Goal: Task Accomplishment & Management: Manage account settings

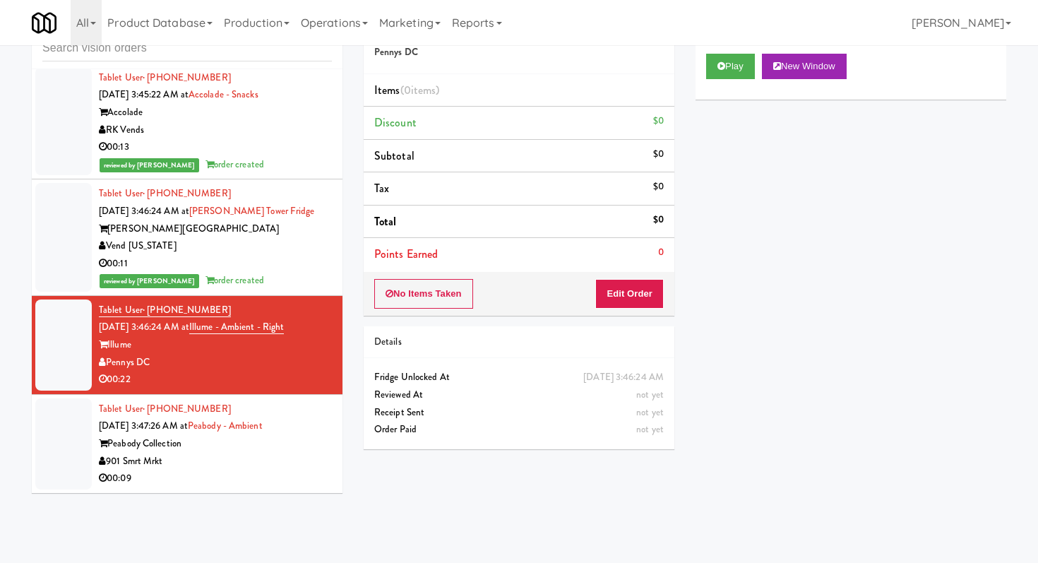
scroll to position [3951, 0]
click at [179, 52] on input "text" at bounding box center [187, 48] width 290 height 26
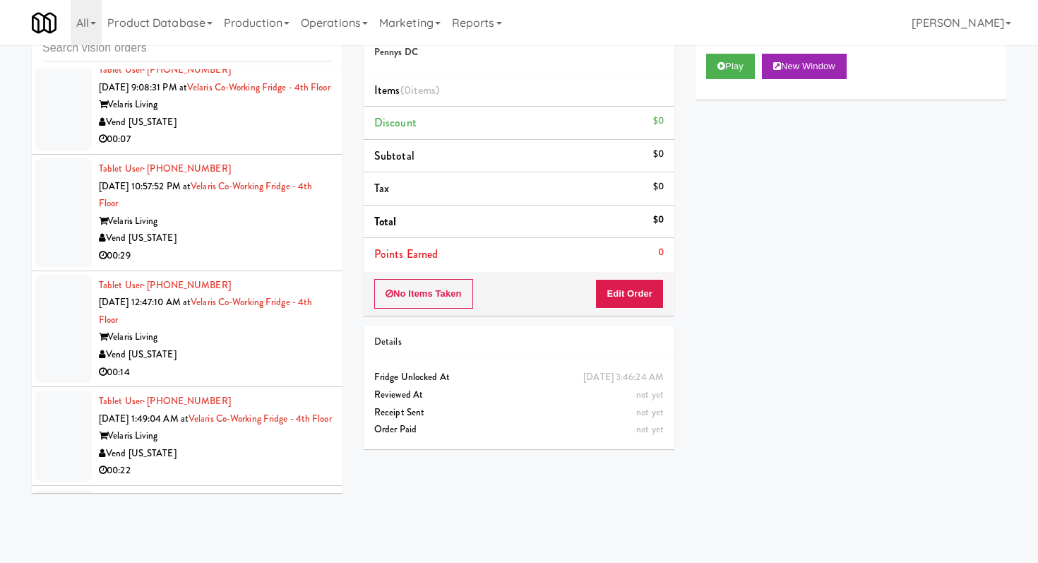
click at [282, 247] on div "Vend [US_STATE]" at bounding box center [215, 239] width 233 height 18
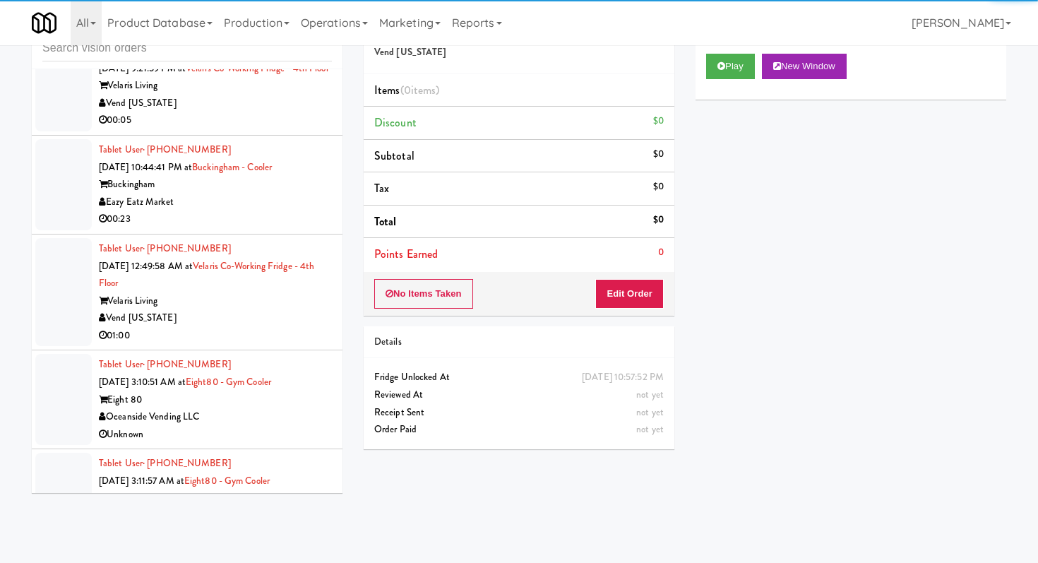
scroll to position [1949, 0]
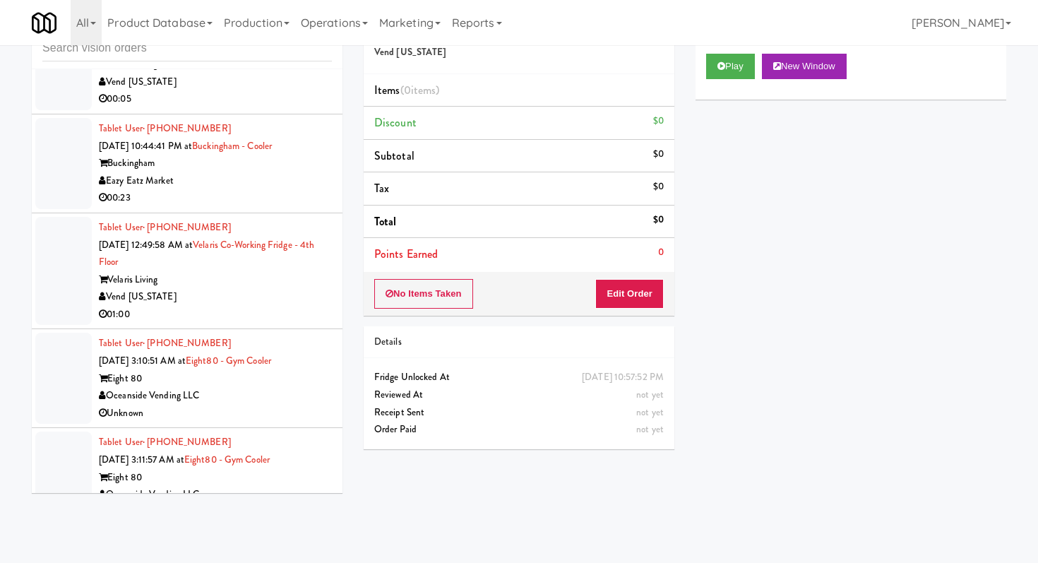
click at [257, 108] on div "00:05" at bounding box center [215, 99] width 233 height 18
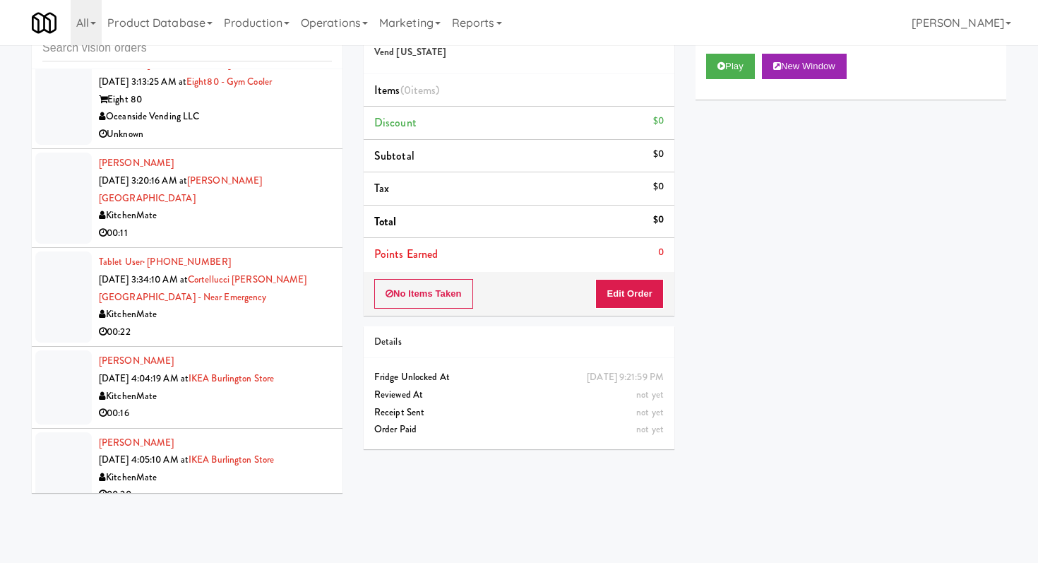
scroll to position [2439, 0]
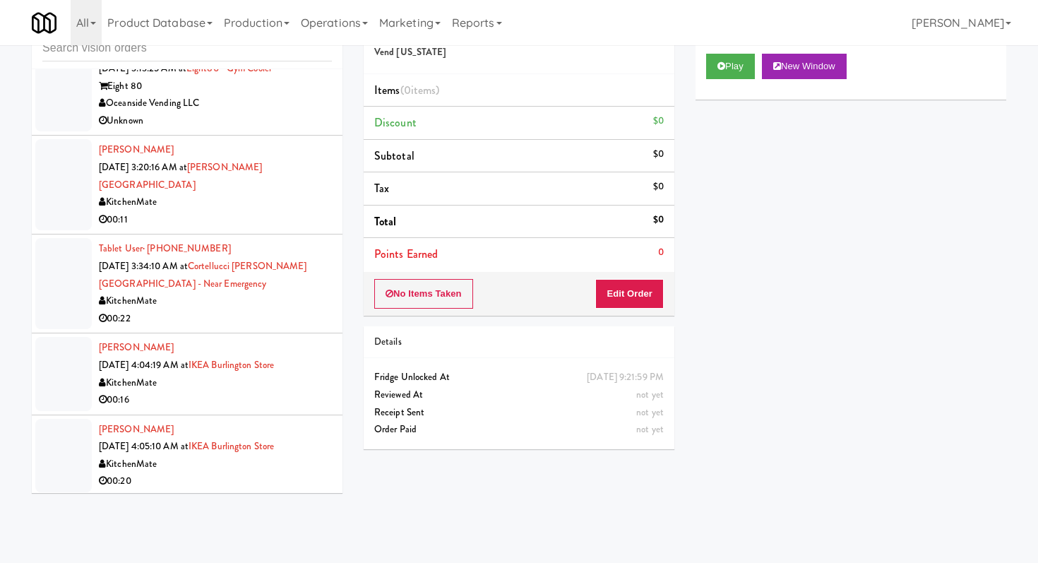
click at [283, 112] on div "Oceanside Vending LLC" at bounding box center [215, 104] width 233 height 18
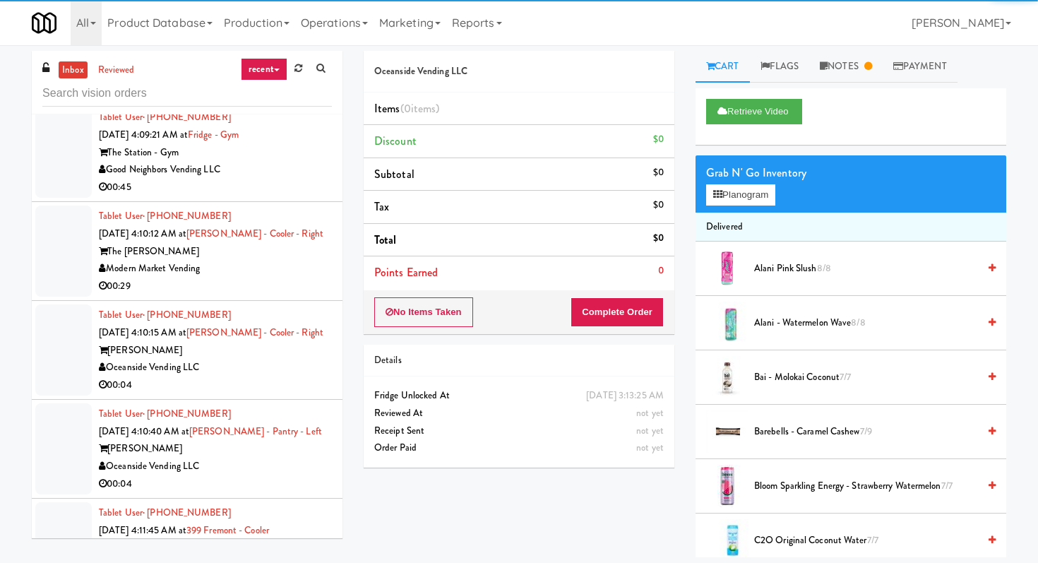
scroll to position [3585, 0]
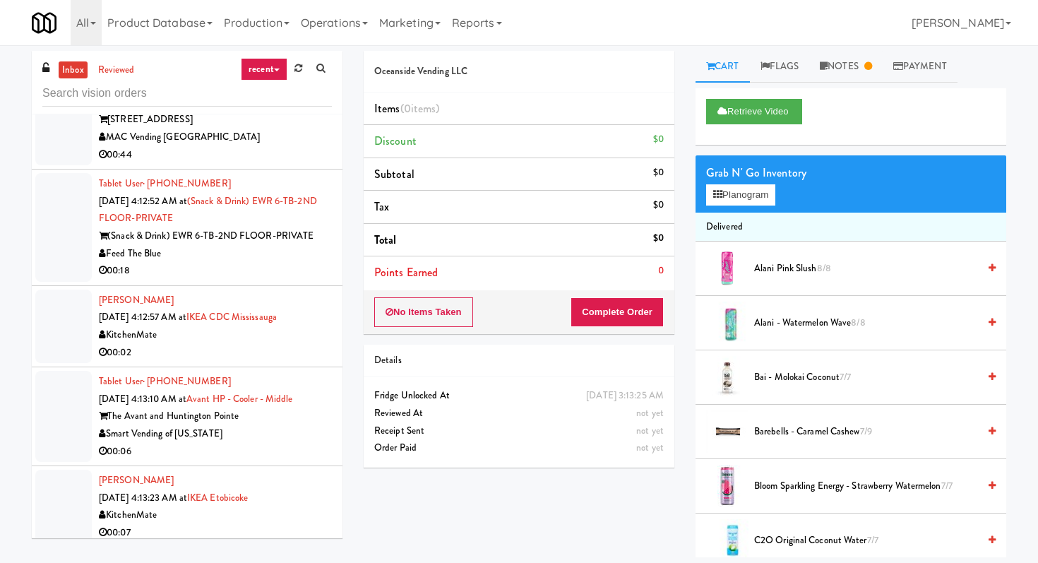
click at [259, 286] on li "Tablet User · (929) 393-0808 [DATE] 4:12:52 AM at (Snack & Drink) EWR 6-TB-2ND …" at bounding box center [187, 227] width 311 height 117
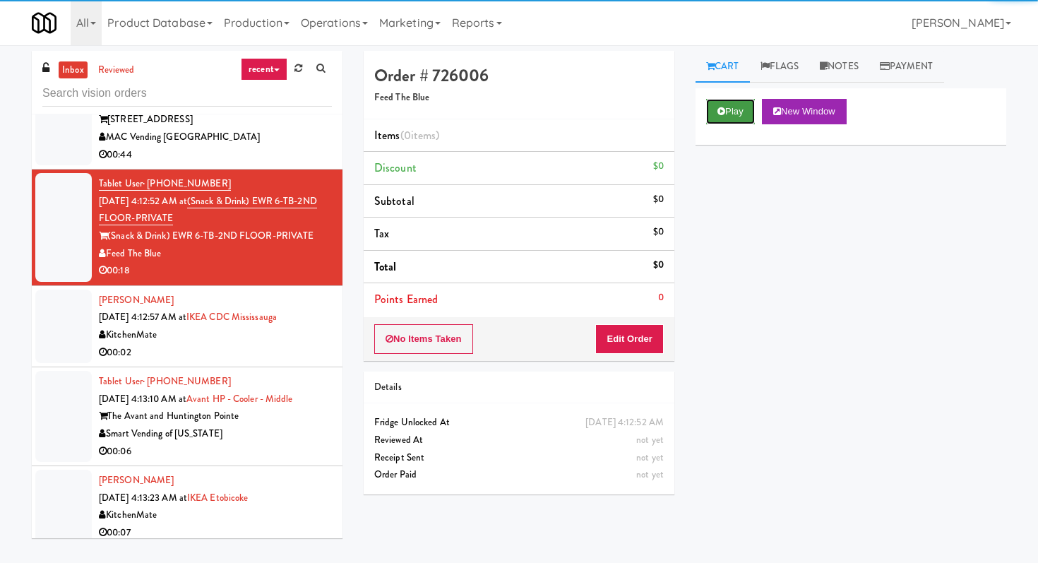
click at [707, 121] on button "Play" at bounding box center [730, 111] width 49 height 25
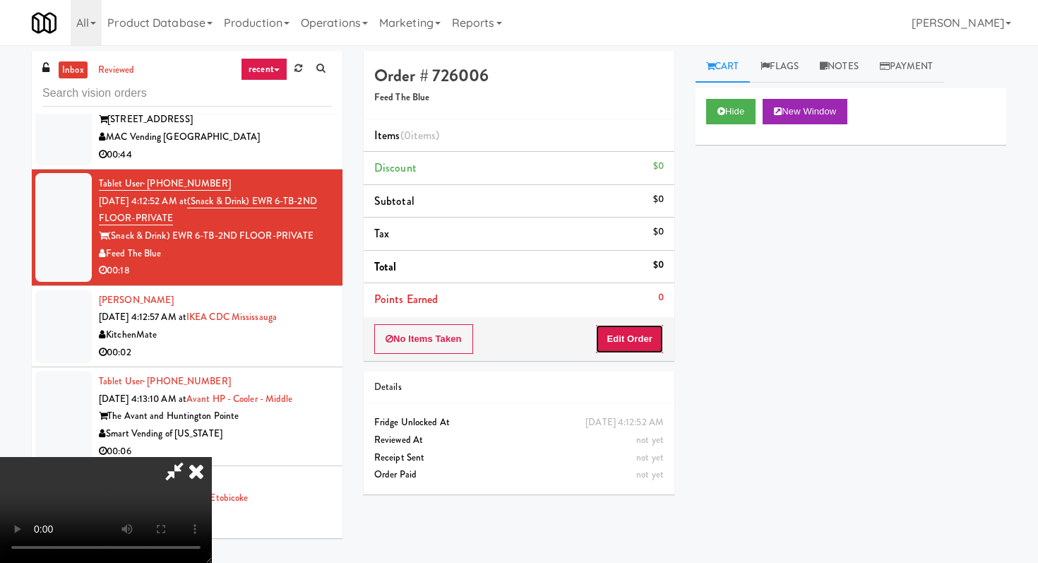
click at [636, 328] on button "Edit Order" at bounding box center [629, 339] width 69 height 30
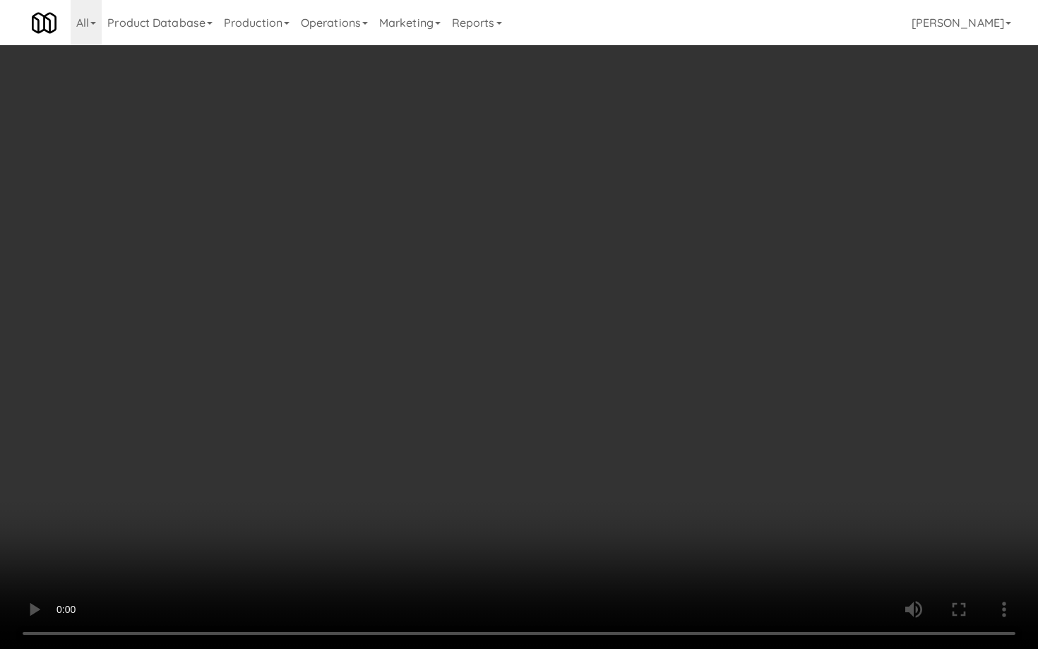
click at [537, 441] on video at bounding box center [519, 324] width 1038 height 649
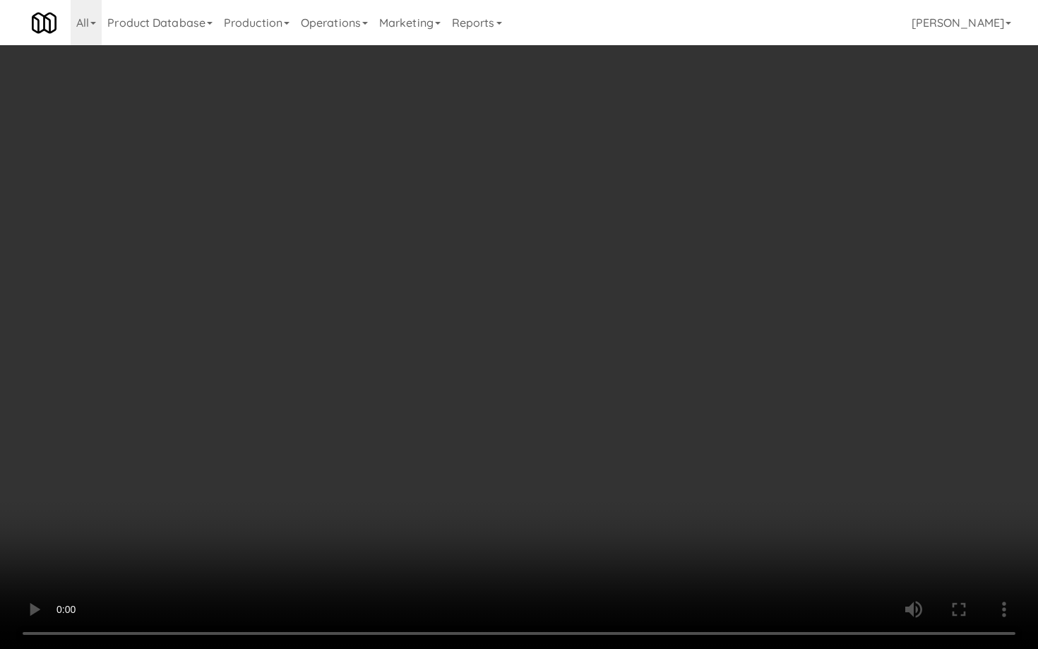
click at [537, 441] on video at bounding box center [519, 324] width 1038 height 649
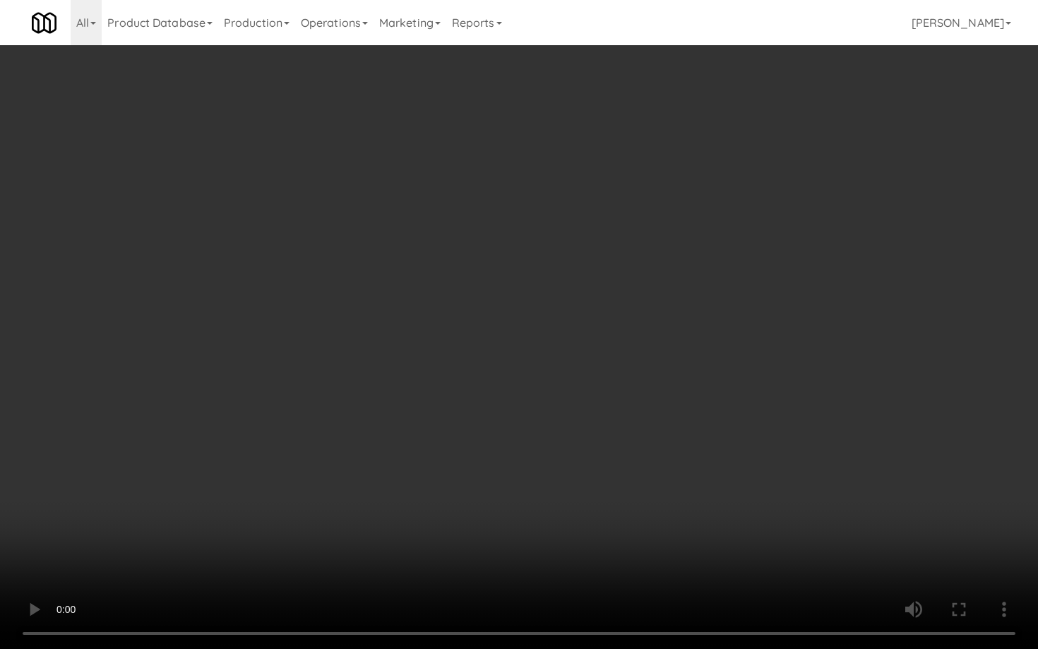
click at [780, 504] on video at bounding box center [519, 324] width 1038 height 649
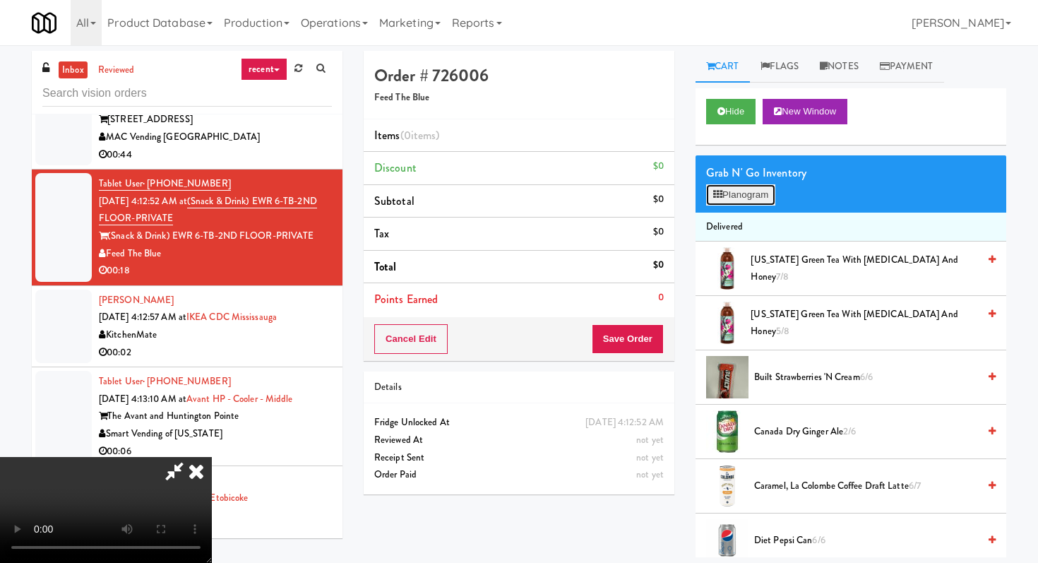
click at [763, 196] on button "Planogram" at bounding box center [740, 194] width 69 height 21
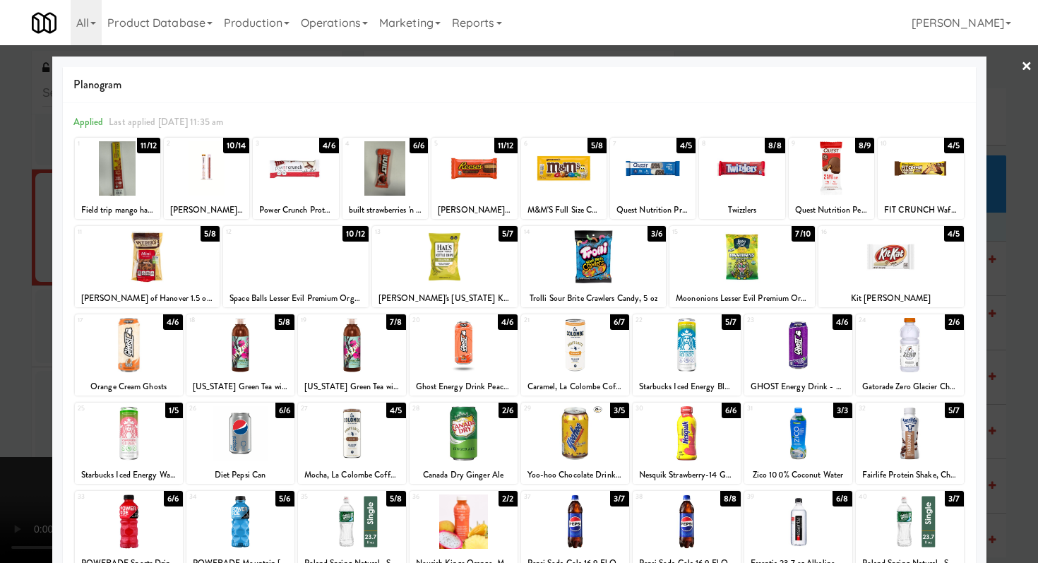
click at [285, 193] on div at bounding box center [295, 168] width 85 height 54
click at [720, 265] on div at bounding box center [741, 257] width 145 height 54
click at [315, 275] on div at bounding box center [295, 257] width 145 height 54
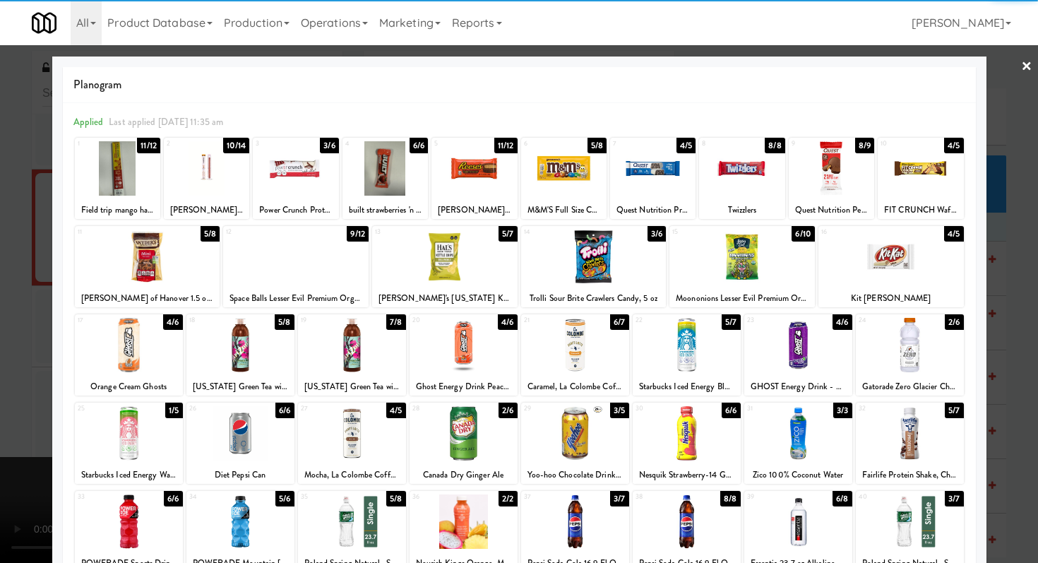
click at [0, 276] on div at bounding box center [519, 281] width 1038 height 563
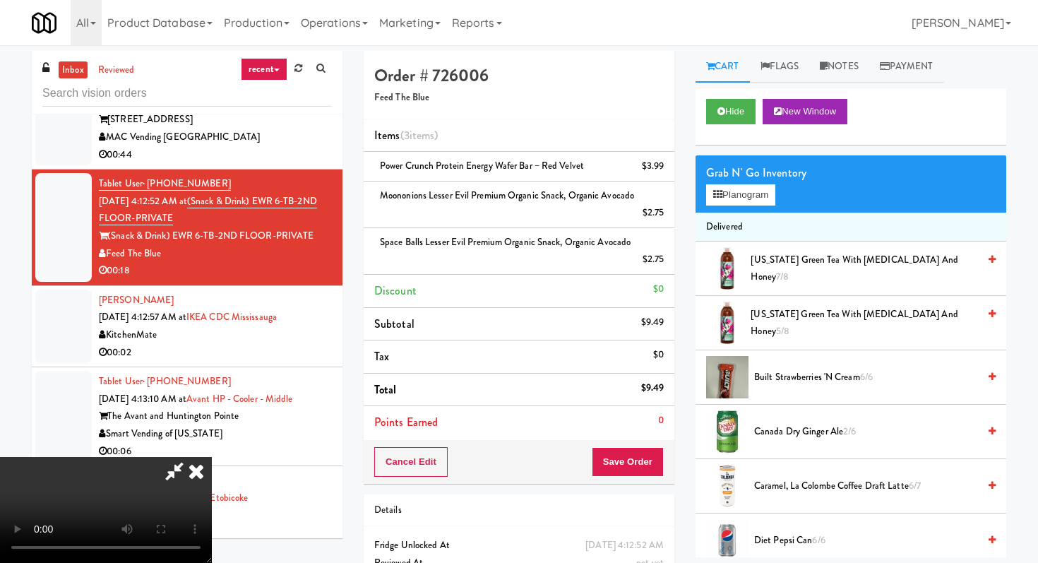
click at [636, 480] on div "Cancel Edit Save Order" at bounding box center [519, 462] width 311 height 44
click at [639, 463] on button "Save Order" at bounding box center [628, 462] width 72 height 30
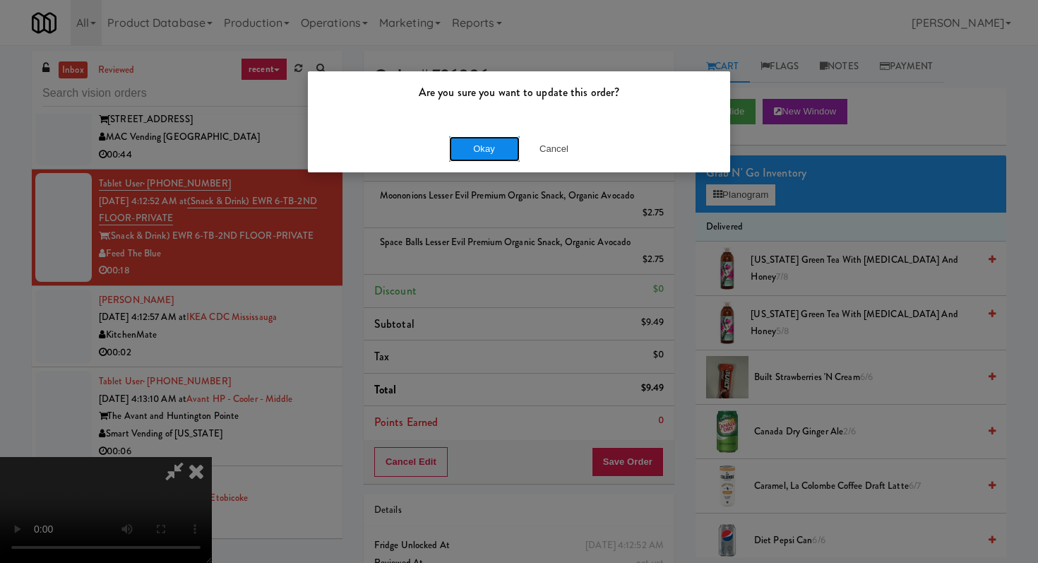
click at [479, 147] on button "Okay" at bounding box center [484, 148] width 71 height 25
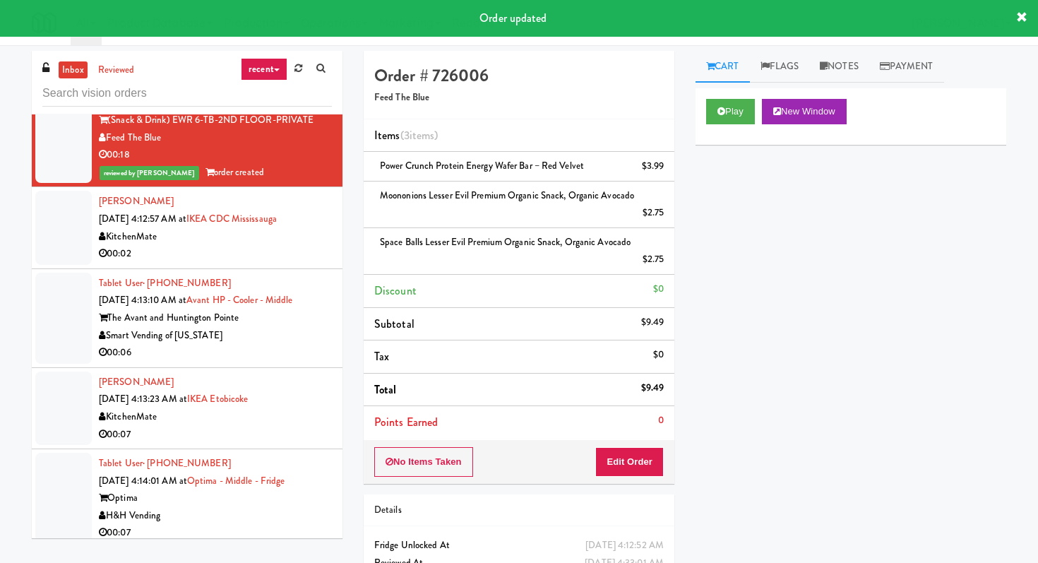
scroll to position [3714, 0]
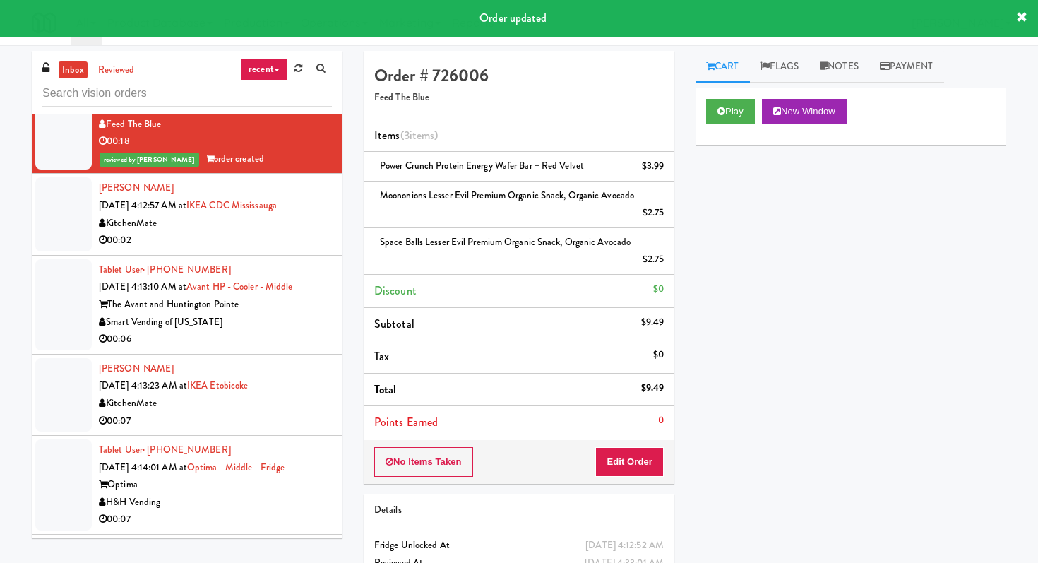
click at [282, 355] on li "Tablet User · (757) 813-7895 [DATE] 4:13:10 AM at Avant HP - Cooler - Middle Th…" at bounding box center [187, 305] width 311 height 99
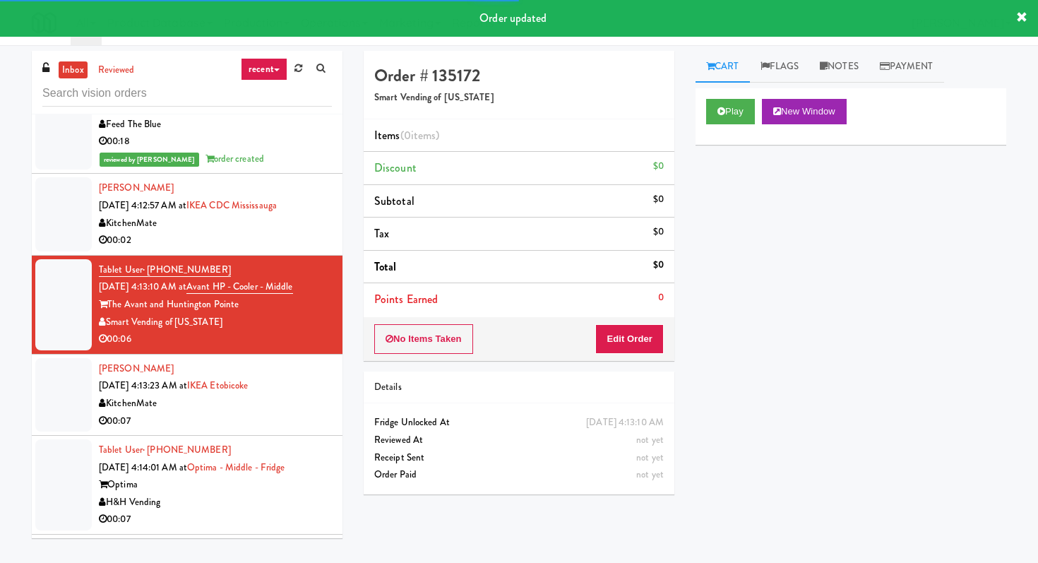
click at [640, 355] on div "No Items Taken Edit Order" at bounding box center [519, 339] width 311 height 44
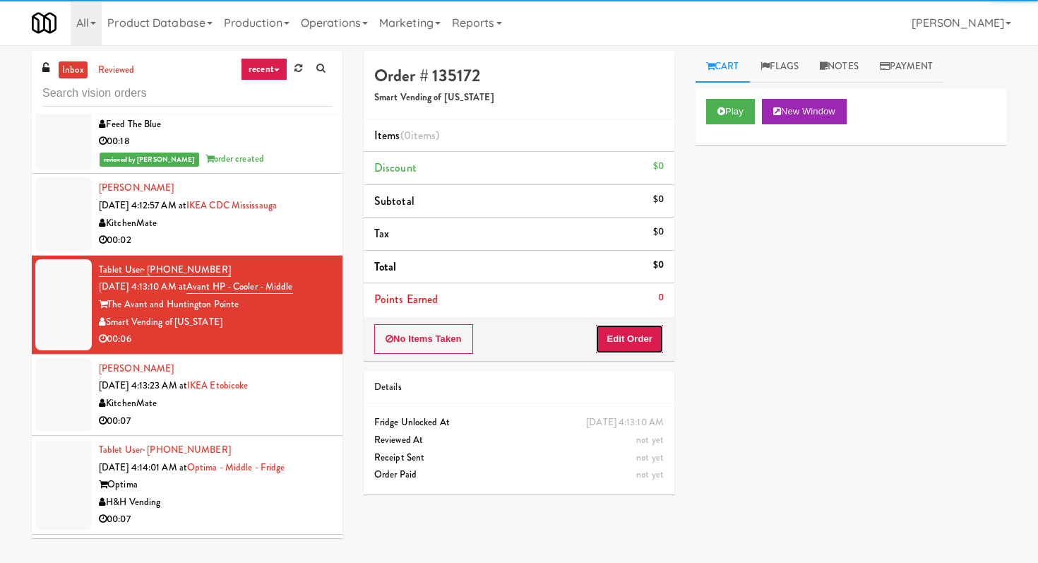
click at [641, 336] on button "Edit Order" at bounding box center [629, 339] width 69 height 30
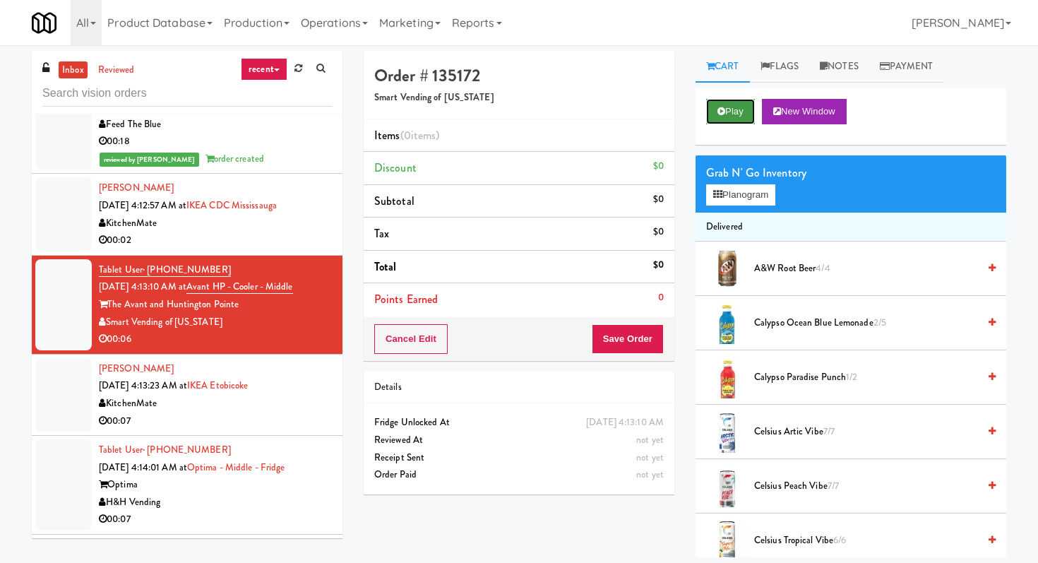
click at [730, 120] on button "Play" at bounding box center [730, 111] width 49 height 25
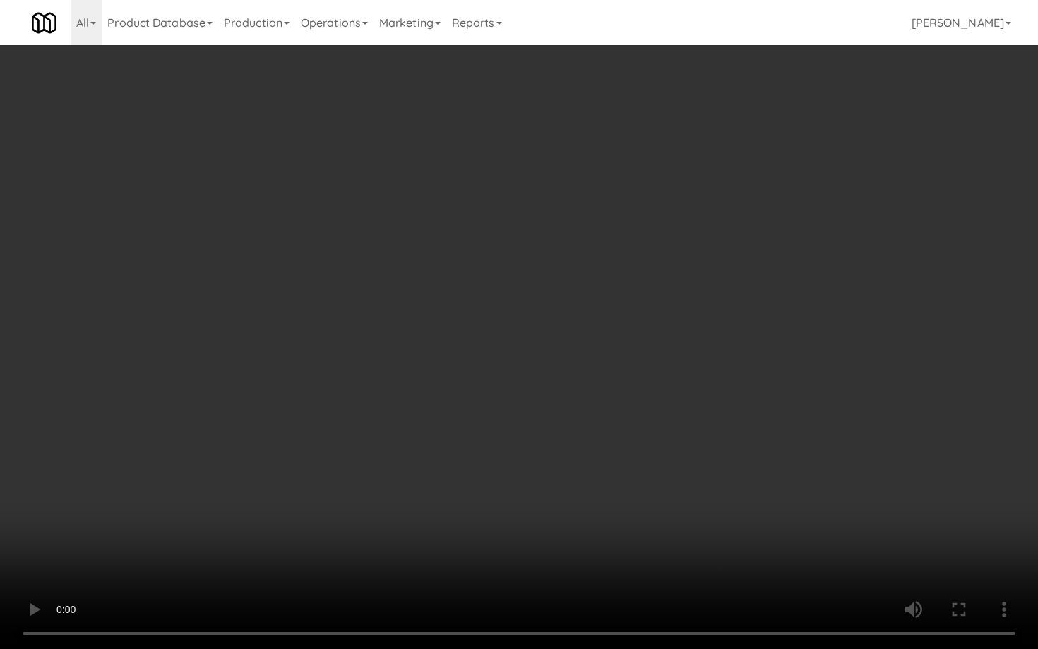
click at [806, 562] on video at bounding box center [519, 324] width 1038 height 649
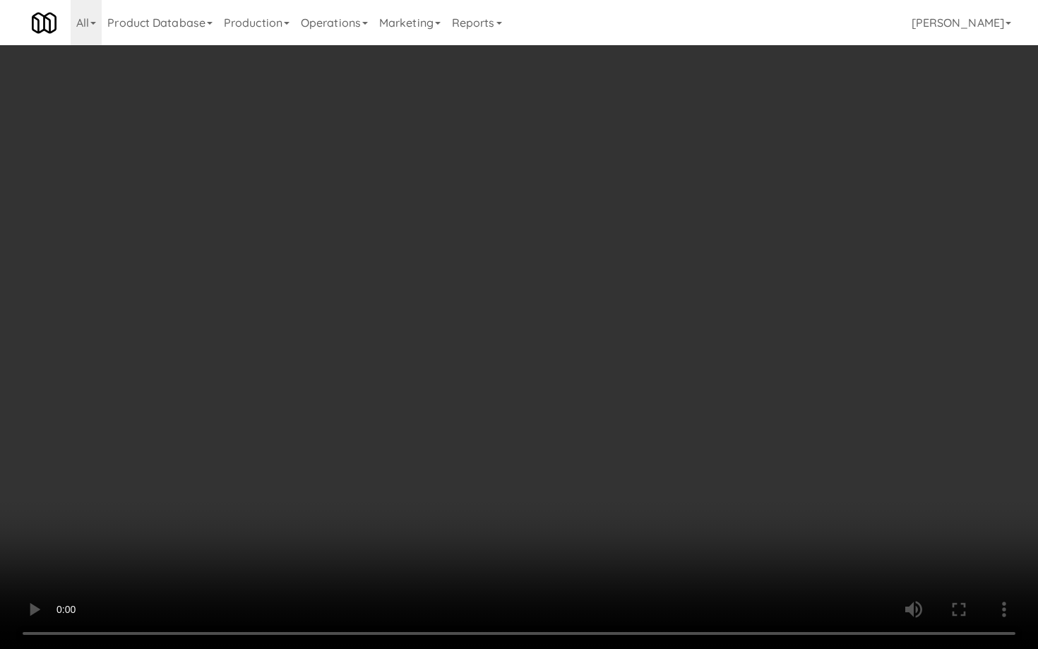
click at [806, 562] on video at bounding box center [519, 324] width 1038 height 649
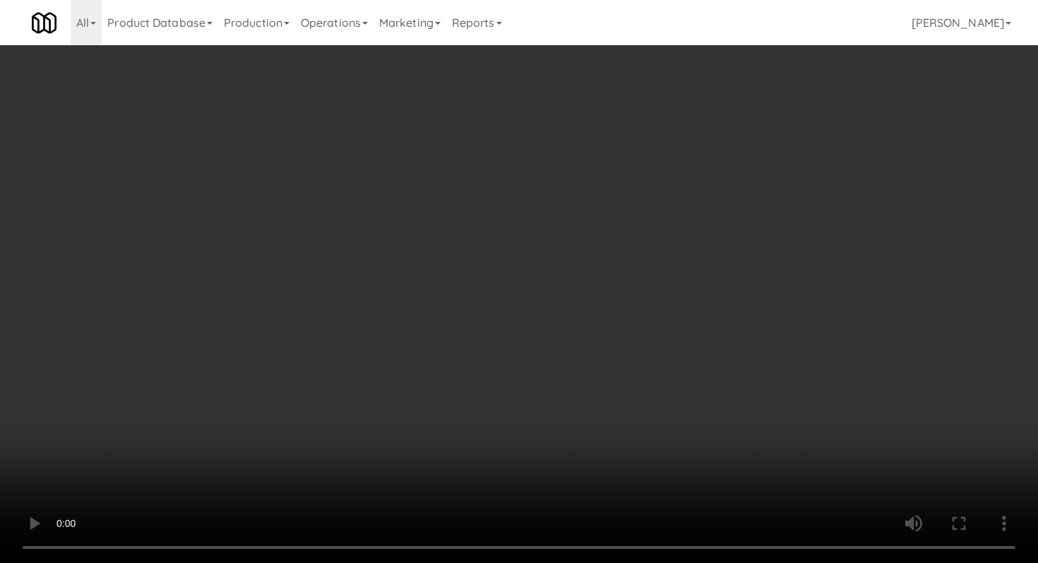
scroll to position [972, 0]
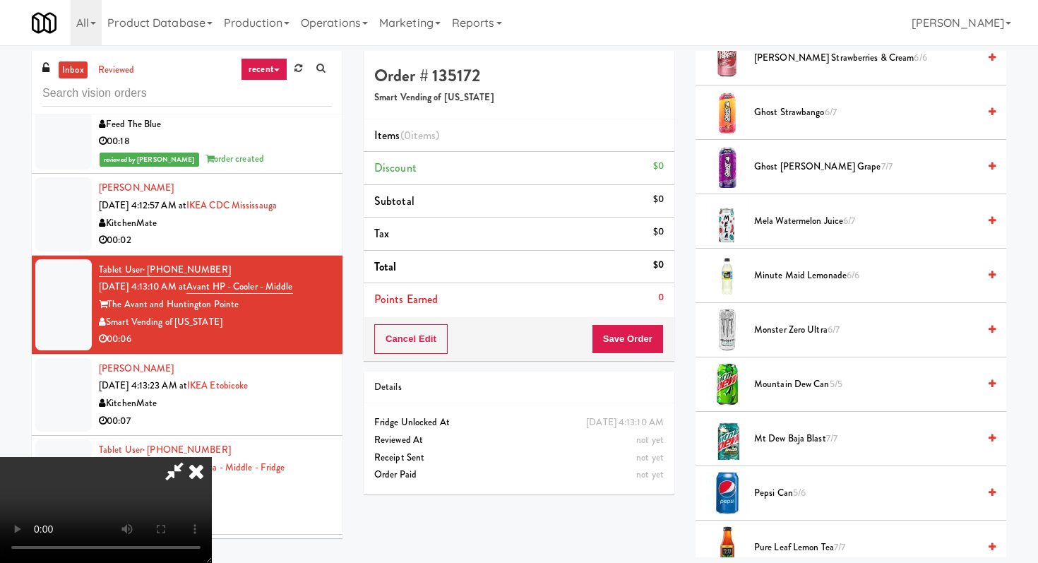
click at [792, 327] on span "Monster Zero Ultra 6/7" at bounding box center [866, 330] width 224 height 18
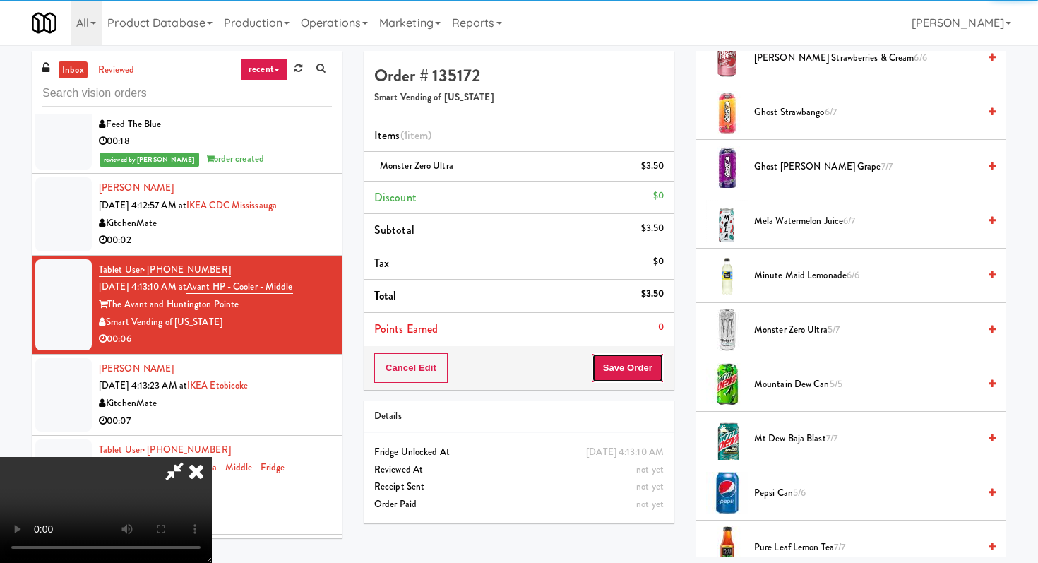
click at [649, 379] on button "Save Order" at bounding box center [628, 368] width 72 height 30
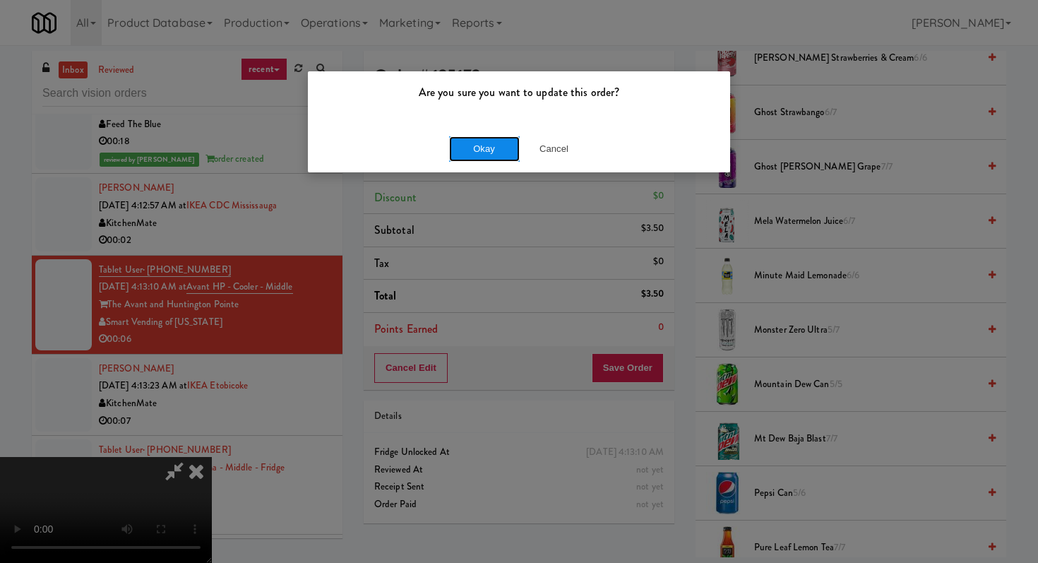
click at [493, 157] on button "Okay" at bounding box center [484, 148] width 71 height 25
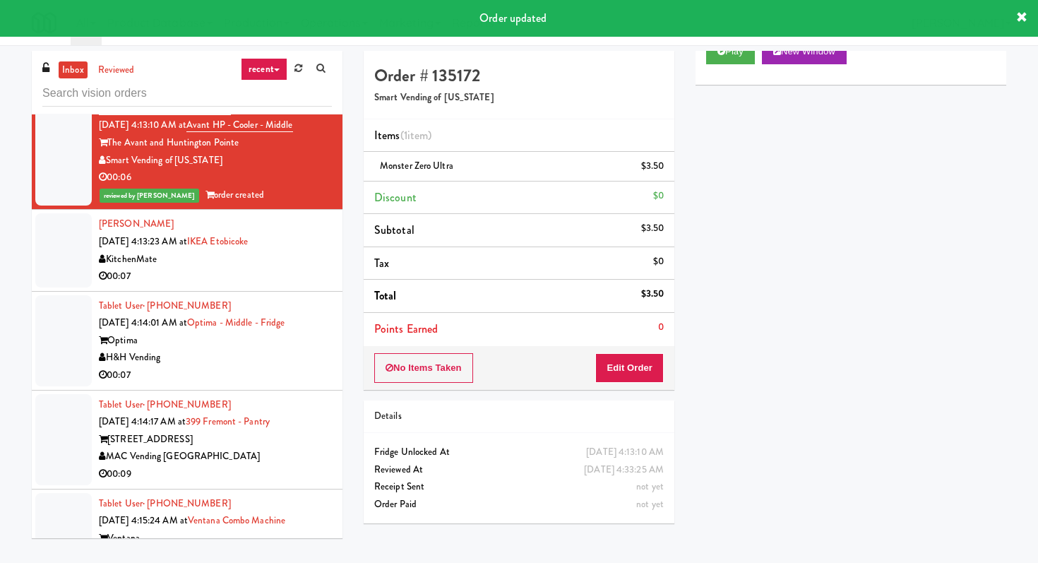
scroll to position [3889, 0]
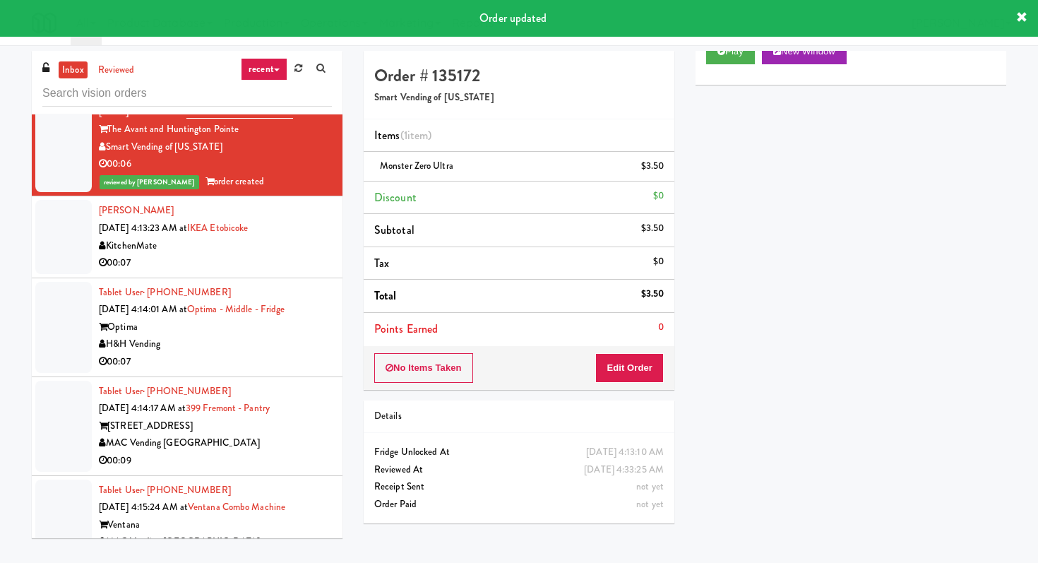
click at [311, 272] on div "00:07" at bounding box center [215, 263] width 233 height 18
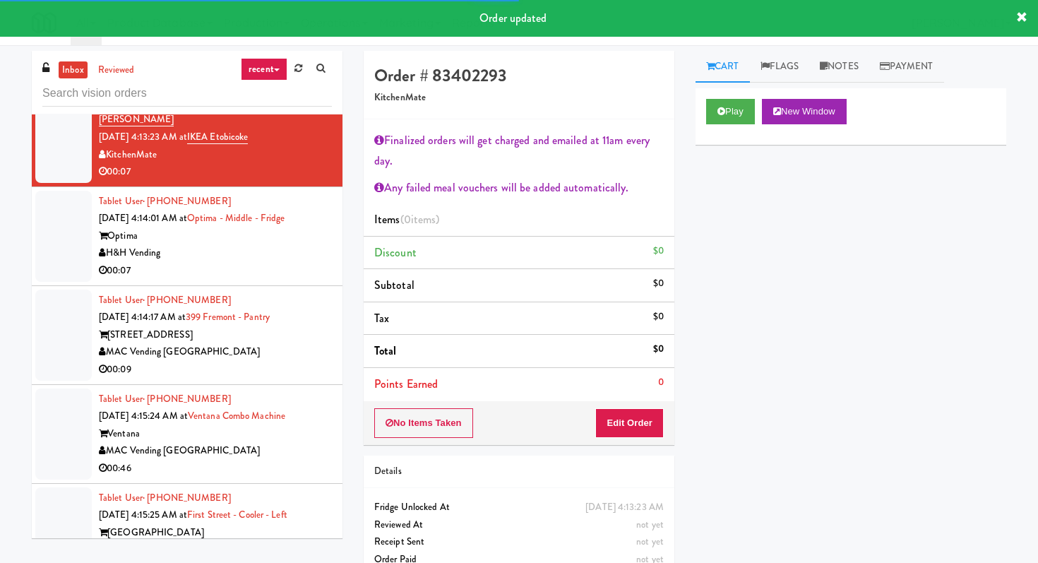
scroll to position [3994, 0]
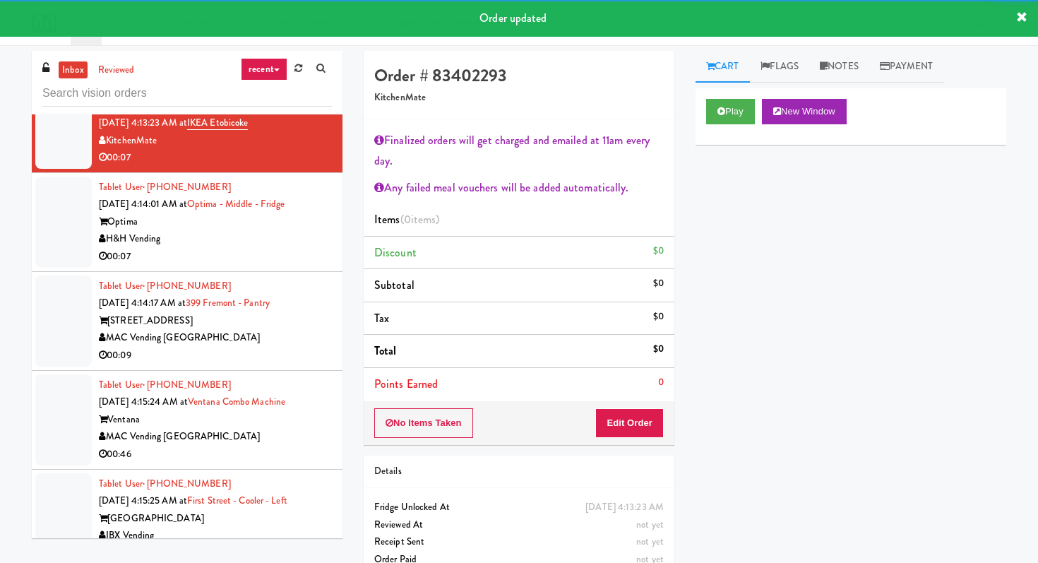
click at [311, 266] on div "00:07" at bounding box center [215, 257] width 233 height 18
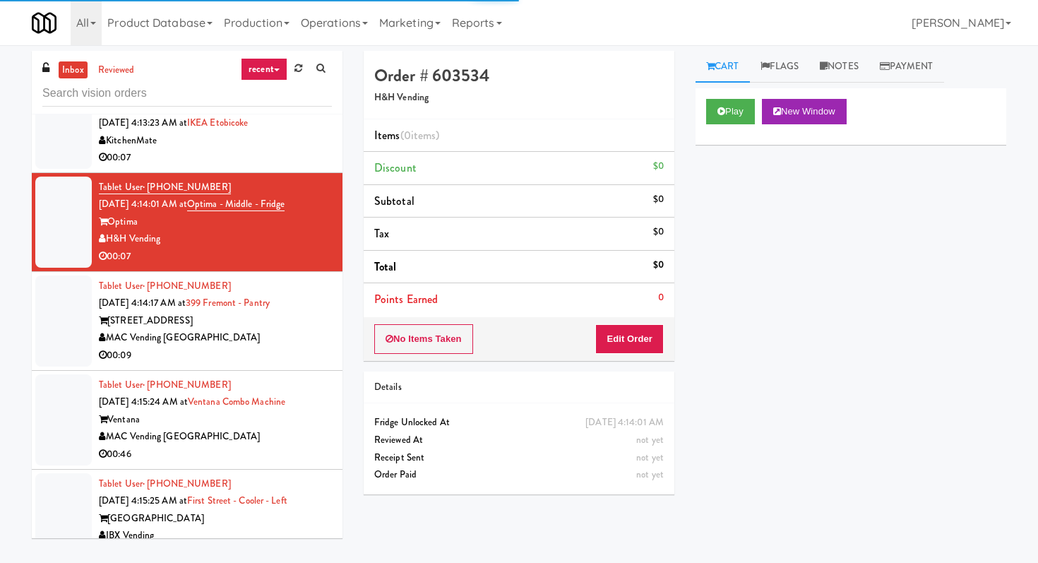
click at [605, 361] on div "Order # 603534 H&H Vending Items (0 items ) Discount $0 Subtotal $0 Tax $0 Tota…" at bounding box center [519, 278] width 332 height 454
click at [623, 346] on button "Edit Order" at bounding box center [629, 339] width 69 height 30
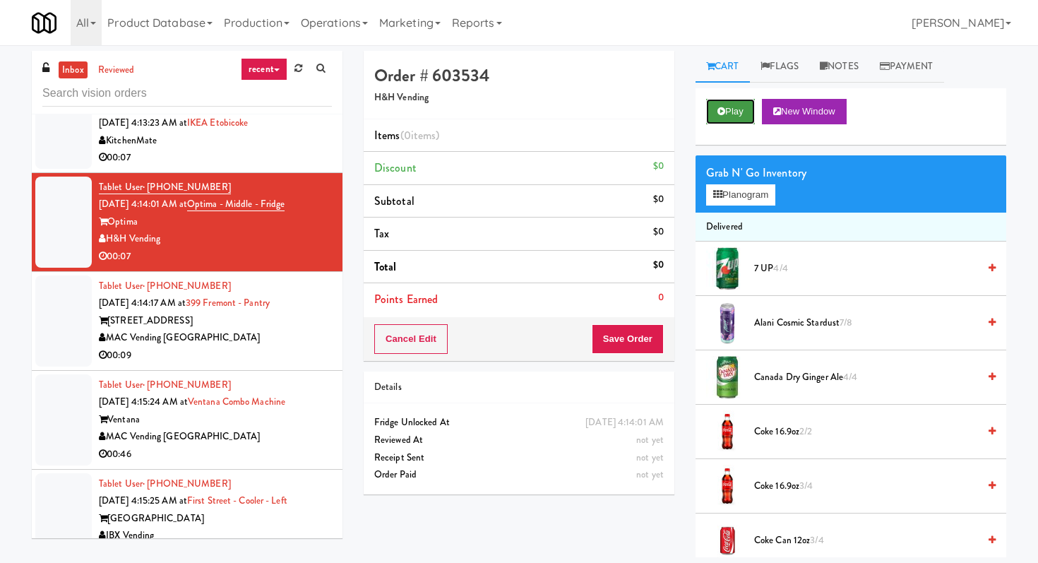
click at [746, 117] on button "Play" at bounding box center [730, 111] width 49 height 25
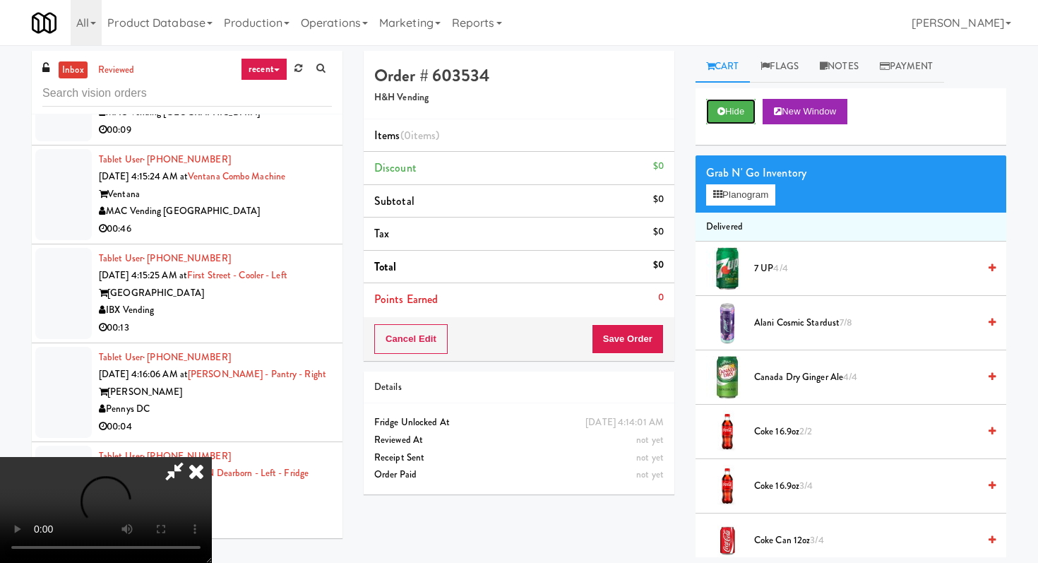
scroll to position [4221, 0]
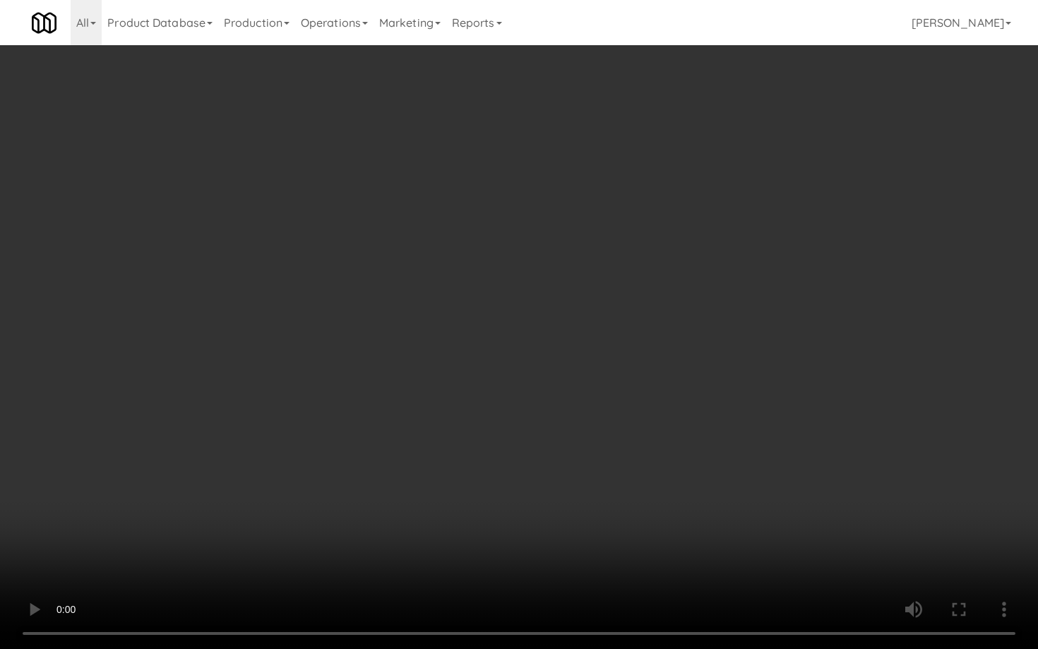
click at [787, 465] on video at bounding box center [519, 324] width 1038 height 649
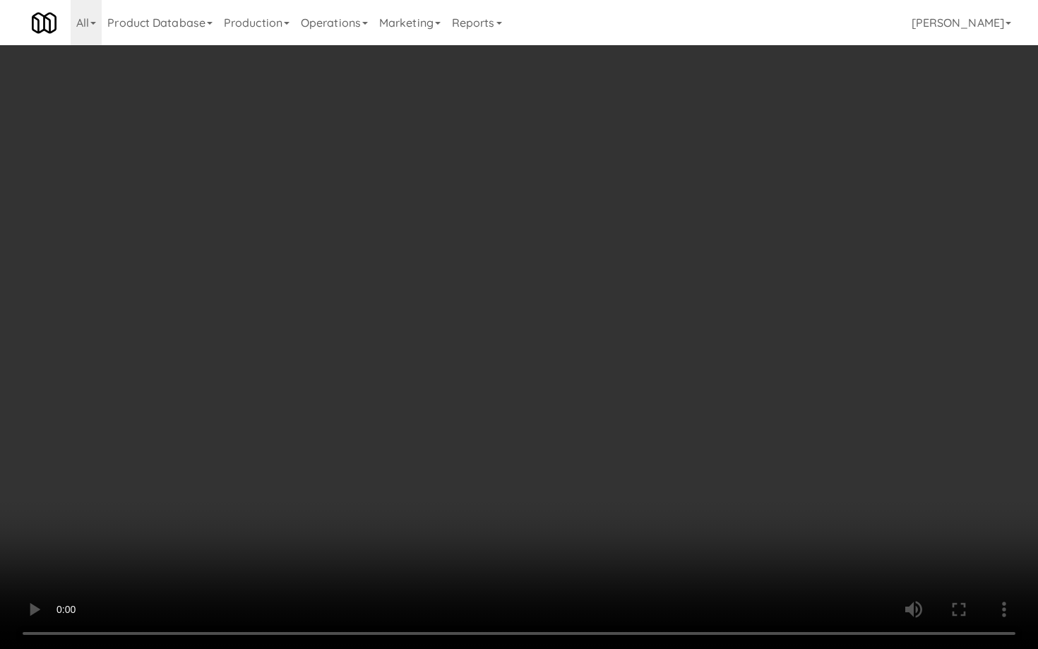
click at [787, 465] on video at bounding box center [519, 324] width 1038 height 649
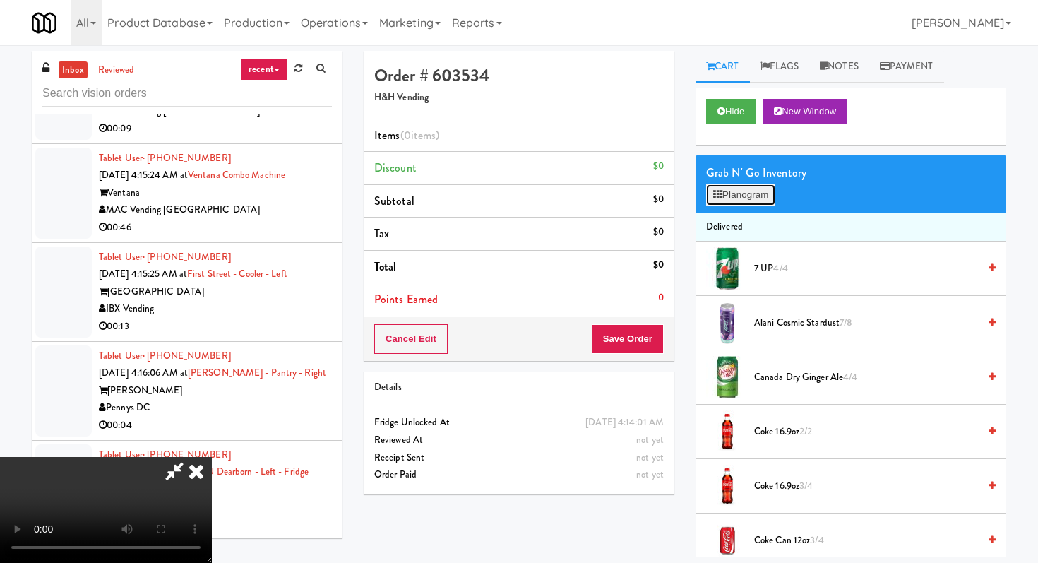
click at [775, 198] on button "Planogram" at bounding box center [740, 194] width 69 height 21
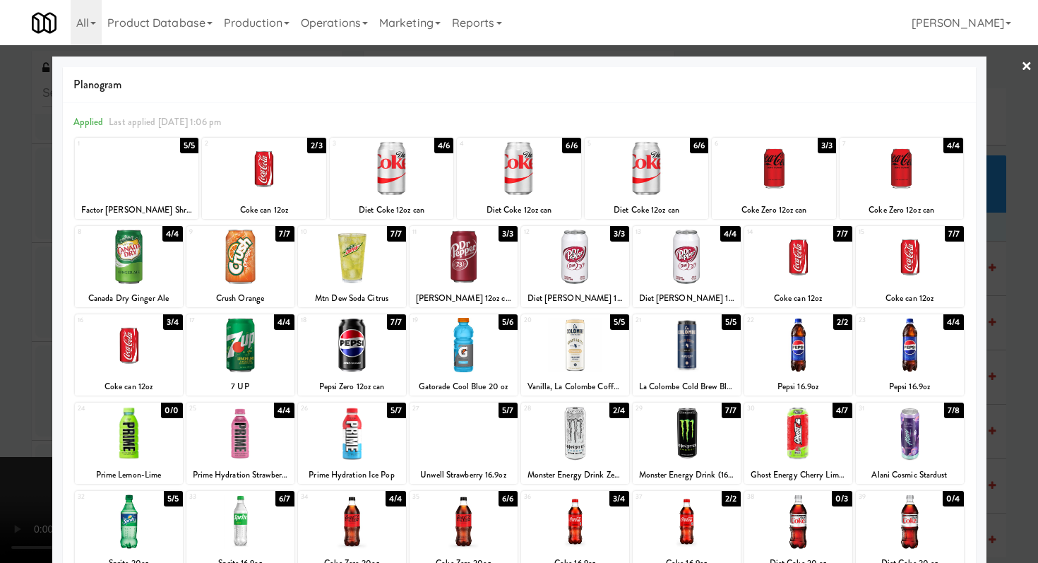
click at [154, 169] on div at bounding box center [137, 168] width 124 height 54
click at [0, 218] on div at bounding box center [519, 281] width 1038 height 563
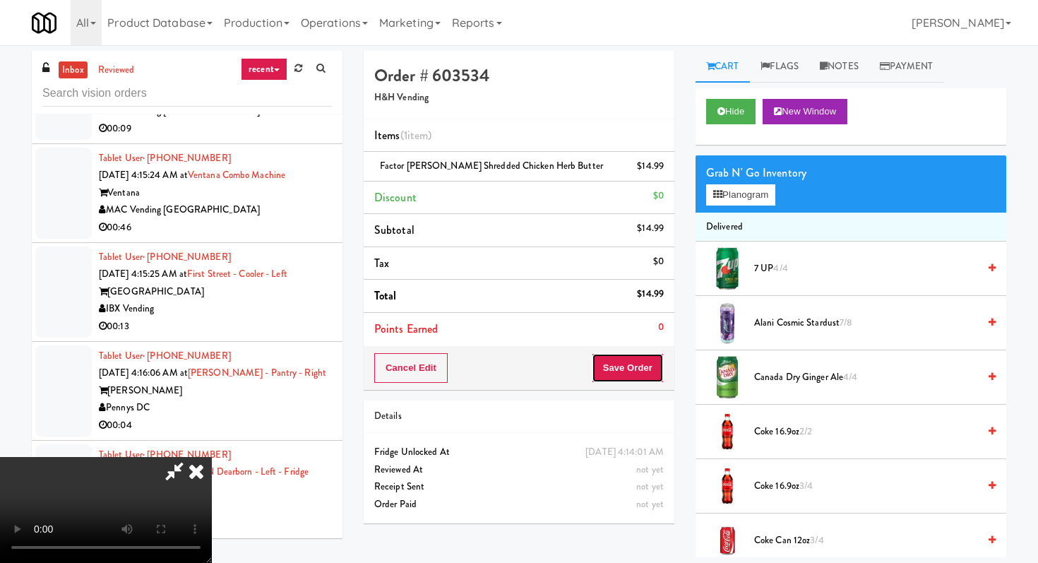
click at [644, 364] on button "Save Order" at bounding box center [628, 368] width 72 height 30
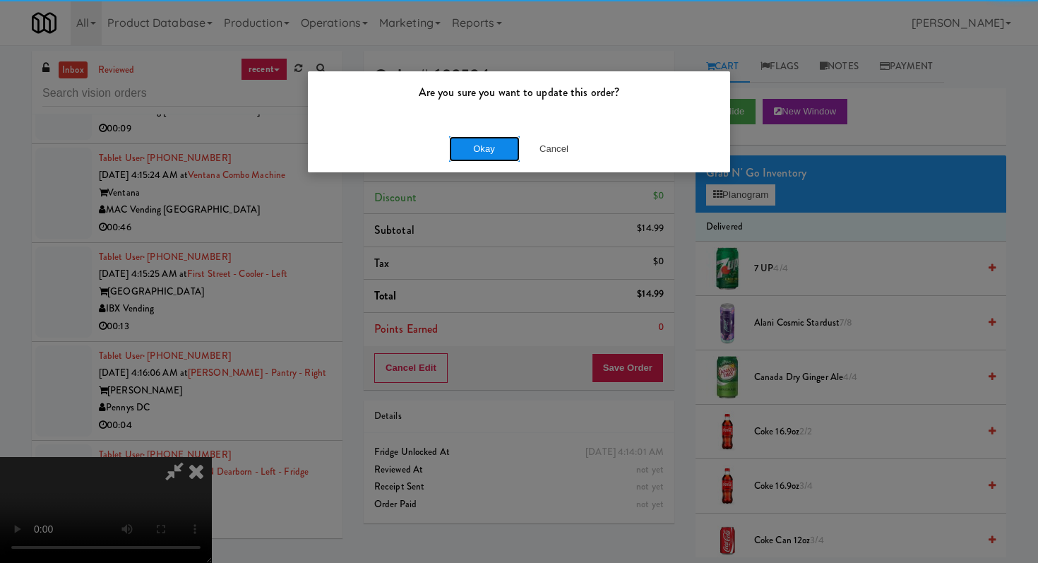
click at [455, 157] on button "Okay" at bounding box center [484, 148] width 71 height 25
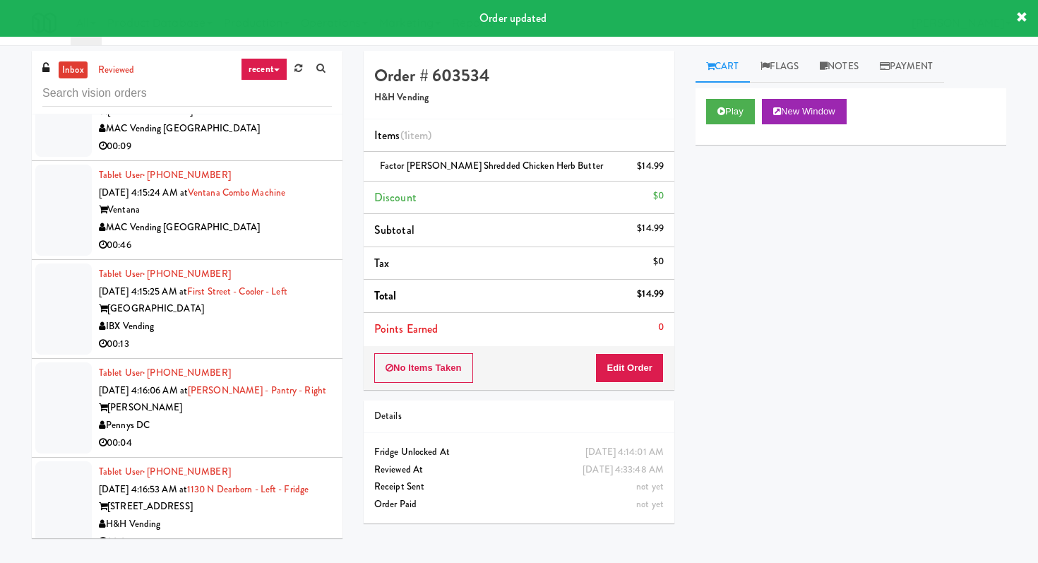
click at [288, 155] on div "00:09" at bounding box center [215, 147] width 233 height 18
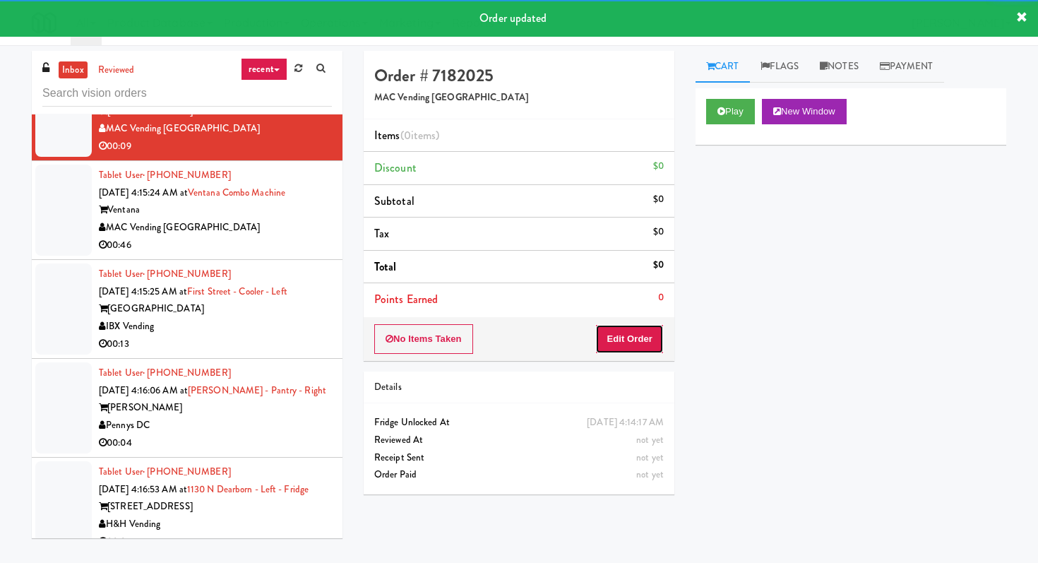
click at [615, 345] on button "Edit Order" at bounding box center [629, 339] width 69 height 30
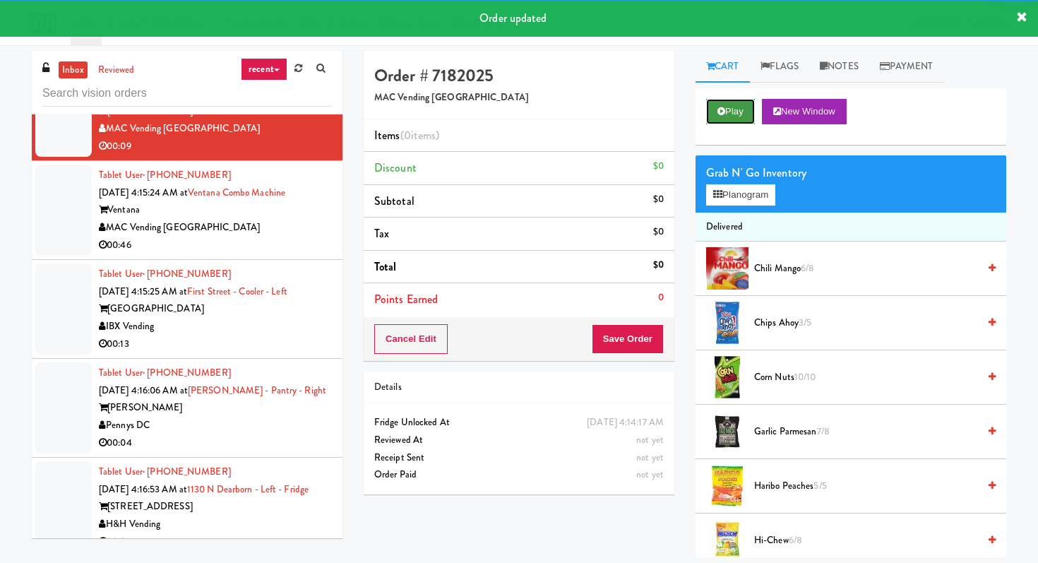
click at [720, 109] on icon at bounding box center [721, 111] width 8 height 9
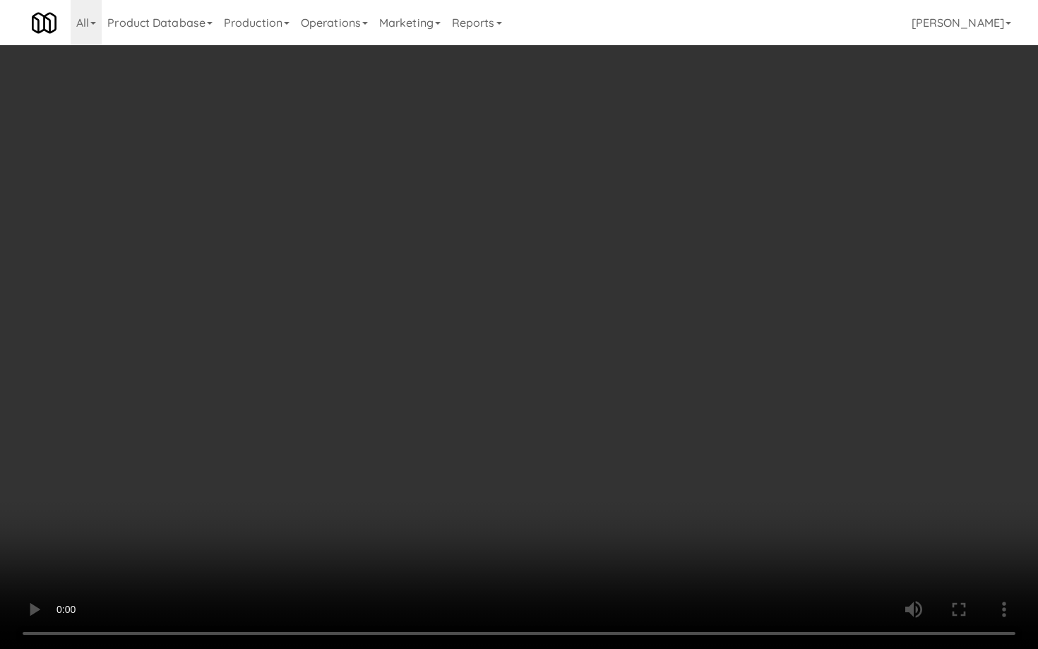
click at [506, 463] on video at bounding box center [519, 324] width 1038 height 649
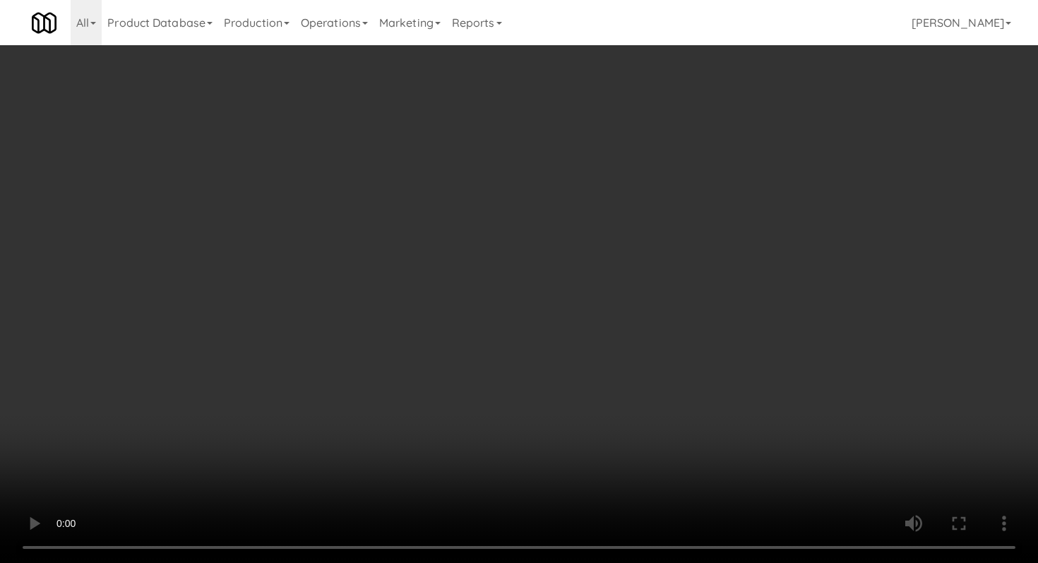
scroll to position [1099, 0]
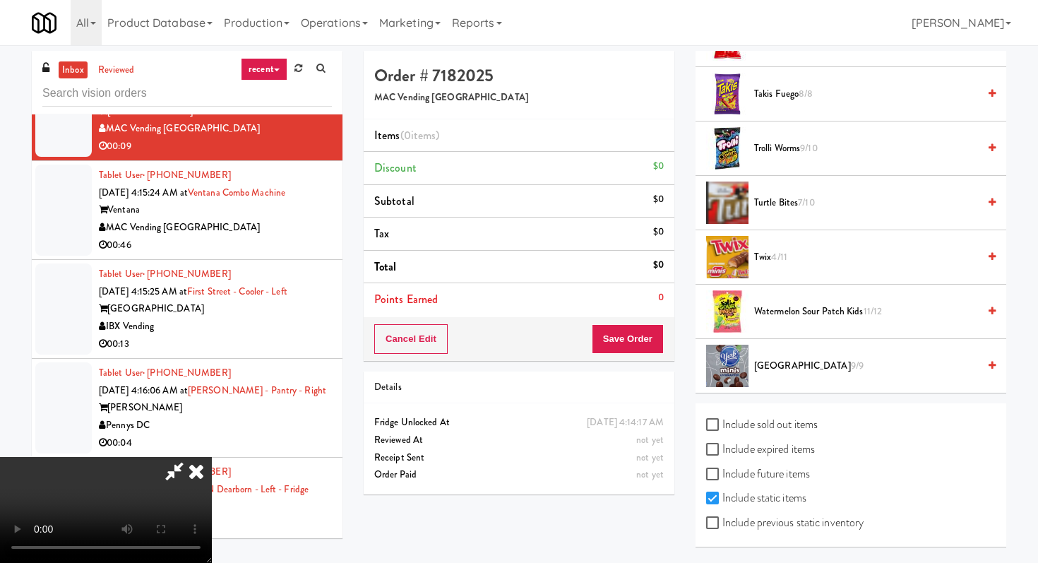
click at [784, 247] on li "Twix 4/11" at bounding box center [851, 257] width 311 height 54
click at [782, 254] on span "4/11" at bounding box center [779, 256] width 16 height 13
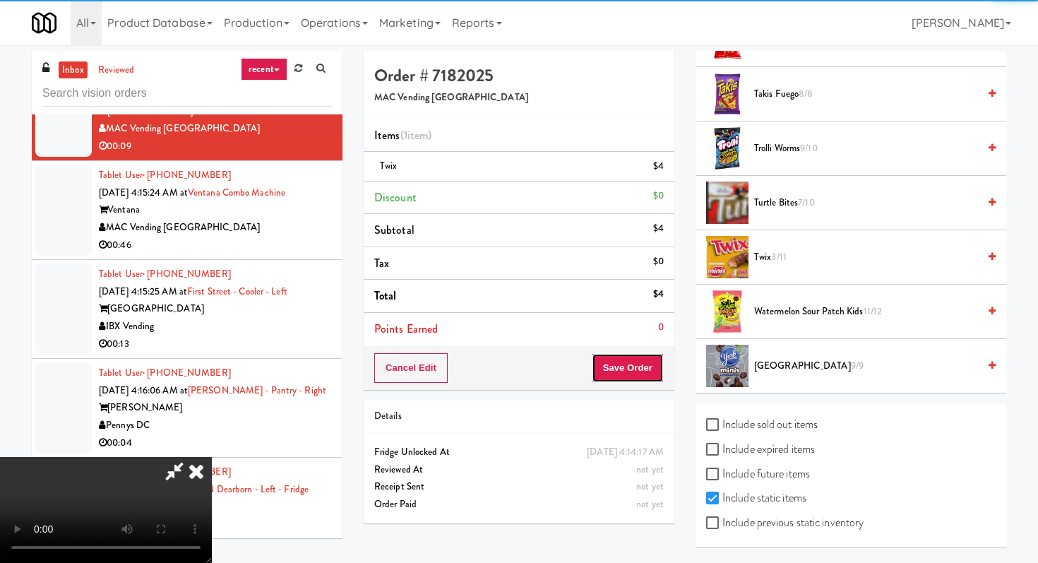
click at [654, 369] on button "Save Order" at bounding box center [628, 368] width 72 height 30
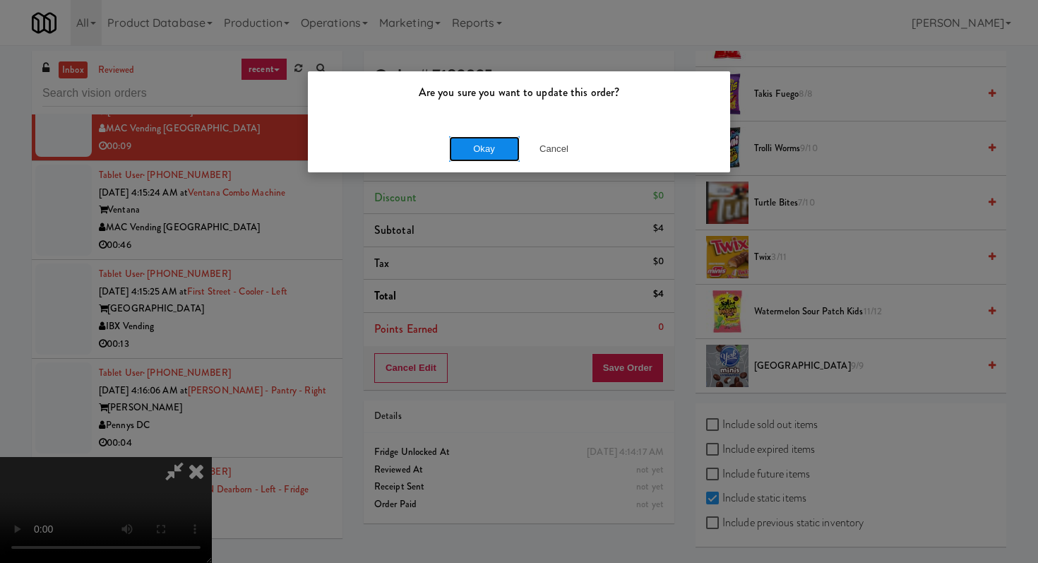
click at [498, 143] on button "Okay" at bounding box center [484, 148] width 71 height 25
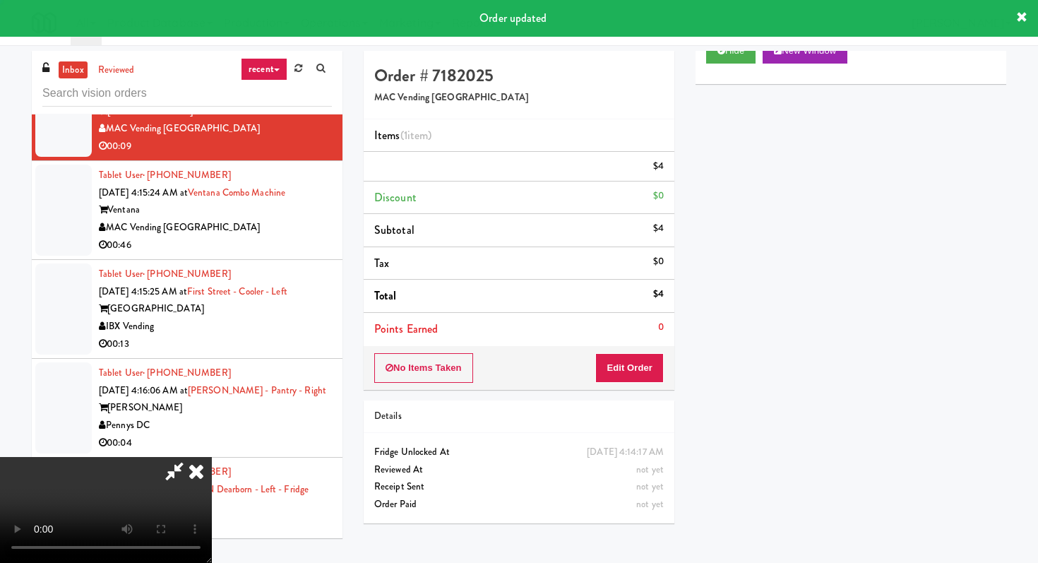
scroll to position [60, 0]
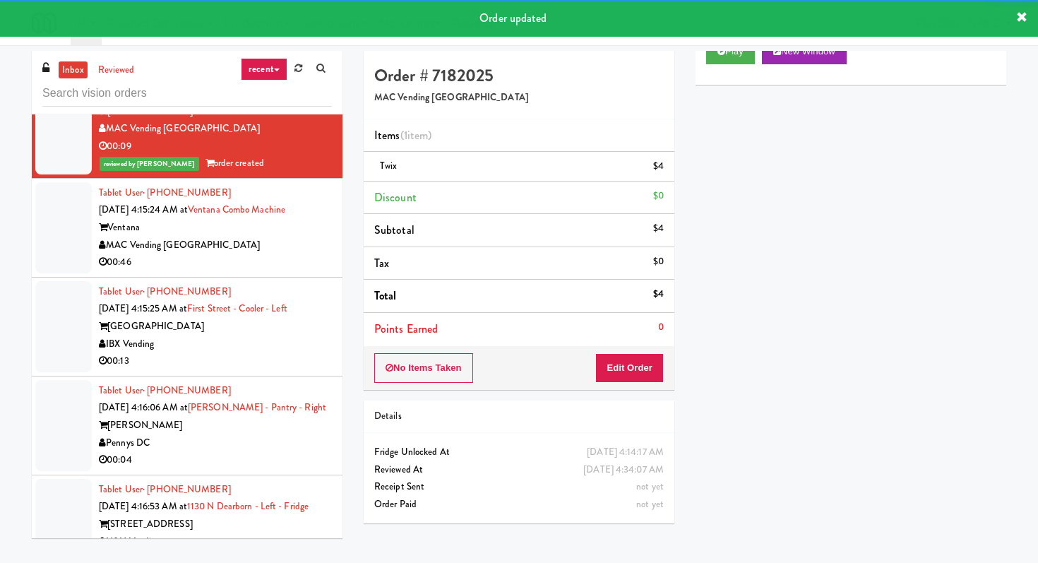
click at [307, 271] on div "00:46" at bounding box center [215, 263] width 233 height 18
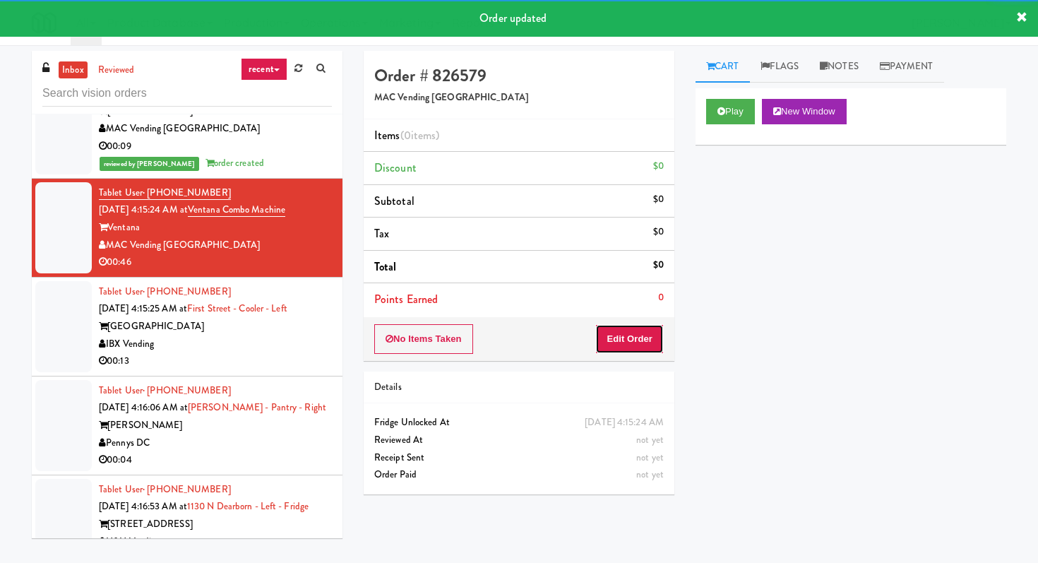
click at [627, 330] on button "Edit Order" at bounding box center [629, 339] width 69 height 30
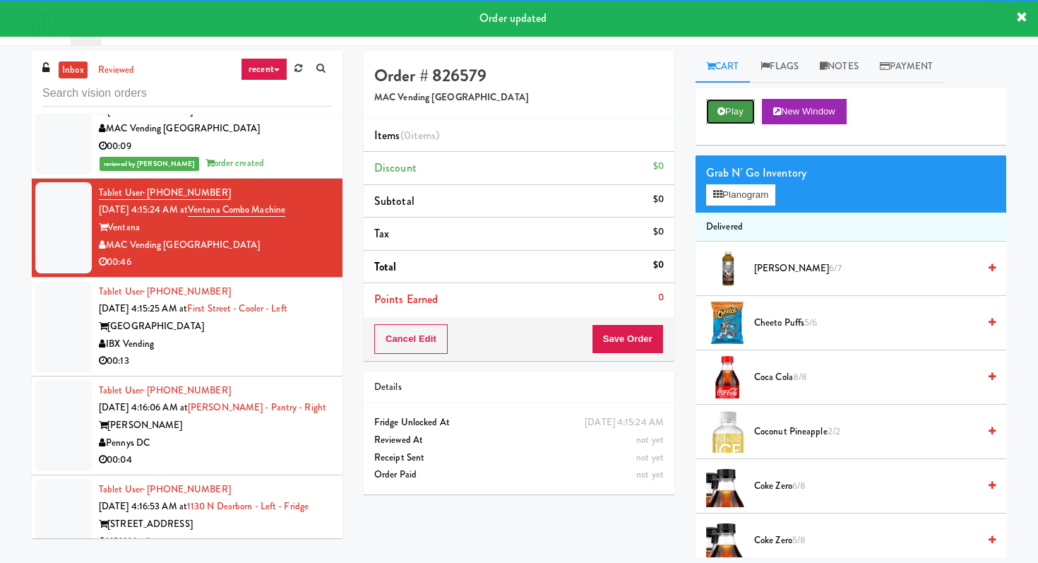
click at [739, 103] on button "Play" at bounding box center [730, 111] width 49 height 25
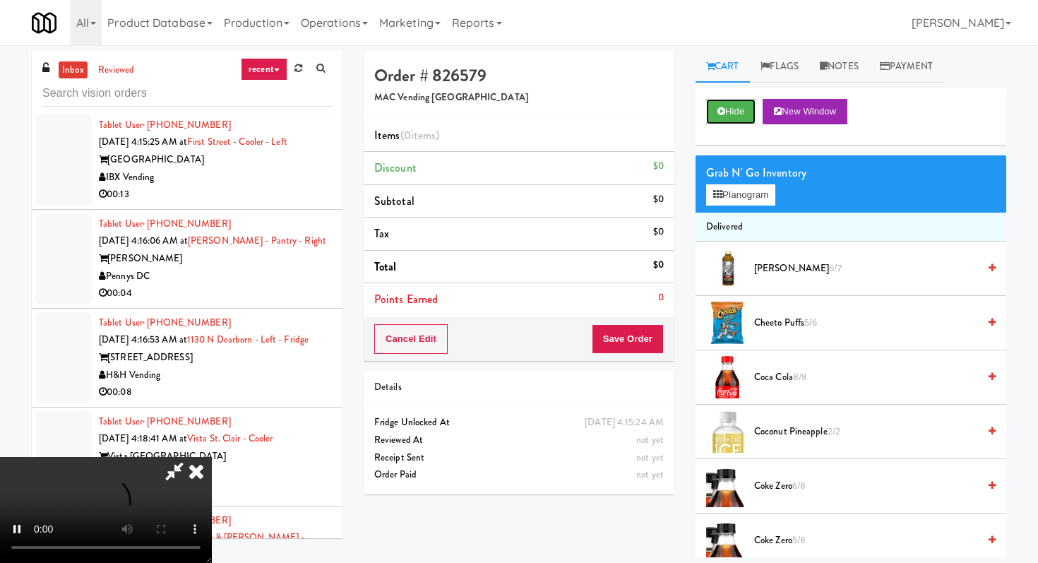
scroll to position [4403, 0]
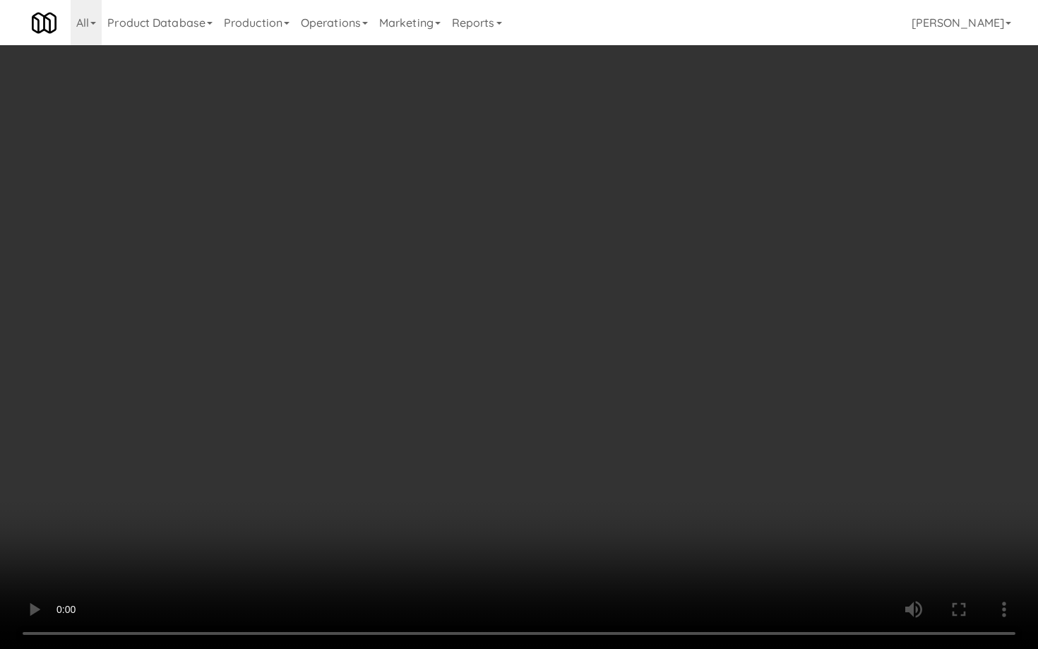
click at [677, 456] on video at bounding box center [519, 324] width 1038 height 649
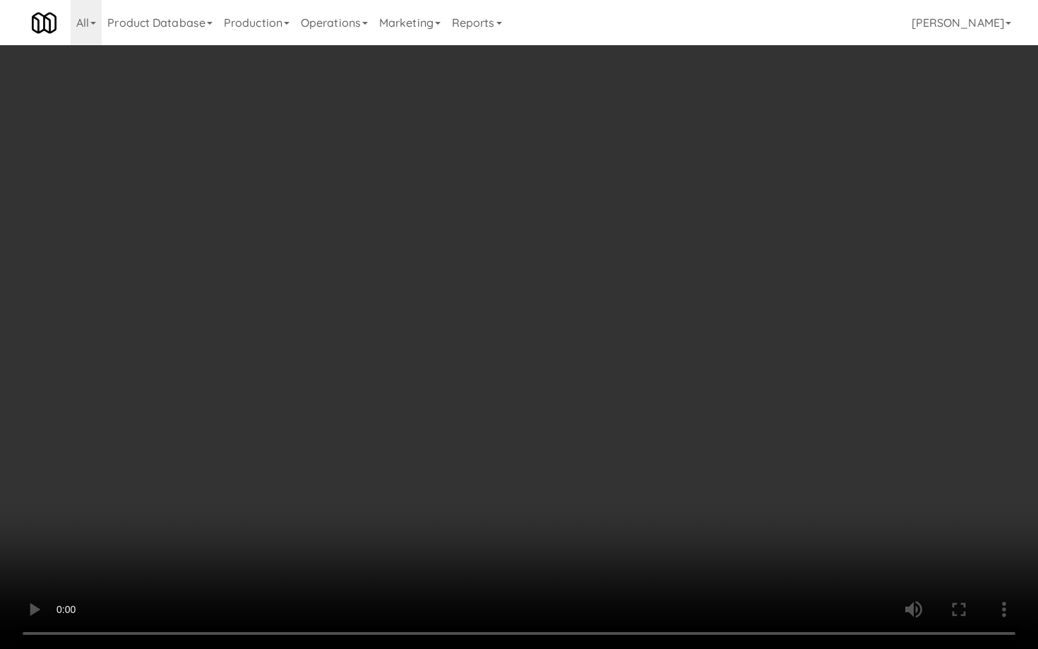
click at [677, 456] on video at bounding box center [519, 324] width 1038 height 649
click at [793, 390] on video at bounding box center [519, 324] width 1038 height 649
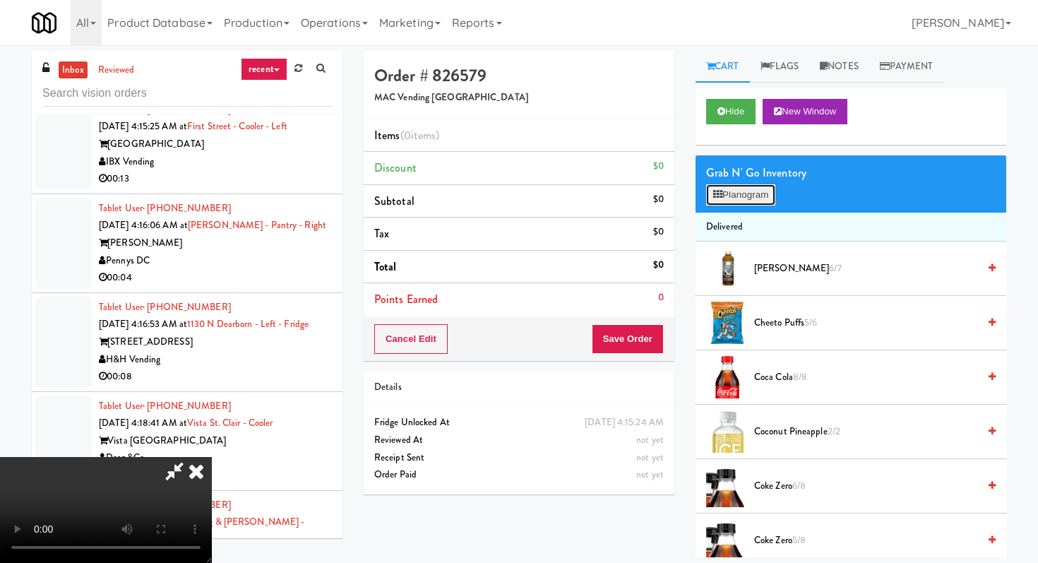
click at [756, 202] on button "Planogram" at bounding box center [740, 194] width 69 height 21
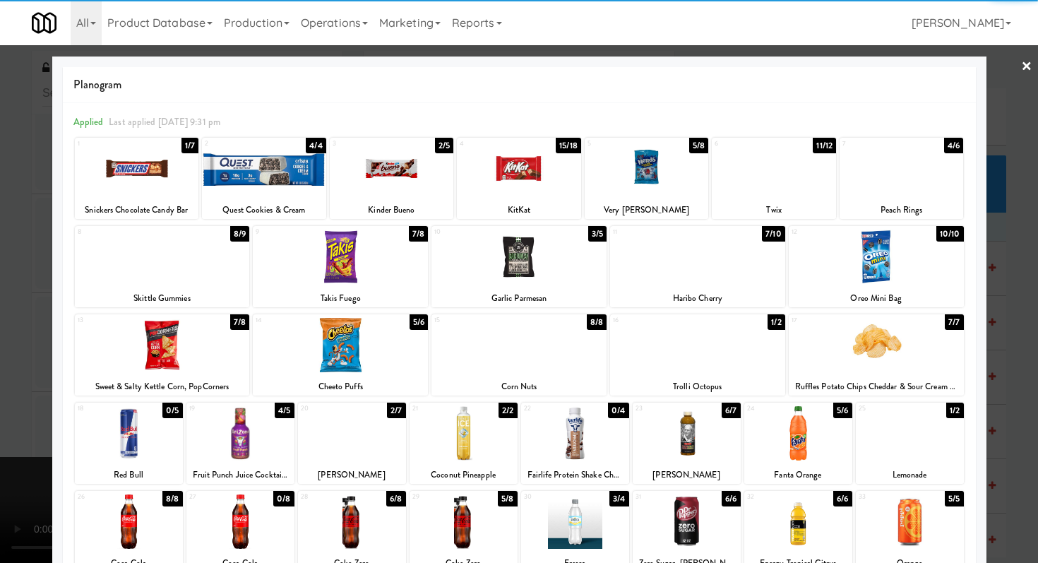
click at [709, 276] on div at bounding box center [697, 257] width 175 height 54
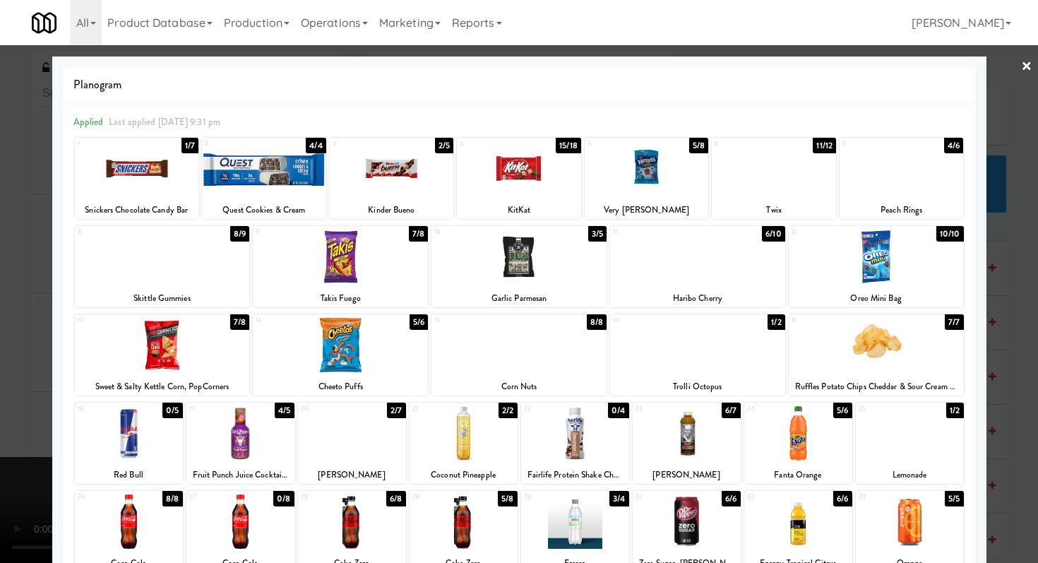
click at [502, 137] on div "1 1/7 Snickers Chocolate Candy Bar 2 4/4 Quest Cookies & Cream 3 2/5 Kinder Bue…" at bounding box center [519, 404] width 892 height 536
click at [508, 179] on div at bounding box center [519, 168] width 124 height 54
click at [0, 205] on div at bounding box center [519, 281] width 1038 height 563
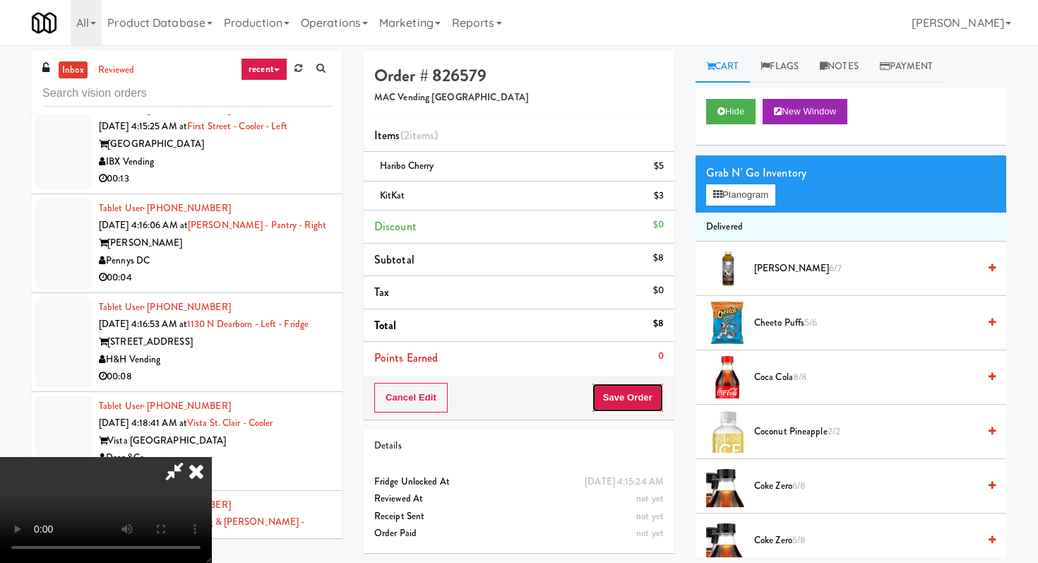
click at [641, 388] on button "Save Order" at bounding box center [628, 398] width 72 height 30
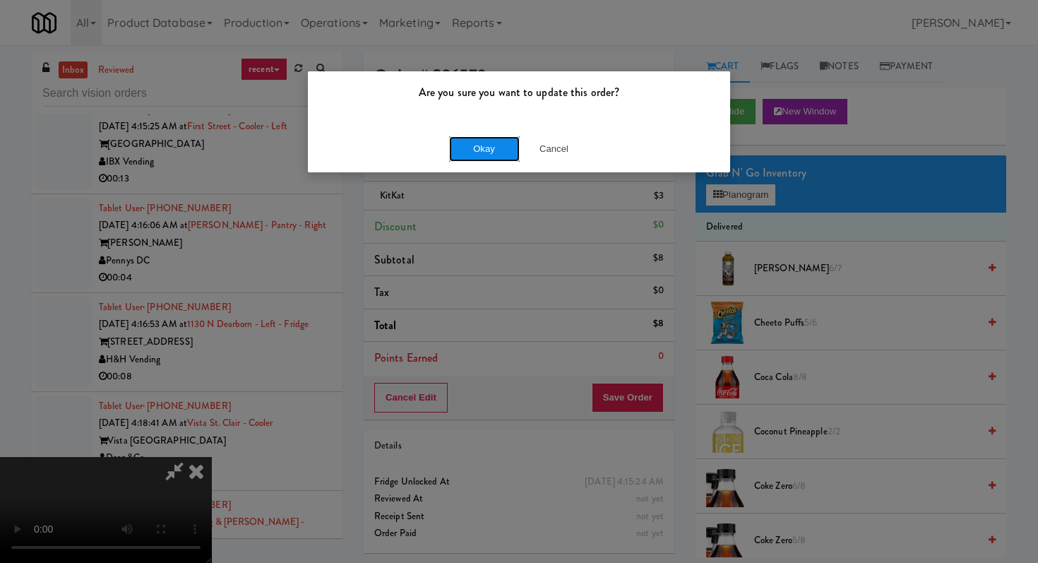
click at [474, 145] on button "Okay" at bounding box center [484, 148] width 71 height 25
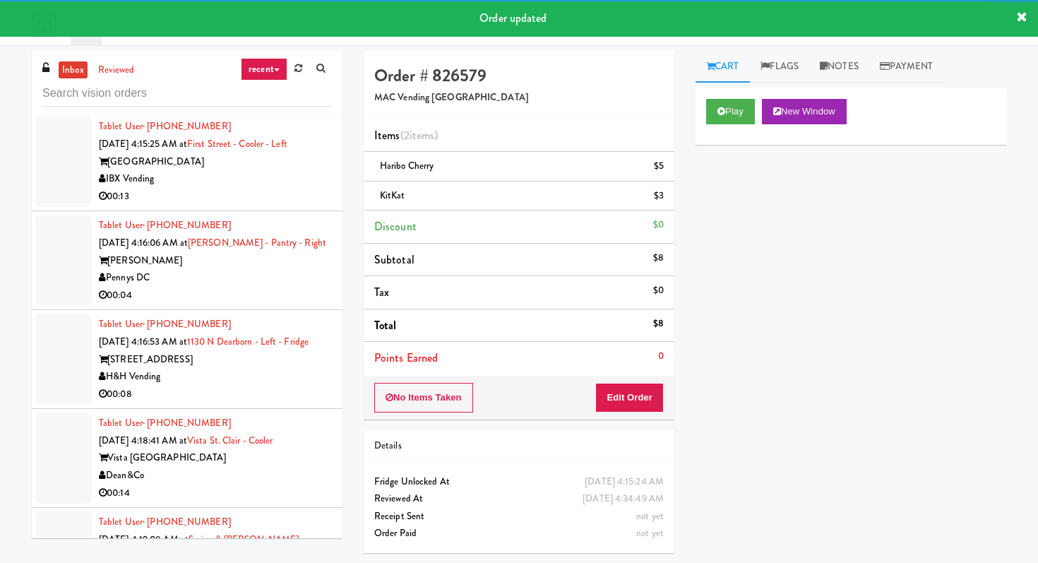
click at [313, 188] on div "IBX Vending" at bounding box center [215, 179] width 233 height 18
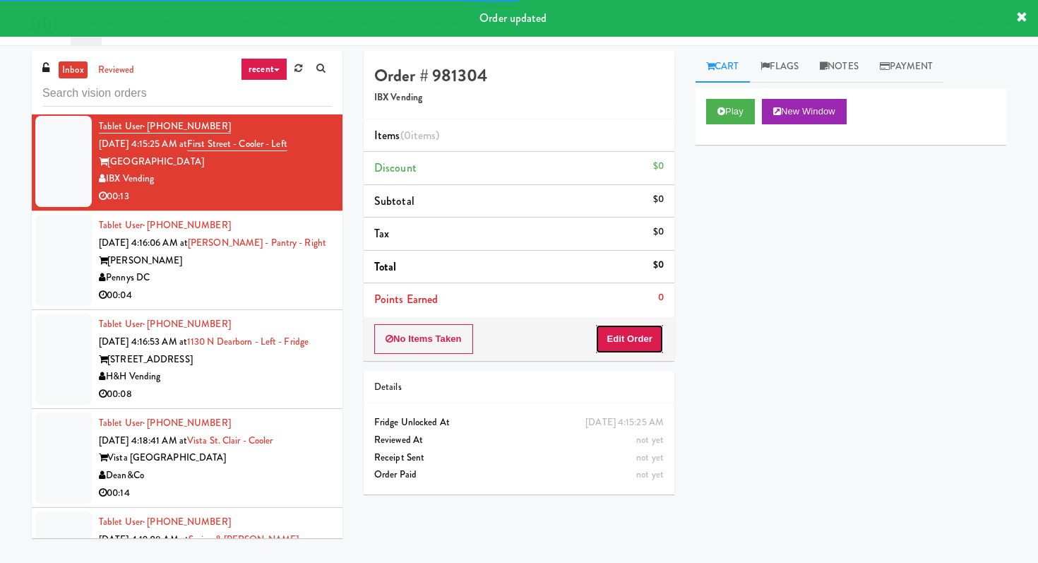
click at [607, 345] on button "Edit Order" at bounding box center [629, 339] width 69 height 30
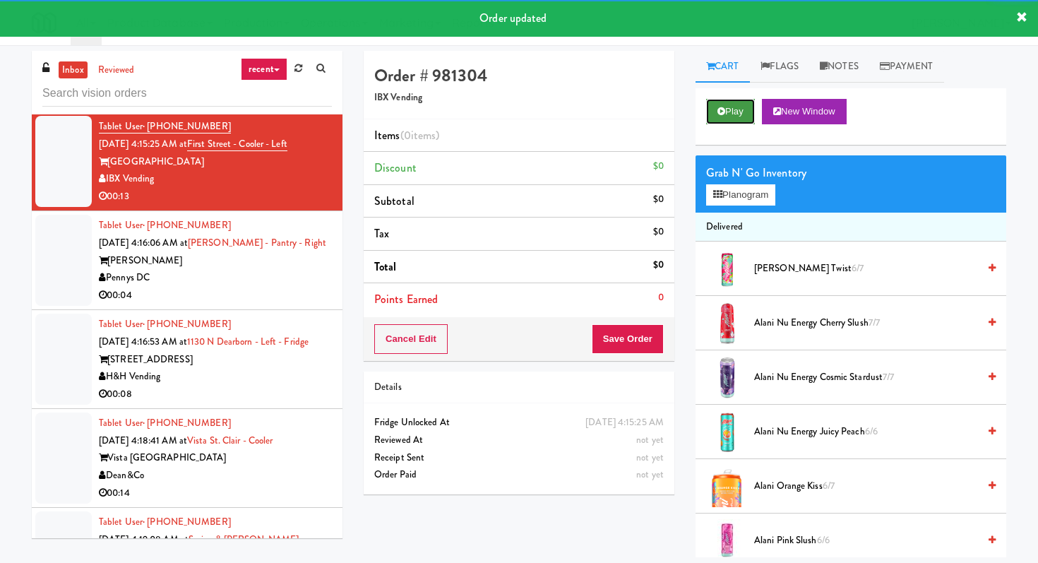
click at [748, 119] on button "Play" at bounding box center [730, 111] width 49 height 25
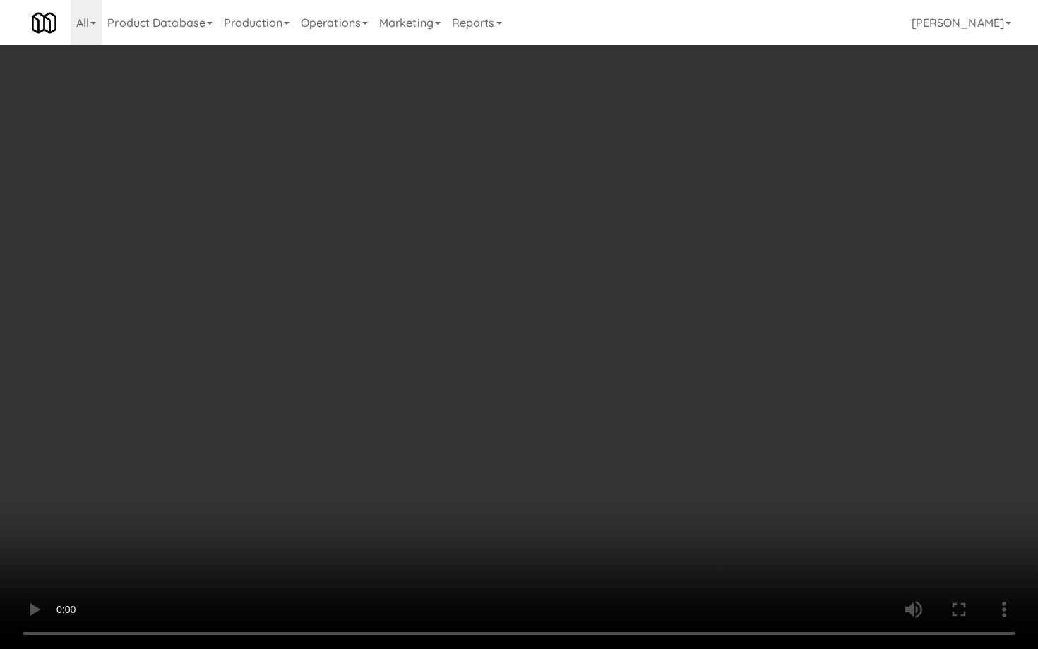
click at [864, 562] on video at bounding box center [519, 324] width 1038 height 649
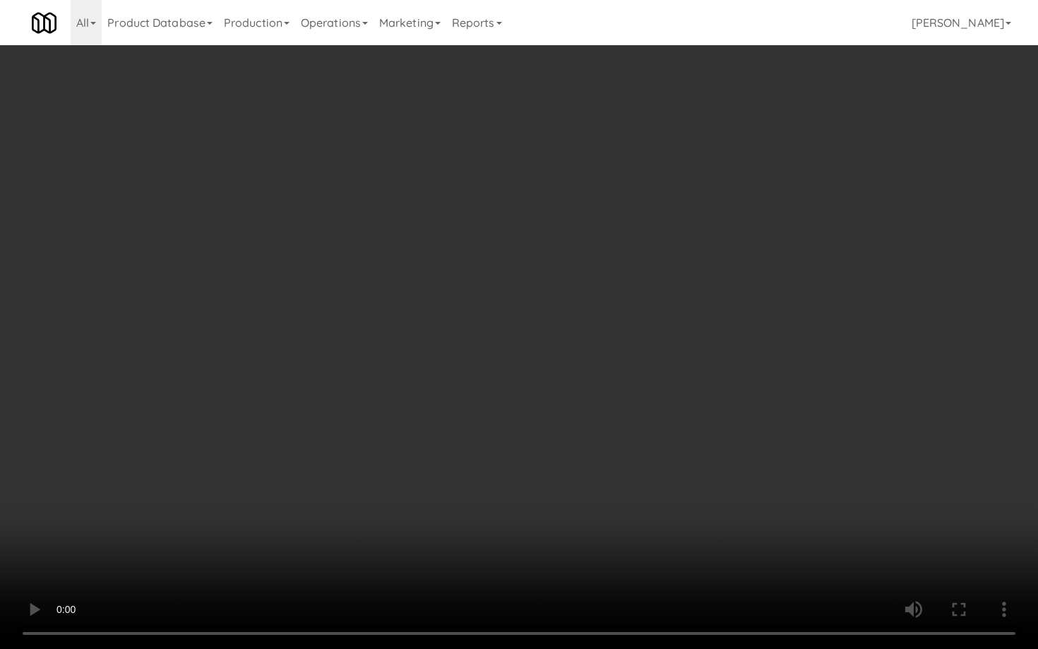
click at [864, 562] on video at bounding box center [519, 324] width 1038 height 649
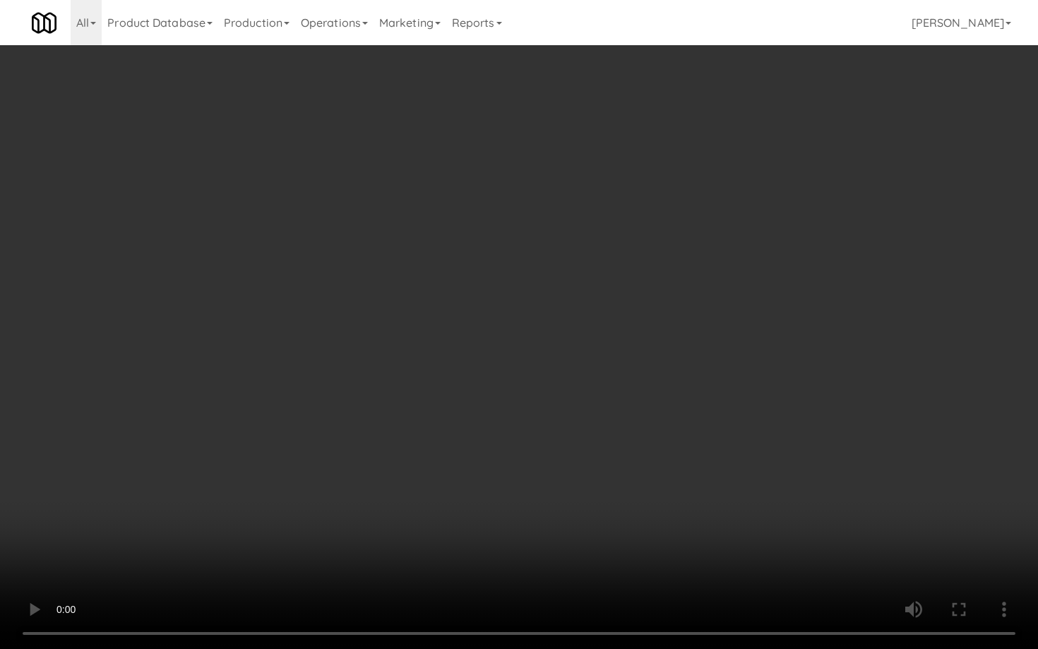
click at [864, 562] on video at bounding box center [519, 324] width 1038 height 649
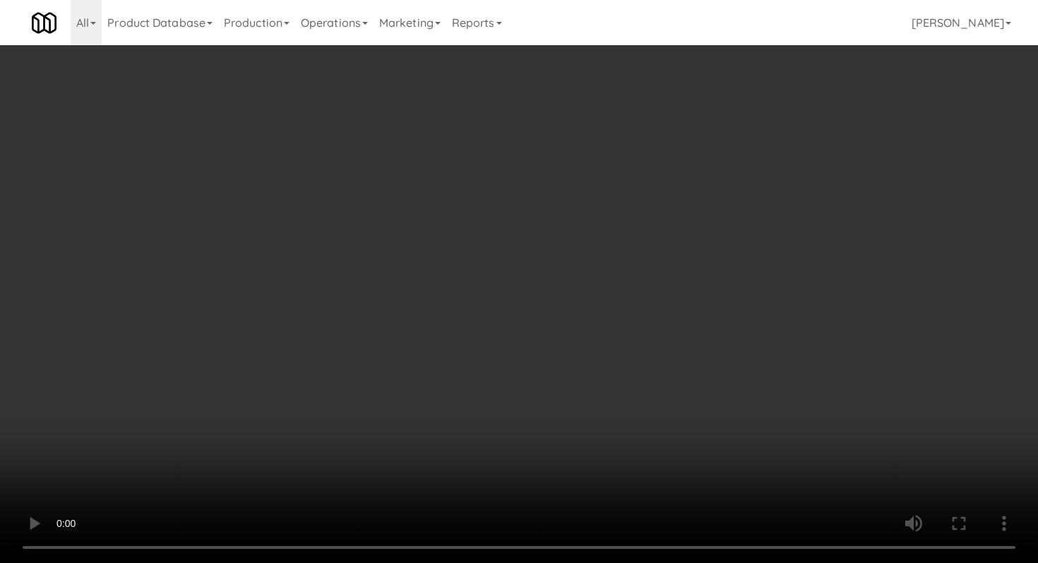
scroll to position [311, 0]
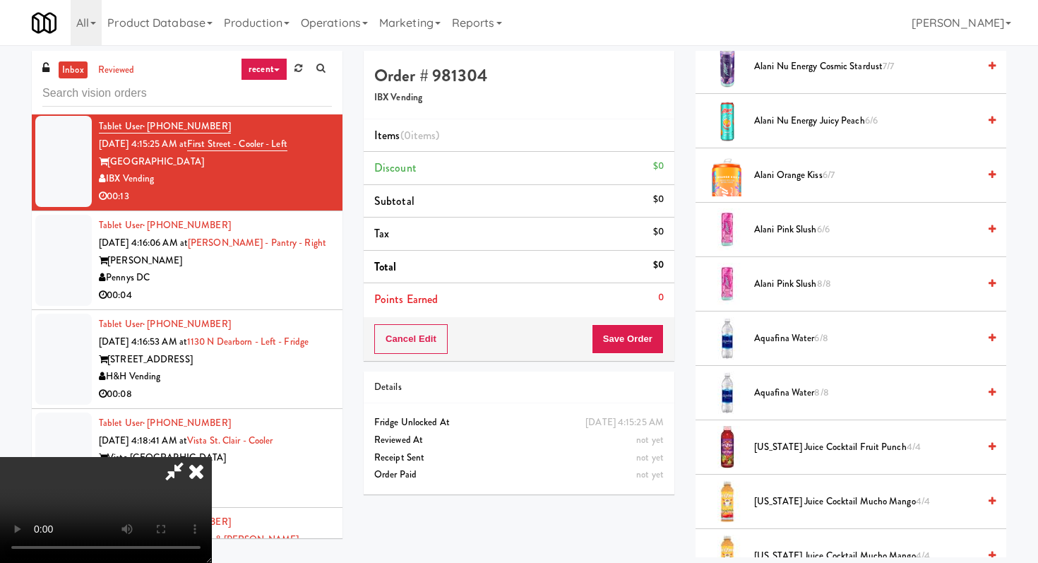
click at [788, 348] on li "Aquafina Water 6/8" at bounding box center [851, 338] width 311 height 54
click at [788, 346] on span "Aquafina Water 6/8" at bounding box center [866, 339] width 224 height 18
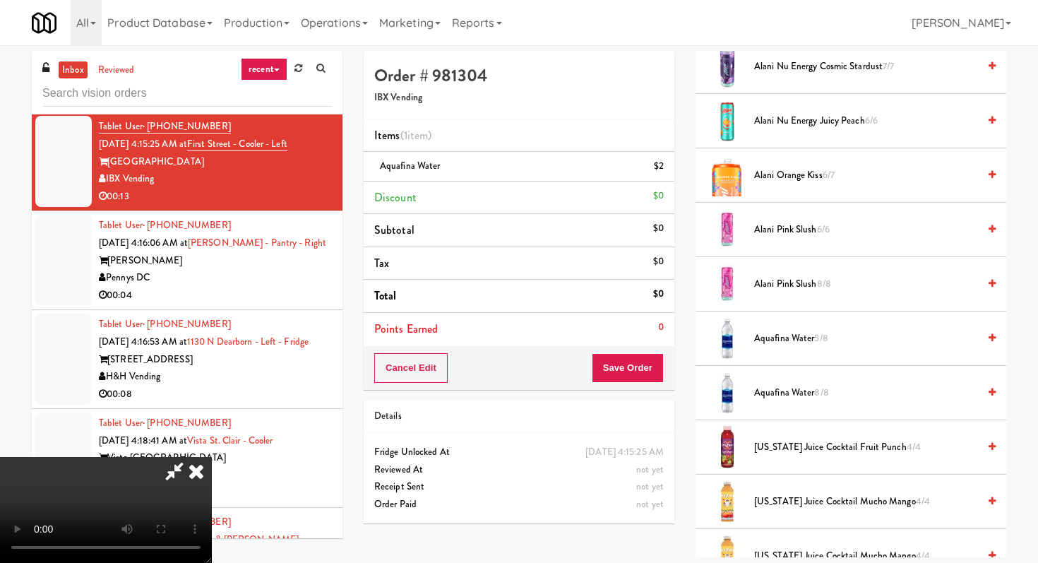
click at [788, 346] on span "Aquafina Water 5/8" at bounding box center [866, 339] width 224 height 18
click at [664, 169] on icon at bounding box center [665, 171] width 7 height 9
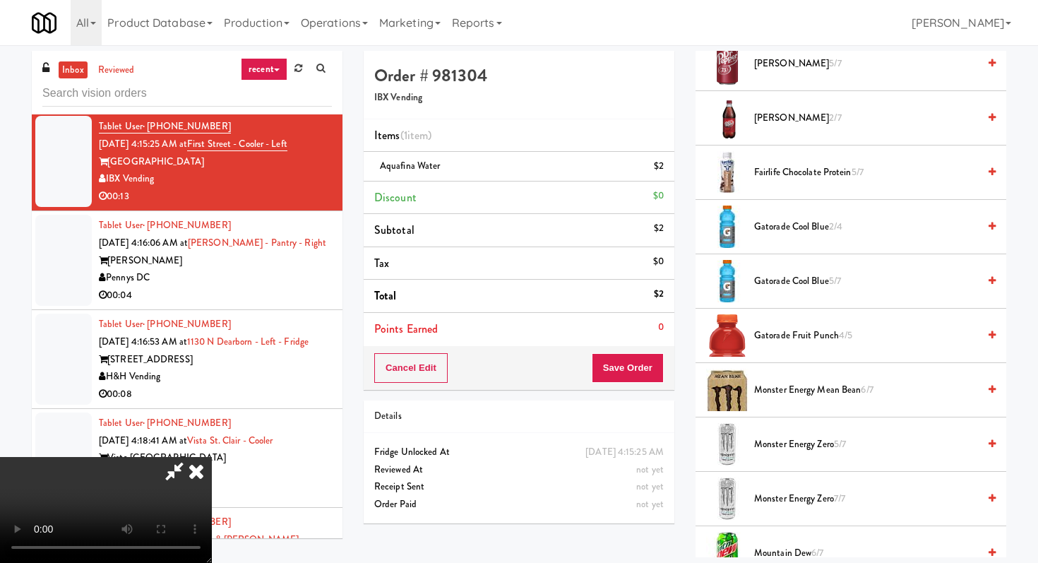
scroll to position [1466, 0]
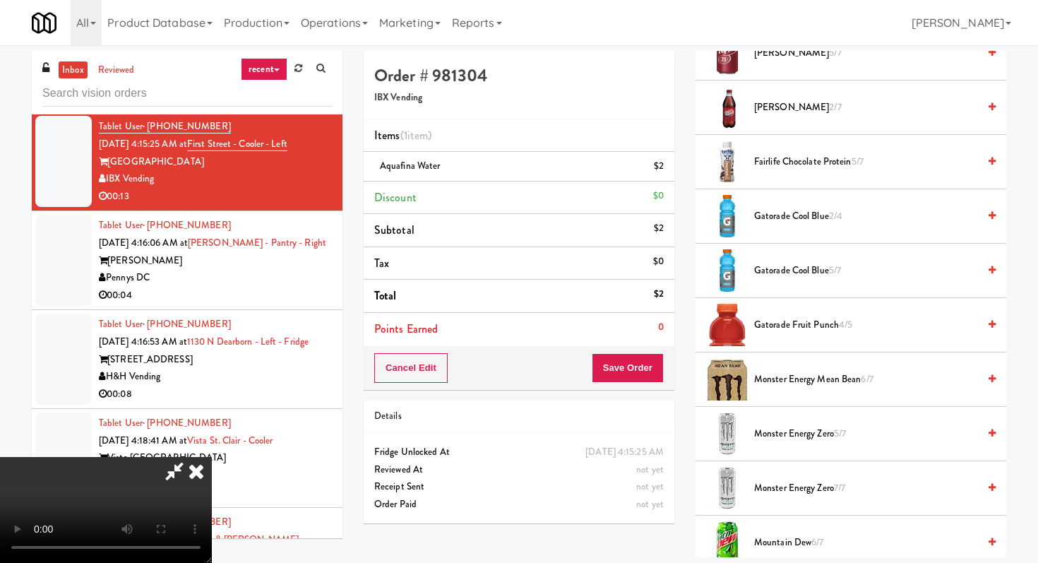
click at [771, 333] on span "Gatorade Fruit Punch 4/5" at bounding box center [866, 325] width 224 height 18
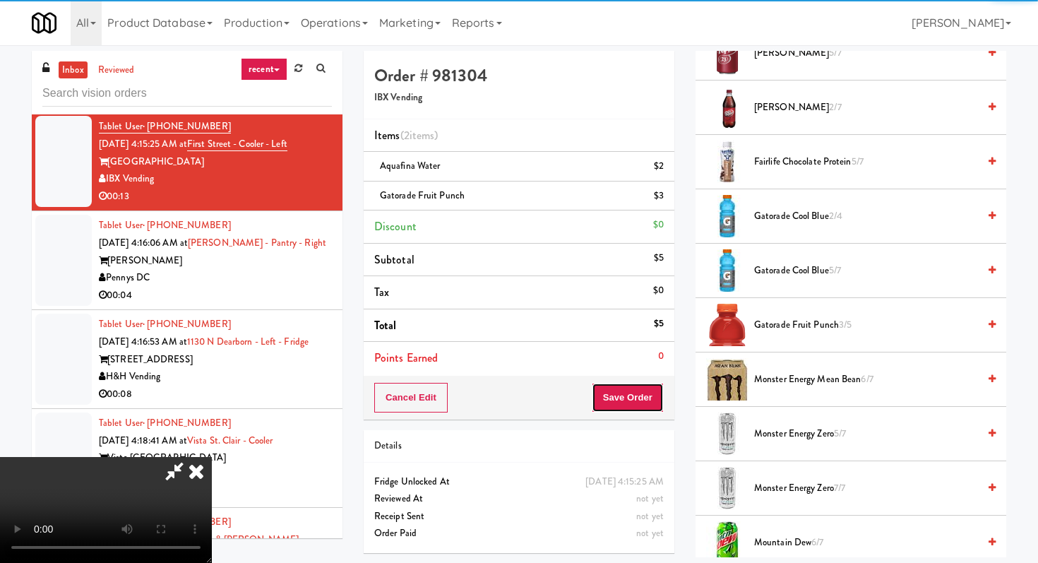
click at [651, 386] on button "Save Order" at bounding box center [628, 398] width 72 height 30
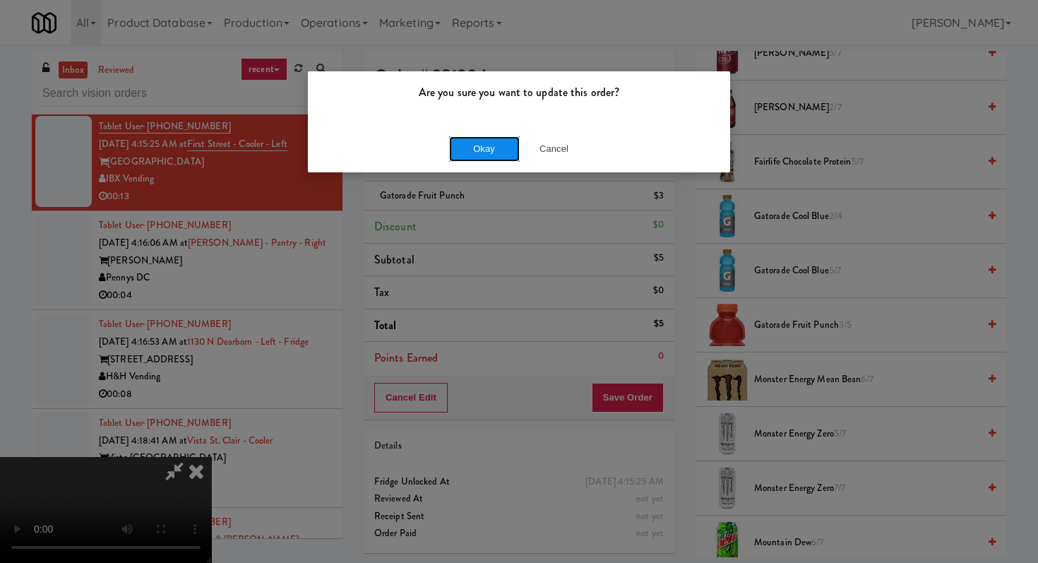
click at [488, 144] on button "Okay" at bounding box center [484, 148] width 71 height 25
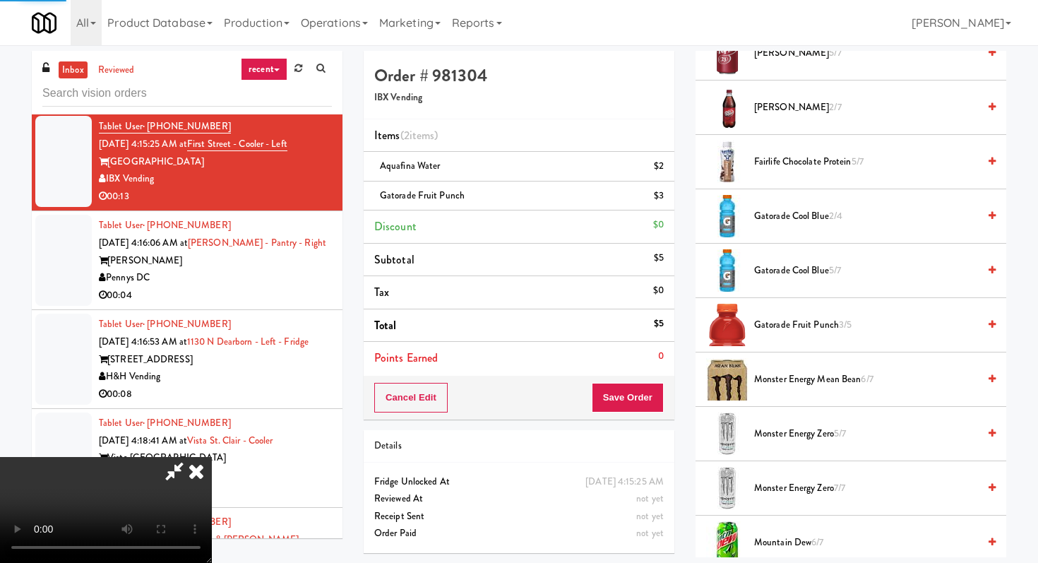
scroll to position [60, 0]
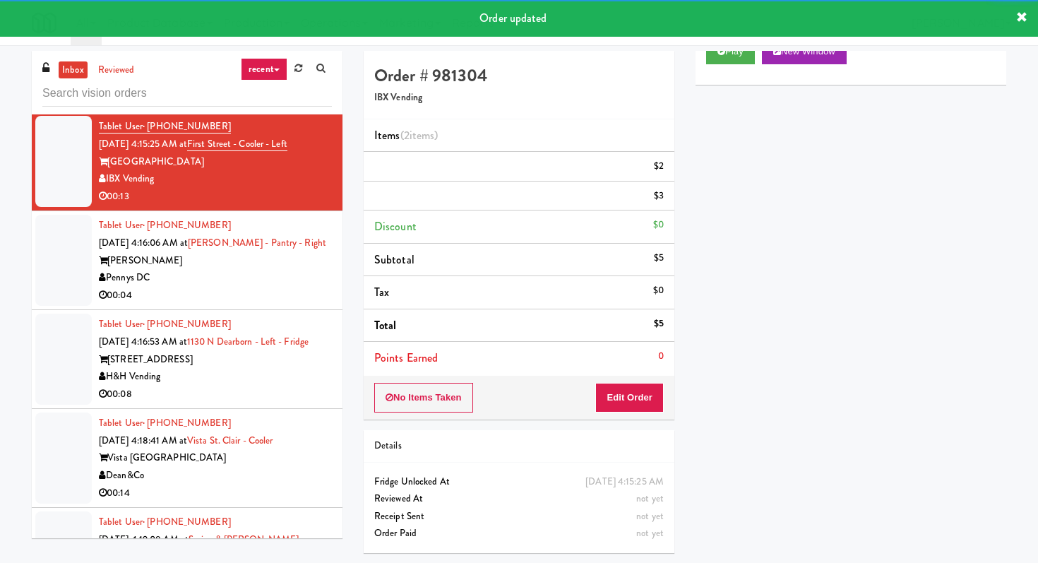
click at [244, 304] on div "Tablet User · (771) 444-1337 [DATE] 4:16:06 AM at [PERSON_NAME][GEOGRAPHIC_DATA…" at bounding box center [215, 260] width 233 height 87
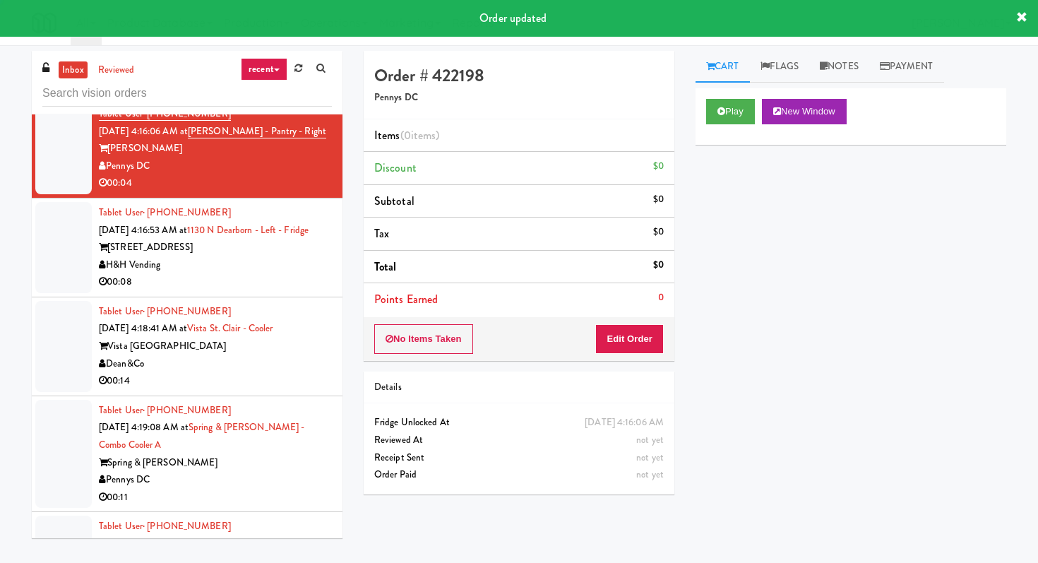
scroll to position [4555, 0]
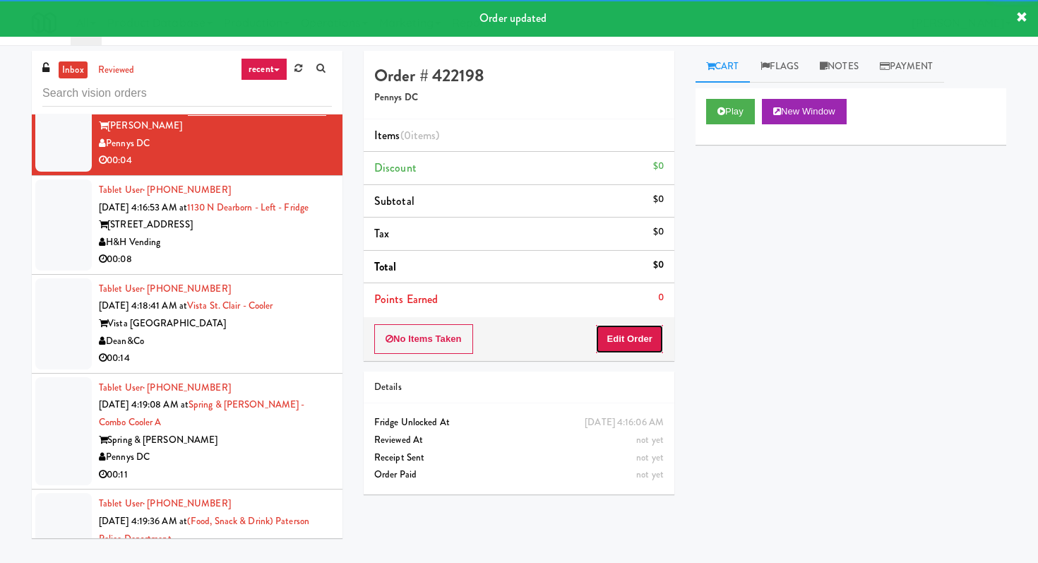
click at [632, 350] on button "Edit Order" at bounding box center [629, 339] width 69 height 30
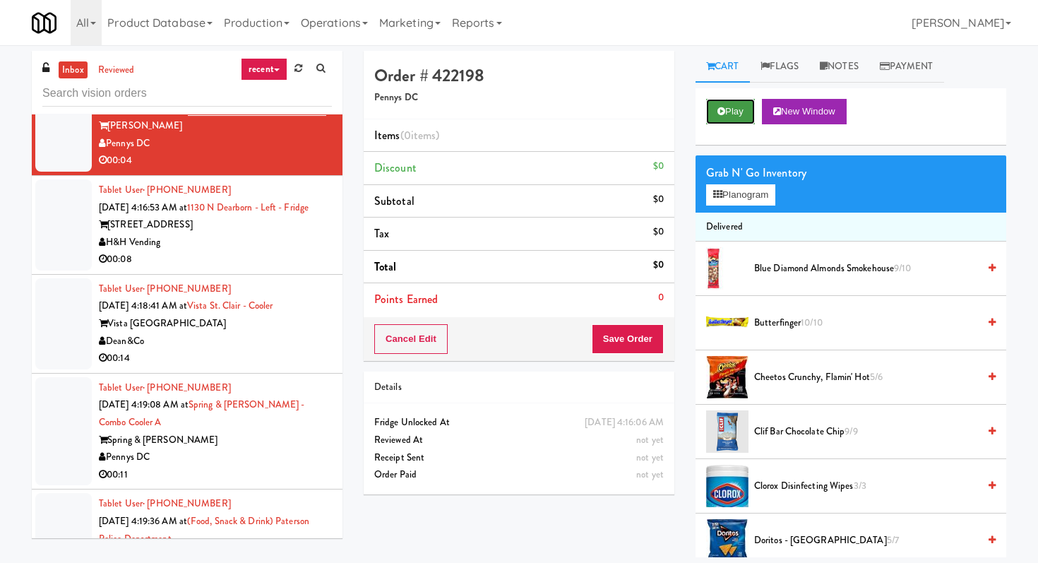
click at [737, 102] on button "Play" at bounding box center [730, 111] width 49 height 25
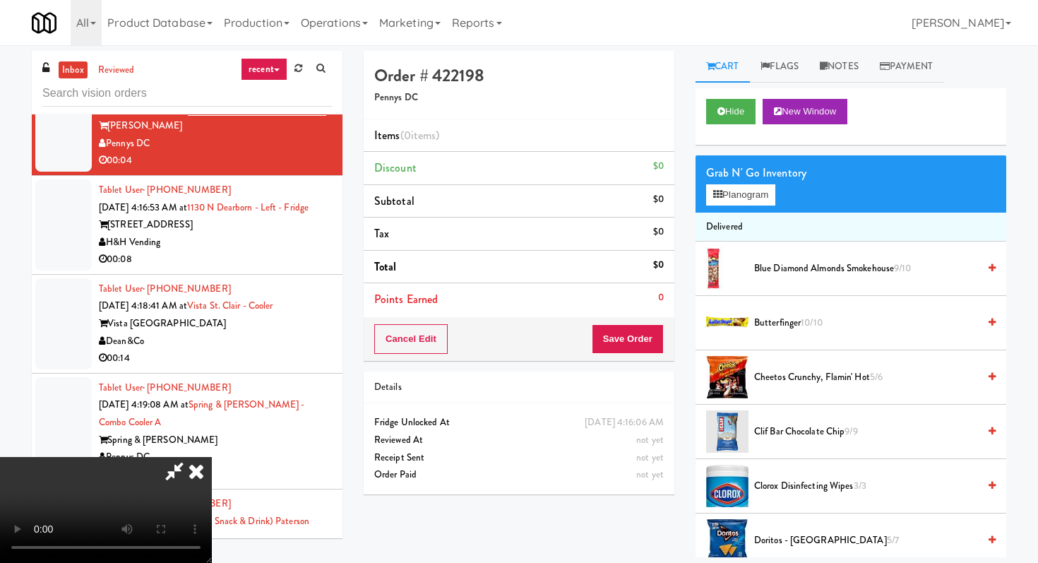
click at [212, 457] on video at bounding box center [106, 510] width 212 height 106
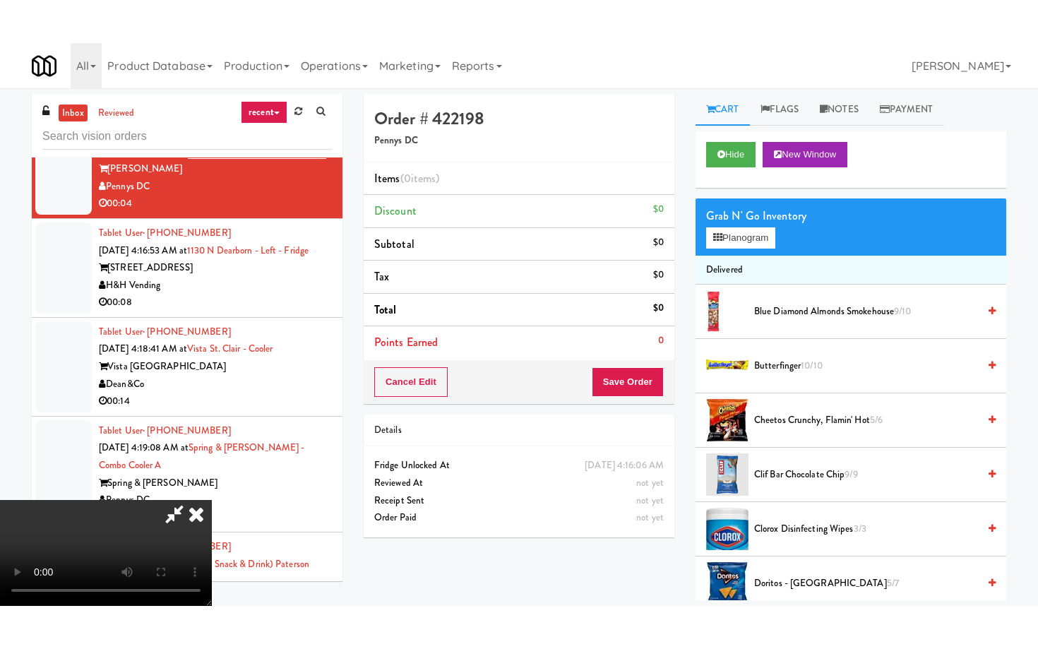
scroll to position [140, 0]
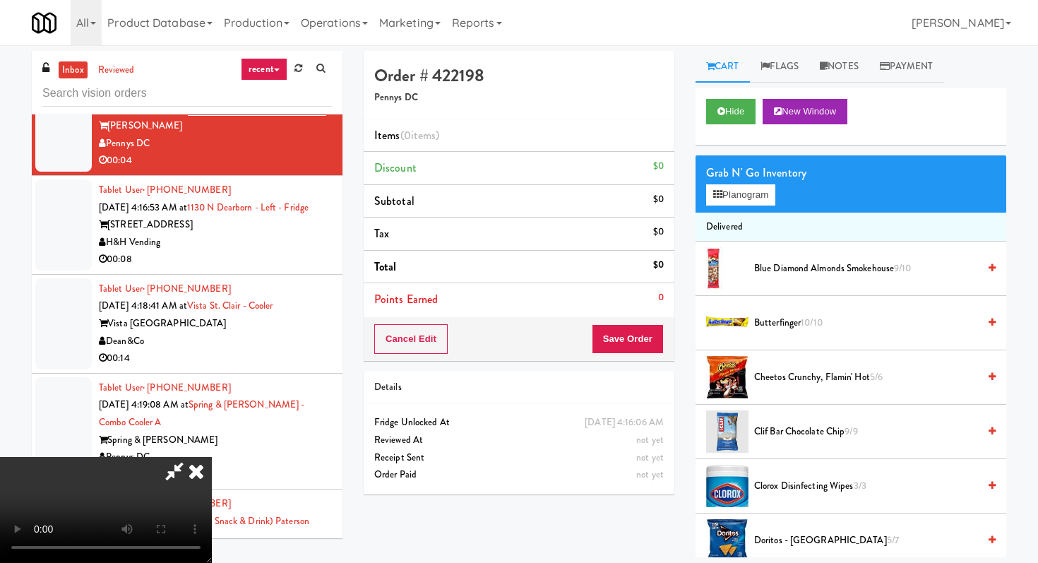
click at [212, 475] on video at bounding box center [106, 510] width 212 height 106
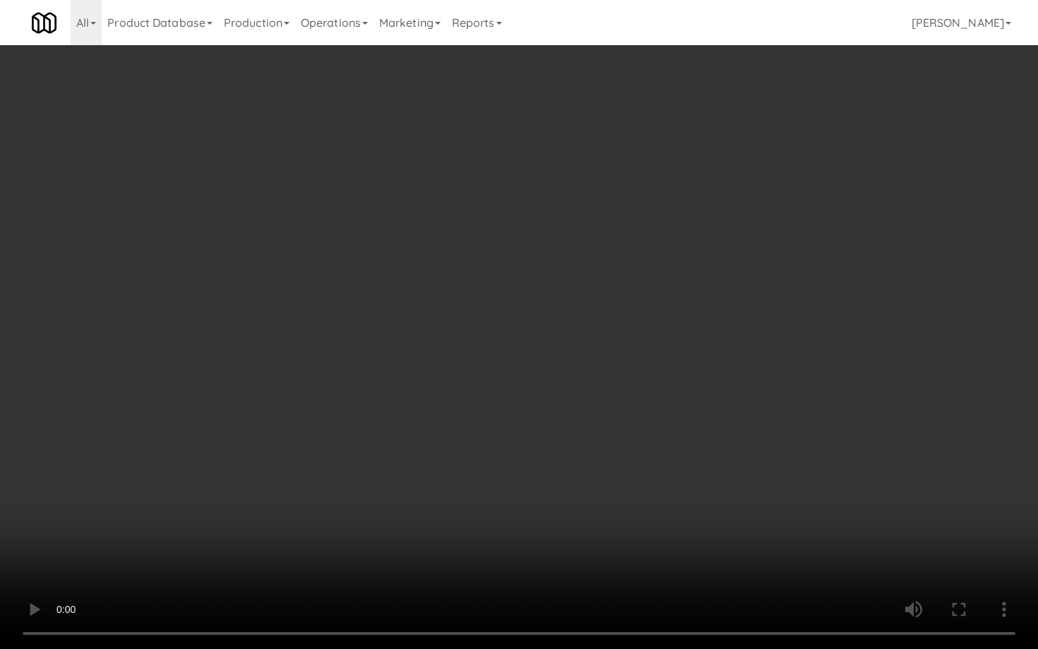
click at [391, 402] on video at bounding box center [519, 324] width 1038 height 649
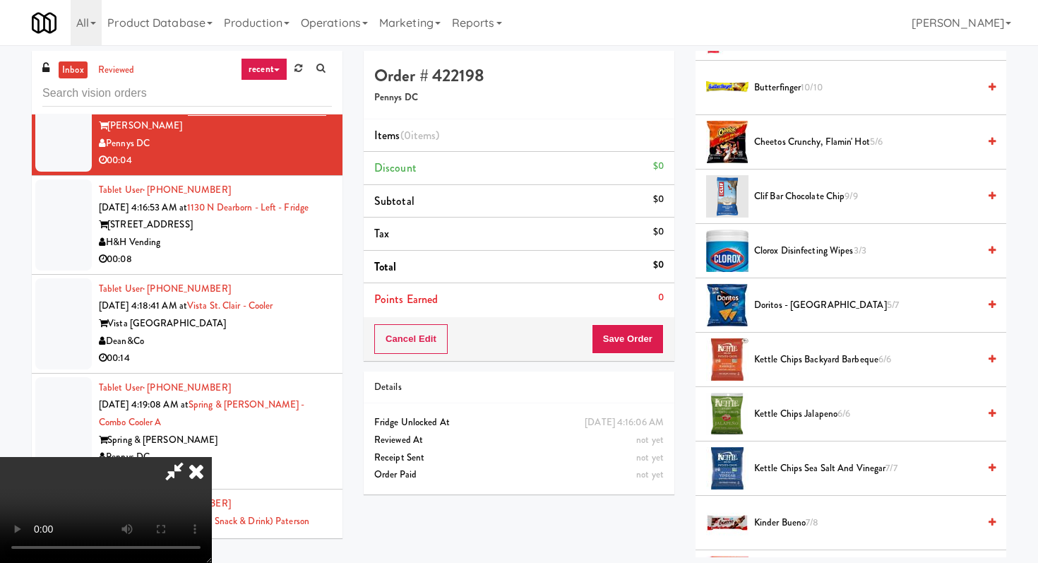
scroll to position [220, 0]
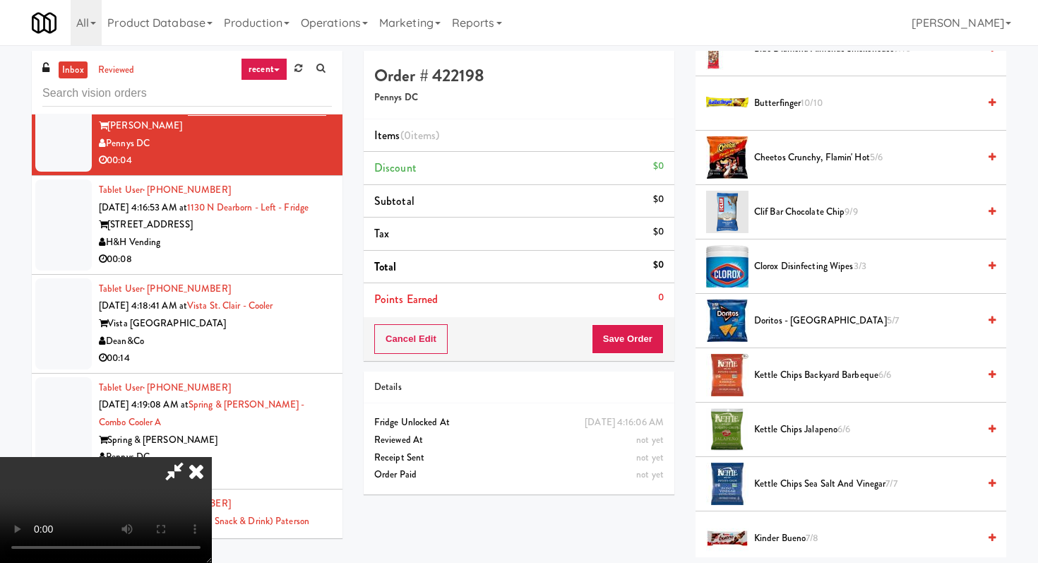
click at [812, 429] on span "Kettle Chips Jalapeno 6/6" at bounding box center [866, 430] width 224 height 18
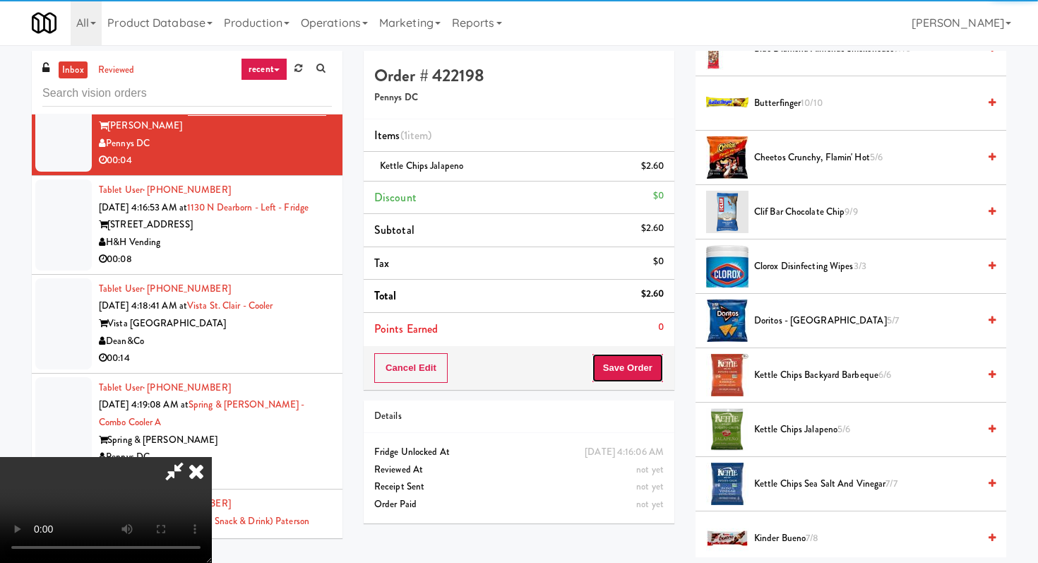
click at [636, 365] on button "Save Order" at bounding box center [628, 368] width 72 height 30
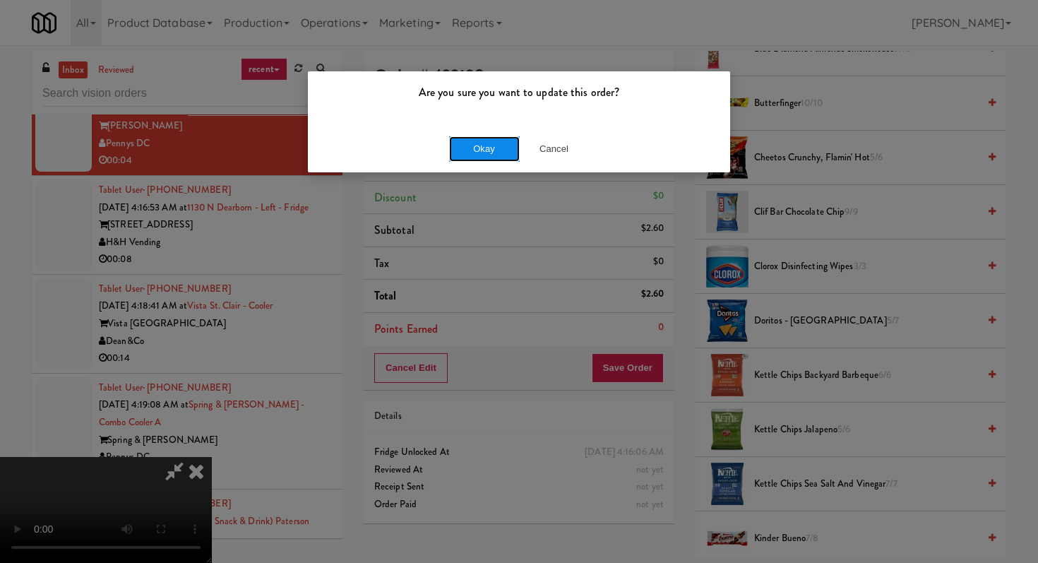
click at [470, 159] on button "Okay" at bounding box center [484, 148] width 71 height 25
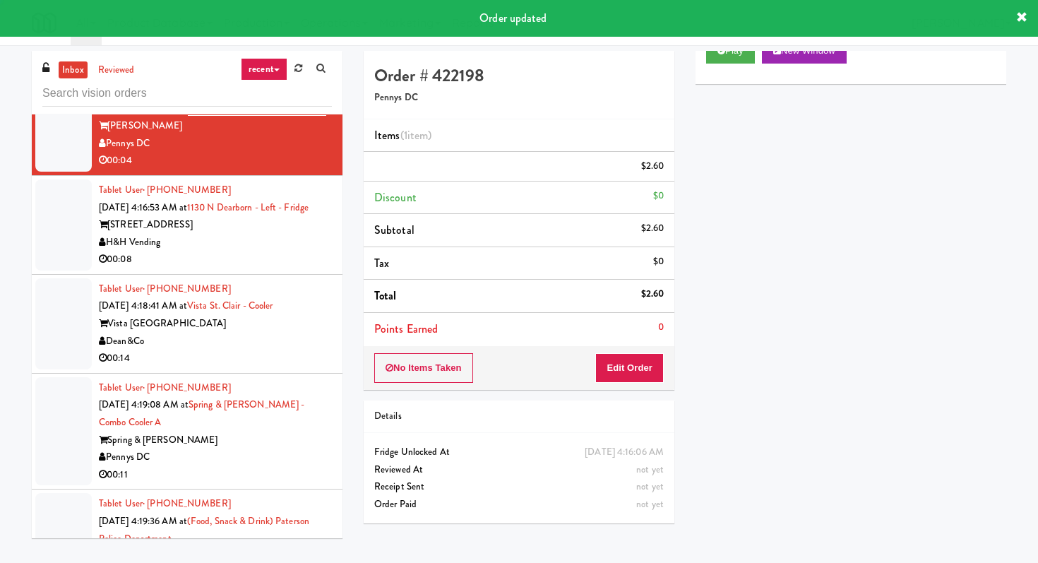
scroll to position [60, 0]
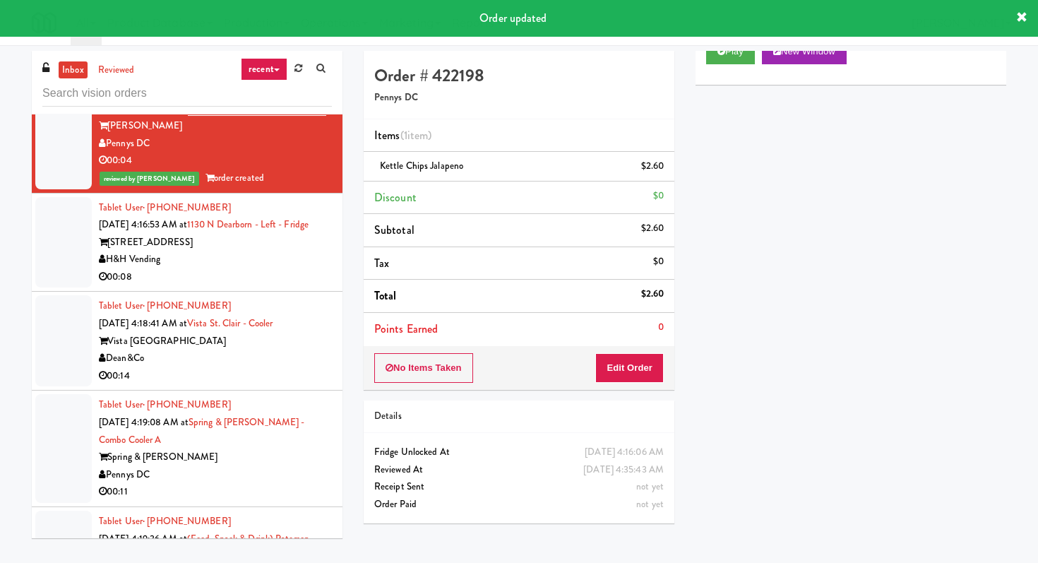
click at [249, 268] on div "H&H Vending" at bounding box center [215, 260] width 233 height 18
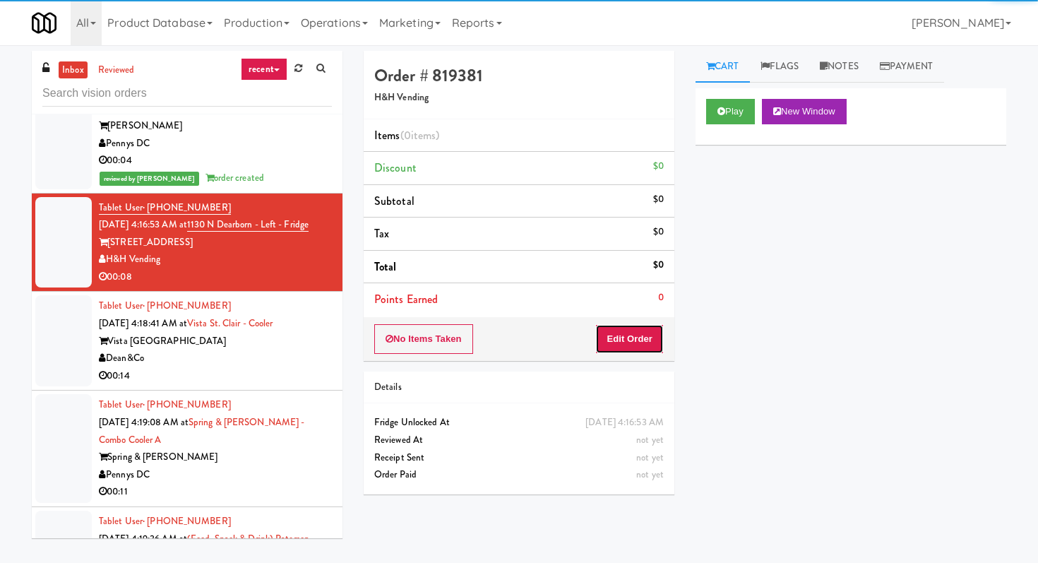
click at [638, 352] on button "Edit Order" at bounding box center [629, 339] width 69 height 30
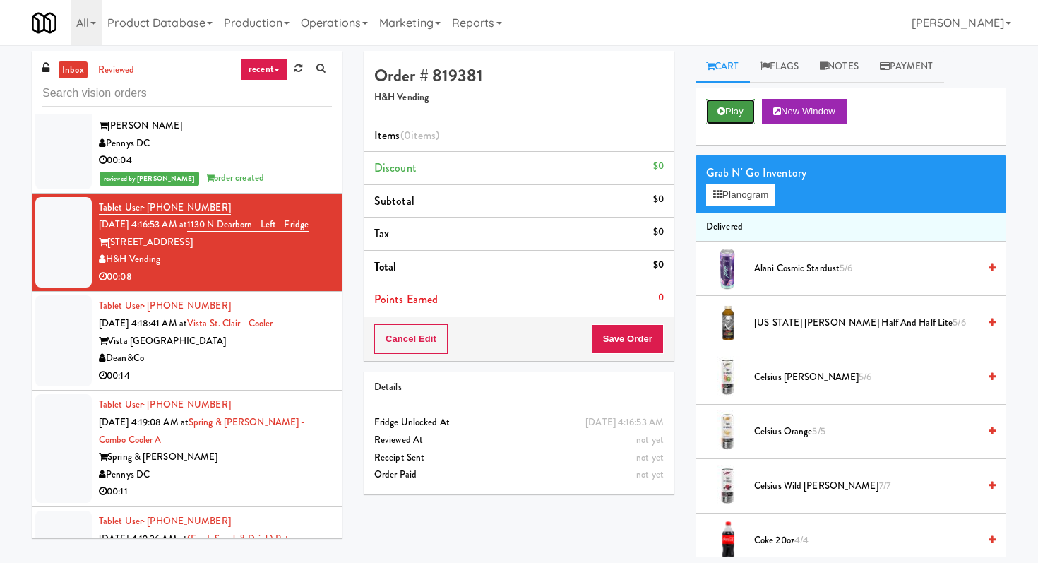
click at [739, 118] on button "Play" at bounding box center [730, 111] width 49 height 25
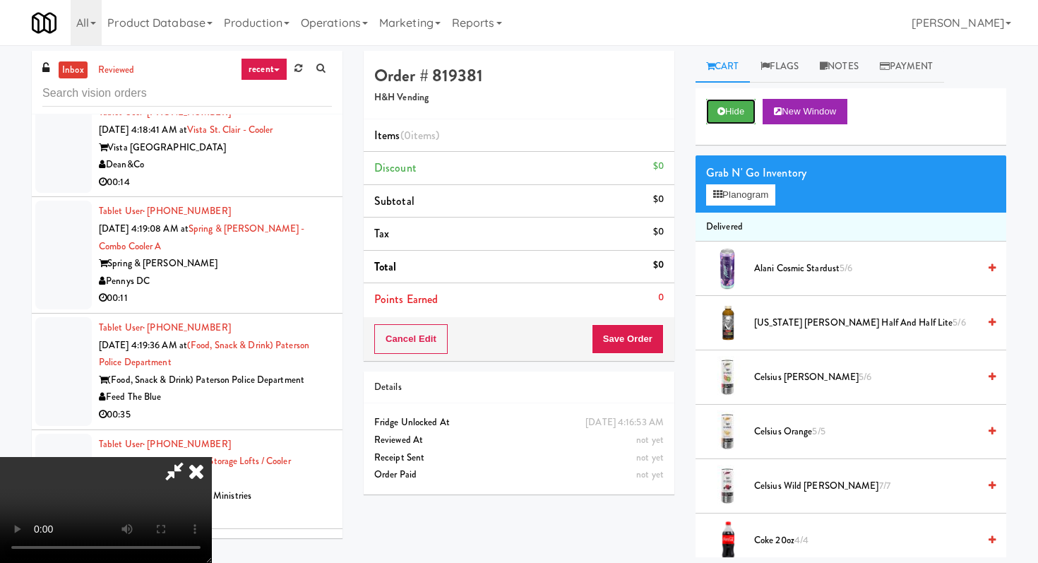
scroll to position [140, 0]
click at [212, 457] on video at bounding box center [106, 510] width 212 height 106
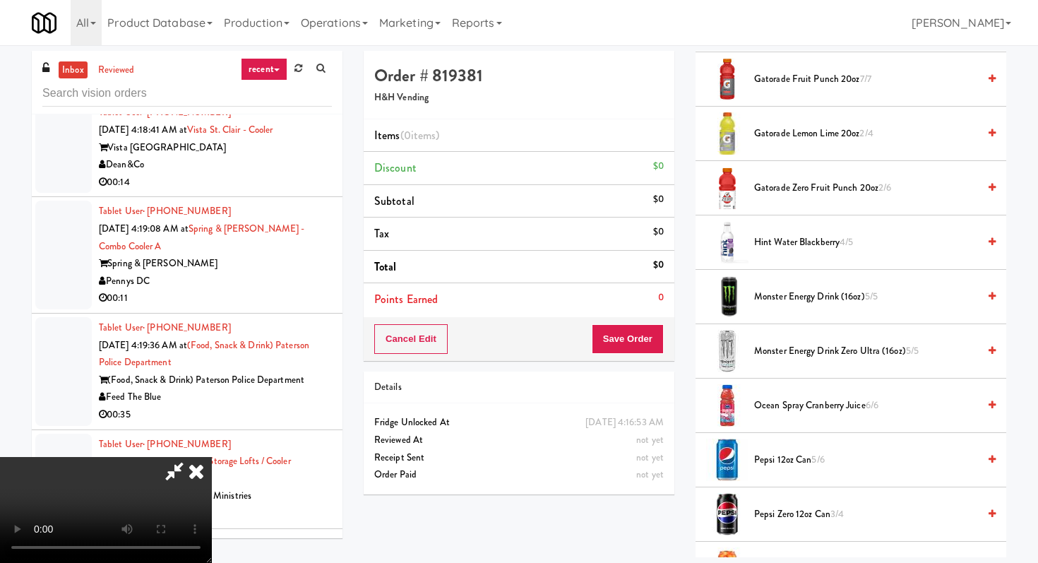
scroll to position [977, 0]
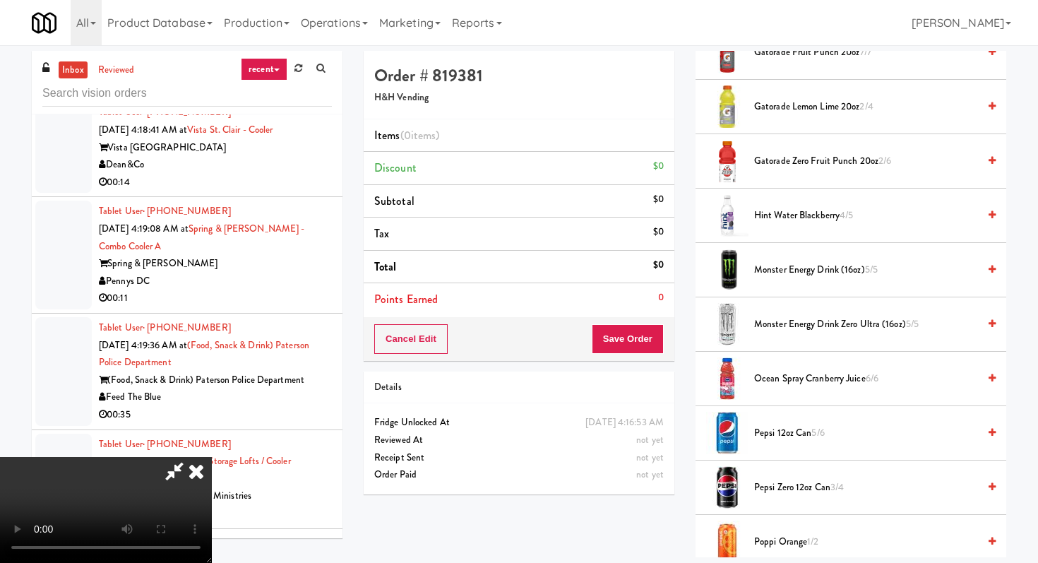
click at [788, 435] on span "Pepsi 12oz can 5/6" at bounding box center [866, 433] width 224 height 18
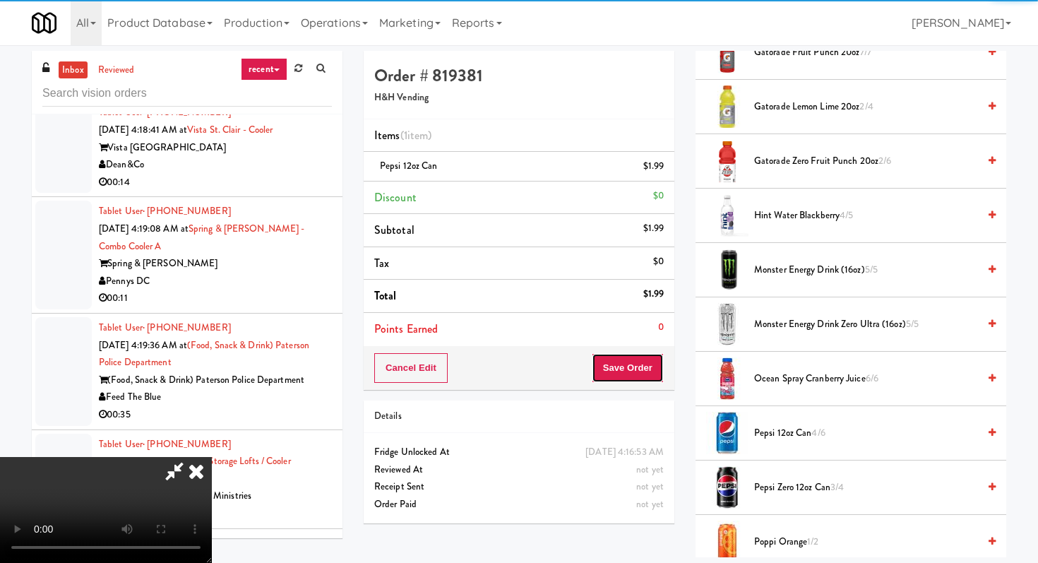
click at [636, 357] on button "Save Order" at bounding box center [628, 368] width 72 height 30
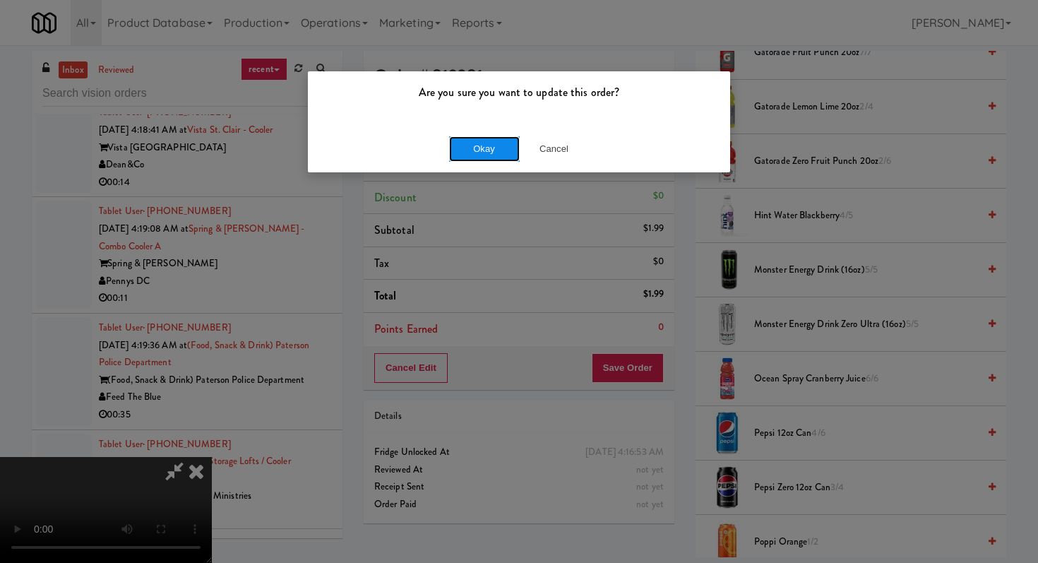
click at [482, 161] on button "Okay" at bounding box center [484, 148] width 71 height 25
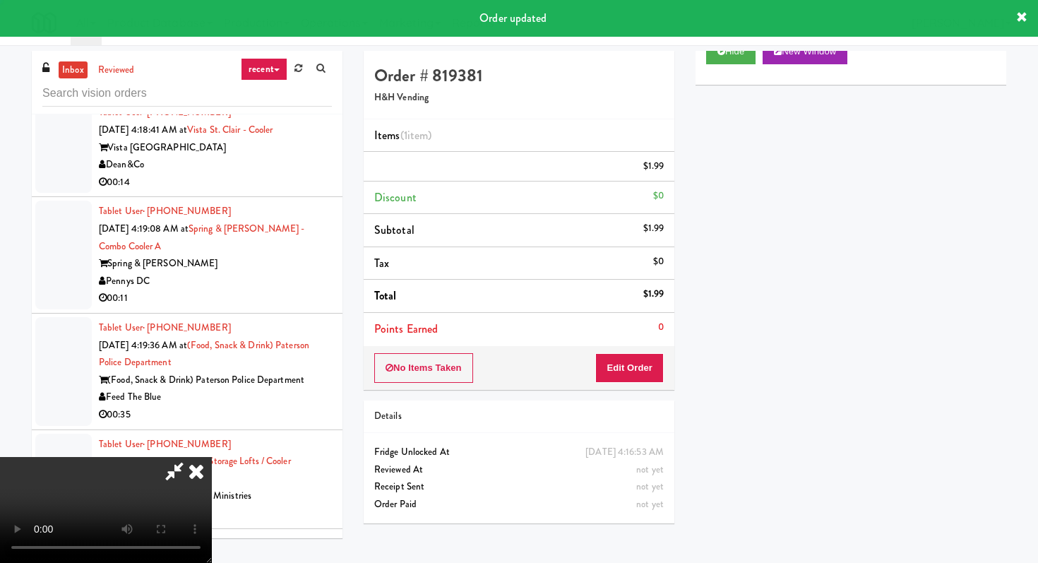
scroll to position [0, 0]
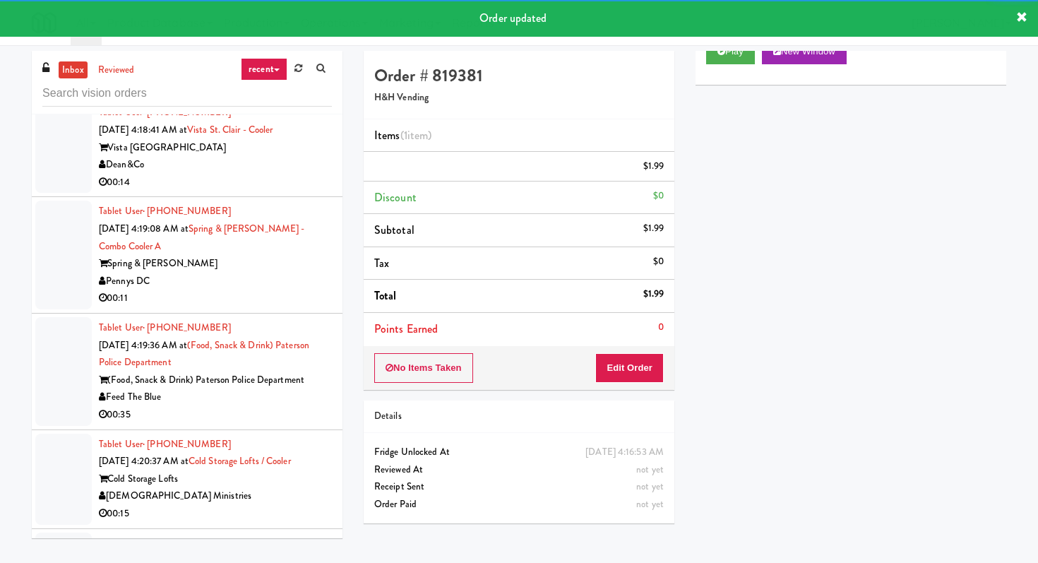
click at [286, 174] on div "Dean&Co" at bounding box center [215, 165] width 233 height 18
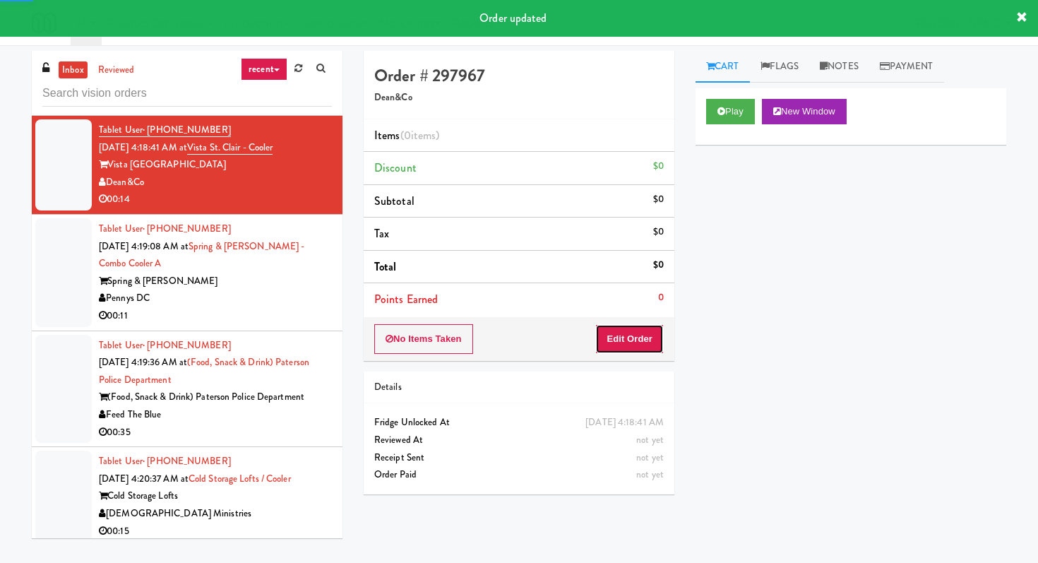
click at [607, 338] on button "Edit Order" at bounding box center [629, 339] width 69 height 30
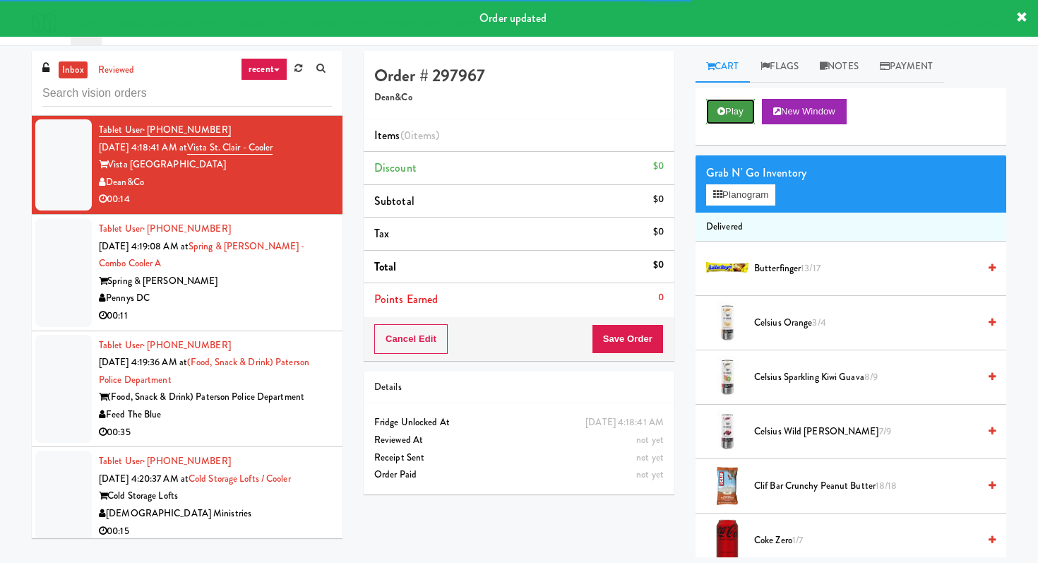
click at [718, 117] on button "Play" at bounding box center [730, 111] width 49 height 25
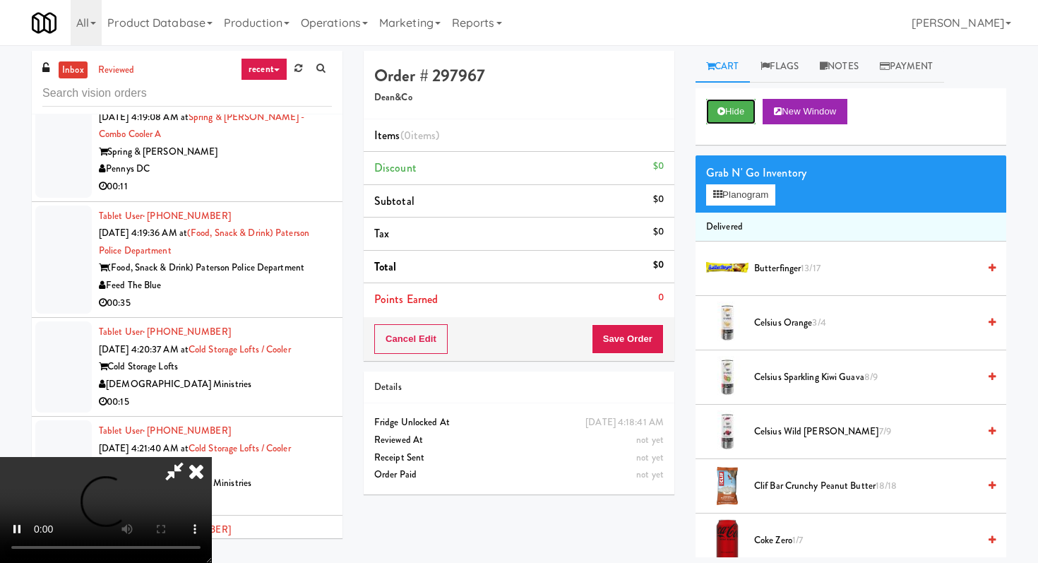
scroll to position [4892, 0]
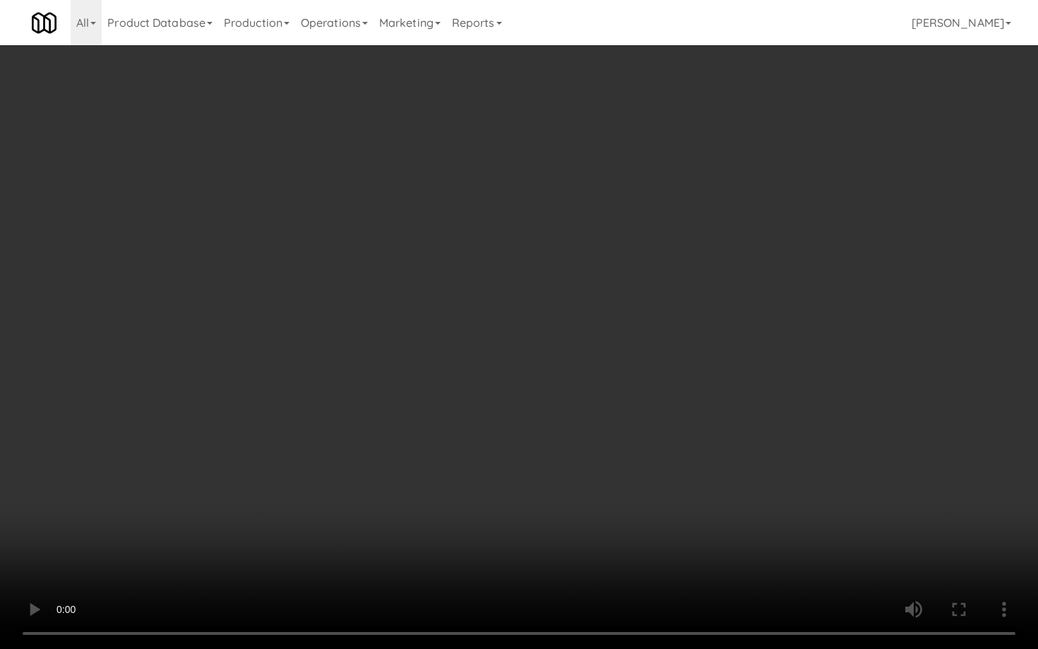
click at [682, 469] on video at bounding box center [519, 324] width 1038 height 649
click at [722, 490] on video at bounding box center [519, 324] width 1038 height 649
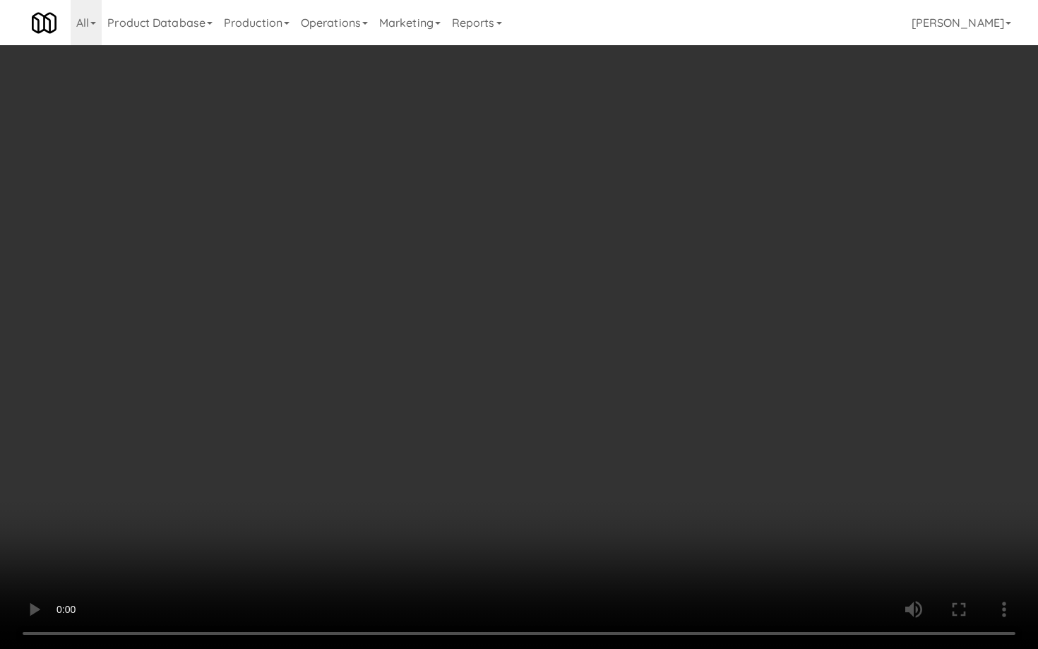
click at [722, 490] on video at bounding box center [519, 324] width 1038 height 649
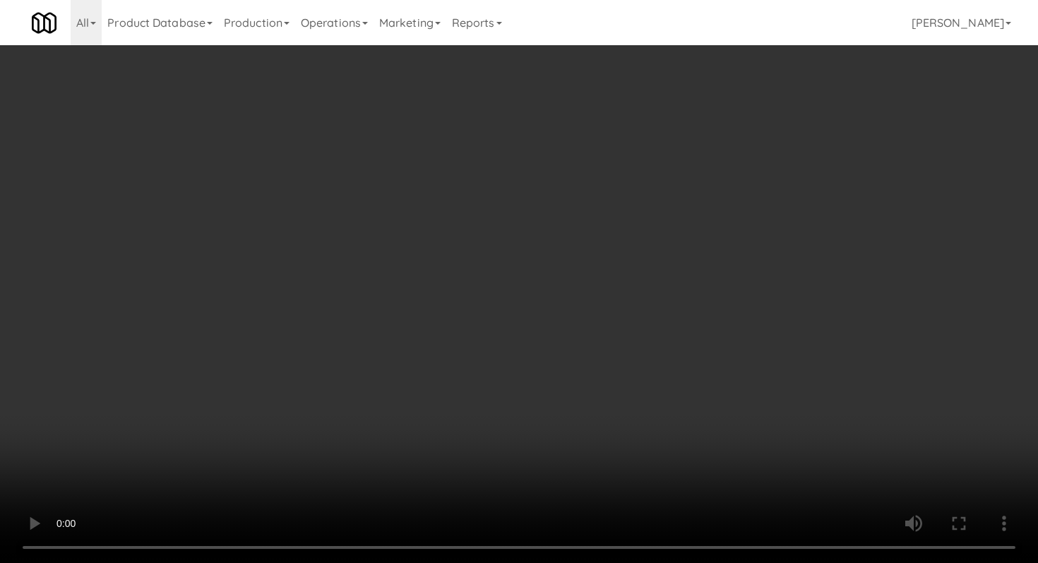
click at [760, 208] on div "Grab N' Go Inventory Planogram" at bounding box center [851, 183] width 311 height 57
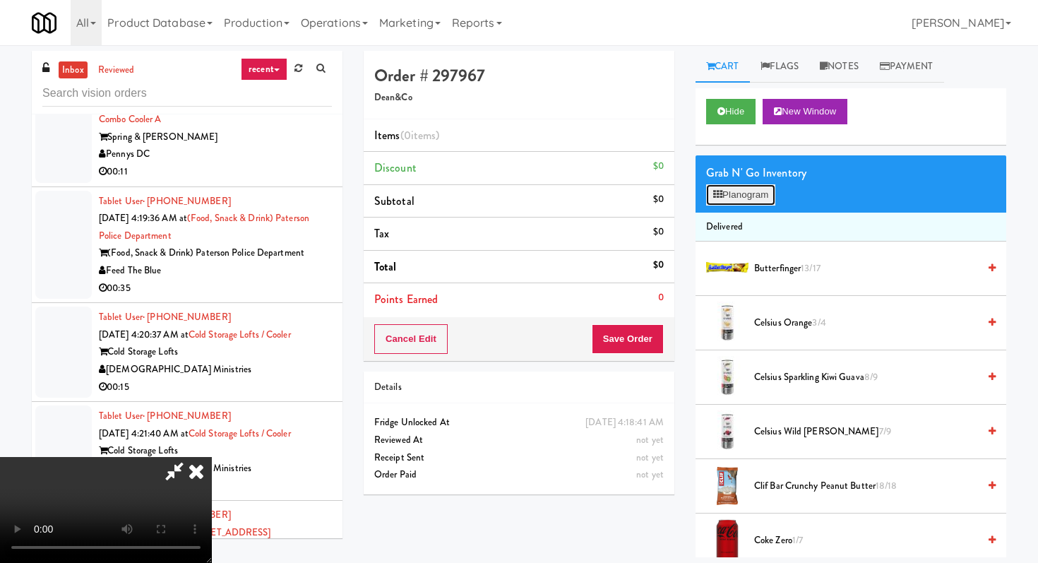
click at [758, 205] on button "Planogram" at bounding box center [740, 194] width 69 height 21
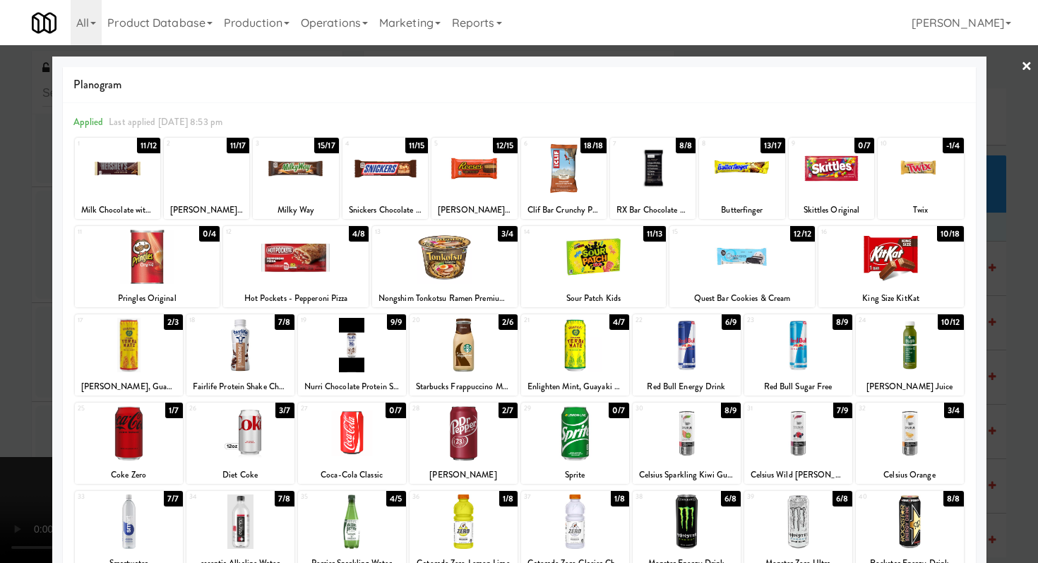
click at [237, 367] on div at bounding box center [240, 345] width 108 height 54
click at [290, 295] on div "Hot Pockets - Pepperoni Pizza" at bounding box center [295, 299] width 141 height 18
click at [286, 269] on div at bounding box center [295, 257] width 145 height 54
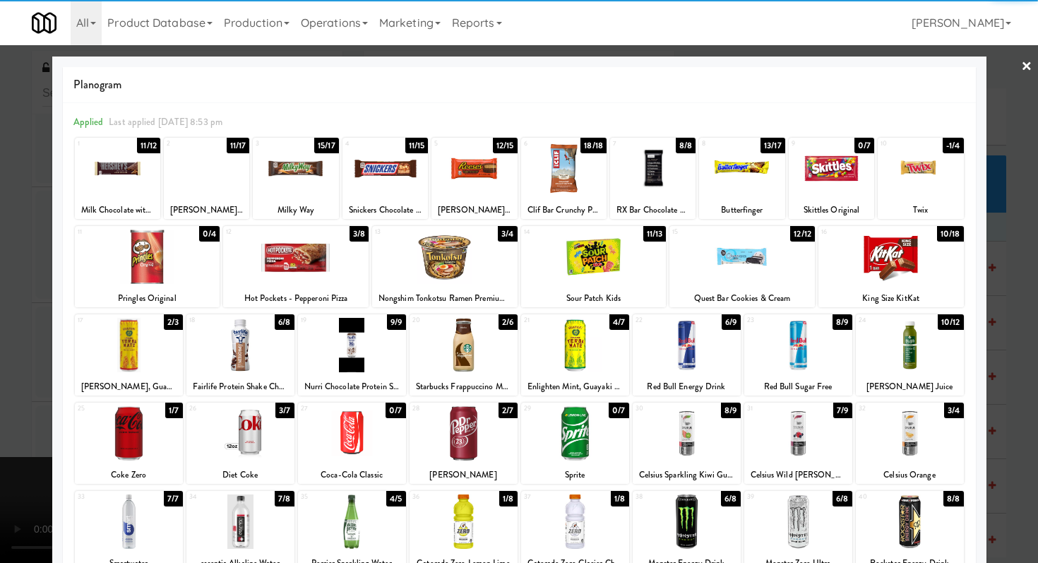
click at [761, 171] on div at bounding box center [741, 168] width 85 height 54
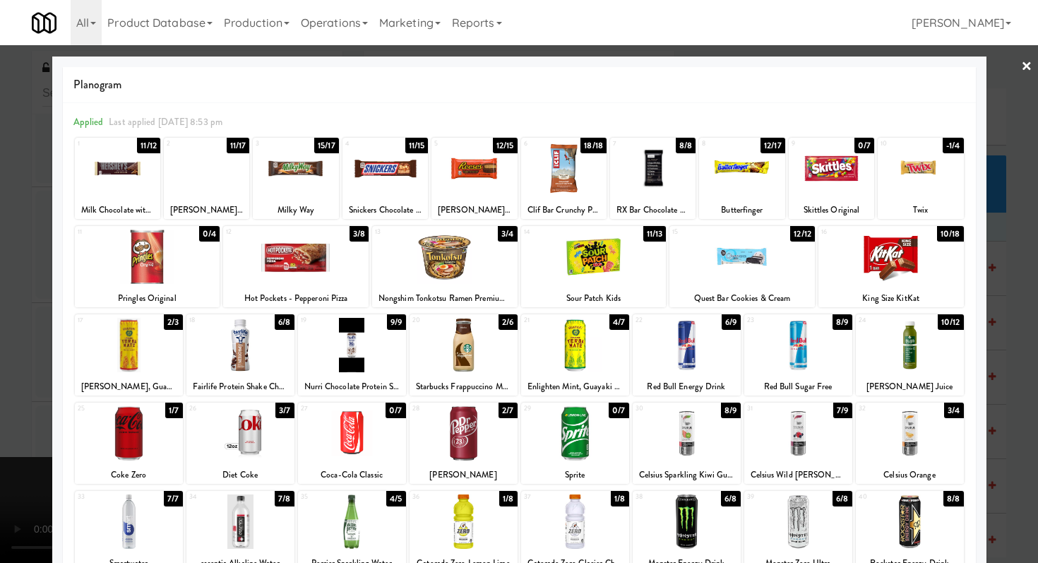
click at [0, 340] on div at bounding box center [519, 281] width 1038 height 563
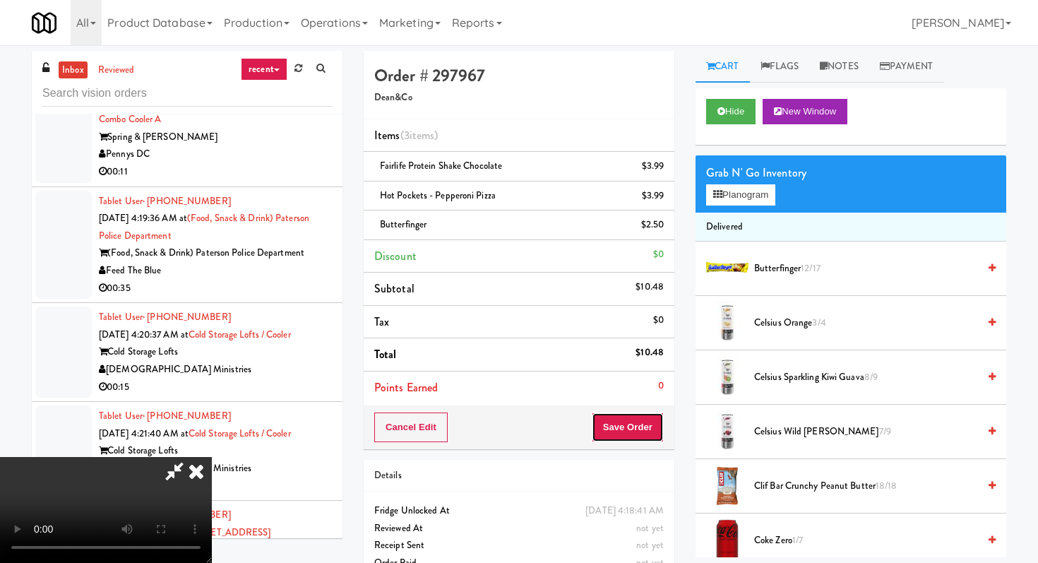
click at [653, 429] on button "Save Order" at bounding box center [628, 427] width 72 height 30
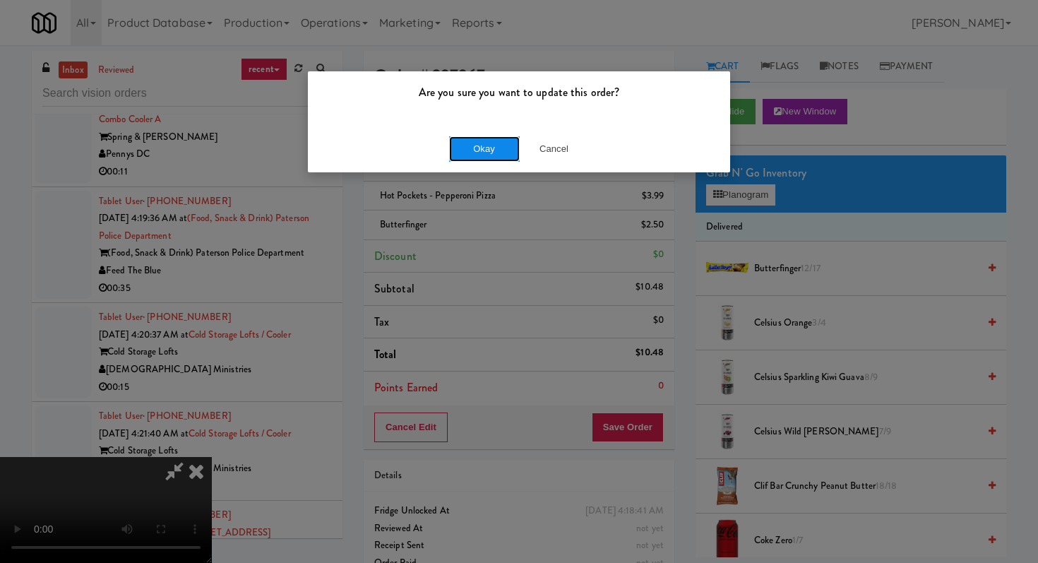
click at [479, 143] on button "Okay" at bounding box center [484, 148] width 71 height 25
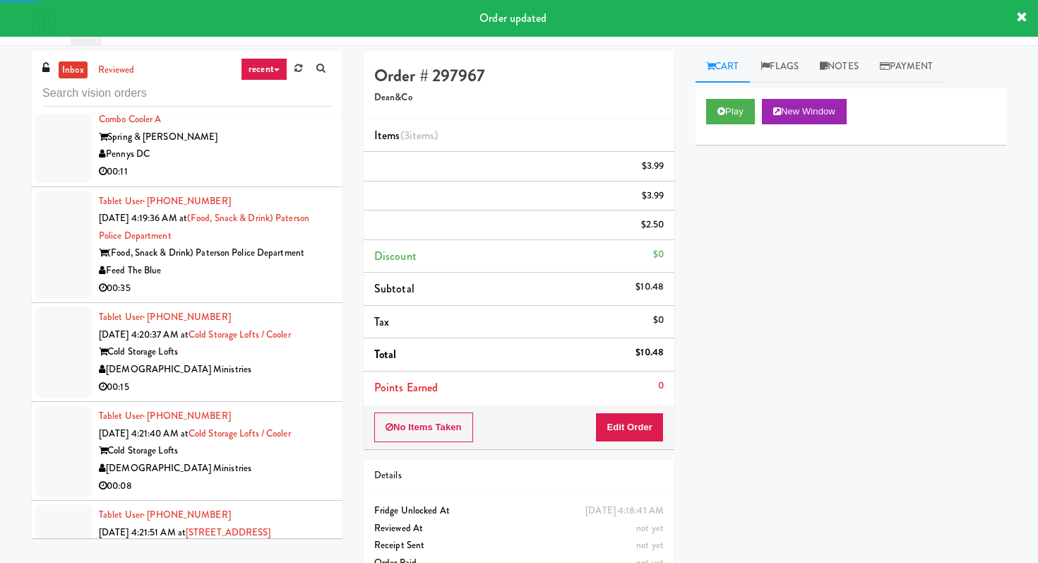
click at [282, 146] on div "Spring & [PERSON_NAME]" at bounding box center [215, 138] width 233 height 18
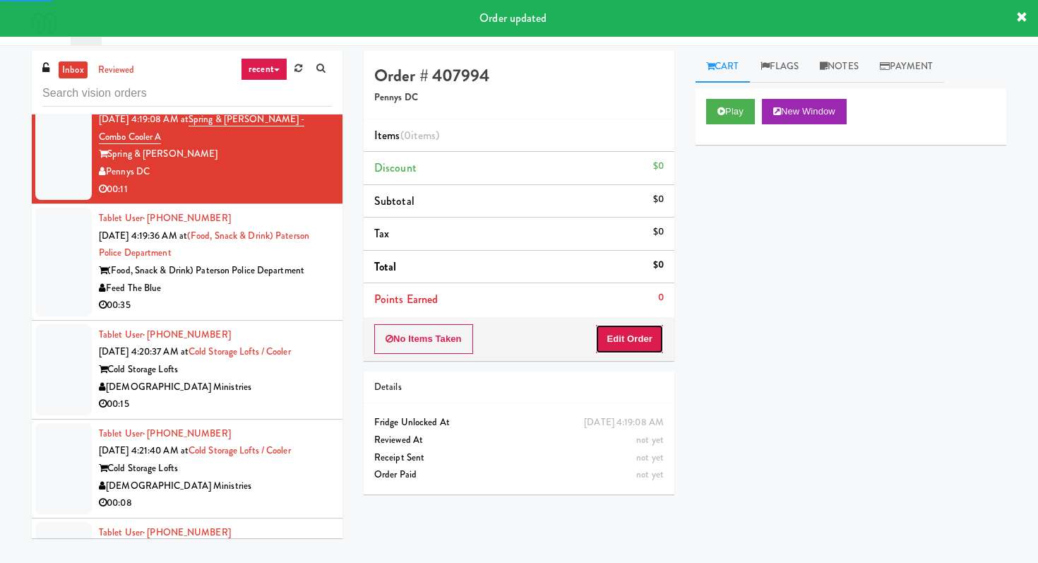
click at [649, 325] on button "Edit Order" at bounding box center [629, 339] width 69 height 30
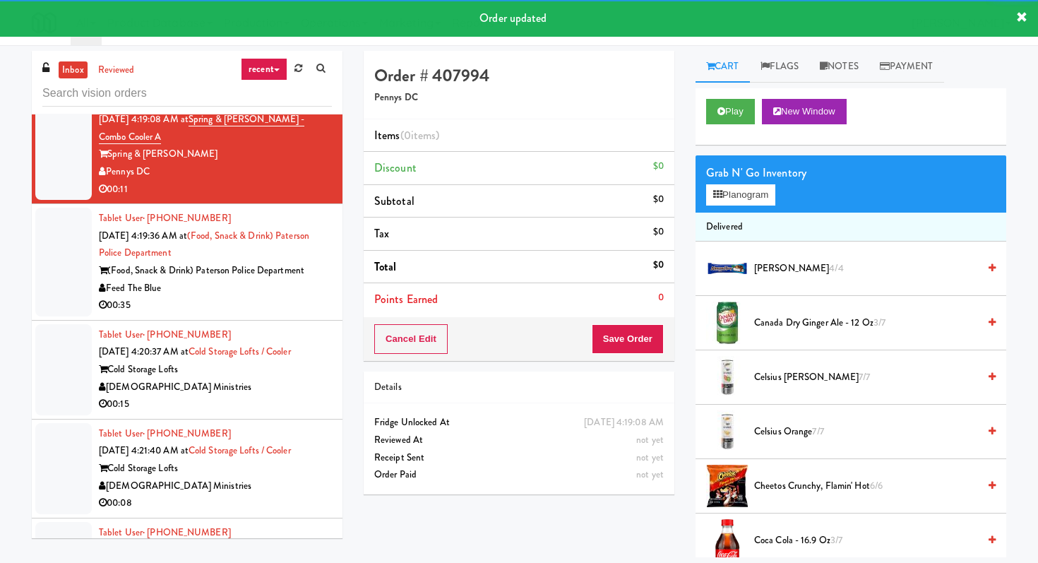
click at [740, 127] on div "Play New Window" at bounding box center [851, 116] width 311 height 56
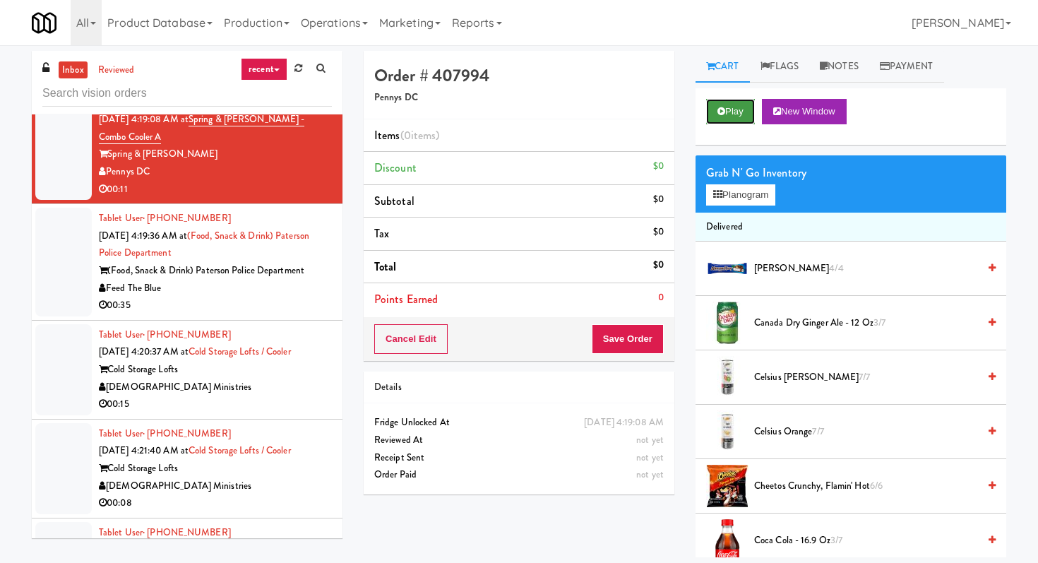
click at [739, 119] on button "Play" at bounding box center [730, 111] width 49 height 25
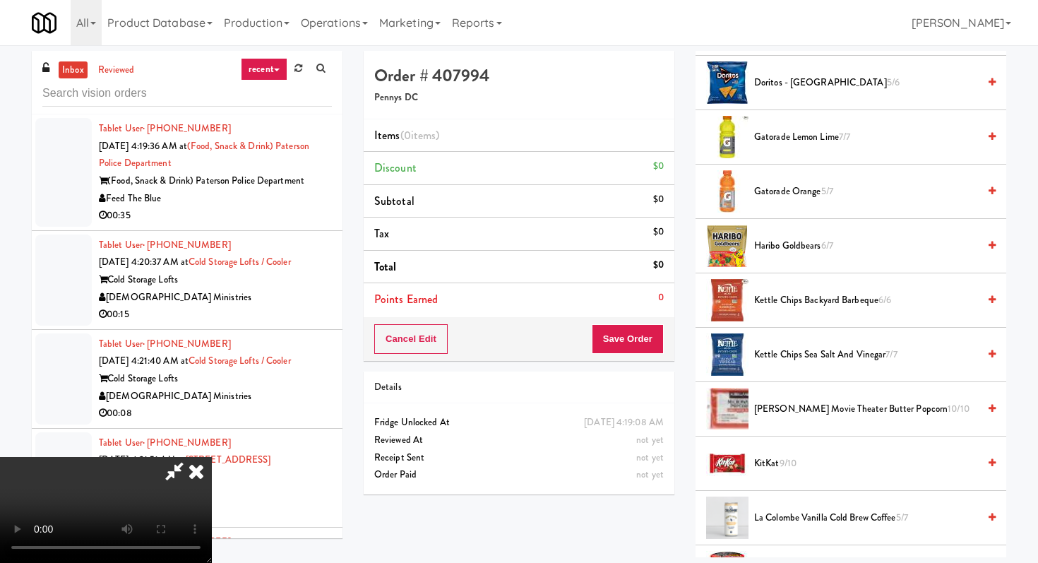
scroll to position [677, 0]
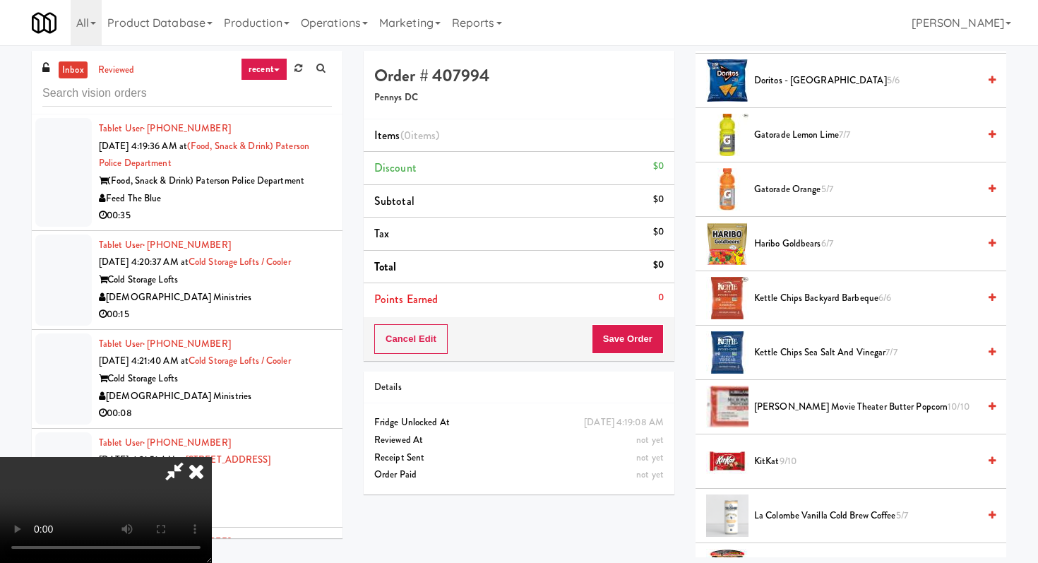
click at [803, 251] on span "Haribo Goldbears 6/7" at bounding box center [866, 244] width 224 height 18
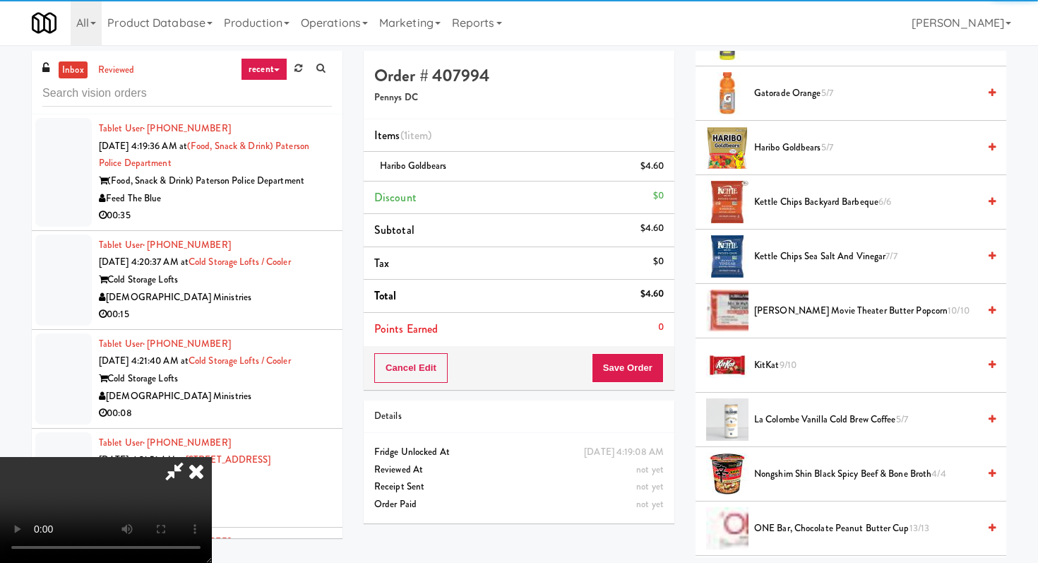
scroll to position [779, 0]
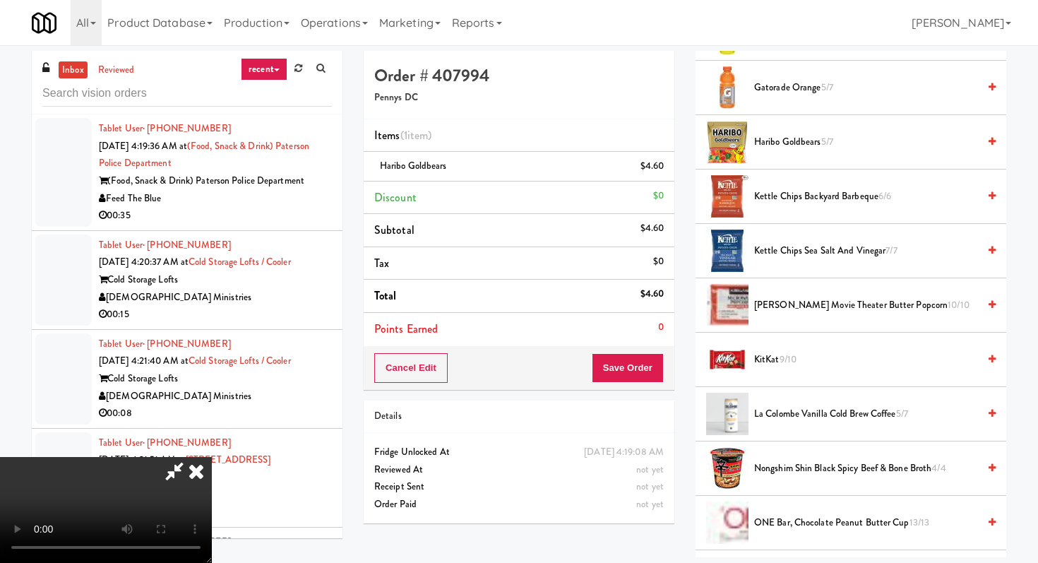
click at [798, 415] on span "La Colombe Vanilla Cold Brew Coffee 5/7" at bounding box center [866, 414] width 224 height 18
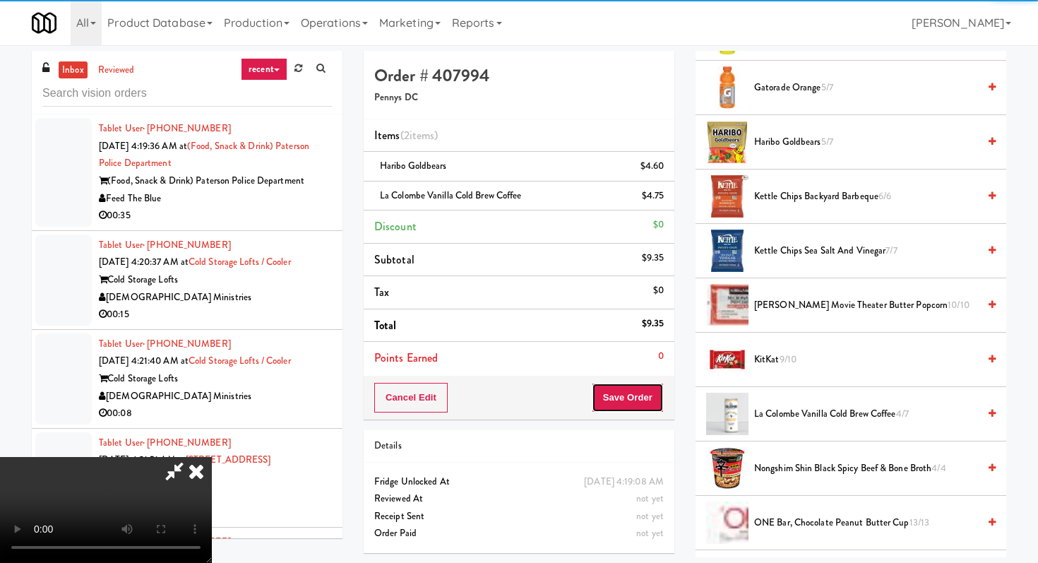
click at [629, 387] on button "Save Order" at bounding box center [628, 398] width 72 height 30
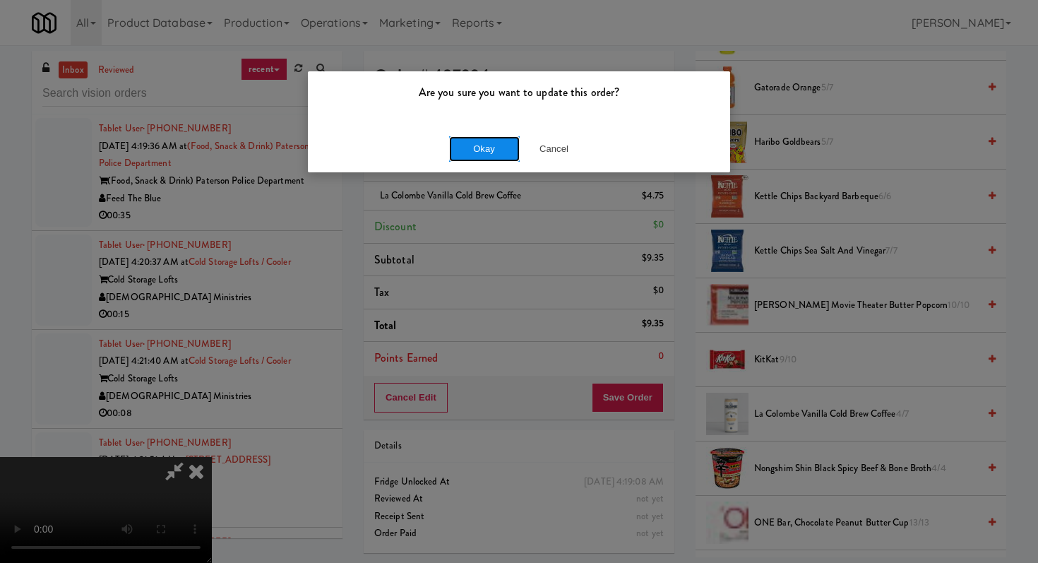
click at [488, 142] on button "Okay" at bounding box center [484, 148] width 71 height 25
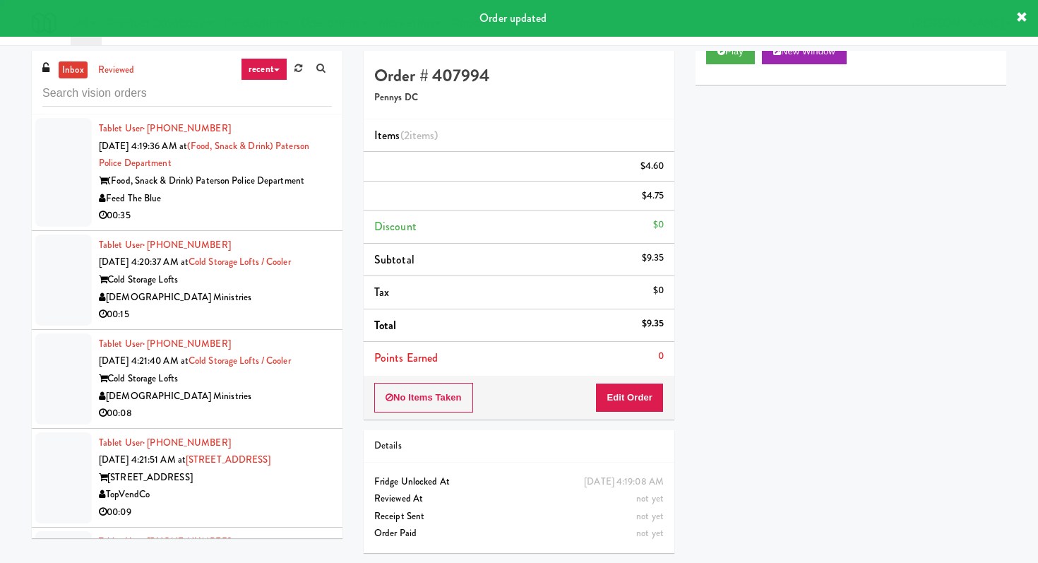
scroll to position [0, 0]
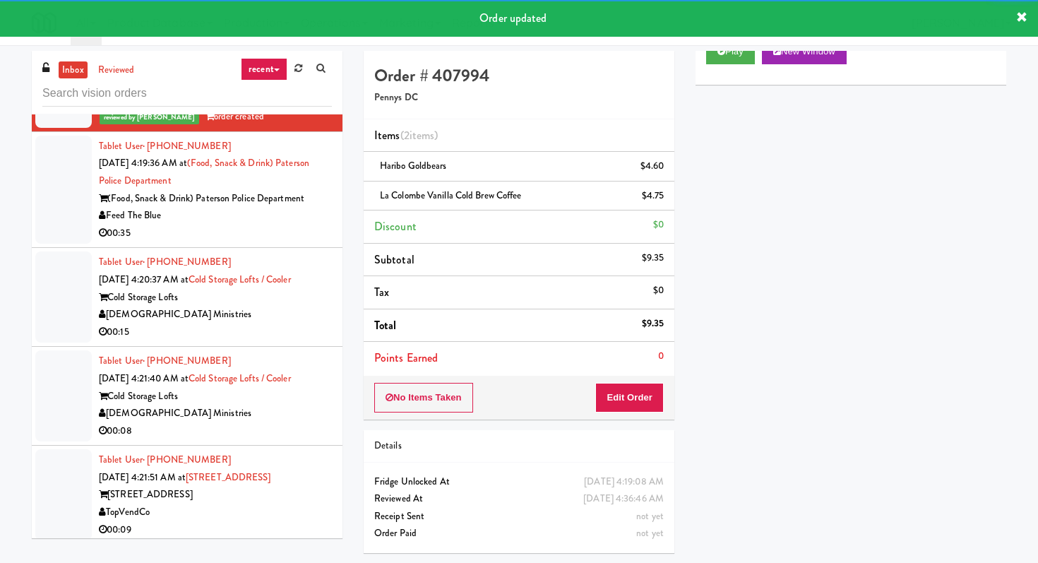
click at [240, 249] on li "Tablet User · (862) 283-8787 [DATE] 4:19:36 AM at (Food, Snack & Drink) Paterso…" at bounding box center [187, 190] width 311 height 117
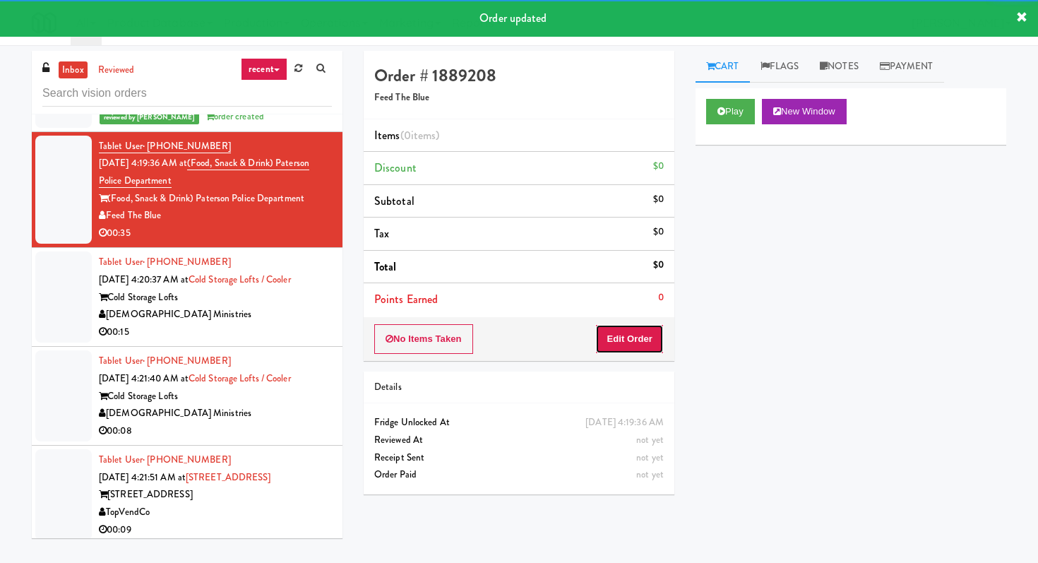
click at [633, 340] on button "Edit Order" at bounding box center [629, 339] width 69 height 30
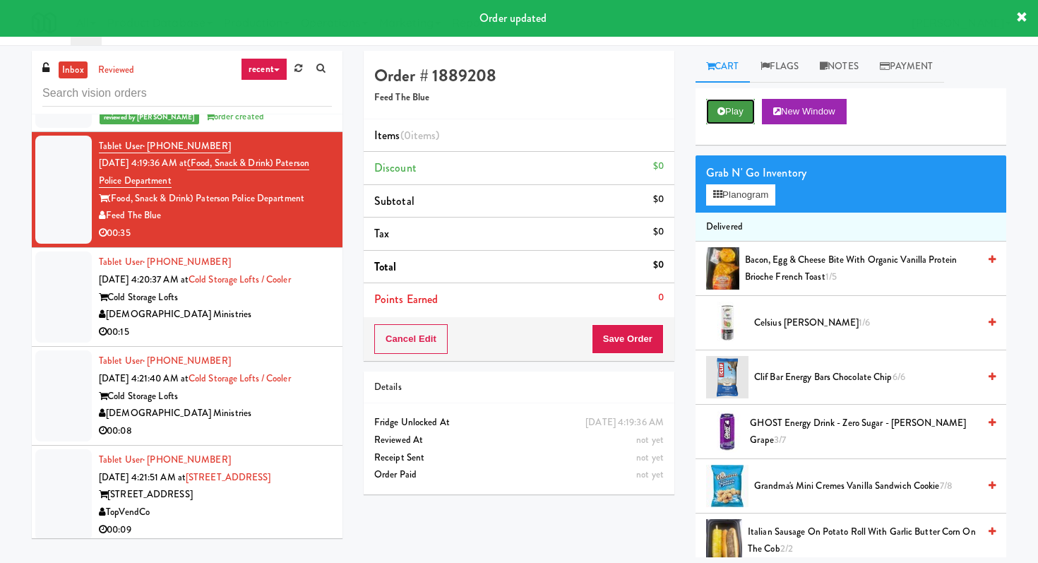
click at [737, 102] on button "Play" at bounding box center [730, 111] width 49 height 25
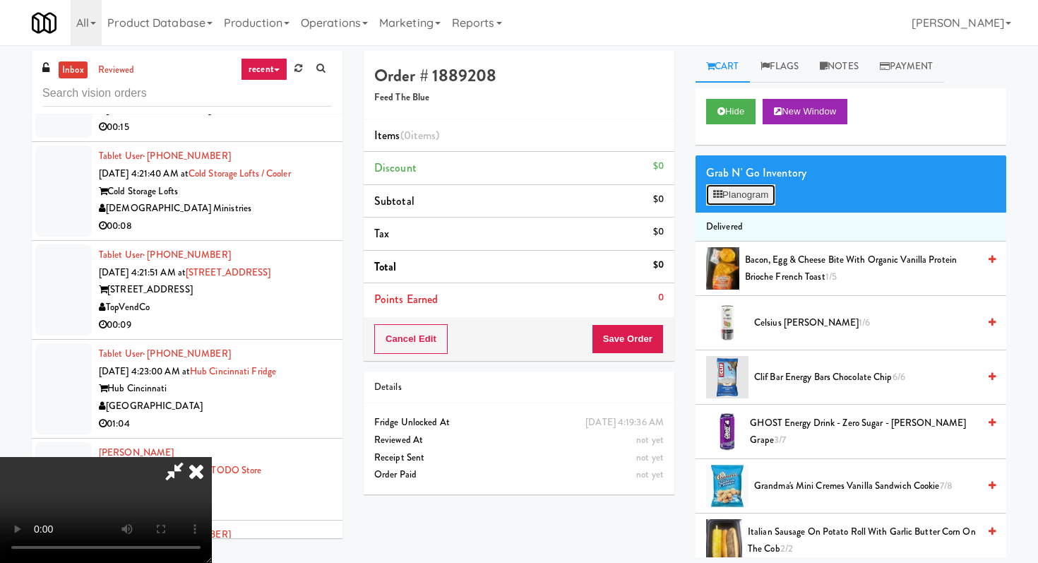
click at [727, 193] on button "Planogram" at bounding box center [740, 194] width 69 height 21
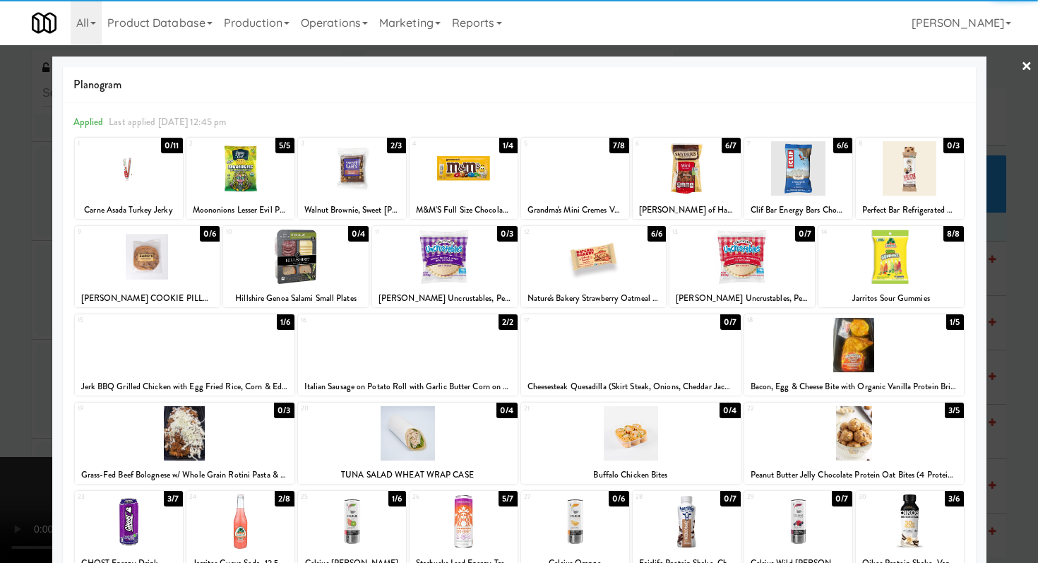
click at [281, 513] on div at bounding box center [240, 521] width 108 height 54
click at [249, 194] on div at bounding box center [240, 168] width 108 height 54
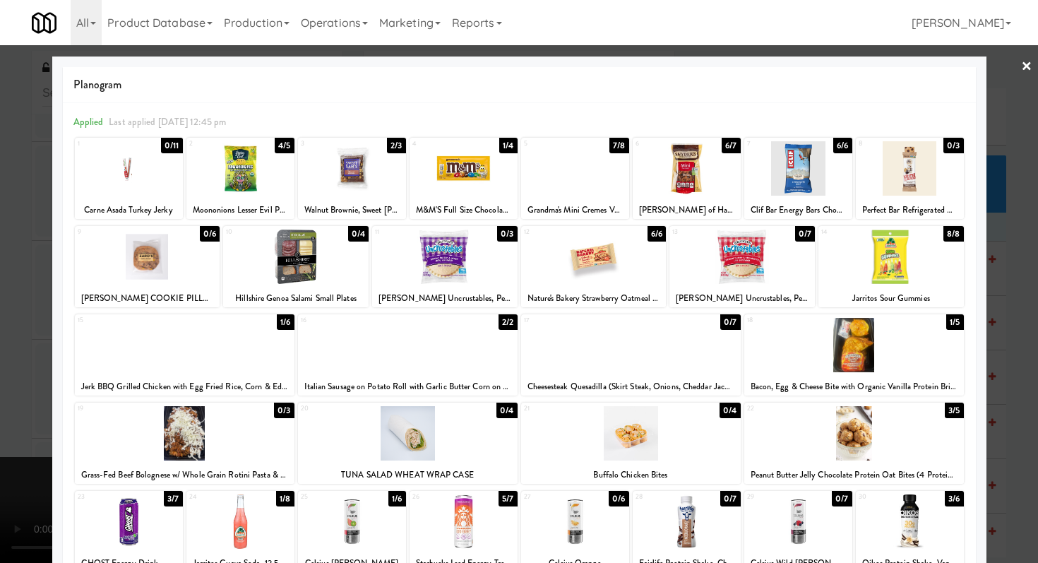
click at [876, 270] on div at bounding box center [890, 257] width 145 height 54
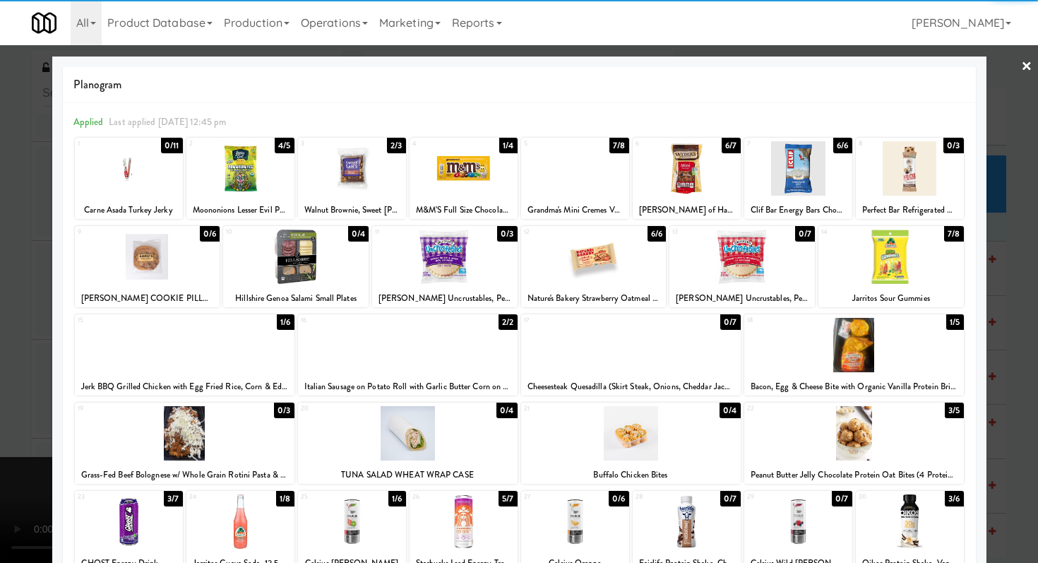
click at [0, 200] on div at bounding box center [519, 281] width 1038 height 563
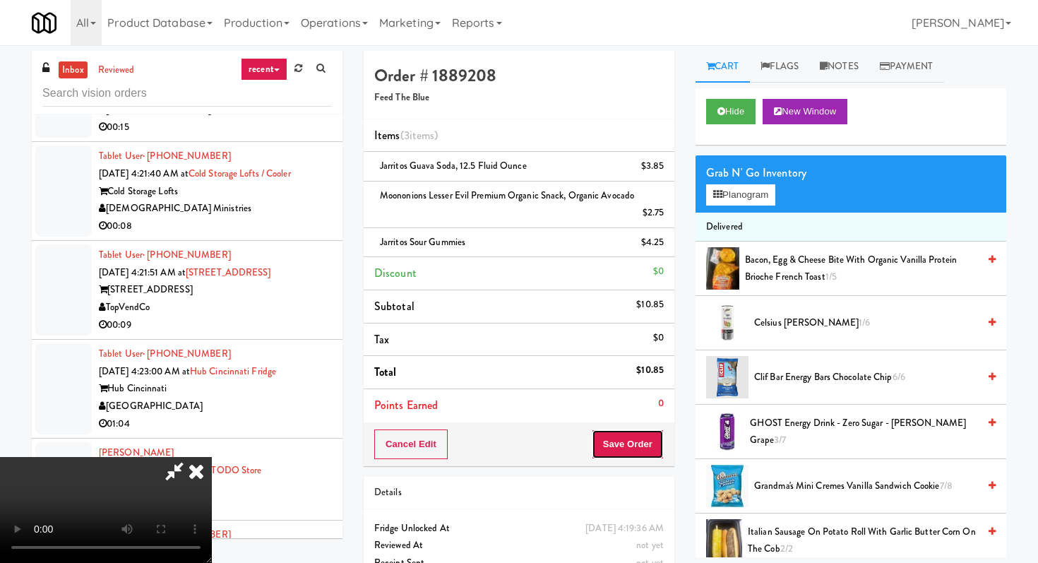
click at [644, 451] on button "Save Order" at bounding box center [628, 444] width 72 height 30
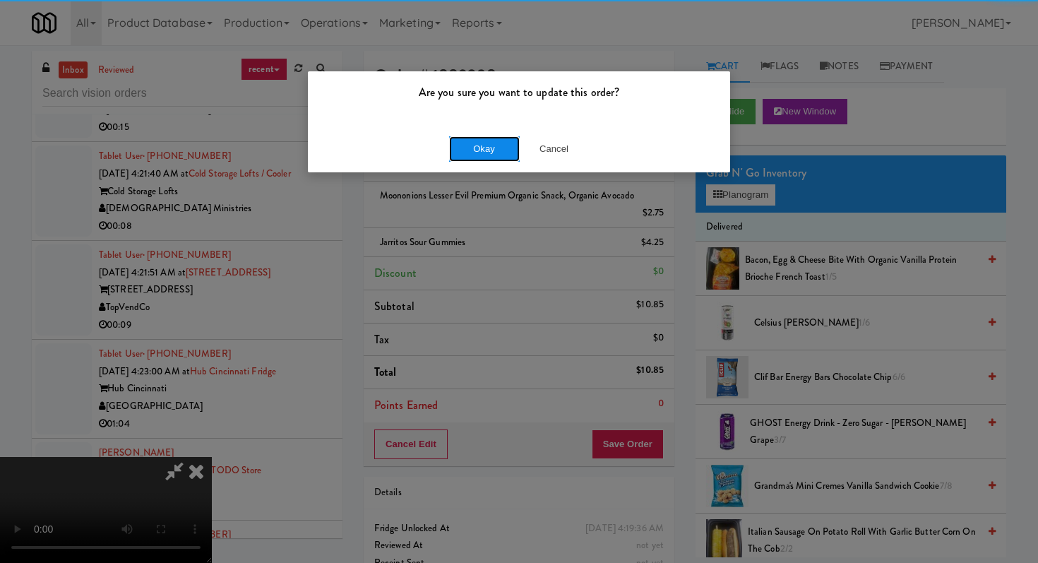
click at [505, 136] on button "Okay" at bounding box center [484, 148] width 71 height 25
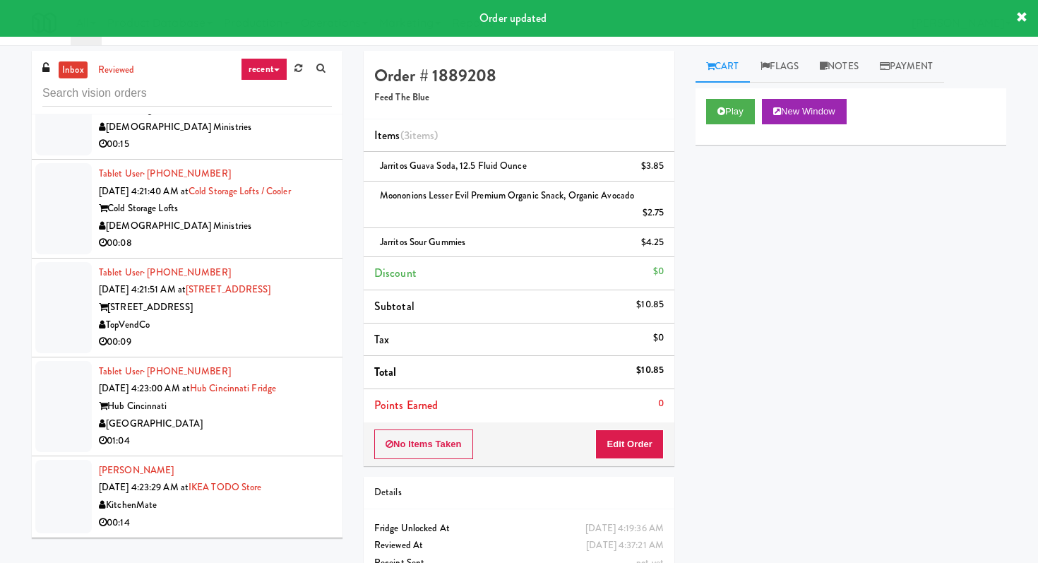
click at [312, 153] on div "00:15" at bounding box center [215, 145] width 233 height 18
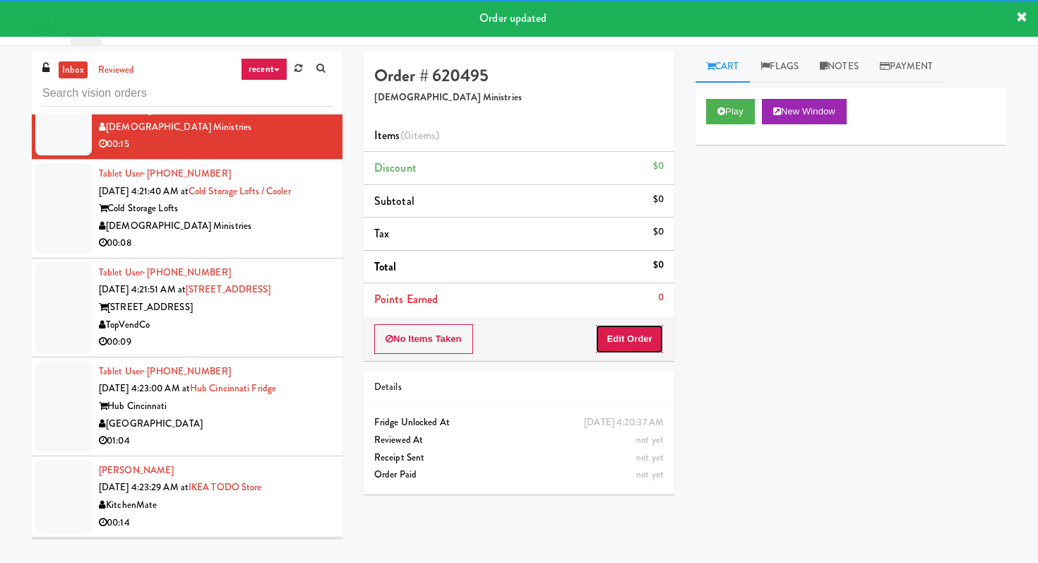
click at [637, 334] on button "Edit Order" at bounding box center [629, 339] width 69 height 30
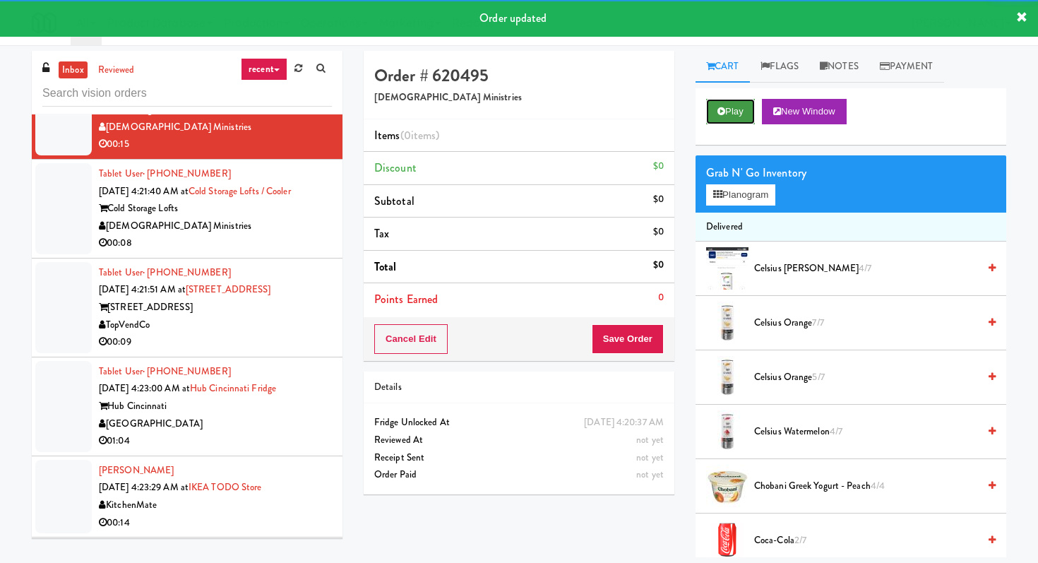
click at [730, 101] on button "Play" at bounding box center [730, 111] width 49 height 25
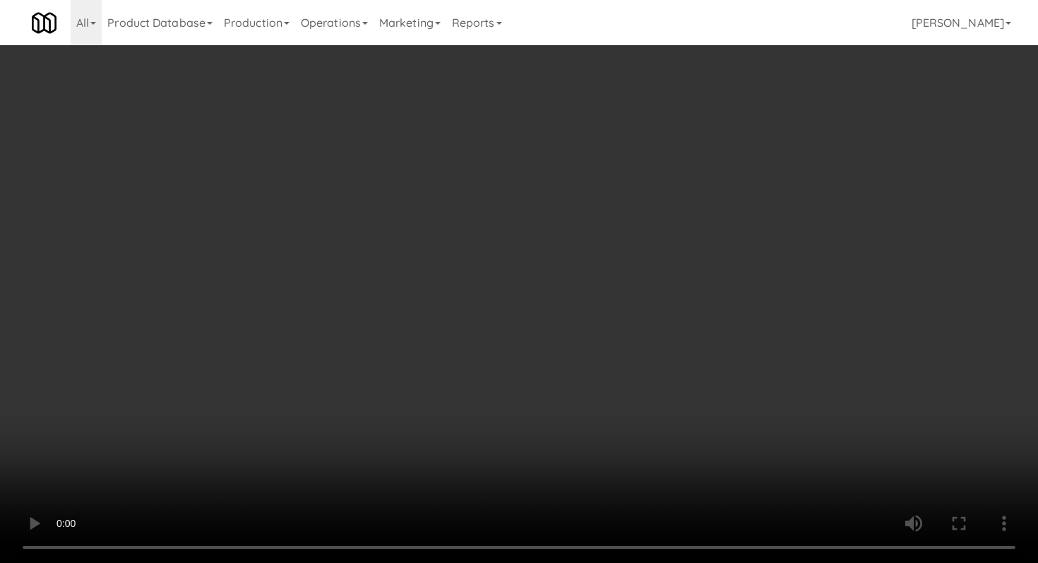
scroll to position [889, 0]
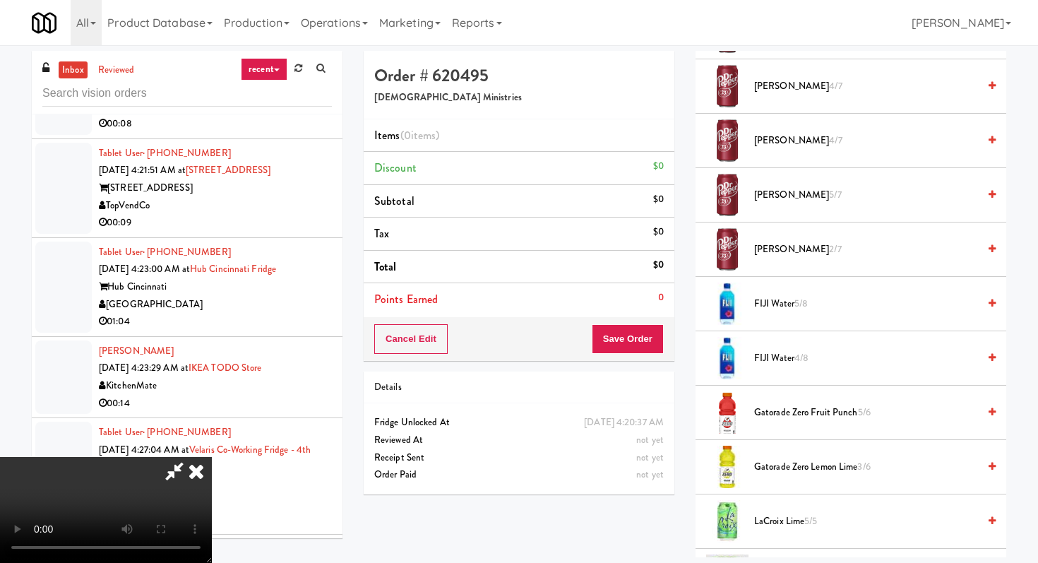
click at [805, 297] on span "5/8" at bounding box center [800, 303] width 13 height 13
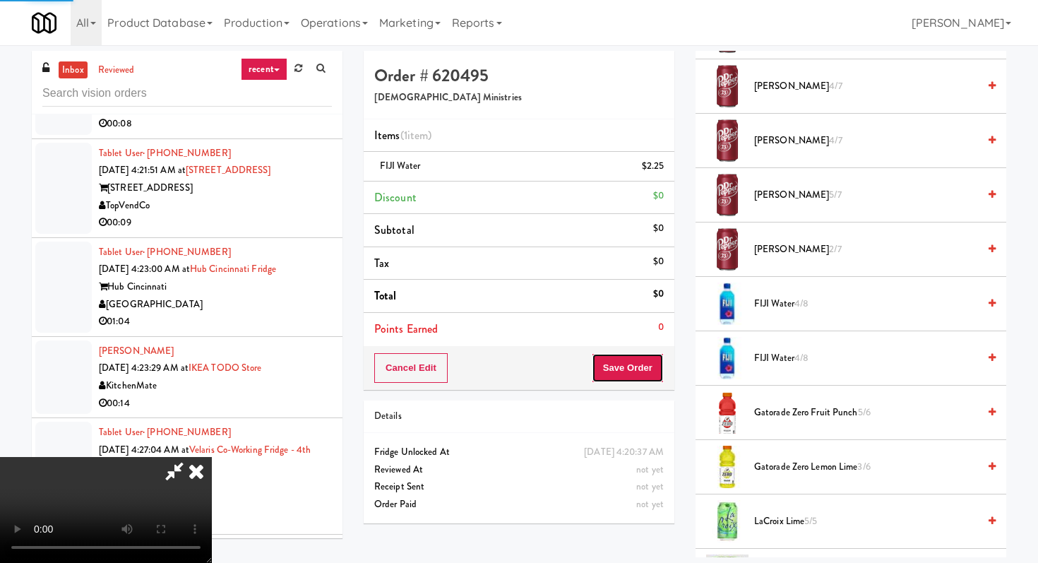
click at [652, 377] on button "Save Order" at bounding box center [628, 368] width 72 height 30
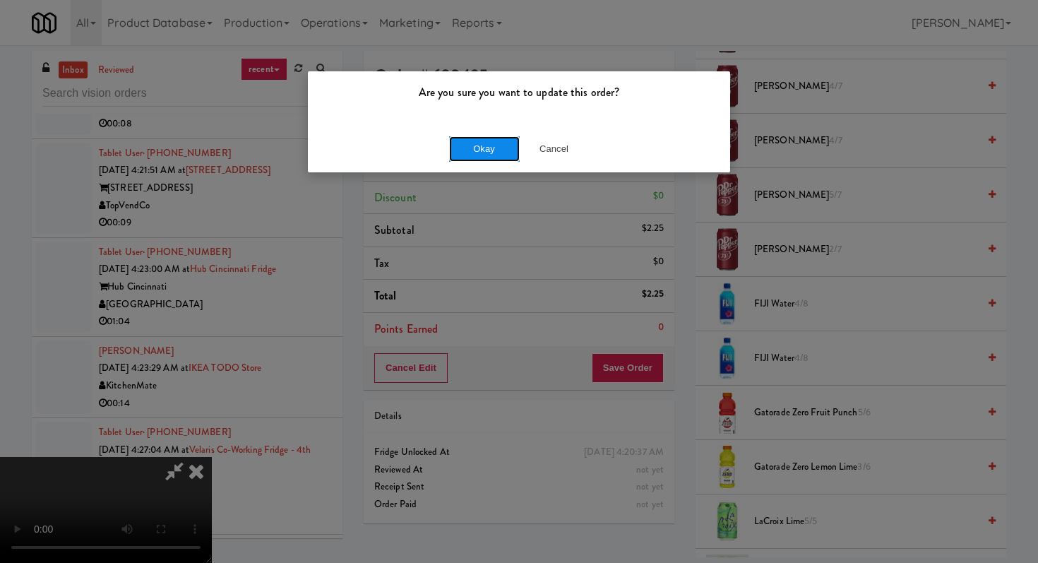
click at [470, 143] on button "Okay" at bounding box center [484, 148] width 71 height 25
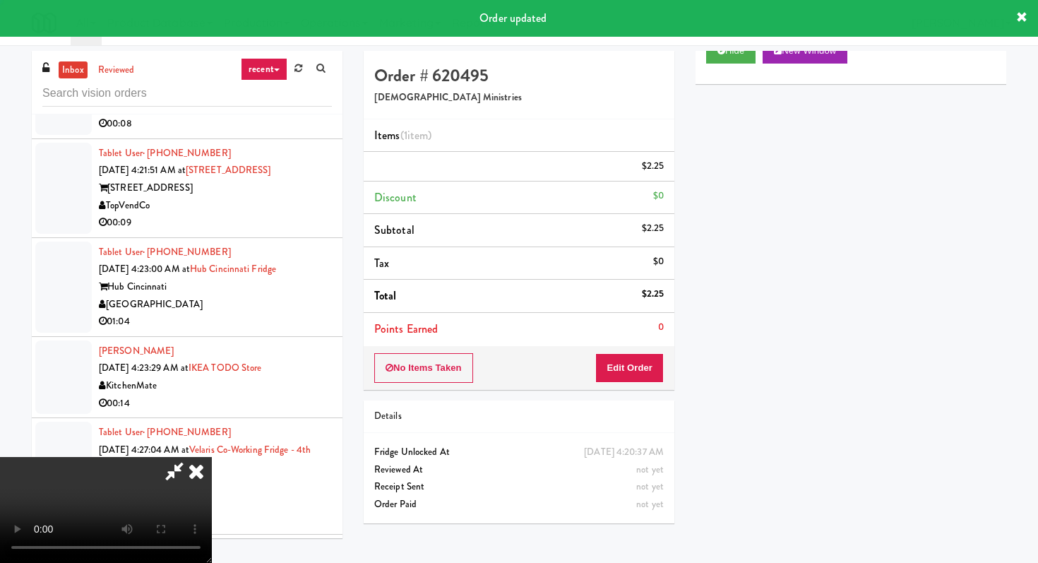
scroll to position [60, 0]
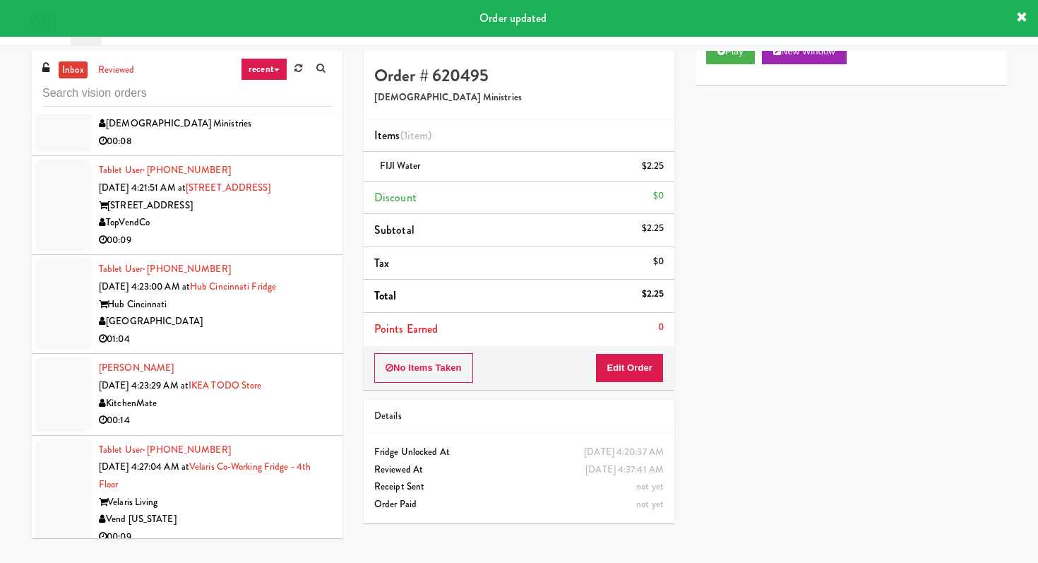
click at [299, 150] on div "00:08" at bounding box center [215, 142] width 233 height 18
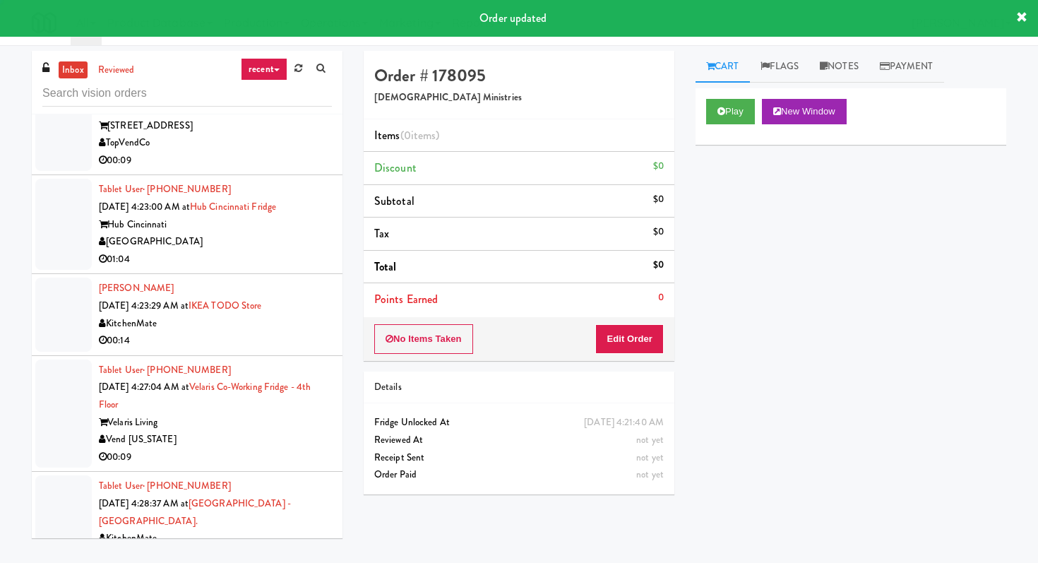
scroll to position [5509, 0]
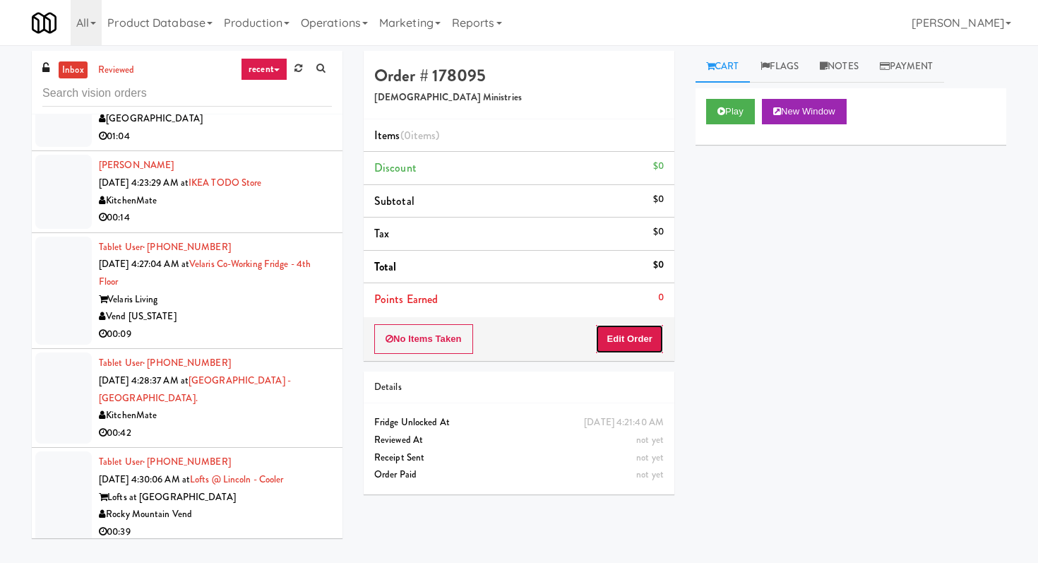
click at [638, 335] on button "Edit Order" at bounding box center [629, 339] width 69 height 30
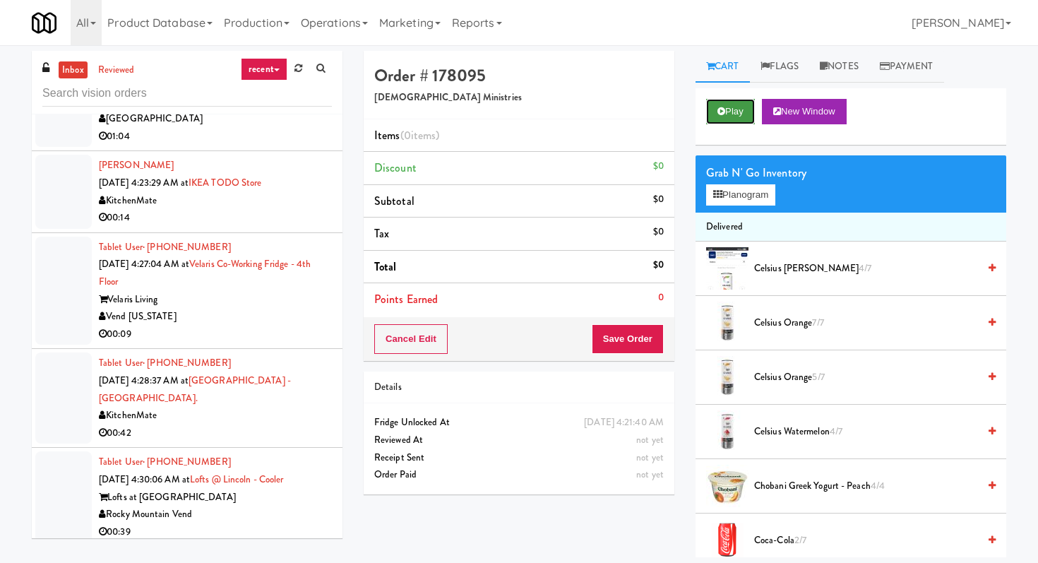
click at [731, 109] on button "Play" at bounding box center [730, 111] width 49 height 25
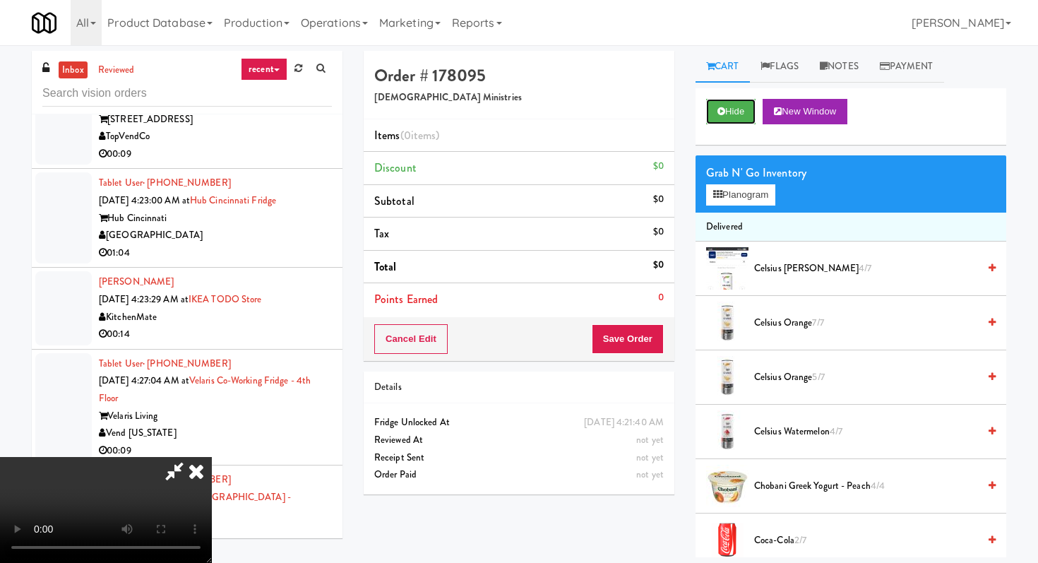
scroll to position [140, 0]
click at [212, 457] on video at bounding box center [106, 510] width 212 height 106
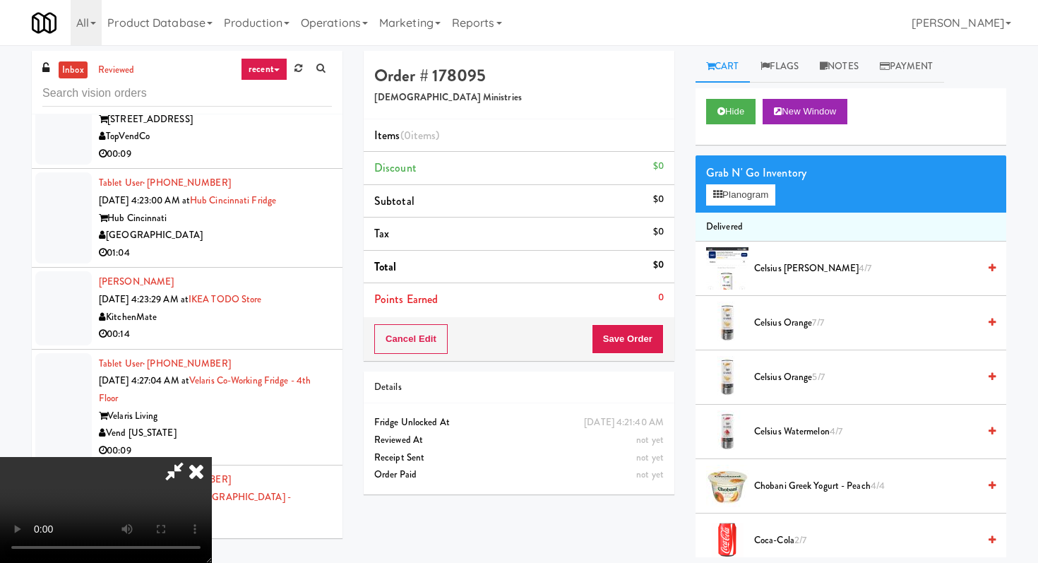
click at [212, 457] on video at bounding box center [106, 510] width 212 height 106
click at [760, 210] on div "Grab N' Go Inventory Planogram" at bounding box center [851, 183] width 311 height 57
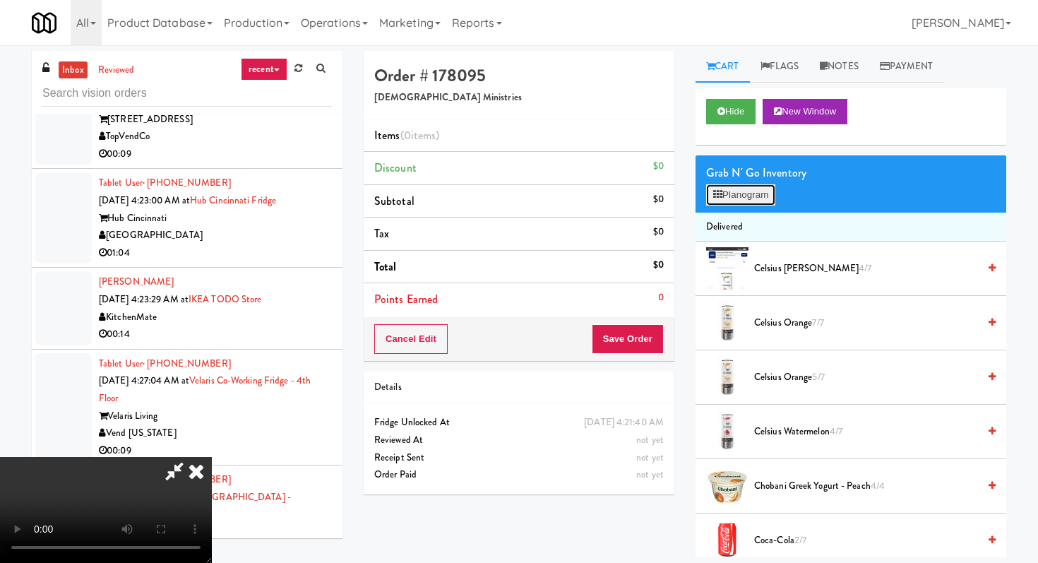
click at [760, 205] on button "Planogram" at bounding box center [740, 194] width 69 height 21
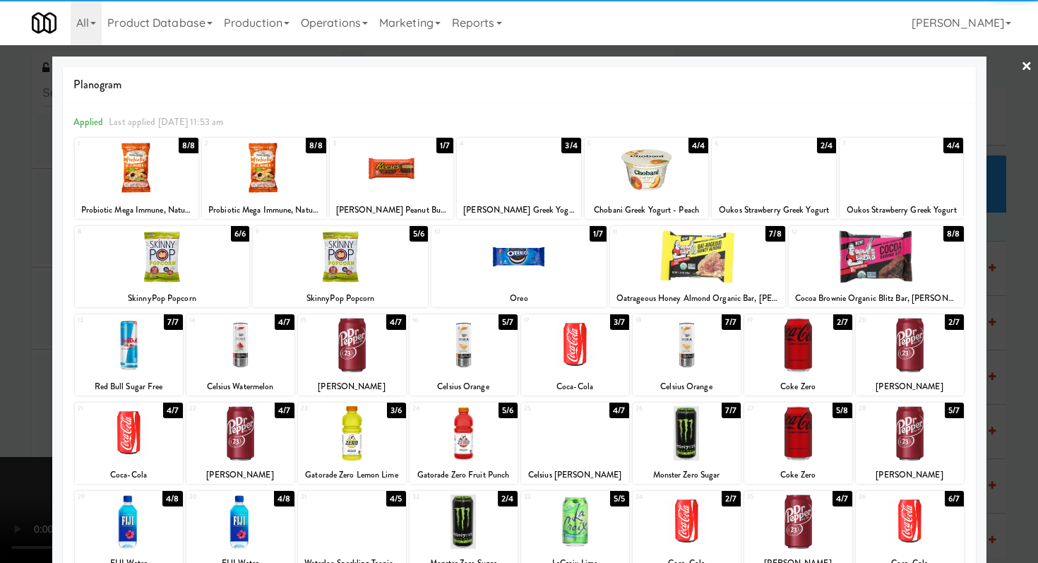
click at [578, 523] on div at bounding box center [575, 521] width 108 height 54
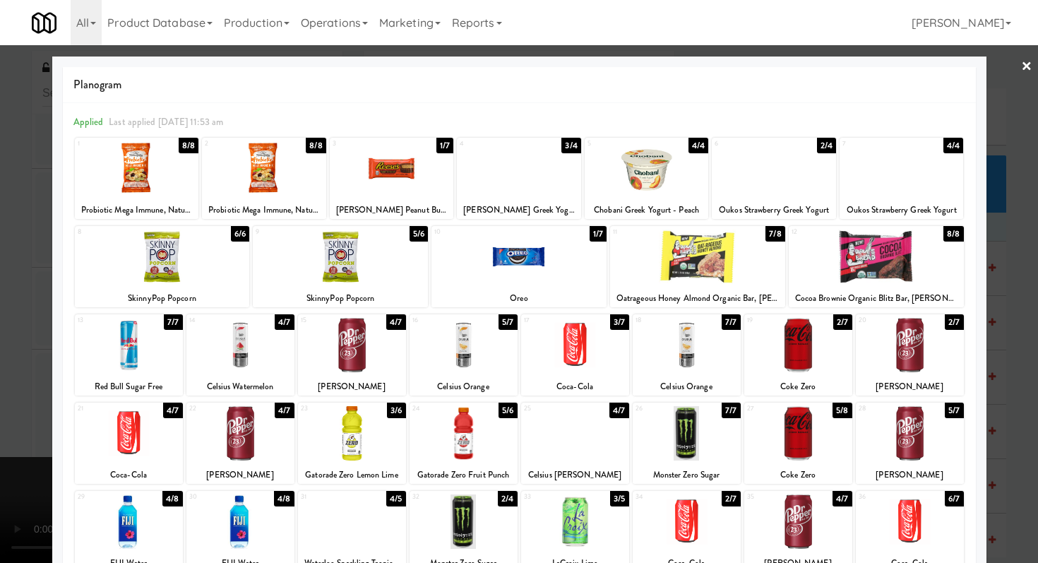
click at [0, 395] on div at bounding box center [519, 281] width 1038 height 563
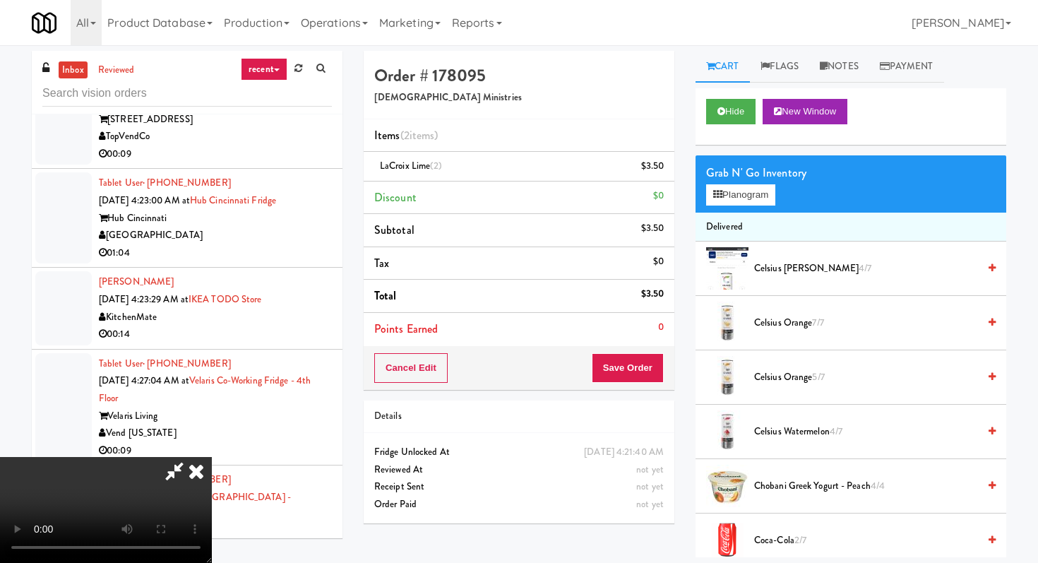
click at [637, 383] on div "Cancel Edit Save Order" at bounding box center [519, 368] width 311 height 44
click at [637, 376] on button "Save Order" at bounding box center [628, 368] width 72 height 30
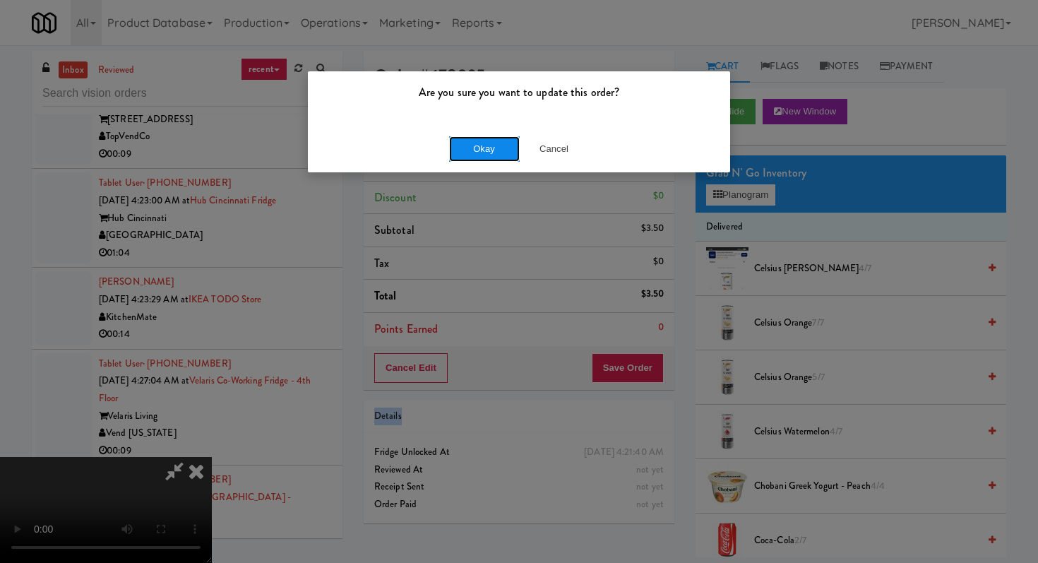
click at [500, 153] on button "Okay" at bounding box center [484, 148] width 71 height 25
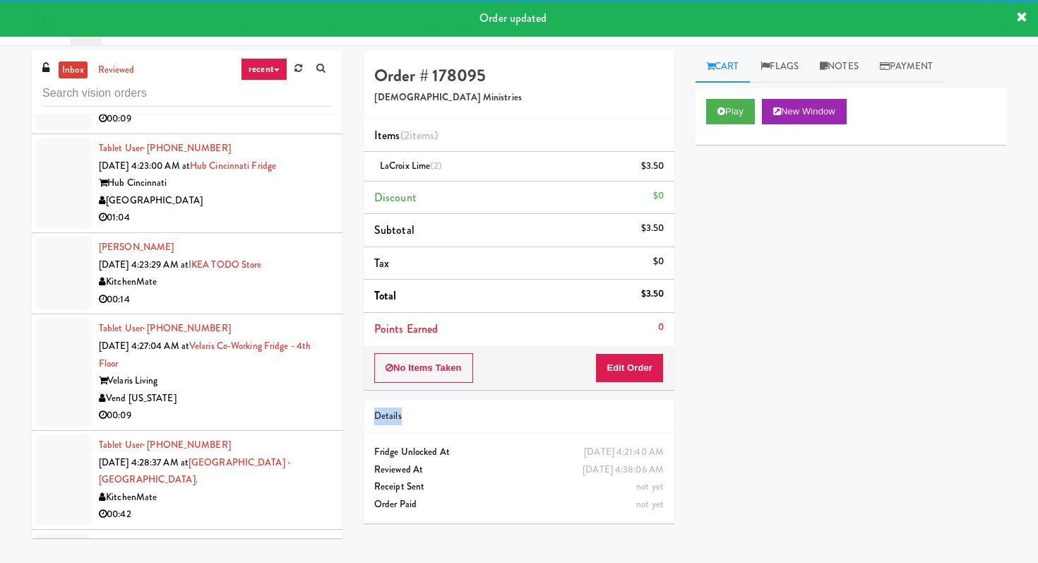
scroll to position [5453, 0]
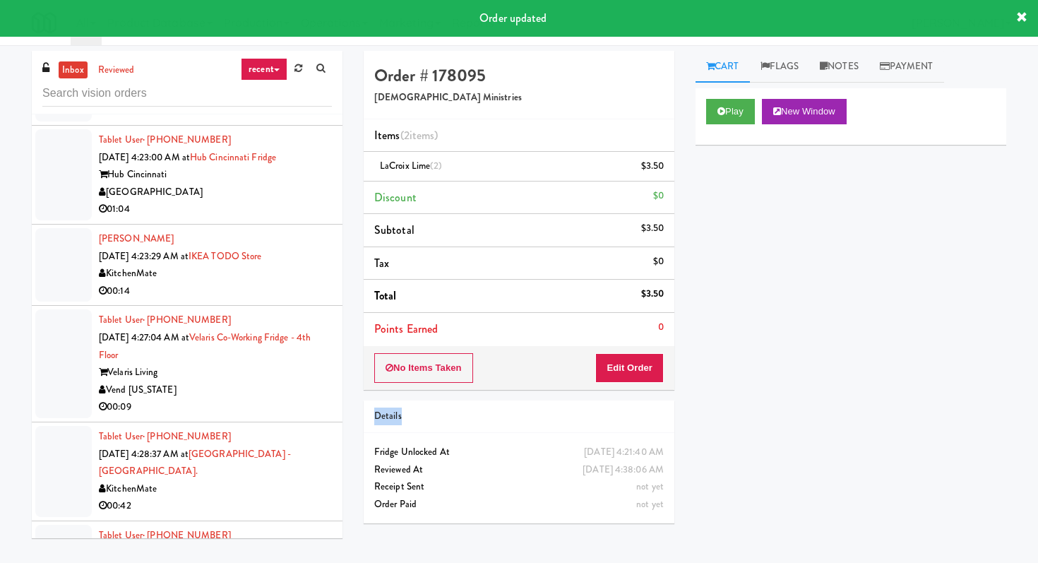
click at [222, 119] on div "00:09" at bounding box center [215, 111] width 233 height 18
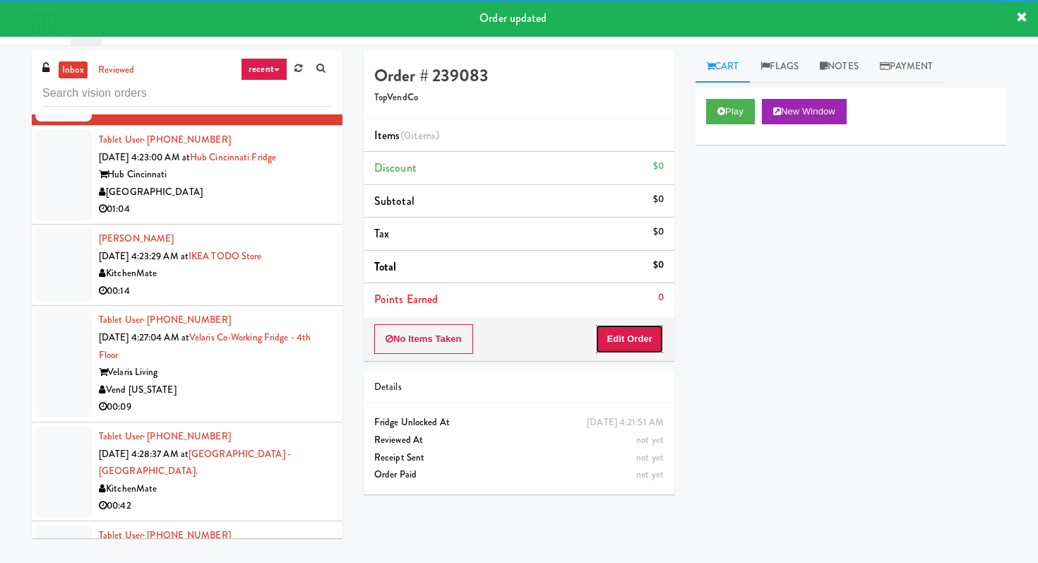
click at [614, 332] on button "Edit Order" at bounding box center [629, 339] width 69 height 30
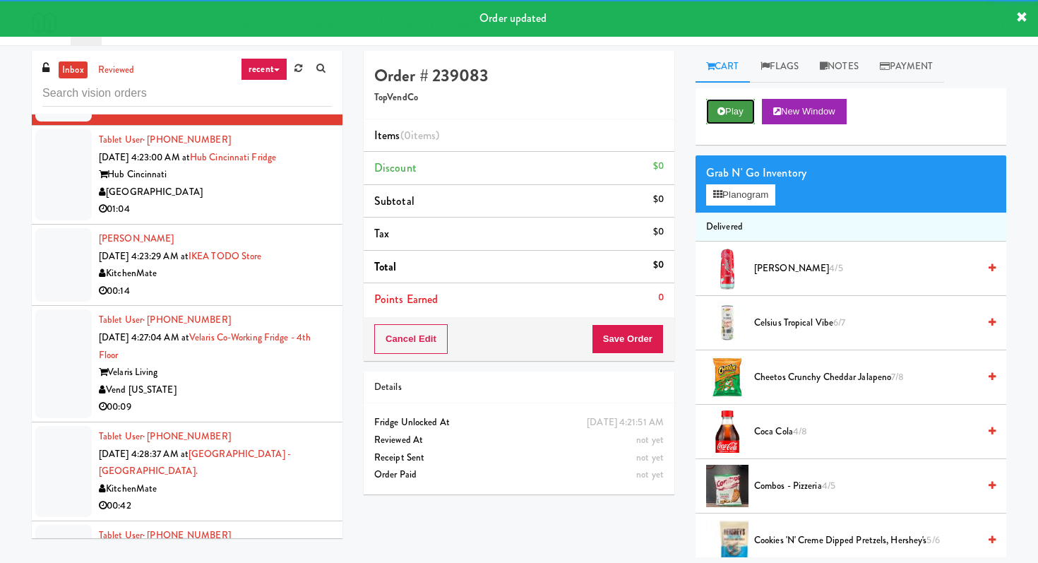
click at [737, 99] on button "Play" at bounding box center [730, 111] width 49 height 25
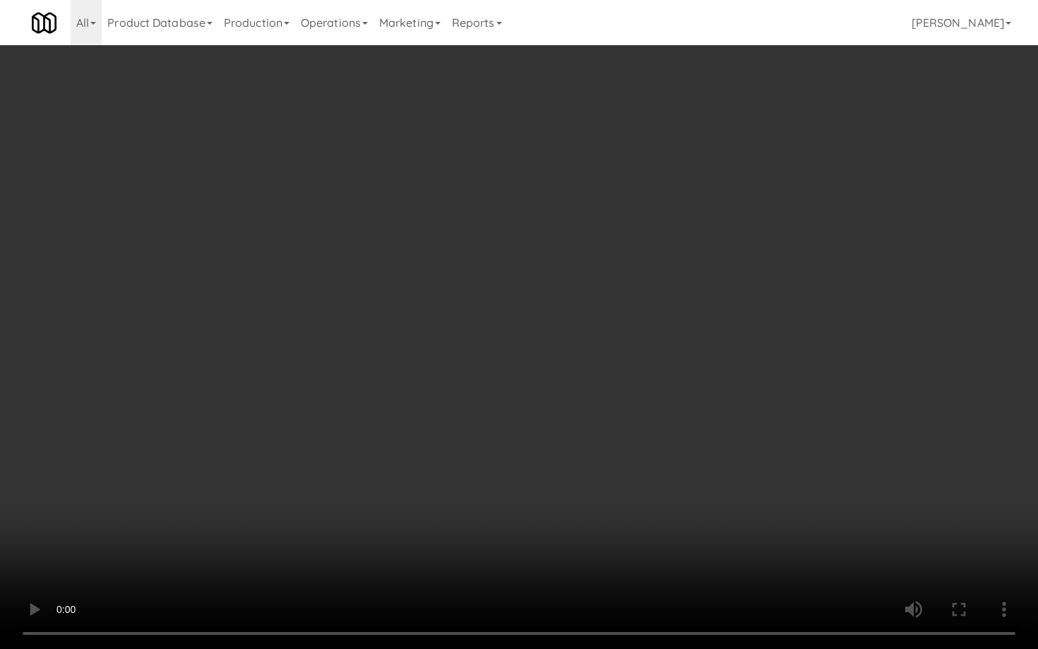
click at [485, 556] on video at bounding box center [519, 324] width 1038 height 649
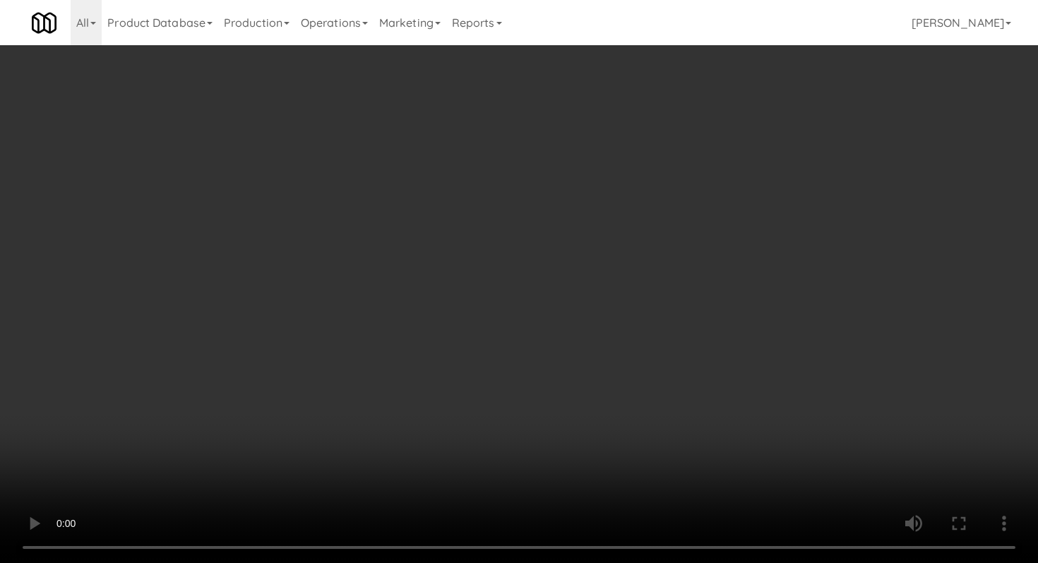
scroll to position [1112, 0]
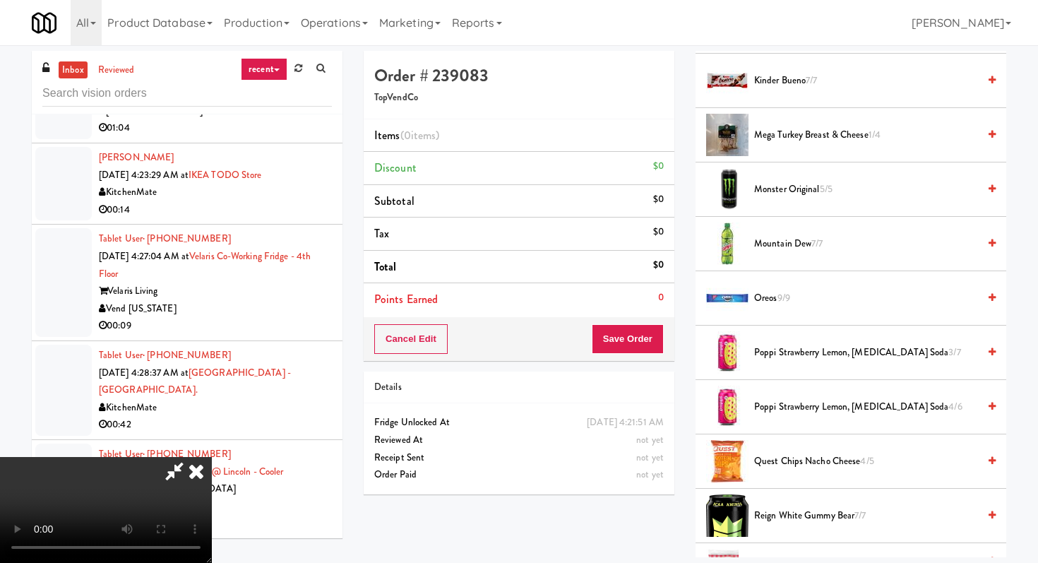
click at [814, 401] on span "Poppi Strawberry Lemon, [MEDICAL_DATA] Soda 4/6" at bounding box center [866, 407] width 224 height 18
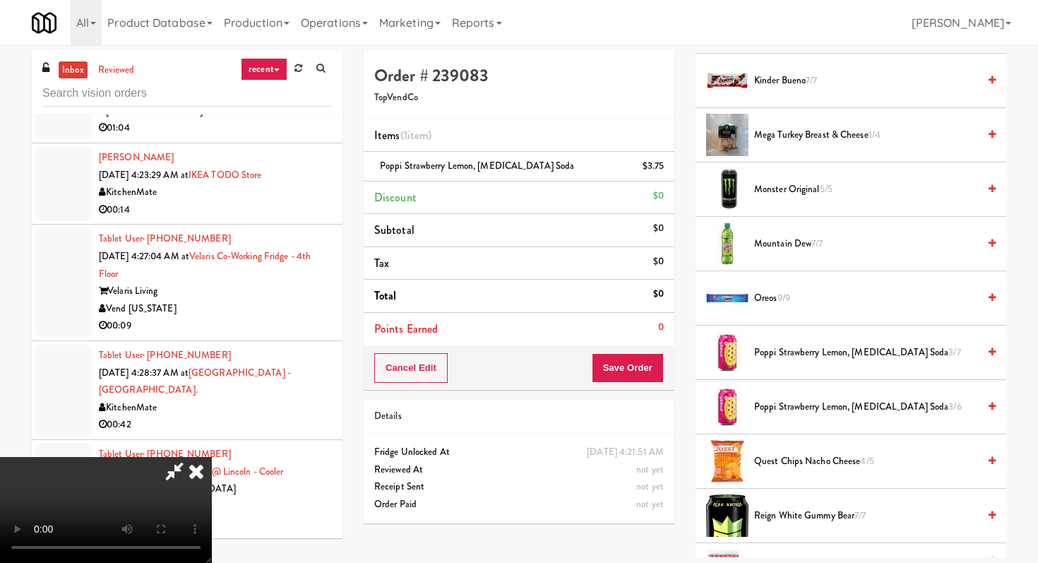
click at [814, 401] on span "Poppi Strawberry Lemon, [MEDICAL_DATA] Soda 3/6" at bounding box center [866, 407] width 224 height 18
click at [669, 174] on li "Poppi Strawberry Lemon, [MEDICAL_DATA] Soda (2) $7.50" at bounding box center [519, 167] width 311 height 30
click at [662, 172] on icon at bounding box center [665, 171] width 7 height 9
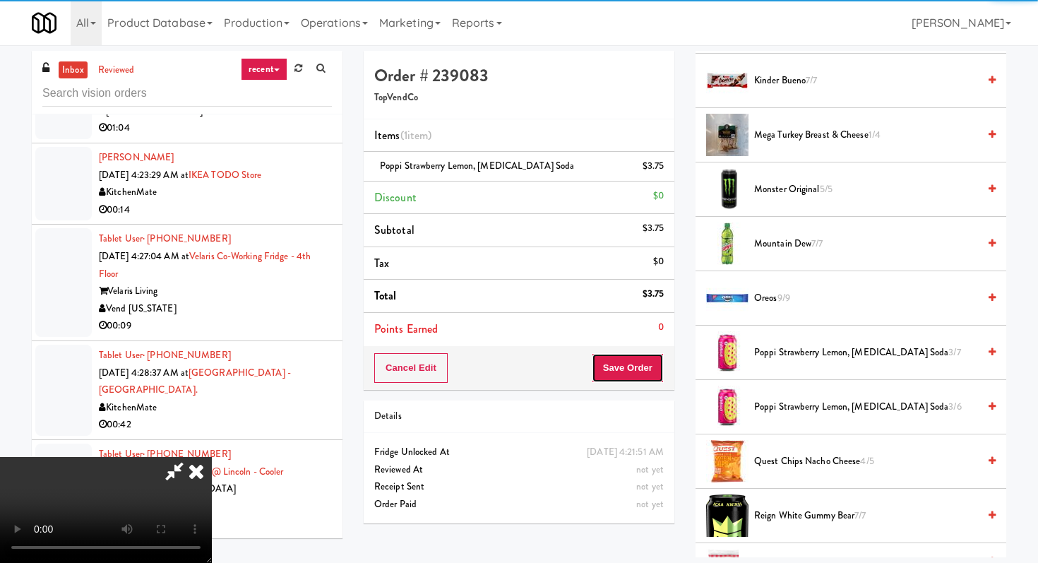
click at [643, 365] on button "Save Order" at bounding box center [628, 368] width 72 height 30
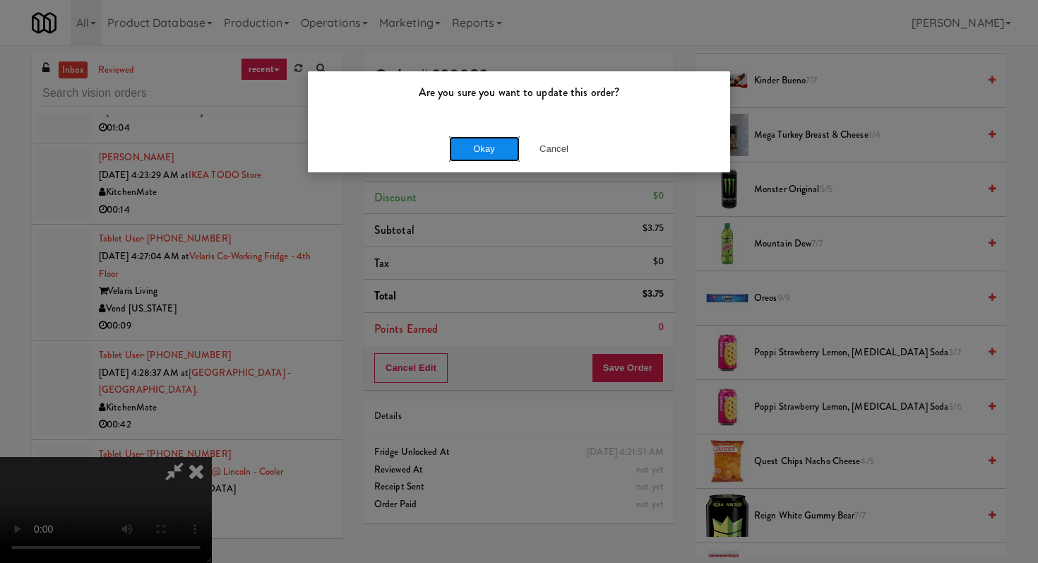
click at [503, 144] on button "Okay" at bounding box center [484, 148] width 71 height 25
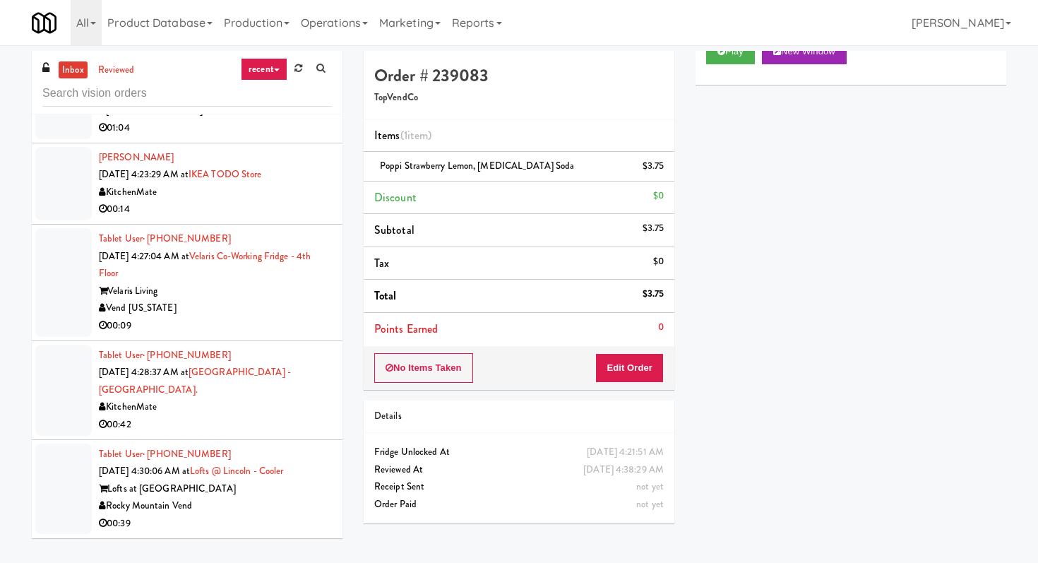
scroll to position [5626, 0]
click at [256, 317] on div "Vend [US_STATE]" at bounding box center [215, 308] width 233 height 18
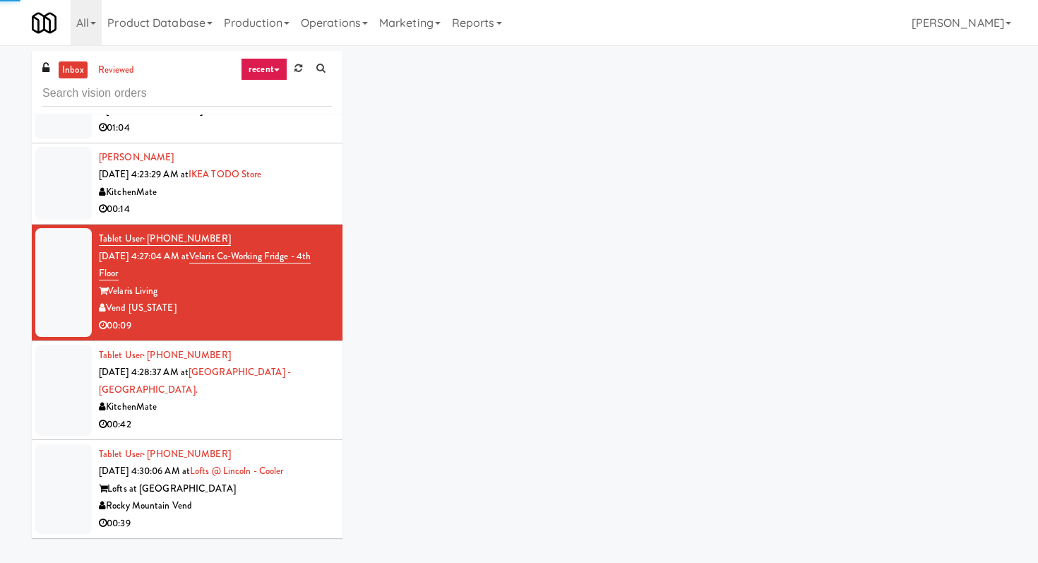
scroll to position [45, 0]
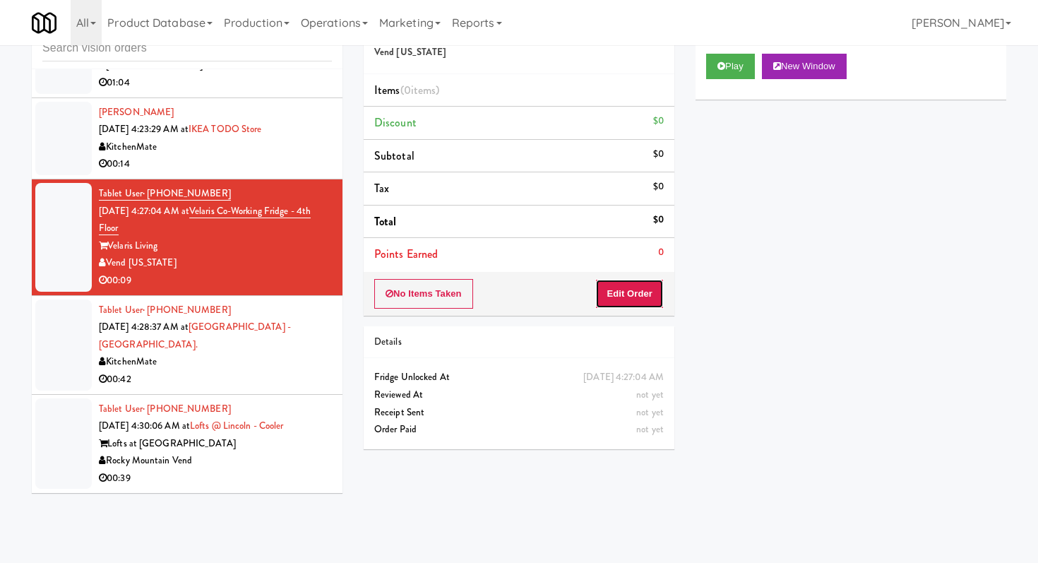
click at [643, 296] on button "Edit Order" at bounding box center [629, 294] width 69 height 30
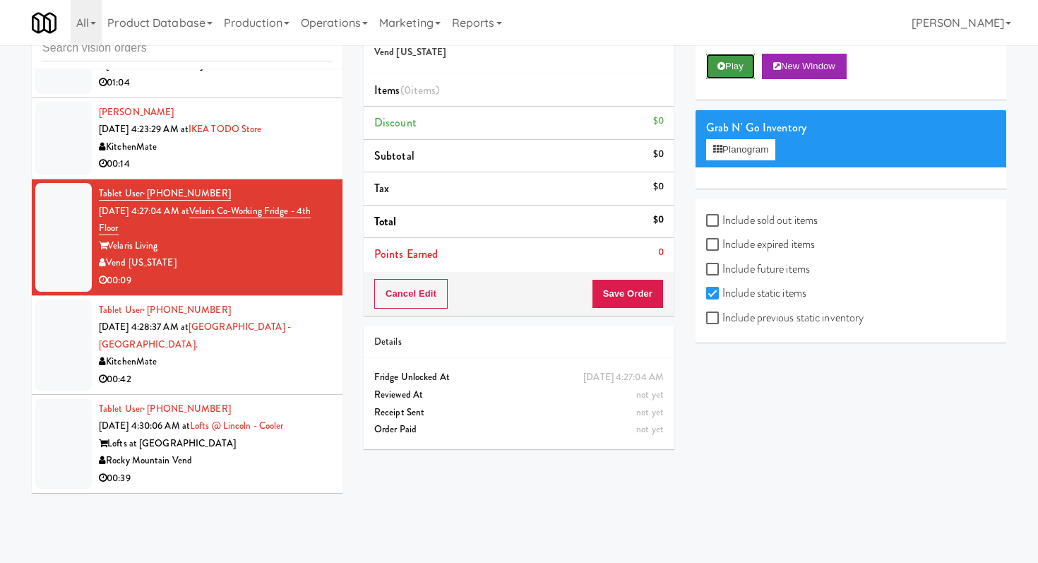
click at [717, 64] on icon at bounding box center [721, 65] width 8 height 9
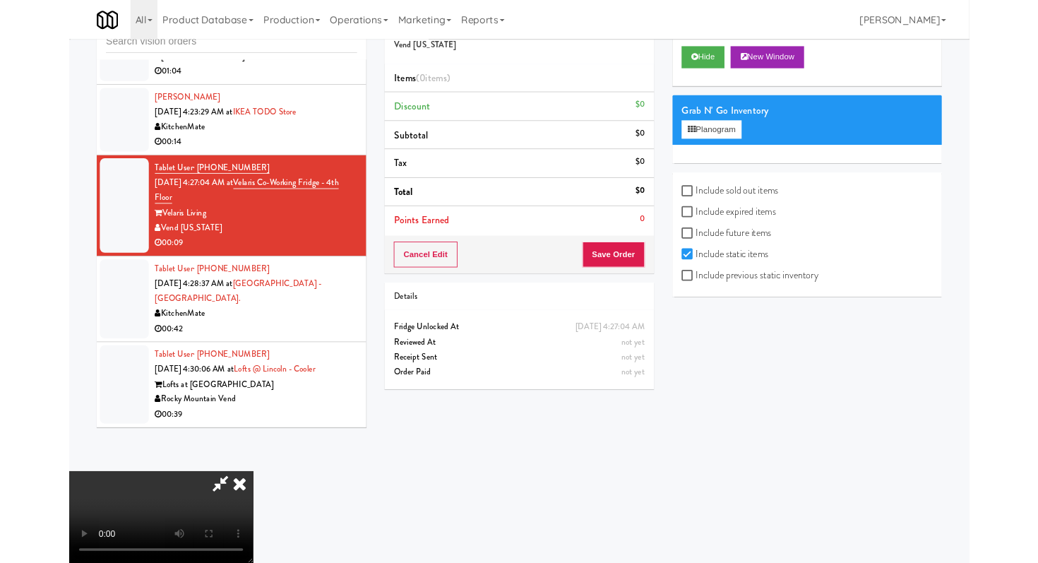
scroll to position [0, 0]
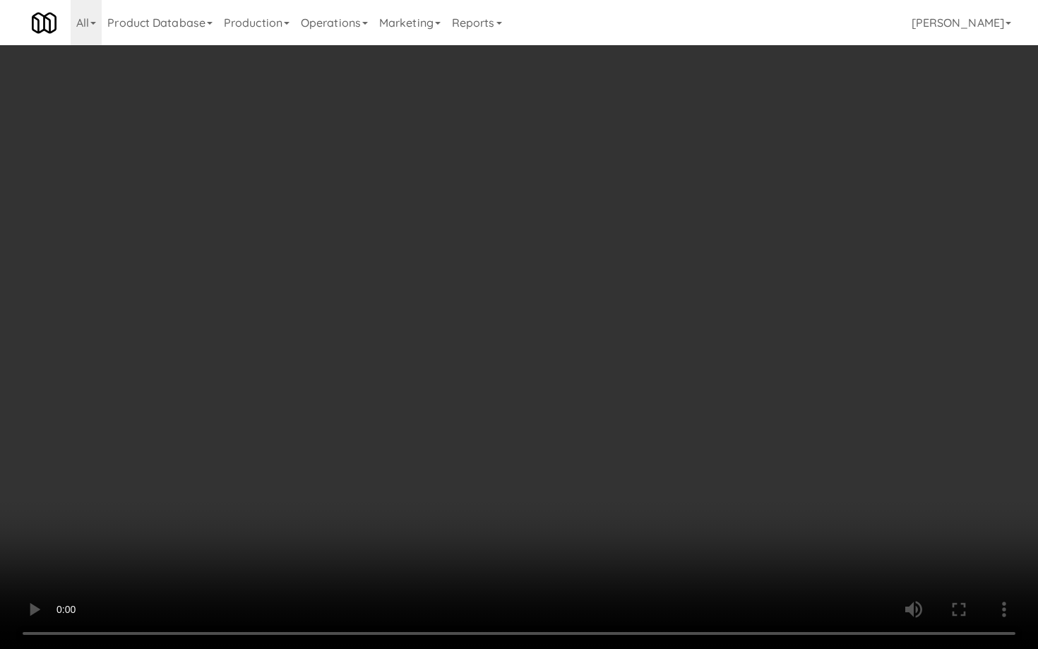
click at [537, 562] on video at bounding box center [519, 324] width 1038 height 649
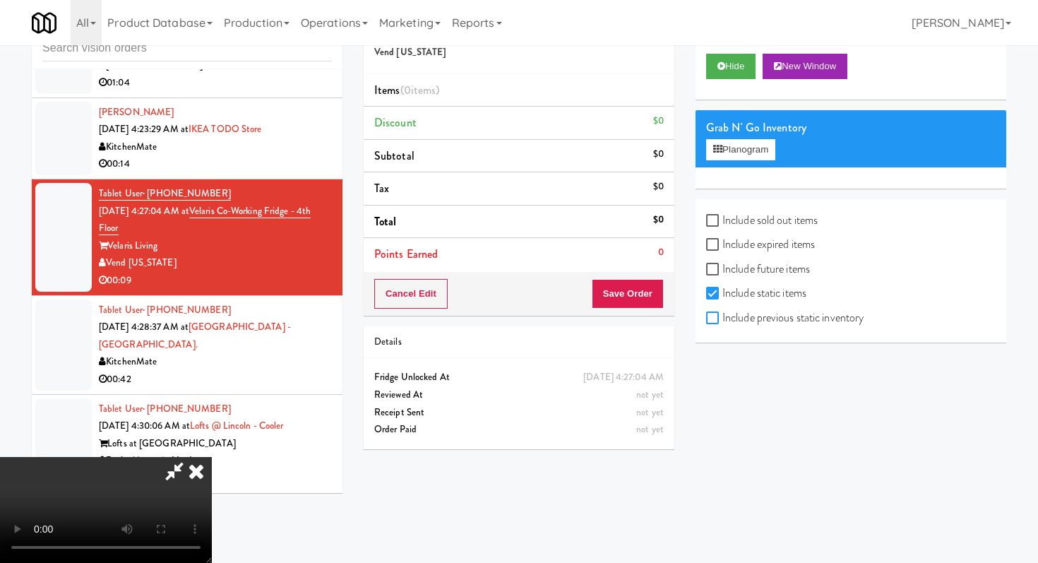
click at [715, 318] on input "Include previous static inventory" at bounding box center [714, 318] width 16 height 11
checkbox input "true"
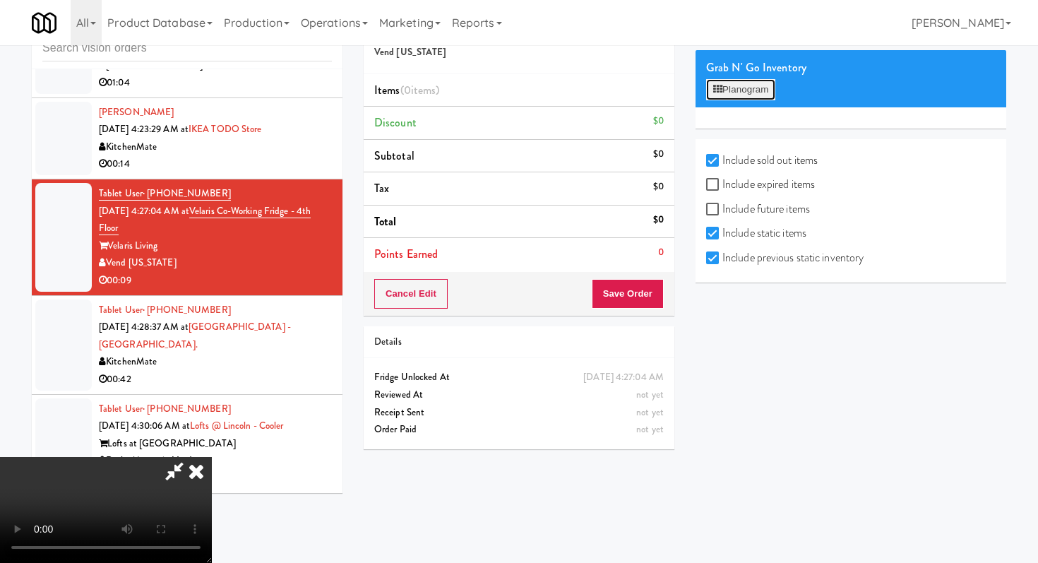
click at [760, 83] on button "Planogram" at bounding box center [740, 89] width 69 height 21
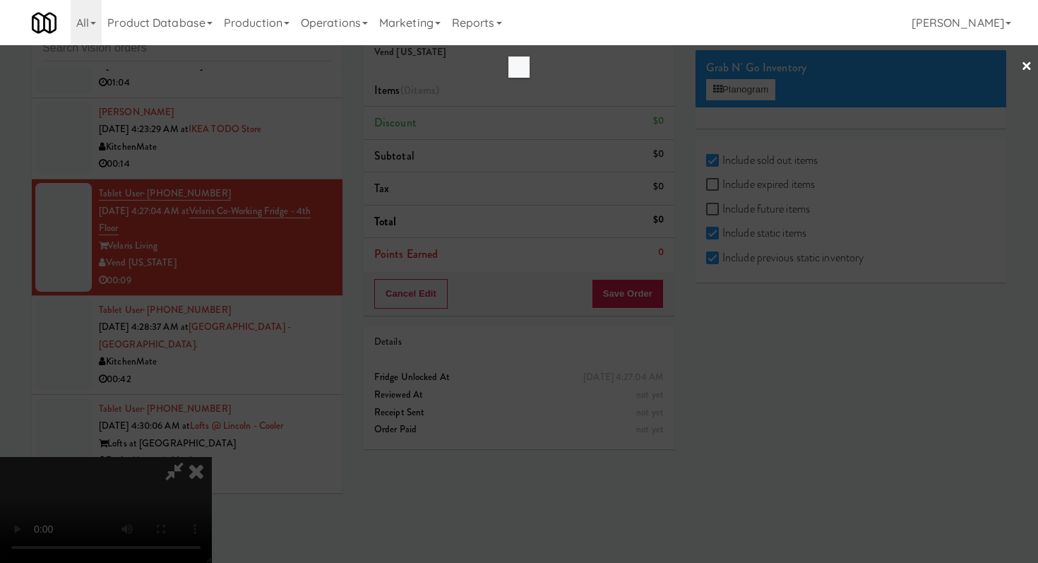
click at [1021, 69] on link "×" at bounding box center [1026, 67] width 11 height 44
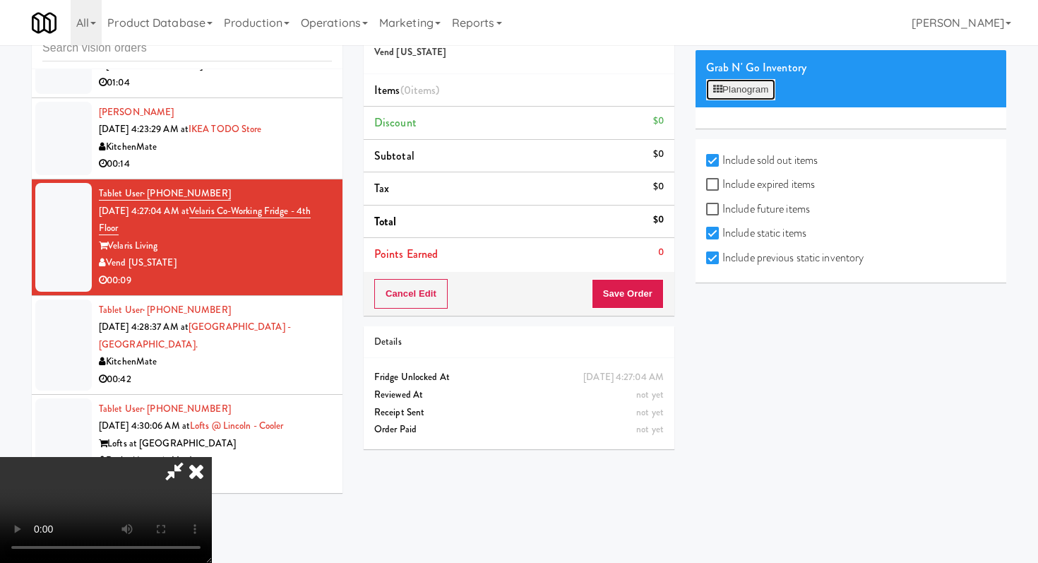
click at [760, 90] on button "Planogram" at bounding box center [740, 89] width 69 height 21
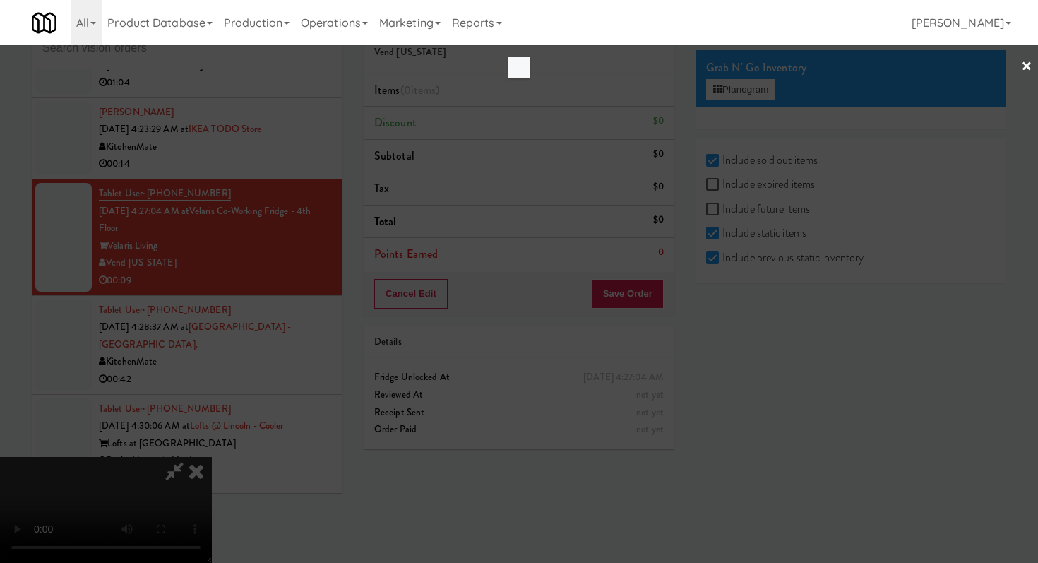
click at [1026, 69] on link "×" at bounding box center [1026, 67] width 11 height 44
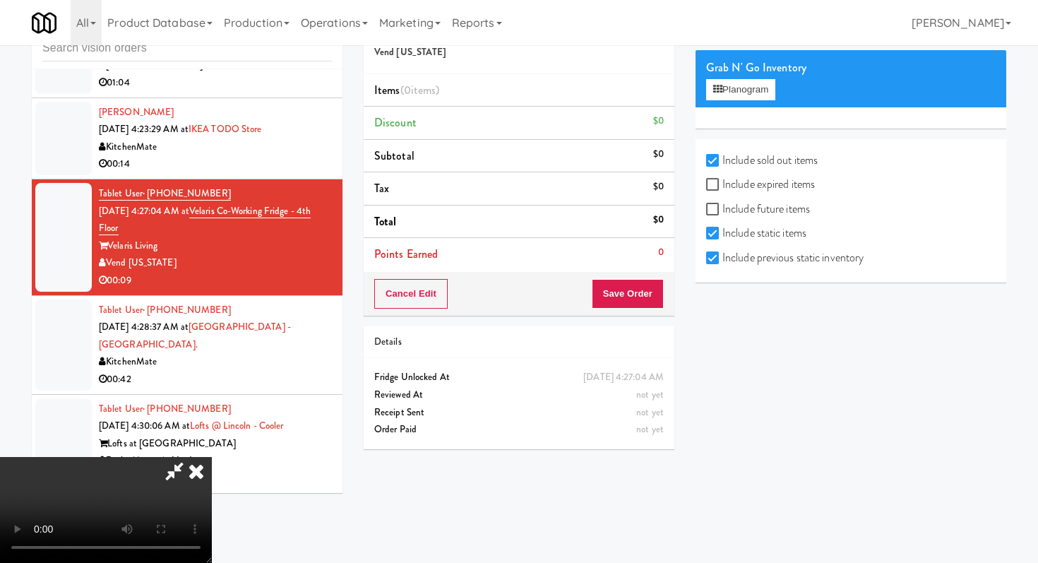
click at [212, 457] on icon at bounding box center [196, 471] width 31 height 28
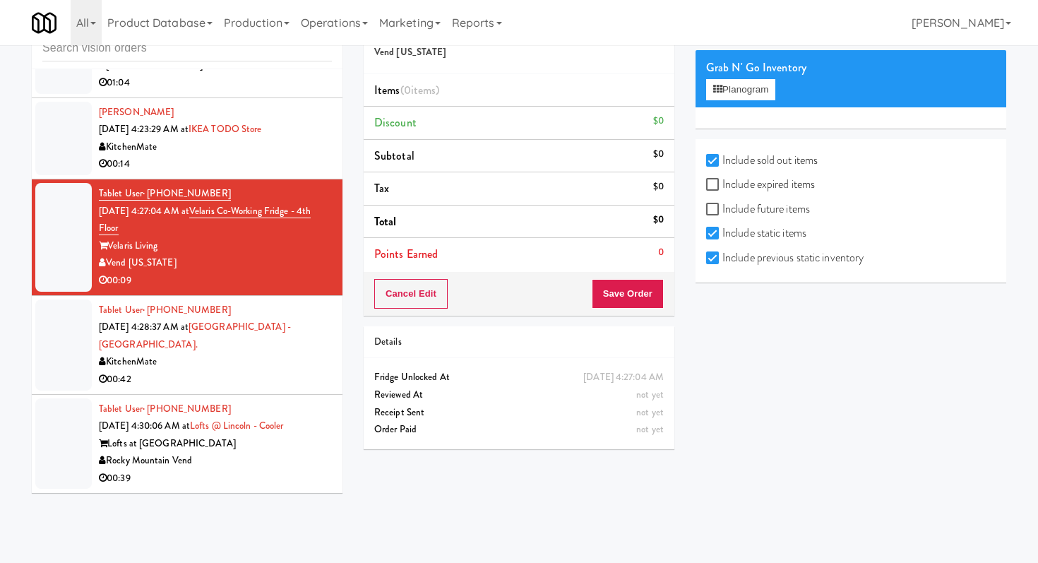
click at [248, 461] on div "Rocky Mountain Vend" at bounding box center [215, 461] width 233 height 18
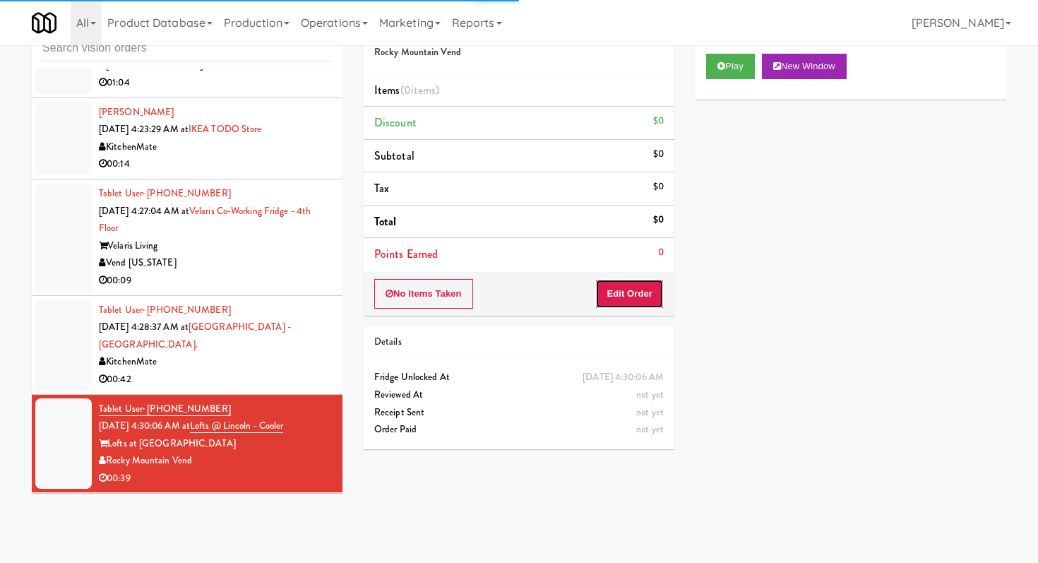
click at [622, 297] on button "Edit Order" at bounding box center [629, 294] width 69 height 30
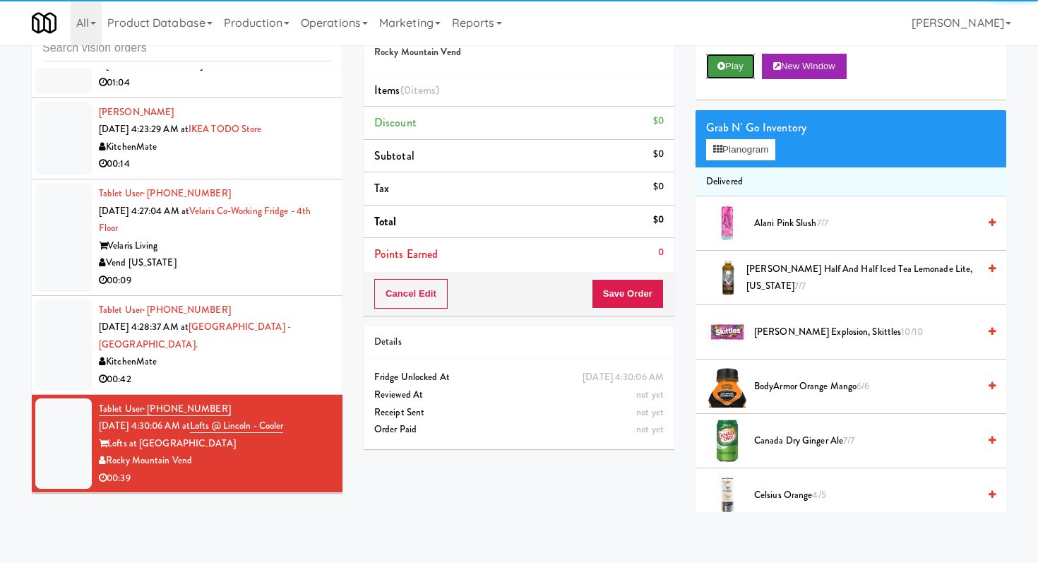
click at [749, 66] on button "Play" at bounding box center [730, 66] width 49 height 25
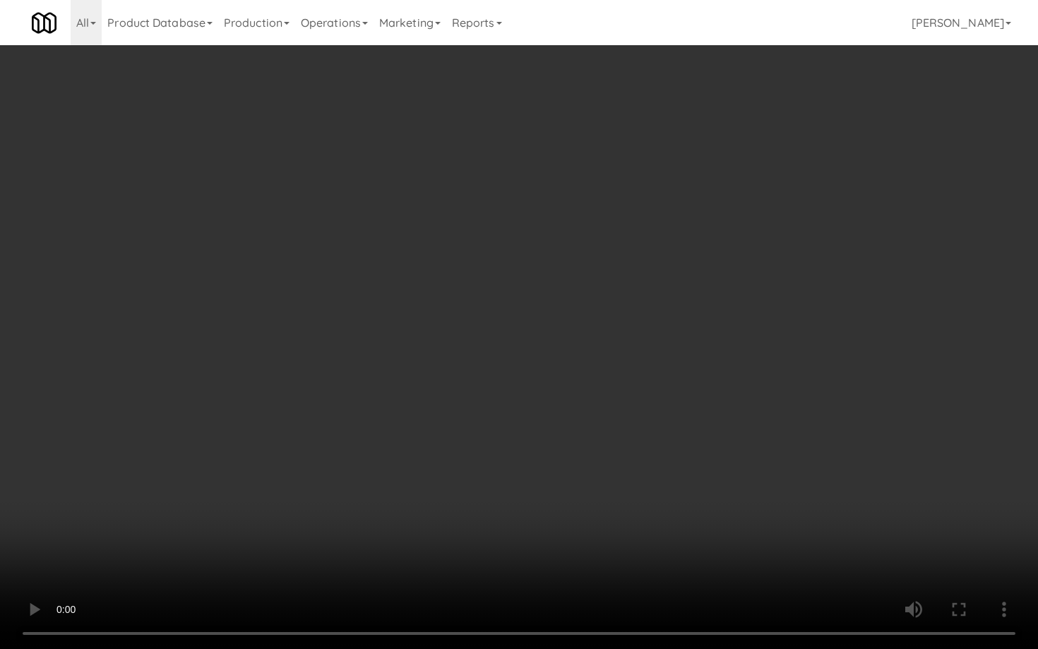
click at [852, 463] on video at bounding box center [519, 324] width 1038 height 649
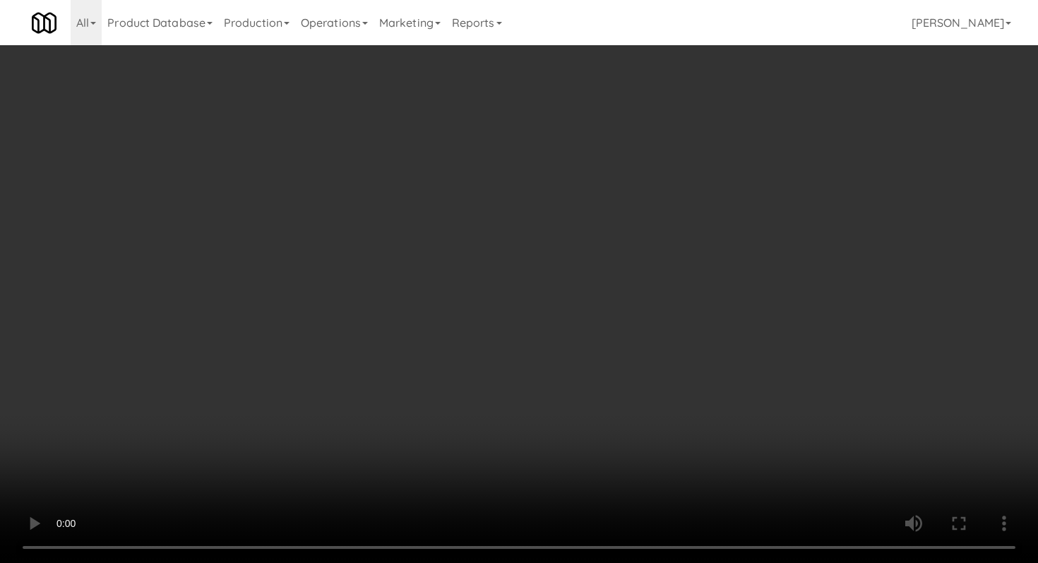
scroll to position [1247, 0]
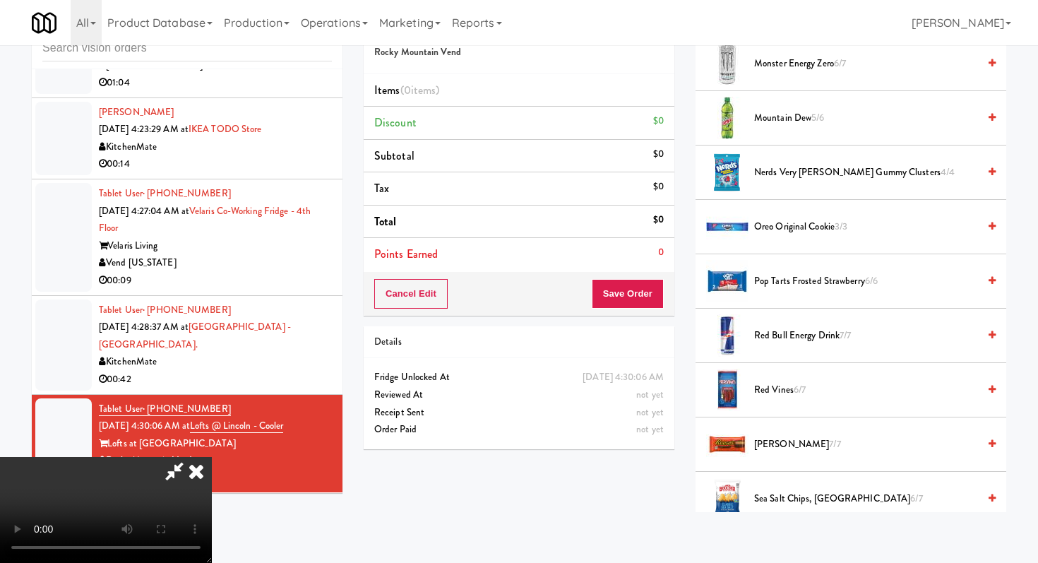
click at [801, 234] on span "Oreo Original Cookie 3/3" at bounding box center [866, 227] width 224 height 18
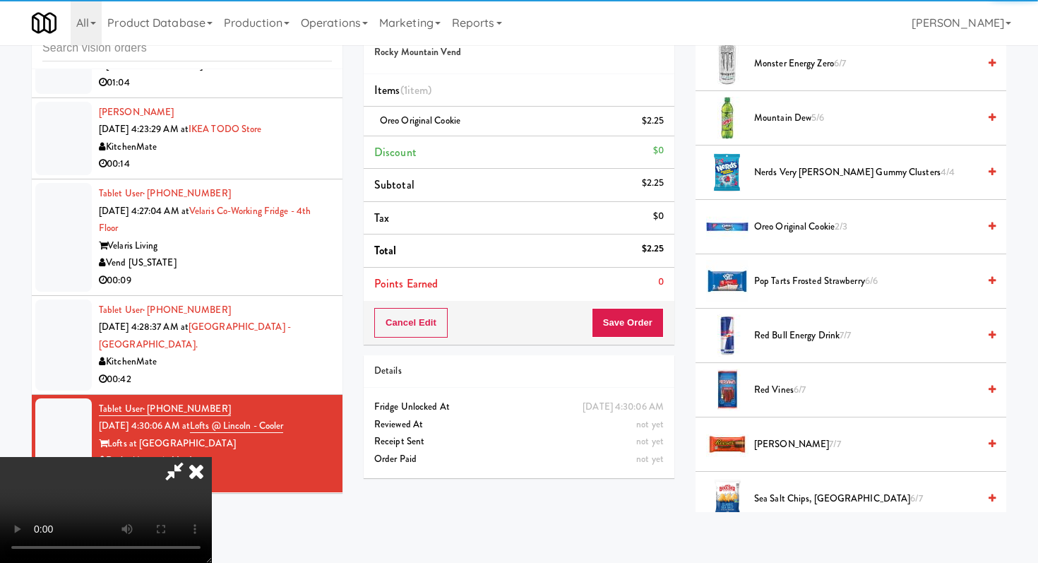
click at [796, 282] on span "Pop Tarts Frosted Strawberry 6/6" at bounding box center [866, 282] width 224 height 18
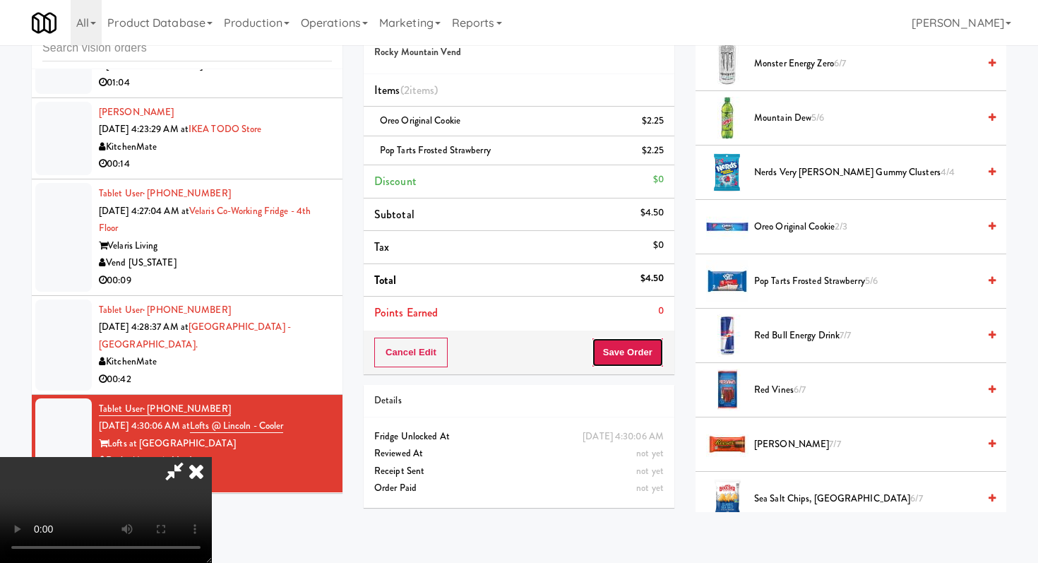
click at [636, 354] on button "Save Order" at bounding box center [628, 353] width 72 height 30
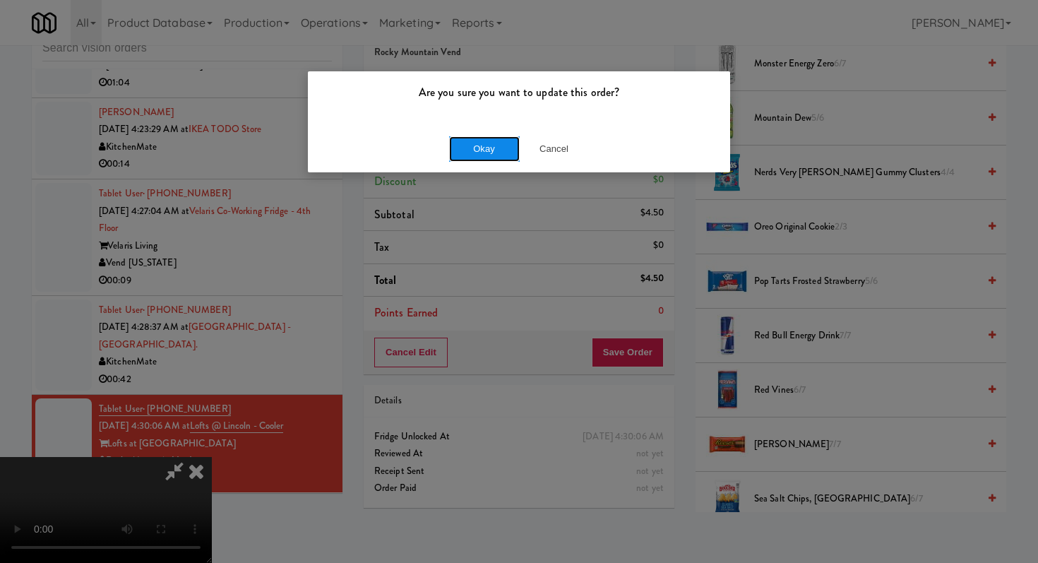
click at [480, 138] on button "Okay" at bounding box center [484, 148] width 71 height 25
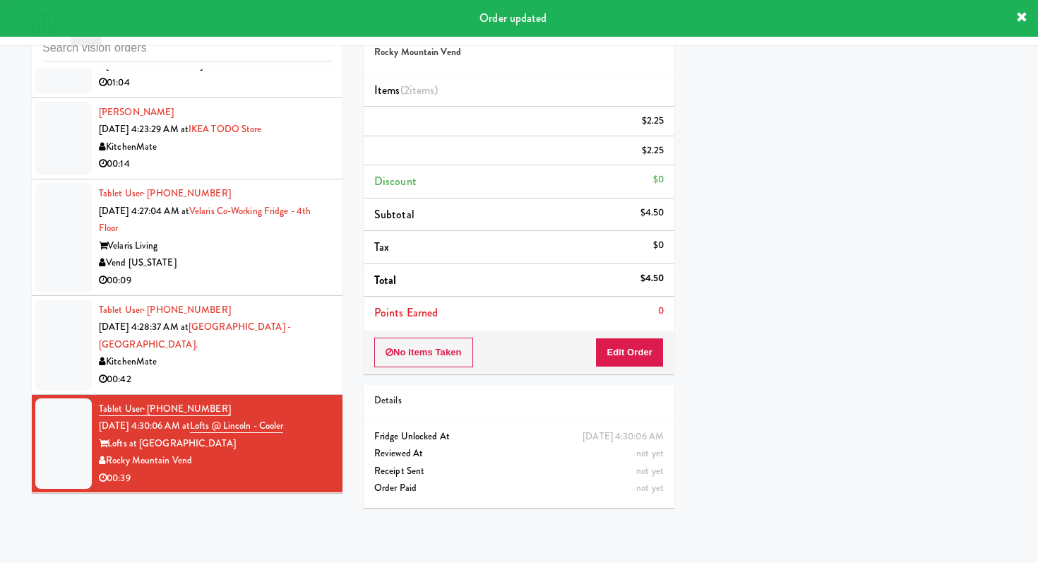
scroll to position [60, 0]
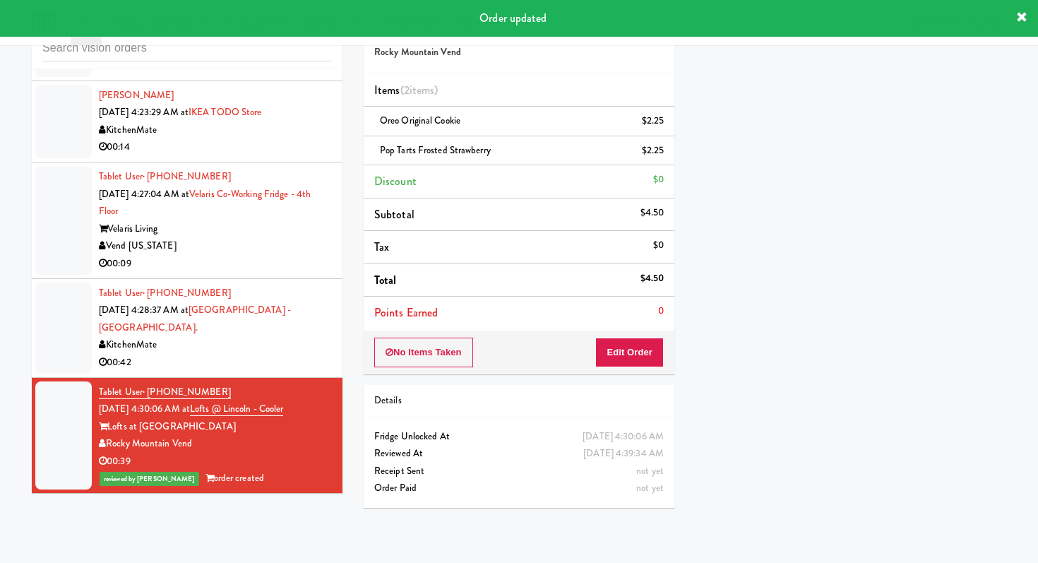
click at [211, 371] on div "00:42" at bounding box center [215, 363] width 233 height 18
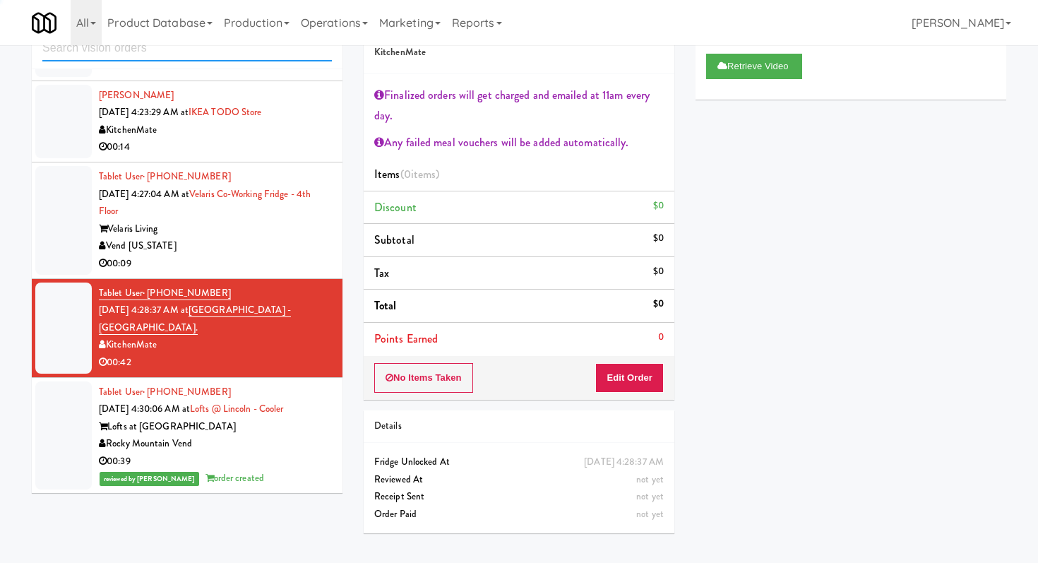
click at [213, 52] on input "text" at bounding box center [187, 48] width 290 height 26
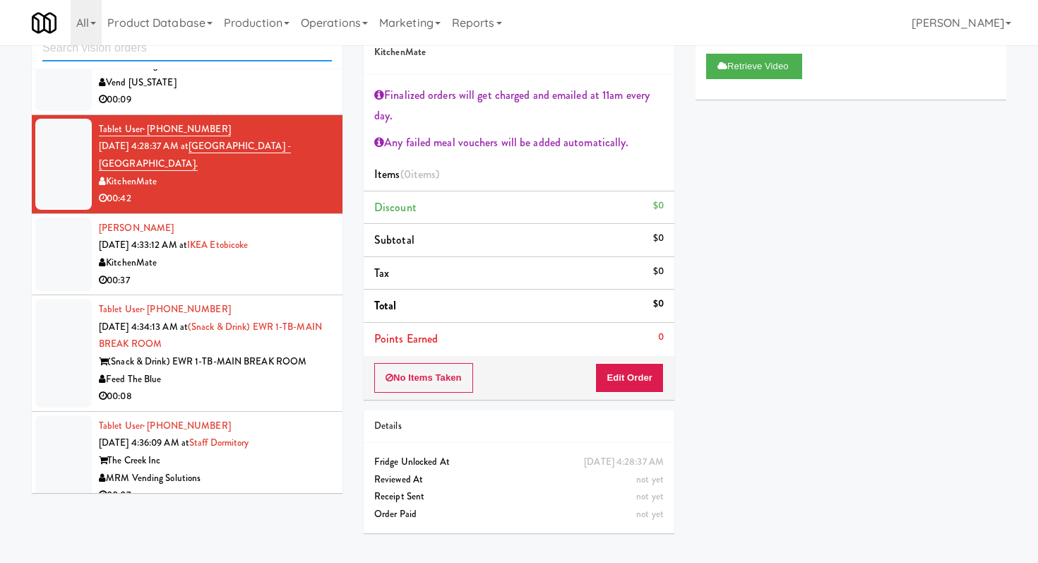
scroll to position [4158, 0]
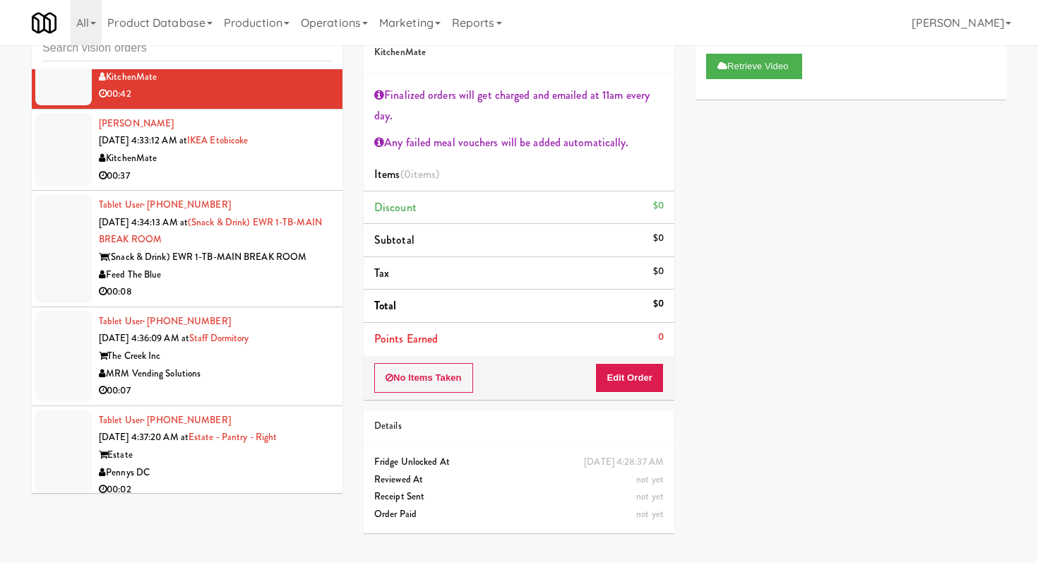
click at [252, 301] on div "00:08" at bounding box center [215, 292] width 233 height 18
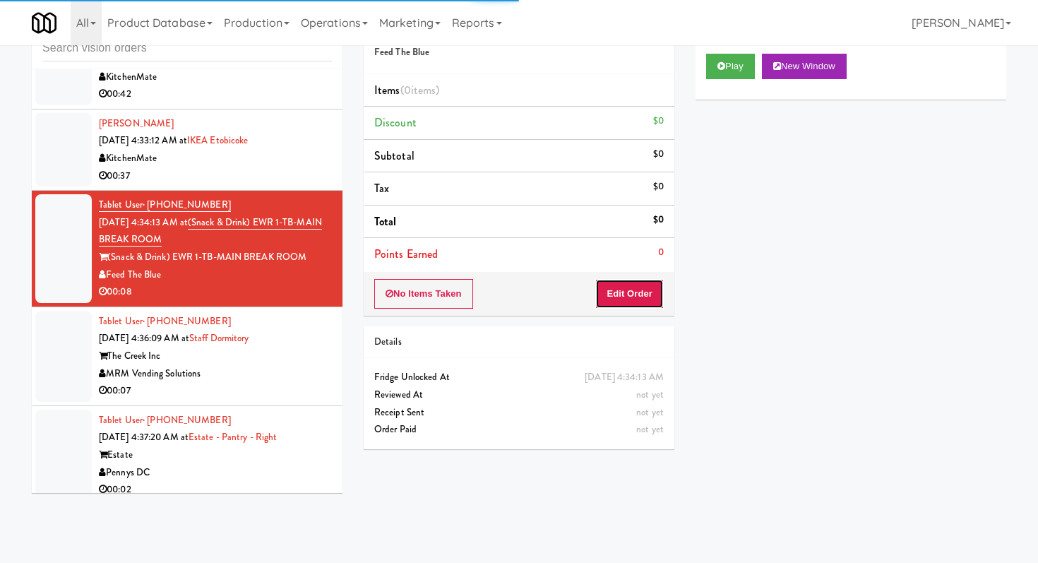
click at [629, 293] on button "Edit Order" at bounding box center [629, 294] width 69 height 30
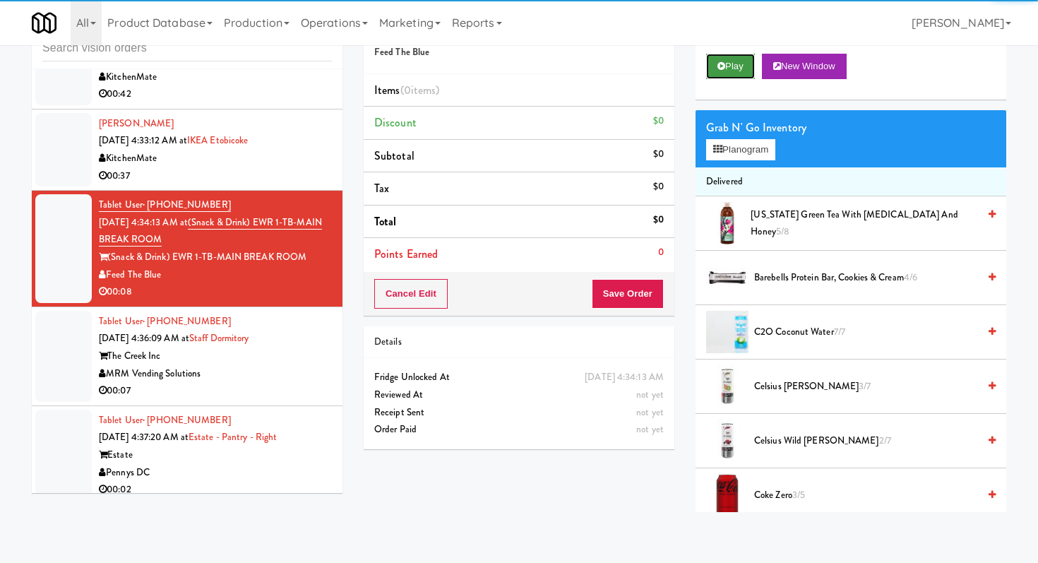
click at [725, 62] on icon at bounding box center [721, 65] width 8 height 9
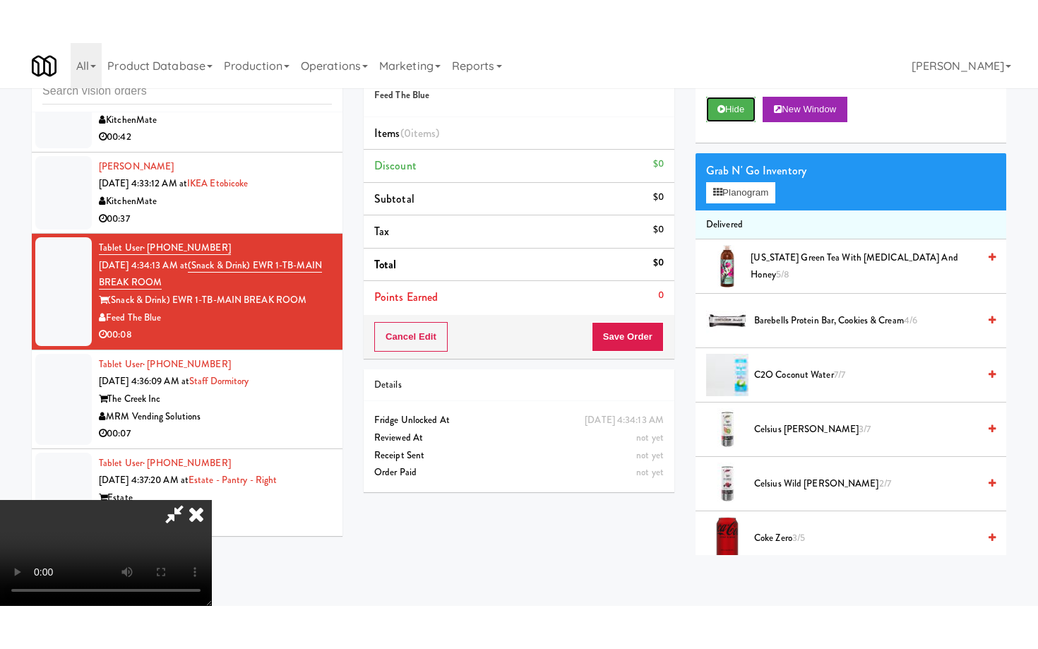
scroll to position [140, 0]
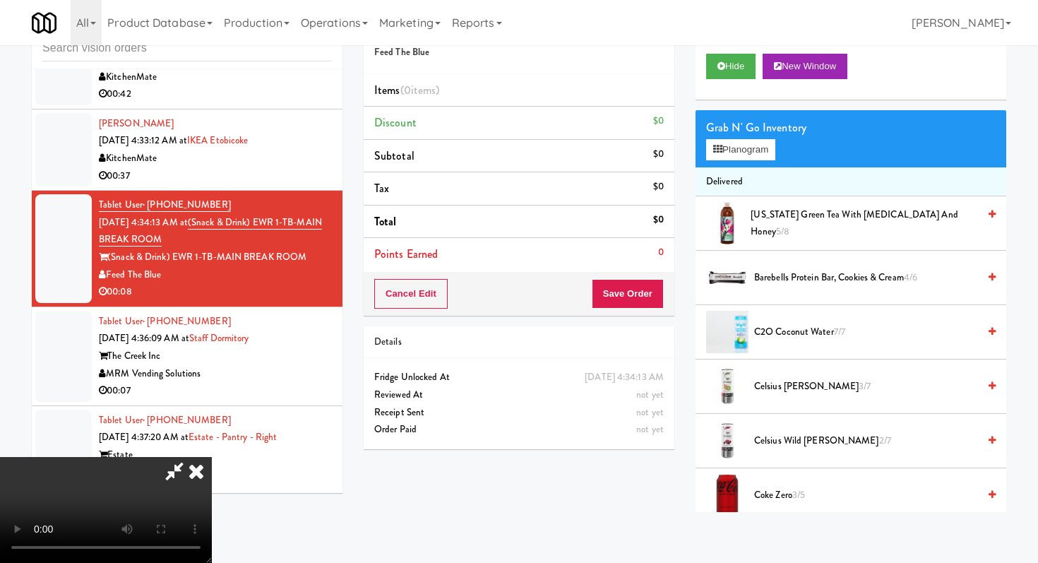
click at [212, 511] on video at bounding box center [106, 510] width 212 height 106
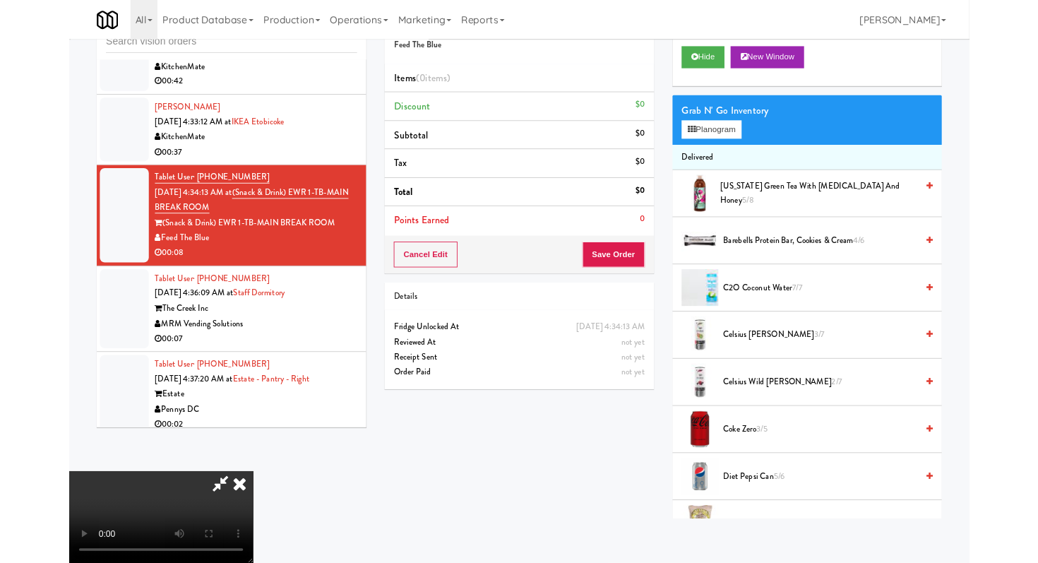
scroll to position [0, 0]
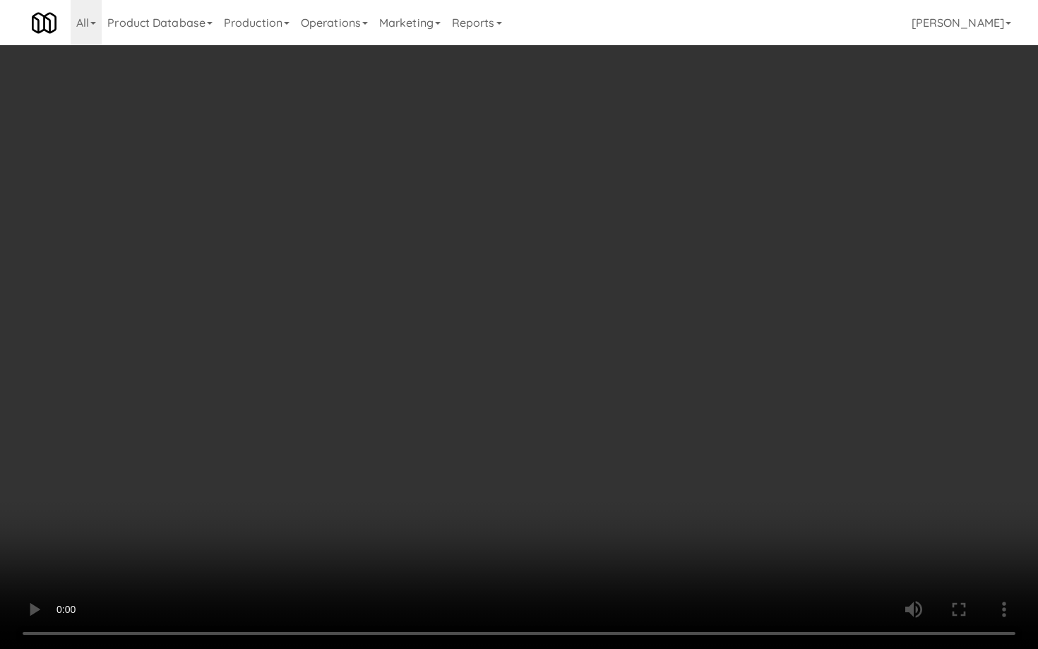
click at [501, 494] on video at bounding box center [519, 324] width 1038 height 649
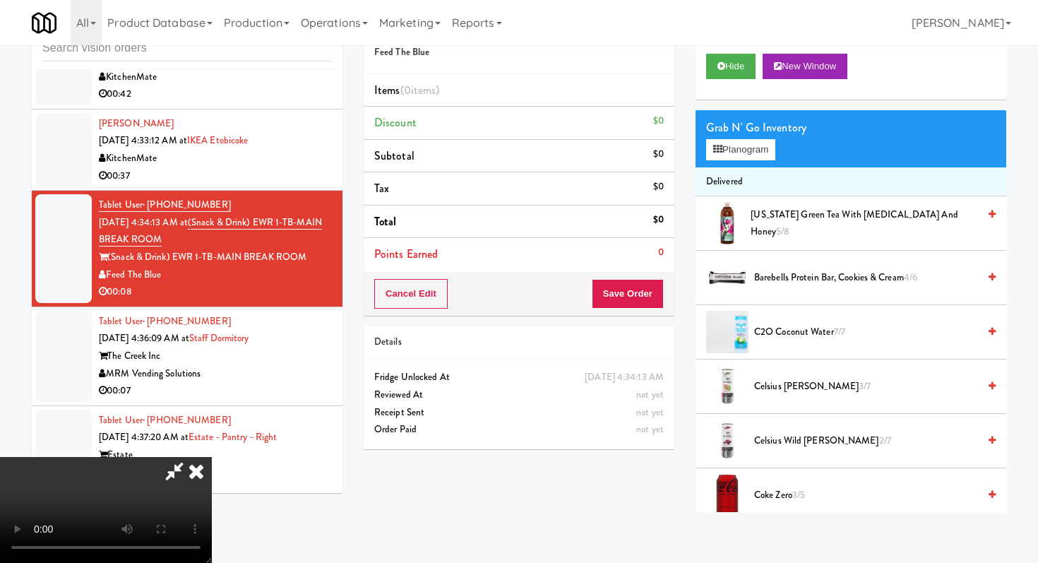
click at [780, 216] on span "[US_STATE] Green Tea with [MEDICAL_DATA] and Honey 5/8" at bounding box center [864, 223] width 227 height 35
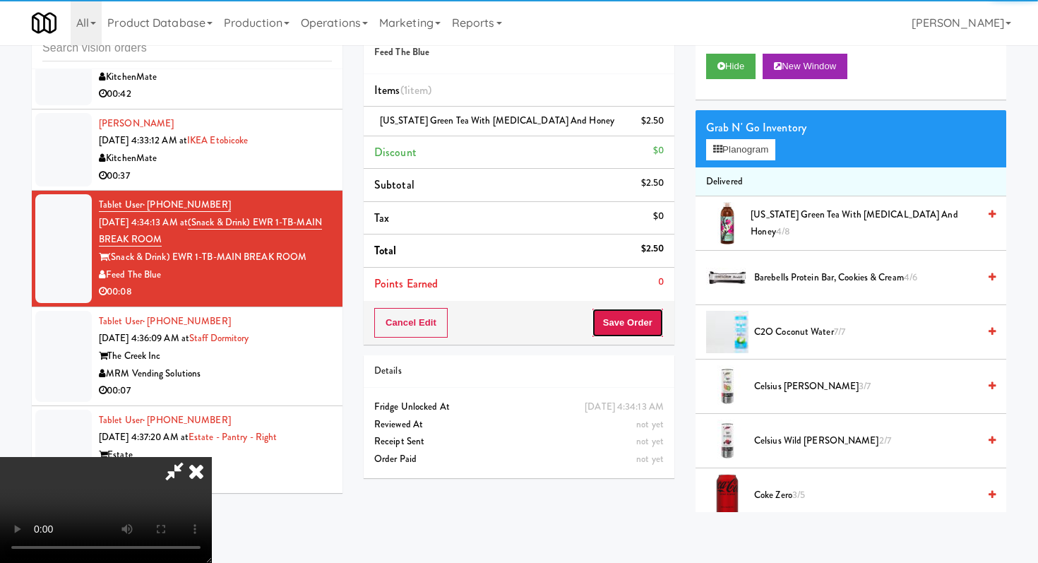
click at [650, 316] on button "Save Order" at bounding box center [628, 323] width 72 height 30
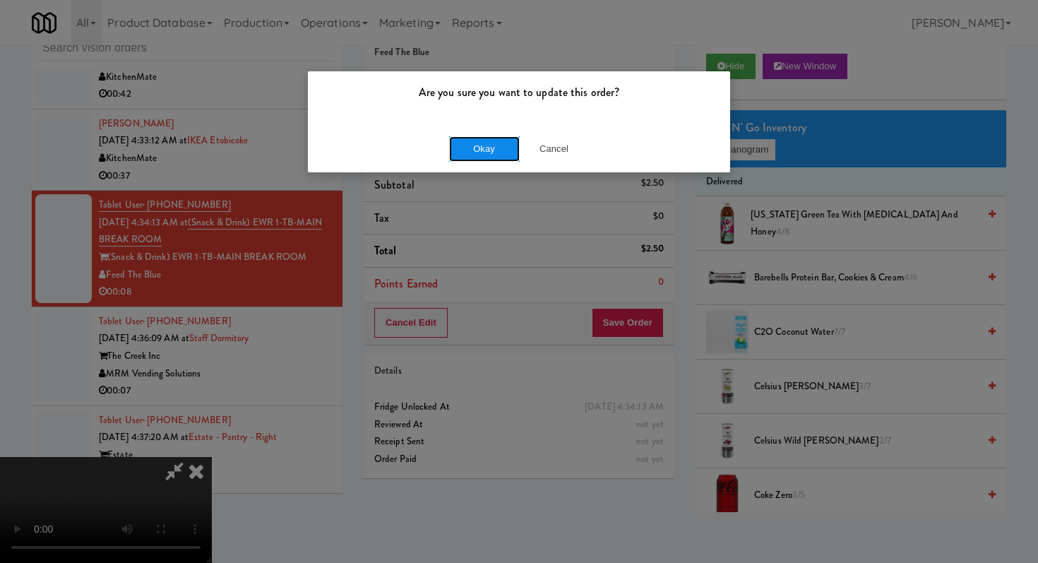
click at [498, 148] on button "Okay" at bounding box center [484, 148] width 71 height 25
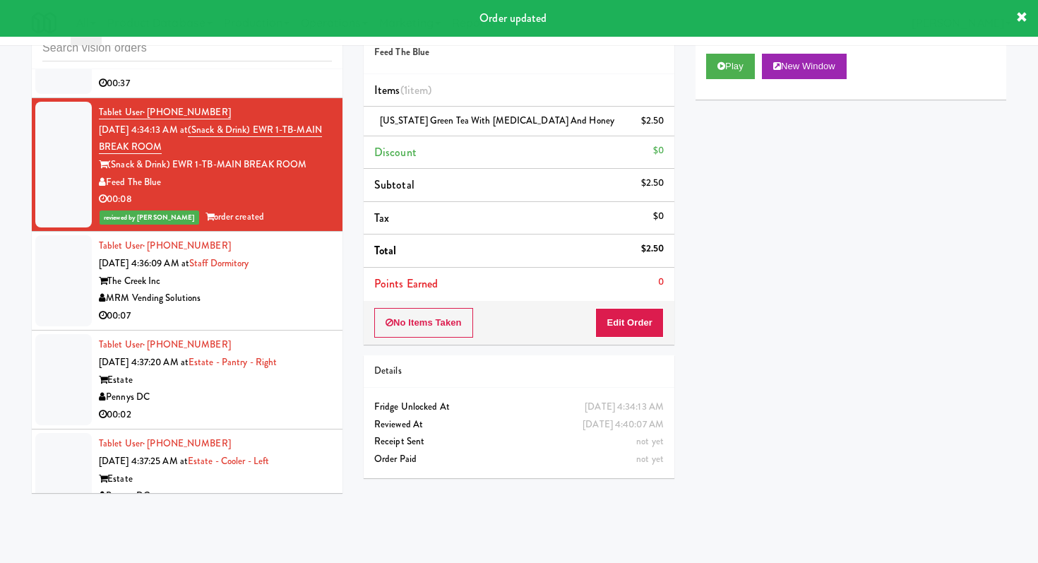
scroll to position [4274, 0]
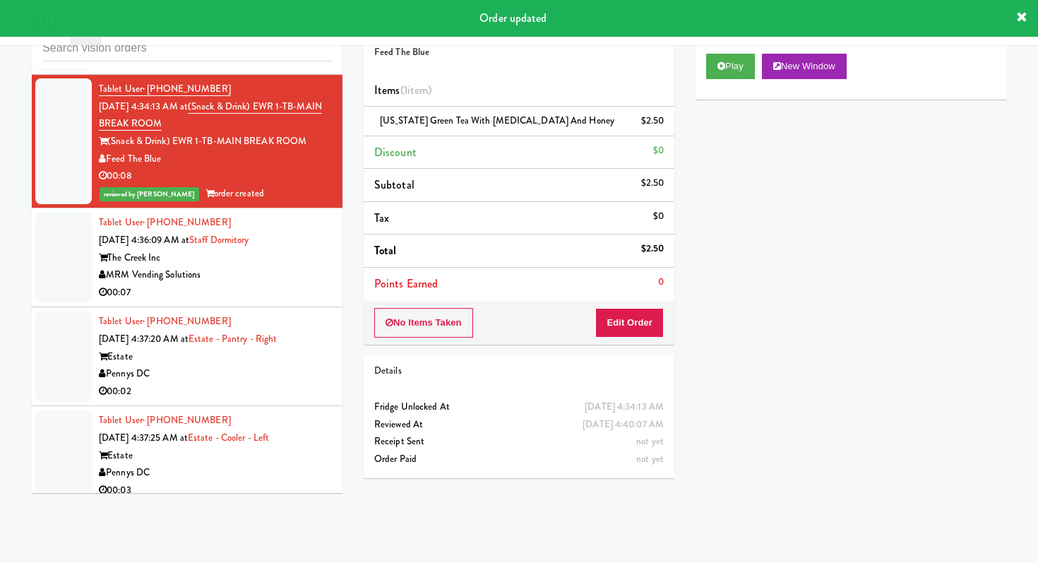
click at [301, 284] on div "MRM Vending Solutions" at bounding box center [215, 275] width 233 height 18
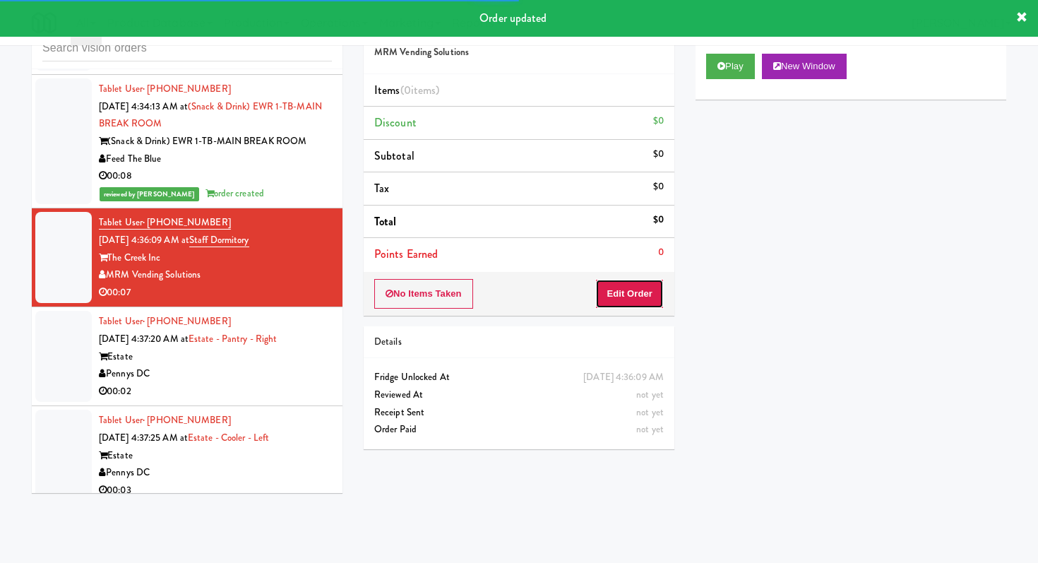
click at [600, 306] on button "Edit Order" at bounding box center [629, 294] width 69 height 30
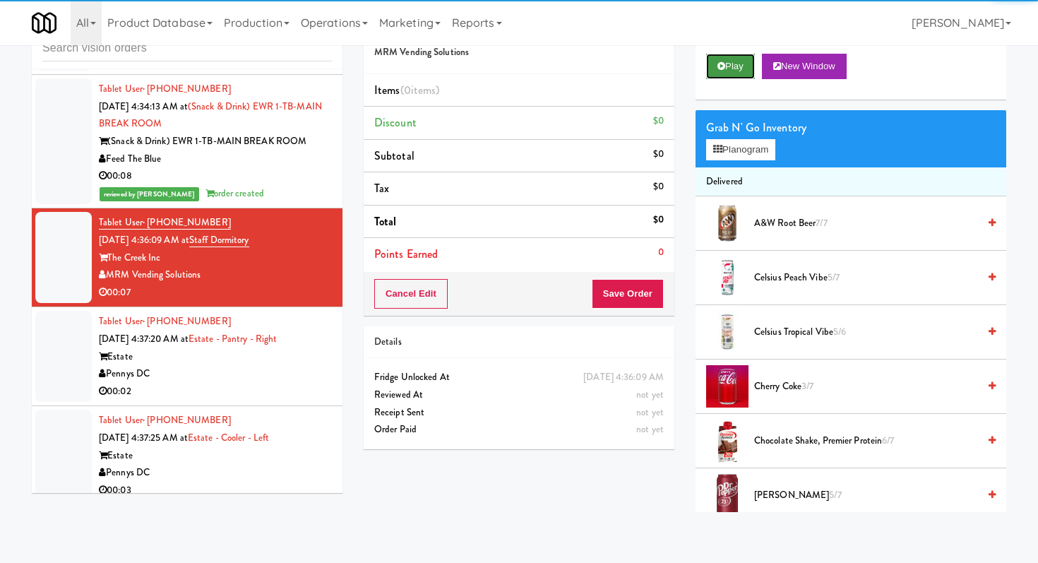
click at [722, 75] on button "Play" at bounding box center [730, 66] width 49 height 25
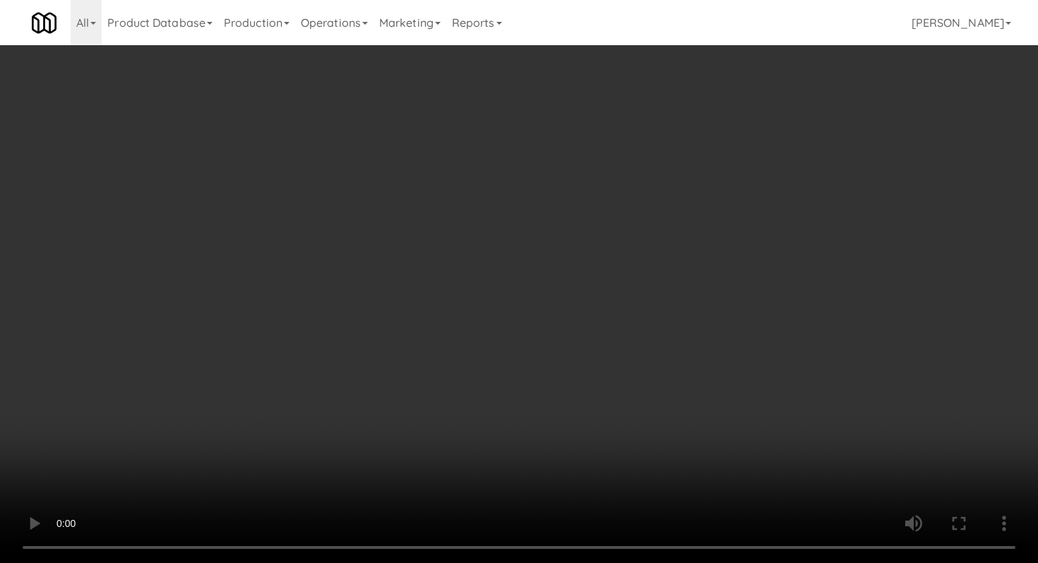
scroll to position [667, 0]
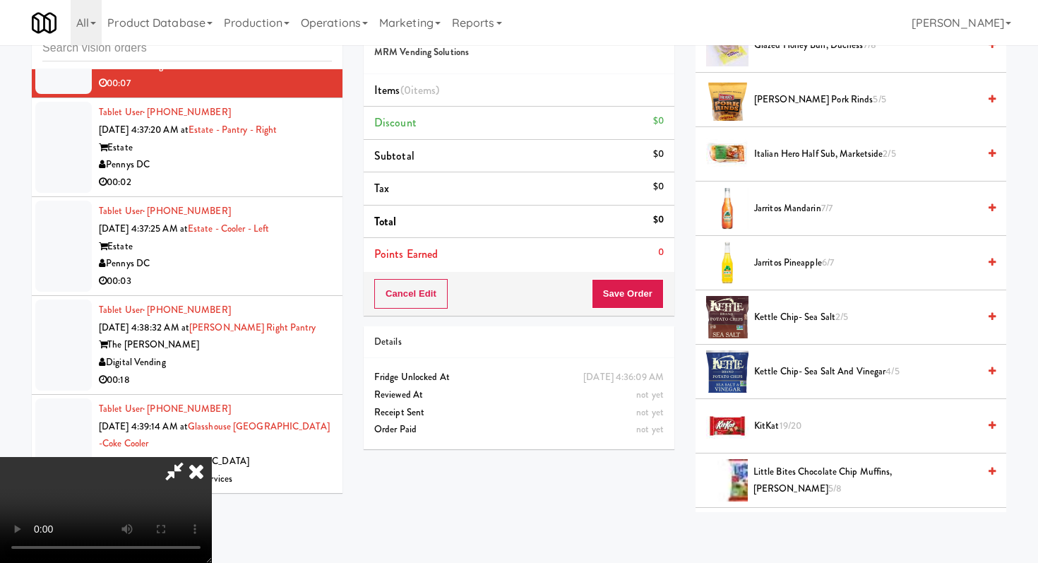
click at [772, 206] on span "Jarritos Mandarin 7/7" at bounding box center [866, 209] width 224 height 18
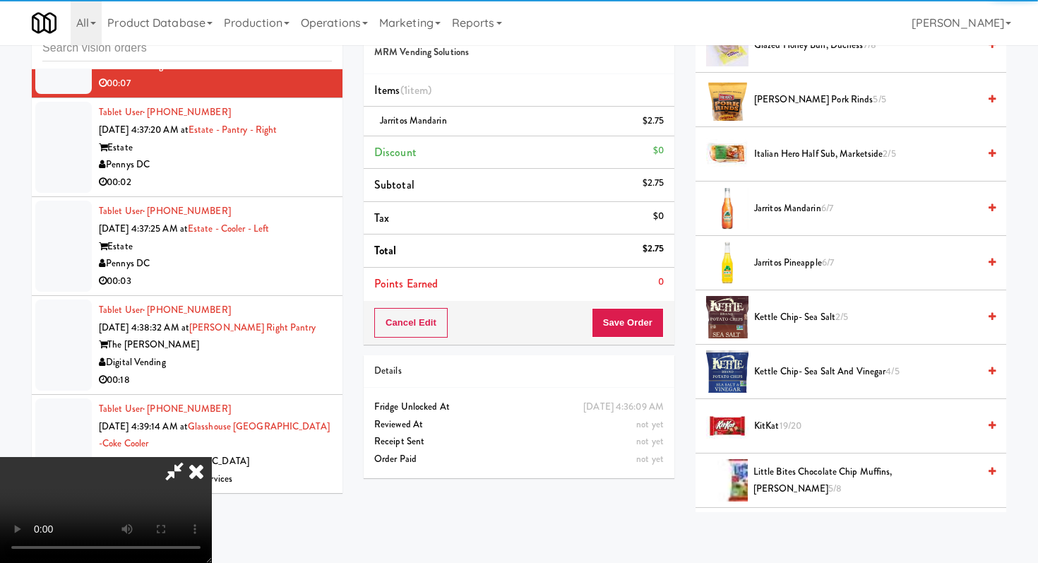
click at [776, 263] on span "Jarritos Pineapple 6/7" at bounding box center [866, 263] width 224 height 18
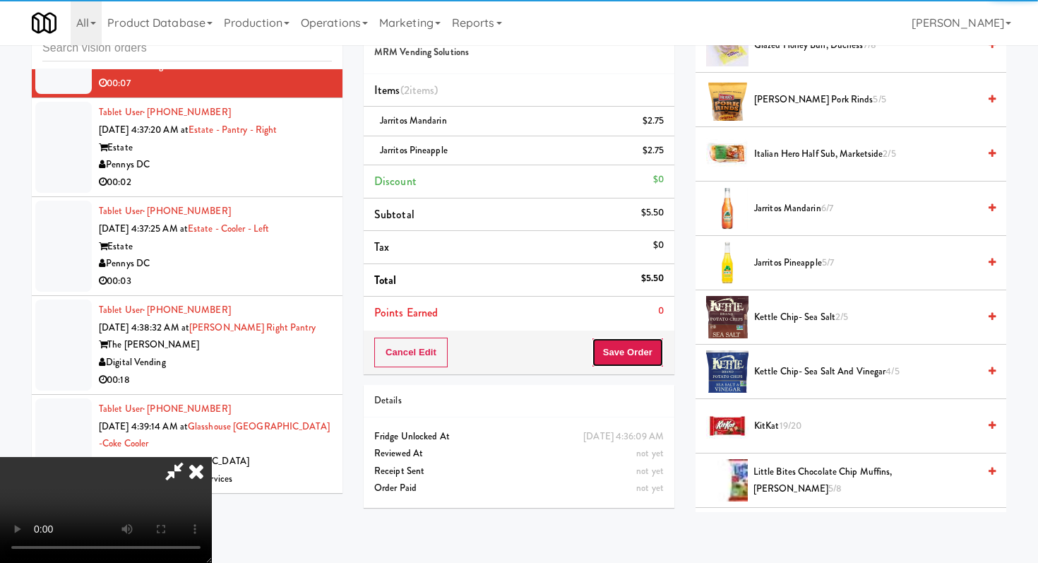
click at [653, 352] on button "Save Order" at bounding box center [628, 353] width 72 height 30
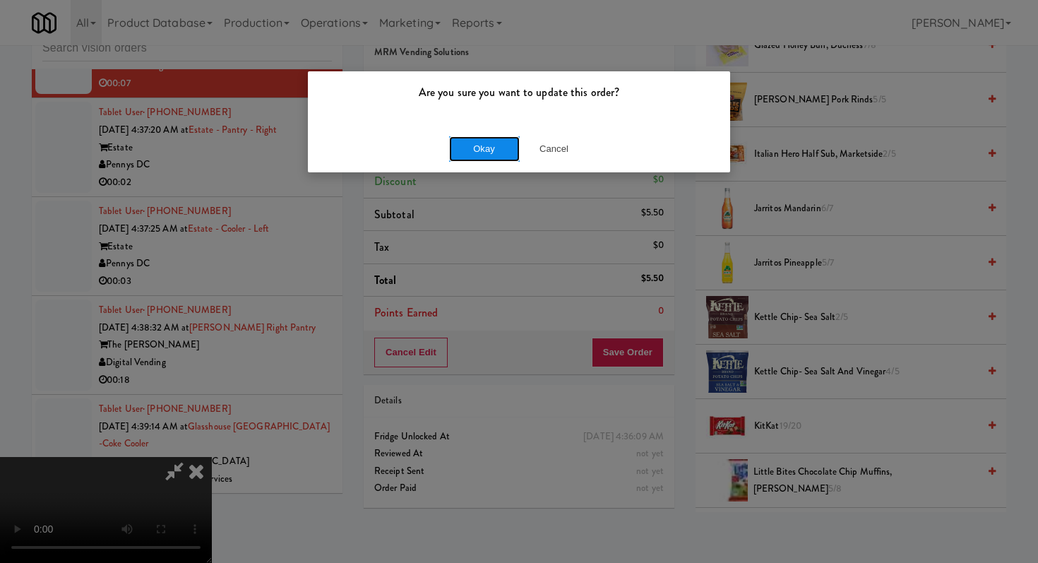
click at [478, 157] on button "Okay" at bounding box center [484, 148] width 71 height 25
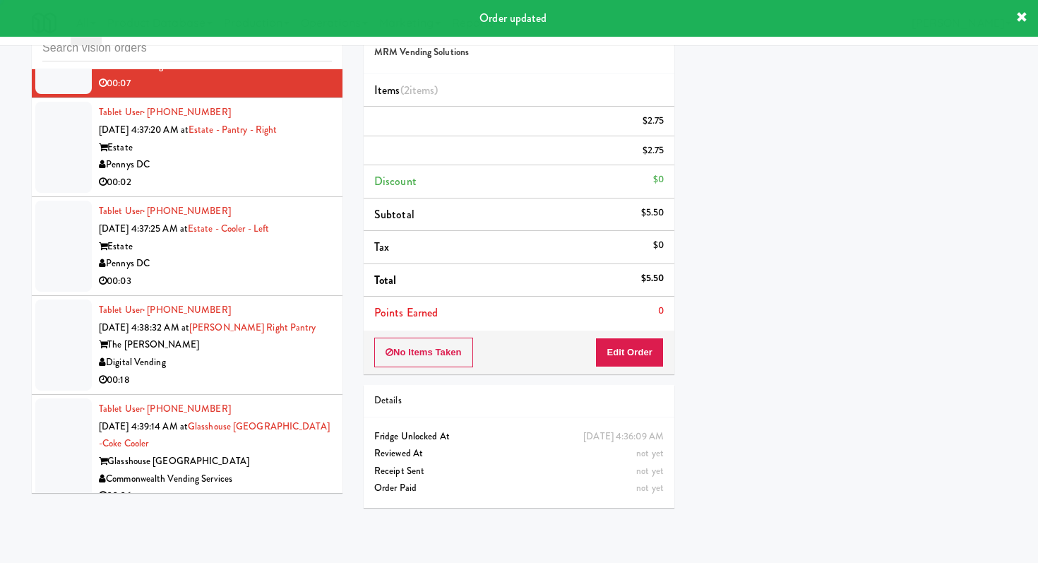
scroll to position [60, 0]
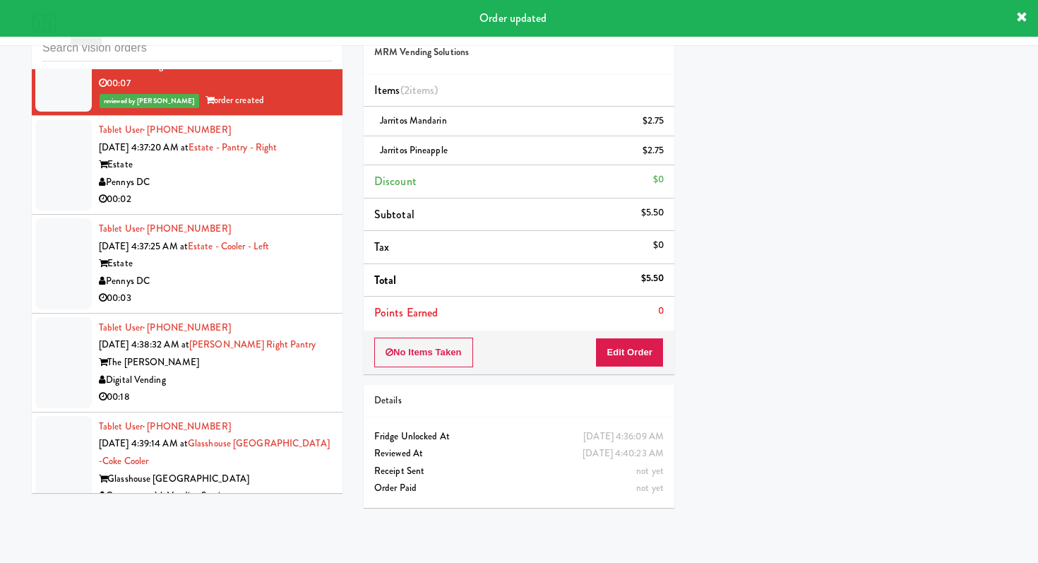
click at [251, 208] on div "00:02" at bounding box center [215, 200] width 233 height 18
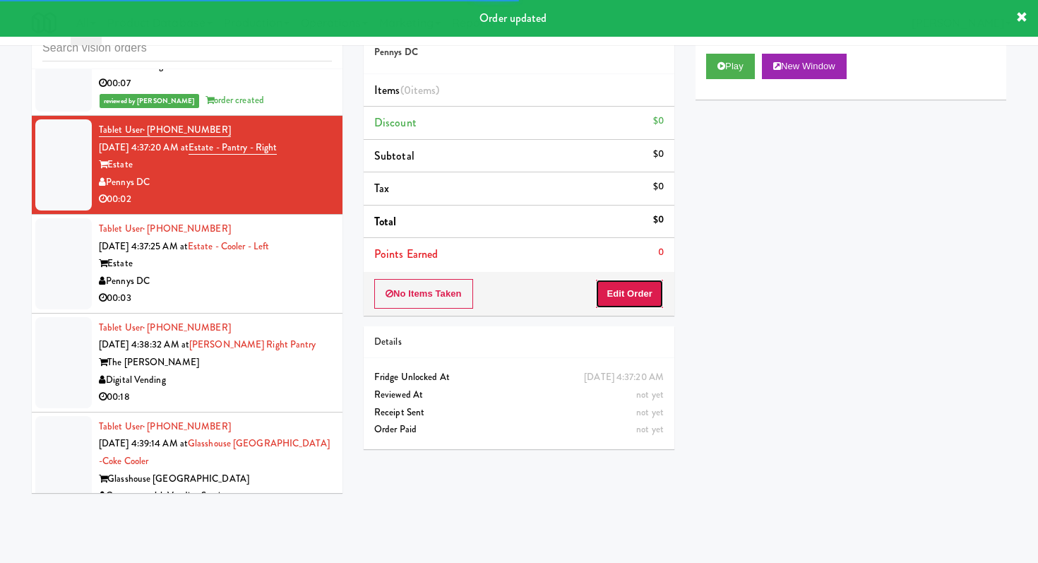
click at [645, 286] on button "Edit Order" at bounding box center [629, 294] width 69 height 30
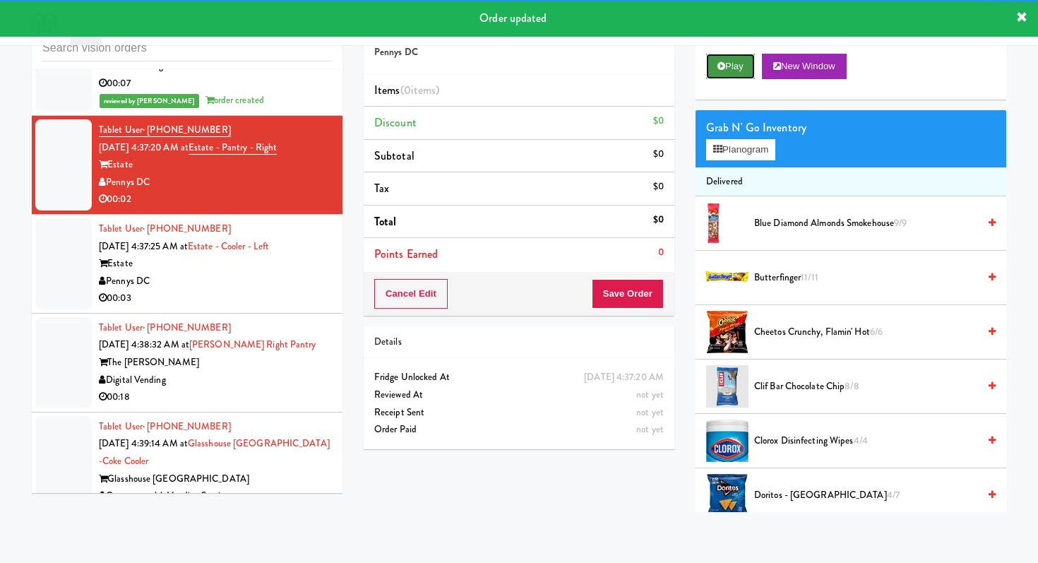
click at [744, 67] on button "Play" at bounding box center [730, 66] width 49 height 25
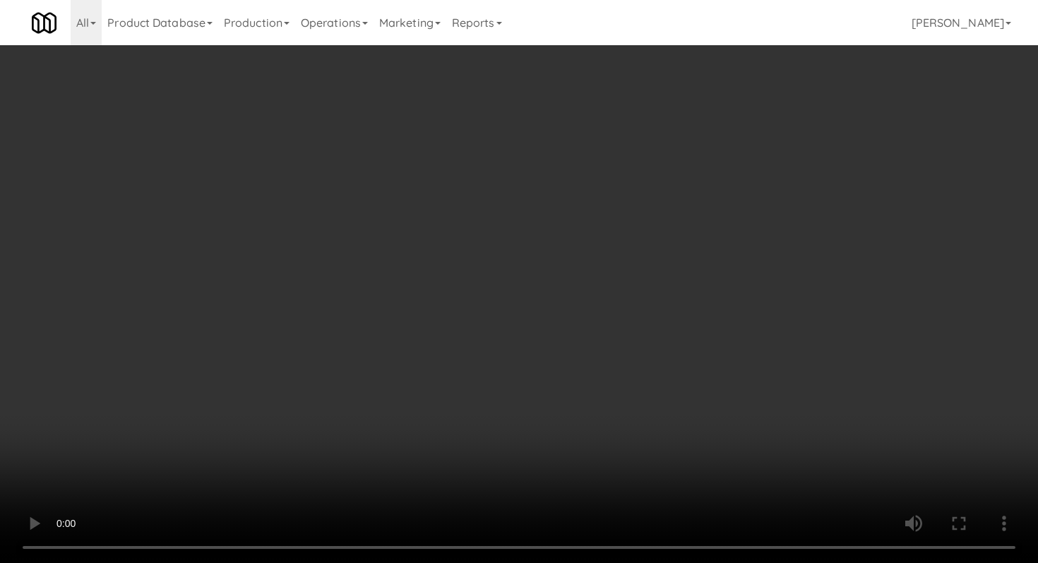
scroll to position [595, 0]
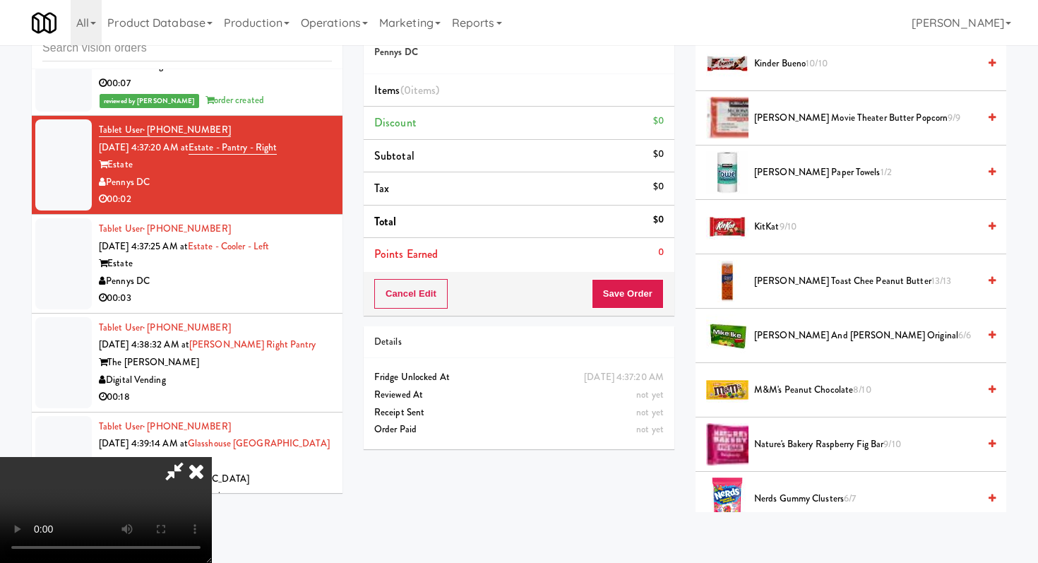
click at [791, 340] on span "[PERSON_NAME] and [PERSON_NAME] Original 6/6" at bounding box center [866, 336] width 224 height 18
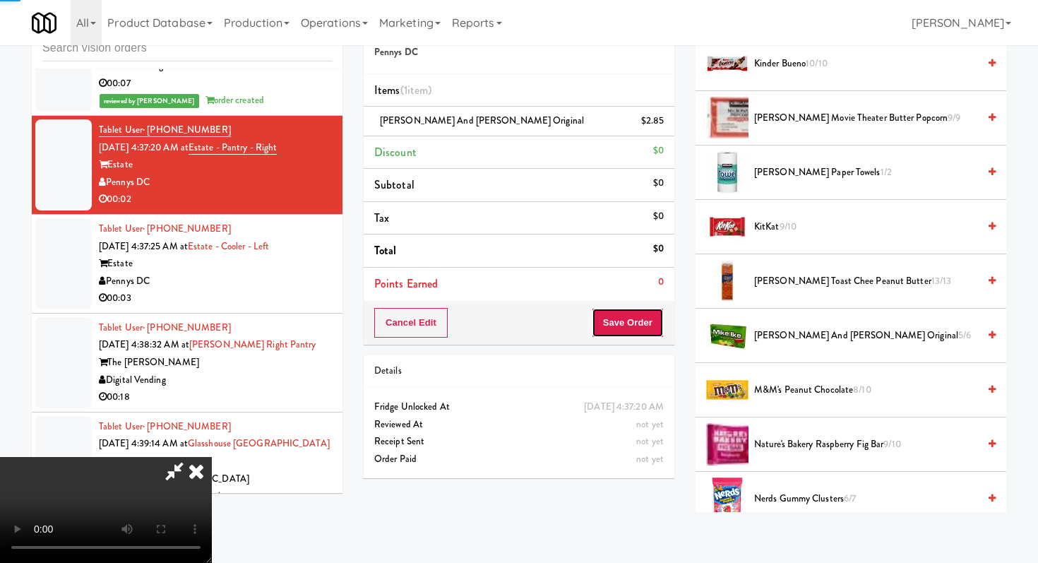
click at [648, 324] on button "Save Order" at bounding box center [628, 323] width 72 height 30
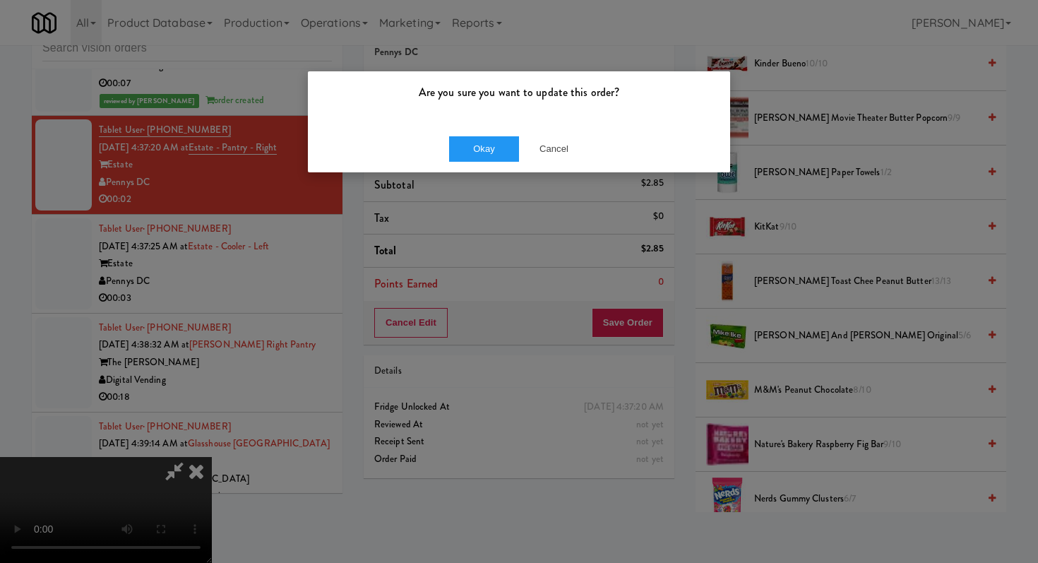
click at [481, 133] on div "Okay Cancel" at bounding box center [519, 148] width 422 height 47
click at [481, 156] on button "Okay" at bounding box center [484, 148] width 71 height 25
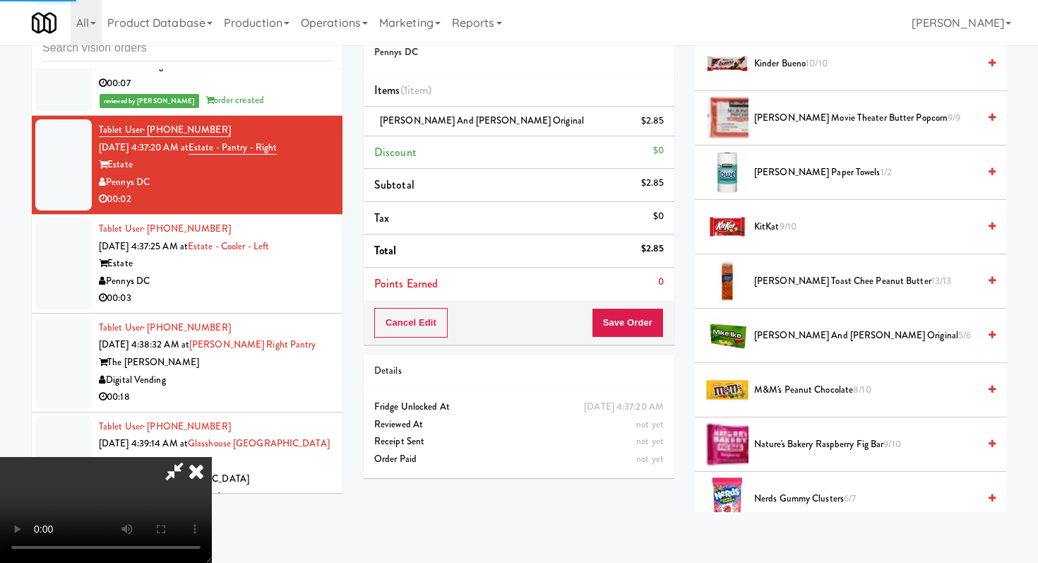
scroll to position [60, 0]
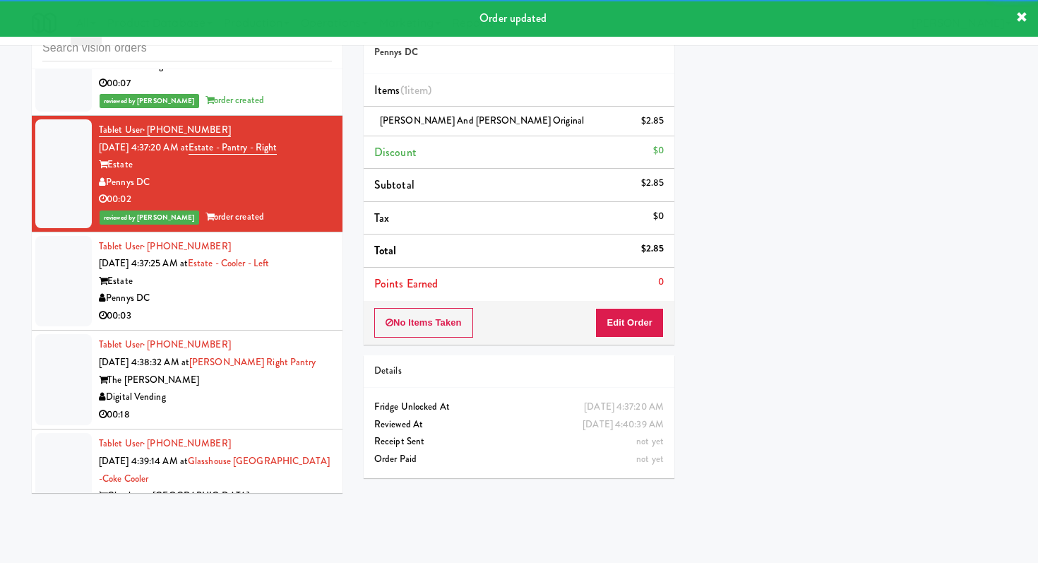
click at [275, 307] on div "Pennys DC" at bounding box center [215, 299] width 233 height 18
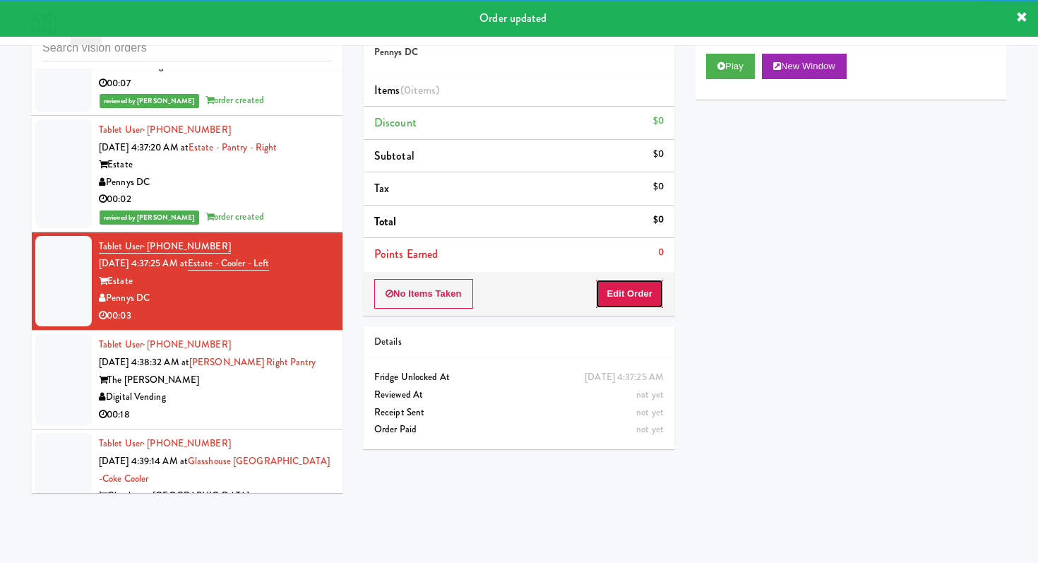
click at [650, 291] on button "Edit Order" at bounding box center [629, 294] width 69 height 30
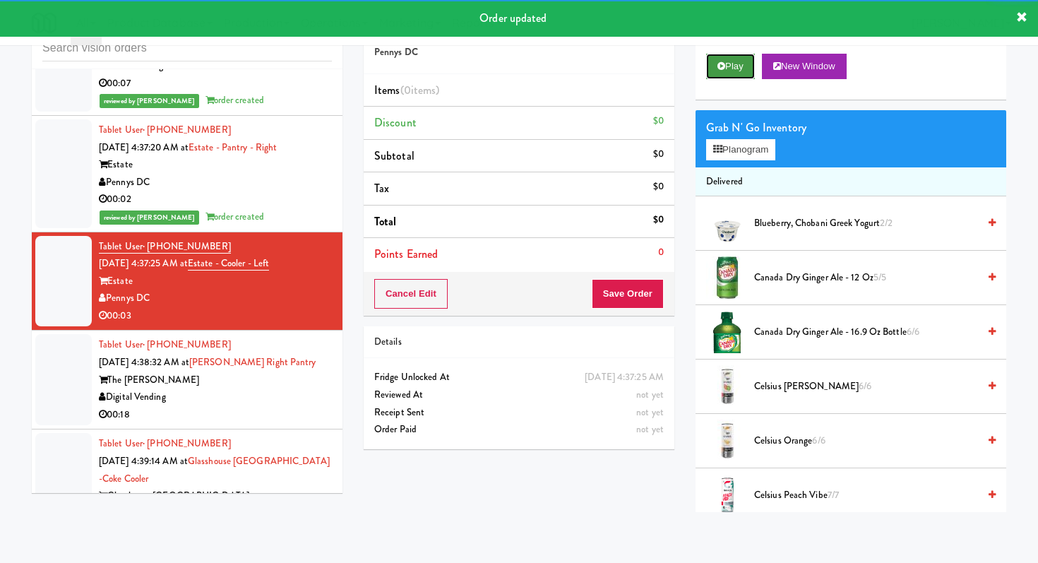
click at [734, 73] on button "Play" at bounding box center [730, 66] width 49 height 25
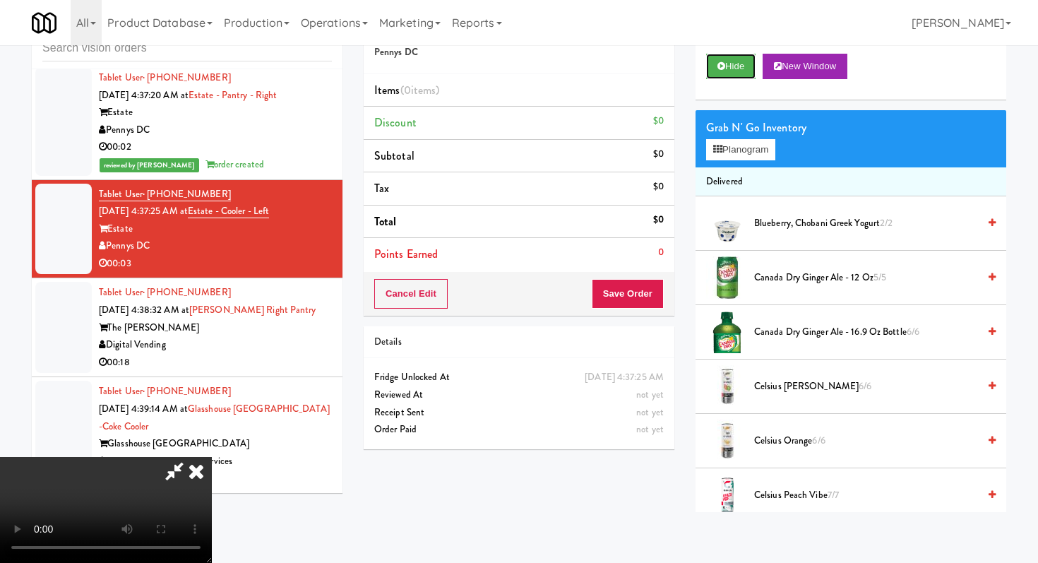
scroll to position [140, 0]
click at [212, 465] on video at bounding box center [106, 510] width 212 height 106
click at [771, 337] on span "Canada Dry Ginger Ale - 16.9 oz Bottle 6/6" at bounding box center [866, 332] width 224 height 18
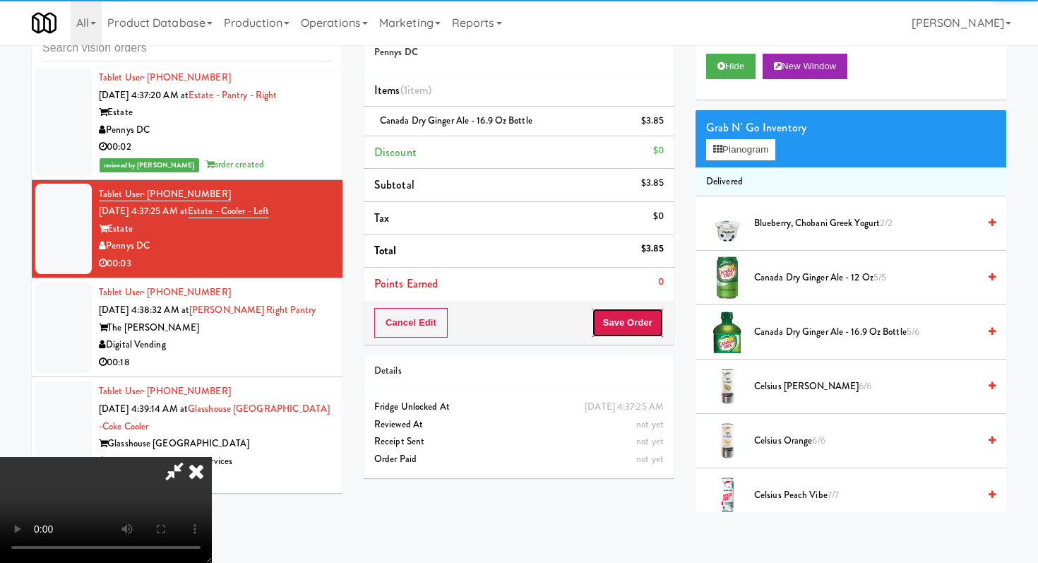
click at [651, 325] on button "Save Order" at bounding box center [628, 323] width 72 height 30
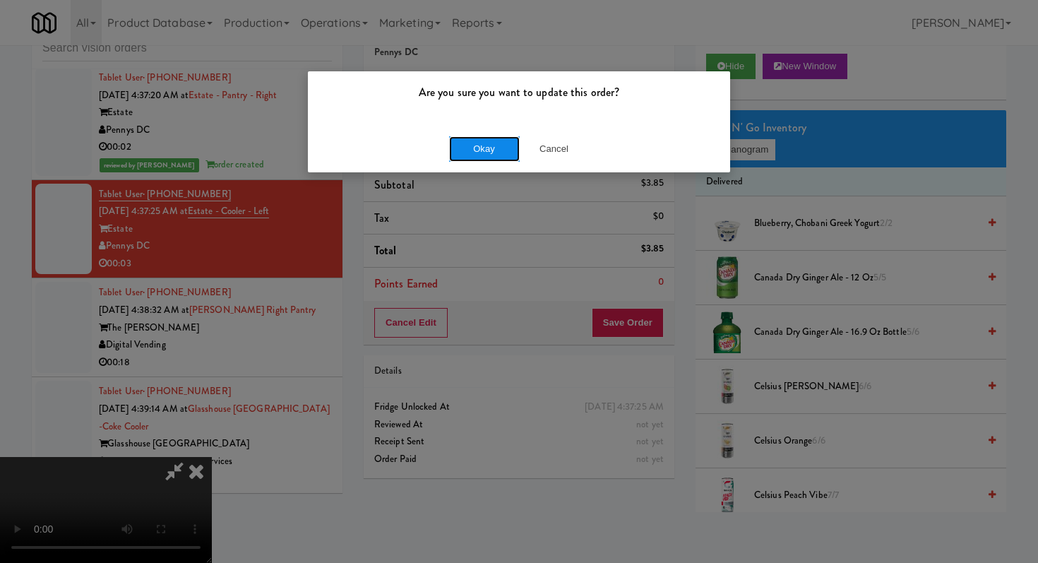
click at [481, 145] on button "Okay" at bounding box center [484, 148] width 71 height 25
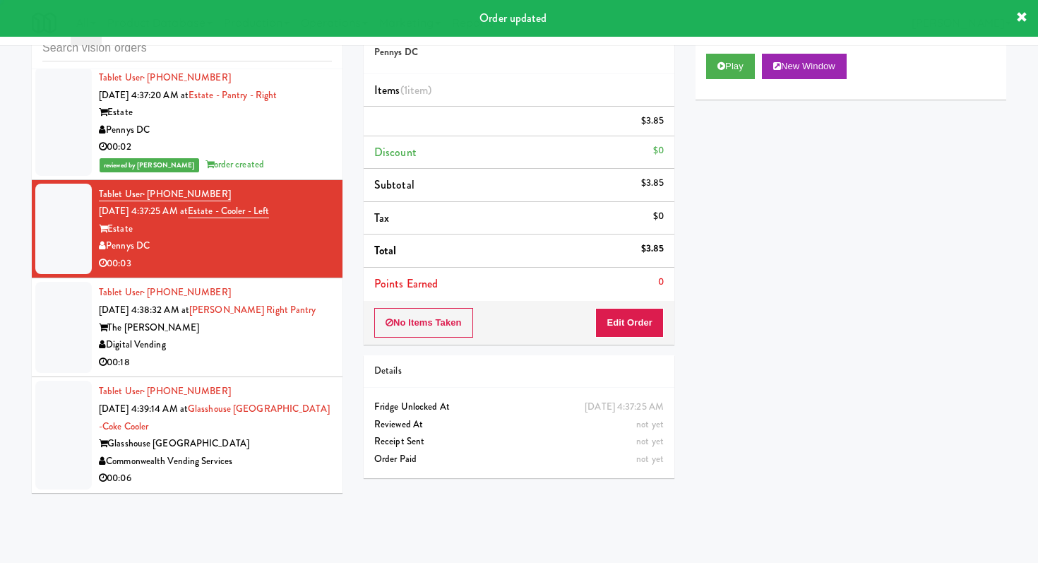
scroll to position [0, 0]
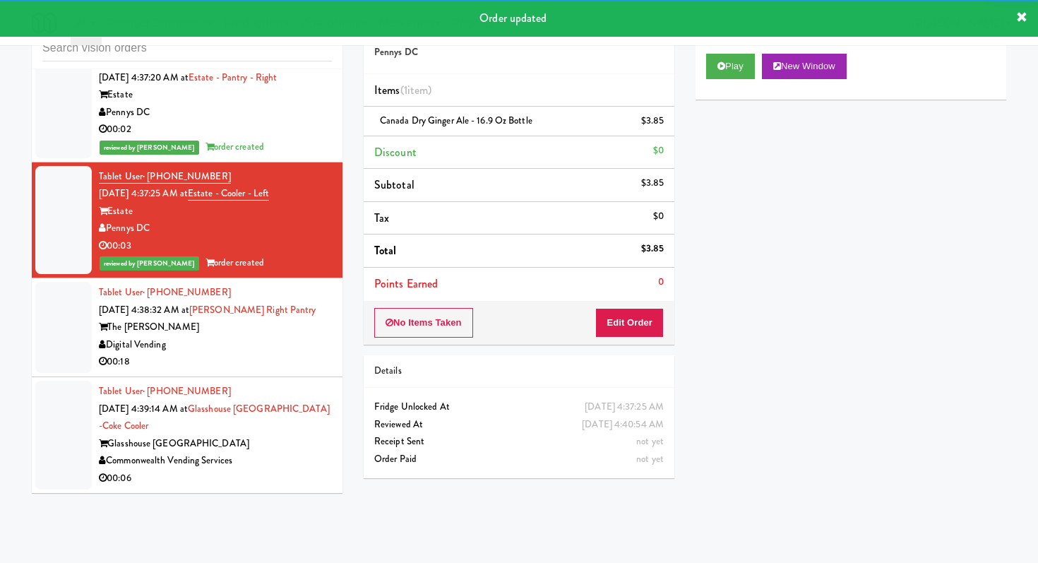
click at [296, 354] on div "Digital Vending" at bounding box center [215, 345] width 233 height 18
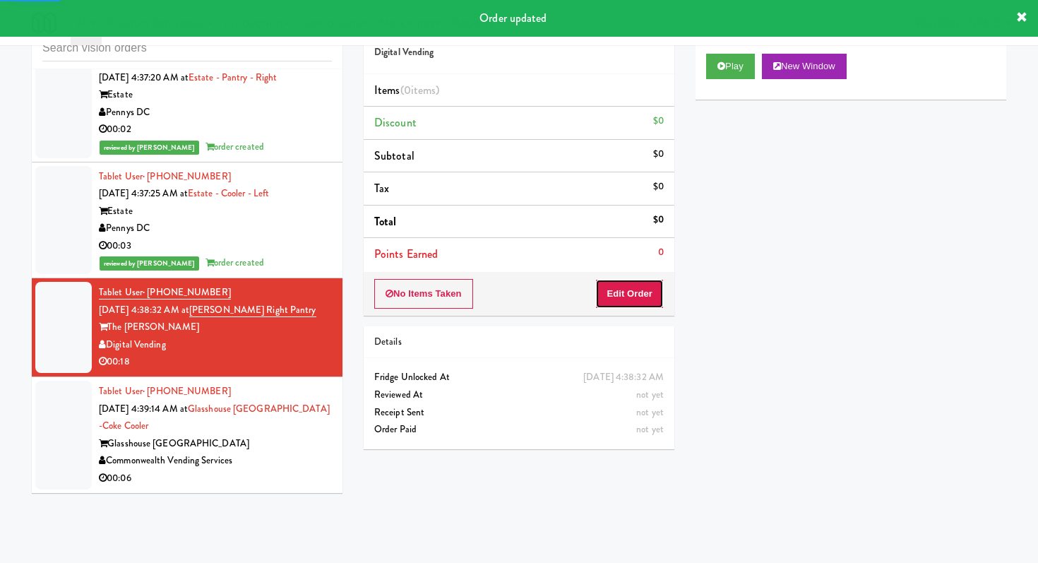
click at [641, 294] on button "Edit Order" at bounding box center [629, 294] width 69 height 30
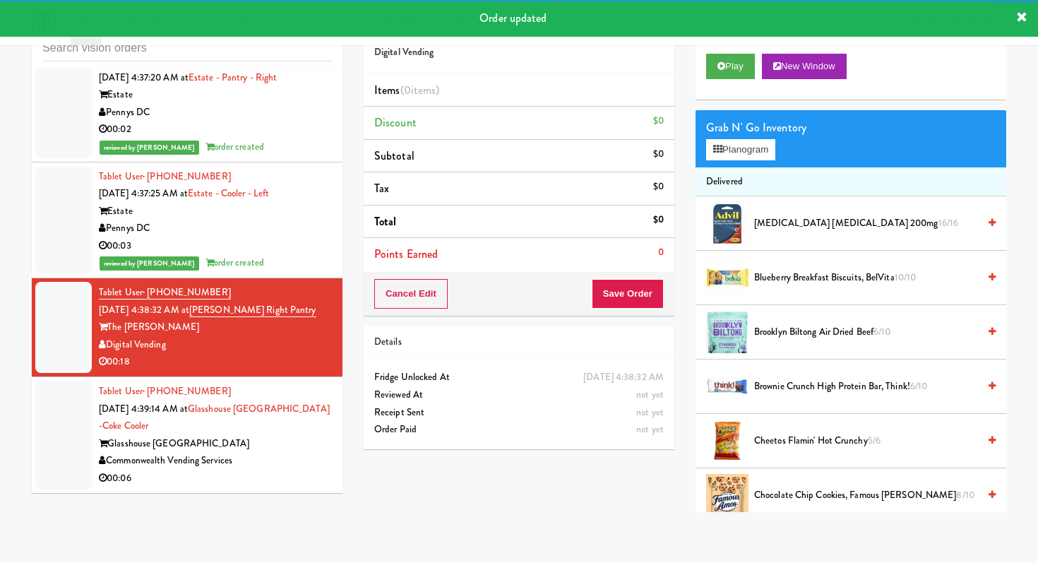
click at [729, 78] on div "Play New Window" at bounding box center [851, 71] width 311 height 56
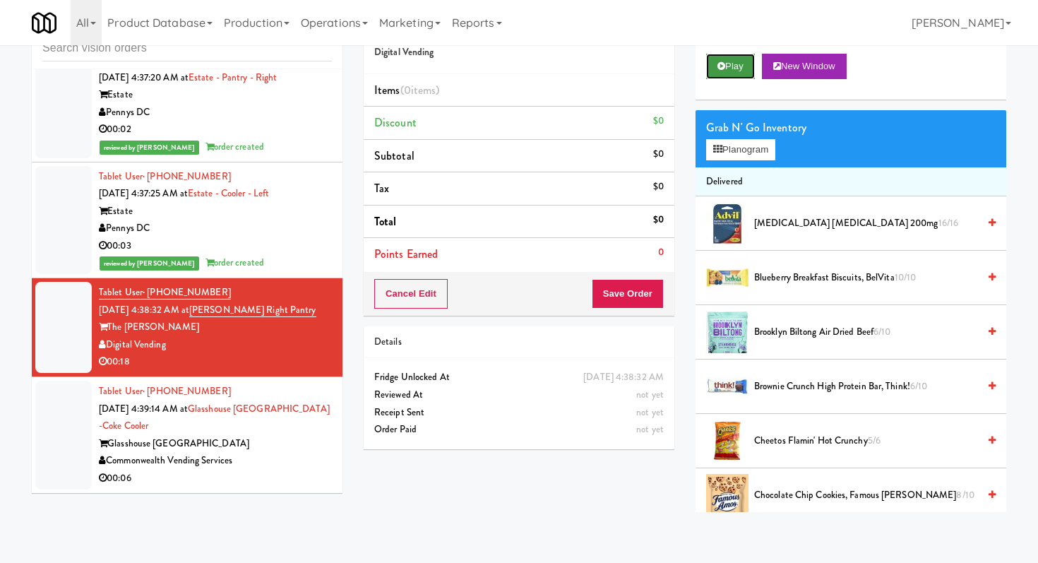
click at [722, 70] on icon at bounding box center [721, 65] width 8 height 9
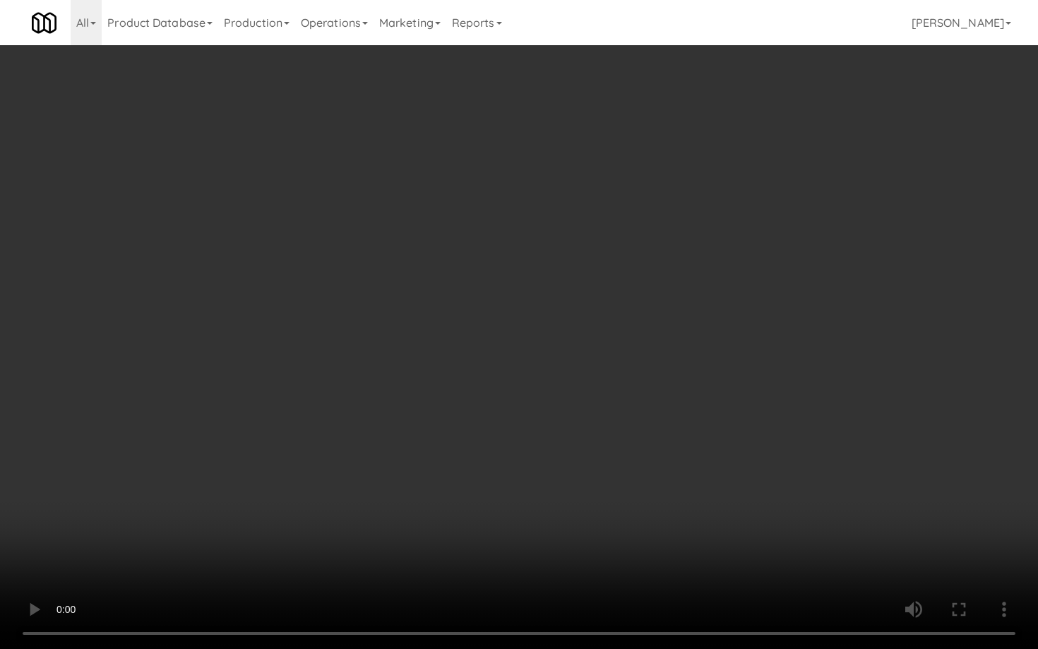
click at [531, 530] on video at bounding box center [519, 324] width 1038 height 649
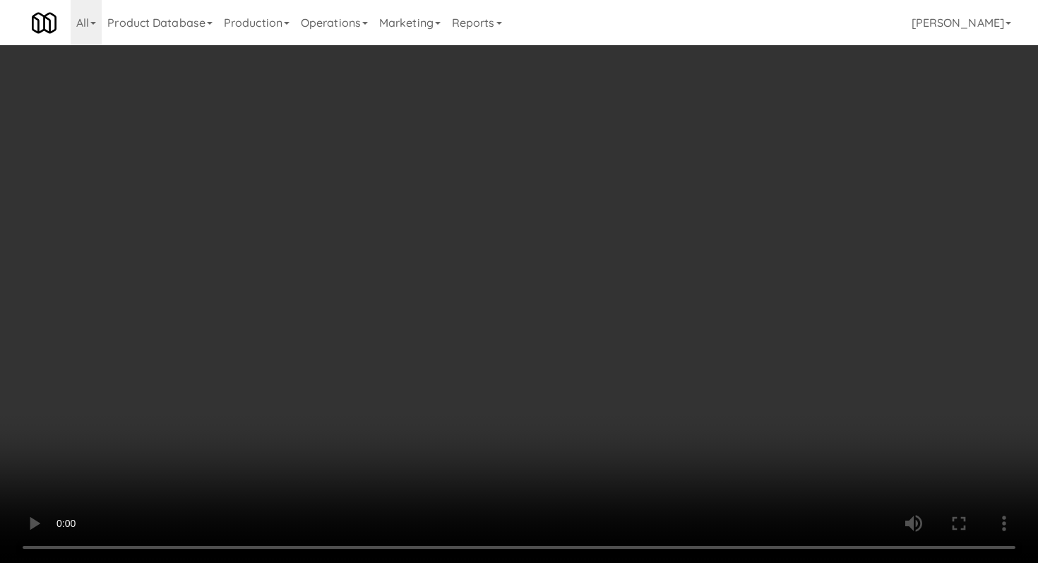
click at [531, 443] on video at bounding box center [519, 281] width 1038 height 563
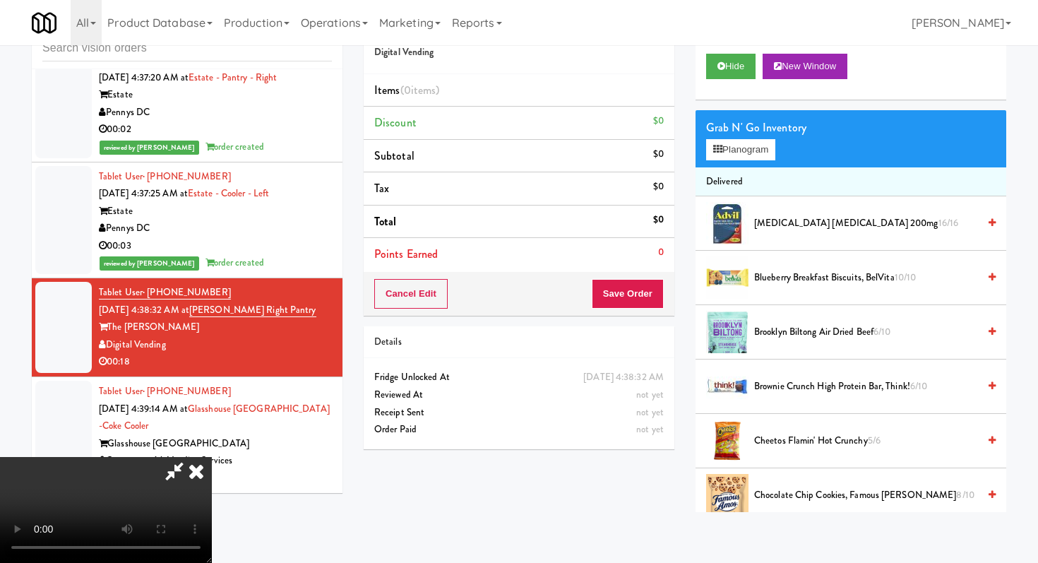
scroll to position [140, 0]
click at [212, 457] on video at bounding box center [106, 510] width 212 height 106
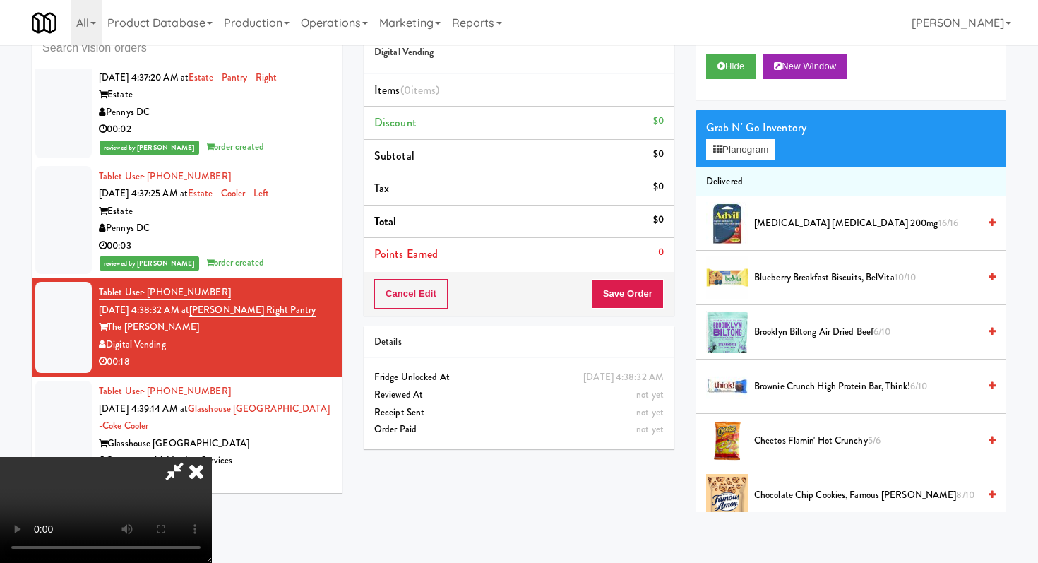
click at [212, 457] on video at bounding box center [106, 510] width 212 height 106
click at [739, 157] on button "Planogram" at bounding box center [740, 149] width 69 height 21
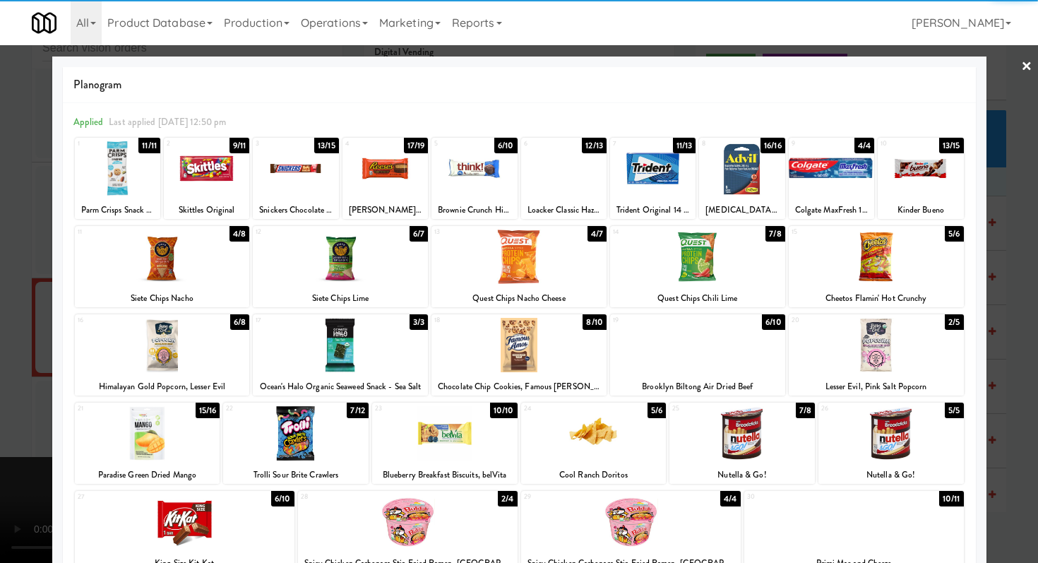
click at [464, 440] on div at bounding box center [444, 433] width 145 height 54
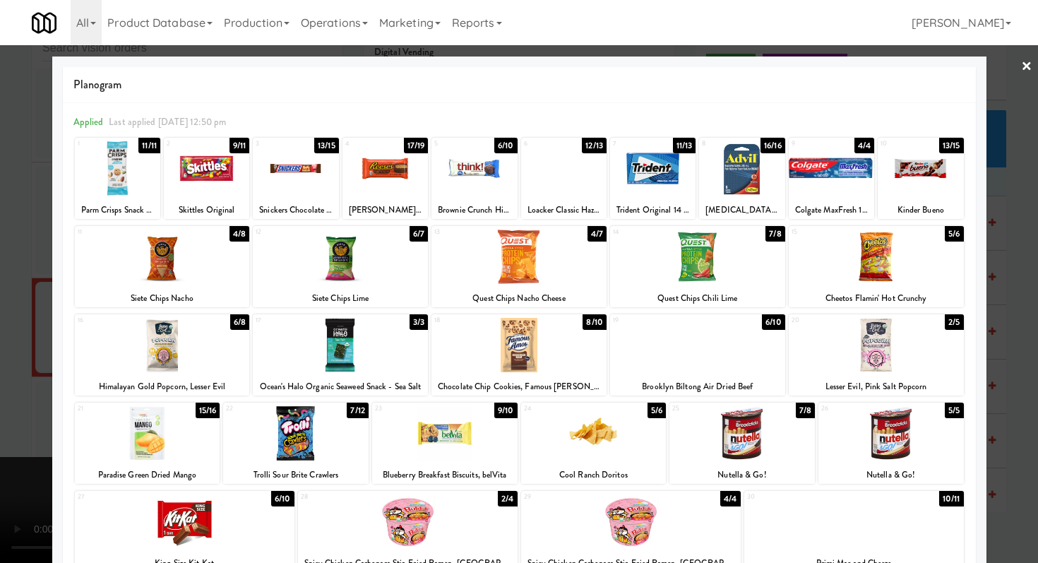
click at [381, 168] on div at bounding box center [385, 168] width 85 height 54
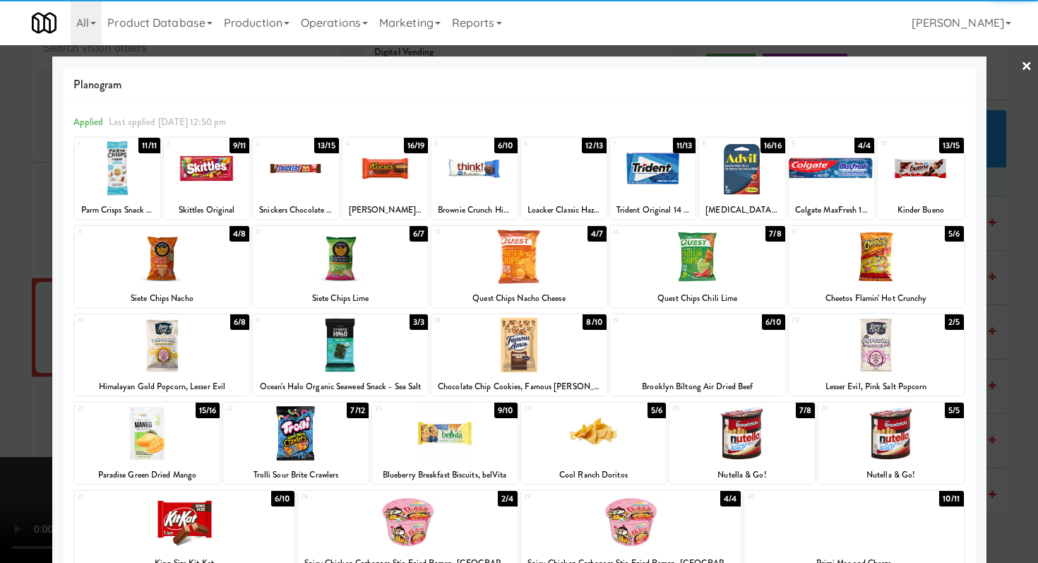
click at [480, 172] on div at bounding box center [473, 168] width 85 height 54
click at [0, 315] on div at bounding box center [519, 281] width 1038 height 563
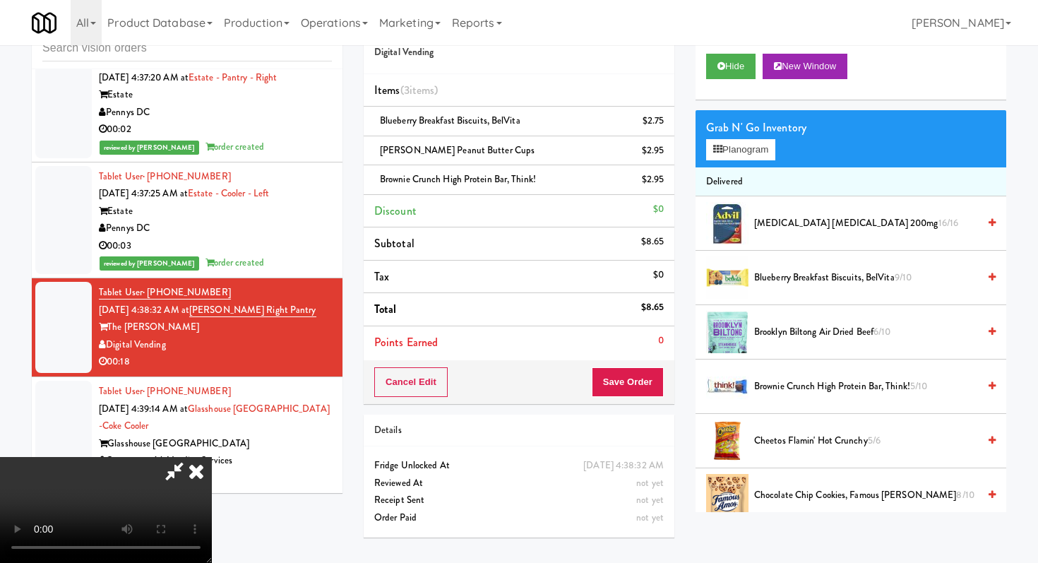
click at [650, 398] on div "Cancel Edit Save Order" at bounding box center [519, 382] width 311 height 44
click at [648, 382] on button "Save Order" at bounding box center [628, 382] width 72 height 30
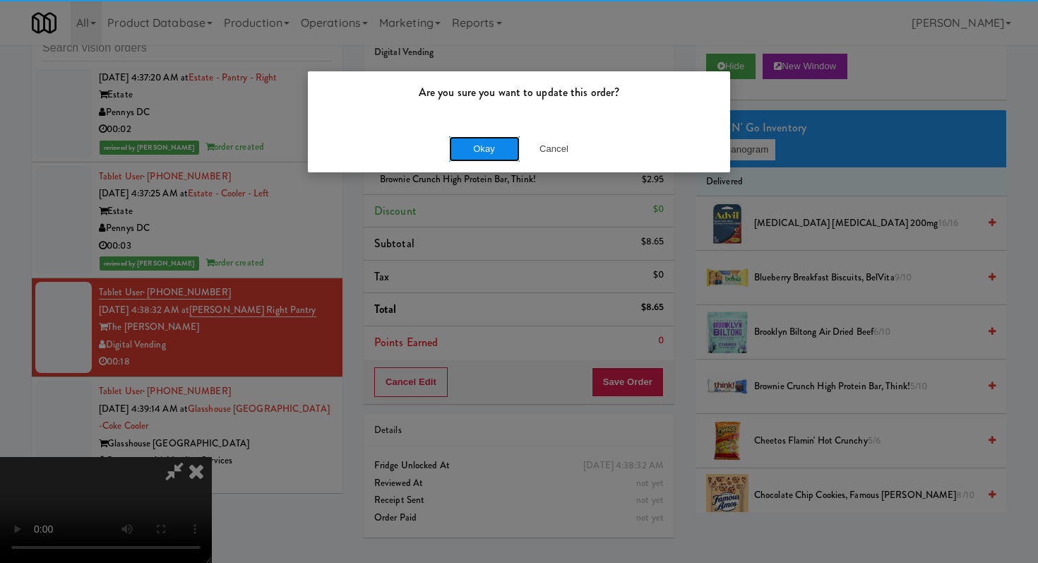
click at [507, 156] on button "Okay" at bounding box center [484, 148] width 71 height 25
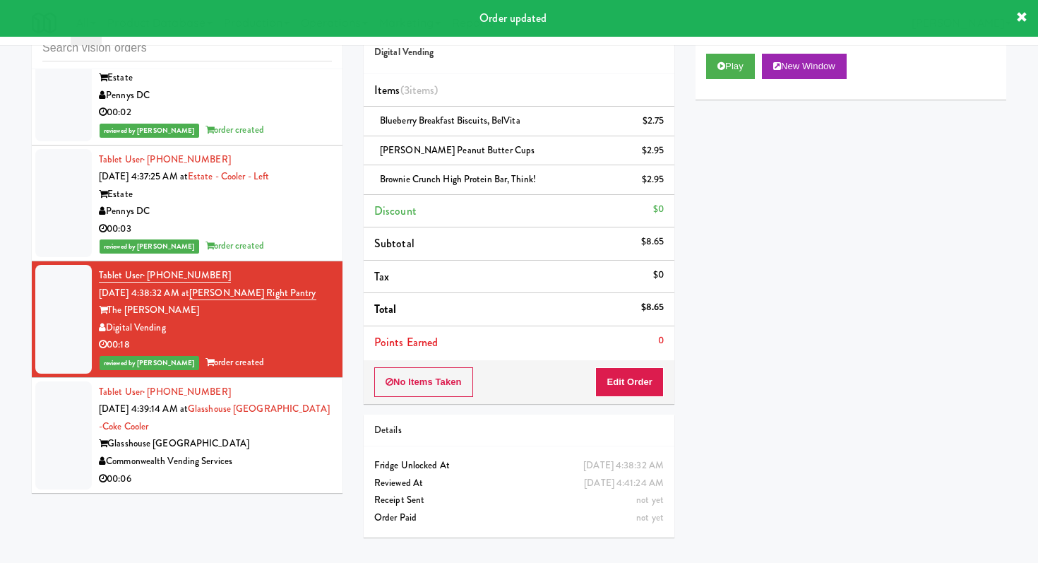
scroll to position [4626, 0]
click at [261, 453] on div "Commonwealth Vending Services" at bounding box center [215, 462] width 233 height 18
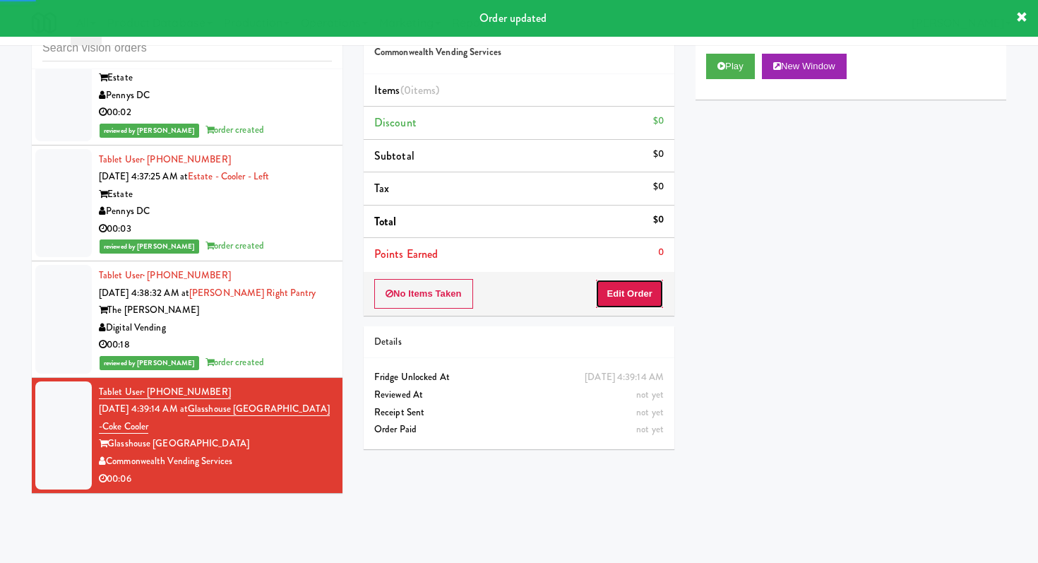
click at [639, 301] on button "Edit Order" at bounding box center [629, 294] width 69 height 30
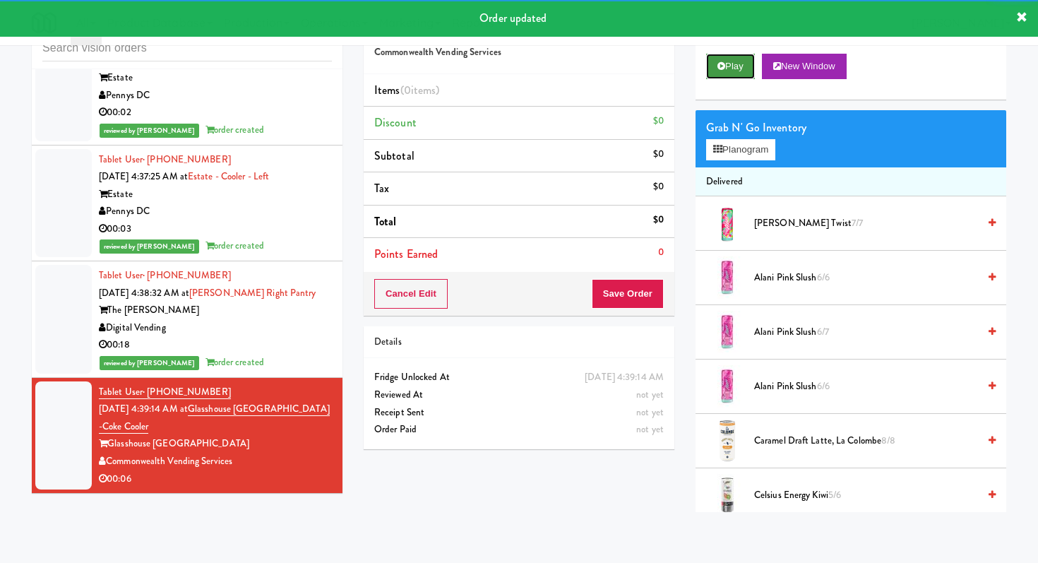
click at [752, 58] on button "Play" at bounding box center [730, 66] width 49 height 25
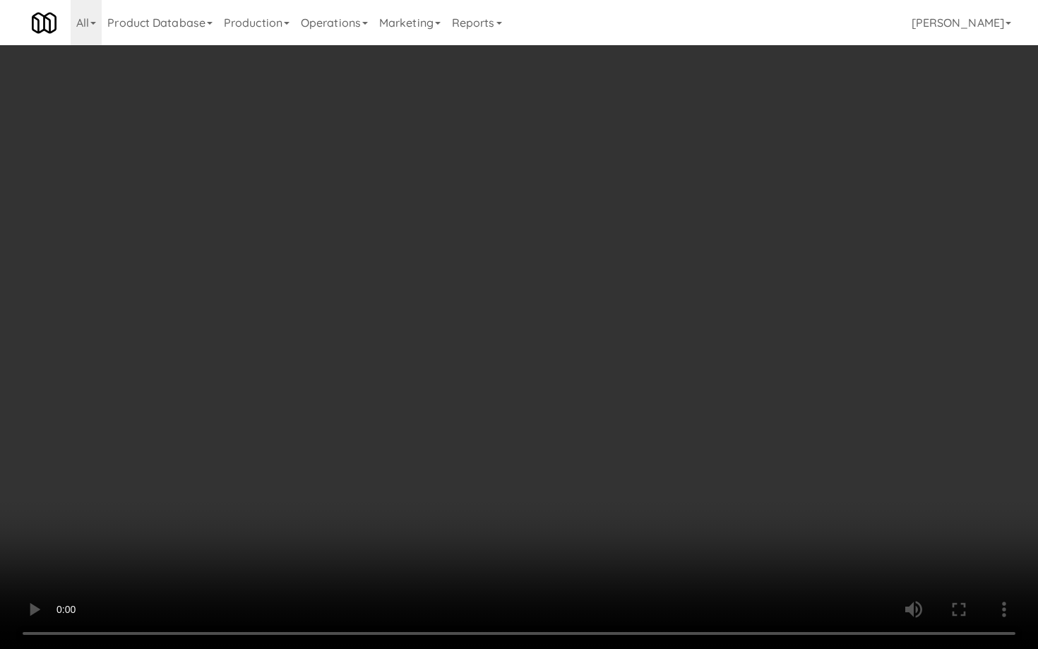
click at [500, 541] on video at bounding box center [519, 324] width 1038 height 649
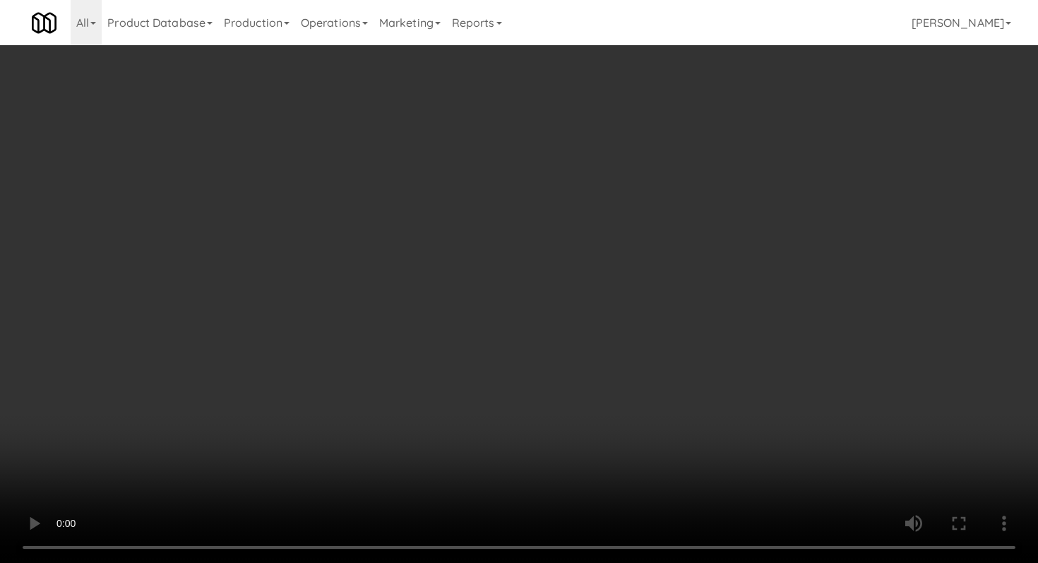
scroll to position [1135, 0]
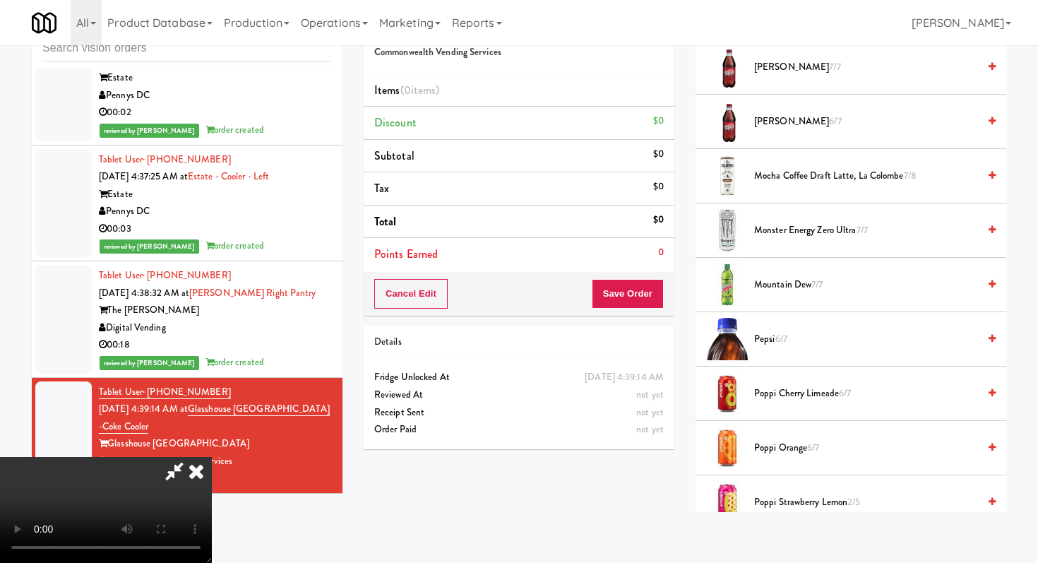
click at [840, 170] on span "Mocha Coffee Draft Latte, La Colombe 7/8" at bounding box center [866, 176] width 224 height 18
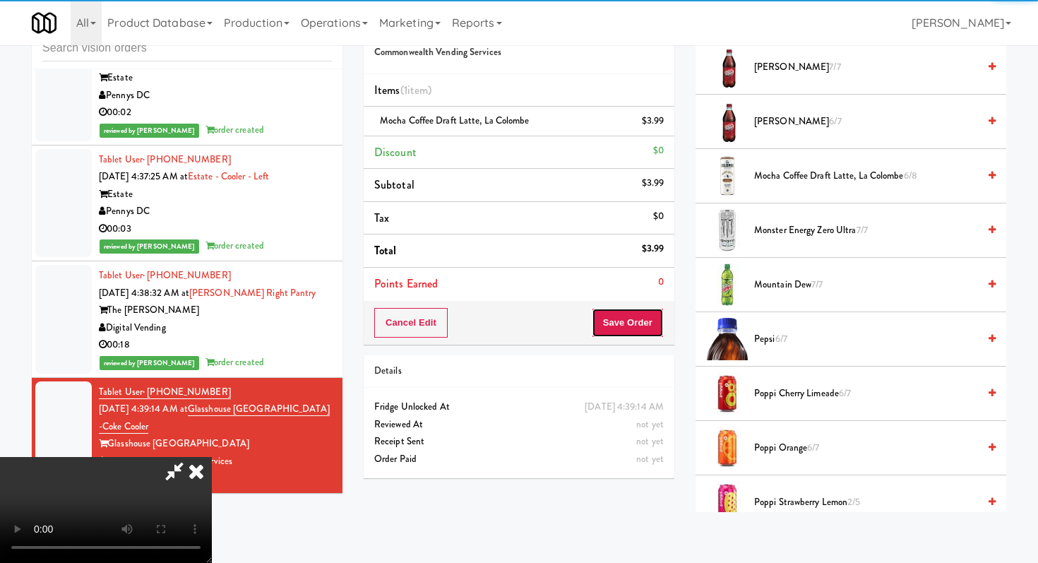
click at [643, 326] on button "Save Order" at bounding box center [628, 323] width 72 height 30
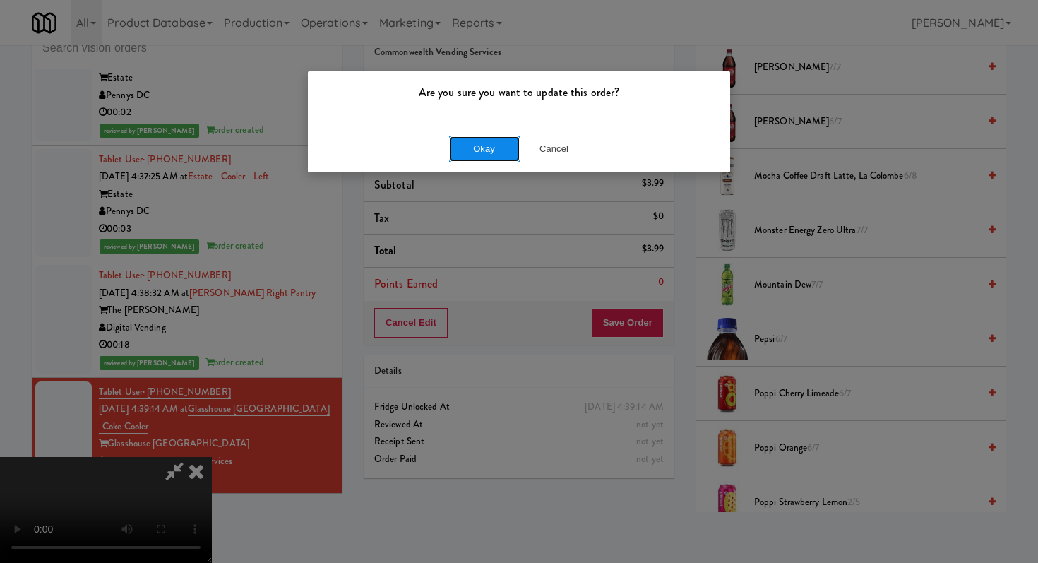
click at [478, 157] on button "Okay" at bounding box center [484, 148] width 71 height 25
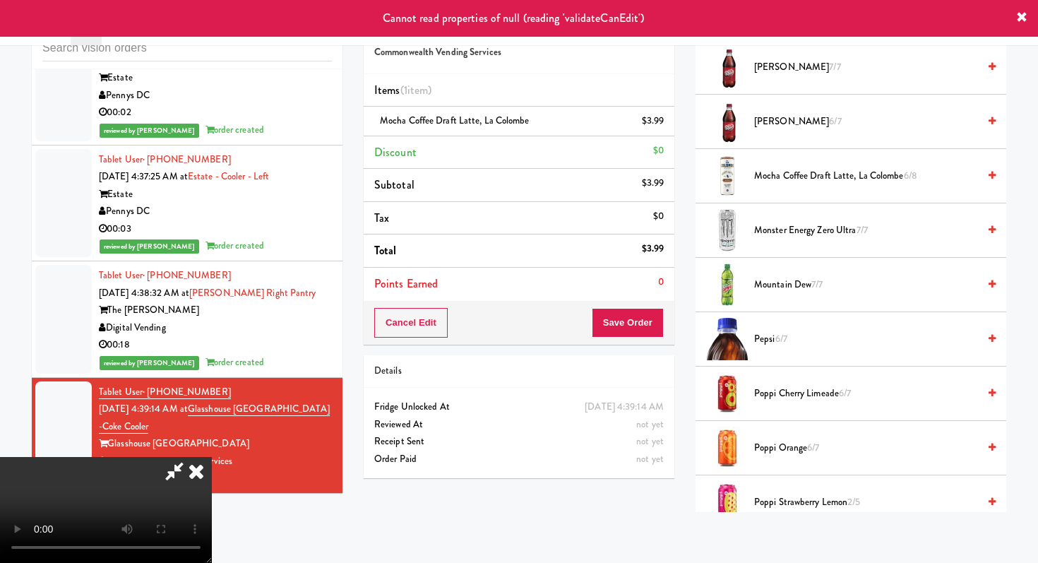
click at [212, 457] on icon at bounding box center [196, 471] width 31 height 28
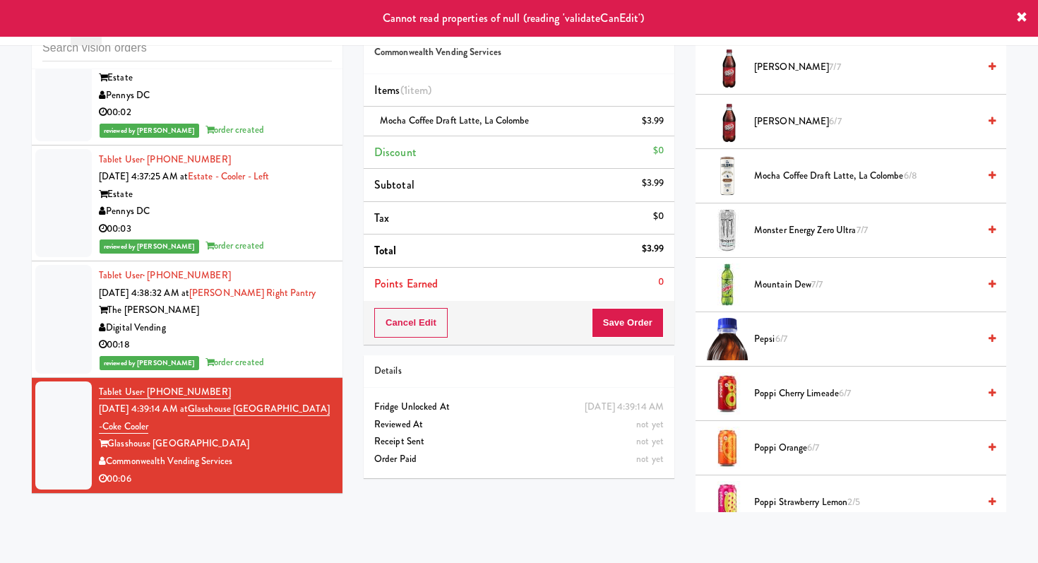
click at [321, 334] on div "Digital Vending" at bounding box center [215, 328] width 233 height 18
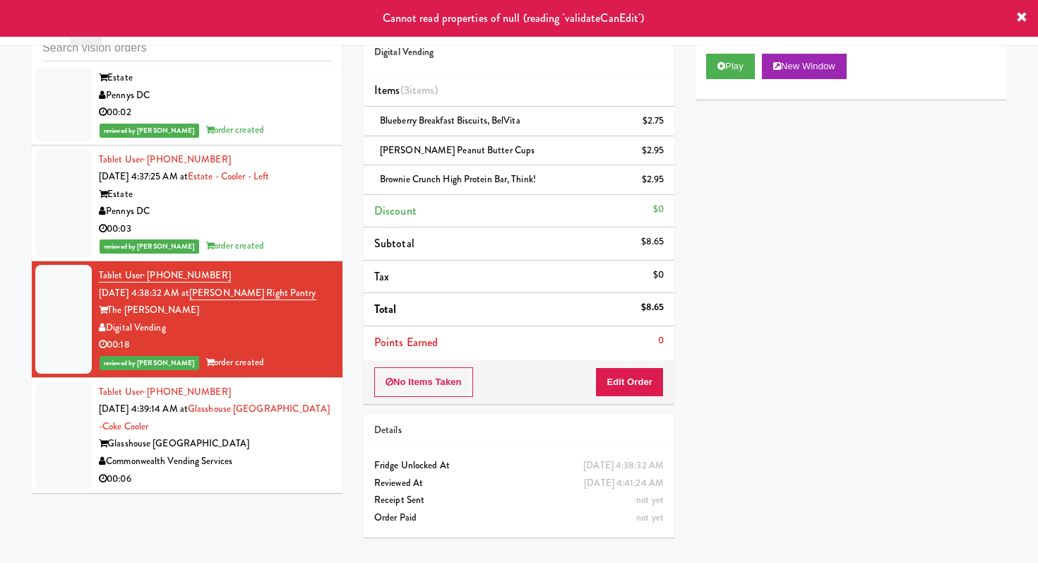
click at [271, 456] on div "Commonwealth Vending Services" at bounding box center [215, 462] width 233 height 18
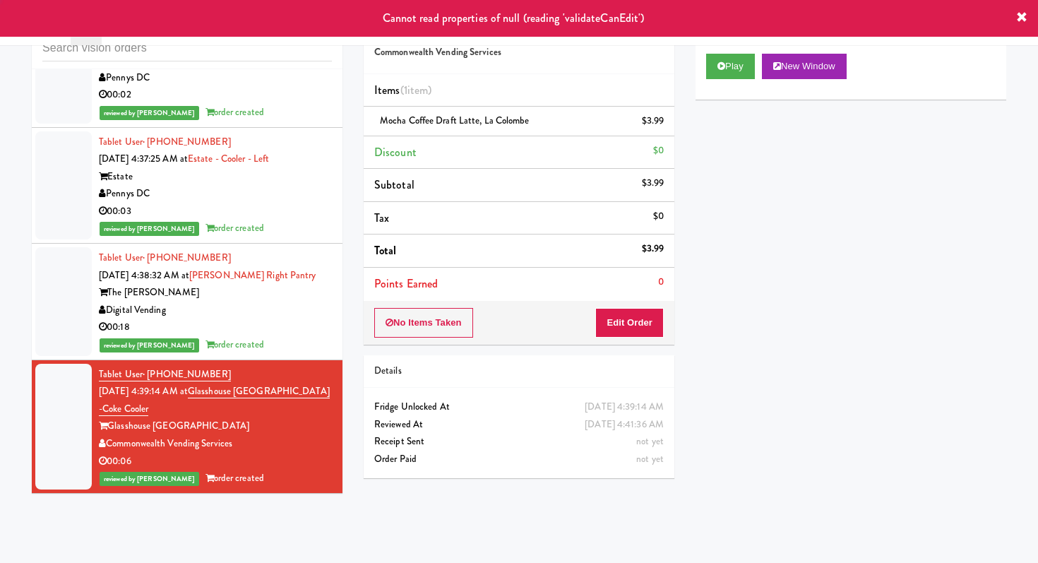
scroll to position [4643, 0]
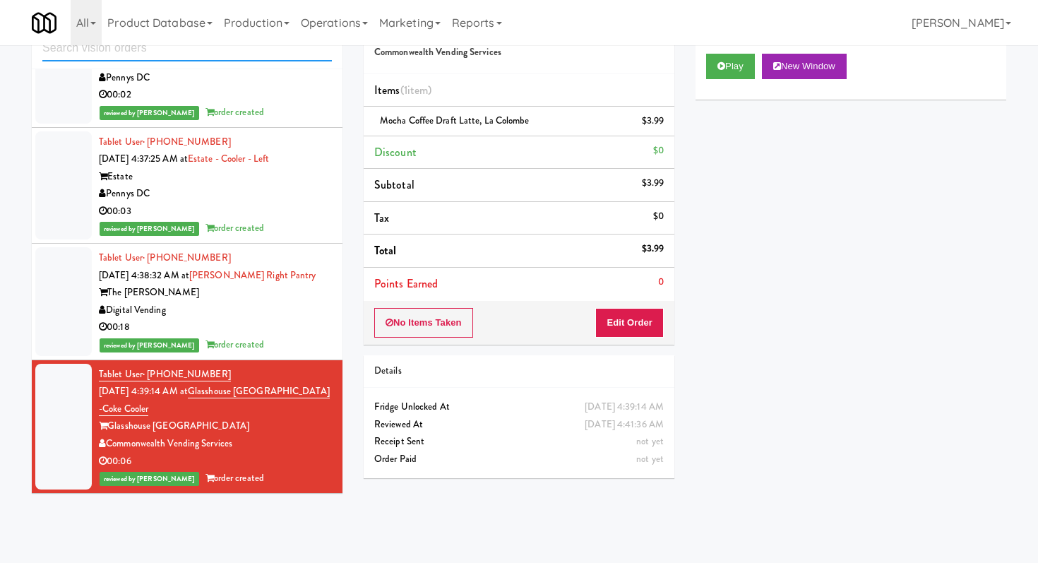
click at [210, 51] on input "text" at bounding box center [187, 48] width 290 height 26
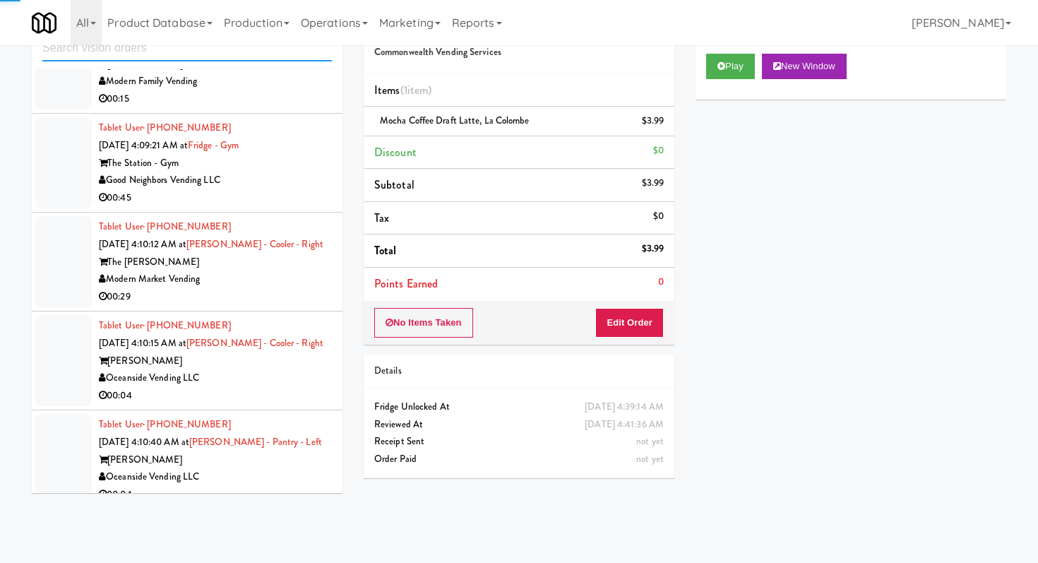
scroll to position [3081, 0]
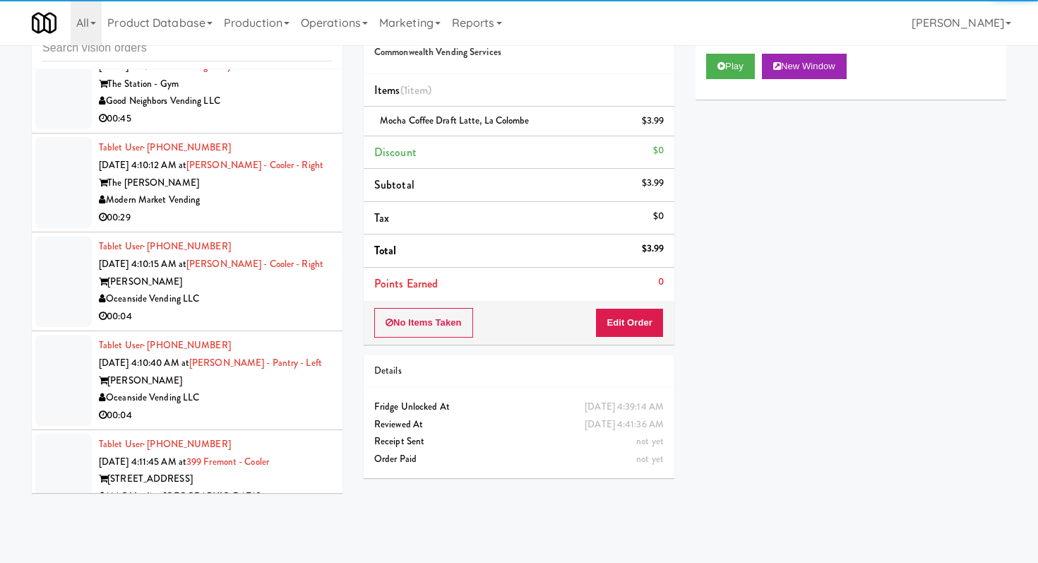
click at [237, 133] on li "Tablet User · (716) 547-1895 [DATE] 4:09:21 AM at [GEOGRAPHIC_DATA] - Gym Good …" at bounding box center [187, 84] width 311 height 99
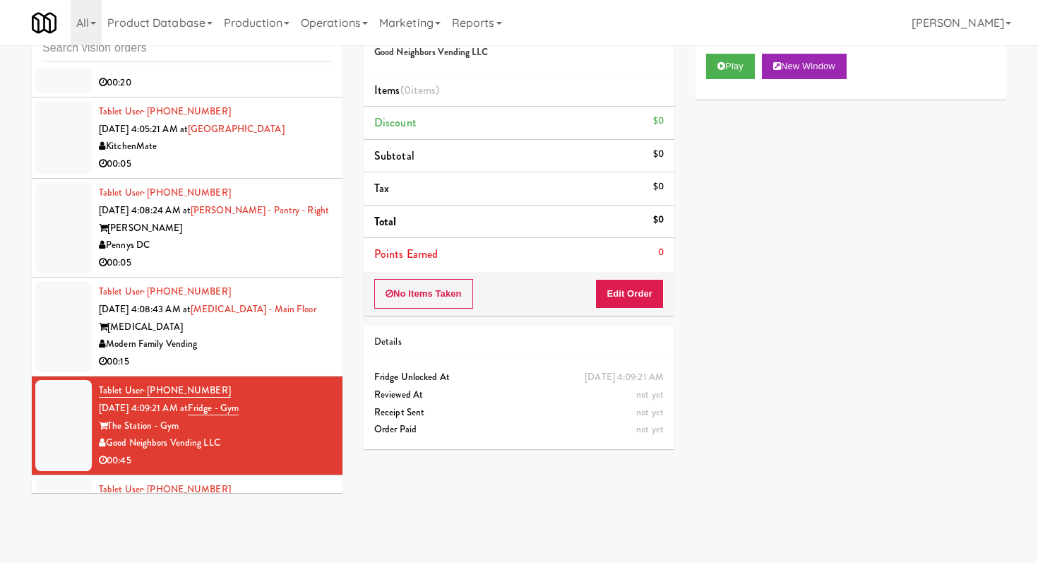
scroll to position [2727, 0]
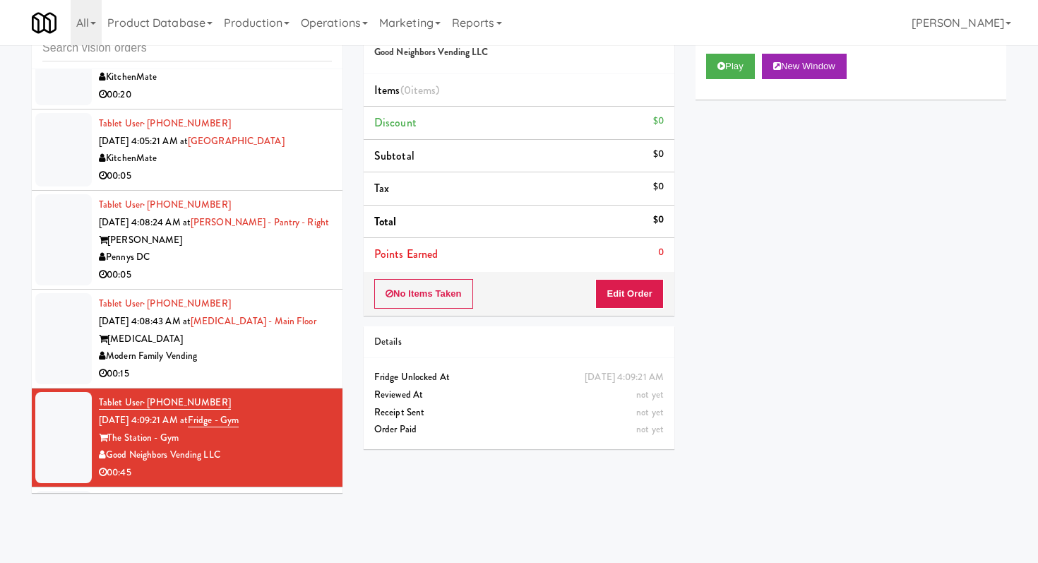
click at [237, 284] on div "00:05" at bounding box center [215, 275] width 233 height 18
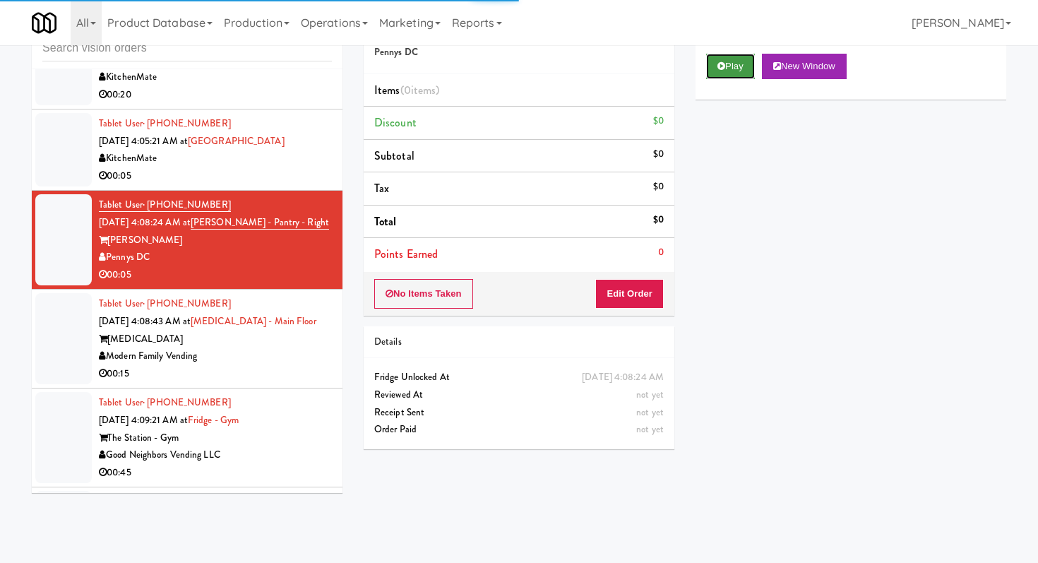
click at [744, 69] on button "Play" at bounding box center [730, 66] width 49 height 25
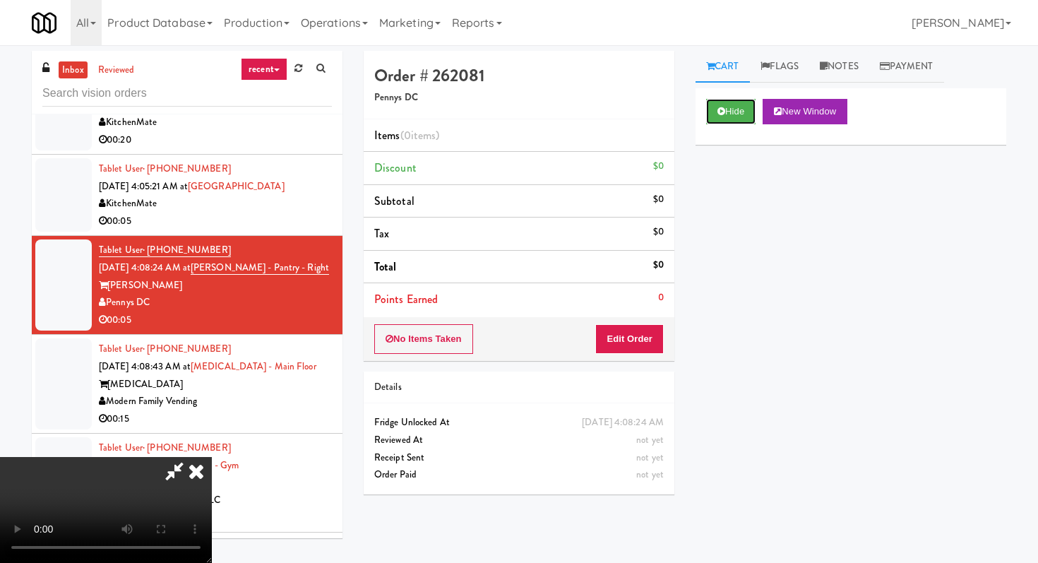
scroll to position [140, 0]
click at [636, 337] on button "Edit Order" at bounding box center [629, 339] width 69 height 30
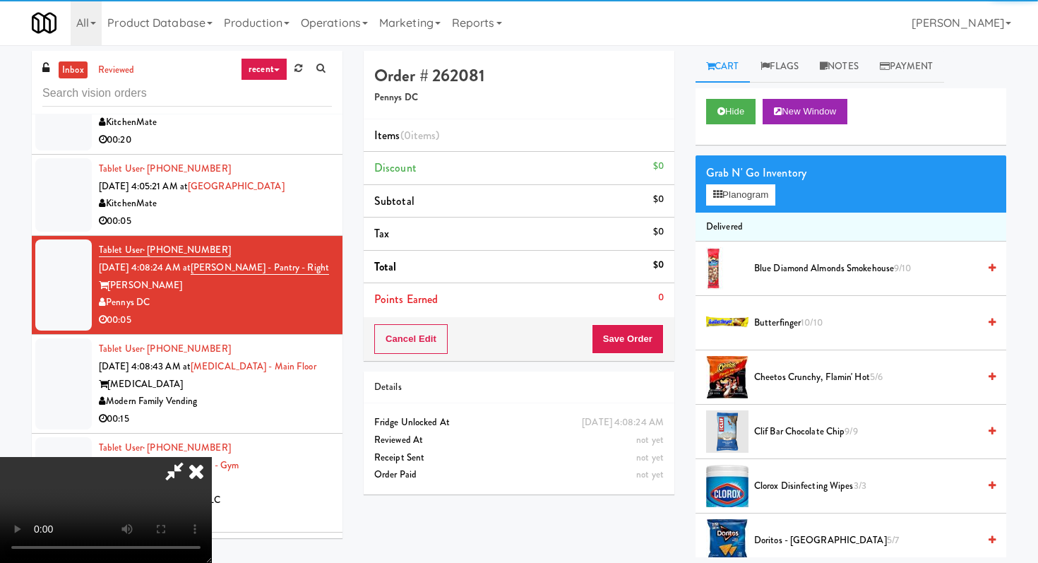
click at [212, 457] on video at bounding box center [106, 510] width 212 height 106
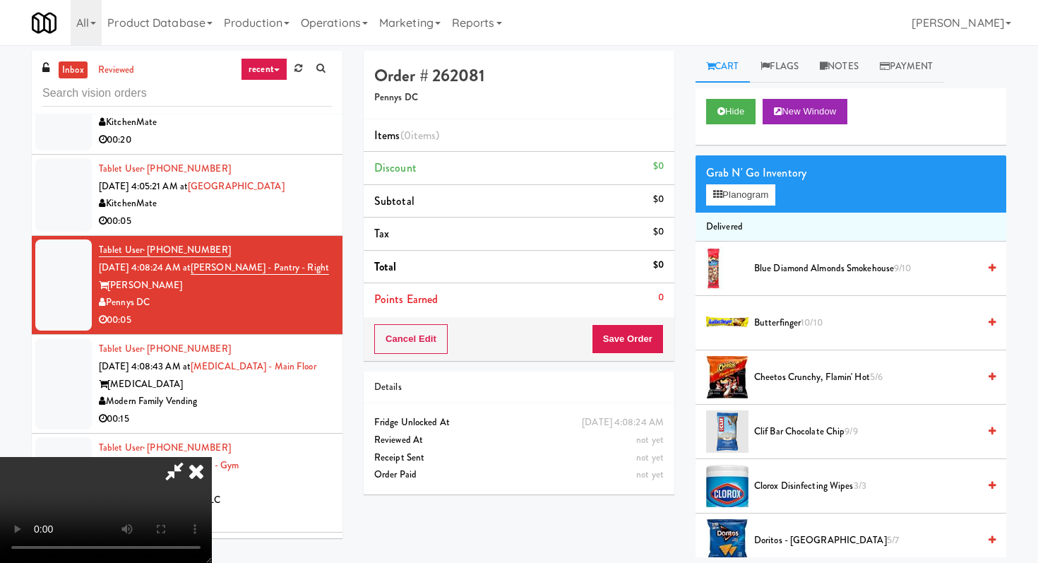
click at [212, 457] on video at bounding box center [106, 510] width 212 height 106
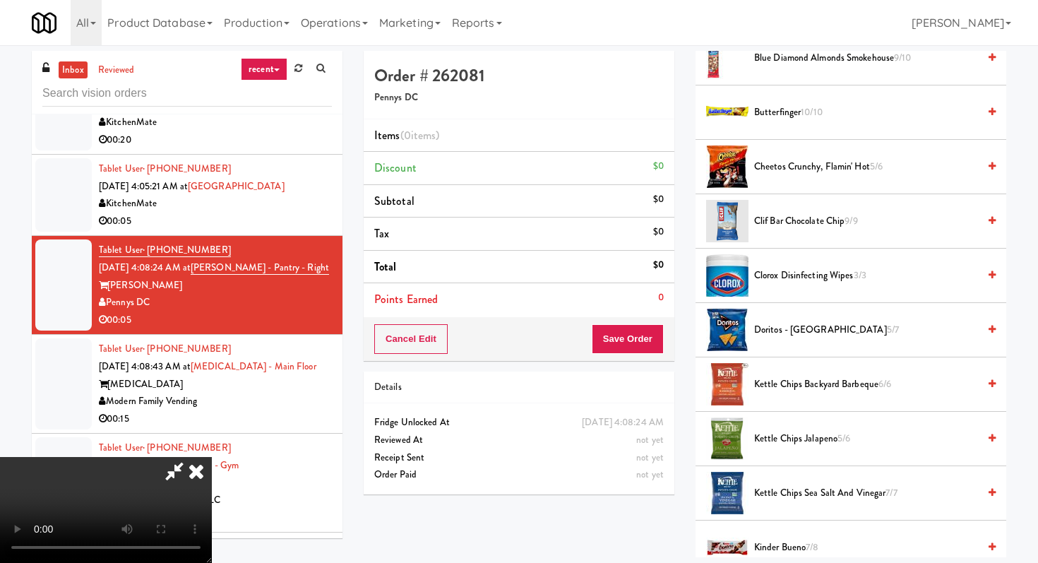
scroll to position [270, 0]
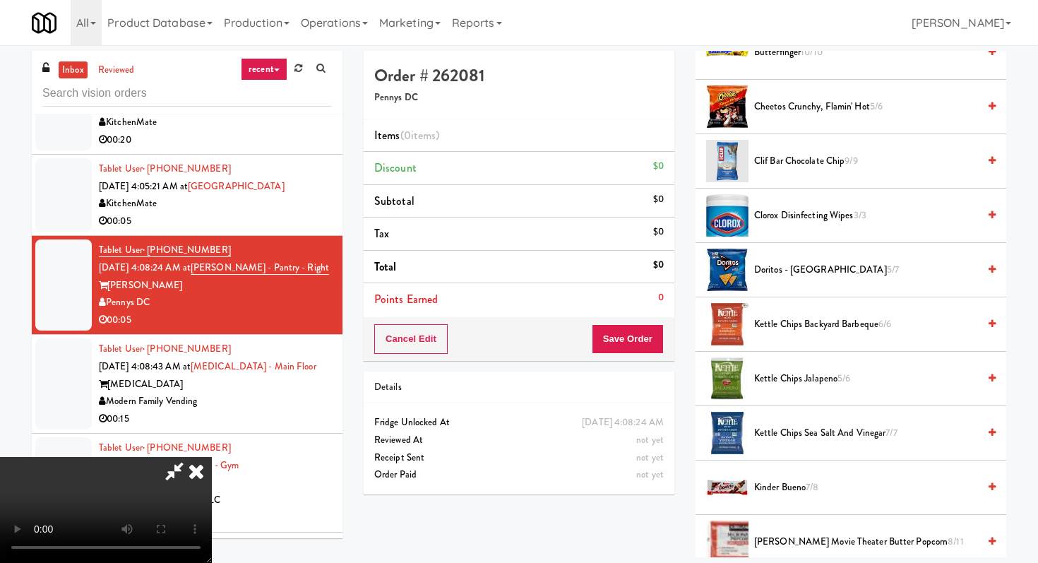
click at [824, 372] on span "Kettle Chips Jalapeno 5/6" at bounding box center [866, 379] width 224 height 18
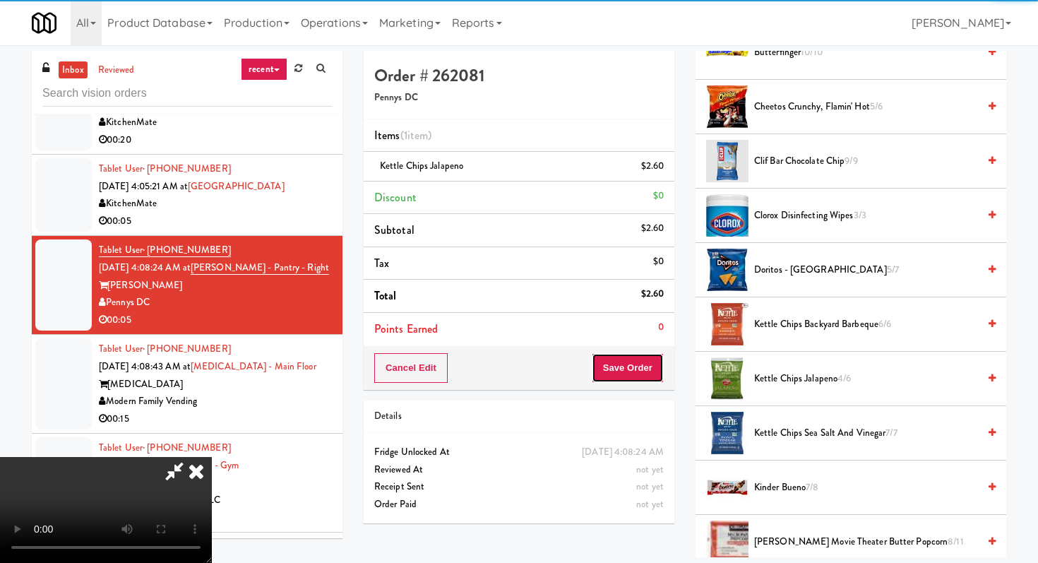
click at [642, 369] on button "Save Order" at bounding box center [628, 368] width 72 height 30
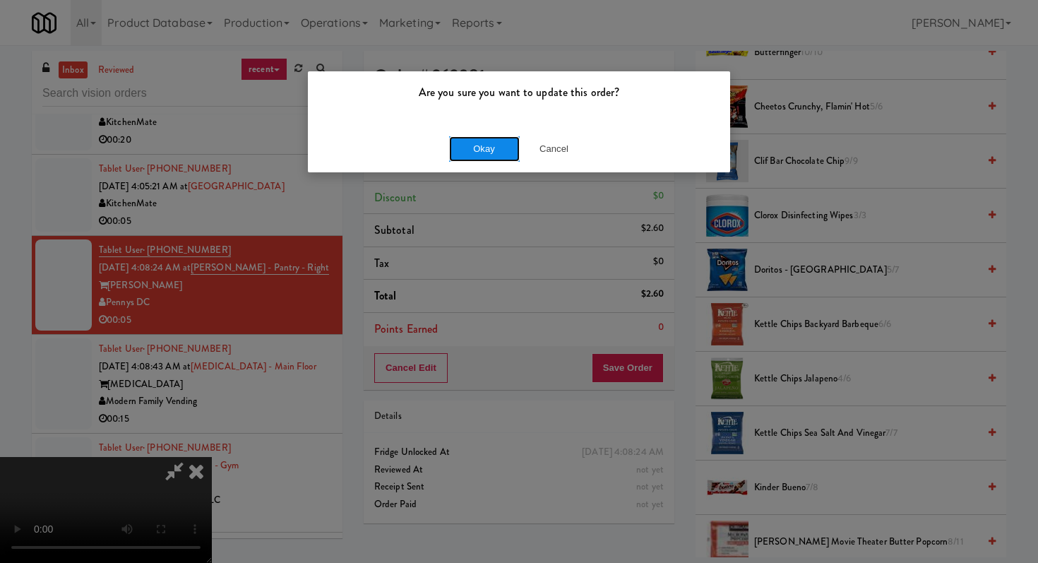
click at [489, 146] on button "Okay" at bounding box center [484, 148] width 71 height 25
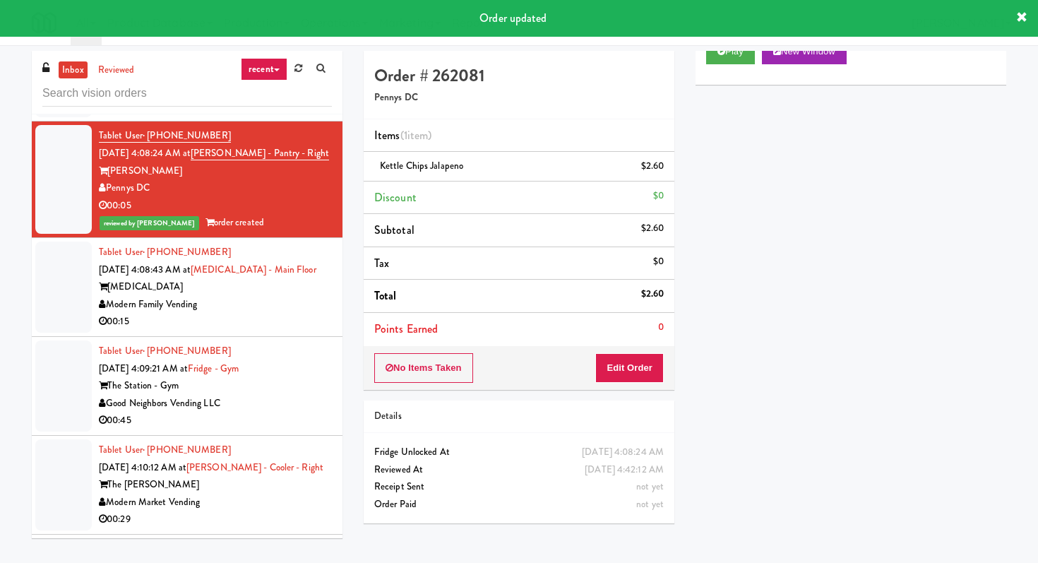
scroll to position [2843, 0]
click at [266, 294] on div "[MEDICAL_DATA]" at bounding box center [215, 286] width 233 height 18
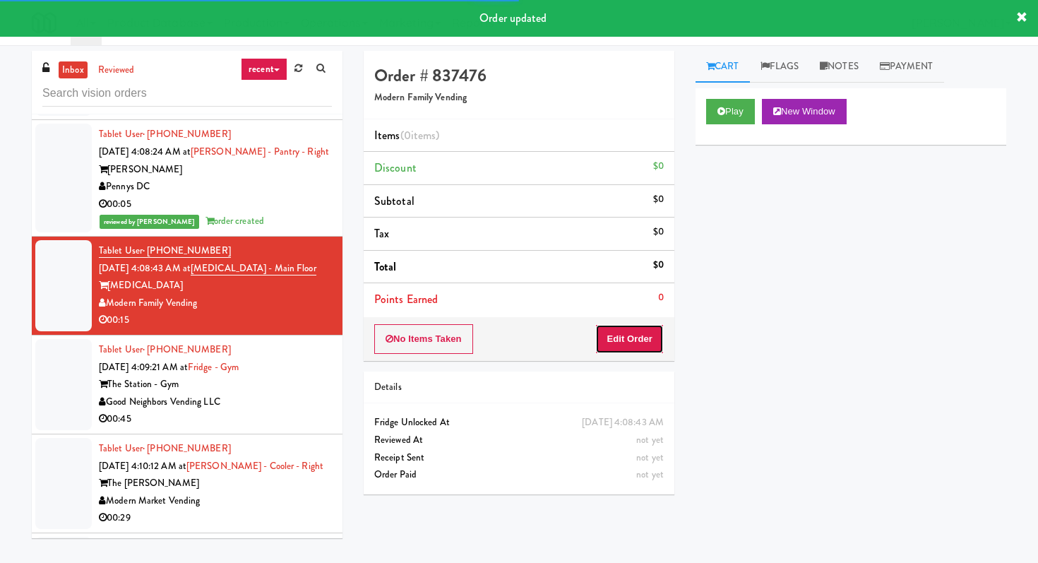
click at [632, 341] on button "Edit Order" at bounding box center [629, 339] width 69 height 30
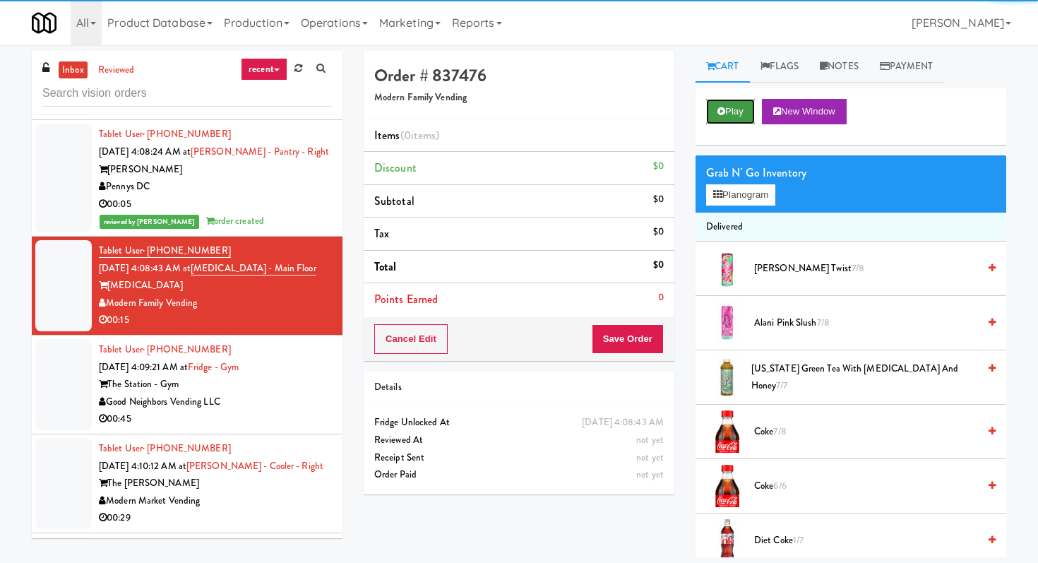
click at [737, 110] on button "Play" at bounding box center [730, 111] width 49 height 25
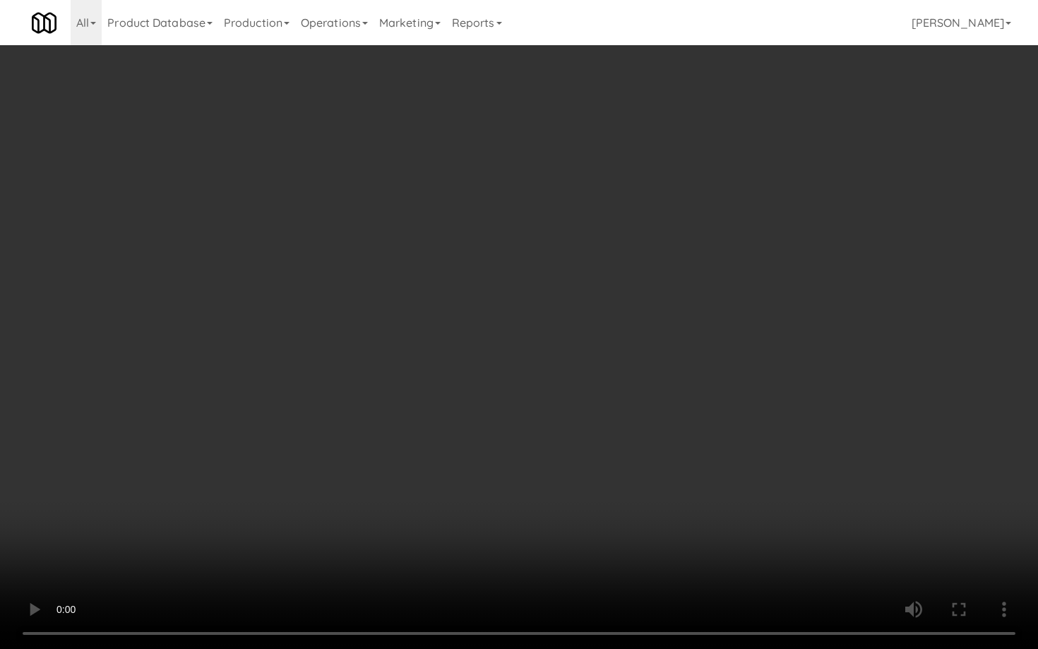
click at [482, 534] on video at bounding box center [519, 324] width 1038 height 649
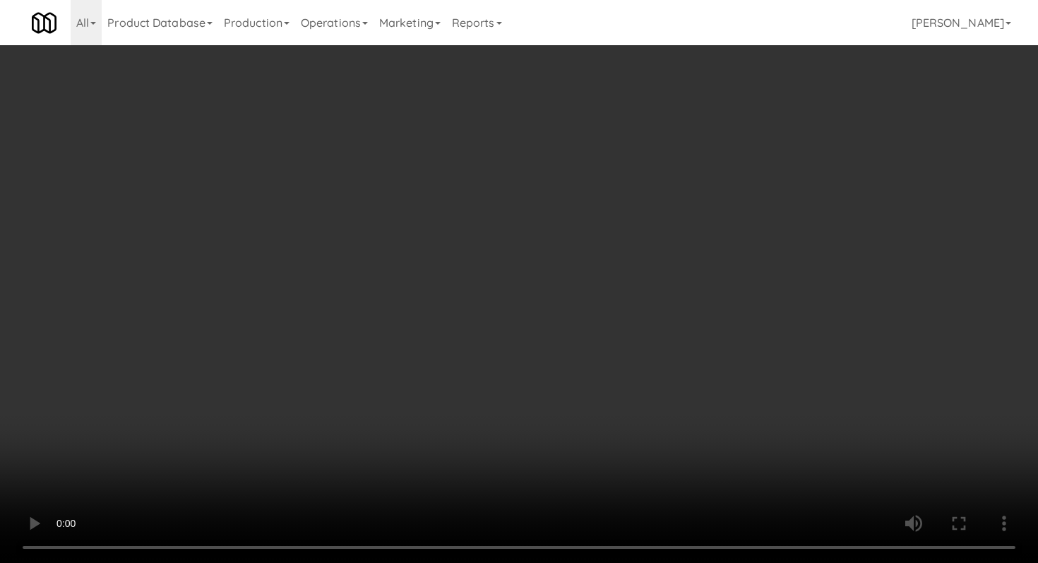
scroll to position [388, 0]
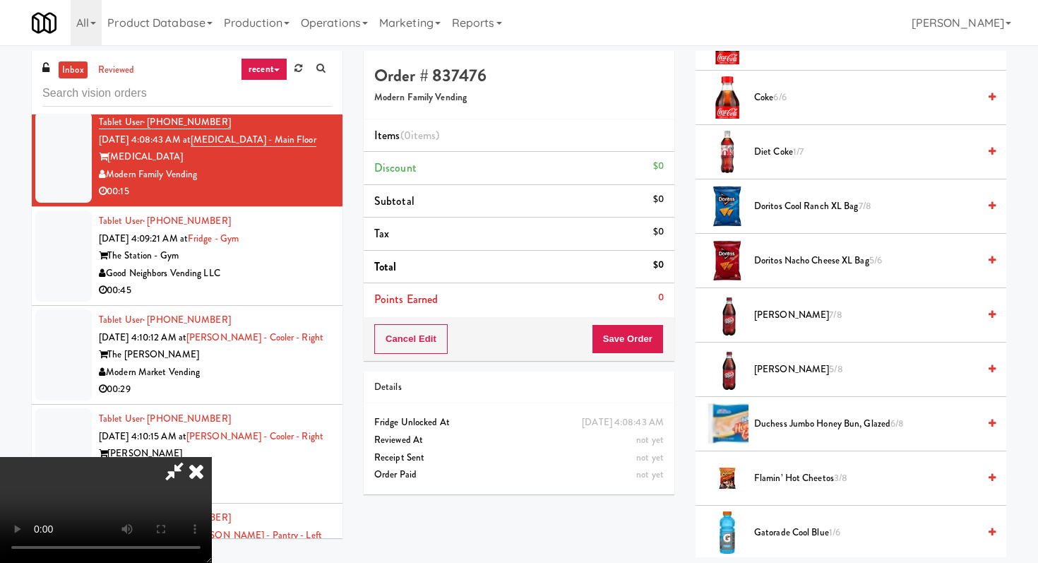
click at [792, 205] on span "Doritos Cool Ranch XL Bag 7/8" at bounding box center [866, 207] width 224 height 18
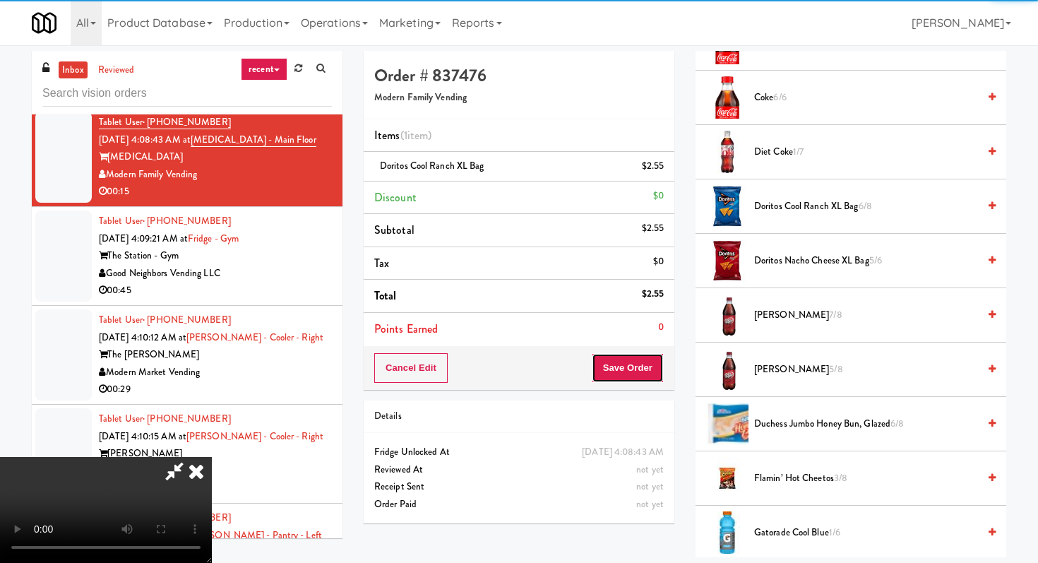
click at [648, 365] on button "Save Order" at bounding box center [628, 368] width 72 height 30
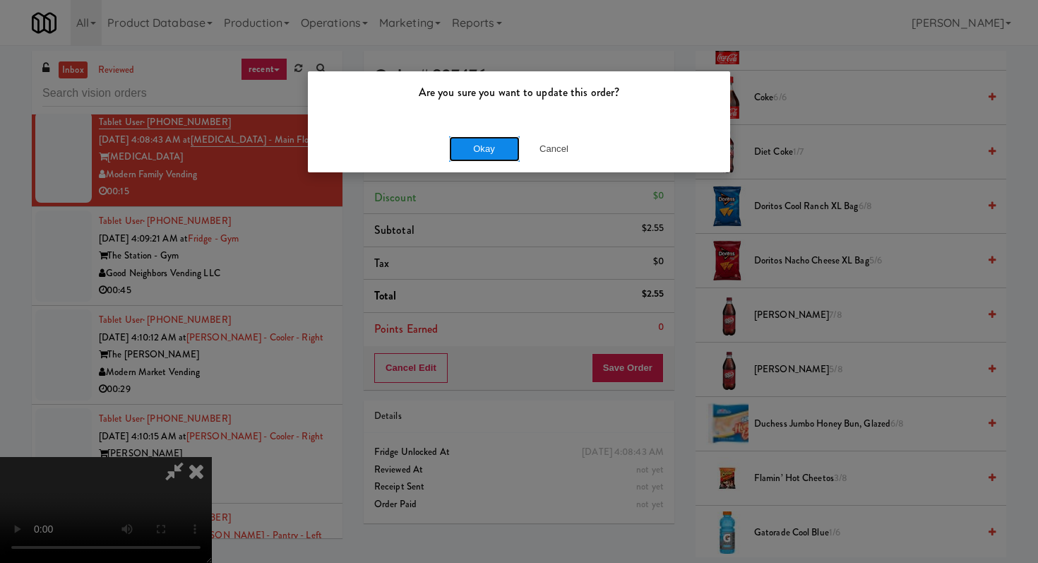
click at [485, 141] on button "Okay" at bounding box center [484, 148] width 71 height 25
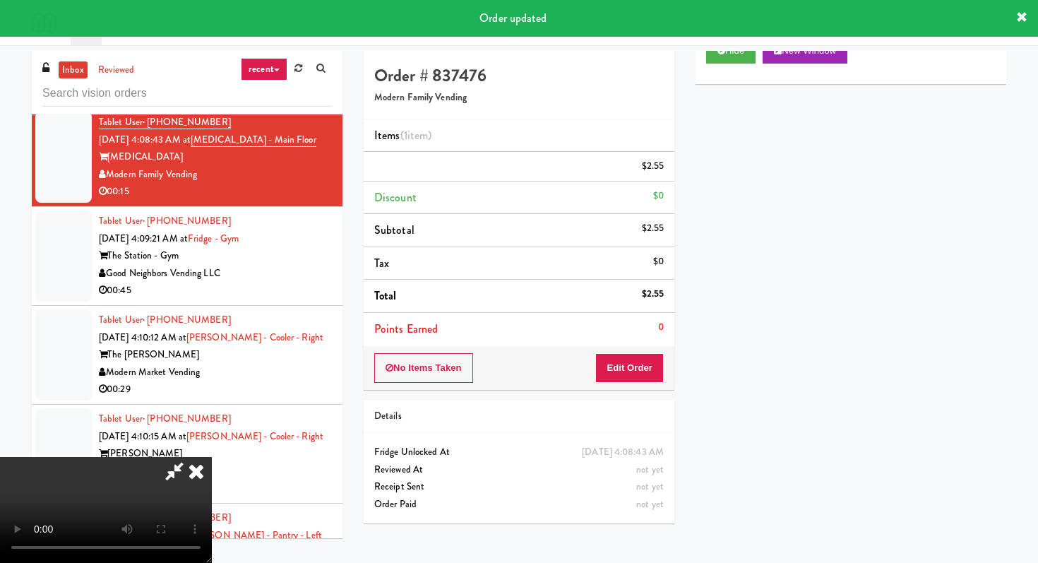
scroll to position [60, 0]
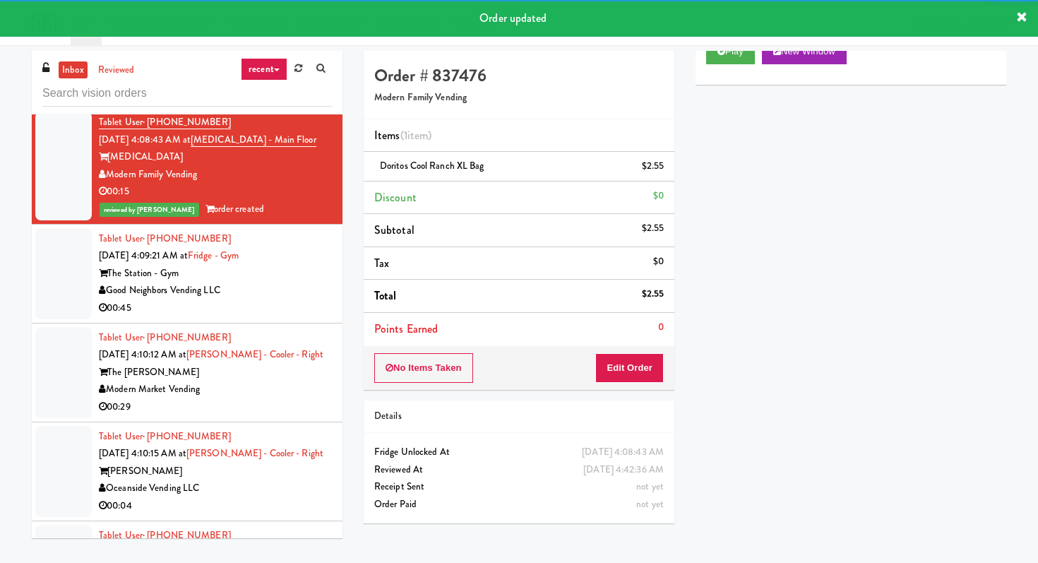
click at [293, 282] on div "The Station - Gym" at bounding box center [215, 274] width 233 height 18
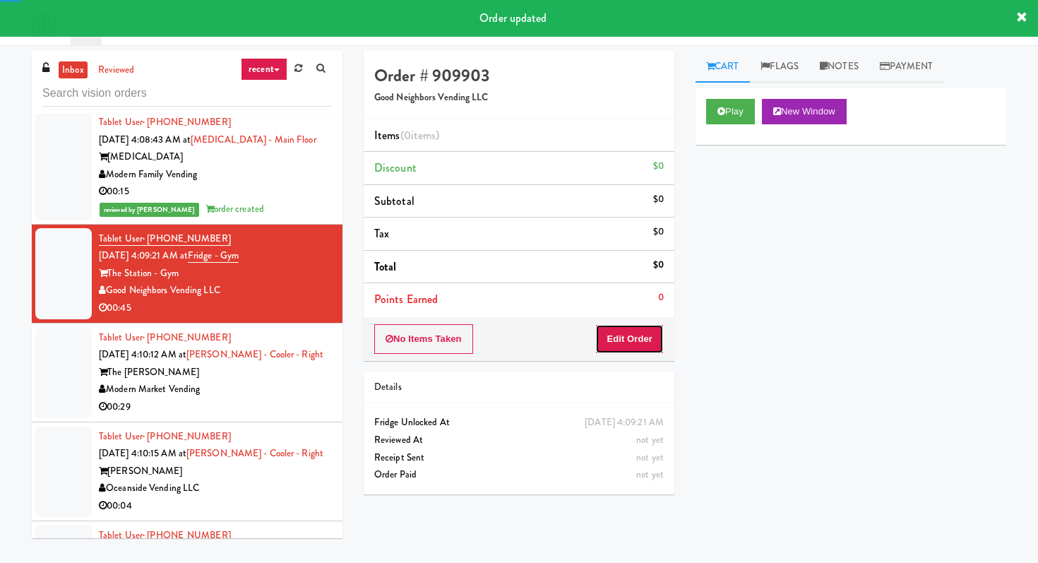
click at [608, 340] on button "Edit Order" at bounding box center [629, 339] width 69 height 30
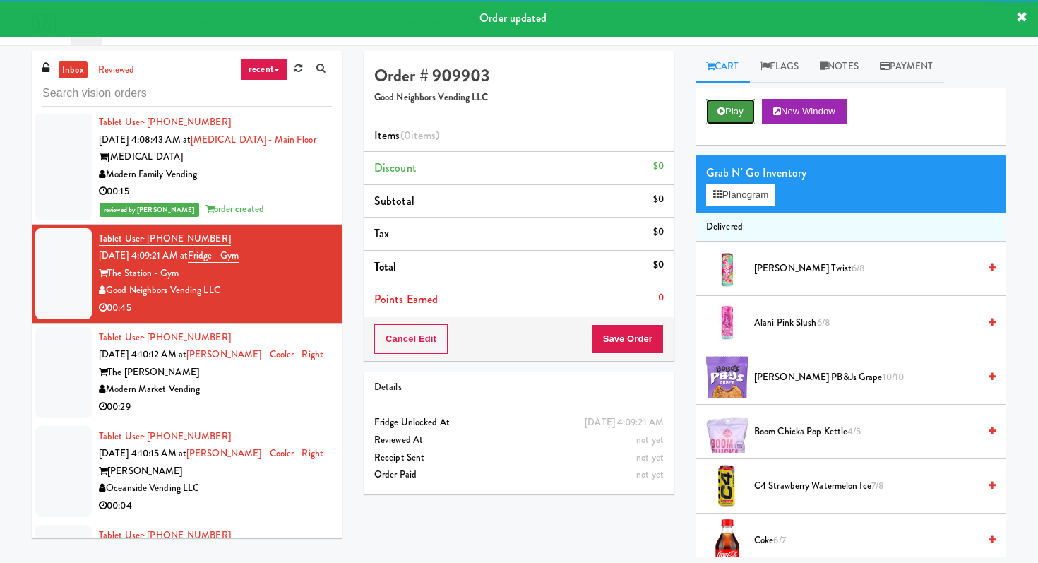
click at [733, 114] on button "Play" at bounding box center [730, 111] width 49 height 25
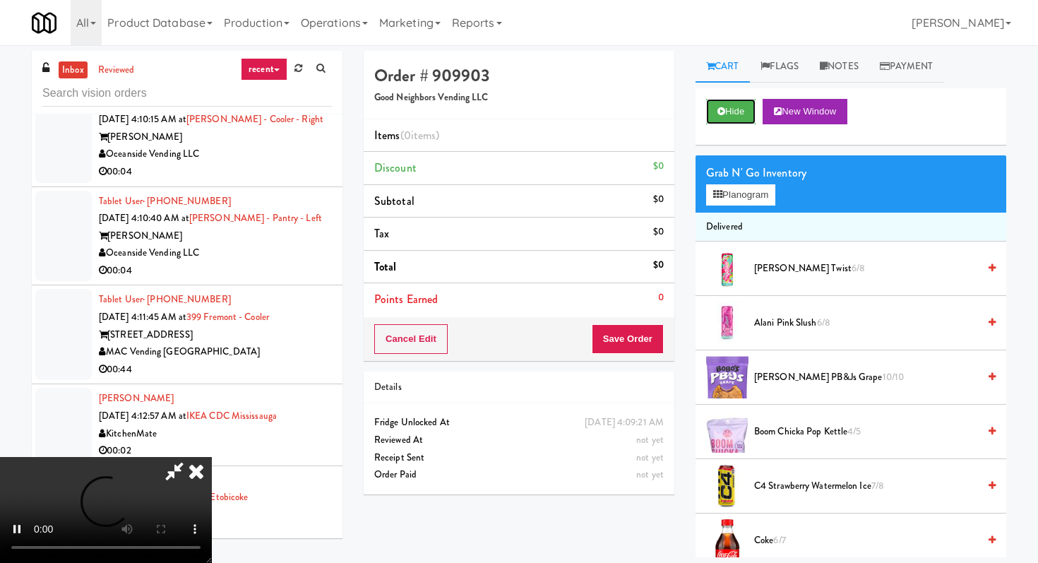
scroll to position [3306, 0]
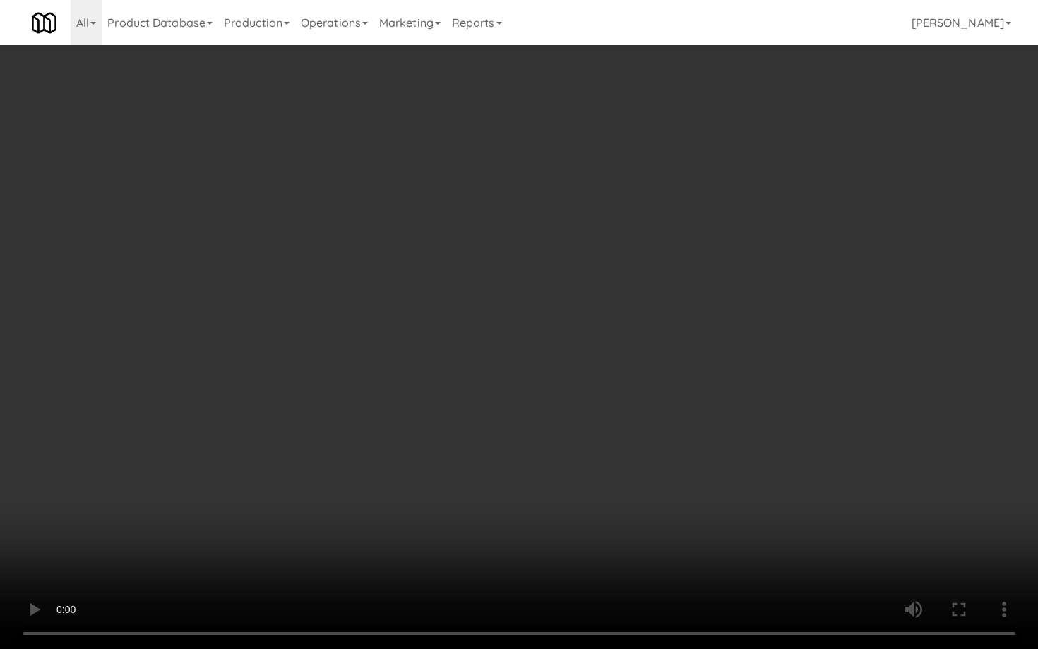
click at [802, 512] on video at bounding box center [519, 324] width 1038 height 649
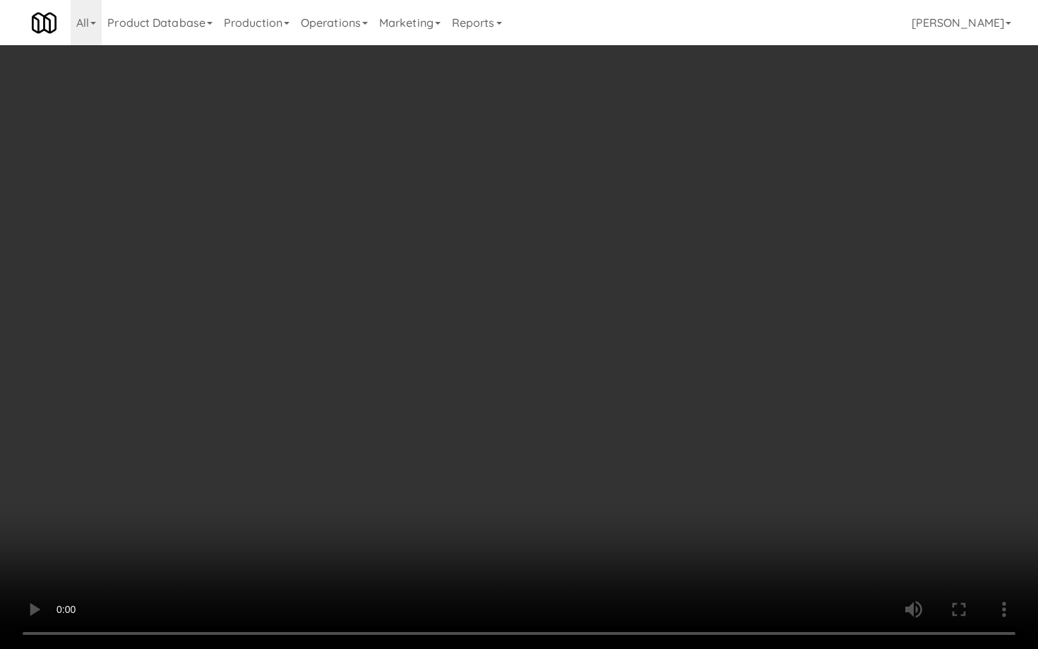
click at [802, 512] on video at bounding box center [519, 324] width 1038 height 649
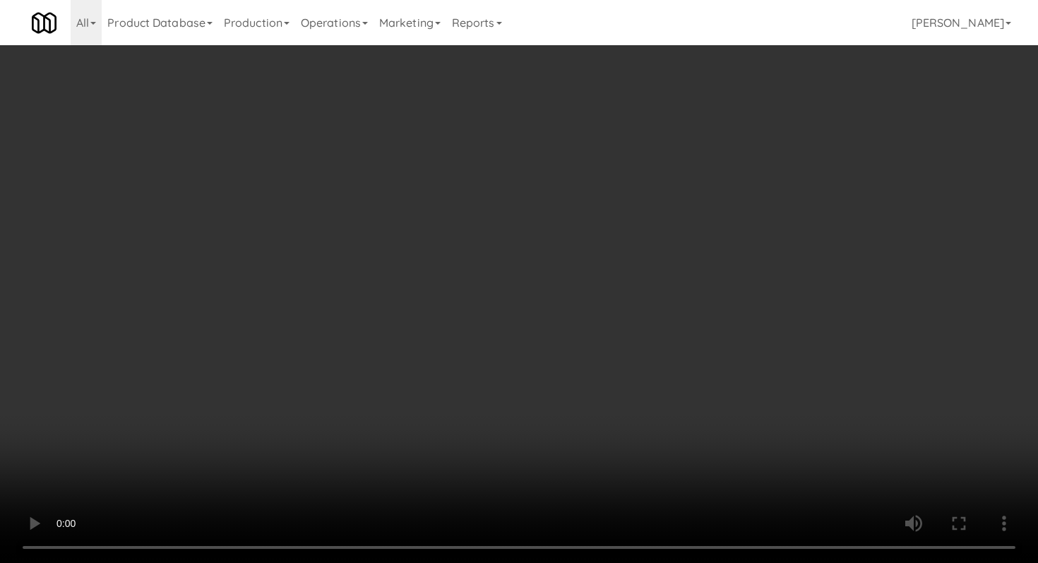
click at [761, 207] on div "Grab N' Go Inventory Planogram" at bounding box center [851, 183] width 311 height 57
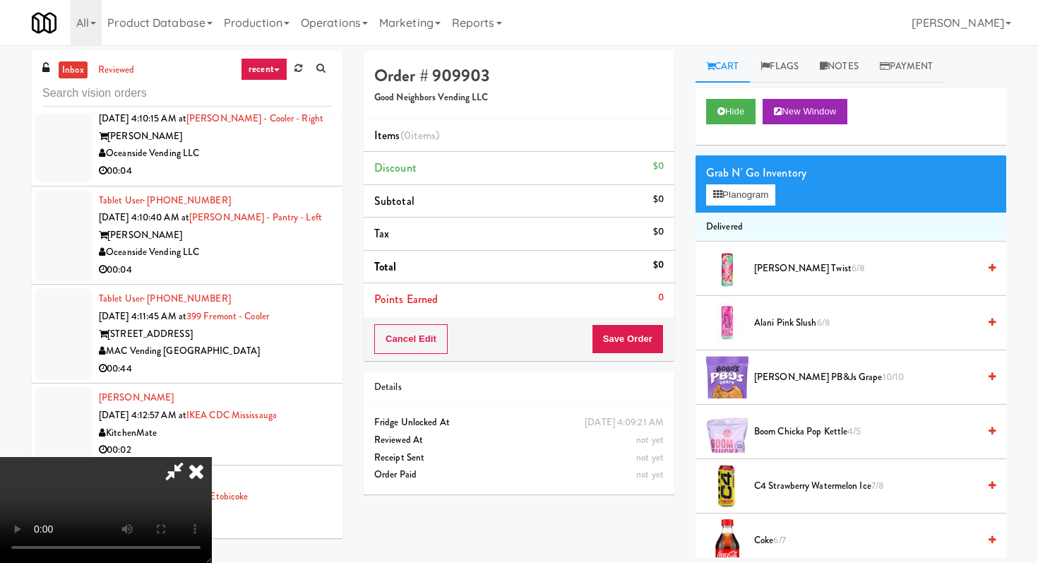
click at [761, 207] on div "Grab N' Go Inventory Planogram" at bounding box center [851, 183] width 311 height 57
click at [758, 196] on button "Planogram" at bounding box center [740, 194] width 69 height 21
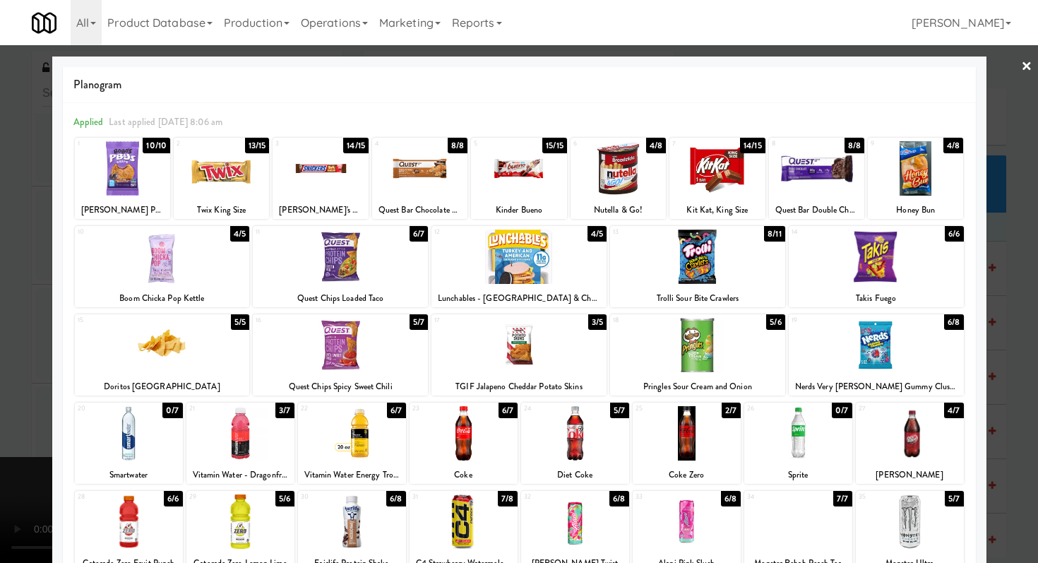
click at [189, 334] on div at bounding box center [162, 345] width 175 height 54
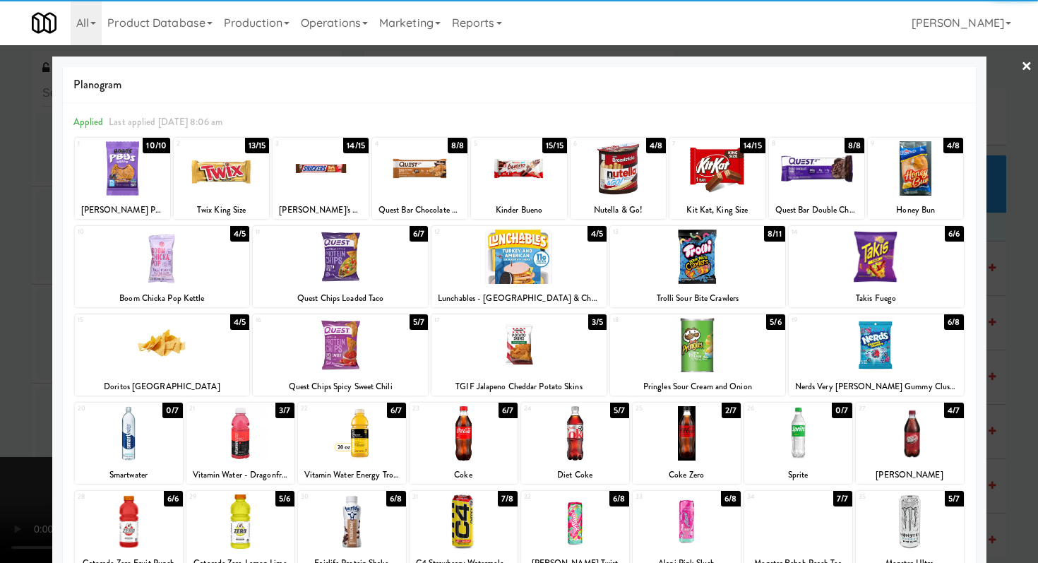
click at [834, 263] on div at bounding box center [876, 257] width 175 height 54
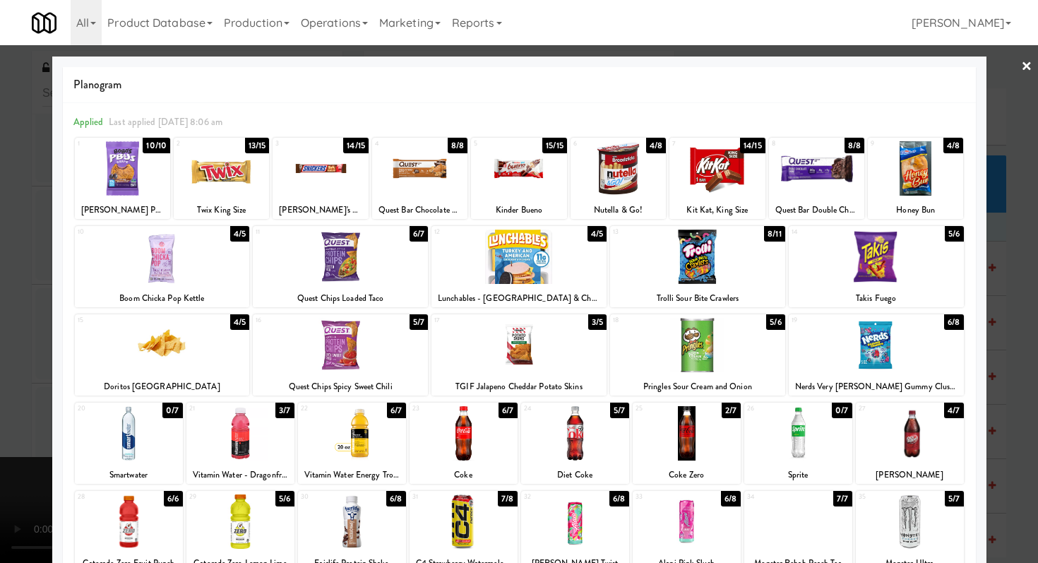
click at [523, 363] on div at bounding box center [518, 345] width 175 height 54
click at [464, 535] on div at bounding box center [464, 521] width 108 height 54
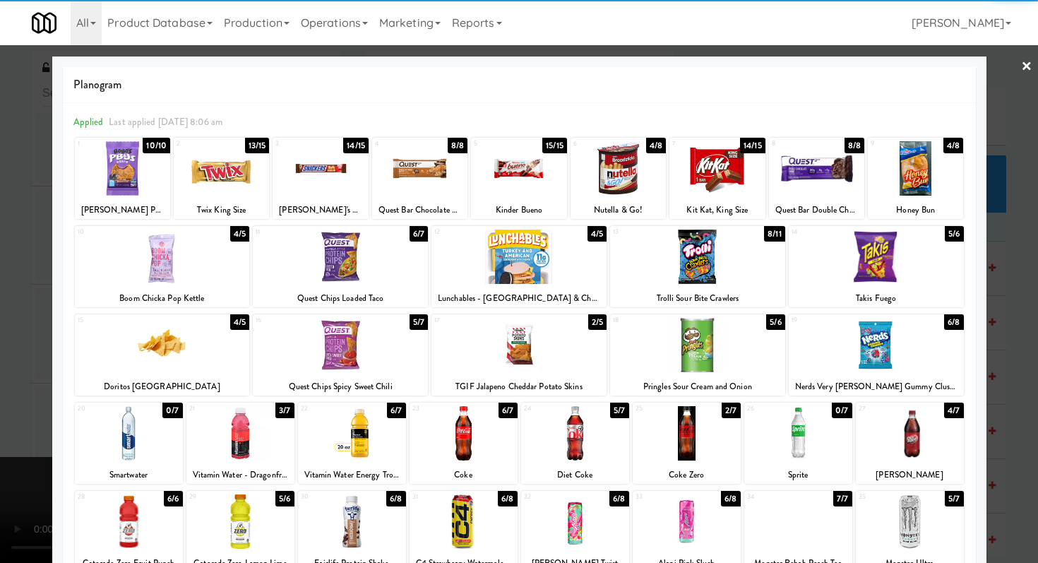
click at [513, 179] on div at bounding box center [518, 168] width 95 height 54
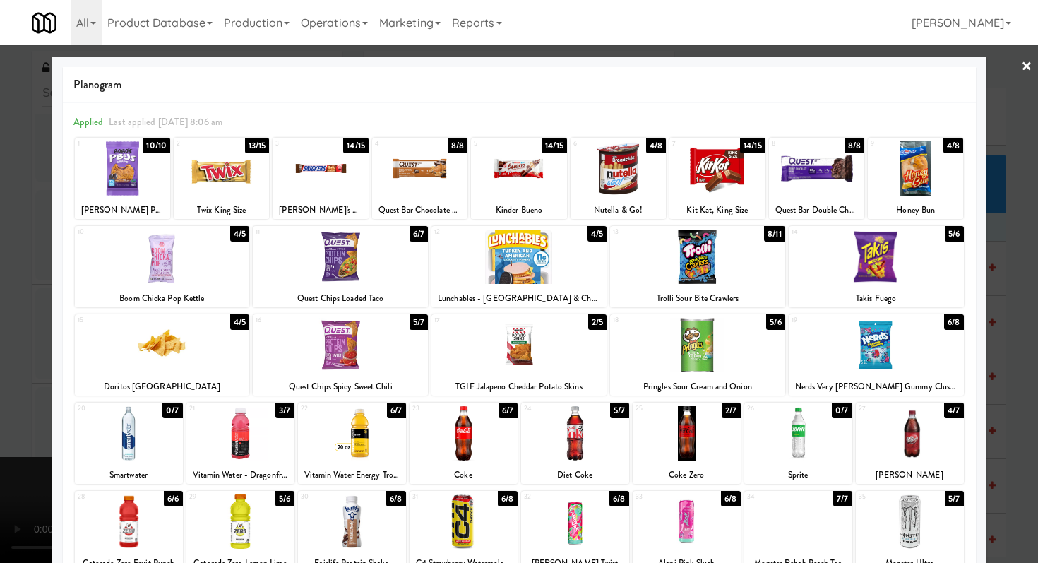
click at [0, 463] on div at bounding box center [519, 281] width 1038 height 563
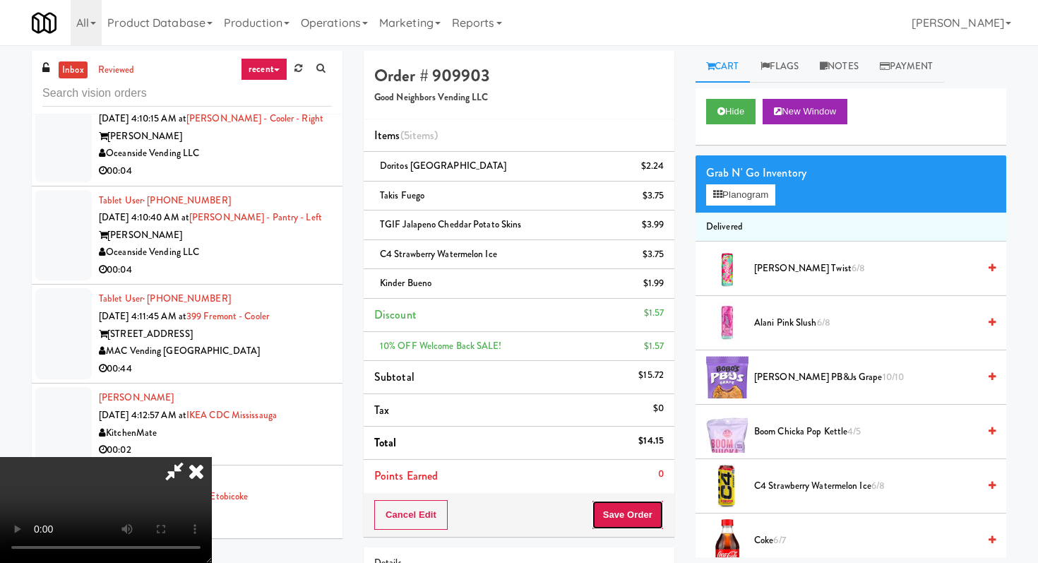
click at [641, 512] on button "Save Order" at bounding box center [628, 515] width 72 height 30
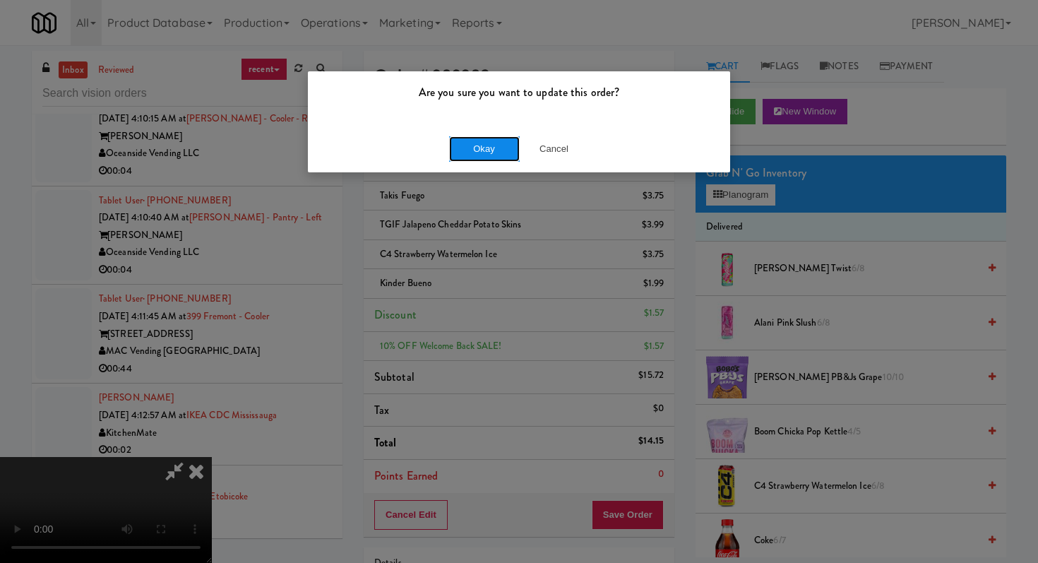
click at [487, 156] on button "Okay" at bounding box center [484, 148] width 71 height 25
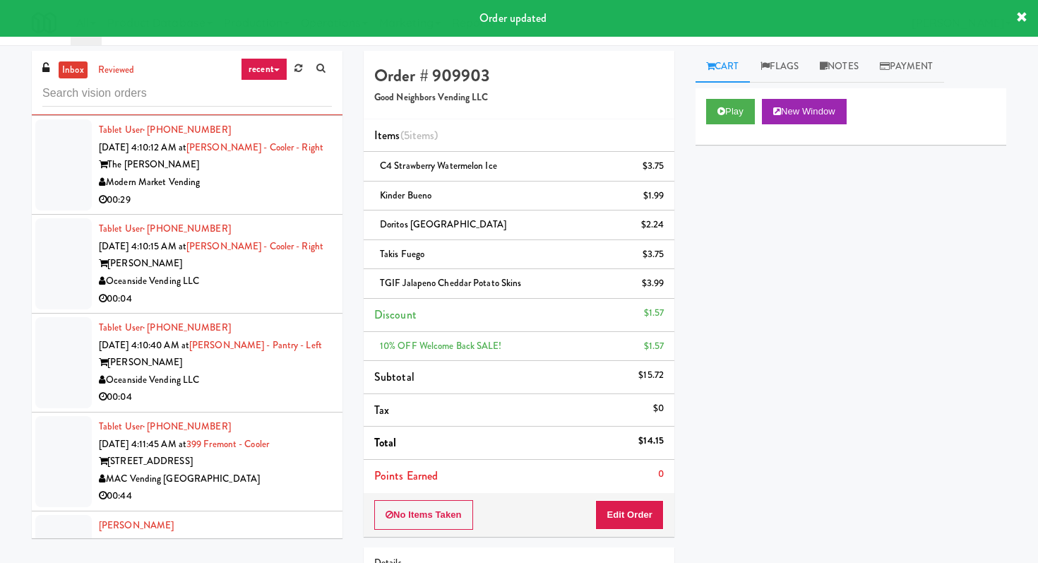
scroll to position [3175, 0]
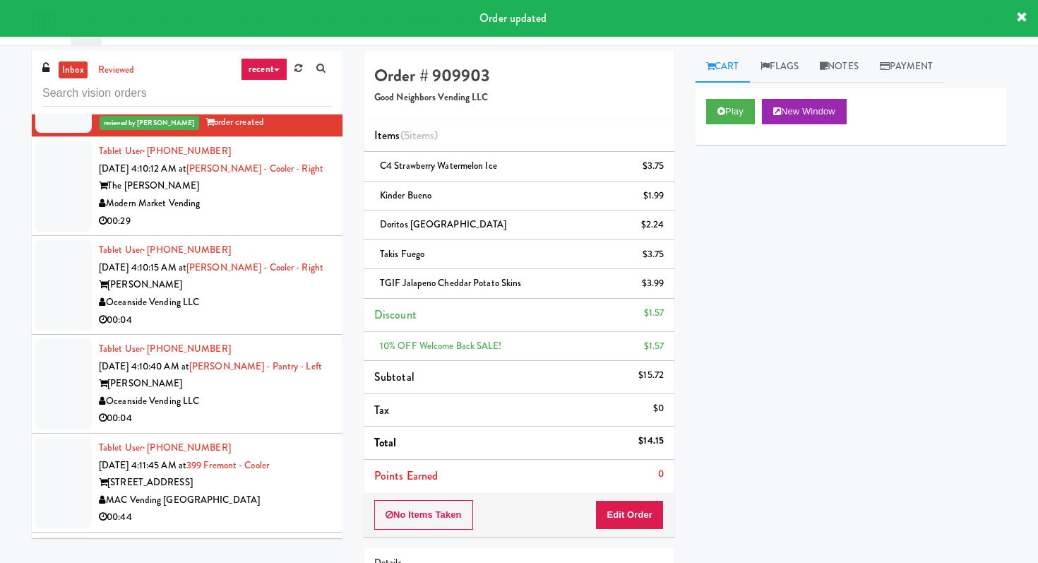
click at [263, 230] on div "00:29" at bounding box center [215, 222] width 233 height 18
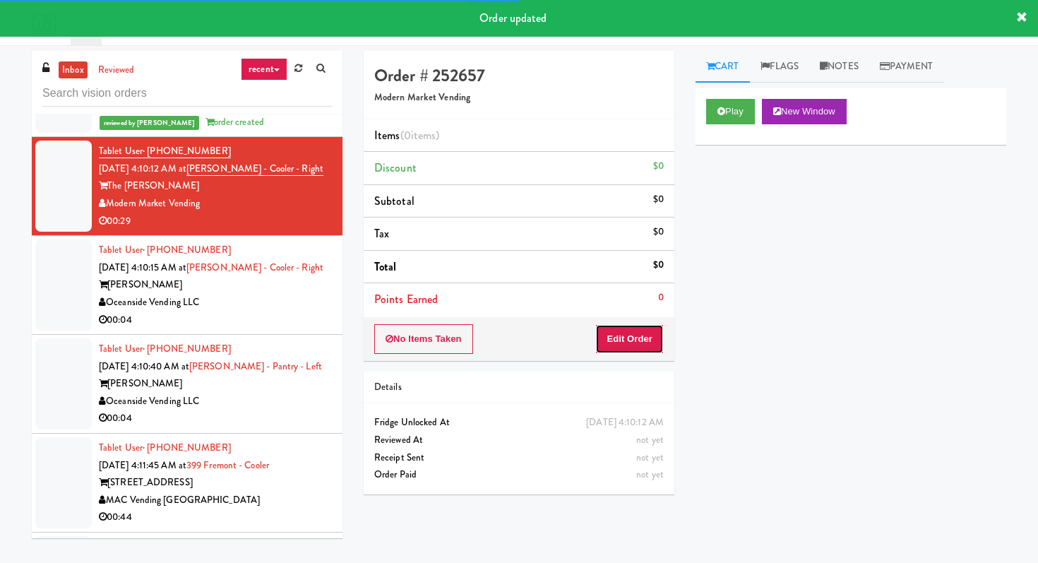
click at [631, 329] on button "Edit Order" at bounding box center [629, 339] width 69 height 30
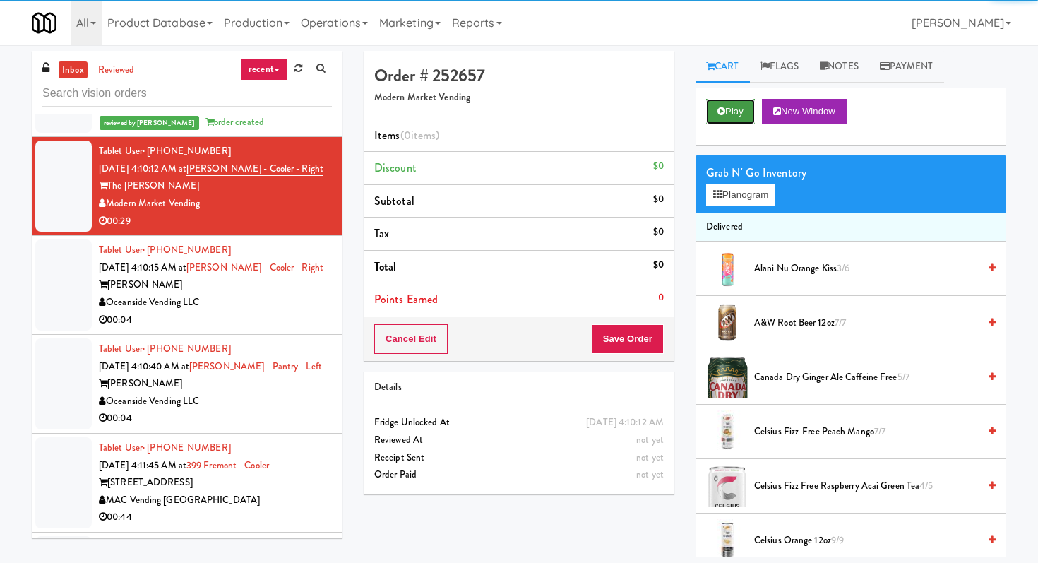
click at [732, 108] on button "Play" at bounding box center [730, 111] width 49 height 25
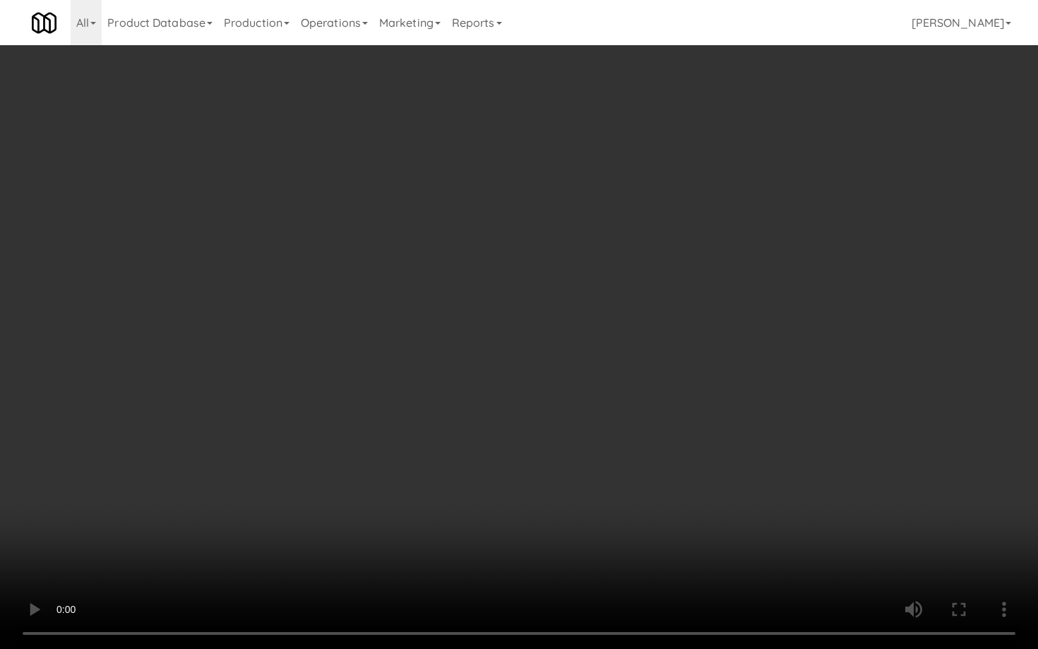
click at [525, 503] on video at bounding box center [519, 324] width 1038 height 649
click at [849, 562] on video at bounding box center [519, 324] width 1038 height 649
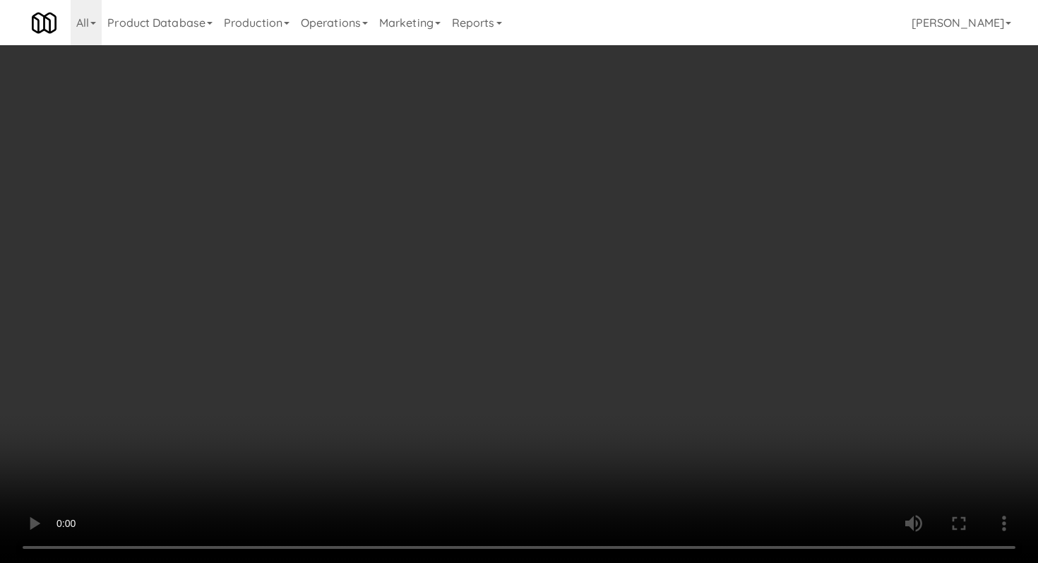
scroll to position [1426, 0]
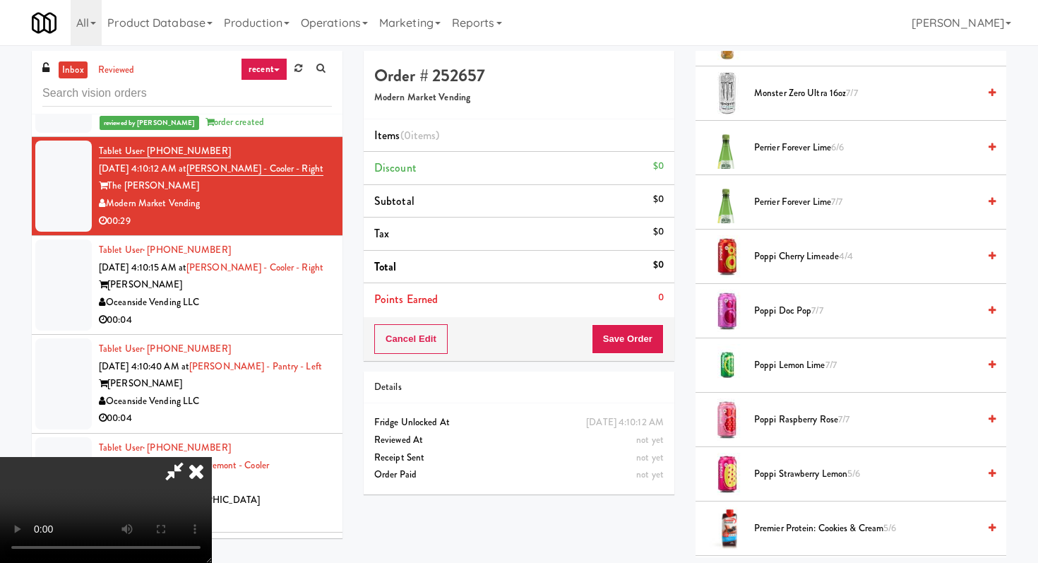
click at [784, 365] on span "Poppi Lemon Lime 7/7" at bounding box center [866, 366] width 224 height 18
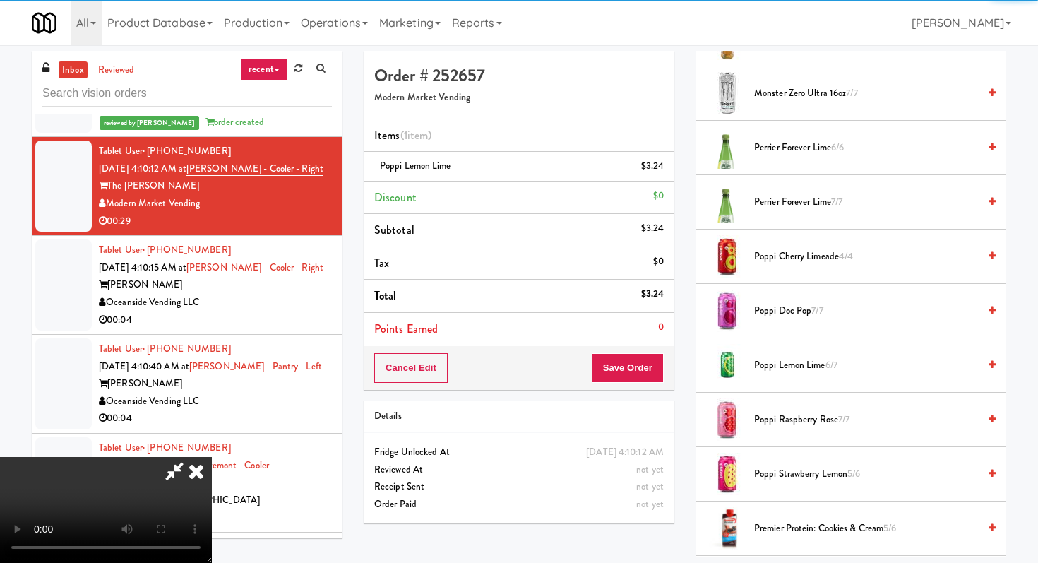
click at [782, 261] on span "Poppi Cherry Limeade 4/4" at bounding box center [866, 257] width 224 height 18
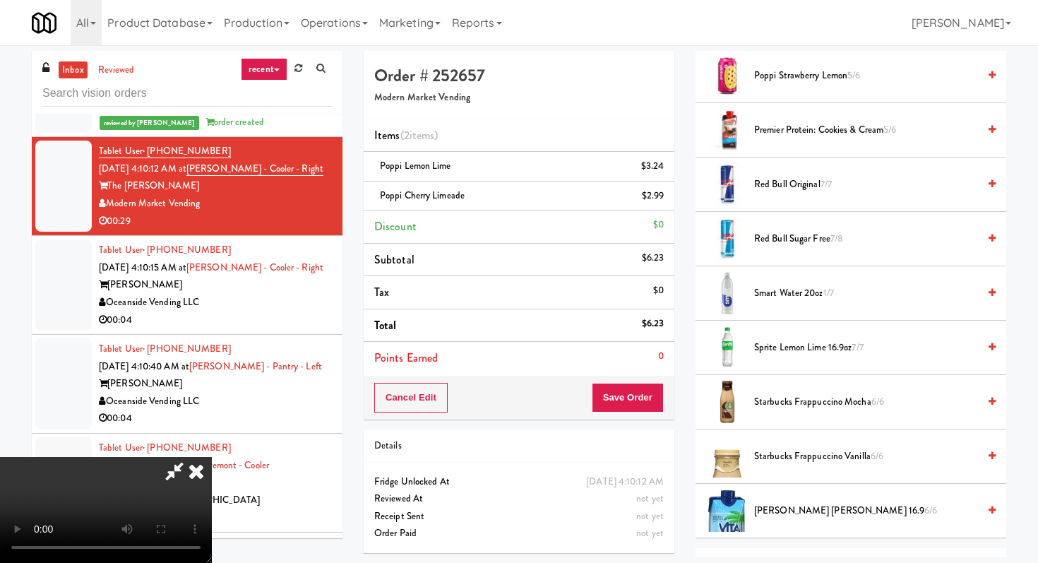
scroll to position [1858, 0]
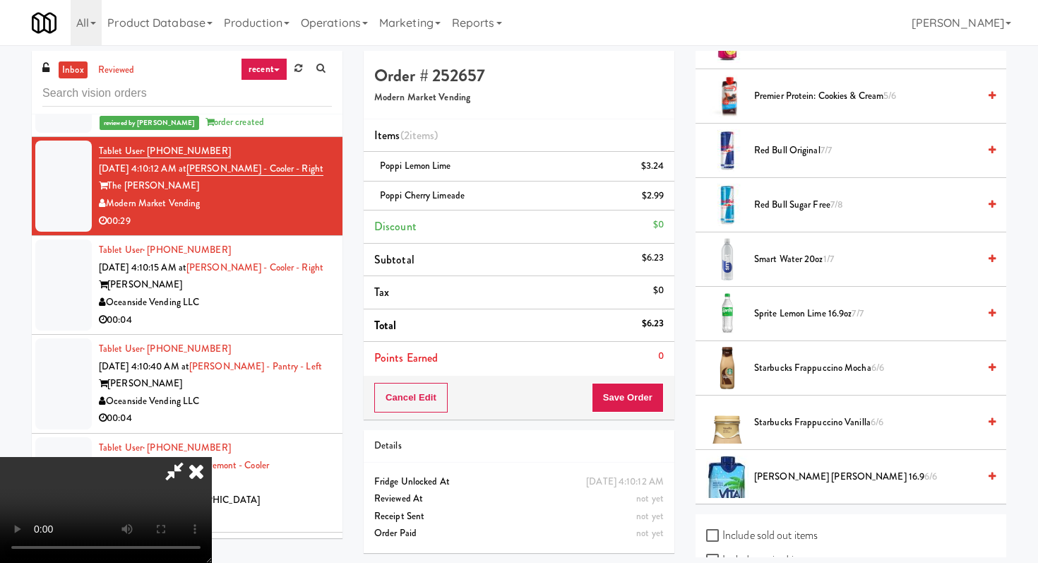
click at [766, 479] on span "[PERSON_NAME] [PERSON_NAME] 16.9 6/6" at bounding box center [866, 477] width 224 height 18
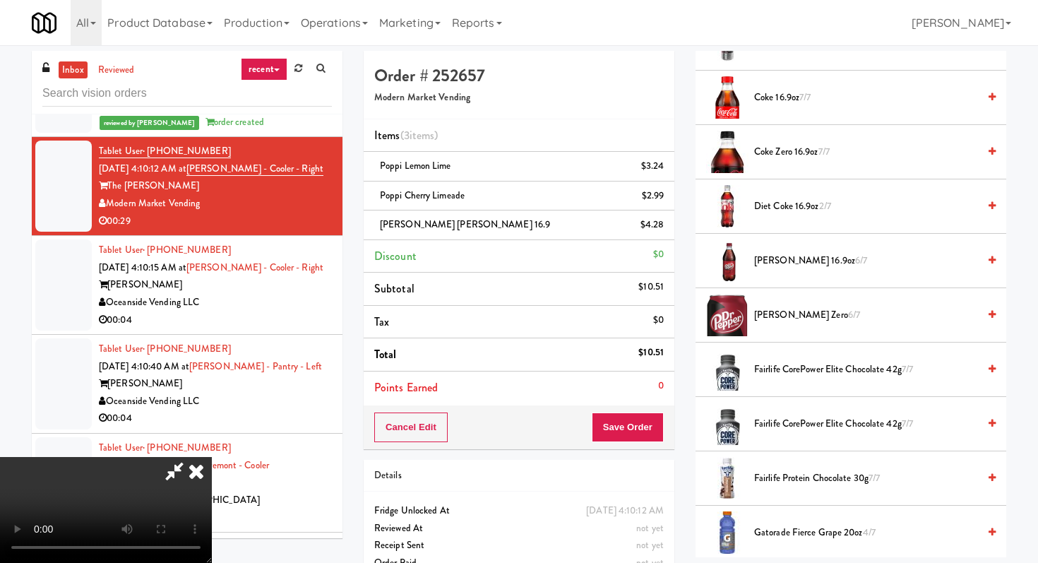
scroll to position [494, 0]
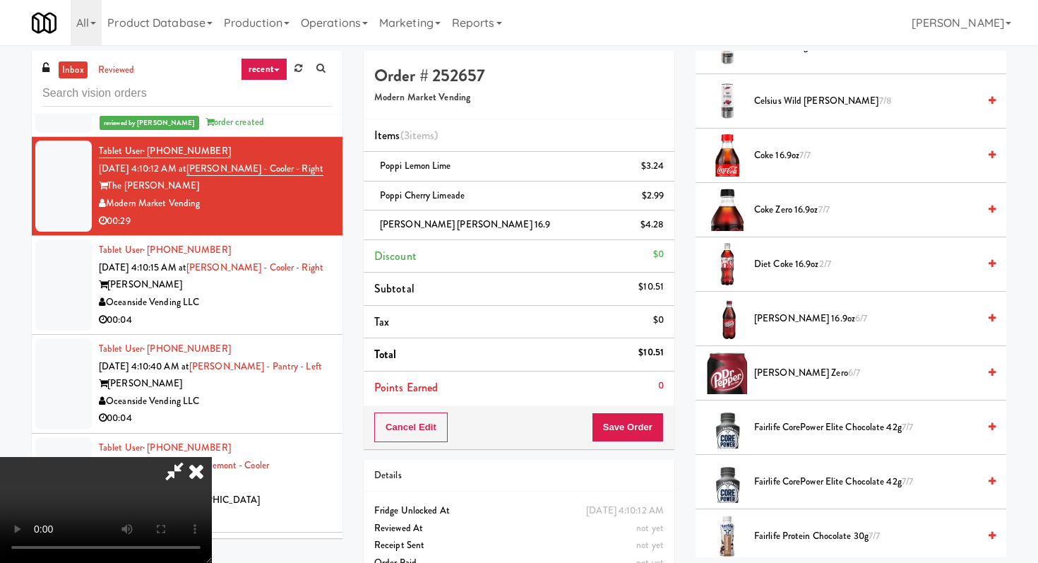
click at [777, 319] on span "[PERSON_NAME] 16.9oz 6/7" at bounding box center [866, 319] width 224 height 18
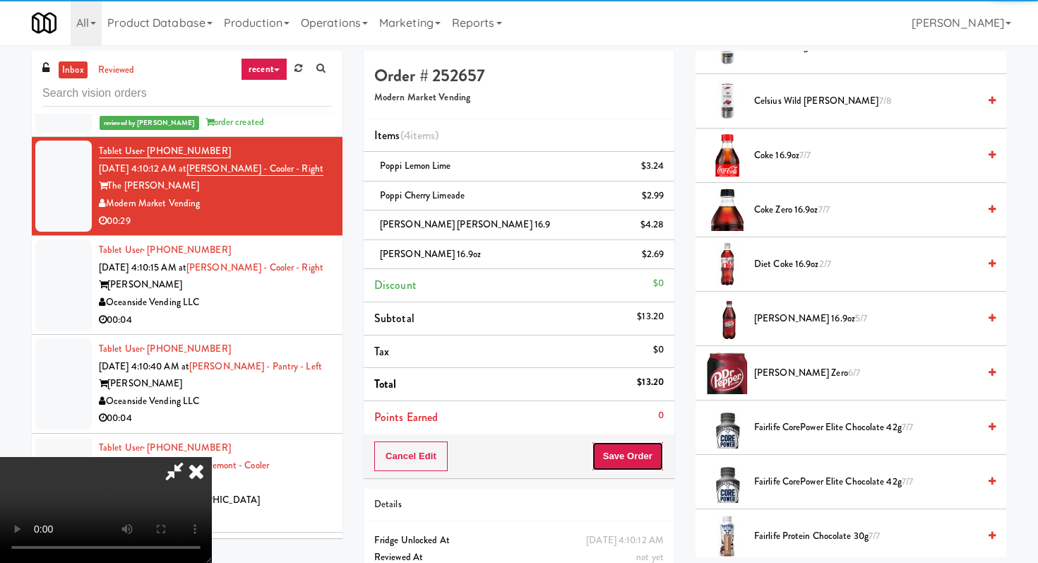
click at [654, 462] on button "Save Order" at bounding box center [628, 456] width 72 height 30
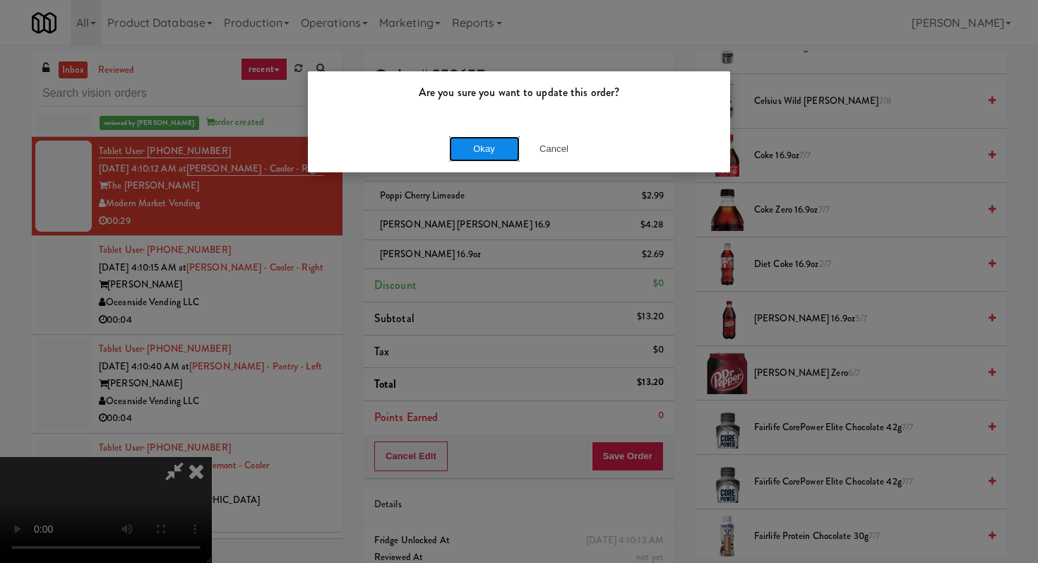
click at [496, 137] on button "Okay" at bounding box center [484, 148] width 71 height 25
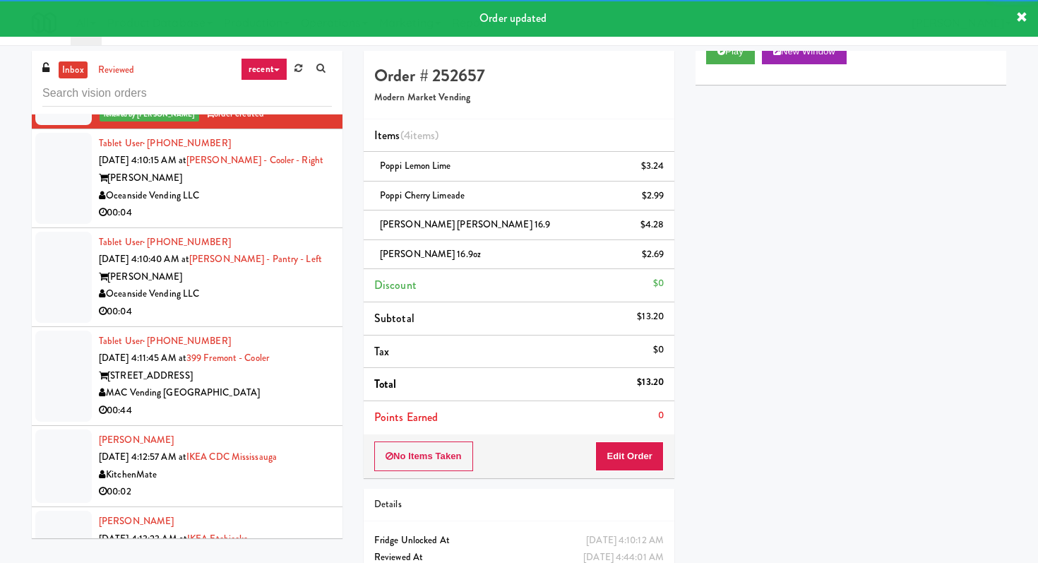
scroll to position [3330, 0]
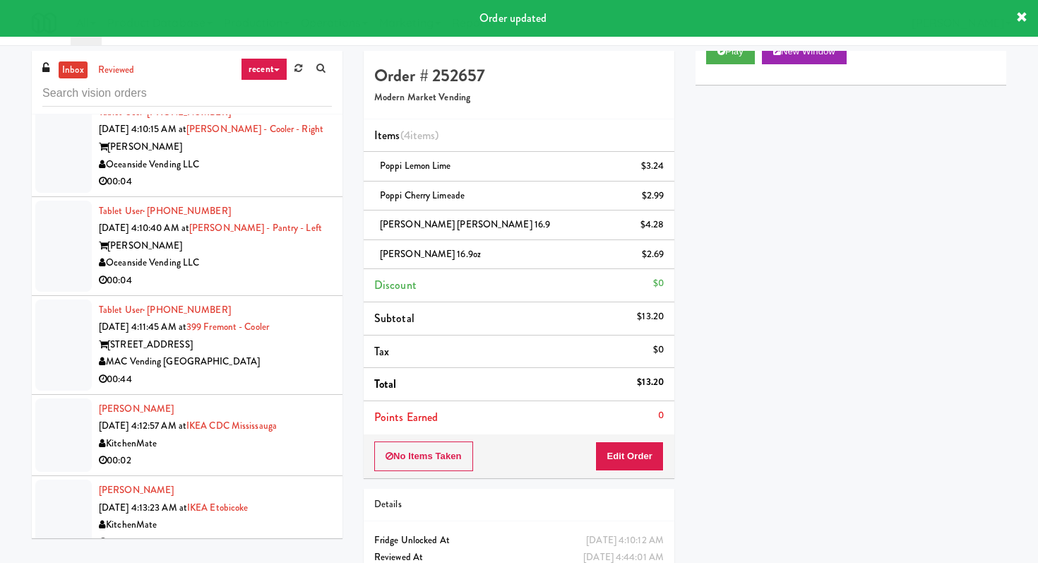
click at [305, 191] on div "00:04" at bounding box center [215, 182] width 233 height 18
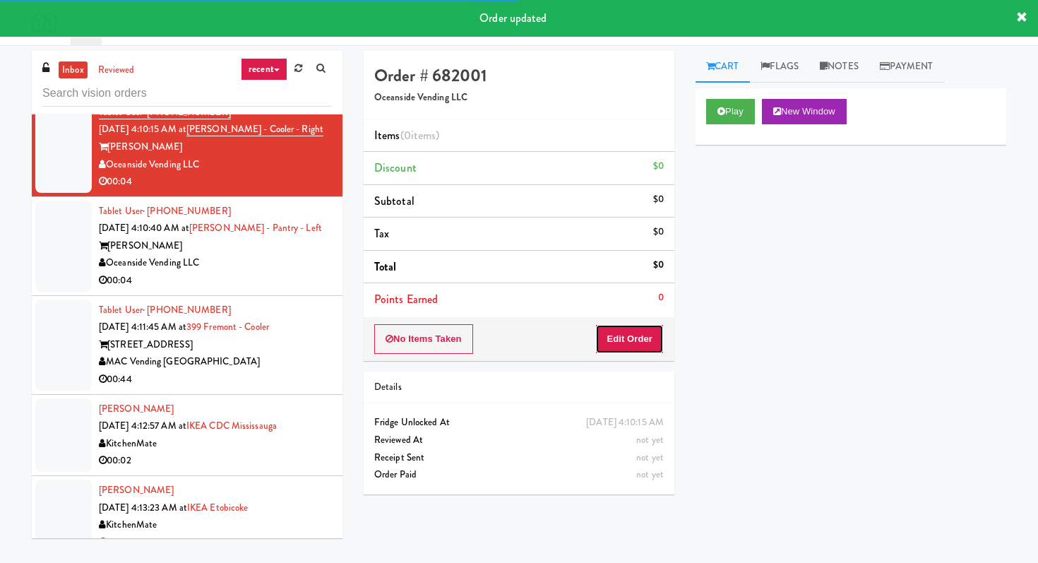
click at [612, 332] on button "Edit Order" at bounding box center [629, 339] width 69 height 30
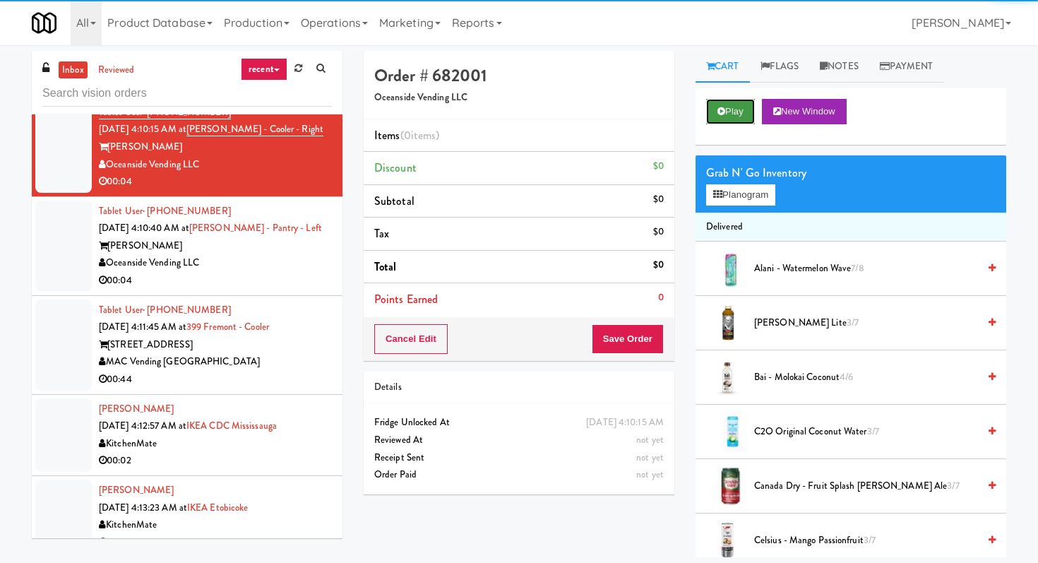
click at [709, 100] on button "Play" at bounding box center [730, 111] width 49 height 25
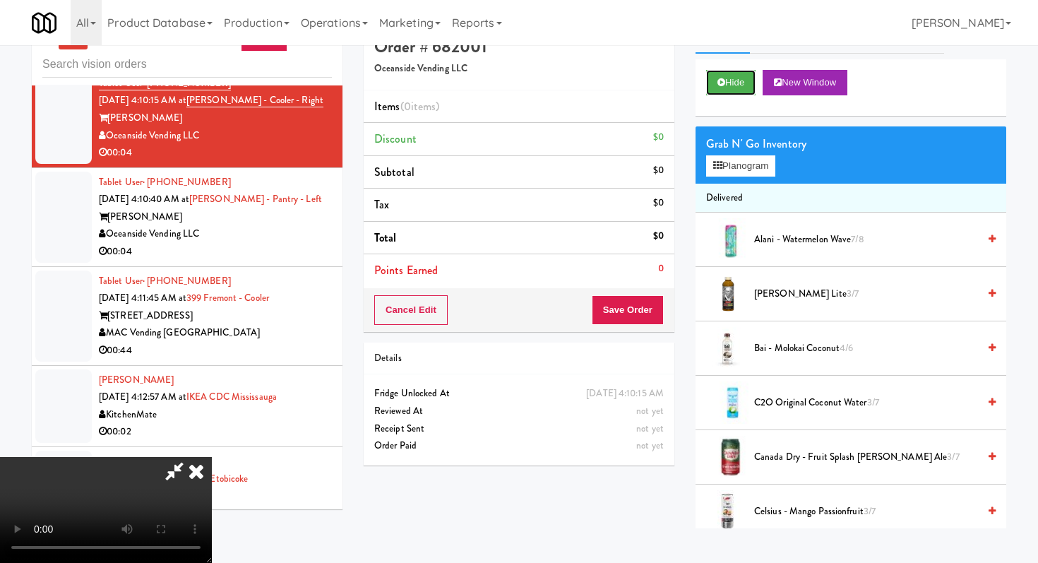
scroll to position [45, 0]
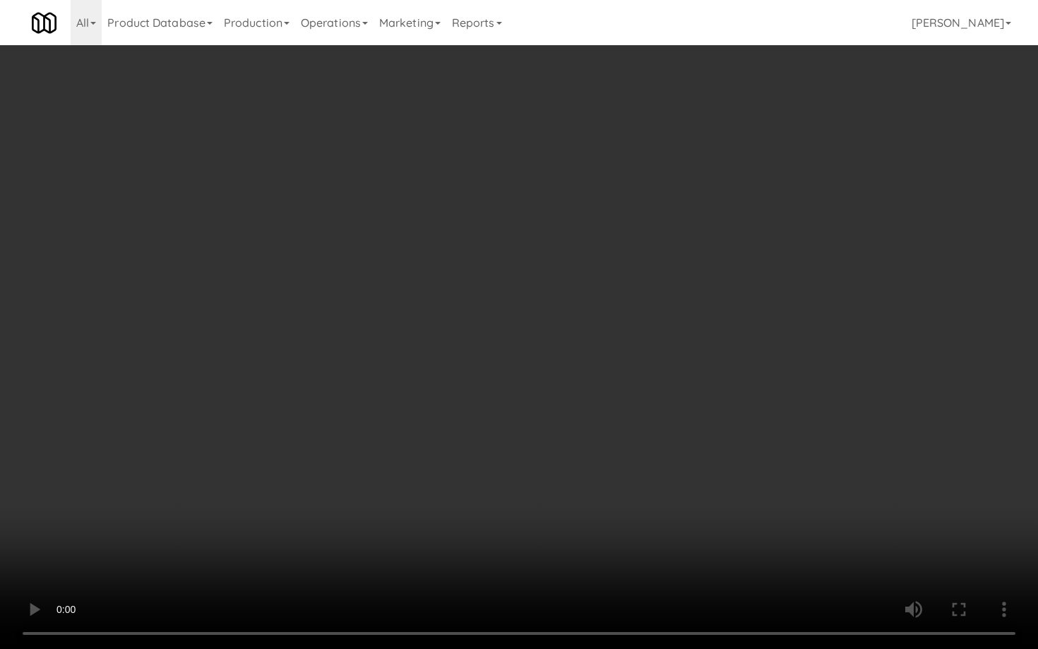
click at [636, 534] on video at bounding box center [519, 324] width 1038 height 649
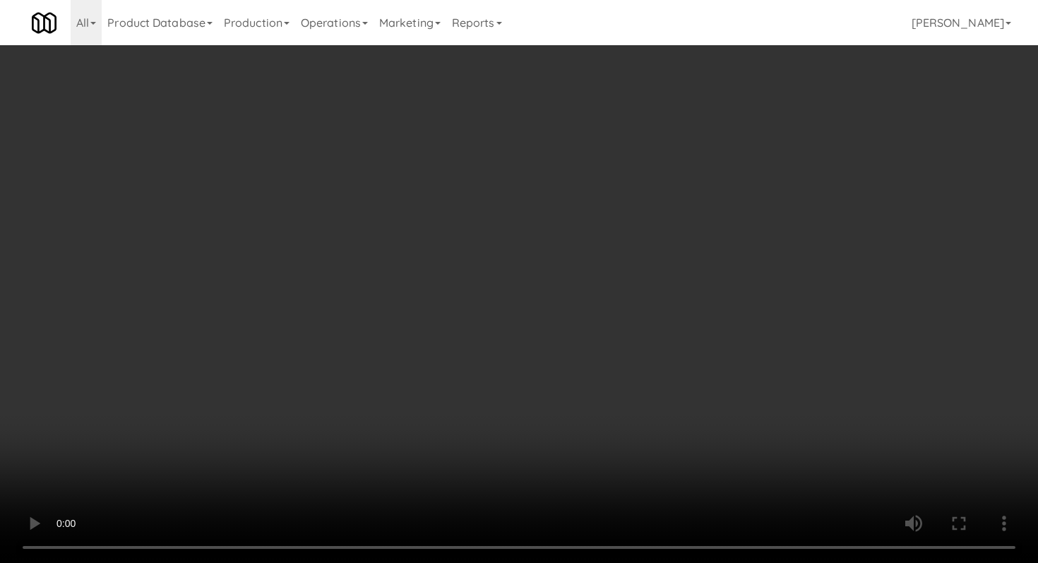
scroll to position [1833, 0]
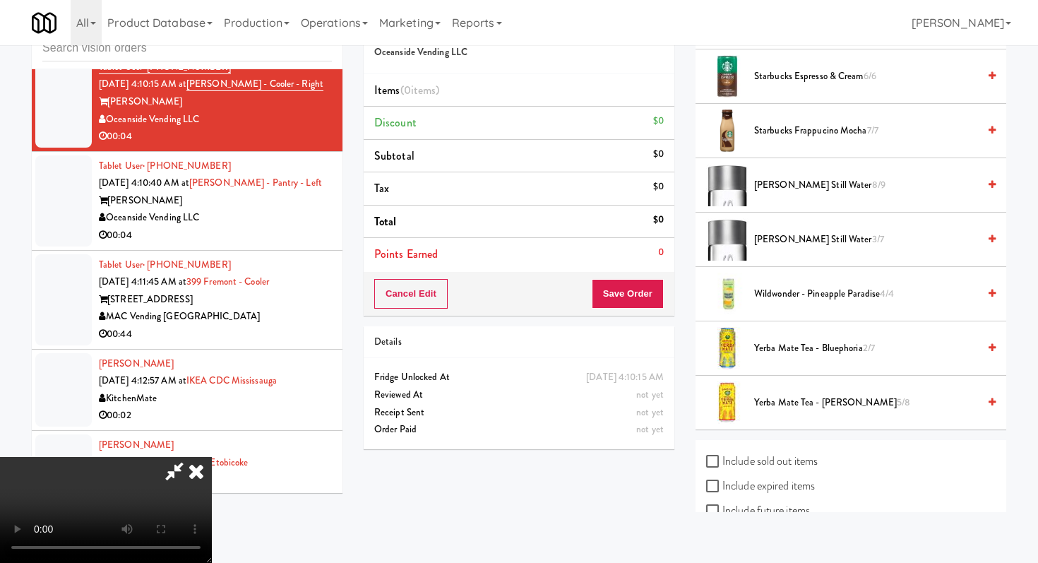
click at [797, 185] on span "[PERSON_NAME] Still Water 8/9" at bounding box center [866, 186] width 224 height 18
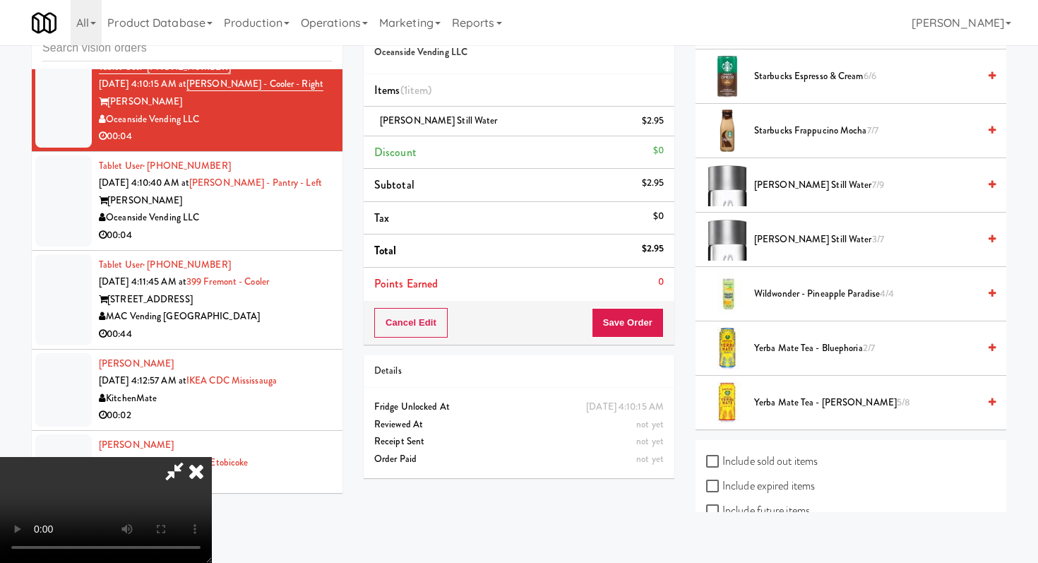
click at [114, 562] on video at bounding box center [106, 510] width 212 height 106
click at [212, 457] on video at bounding box center [106, 510] width 212 height 106
click at [635, 331] on button "Save Order" at bounding box center [628, 323] width 72 height 30
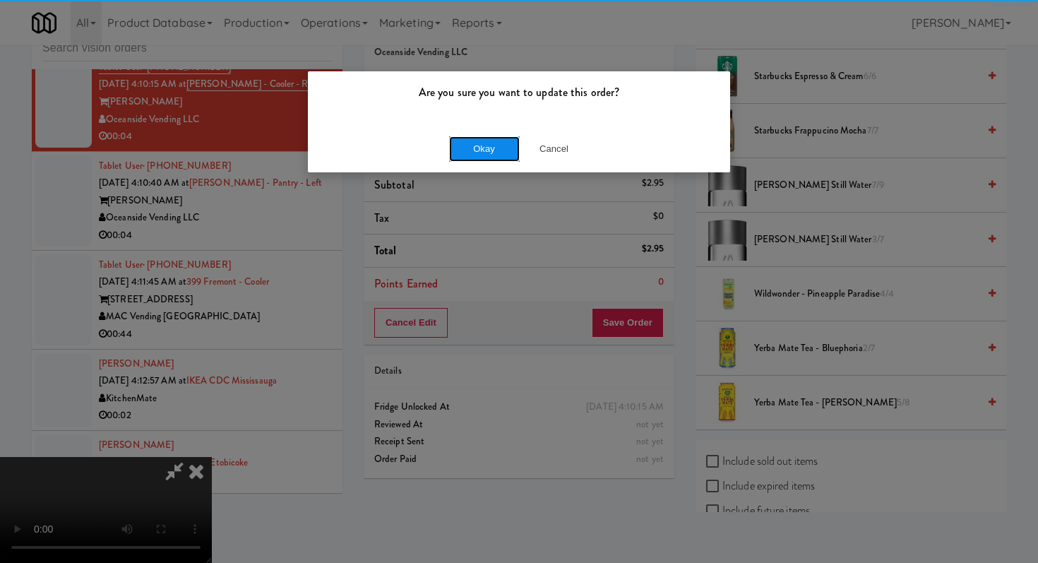
click at [500, 143] on button "Okay" at bounding box center [484, 148] width 71 height 25
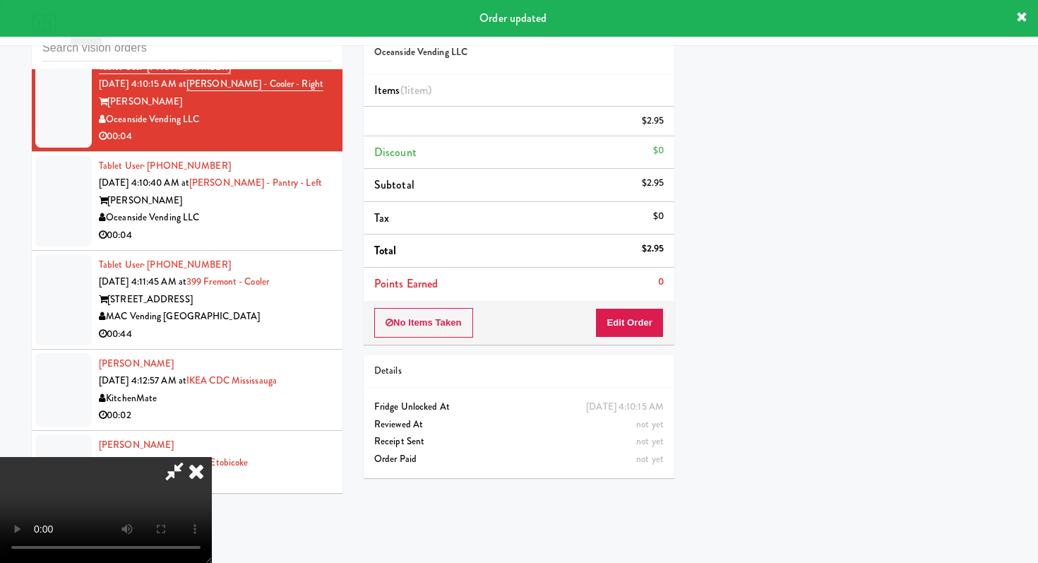
scroll to position [60, 0]
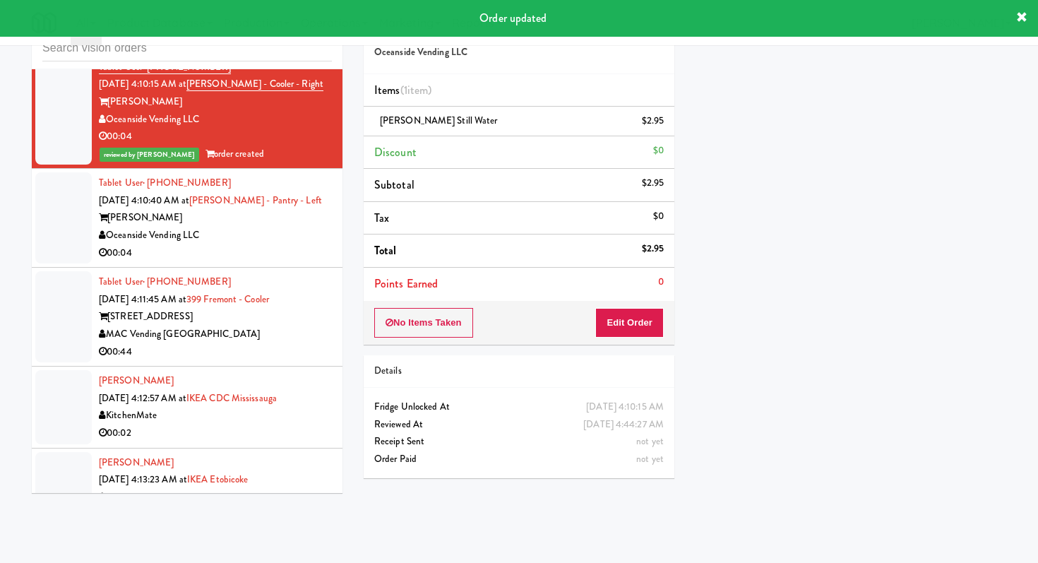
click at [271, 262] on div "00:04" at bounding box center [215, 253] width 233 height 18
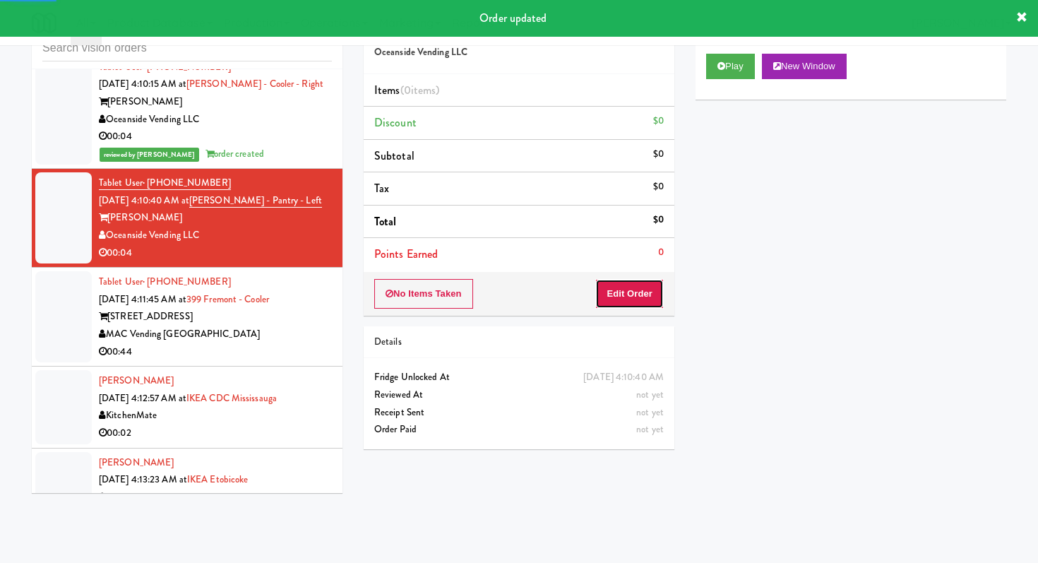
click at [636, 289] on button "Edit Order" at bounding box center [629, 294] width 69 height 30
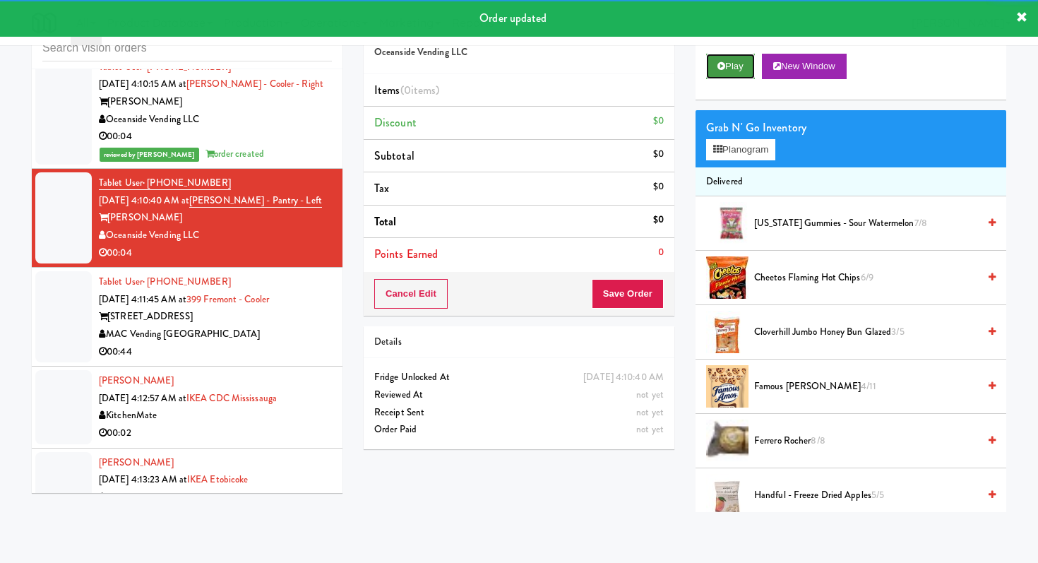
click at [737, 67] on button "Play" at bounding box center [730, 66] width 49 height 25
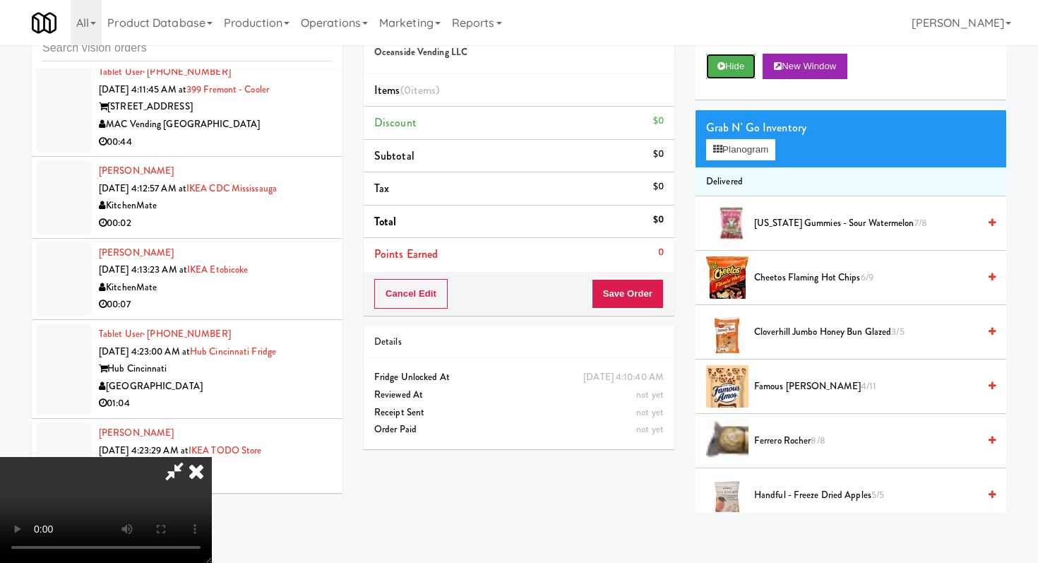
scroll to position [3554, 0]
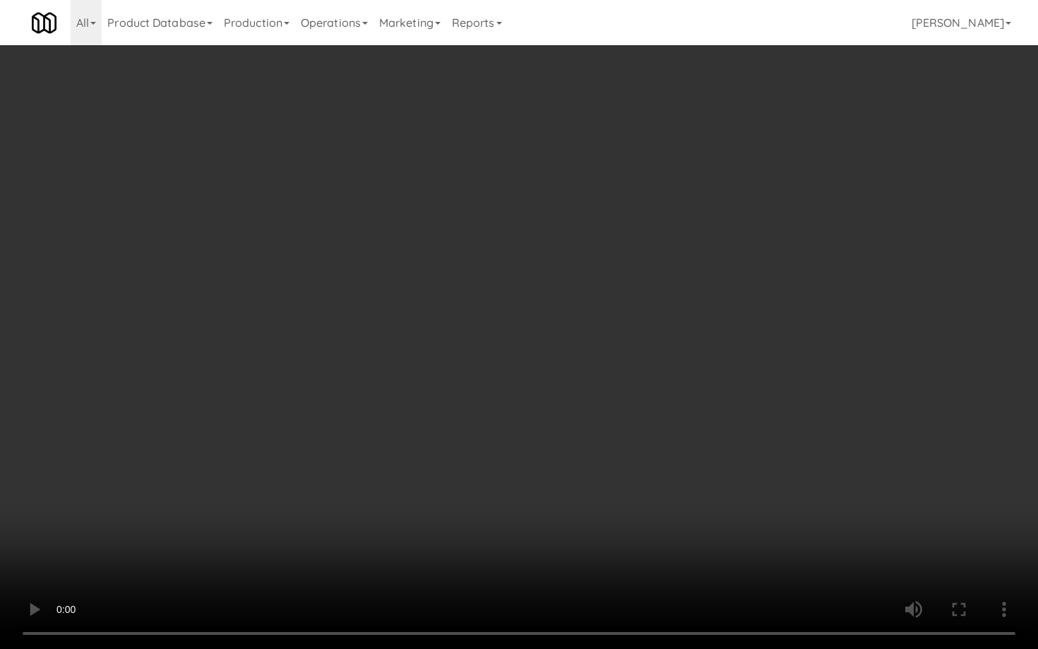
click at [659, 485] on video at bounding box center [519, 324] width 1038 height 649
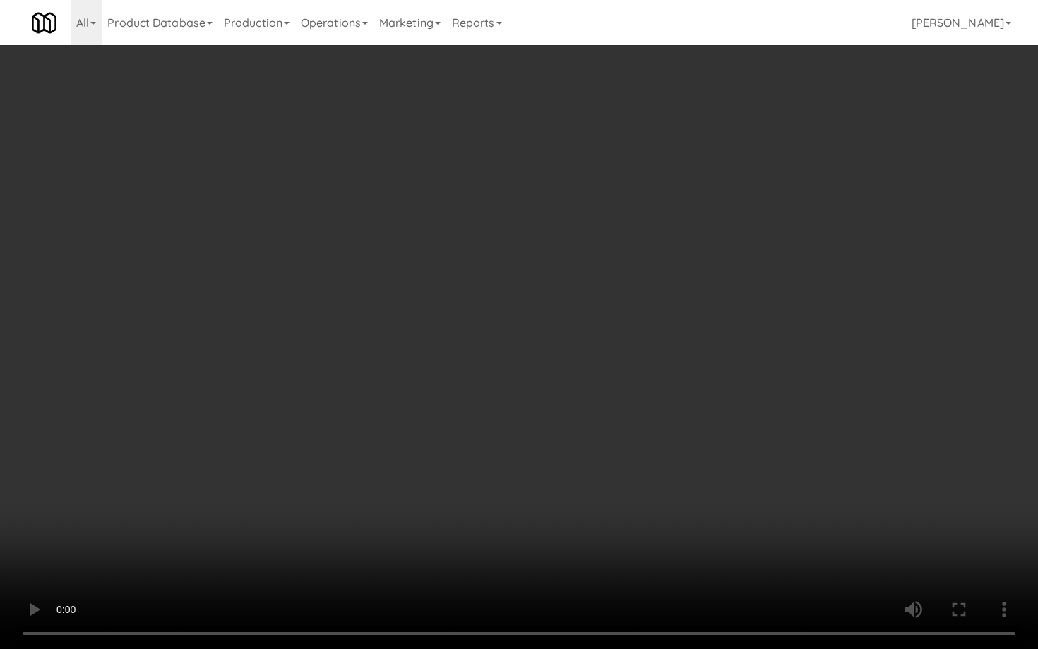
click at [659, 485] on video at bounding box center [519, 324] width 1038 height 649
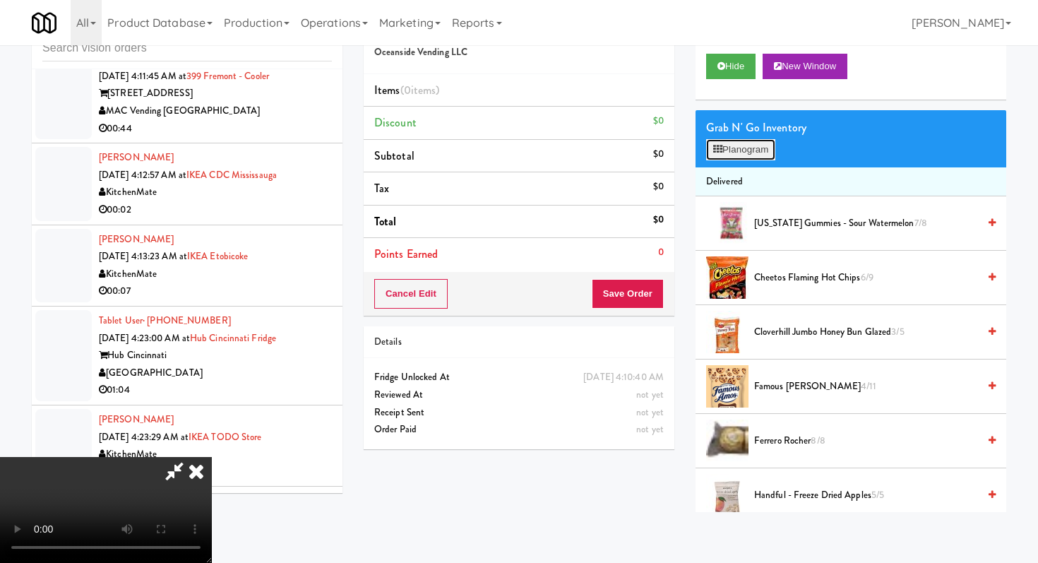
click at [749, 155] on button "Planogram" at bounding box center [740, 149] width 69 height 21
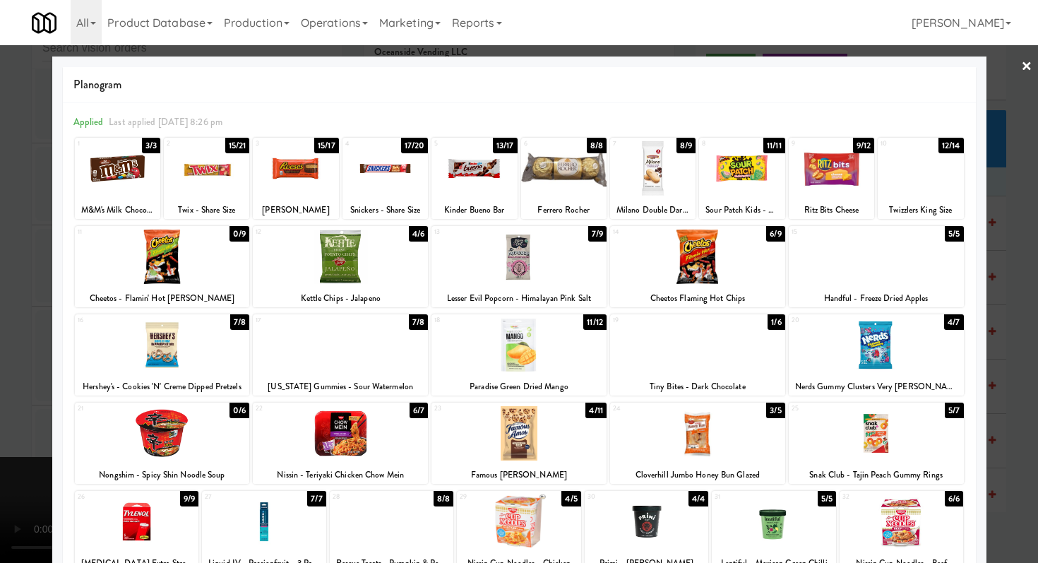
click at [693, 426] on div at bounding box center [697, 433] width 175 height 54
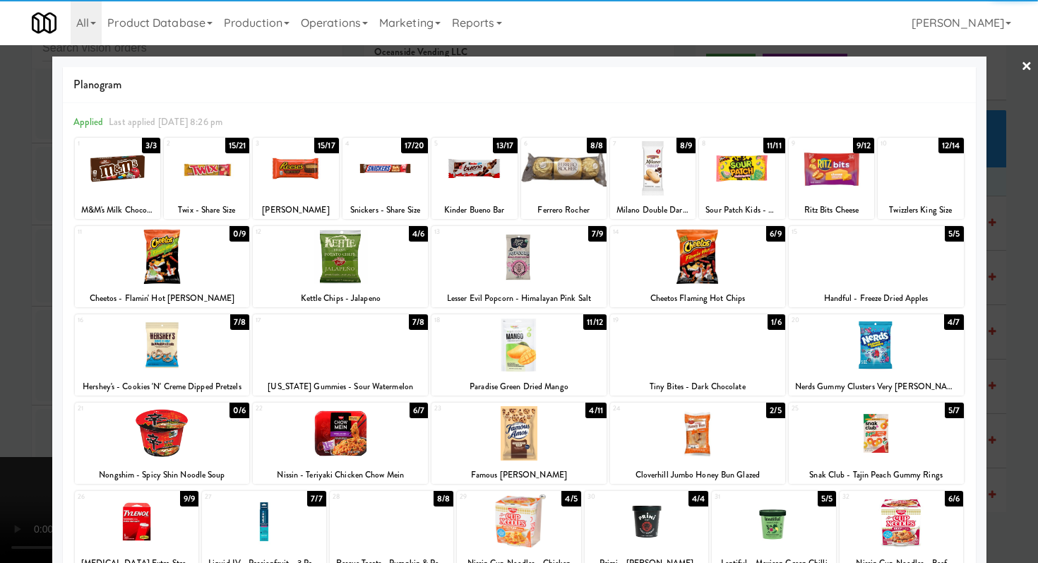
click at [1037, 377] on div at bounding box center [519, 281] width 1038 height 563
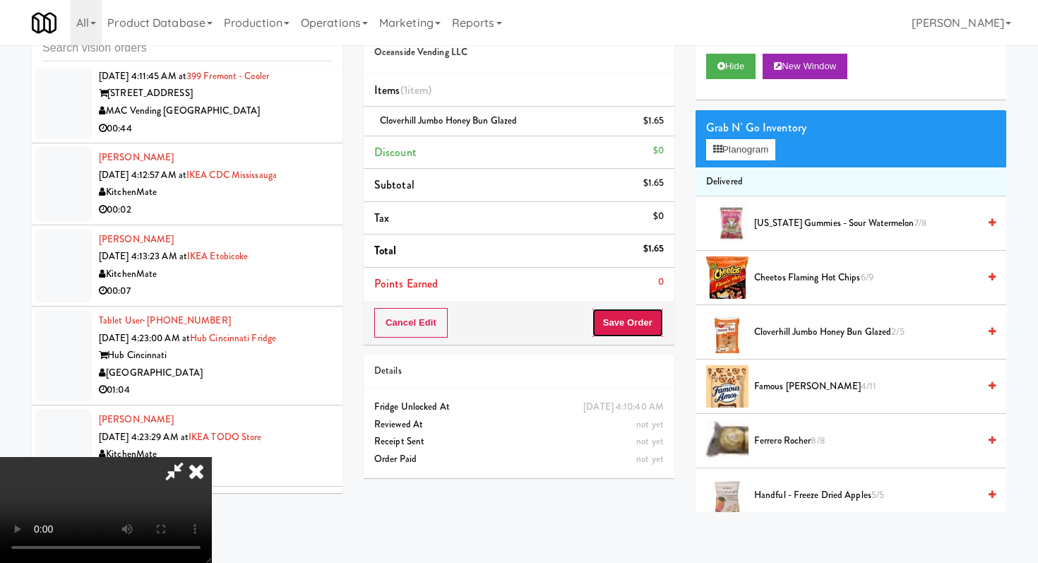
click at [626, 316] on button "Save Order" at bounding box center [628, 323] width 72 height 30
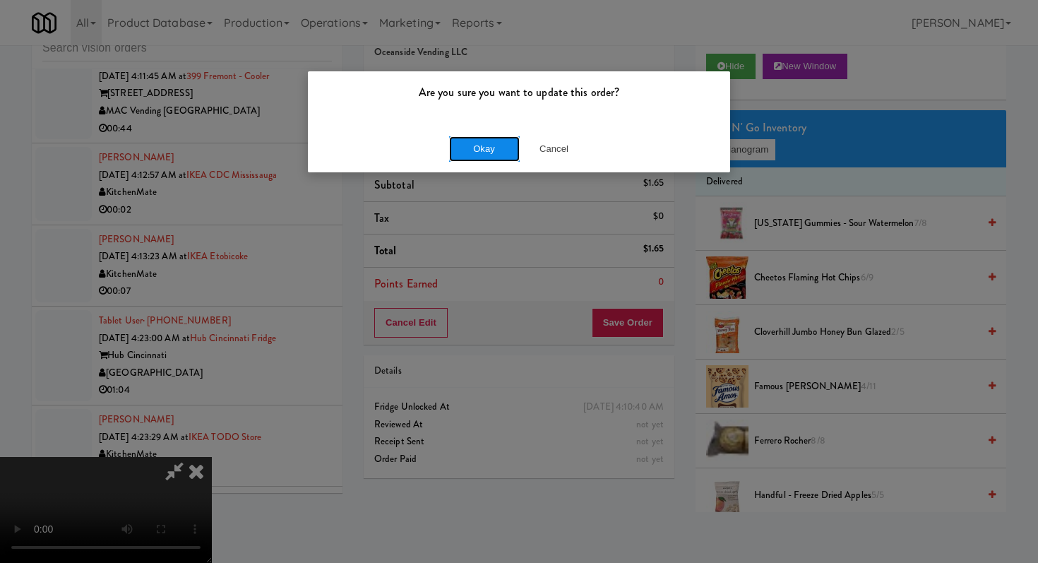
click at [500, 145] on button "Okay" at bounding box center [484, 148] width 71 height 25
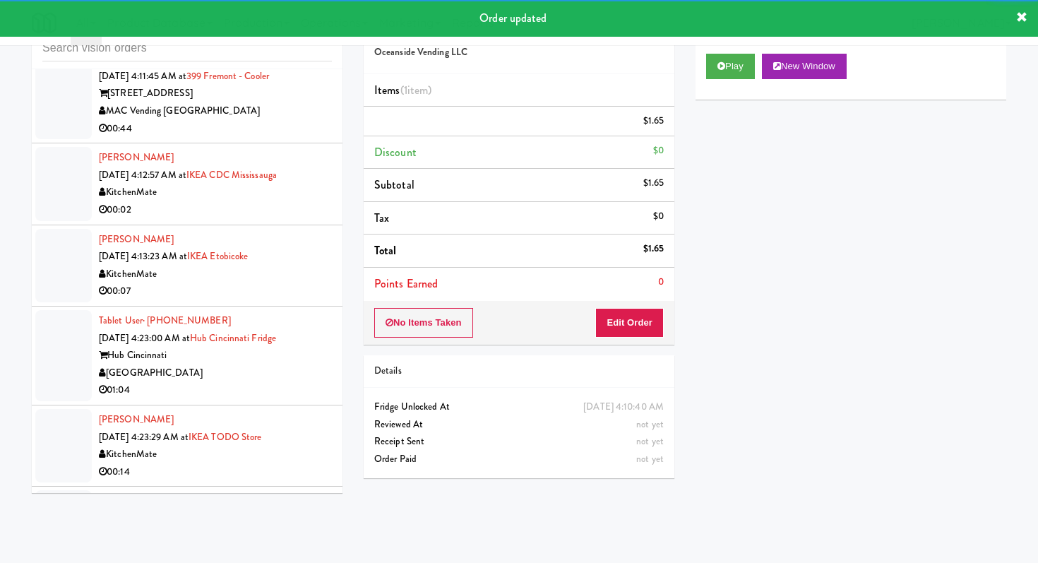
click at [311, 102] on div "[STREET_ADDRESS]" at bounding box center [215, 94] width 233 height 18
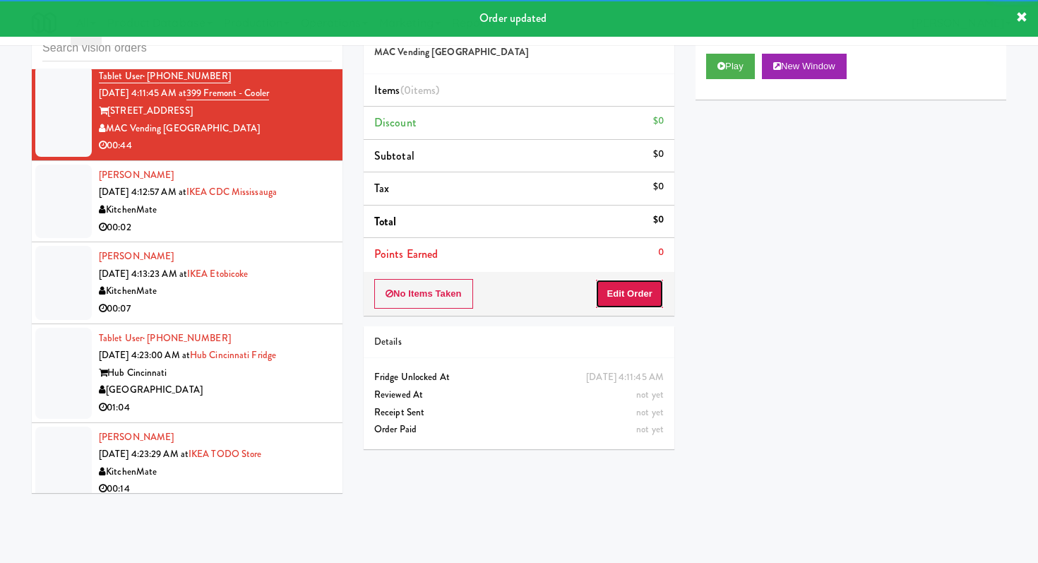
click at [638, 290] on button "Edit Order" at bounding box center [629, 294] width 69 height 30
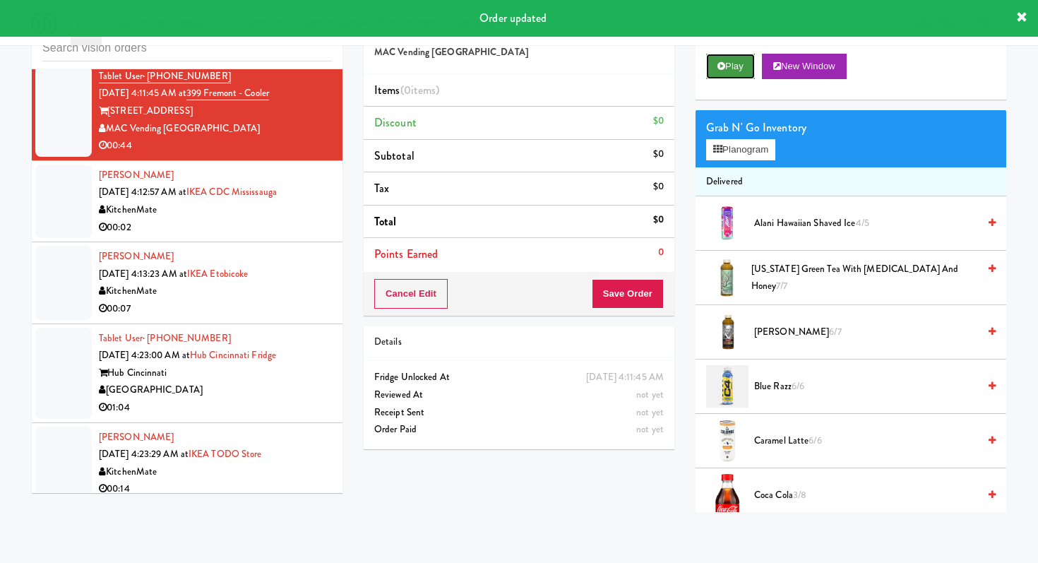
click at [723, 75] on button "Play" at bounding box center [730, 66] width 49 height 25
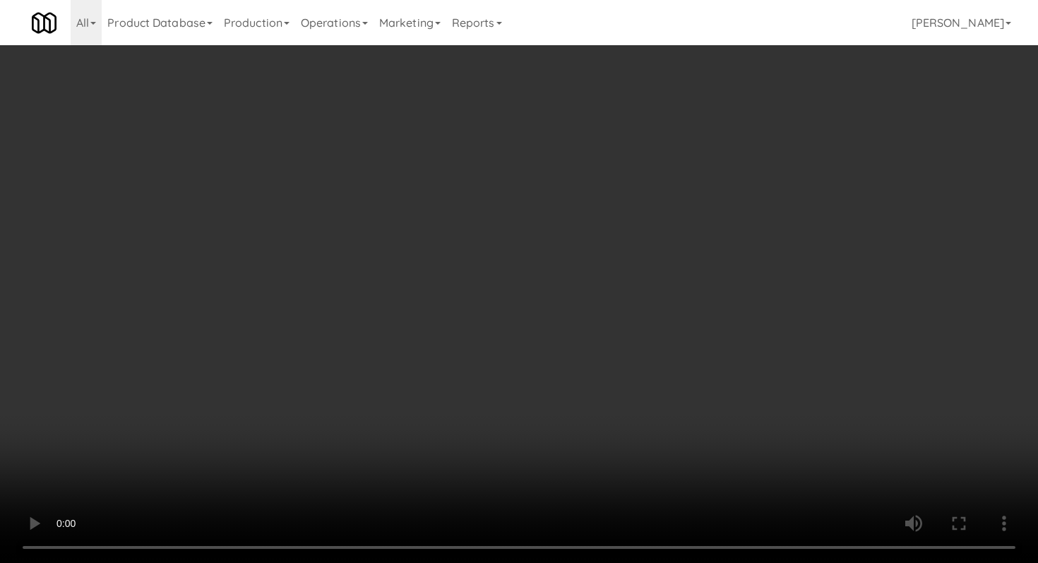
scroll to position [1043, 0]
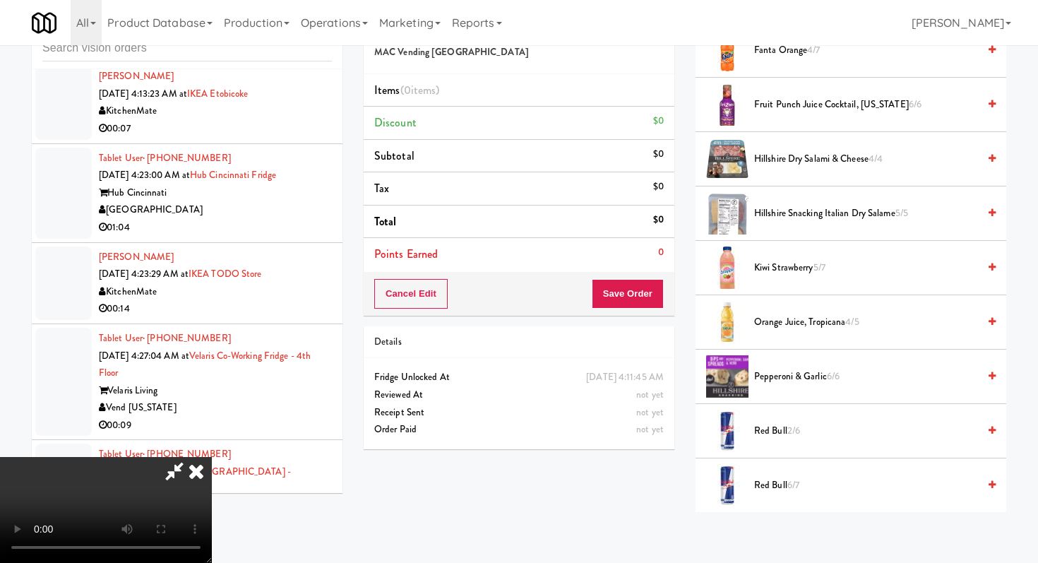
click at [768, 381] on span "Pepperoni & Garlic 6/6" at bounding box center [866, 377] width 224 height 18
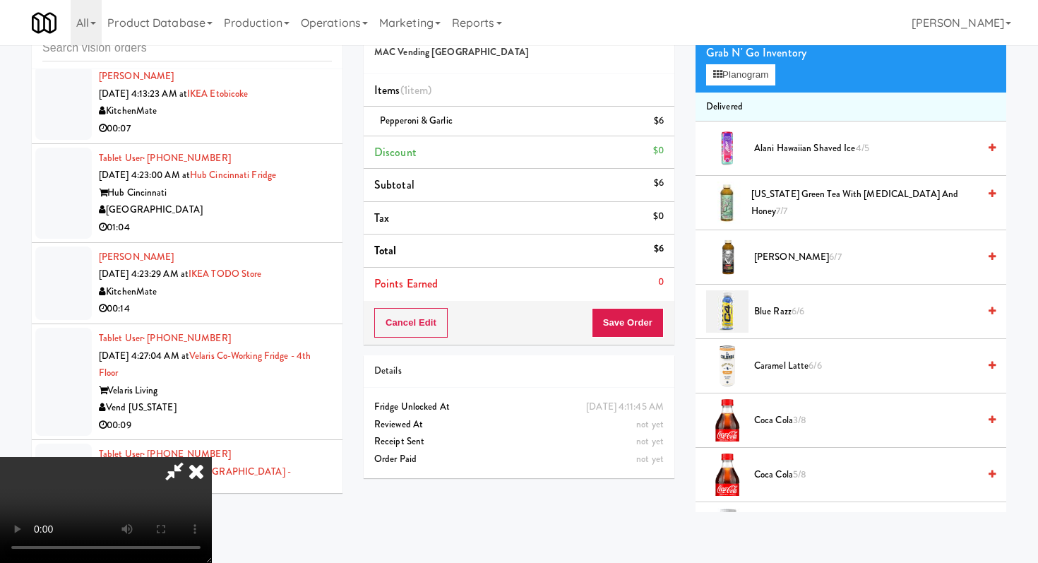
scroll to position [66, 0]
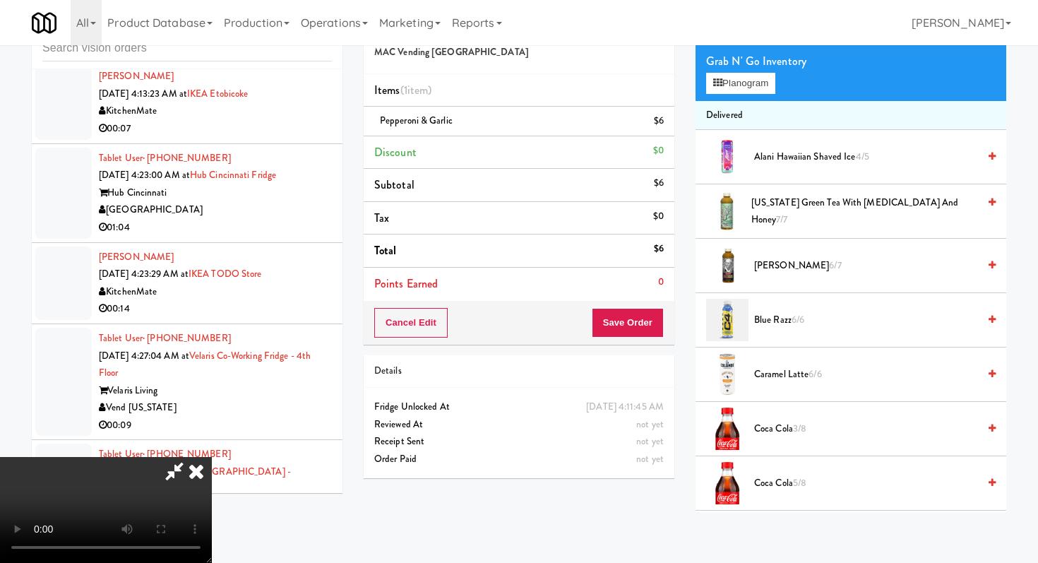
click at [768, 381] on span "Caramel Latte 6/6" at bounding box center [866, 375] width 224 height 18
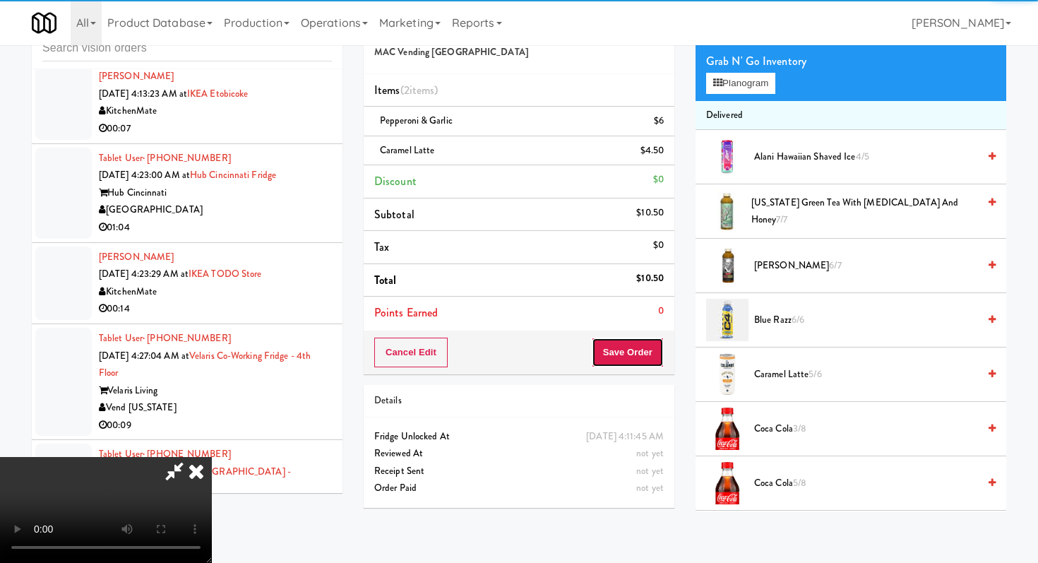
click at [656, 364] on button "Save Order" at bounding box center [628, 353] width 72 height 30
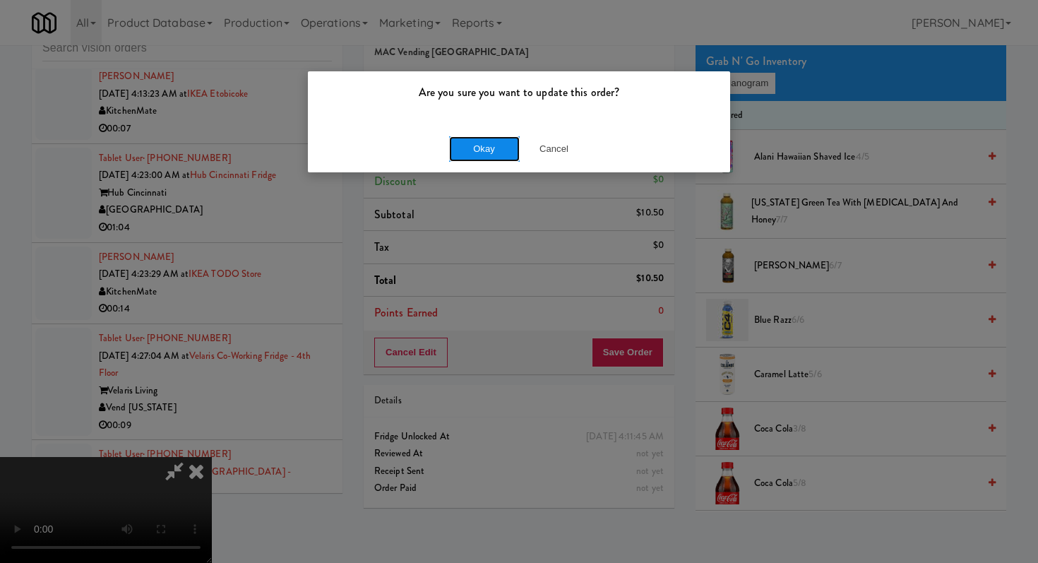
click at [485, 150] on button "Okay" at bounding box center [484, 148] width 71 height 25
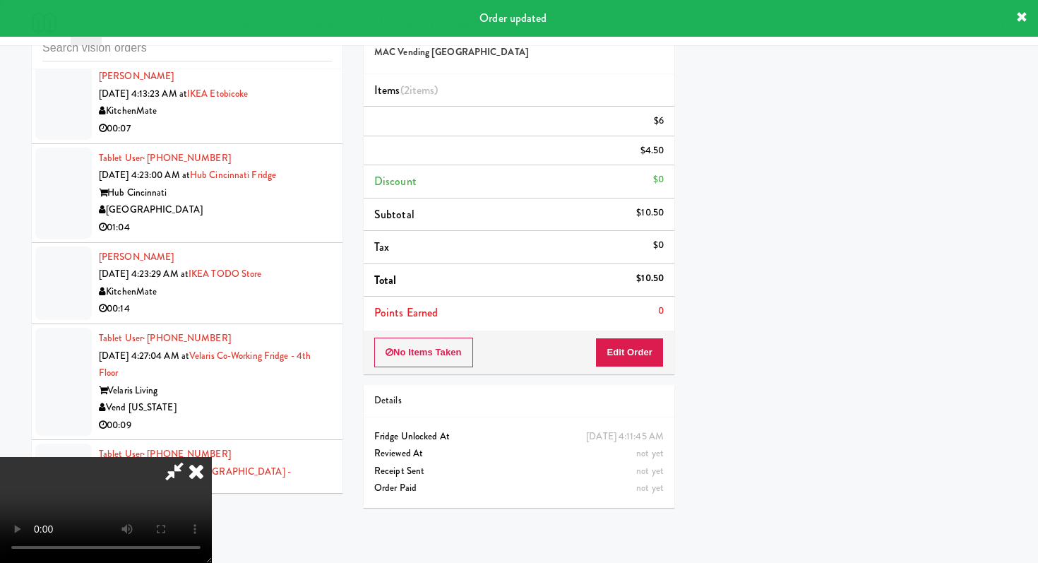
scroll to position [60, 0]
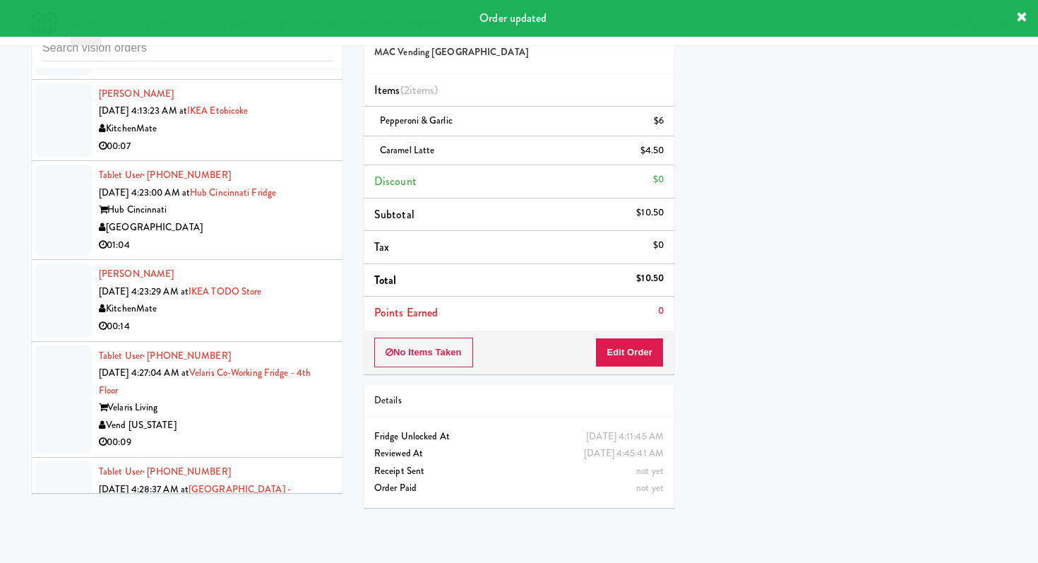
click at [287, 73] on div "00:02" at bounding box center [215, 65] width 233 height 18
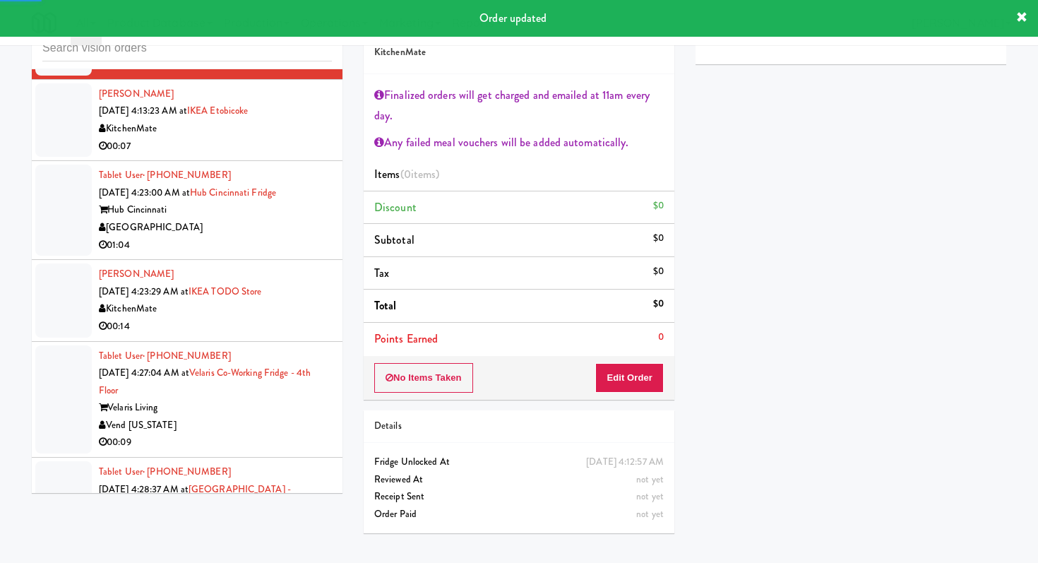
click at [309, 155] on div "00:07" at bounding box center [215, 147] width 233 height 18
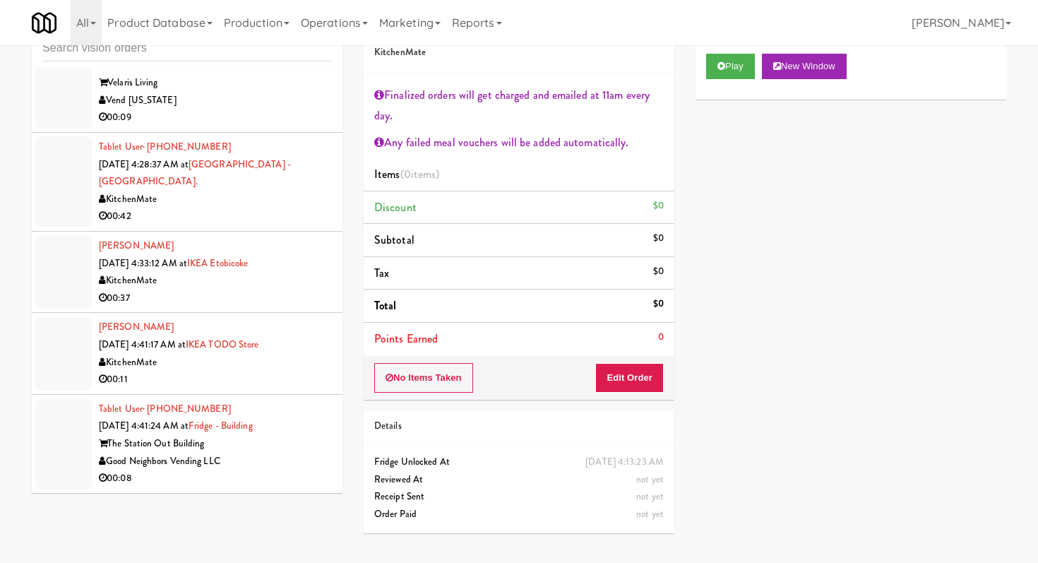
scroll to position [4131, 0]
click at [277, 109] on div "Vend [US_STATE]" at bounding box center [215, 101] width 233 height 18
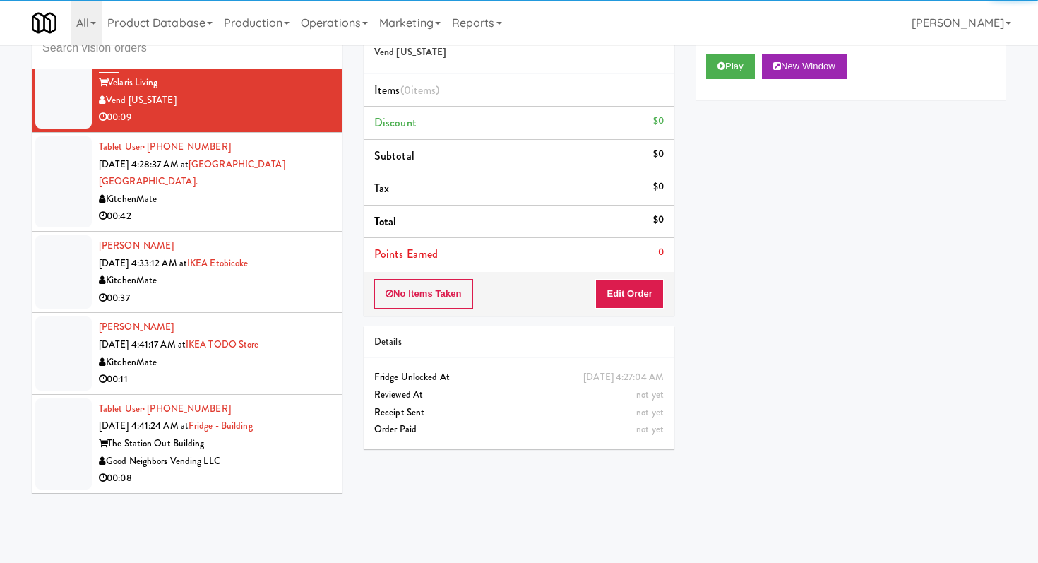
click at [614, 311] on div "No Items Taken Edit Order" at bounding box center [519, 294] width 311 height 44
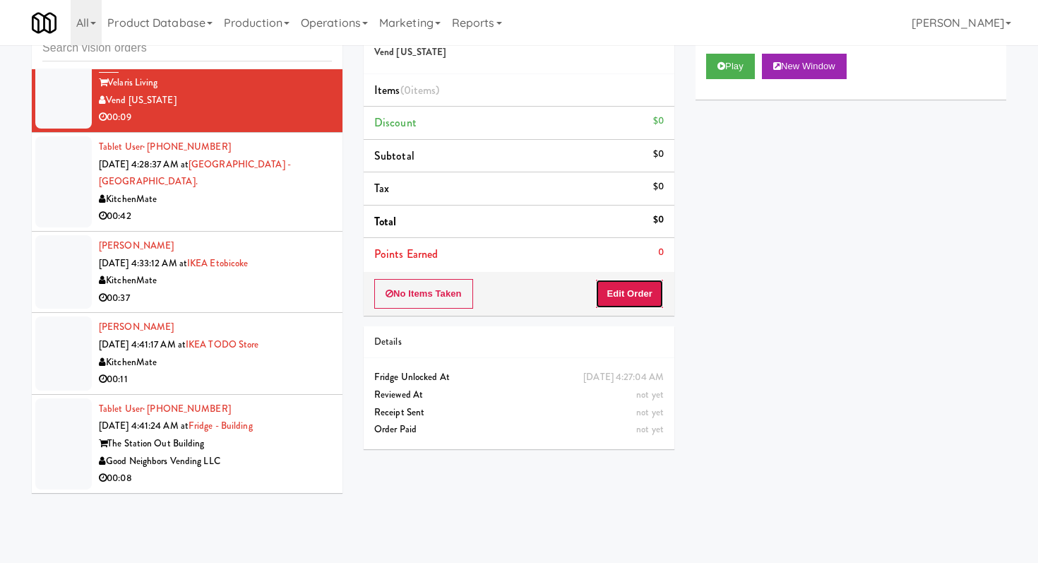
click at [624, 284] on button "Edit Order" at bounding box center [629, 294] width 69 height 30
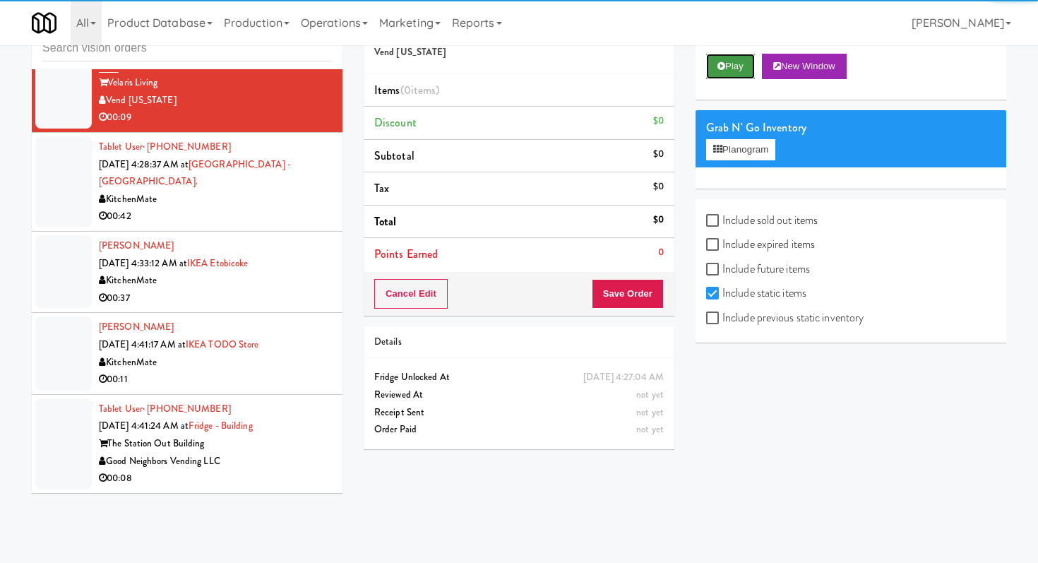
click at [736, 75] on button "Play" at bounding box center [730, 66] width 49 height 25
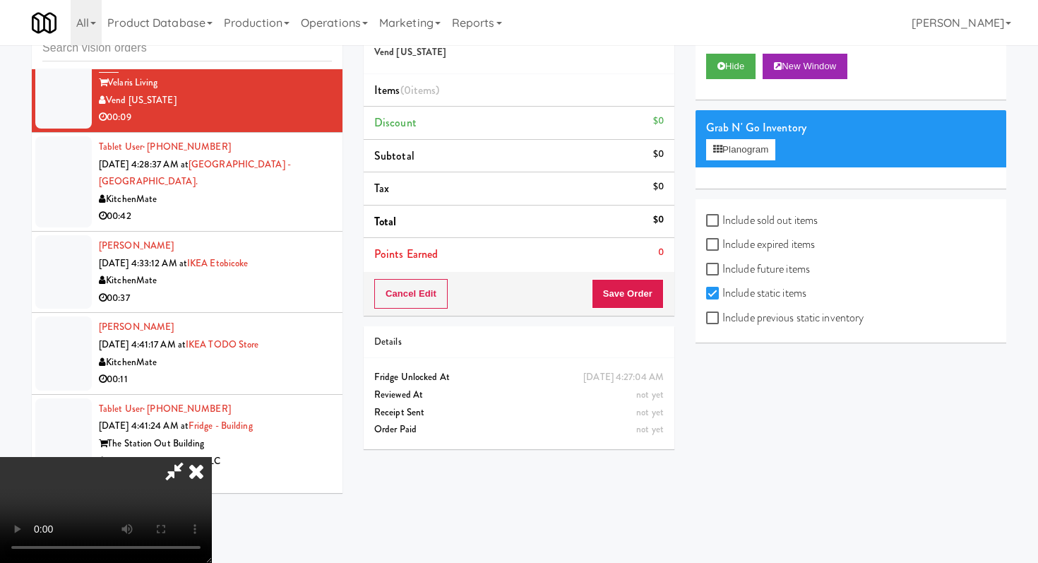
click at [701, 314] on div "Include sold out items Include expired items Include future items Include stati…" at bounding box center [851, 270] width 311 height 143
click at [721, 322] on input "Include previous static inventory" at bounding box center [714, 318] width 16 height 11
checkbox input "true"
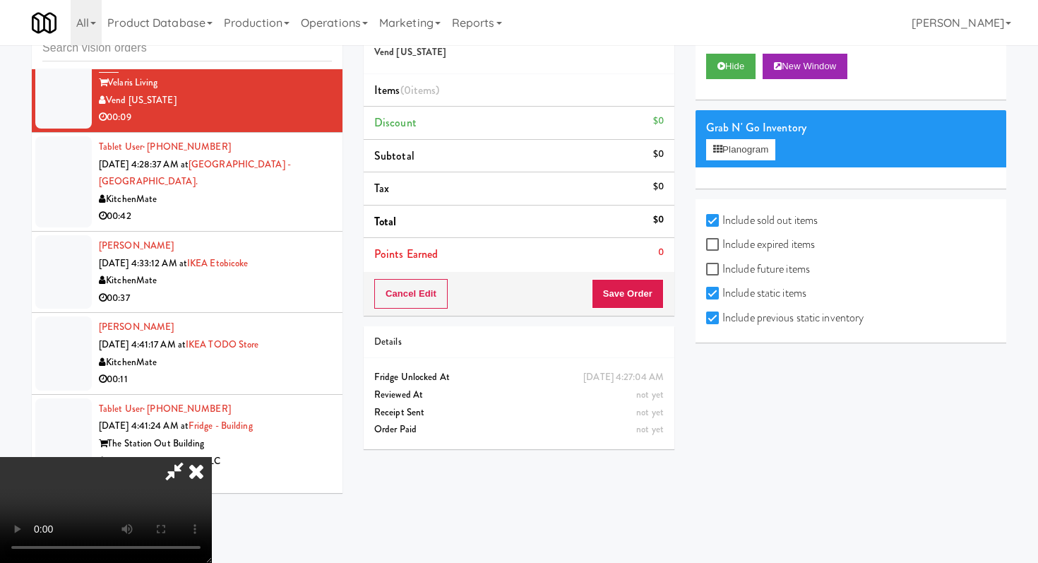
drag, startPoint x: 721, startPoint y: 322, endPoint x: 696, endPoint y: 562, distance: 241.4
click at [696, 562] on body "Are you sure you want to update this order? Okay Cancel Okay Are you sure you w…" at bounding box center [519, 281] width 1038 height 563
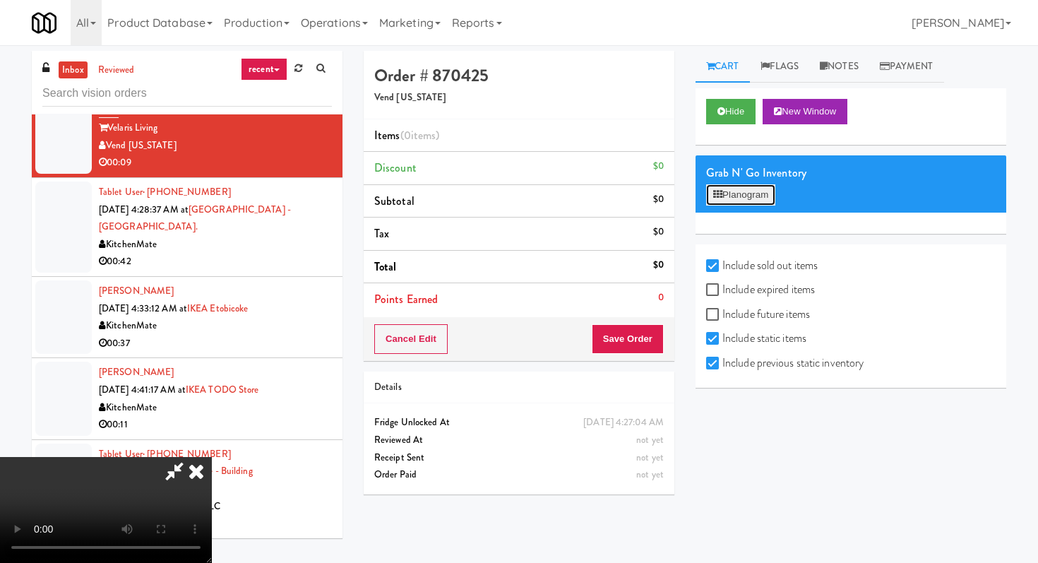
click at [749, 192] on button "Planogram" at bounding box center [740, 194] width 69 height 21
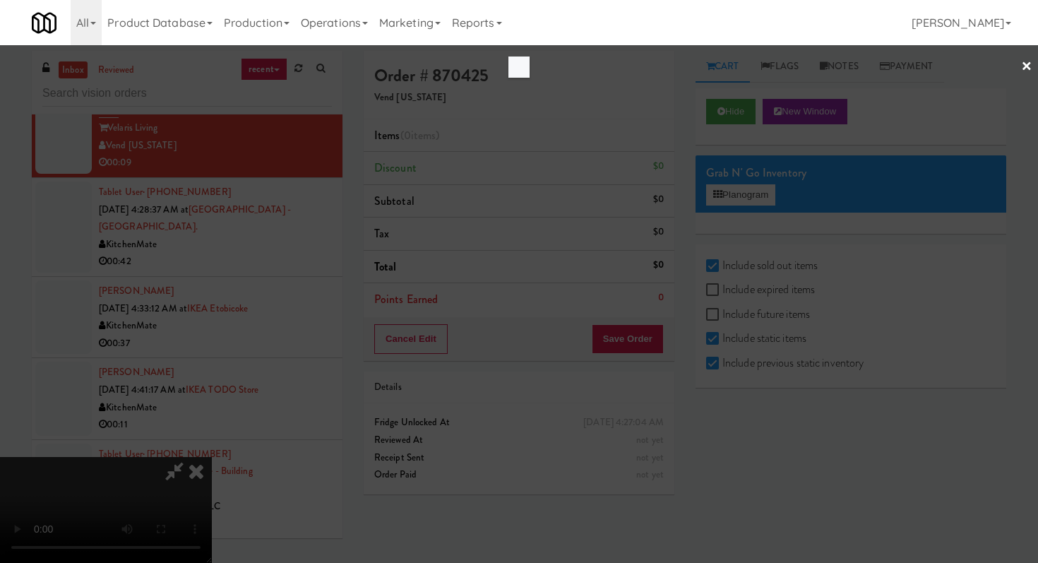
click at [790, 182] on div at bounding box center [519, 281] width 1038 height 563
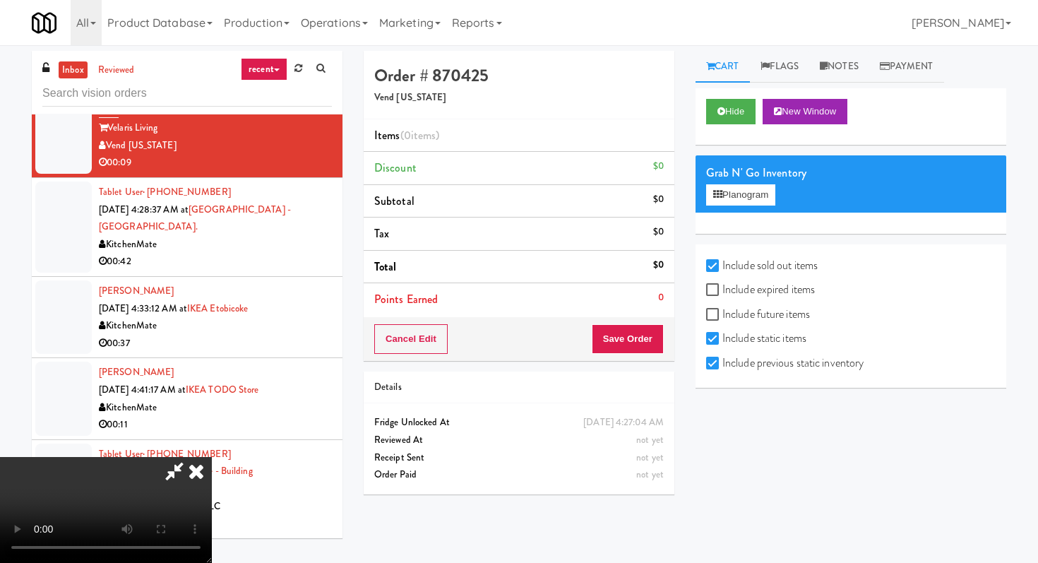
click at [710, 300] on div "Include expired items" at bounding box center [851, 291] width 290 height 25
click at [710, 295] on input "Include expired items" at bounding box center [714, 290] width 16 height 11
checkbox input "true"
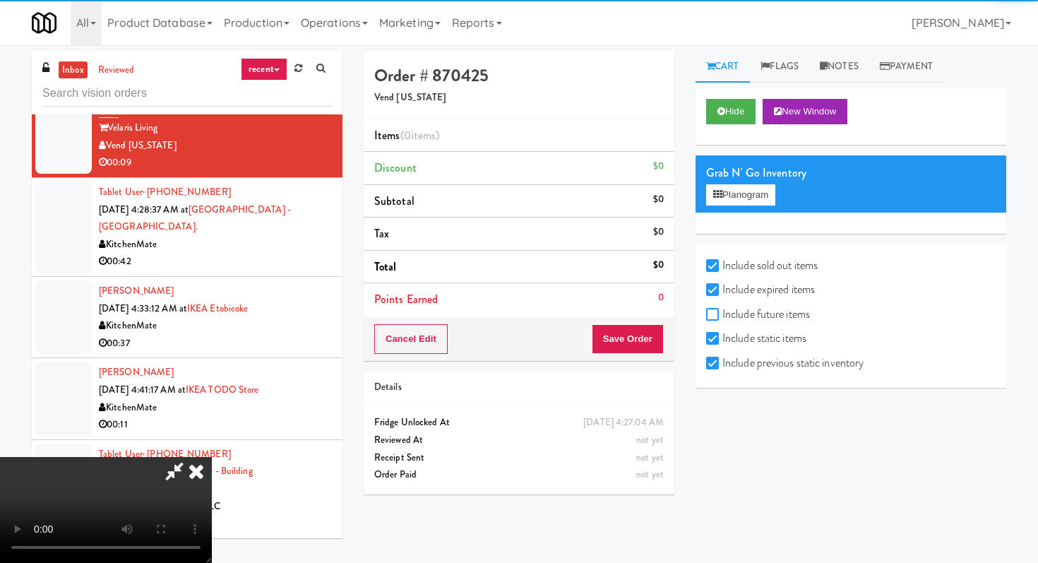
click at [713, 315] on input "Include future items" at bounding box center [714, 314] width 16 height 11
checkbox input "true"
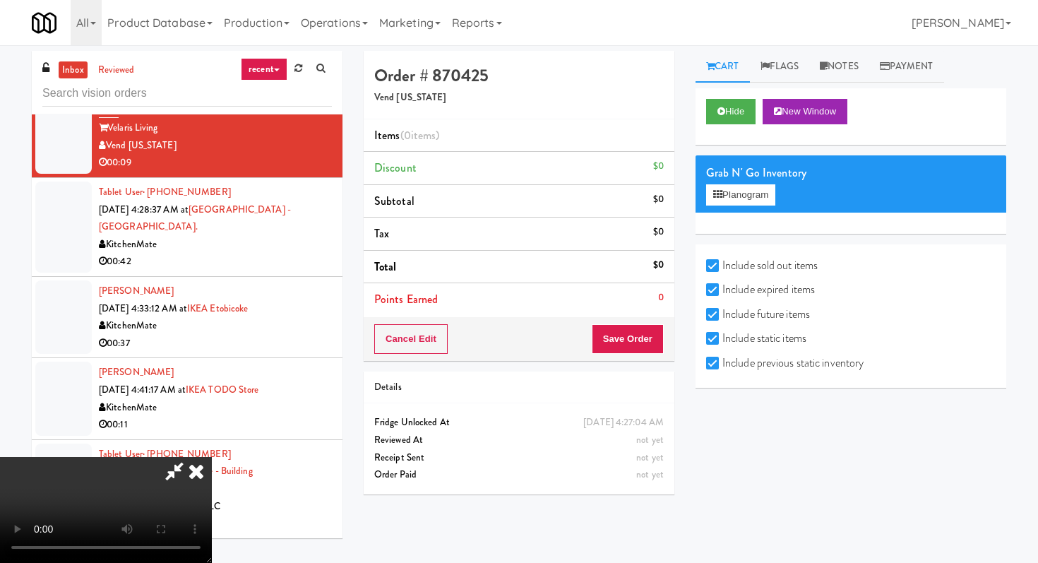
click at [212, 457] on icon at bounding box center [196, 471] width 31 height 28
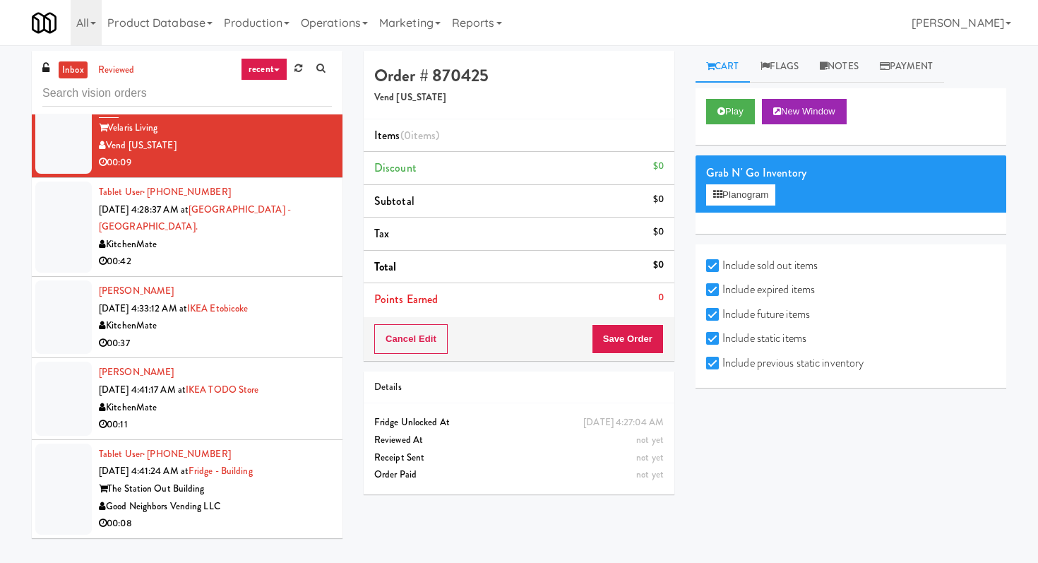
scroll to position [45, 0]
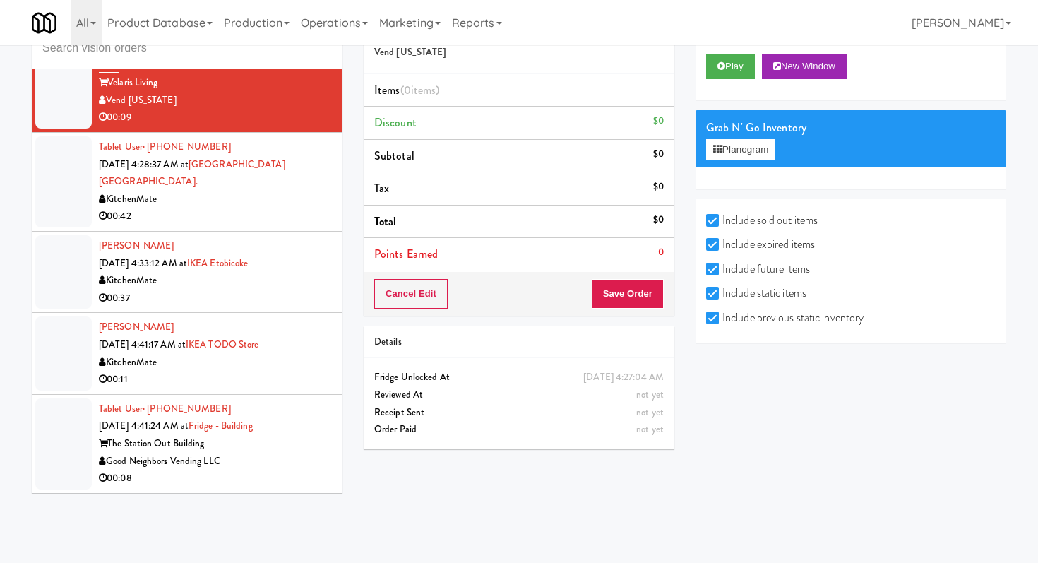
click at [293, 443] on div "The Station Out Building" at bounding box center [215, 444] width 233 height 18
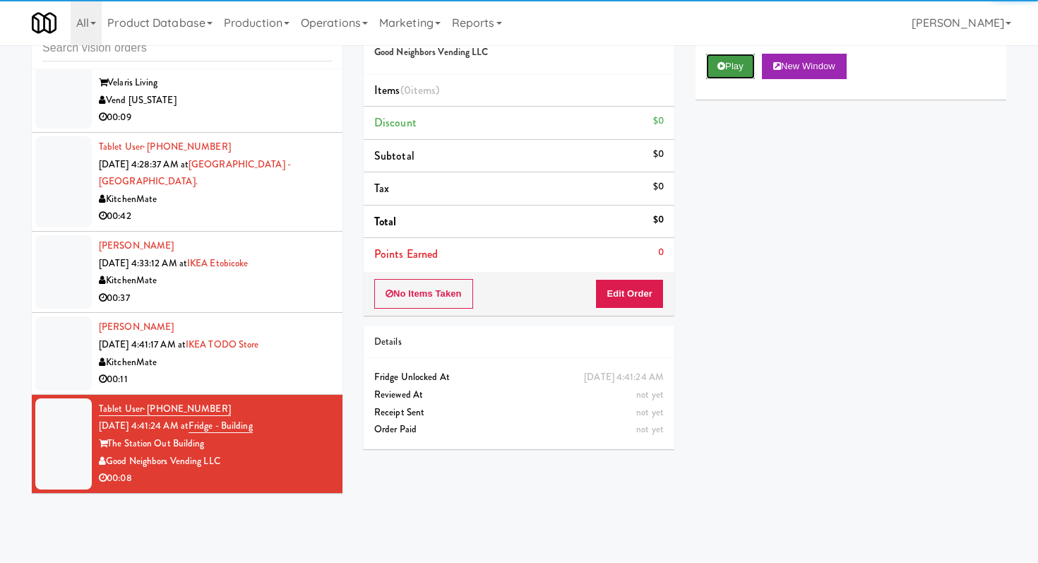
click at [723, 64] on icon at bounding box center [721, 65] width 8 height 9
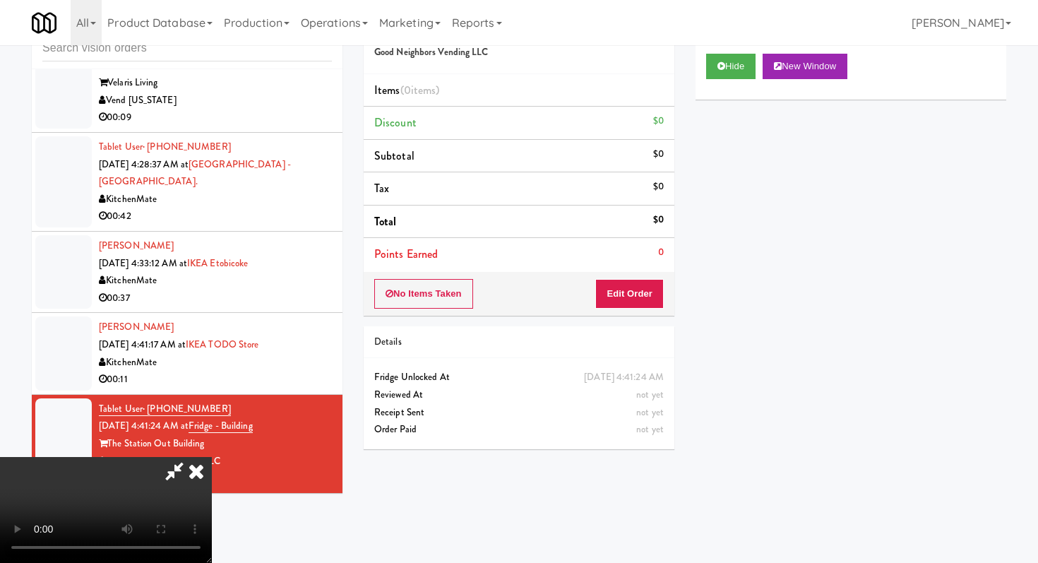
click at [648, 276] on div "No Items Taken Edit Order" at bounding box center [519, 294] width 311 height 44
click at [648, 292] on button "Edit Order" at bounding box center [629, 294] width 69 height 30
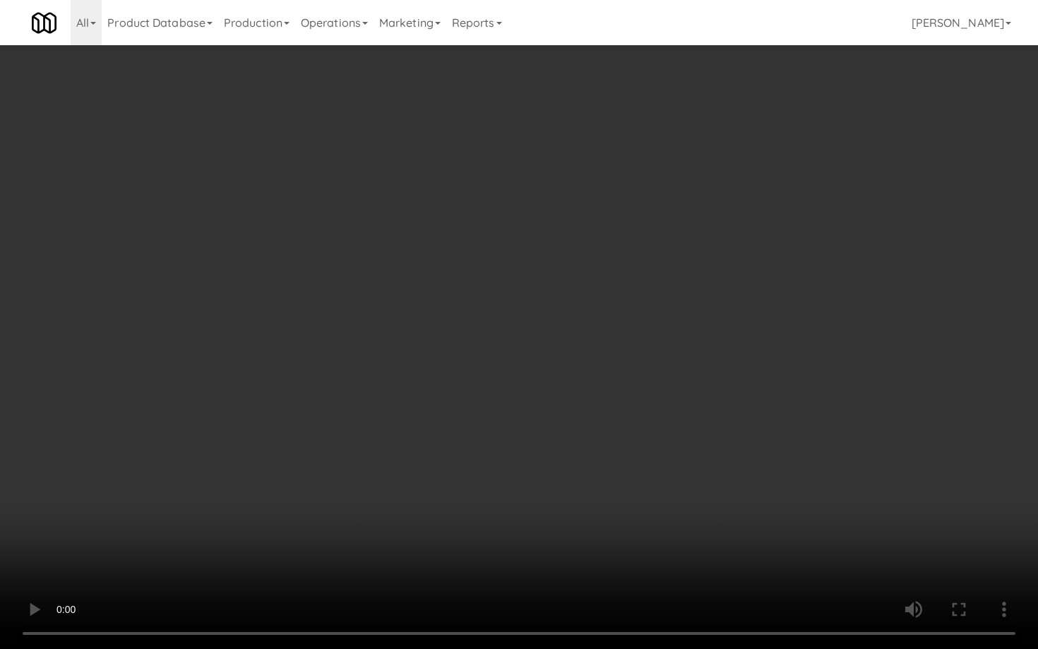
click at [782, 492] on video at bounding box center [519, 324] width 1038 height 649
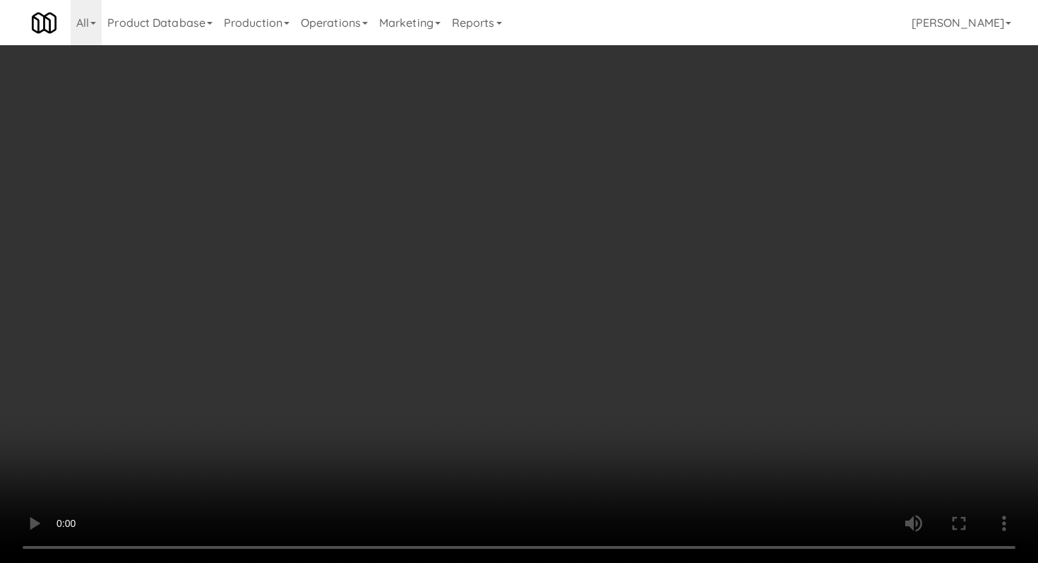
scroll to position [1697, 0]
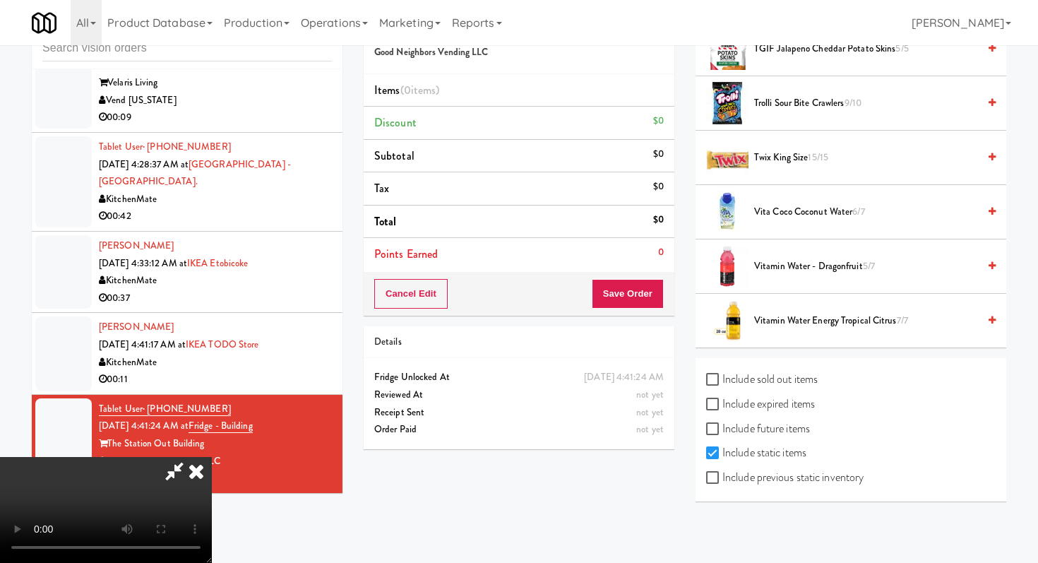
click at [816, 327] on span "Vitamin Water Energy Tropical Citrus 7/7" at bounding box center [866, 321] width 224 height 18
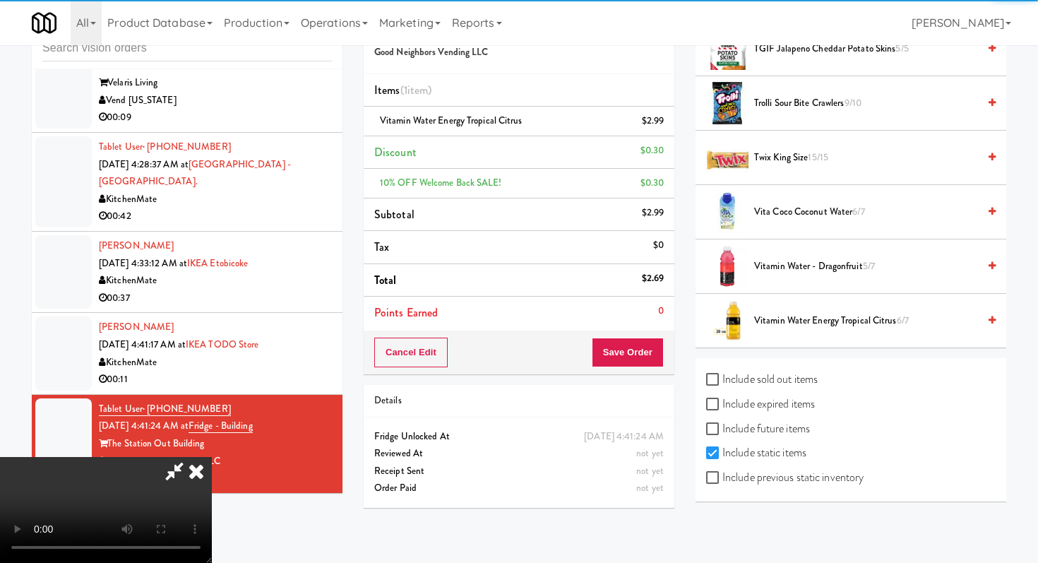
click at [647, 326] on li "Points Earned 0" at bounding box center [519, 313] width 311 height 32
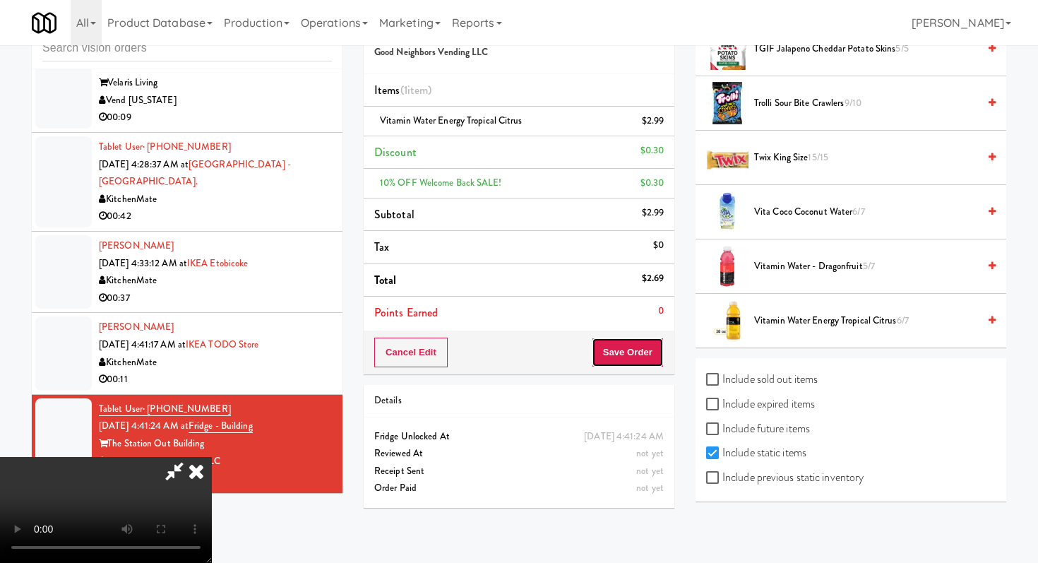
click at [646, 346] on button "Save Order" at bounding box center [628, 353] width 72 height 30
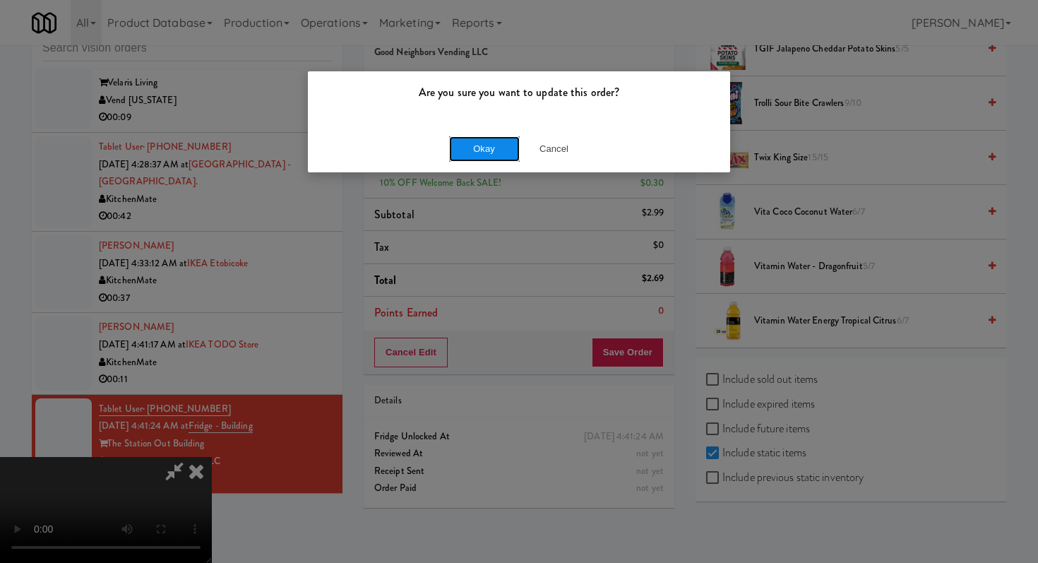
click at [504, 138] on button "Okay" at bounding box center [484, 148] width 71 height 25
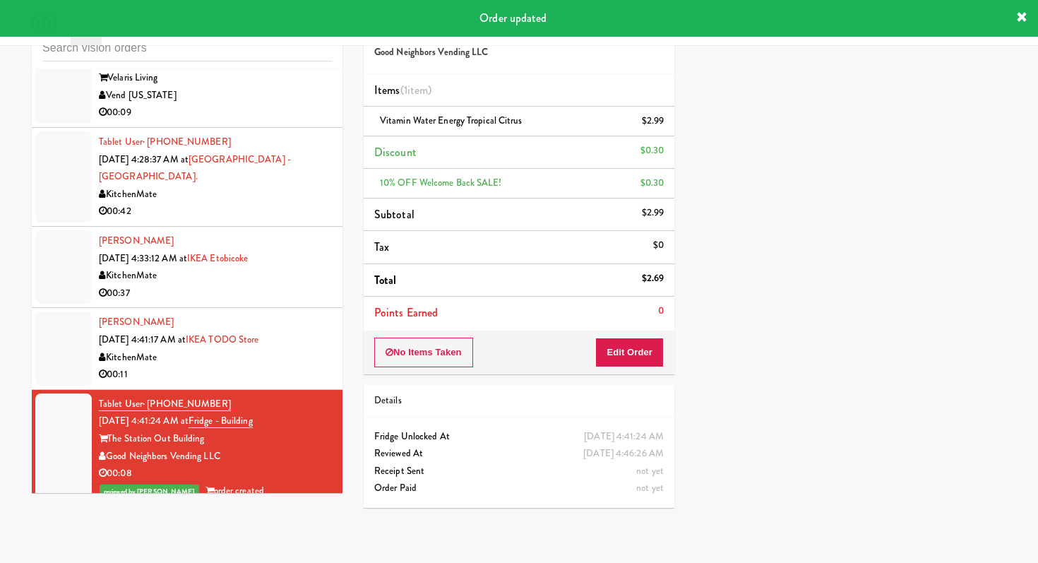
scroll to position [4063, 0]
click at [291, 129] on li "Tablet User · (973) 896-5280 [DATE] 4:27:04 AM at Velaris Co-Working Fridge - 4…" at bounding box center [187, 71] width 311 height 117
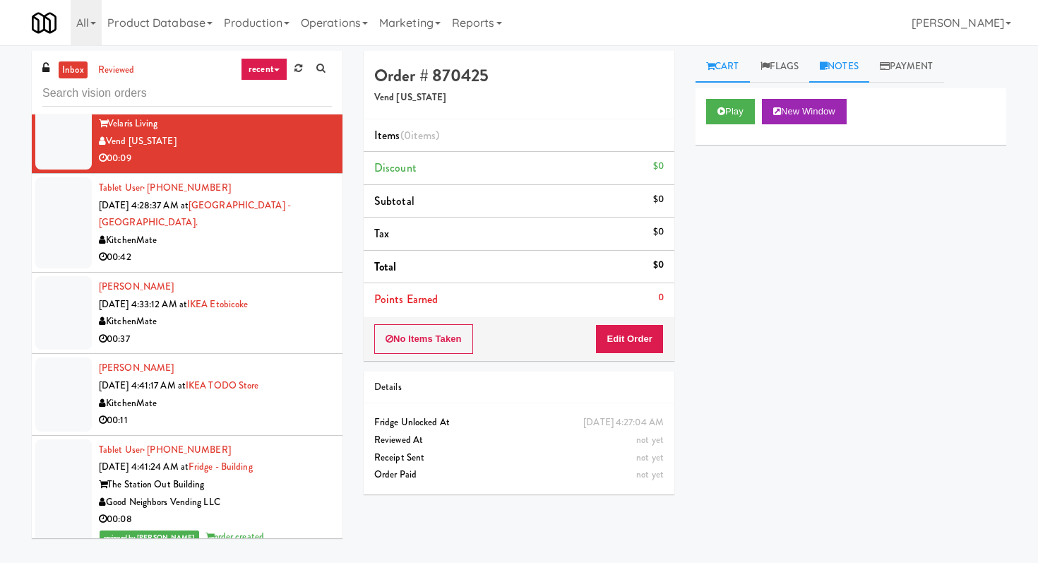
click at [845, 59] on link "Notes" at bounding box center [839, 67] width 60 height 32
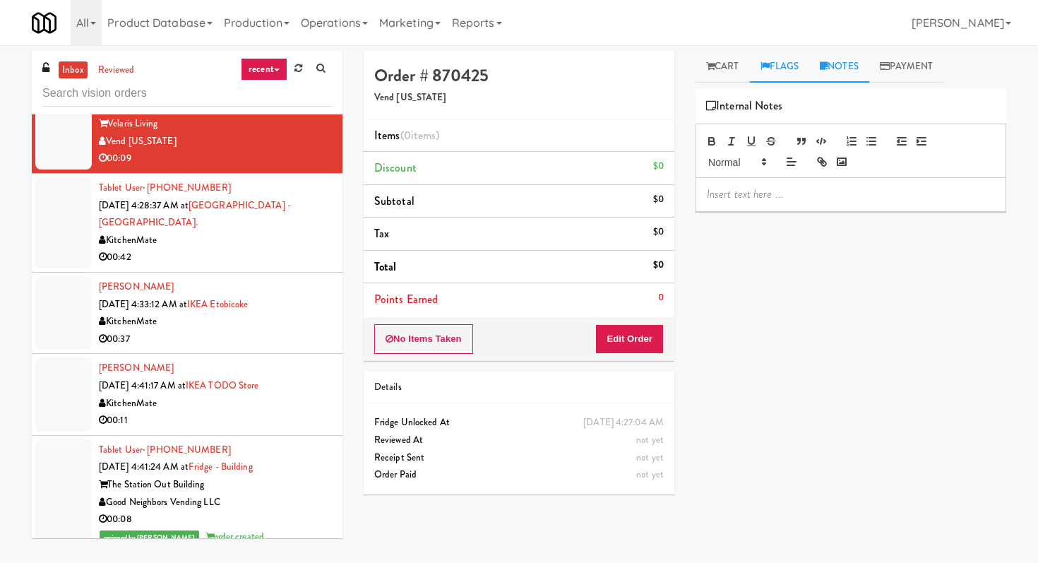
click at [781, 64] on link "Flags" at bounding box center [780, 67] width 60 height 32
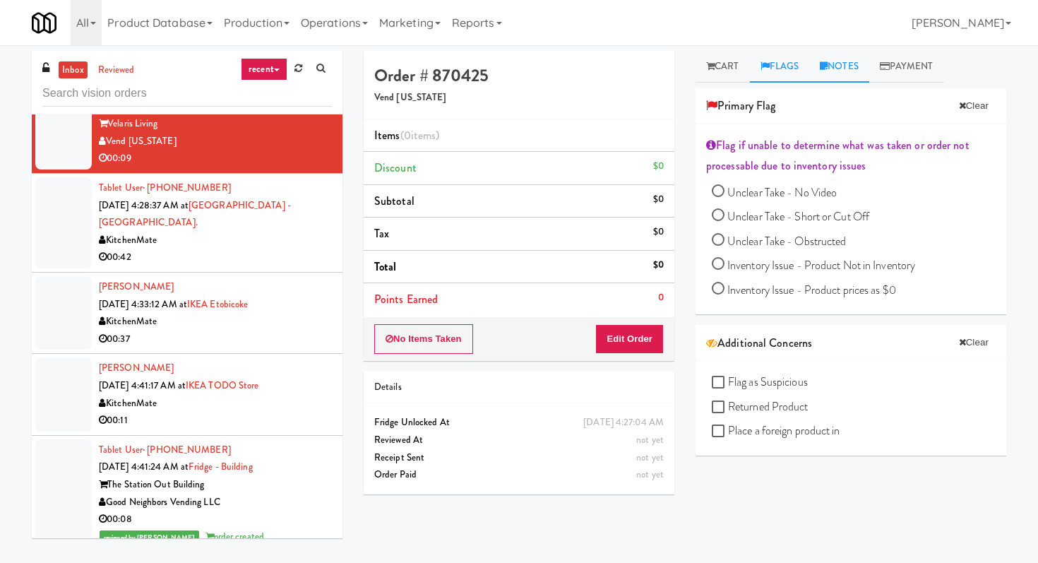
click at [842, 71] on link "Notes" at bounding box center [839, 67] width 60 height 32
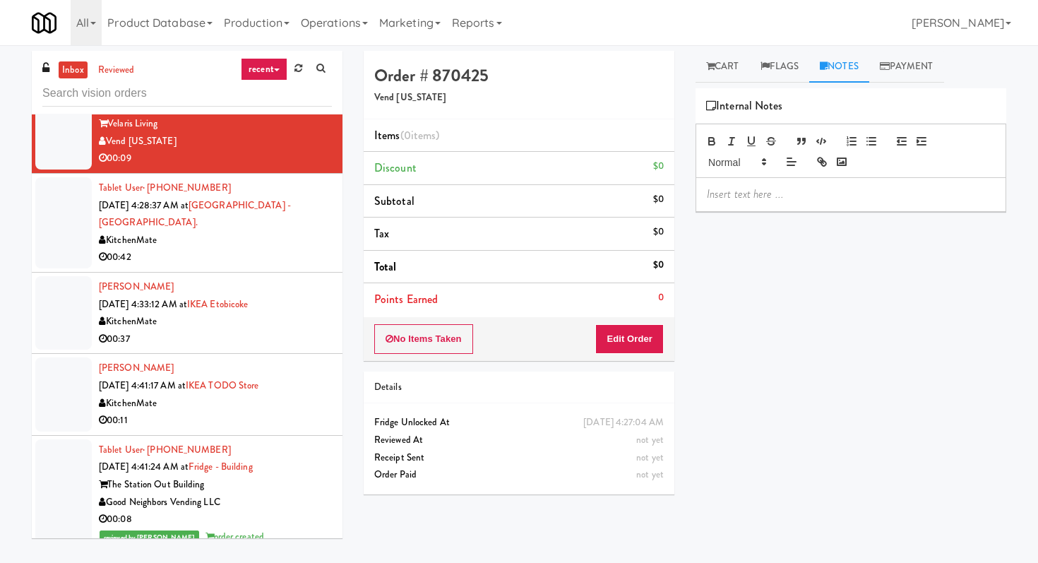
scroll to position [4149, 0]
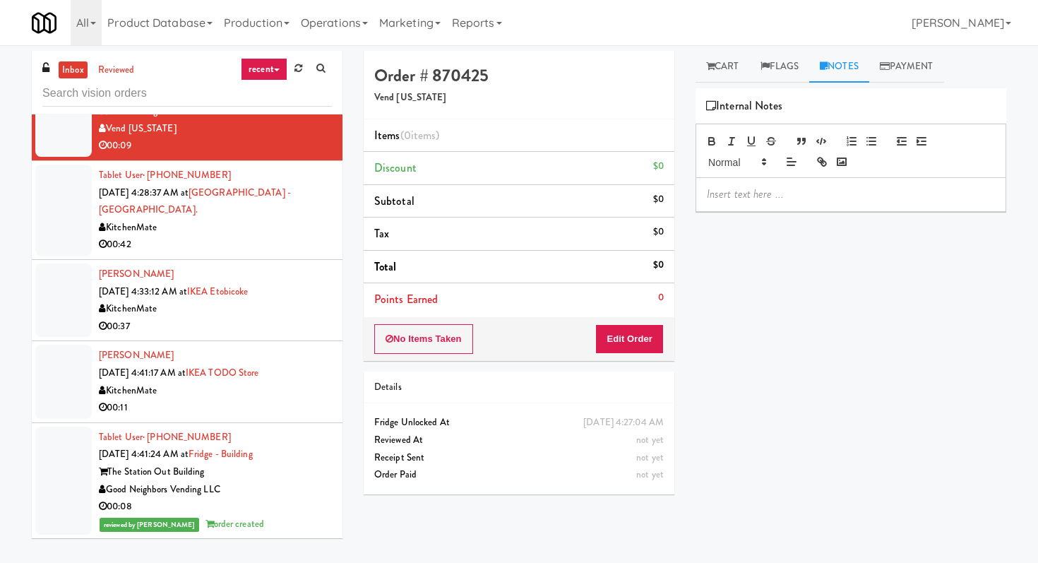
click at [258, 389] on div "KitchenMate" at bounding box center [215, 391] width 233 height 18
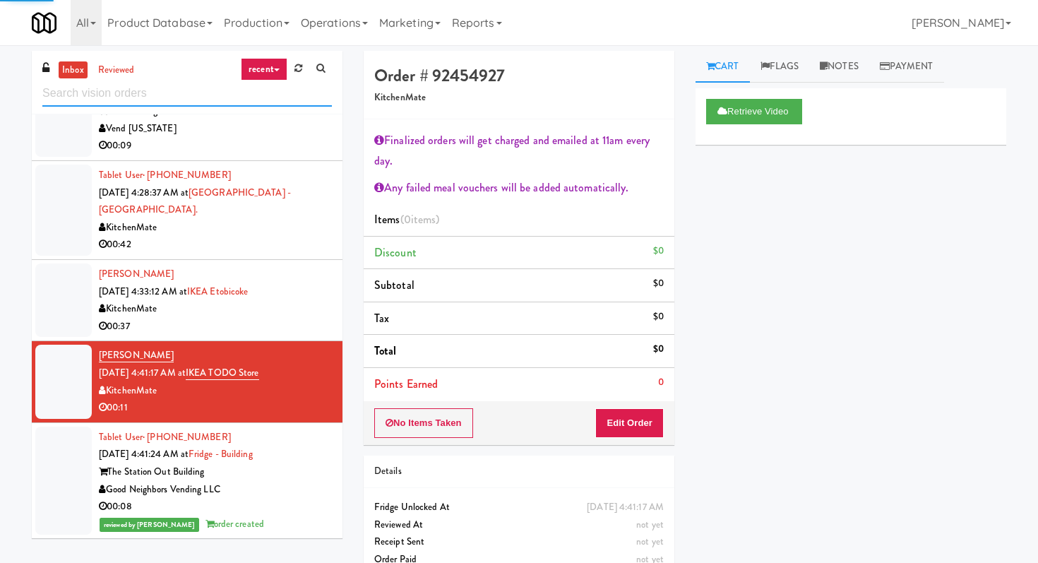
click at [215, 87] on input "text" at bounding box center [187, 94] width 290 height 26
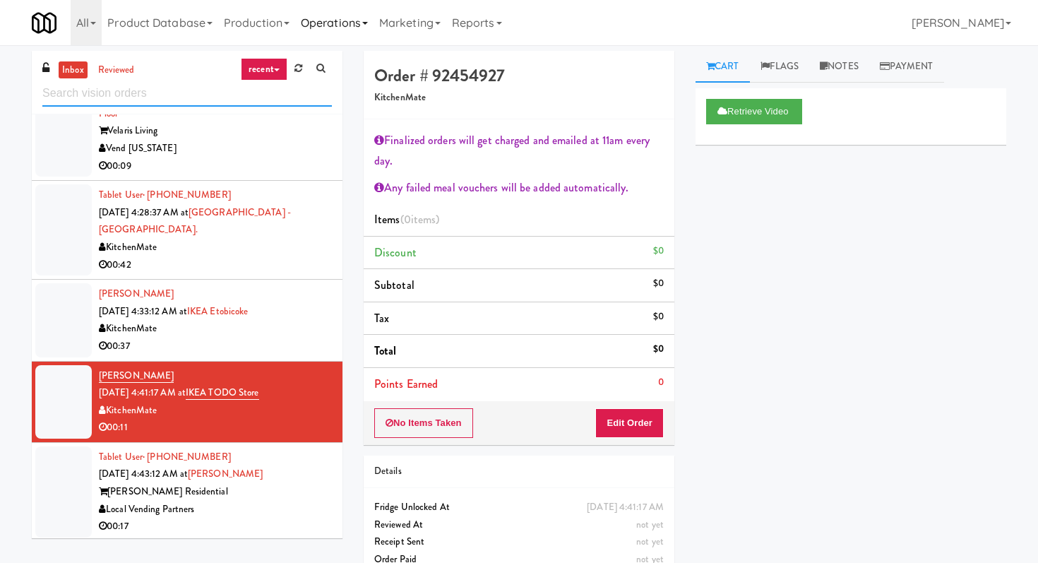
scroll to position [3317, 0]
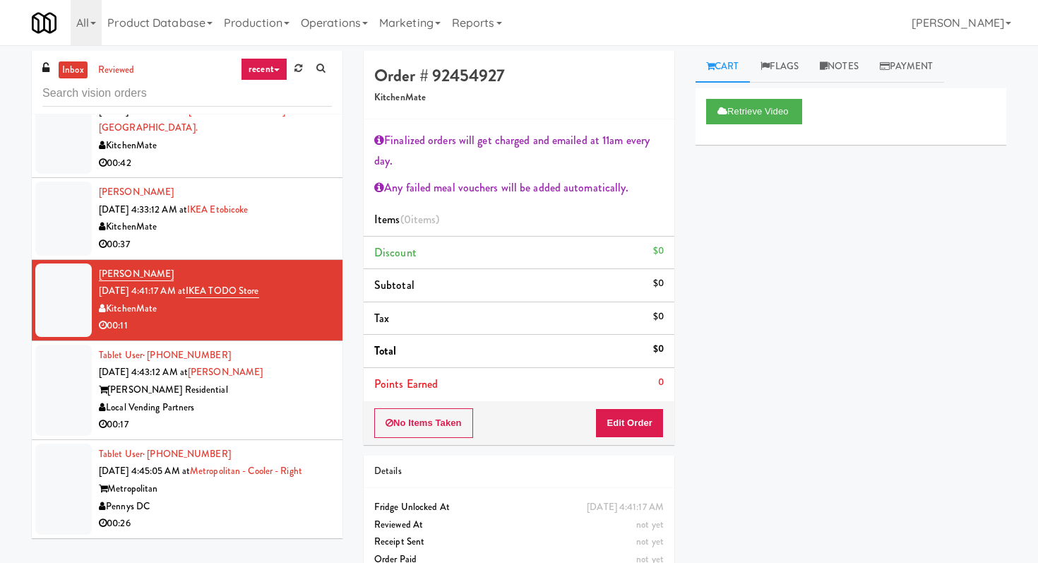
click at [261, 417] on div "00:17" at bounding box center [215, 425] width 233 height 18
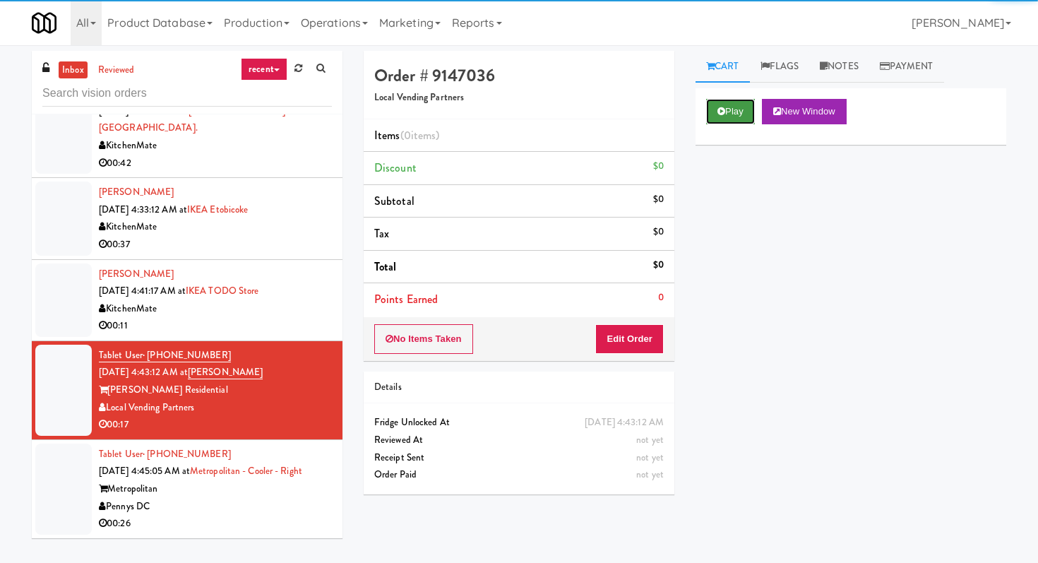
click at [730, 107] on button "Play" at bounding box center [730, 111] width 49 height 25
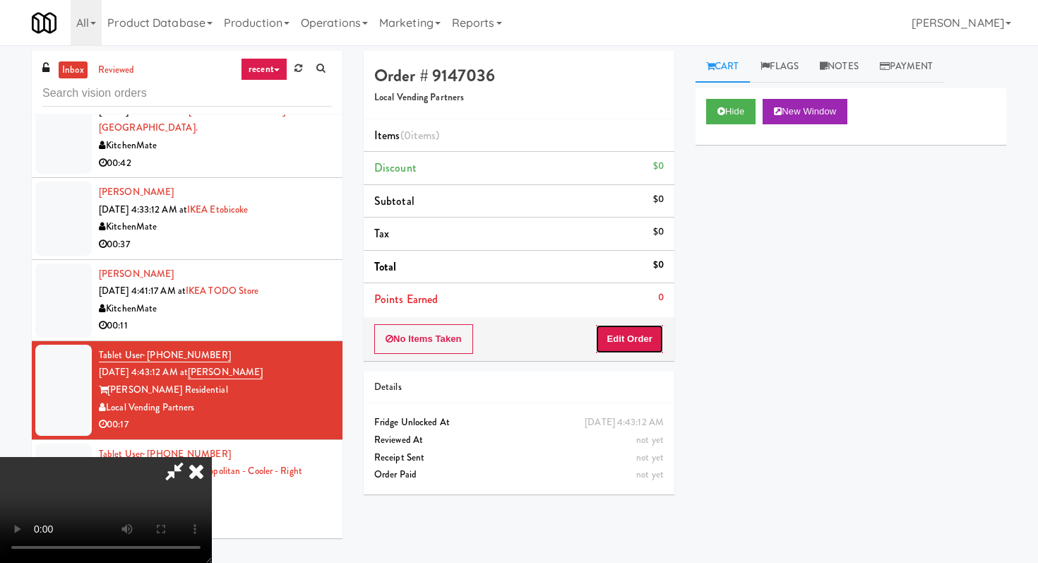
click at [648, 338] on button "Edit Order" at bounding box center [629, 339] width 69 height 30
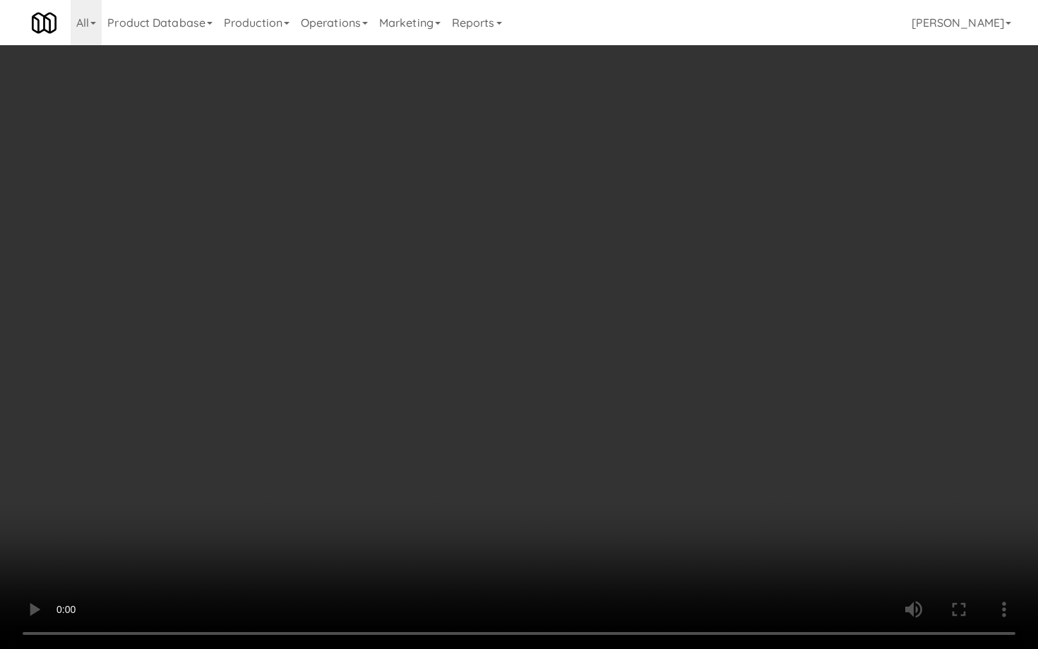
click at [747, 492] on video at bounding box center [519, 324] width 1038 height 649
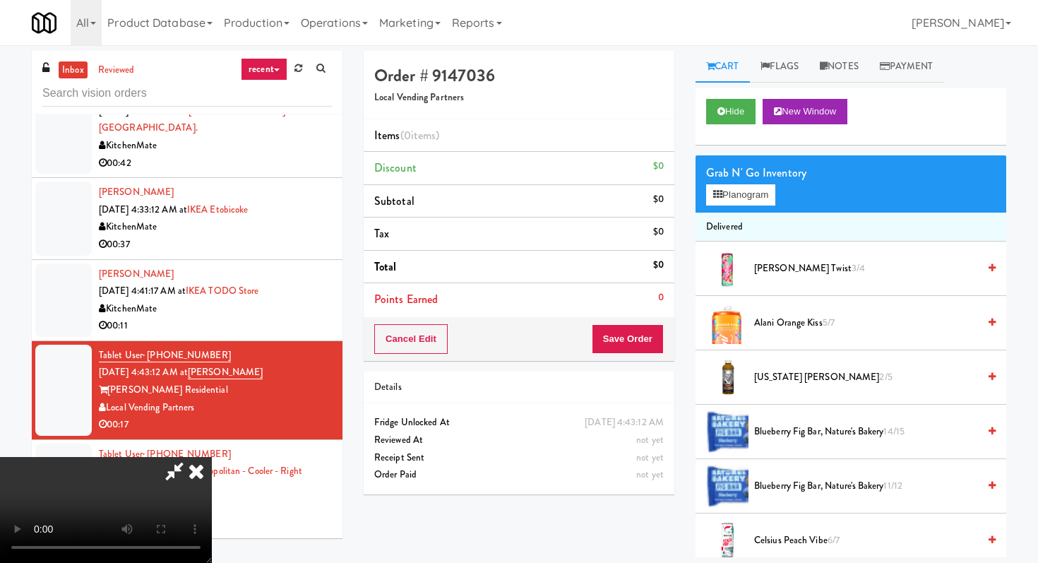
click at [212, 457] on video at bounding box center [106, 510] width 212 height 106
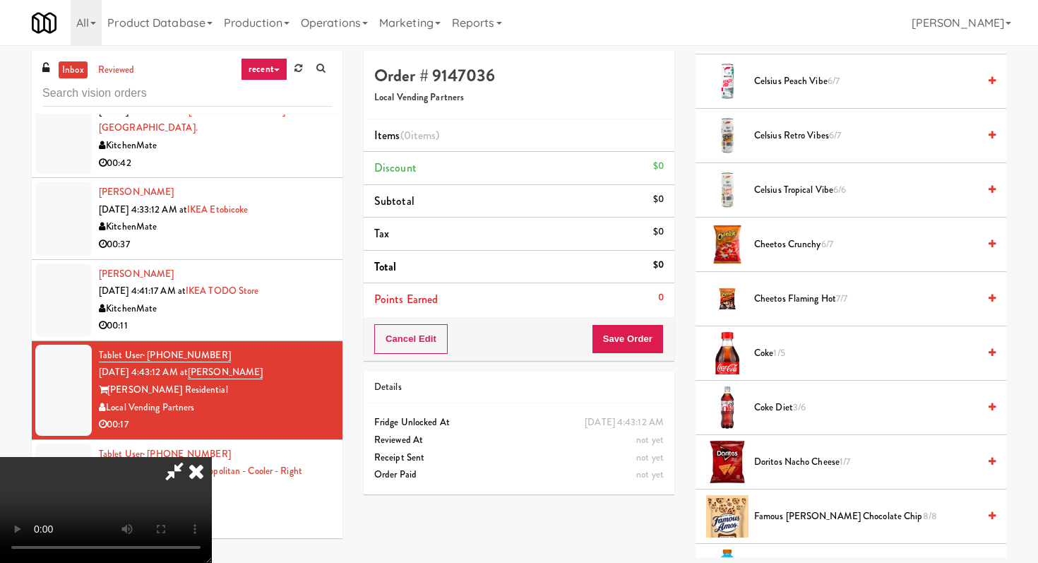
click at [819, 249] on span "Cheetos Crunchy 6/7" at bounding box center [866, 245] width 224 height 18
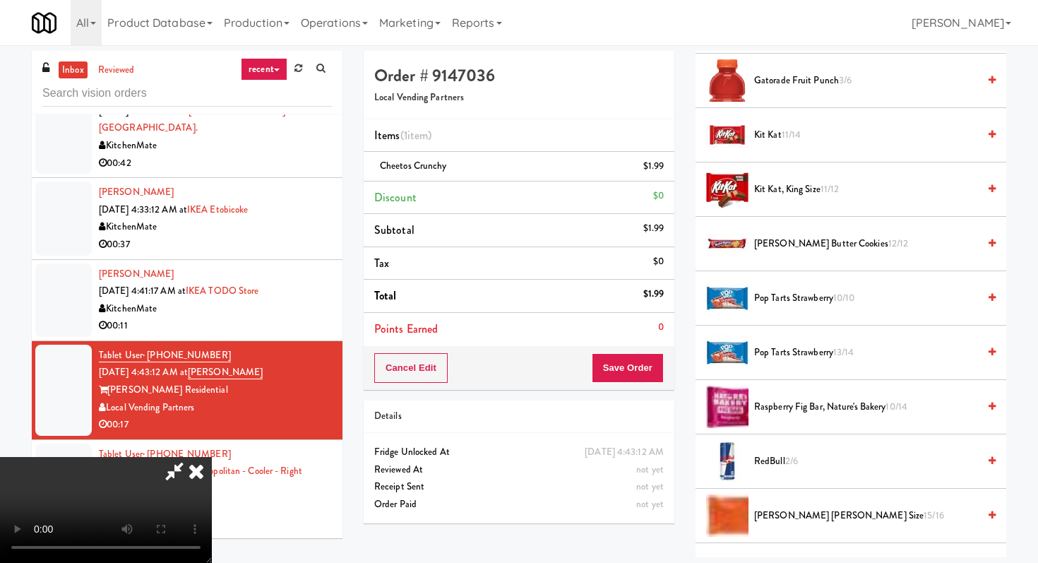
scroll to position [1033, 0]
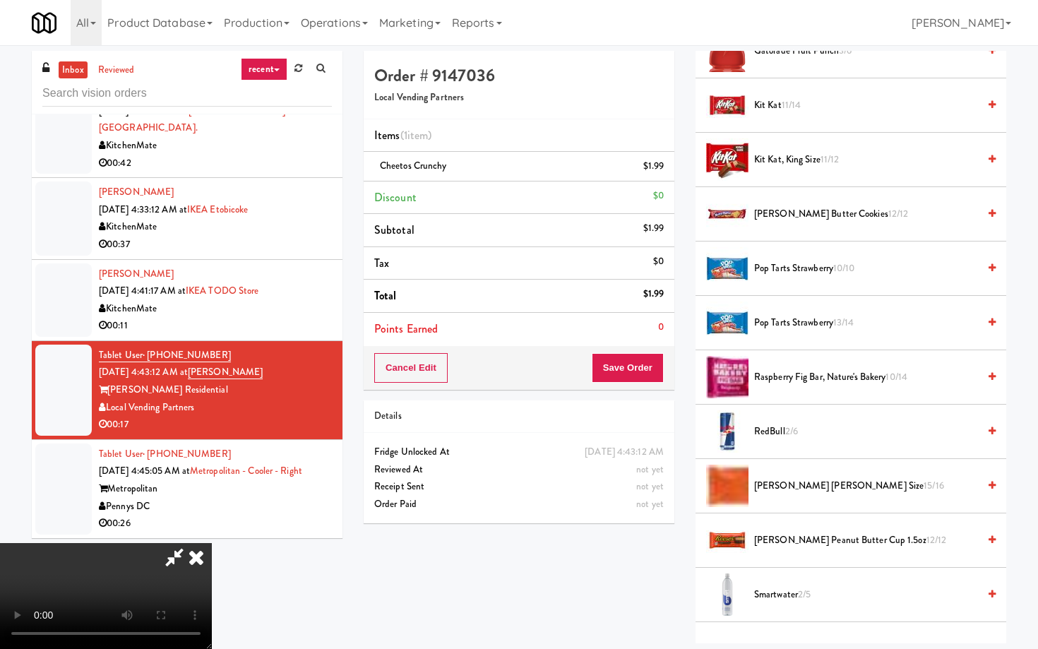
click at [212, 562] on video at bounding box center [106, 596] width 212 height 106
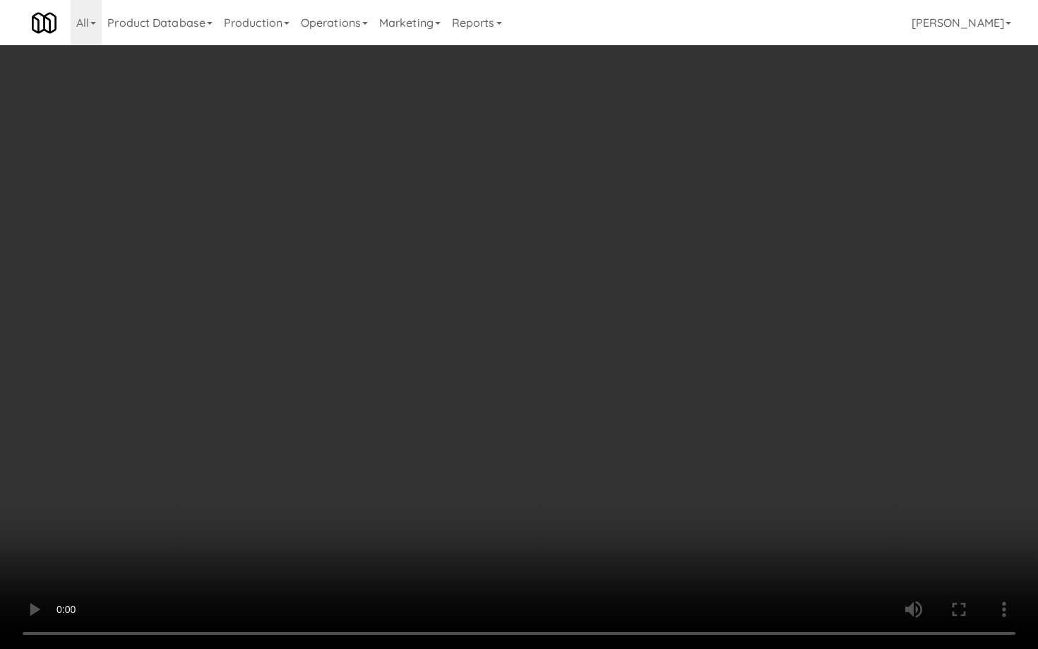
click at [486, 562] on video at bounding box center [519, 324] width 1038 height 649
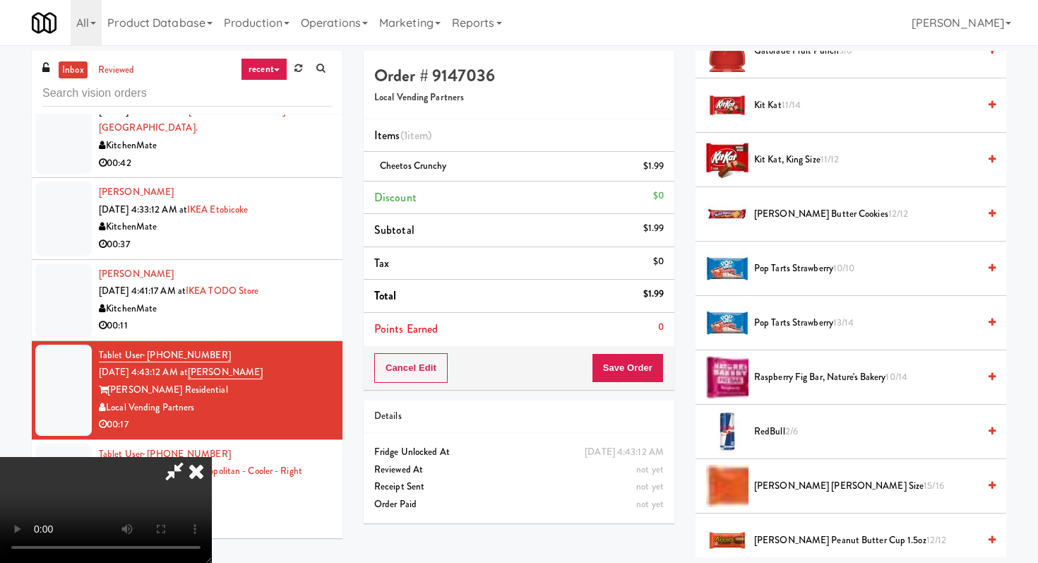
click at [780, 166] on span "Kit Kat, King Size 11/12" at bounding box center [866, 160] width 224 height 18
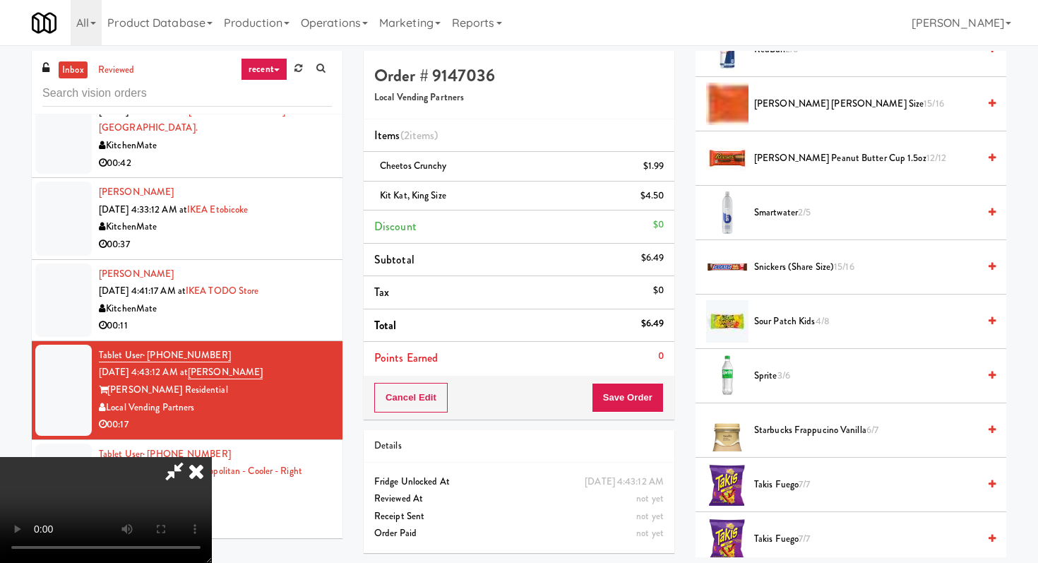
scroll to position [1388, 0]
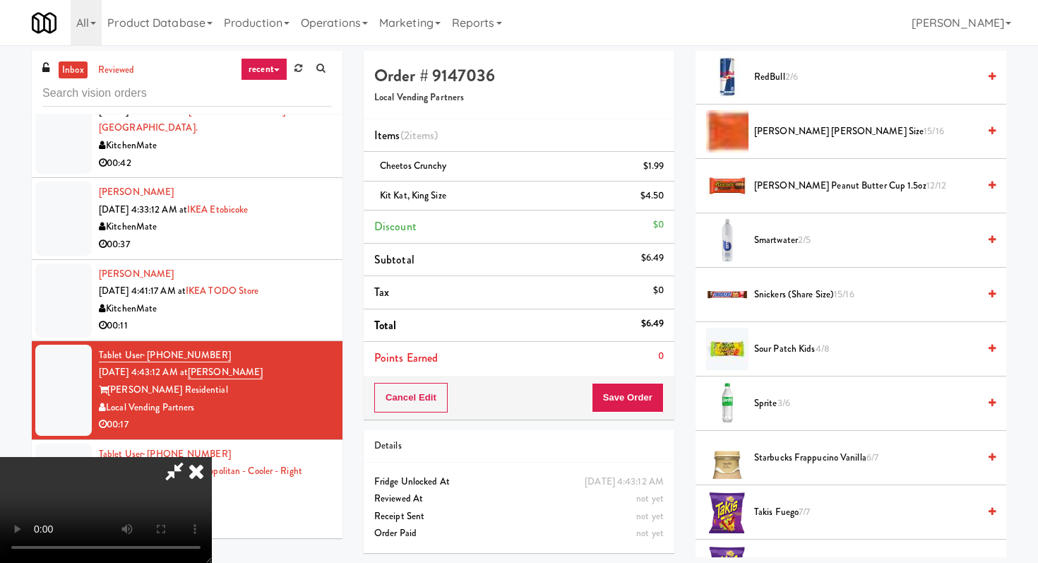
click at [789, 341] on span "Sour Patch Kids 4/8" at bounding box center [866, 349] width 224 height 18
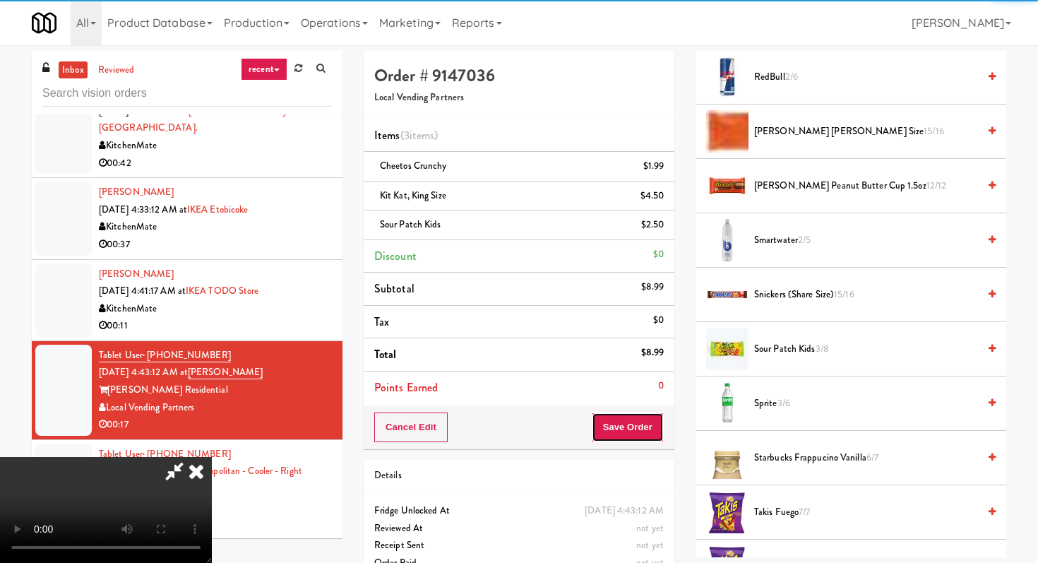
click at [644, 429] on button "Save Order" at bounding box center [628, 427] width 72 height 30
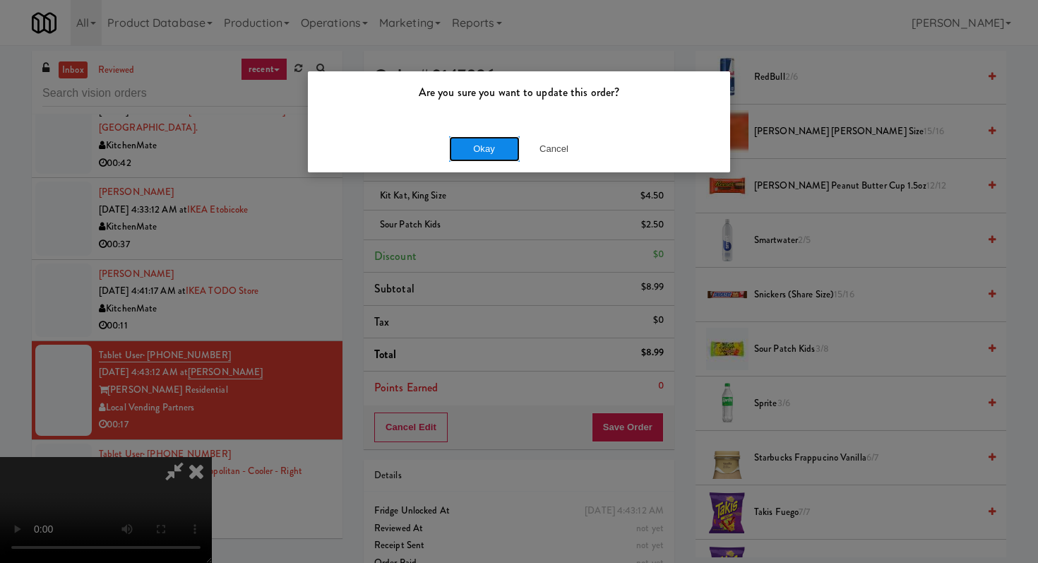
click at [496, 140] on button "Okay" at bounding box center [484, 148] width 71 height 25
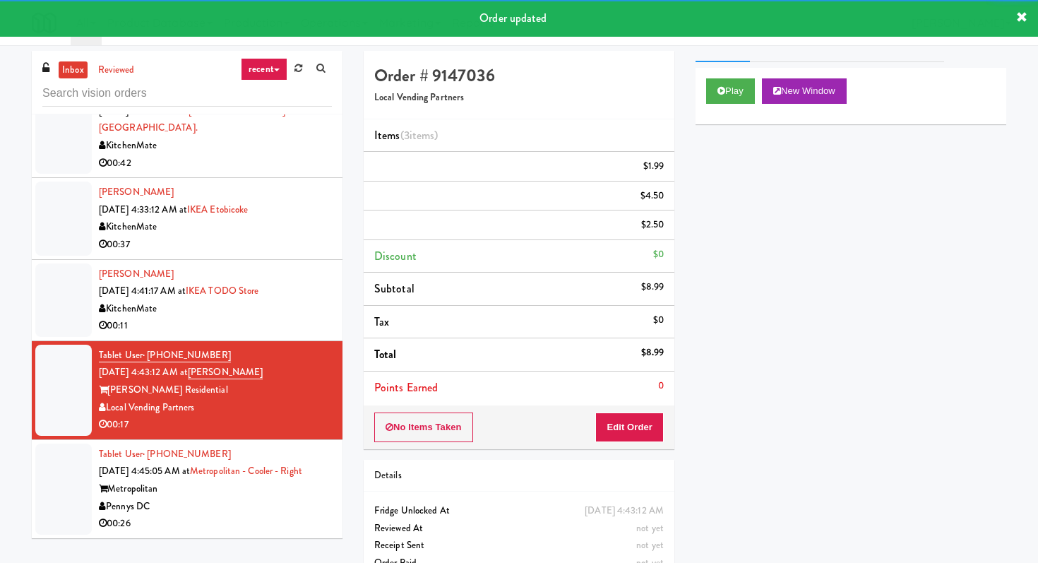
scroll to position [0, 0]
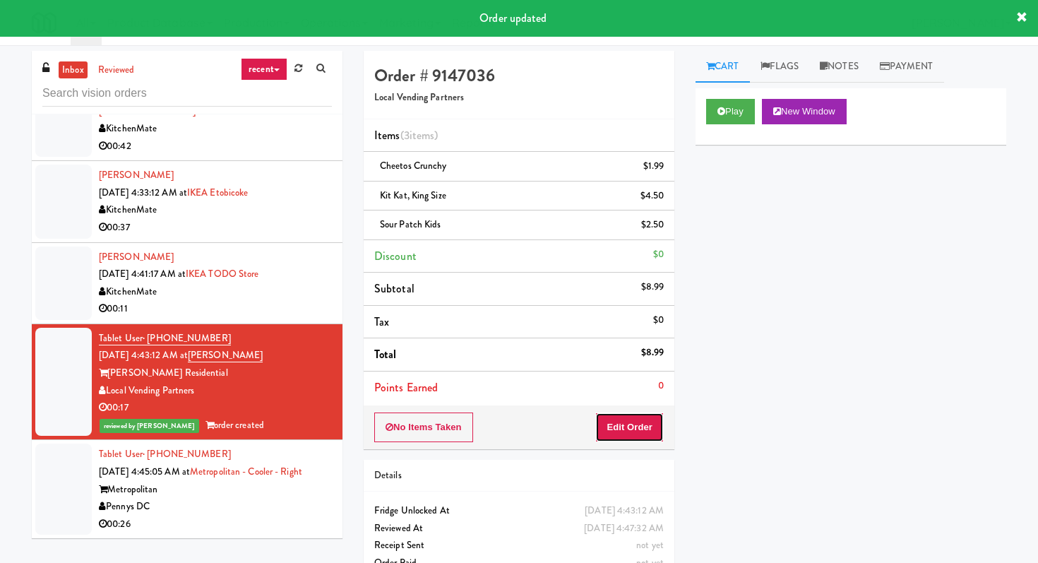
click at [637, 426] on button "Edit Order" at bounding box center [629, 427] width 69 height 30
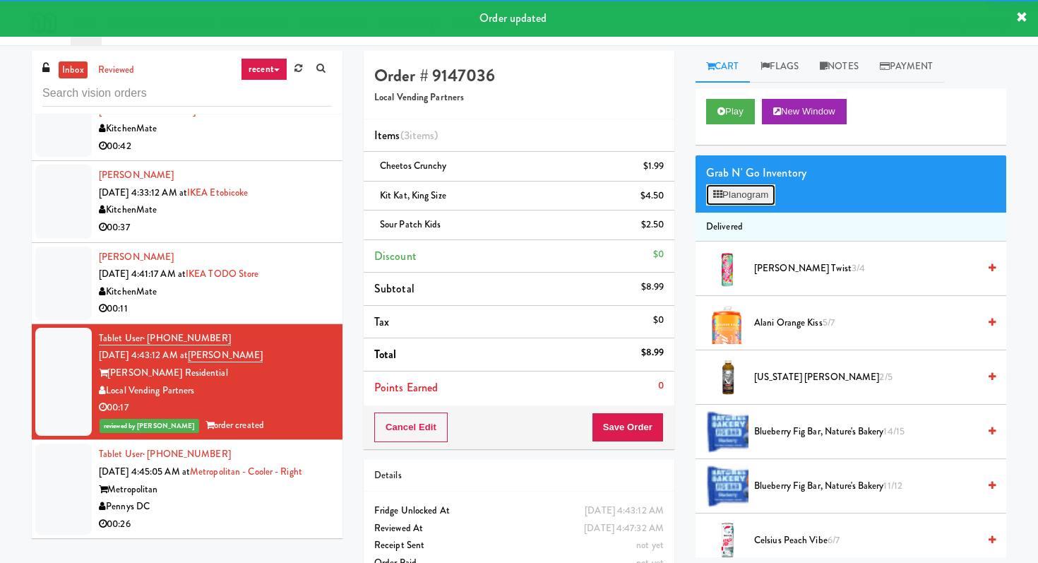
click at [736, 200] on button "Planogram" at bounding box center [740, 194] width 69 height 21
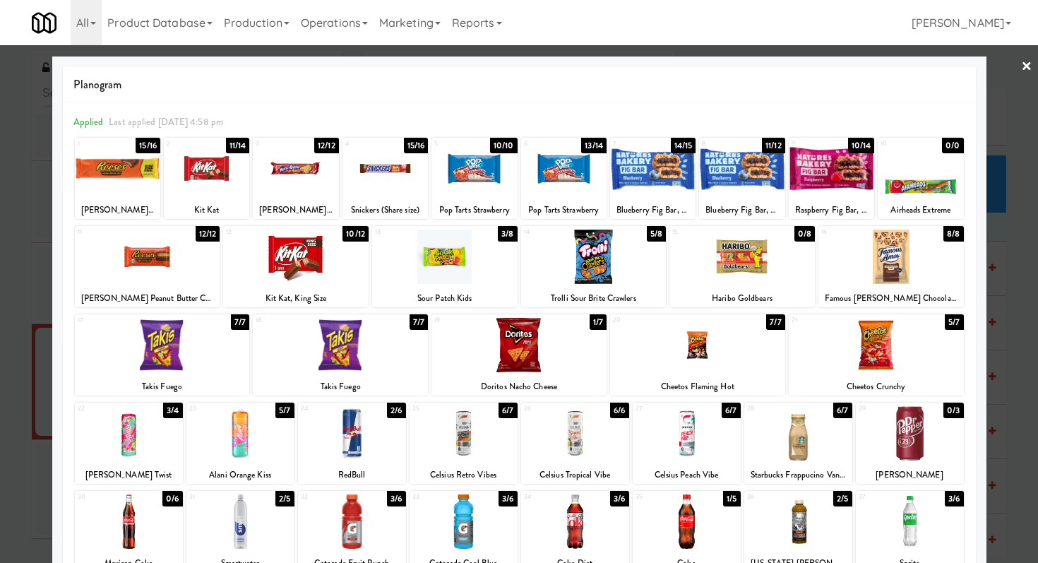
click at [0, 367] on div at bounding box center [519, 281] width 1038 height 563
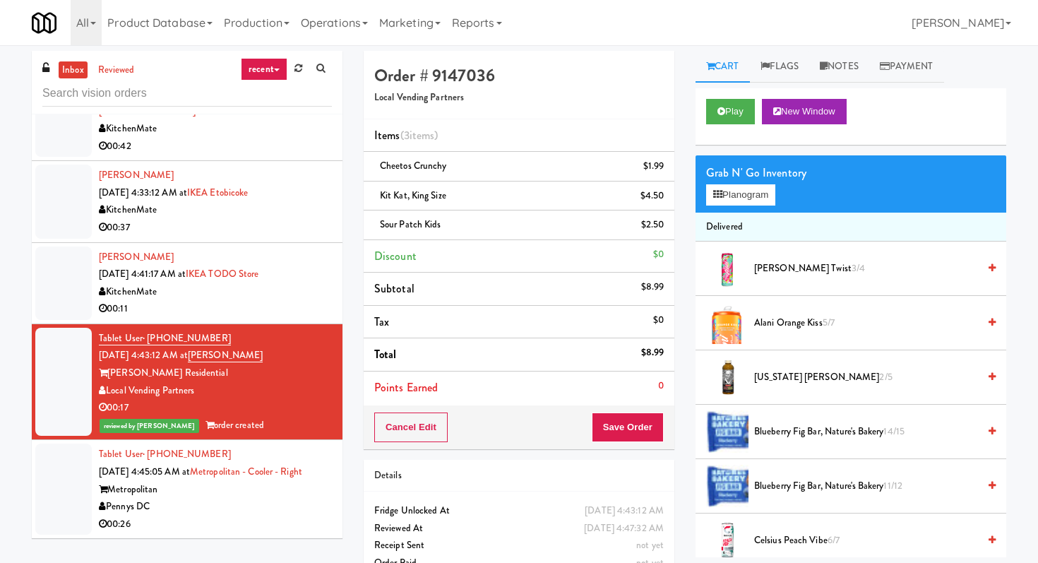
scroll to position [3335, 0]
click at [294, 532] on div "00:26" at bounding box center [215, 525] width 233 height 18
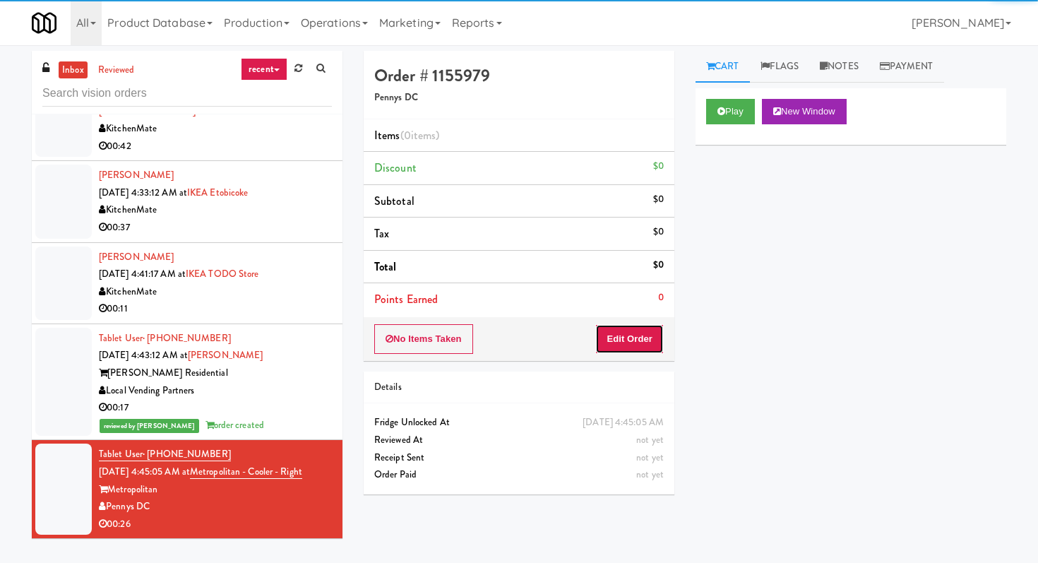
click at [649, 351] on button "Edit Order" at bounding box center [629, 339] width 69 height 30
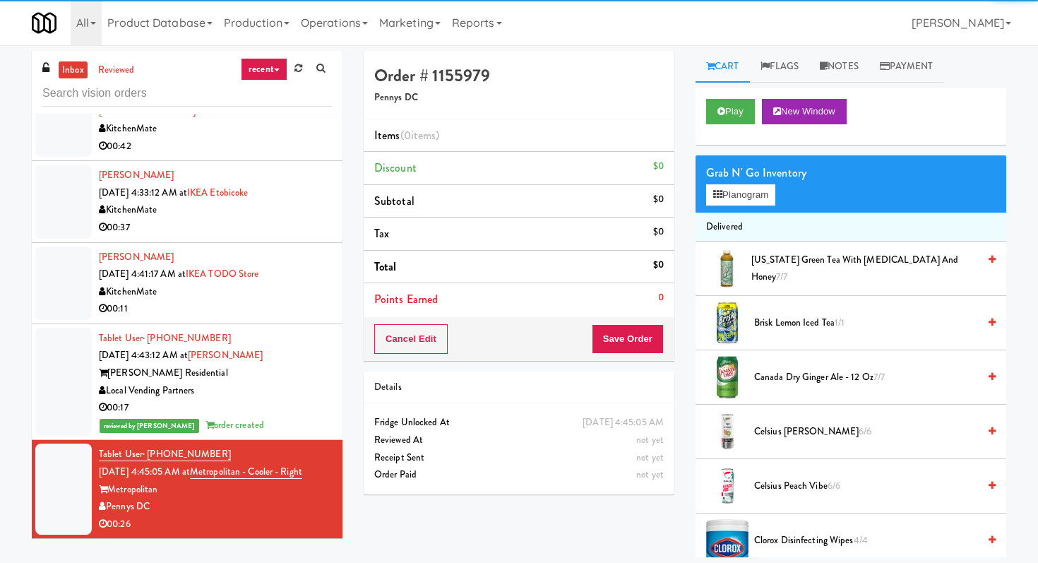
click at [713, 96] on div "Play New Window" at bounding box center [851, 116] width 311 height 56
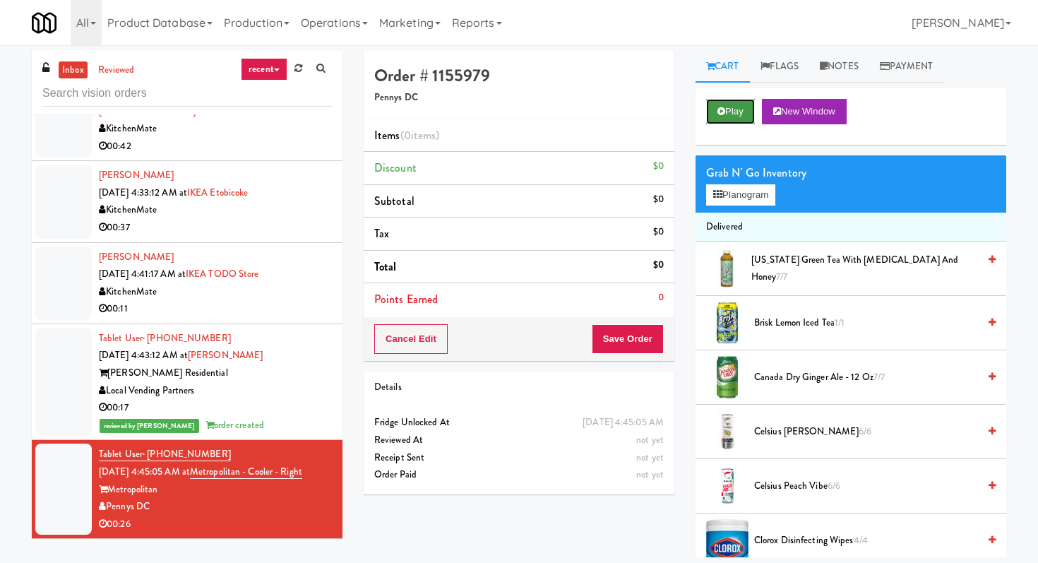
click at [715, 102] on button "Play" at bounding box center [730, 111] width 49 height 25
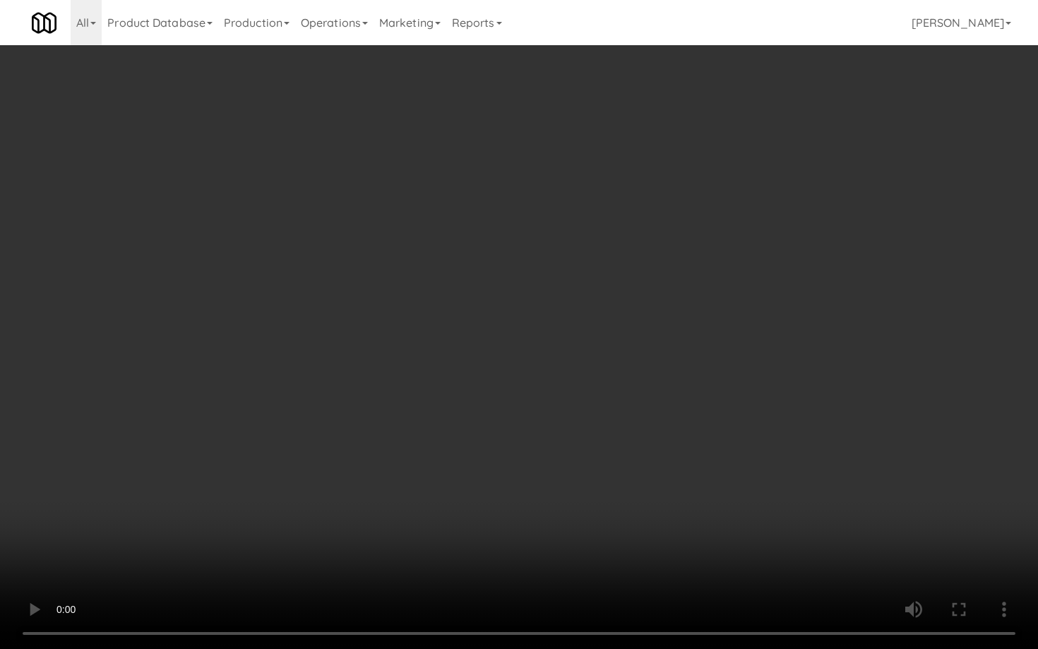
click at [835, 516] on video at bounding box center [519, 324] width 1038 height 649
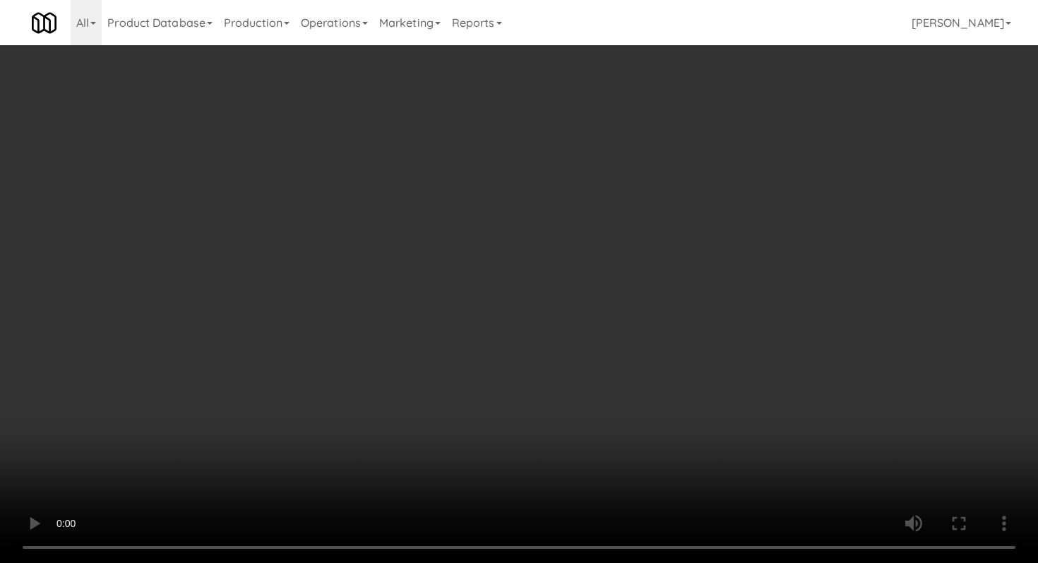
scroll to position [495, 0]
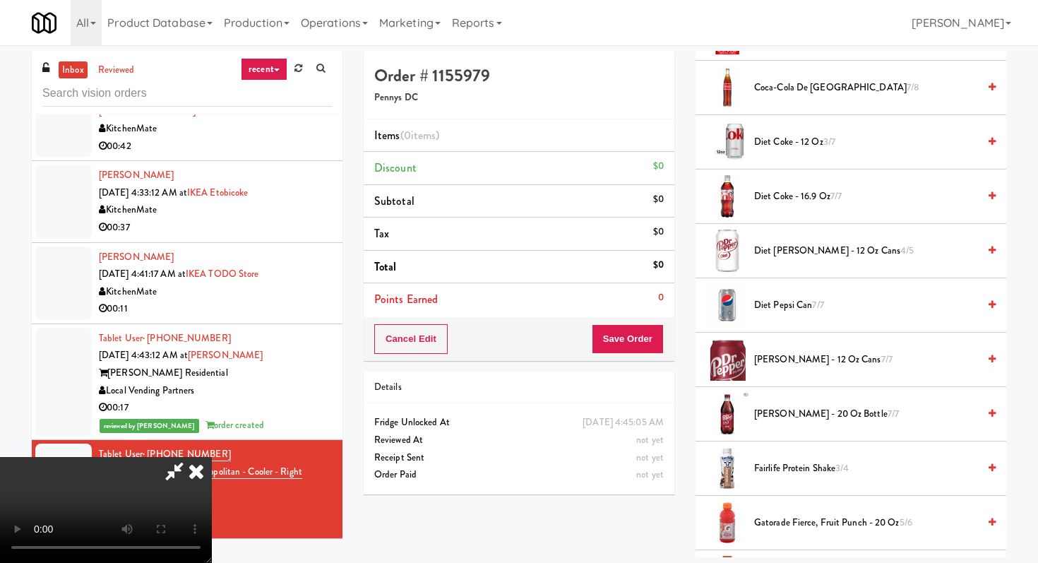
click at [786, 410] on span "[PERSON_NAME] - 20 oz Bottle 7/7" at bounding box center [866, 414] width 224 height 18
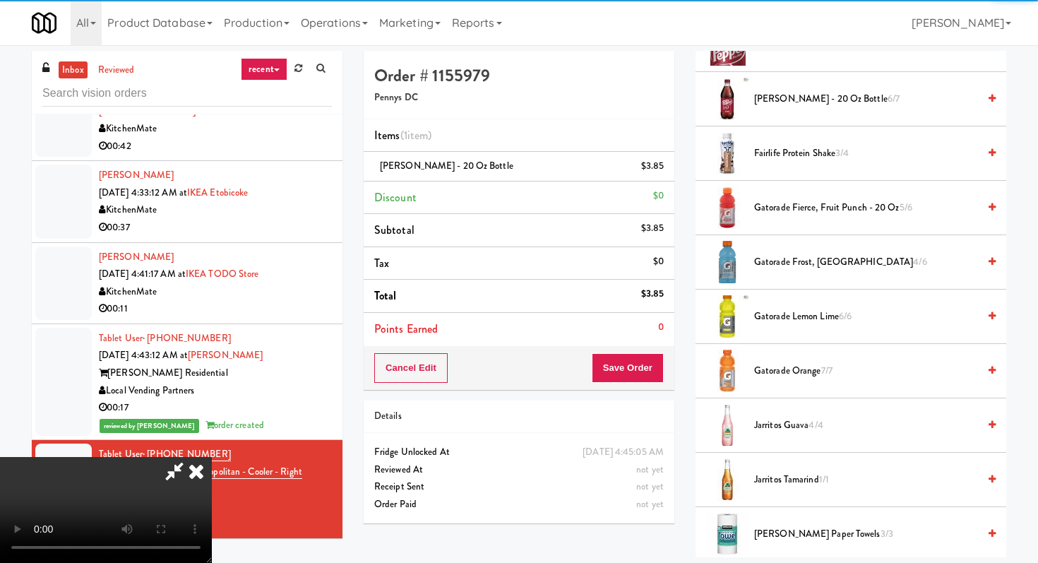
scroll to position [900, 0]
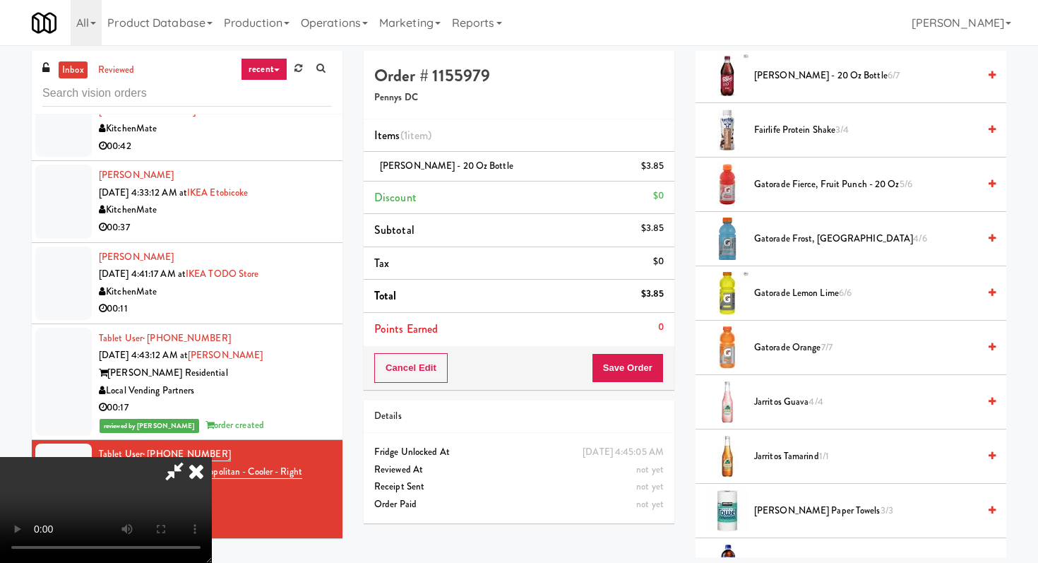
click at [801, 241] on span "Gatorade Frost, Glacier Freeze 4/6" at bounding box center [866, 239] width 224 height 18
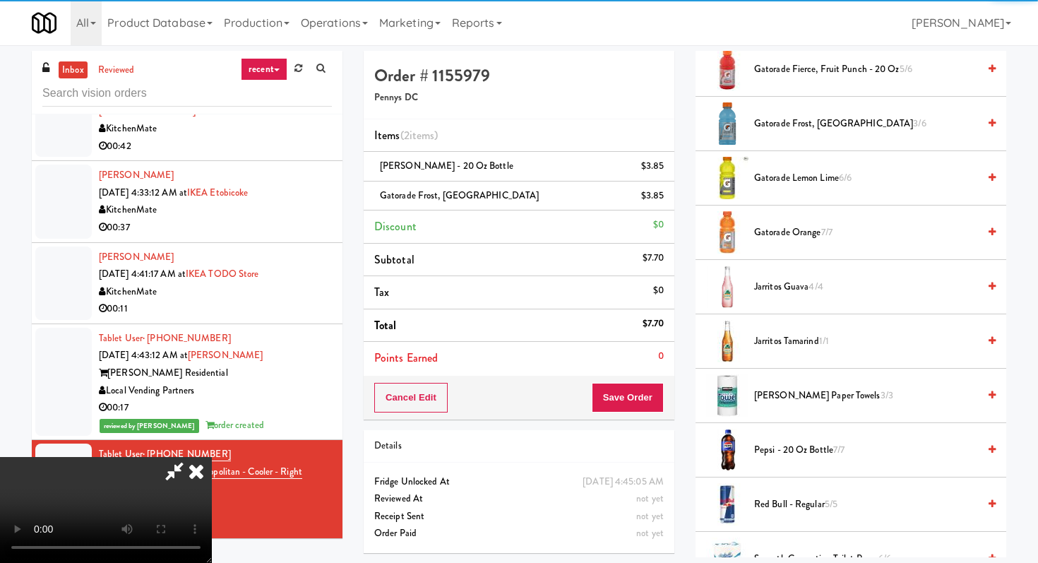
scroll to position [1194, 0]
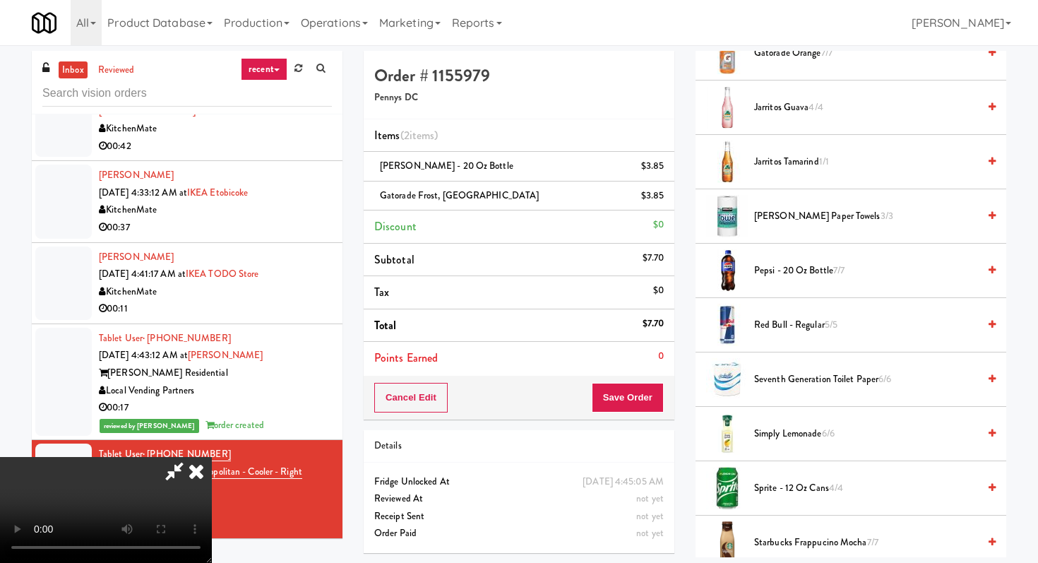
click at [794, 107] on span "Jarritos Guava 4/4" at bounding box center [866, 108] width 224 height 18
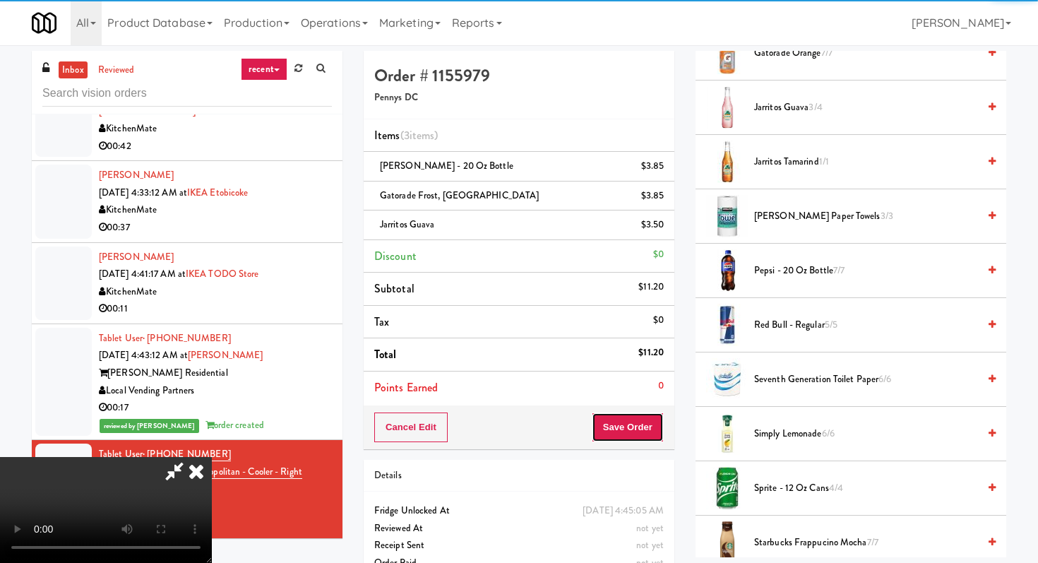
click at [651, 429] on button "Save Order" at bounding box center [628, 427] width 72 height 30
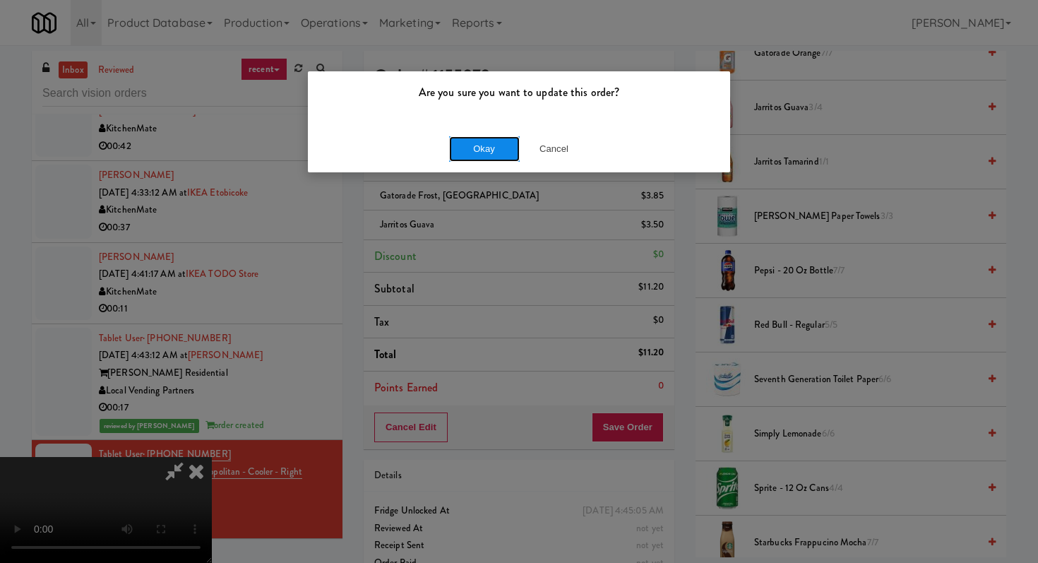
click at [492, 150] on button "Okay" at bounding box center [484, 148] width 71 height 25
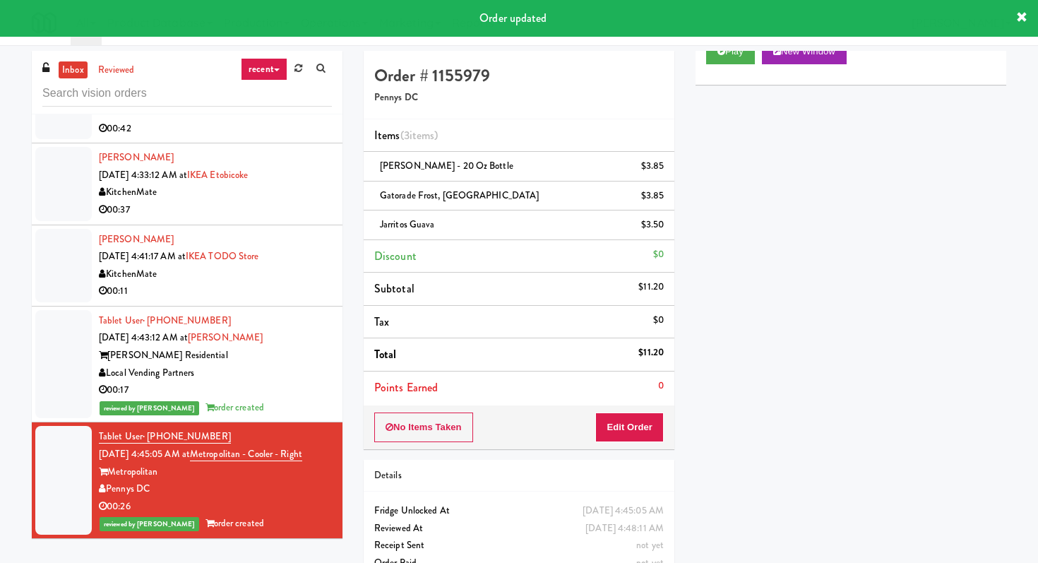
scroll to position [5, 0]
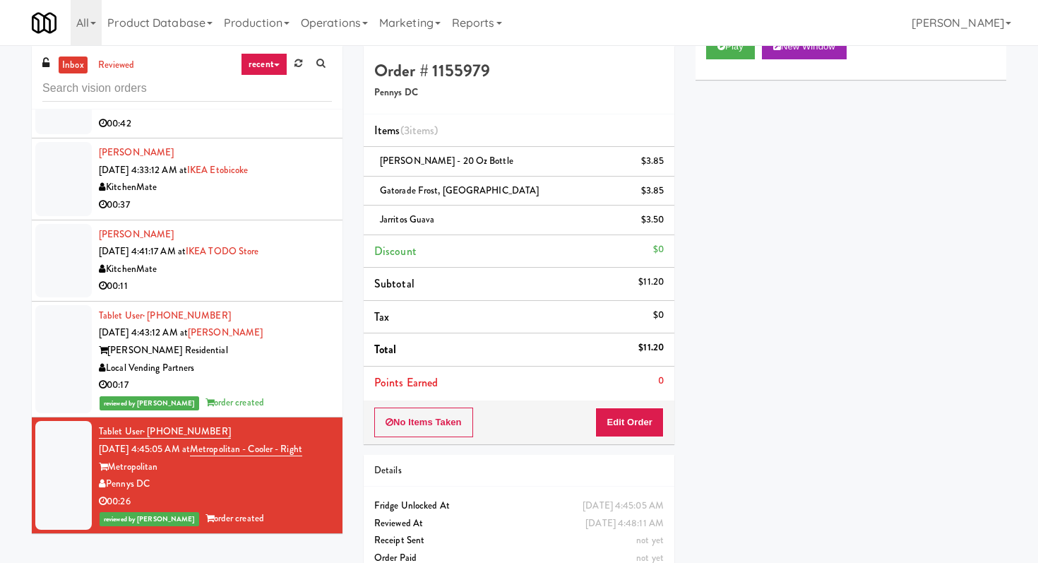
click at [251, 288] on div "00:11" at bounding box center [215, 287] width 233 height 18
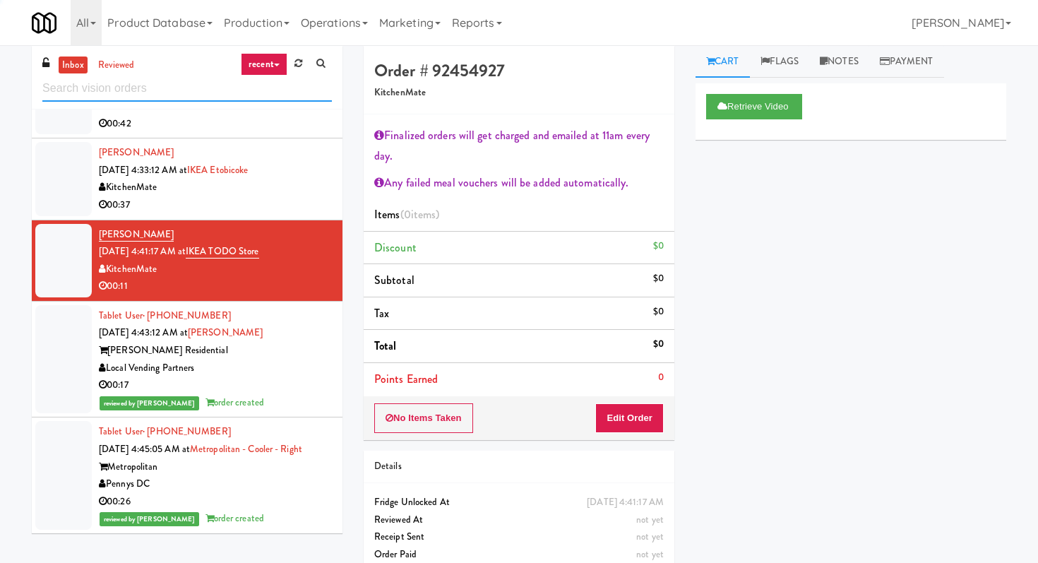
click at [203, 90] on input "text" at bounding box center [187, 89] width 290 height 26
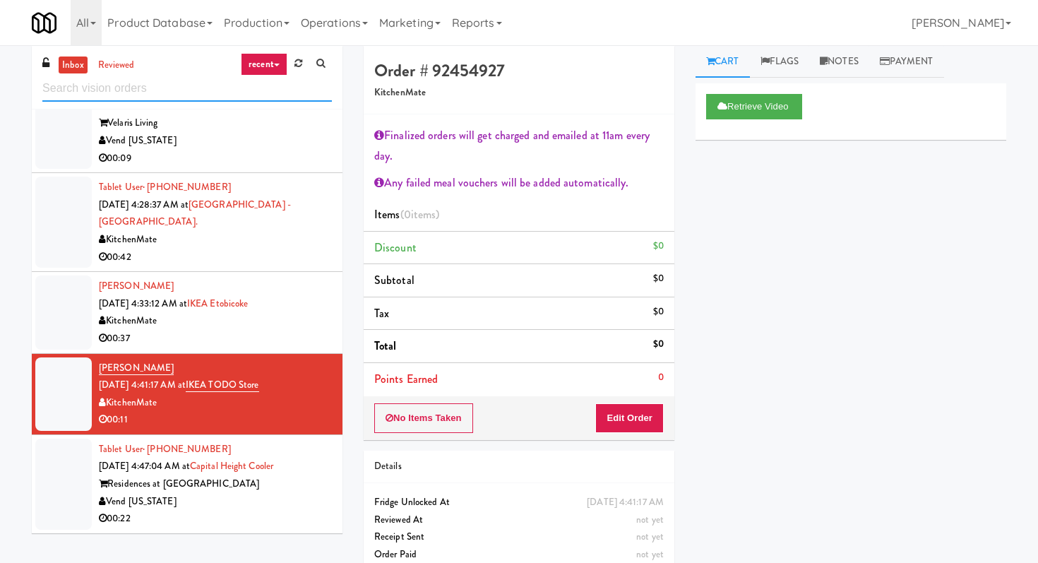
scroll to position [45, 0]
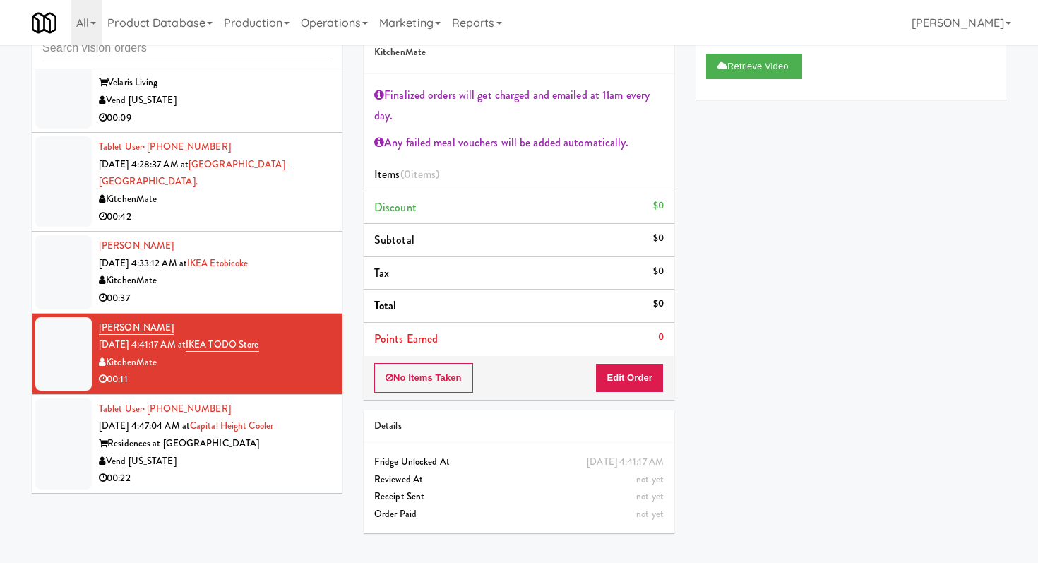
click at [284, 482] on div "00:22" at bounding box center [215, 479] width 233 height 18
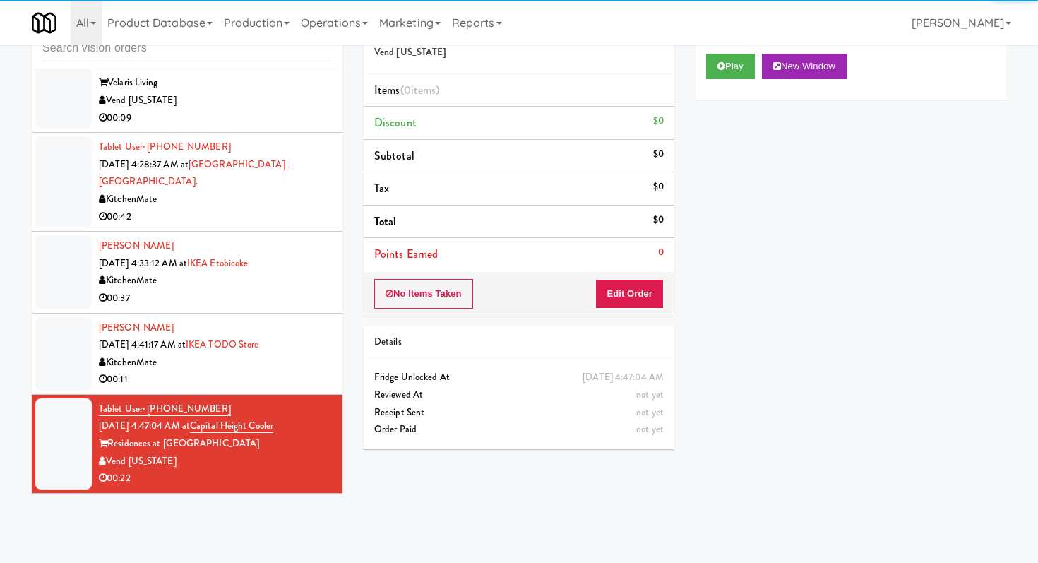
click at [636, 263] on li "Points Earned 0" at bounding box center [519, 254] width 311 height 32
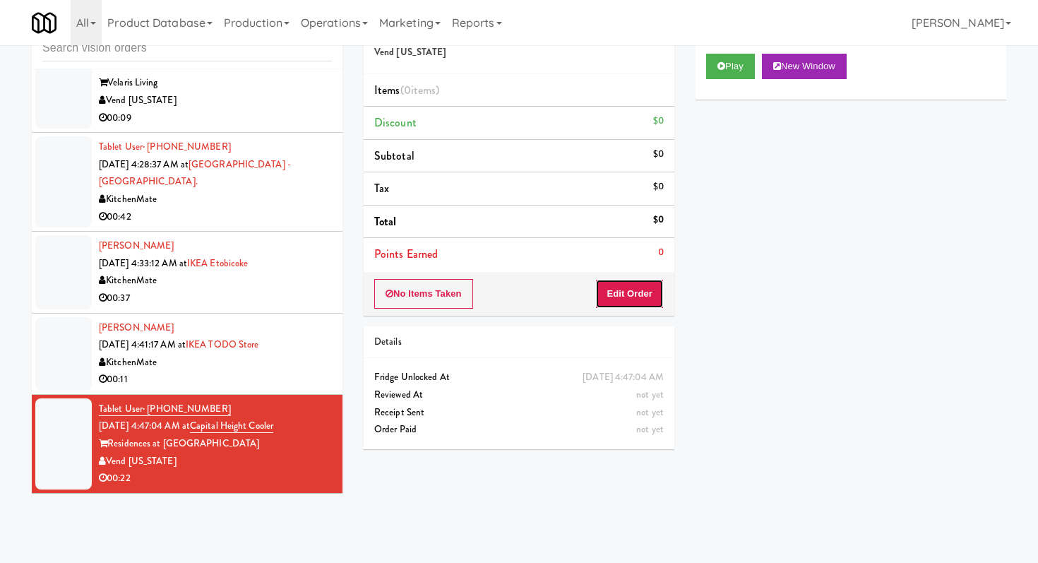
click at [635, 297] on button "Edit Order" at bounding box center [629, 294] width 69 height 30
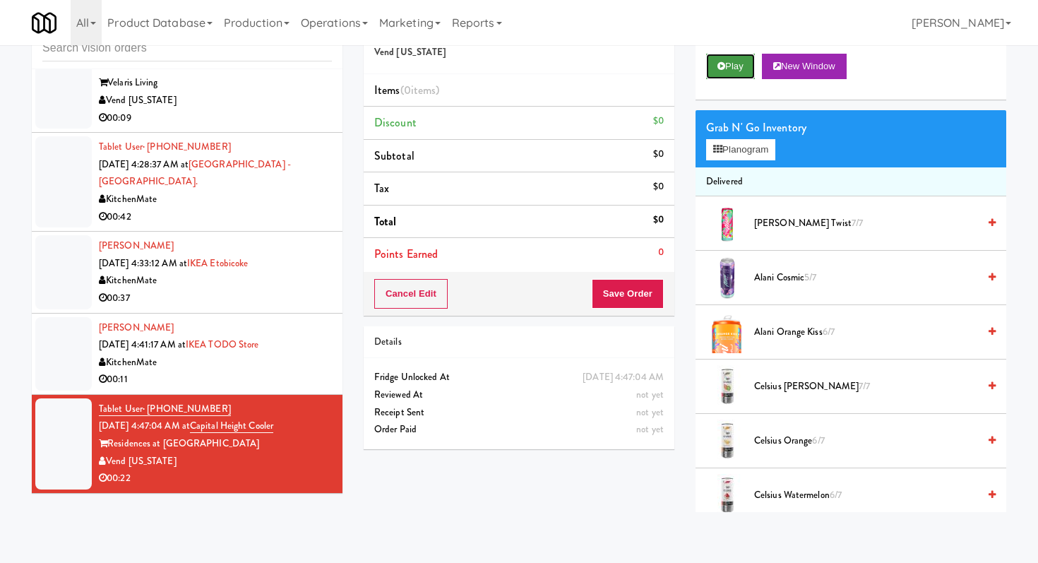
click at [720, 69] on icon at bounding box center [721, 65] width 8 height 9
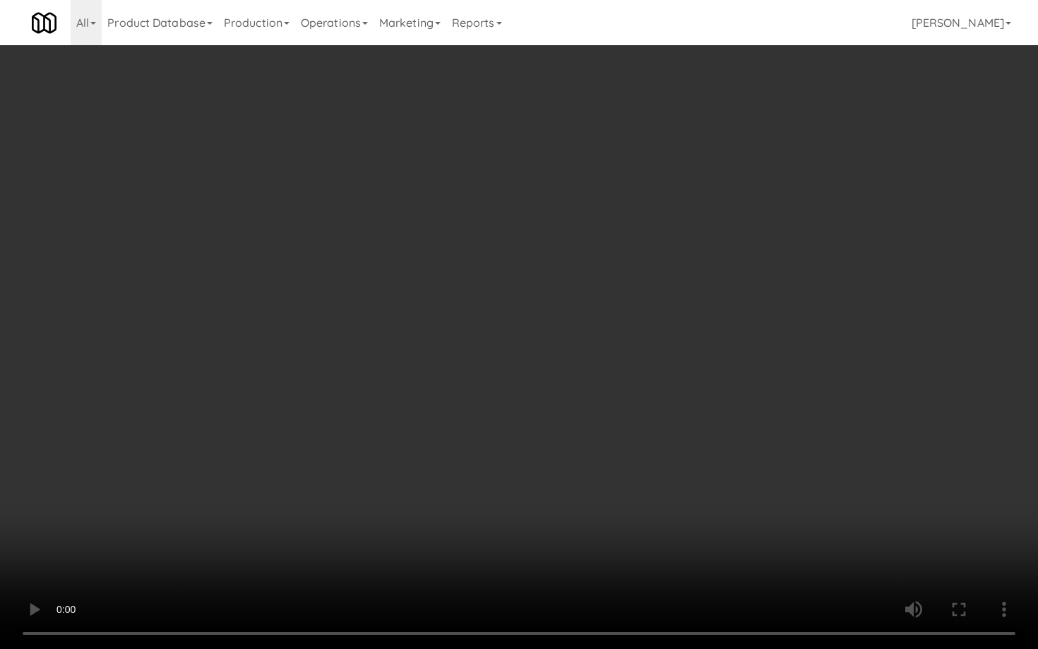
click at [478, 381] on video at bounding box center [519, 324] width 1038 height 649
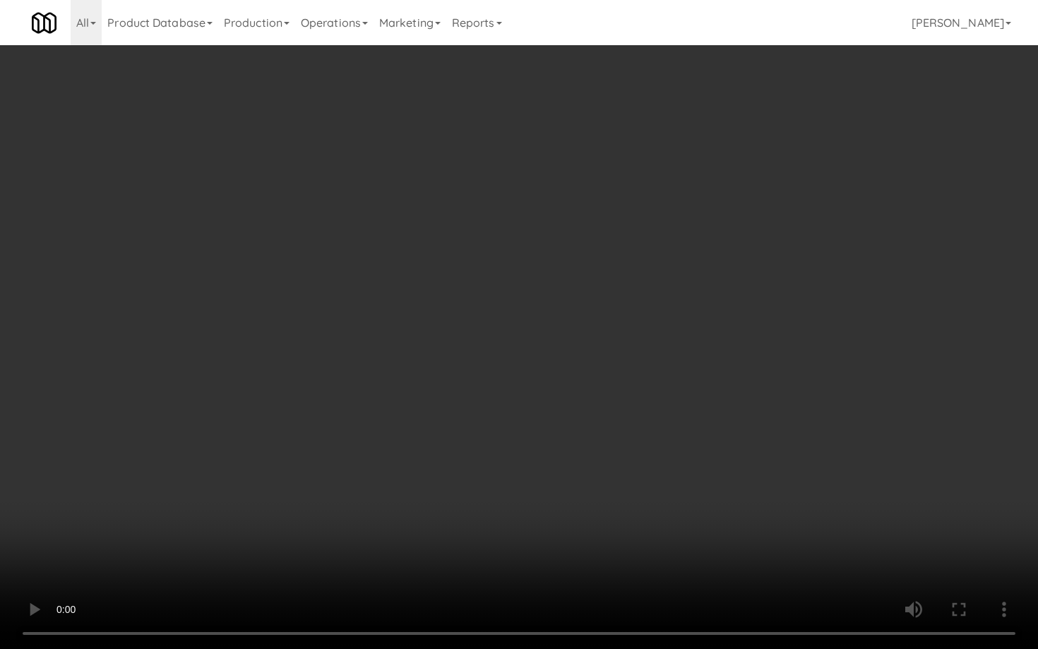
click at [478, 381] on video at bounding box center [519, 324] width 1038 height 649
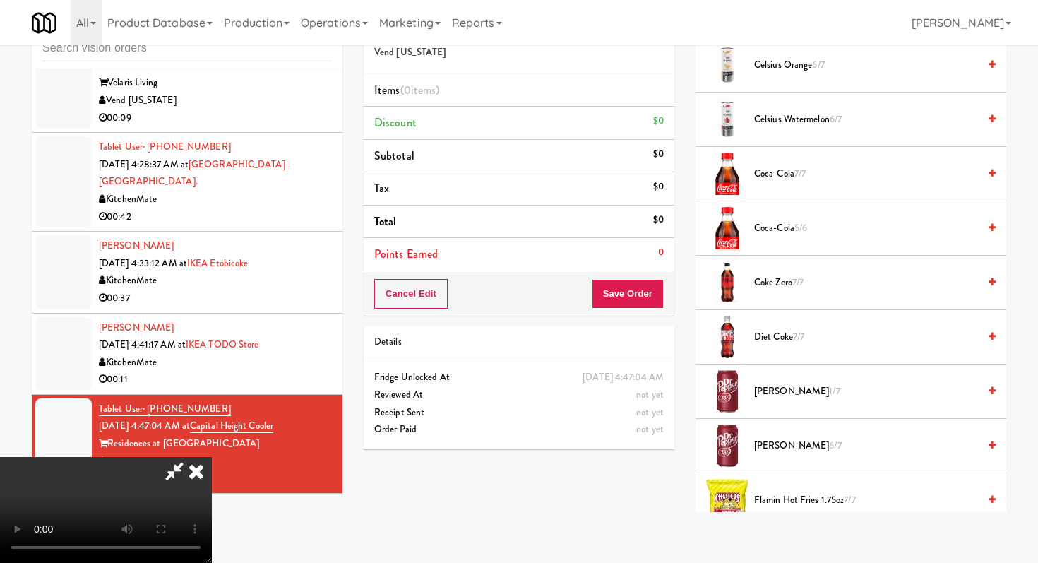
click at [829, 392] on span "1/7" at bounding box center [834, 390] width 11 height 13
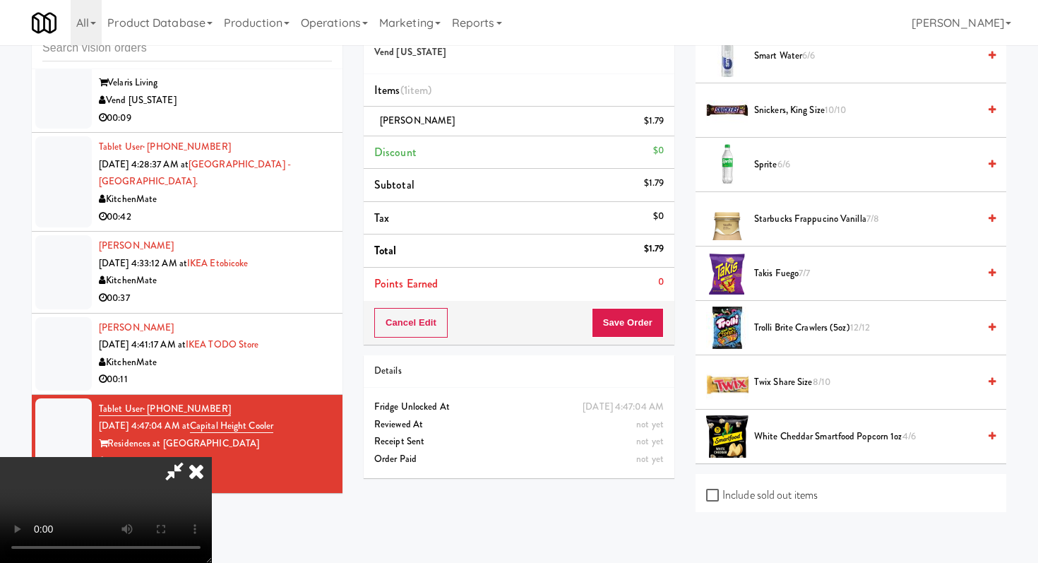
scroll to position [1847, 0]
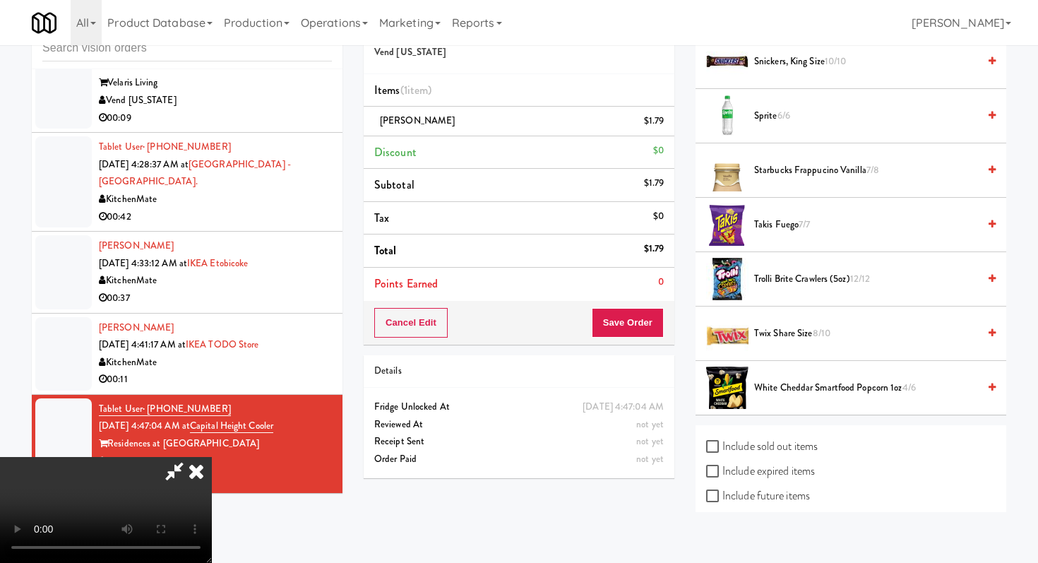
click at [783, 379] on span "White Cheddar Smartfood Popcorn 1oz 4/6" at bounding box center [866, 388] width 224 height 18
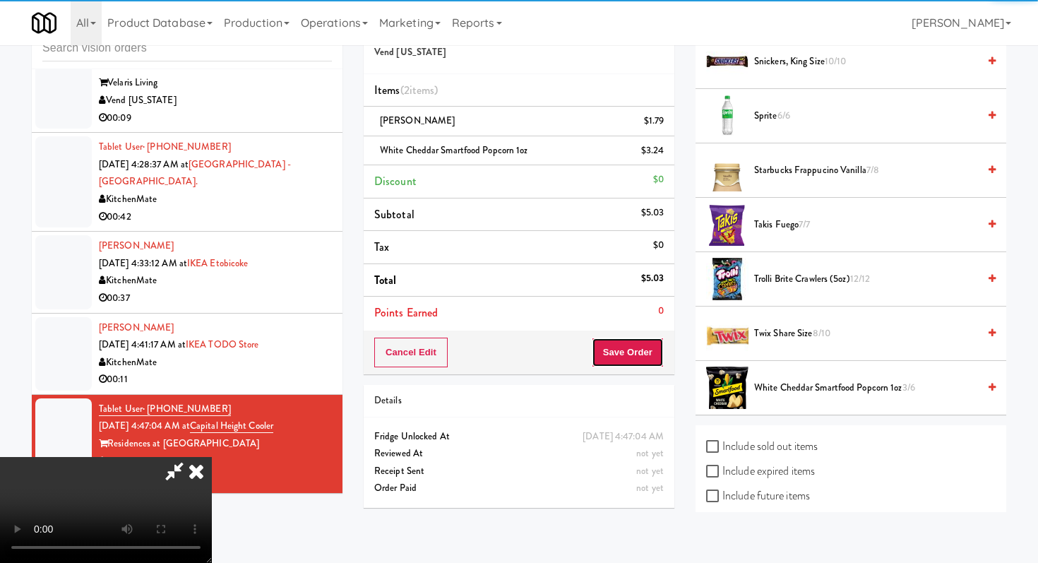
click at [659, 350] on button "Save Order" at bounding box center [628, 353] width 72 height 30
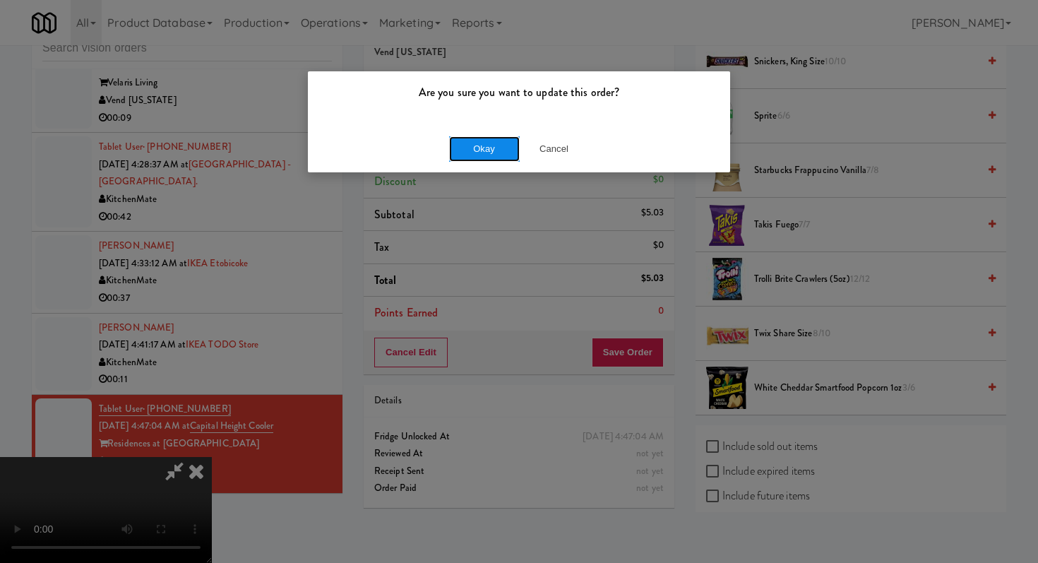
click at [491, 144] on button "Okay" at bounding box center [484, 148] width 71 height 25
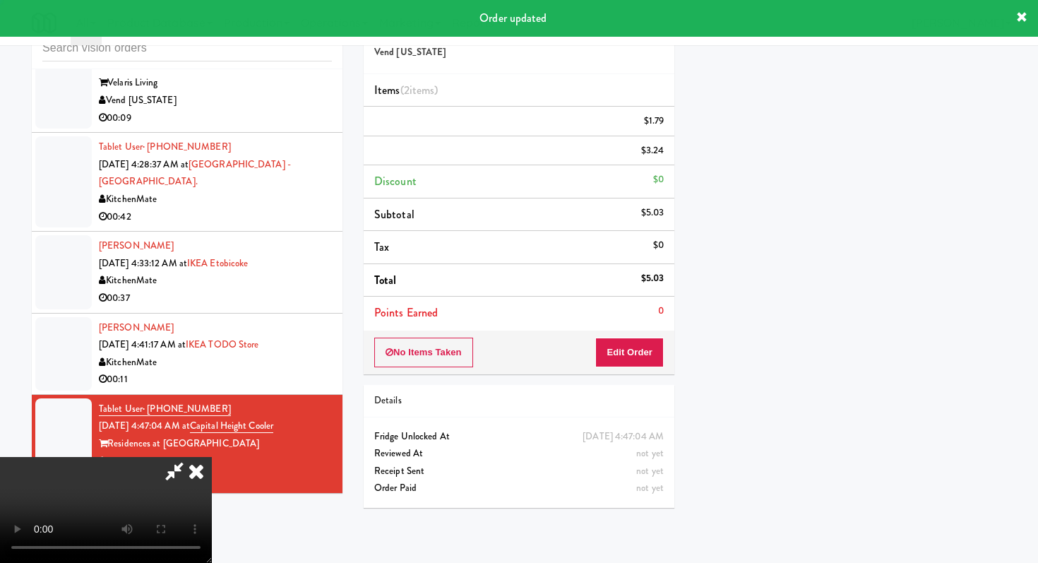
scroll to position [60, 0]
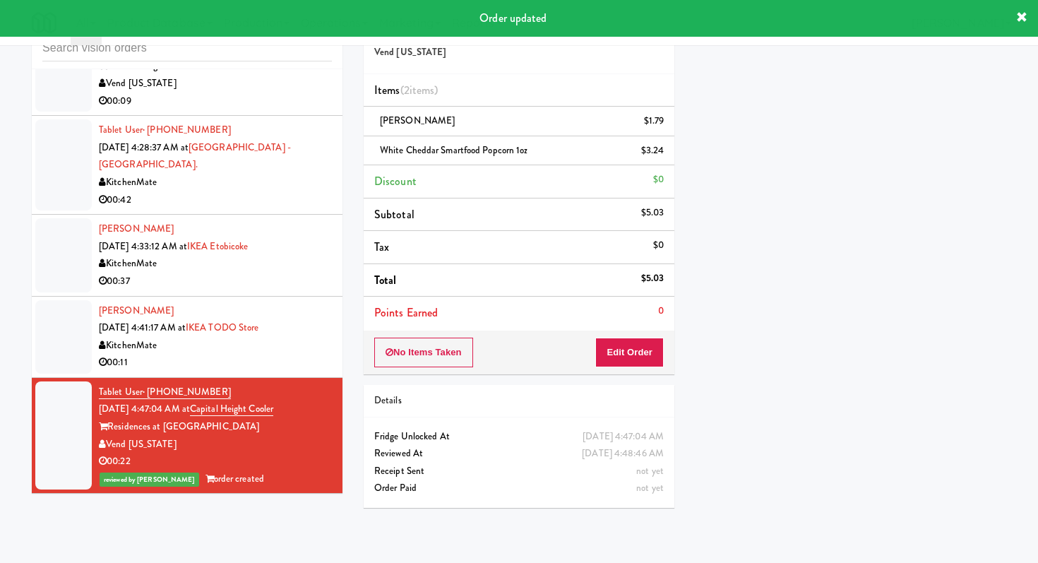
click at [241, 371] on div "00:11" at bounding box center [215, 363] width 233 height 18
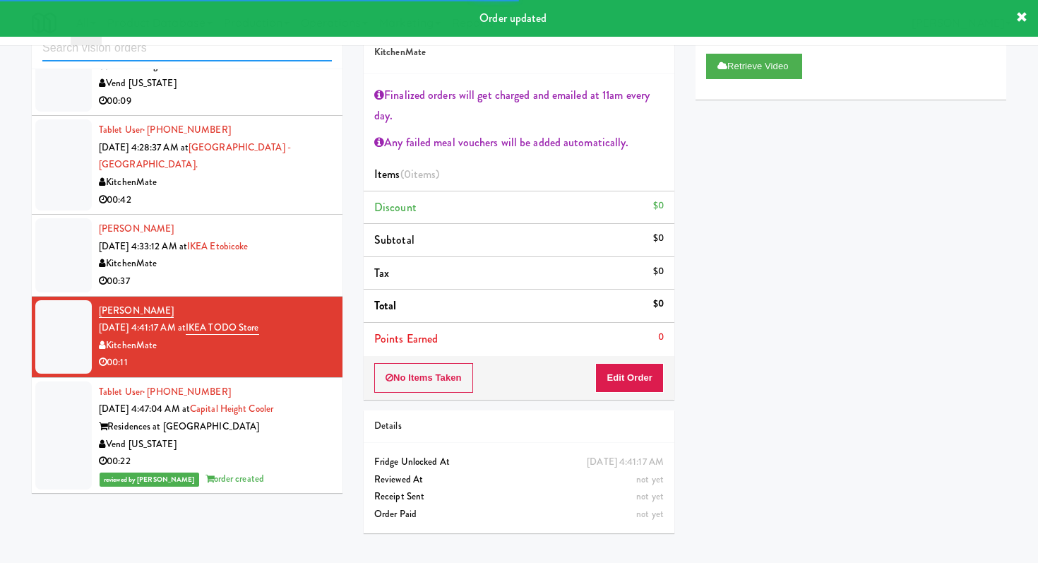
click at [261, 57] on input "text" at bounding box center [187, 48] width 290 height 26
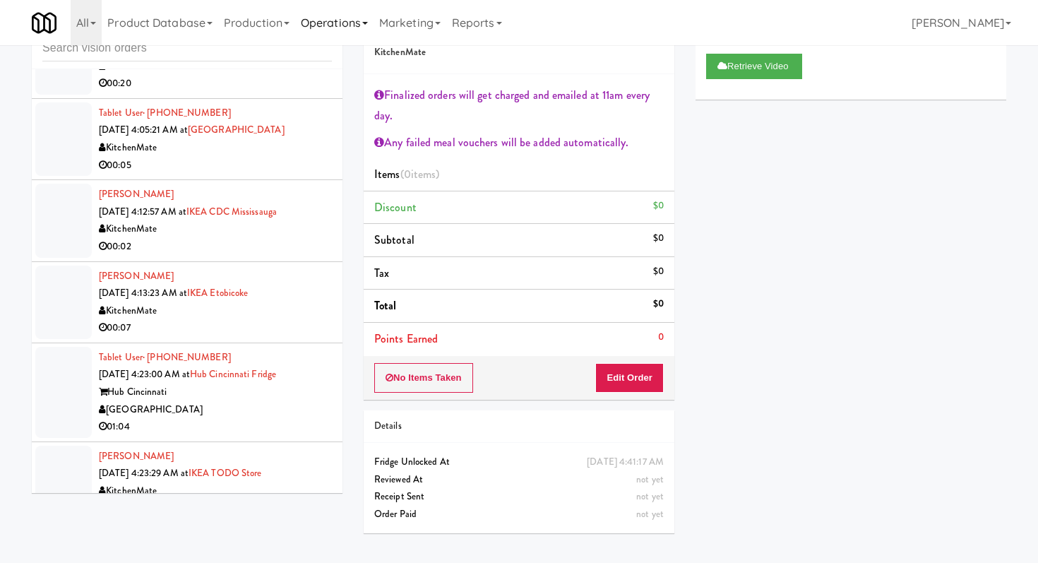
scroll to position [3137, 0]
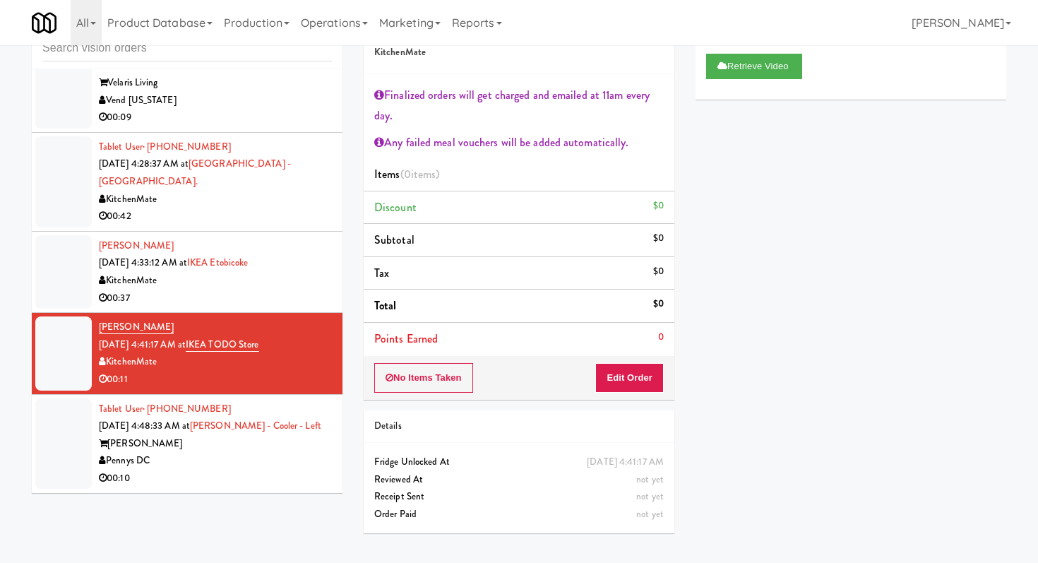
click at [285, 492] on li "Tablet User · (256) 509-1032 [DATE] 4:48:33 AM at [PERSON_NAME] - Cooler - Left…" at bounding box center [187, 444] width 311 height 98
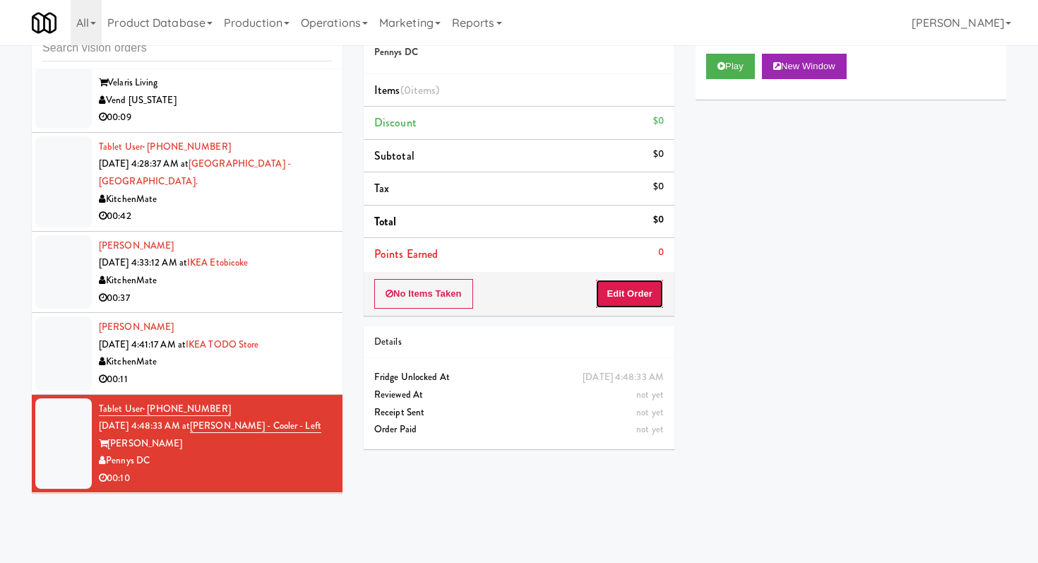
click at [649, 291] on button "Edit Order" at bounding box center [629, 294] width 69 height 30
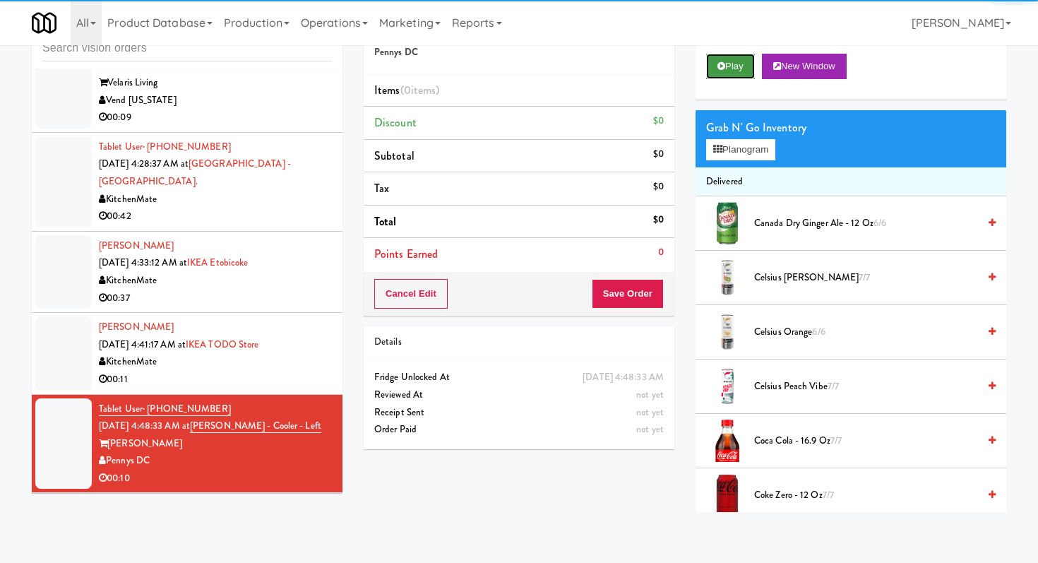
click at [722, 64] on icon at bounding box center [721, 65] width 8 height 9
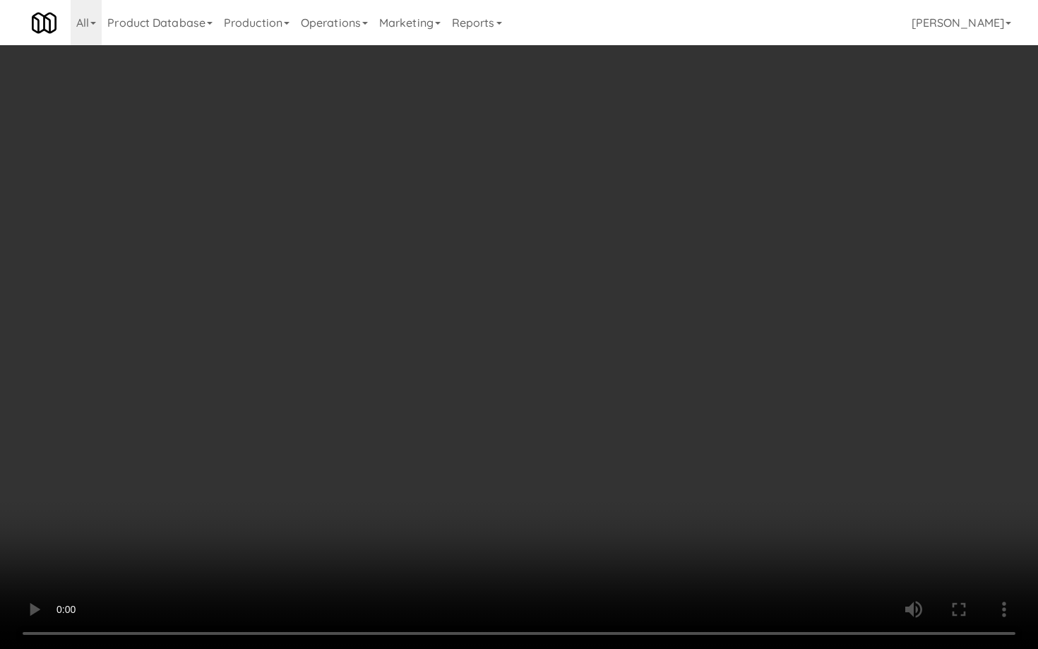
click at [492, 535] on video at bounding box center [519, 324] width 1038 height 649
click at [910, 556] on video at bounding box center [519, 324] width 1038 height 649
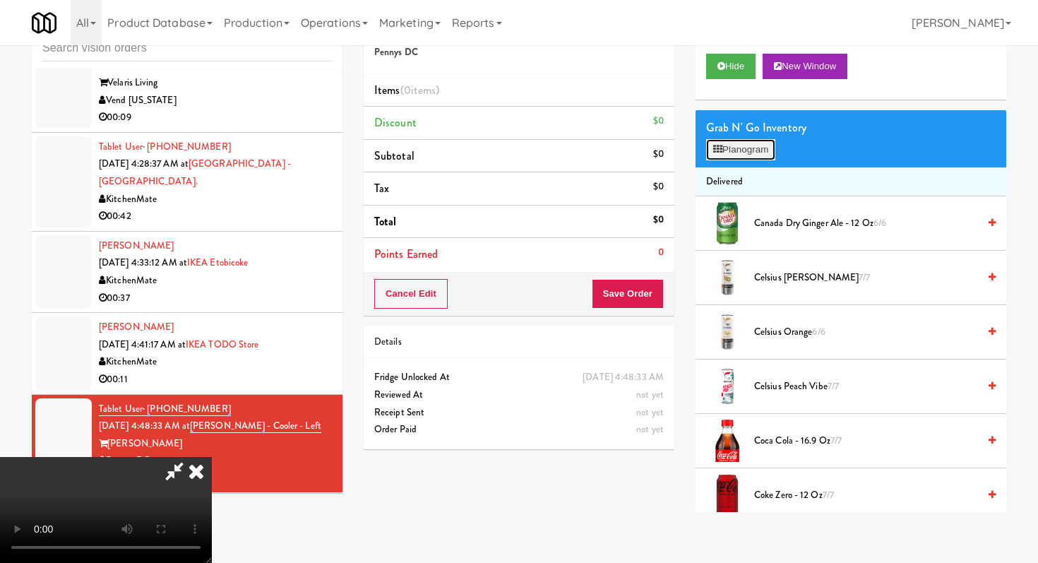
click at [754, 147] on button "Planogram" at bounding box center [740, 149] width 69 height 21
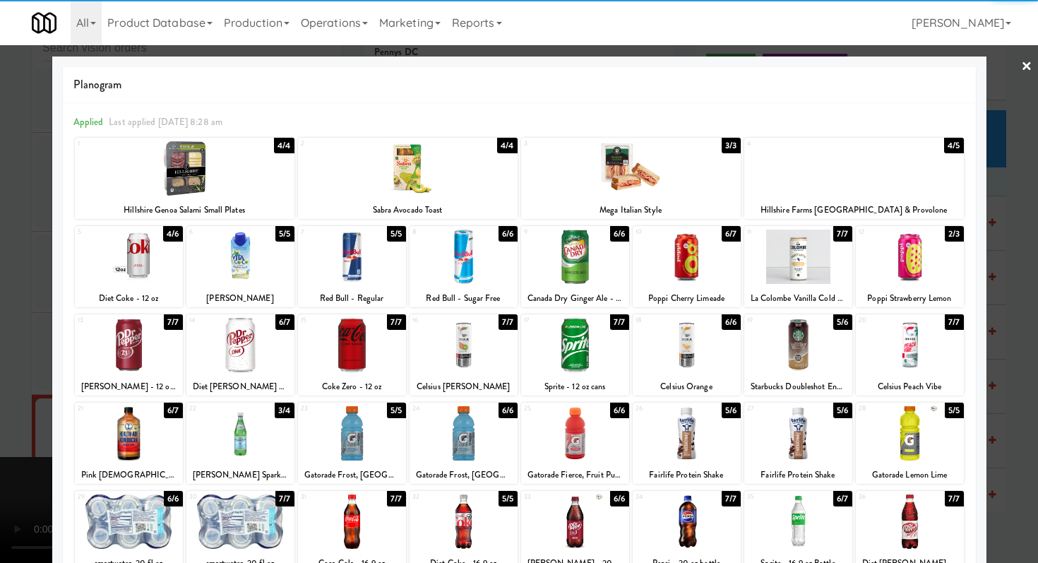
click at [910, 340] on div at bounding box center [910, 345] width 108 height 54
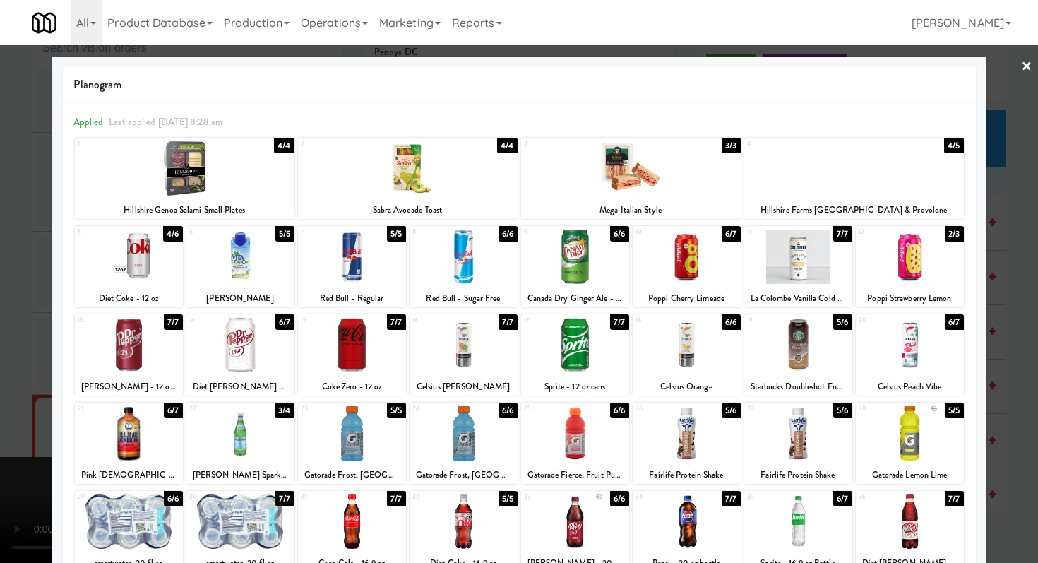
click at [687, 420] on div at bounding box center [687, 433] width 108 height 54
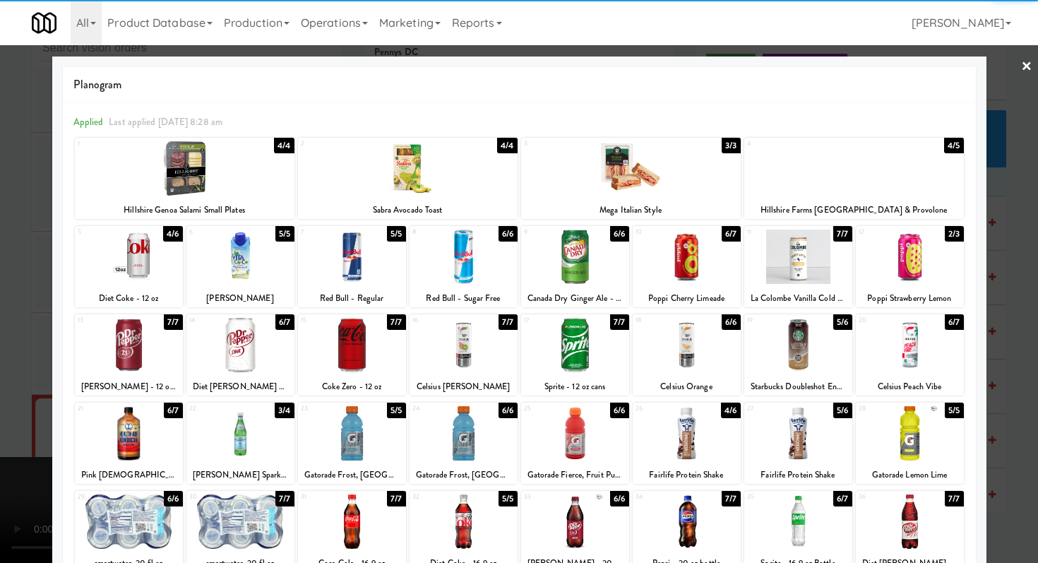
click at [1037, 338] on div at bounding box center [519, 281] width 1038 height 563
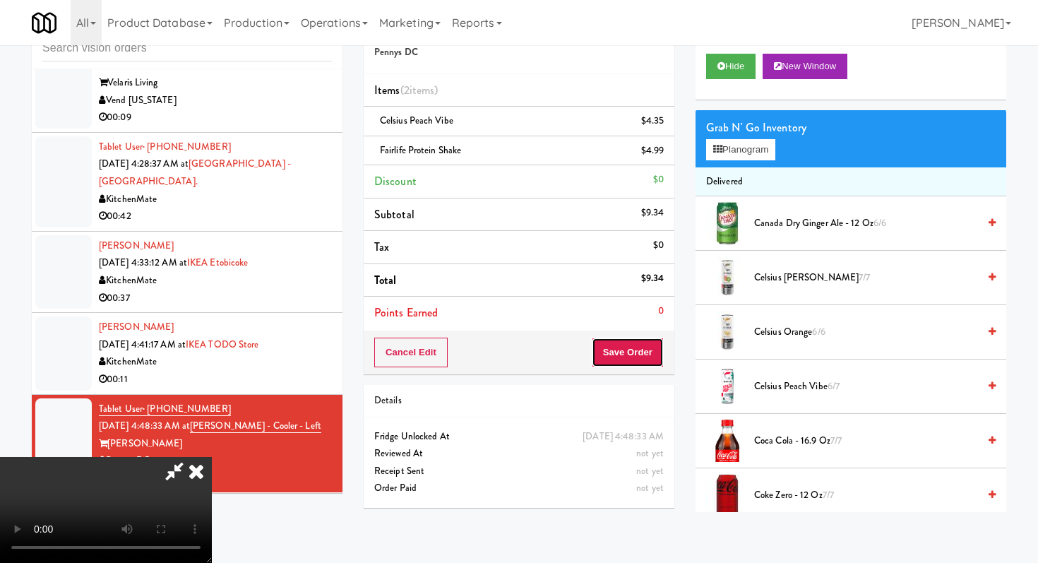
click at [649, 355] on button "Save Order" at bounding box center [628, 353] width 72 height 30
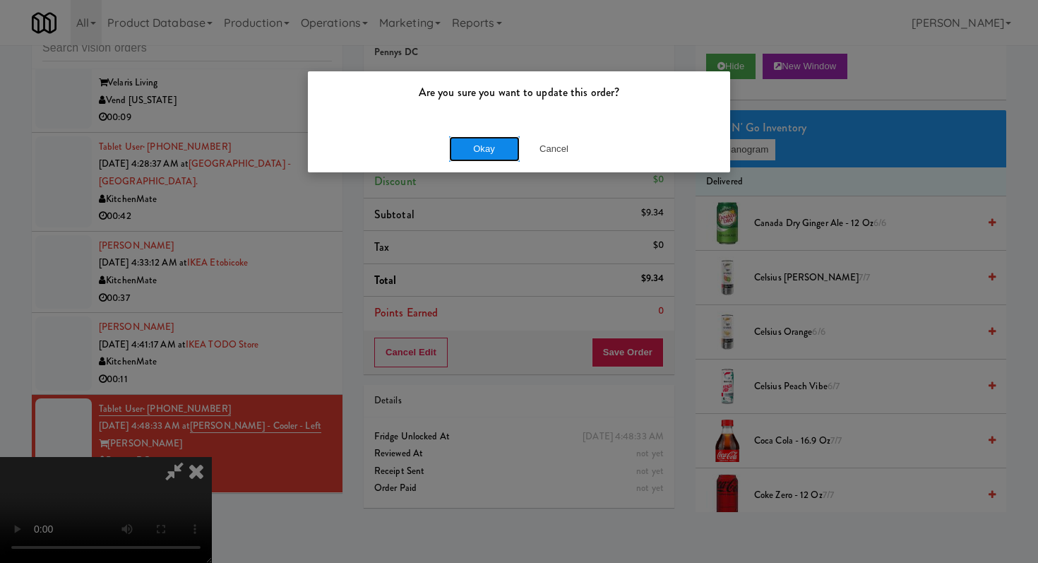
click at [484, 146] on button "Okay" at bounding box center [484, 148] width 71 height 25
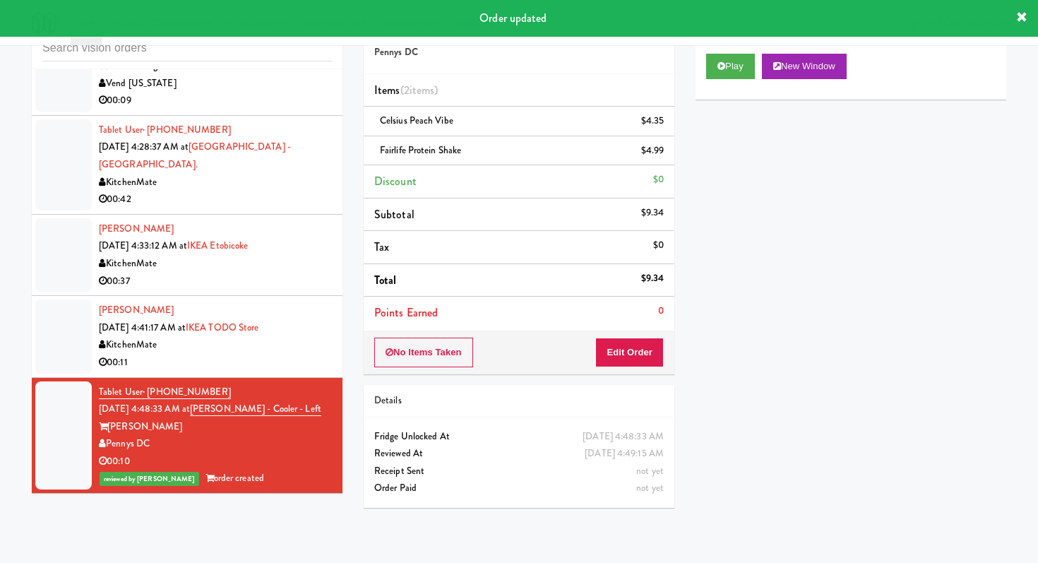
click at [267, 371] on div "00:11" at bounding box center [215, 363] width 233 height 18
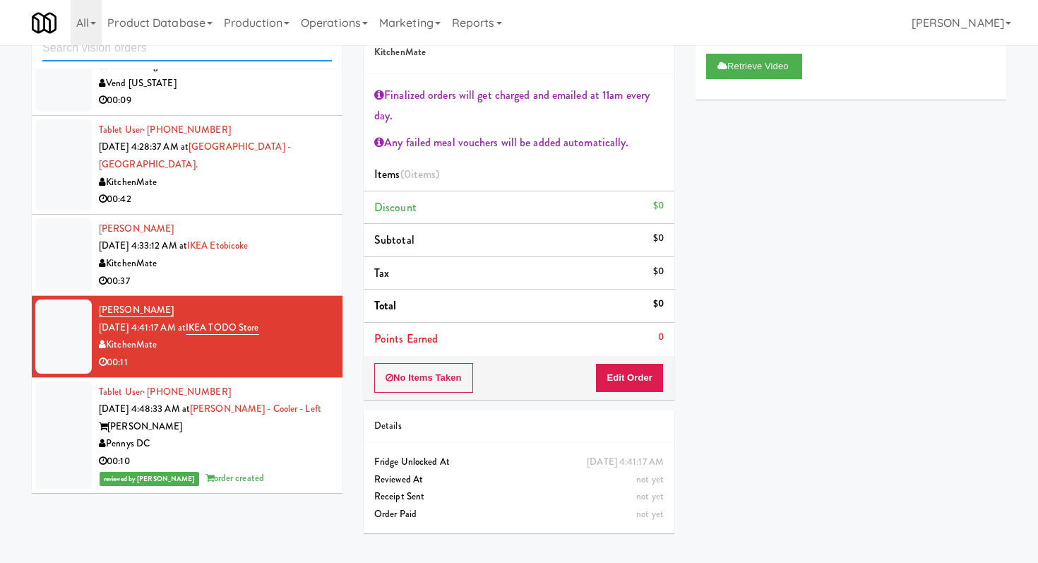
click at [253, 49] on input "text" at bounding box center [187, 48] width 290 height 26
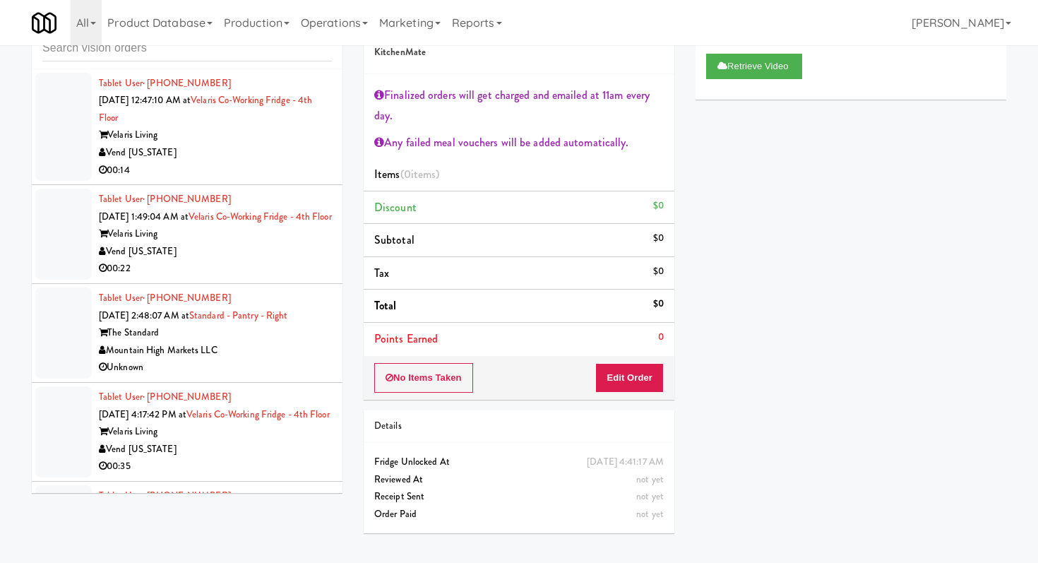
click at [255, 144] on div "Velaris Living" at bounding box center [215, 135] width 233 height 18
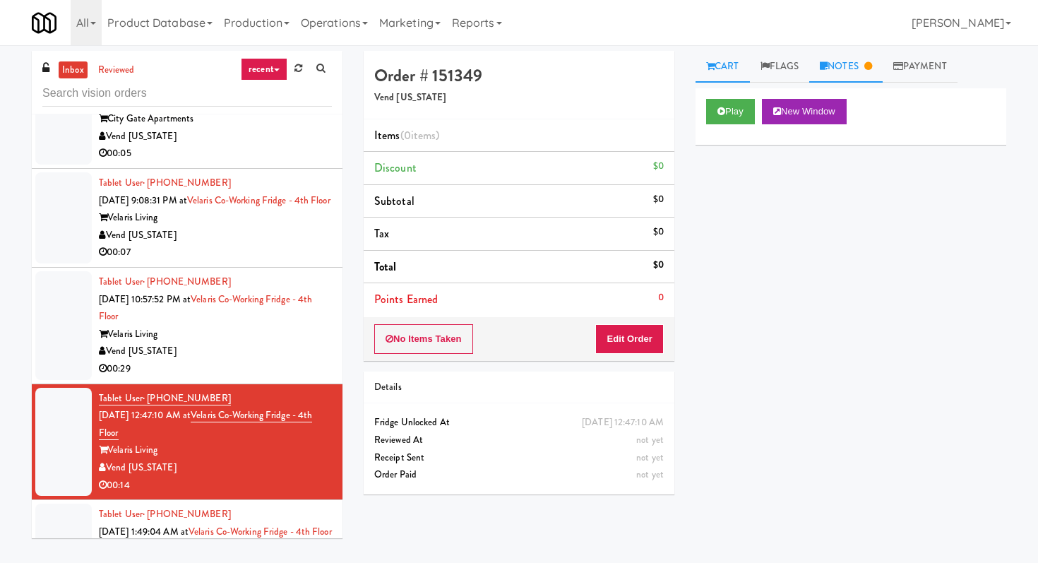
click at [852, 71] on link "Notes" at bounding box center [845, 67] width 73 height 32
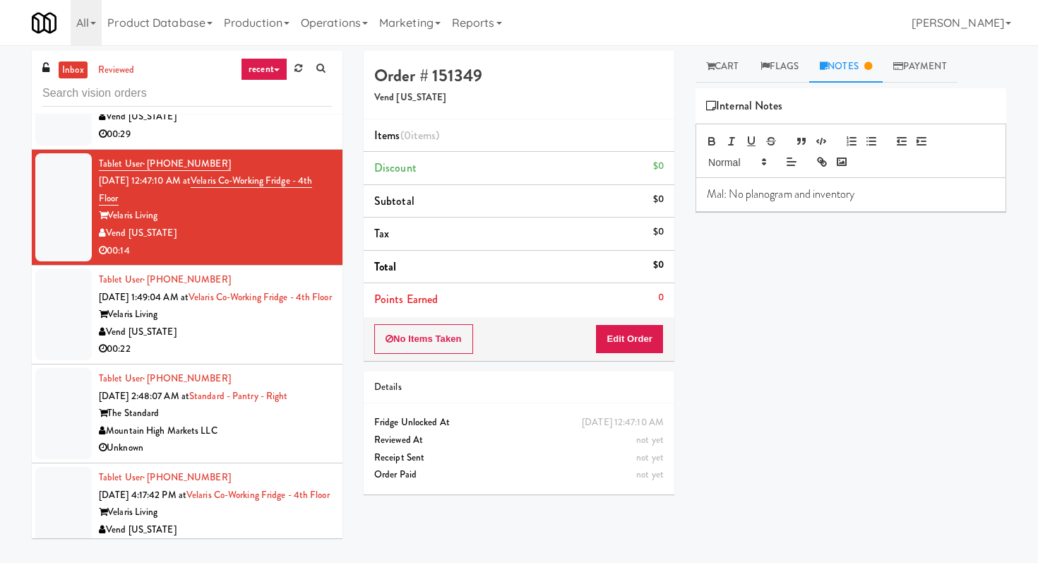
scroll to position [1352, 0]
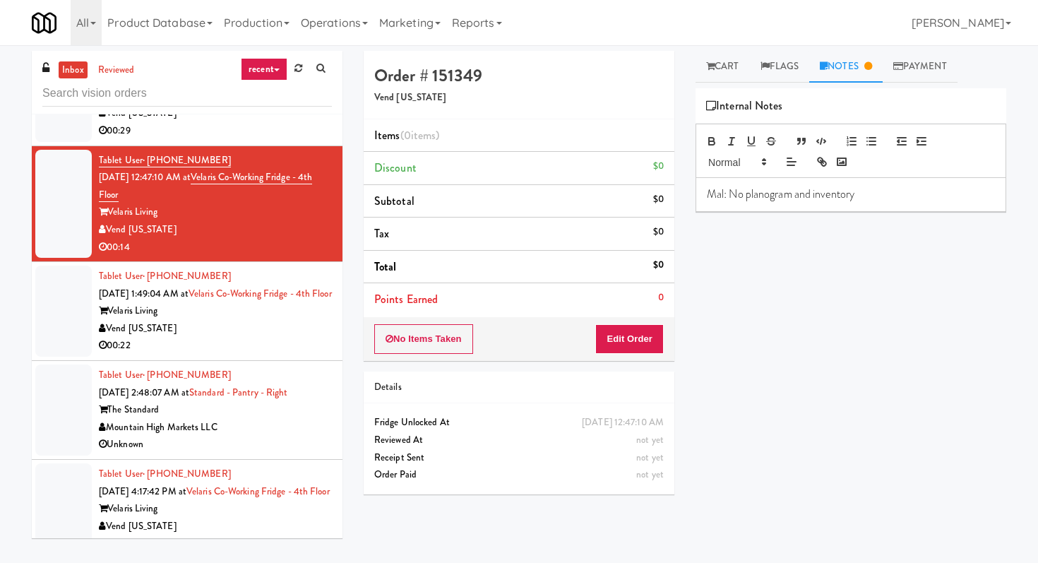
click at [275, 355] on div "00:22" at bounding box center [215, 346] width 233 height 18
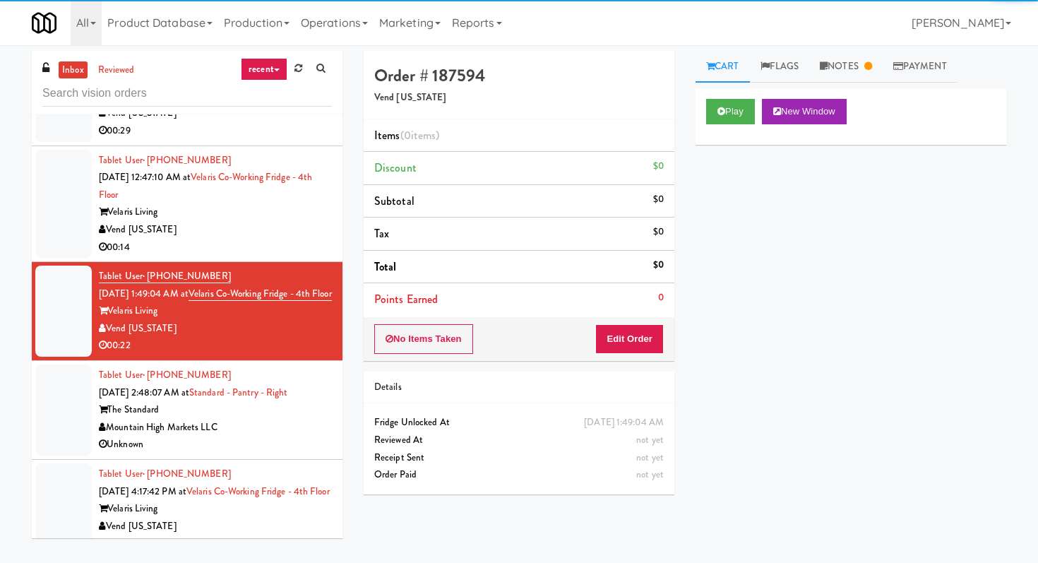
click at [281, 436] on div "Mountain High Markets LLC" at bounding box center [215, 428] width 233 height 18
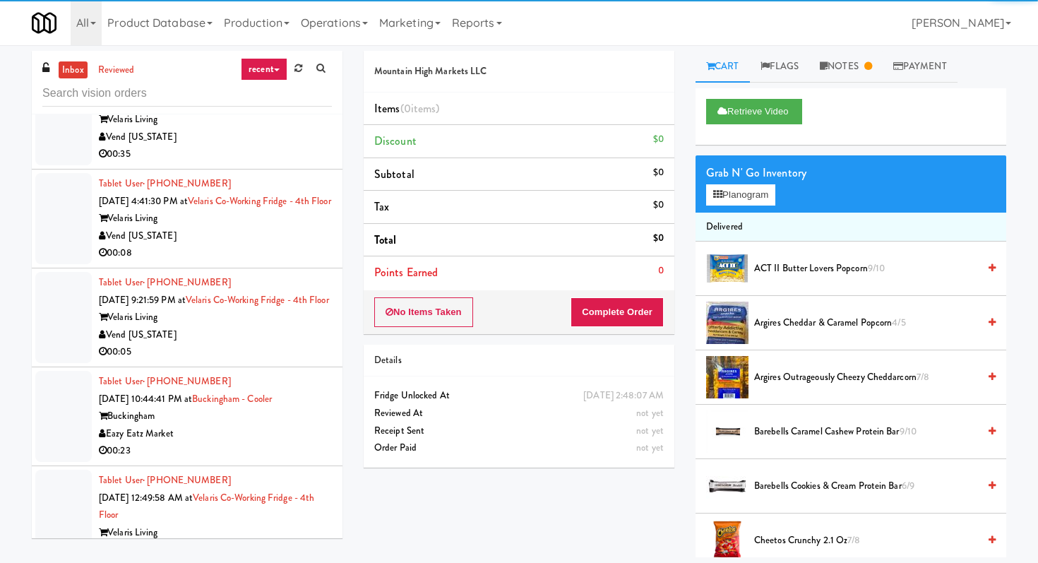
scroll to position [1758, 0]
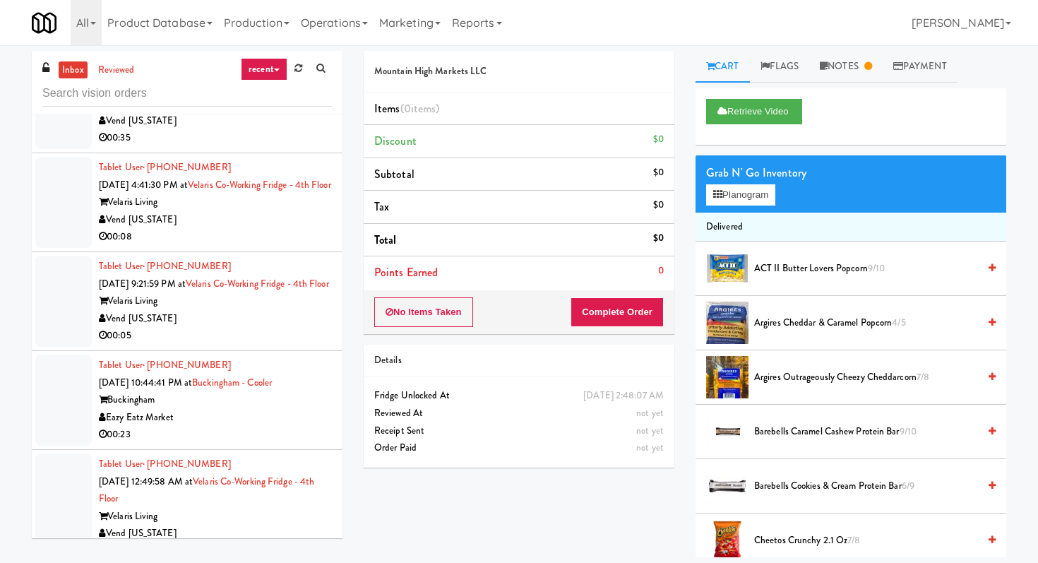
click at [261, 246] on div "00:08" at bounding box center [215, 237] width 233 height 18
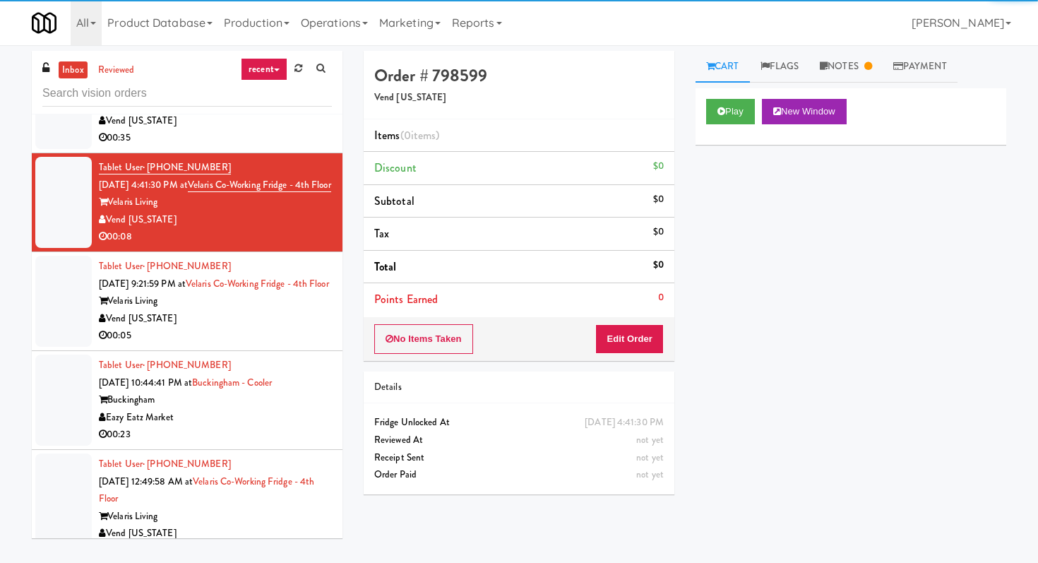
click at [252, 345] on div "Tablet User · (440) 381-6636 [DATE] 9:21:59 PM at Velaris Co-Working Fridge - 4…" at bounding box center [215, 301] width 233 height 87
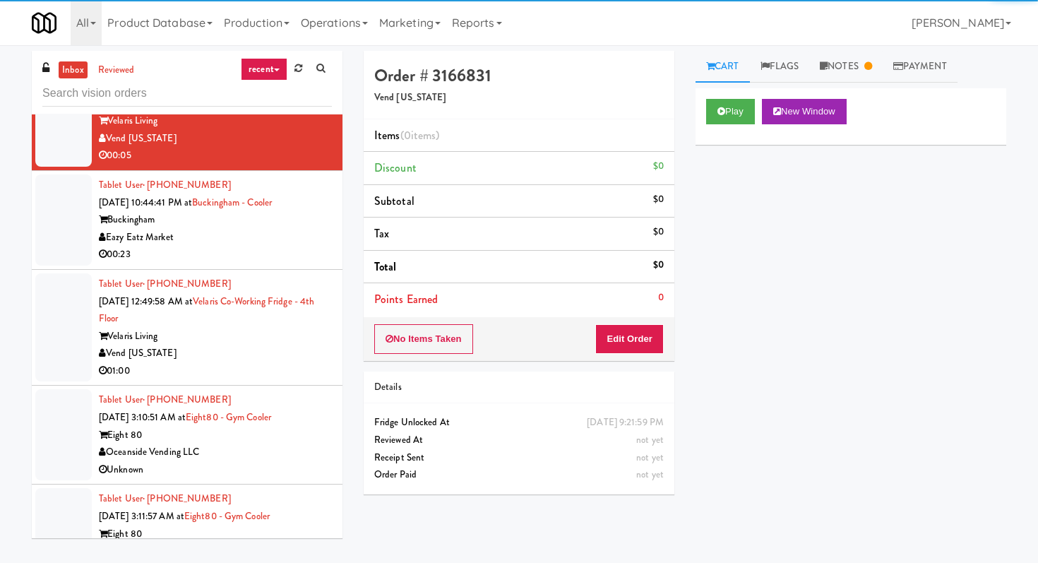
scroll to position [1943, 0]
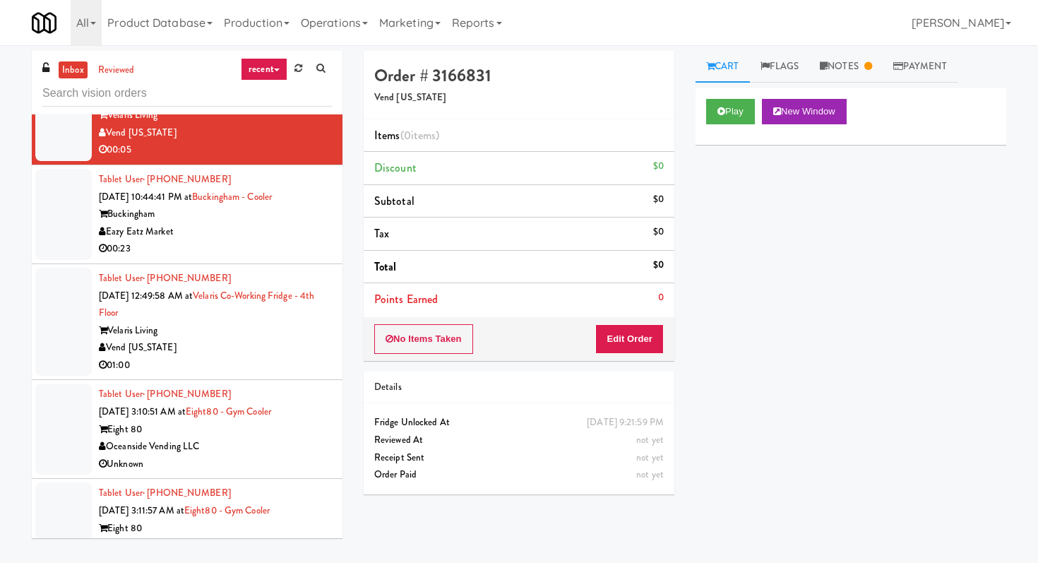
click at [254, 258] on div "00:23" at bounding box center [215, 249] width 233 height 18
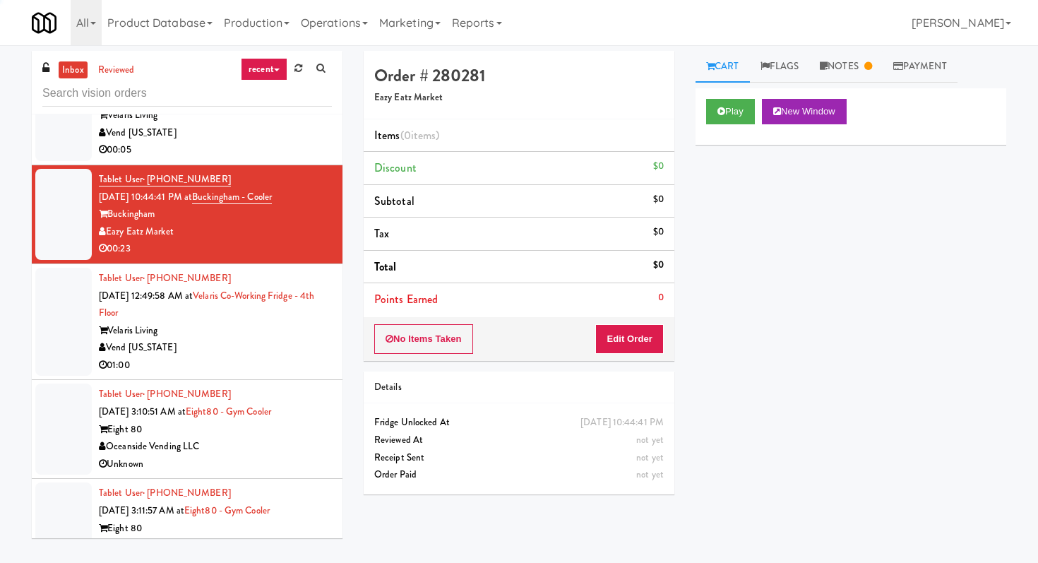
click at [249, 357] on div "Vend [US_STATE]" at bounding box center [215, 348] width 233 height 18
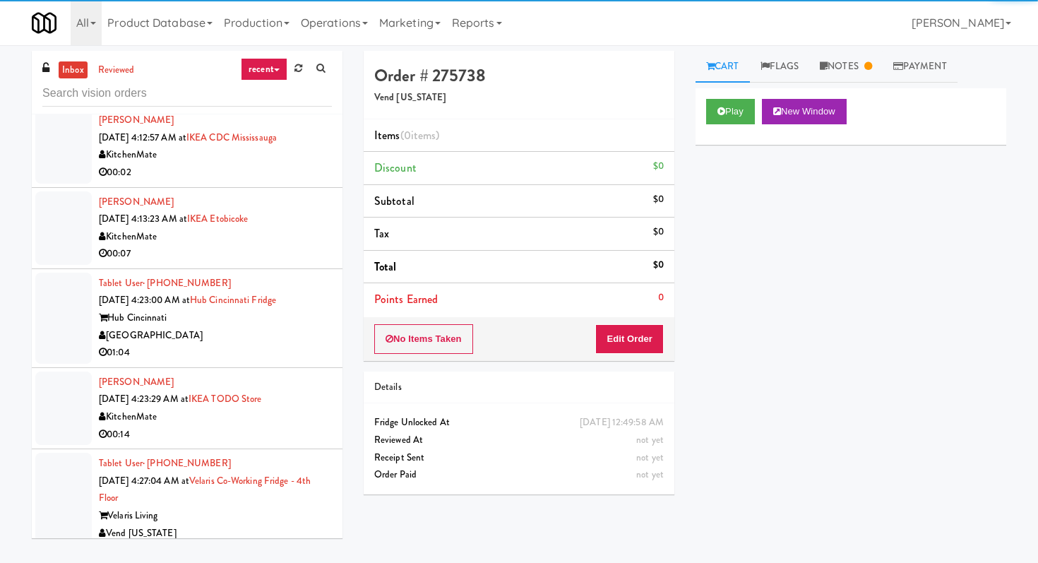
scroll to position [2844, 0]
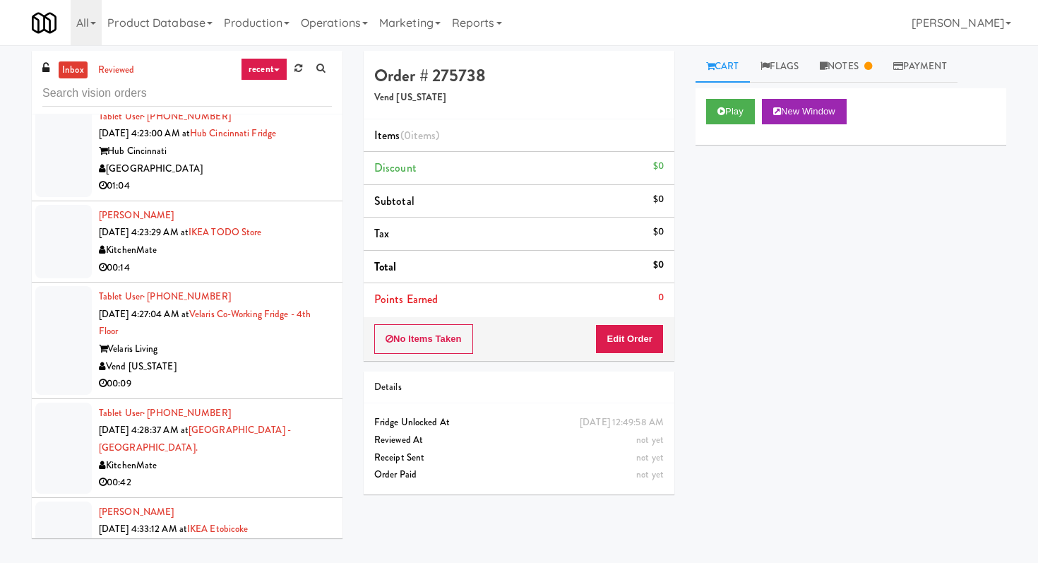
click at [258, 160] on div "Hub Cincinnati" at bounding box center [215, 152] width 233 height 18
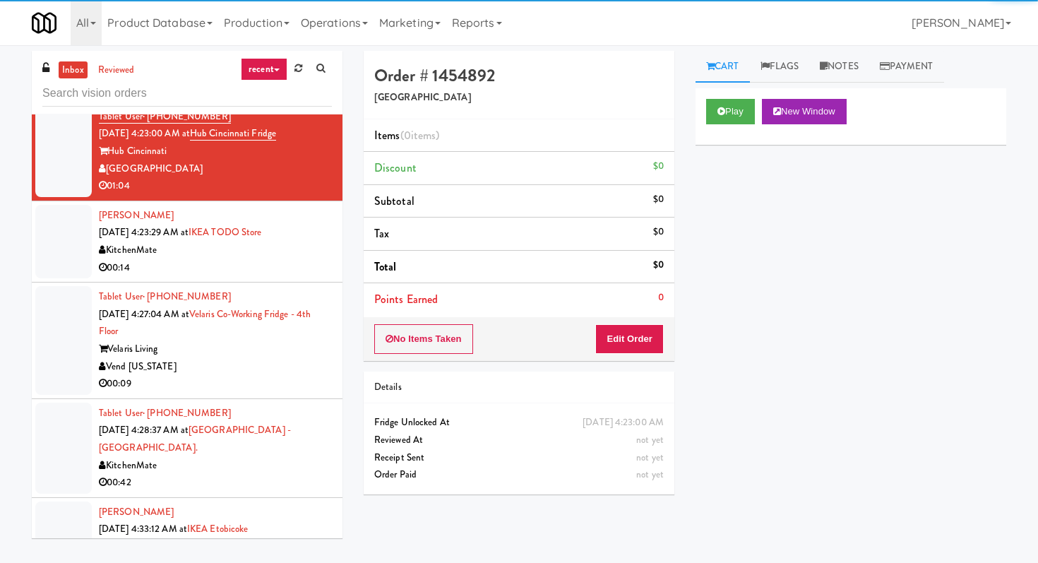
click at [244, 376] on div "Vend [US_STATE]" at bounding box center [215, 367] width 233 height 18
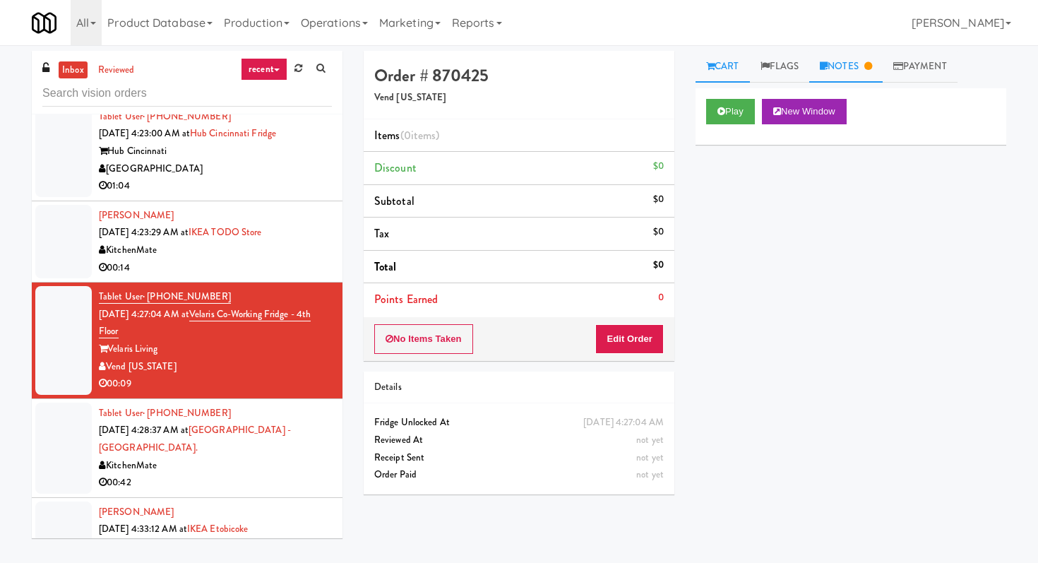
click at [870, 71] on link "Notes" at bounding box center [845, 67] width 73 height 32
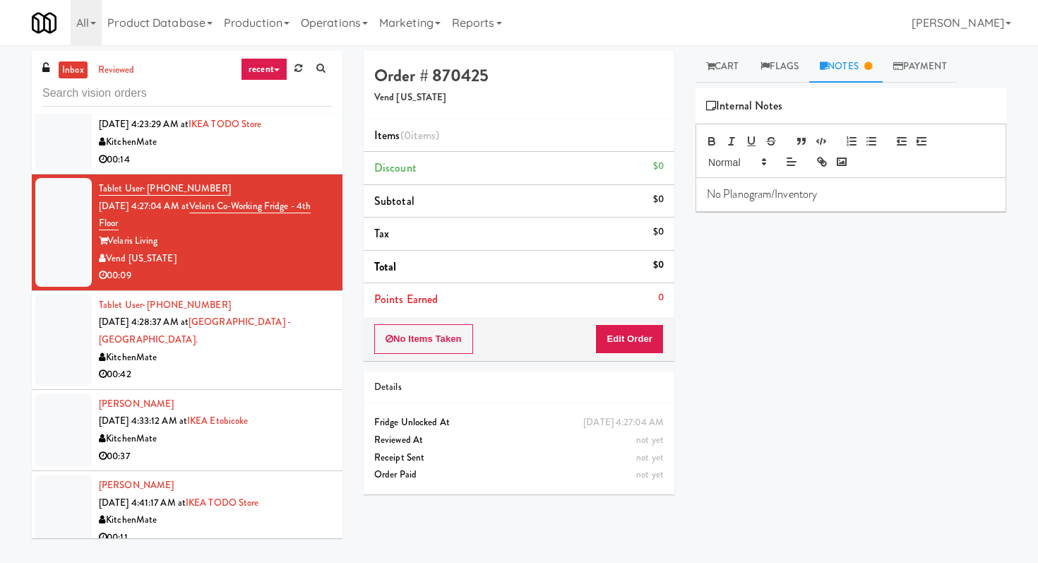
scroll to position [2955, 0]
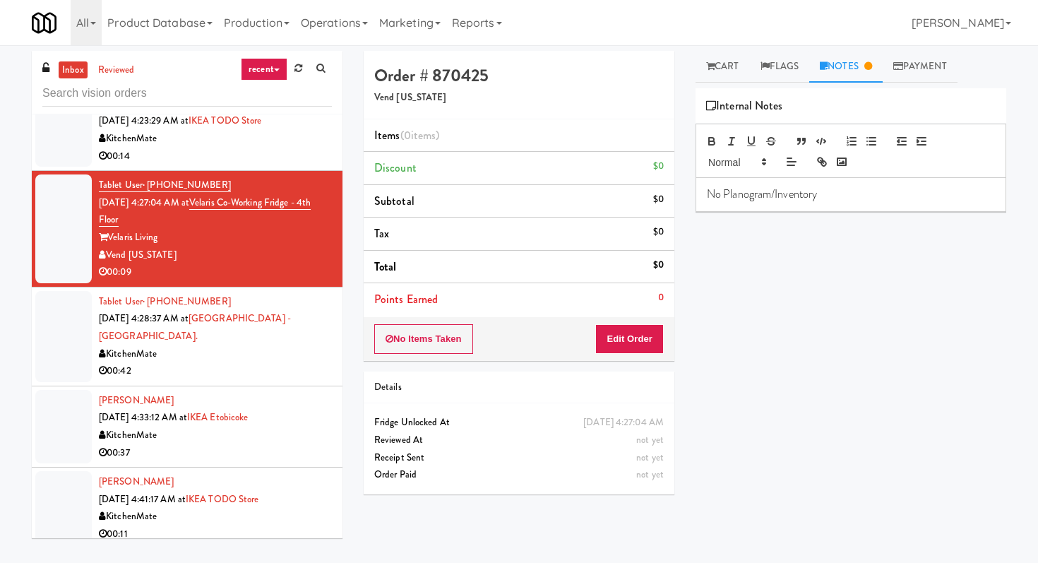
click at [251, 380] on div "00:42" at bounding box center [215, 371] width 233 height 18
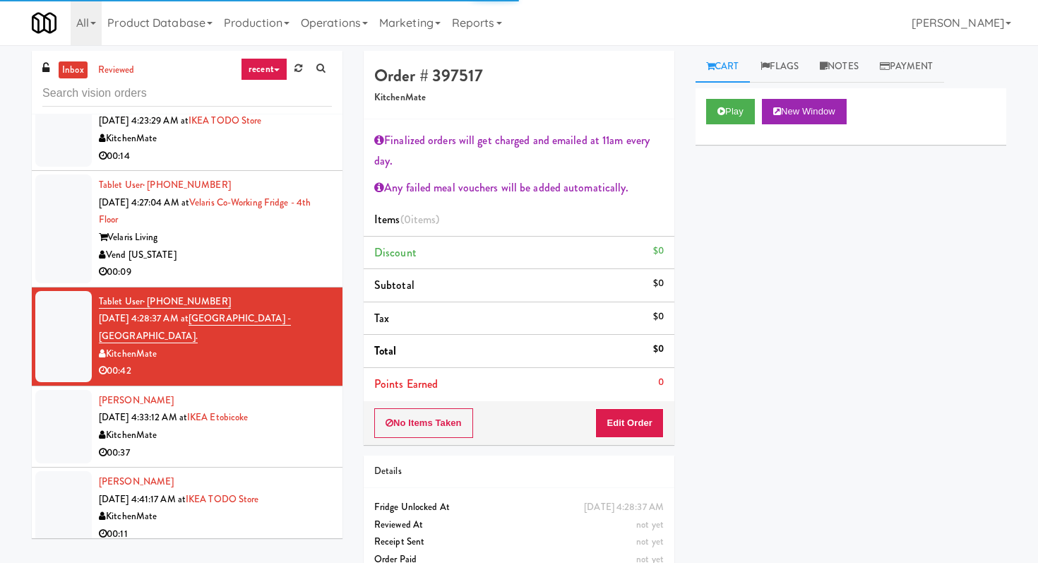
click at [258, 83] on div "01:04" at bounding box center [215, 75] width 233 height 18
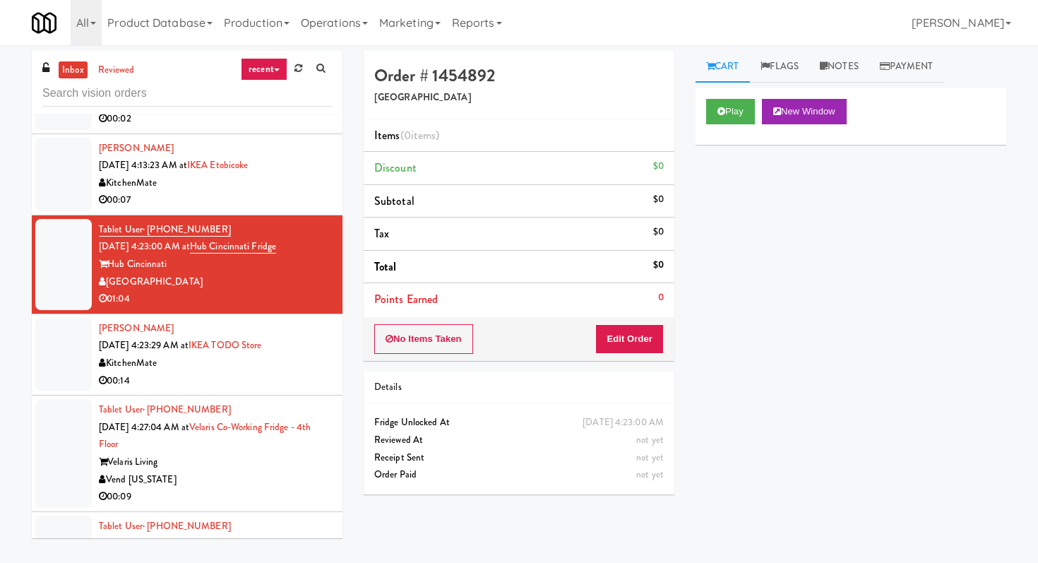
scroll to position [2712, 0]
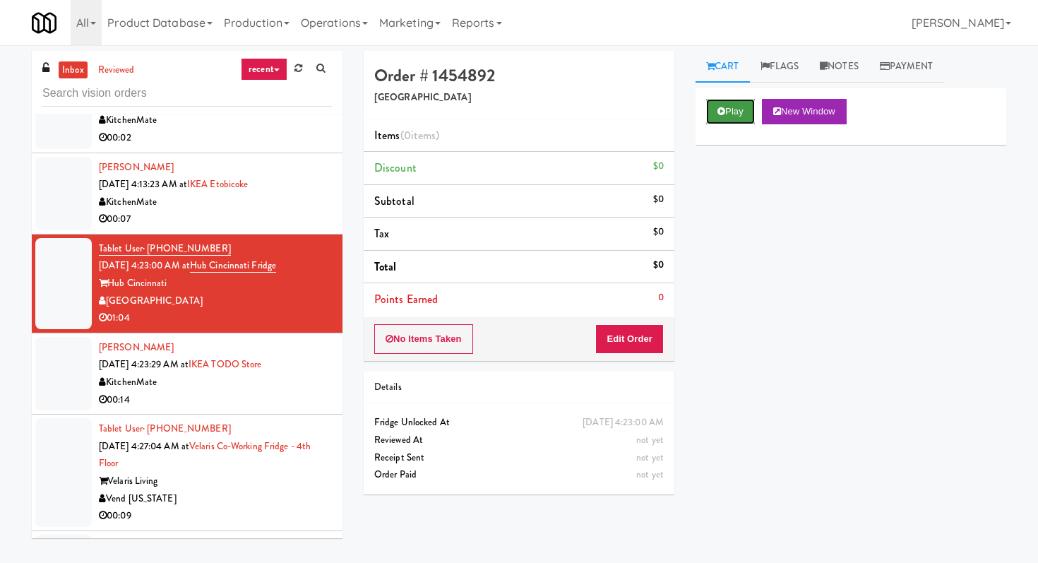
click at [715, 100] on button "Play" at bounding box center [730, 111] width 49 height 25
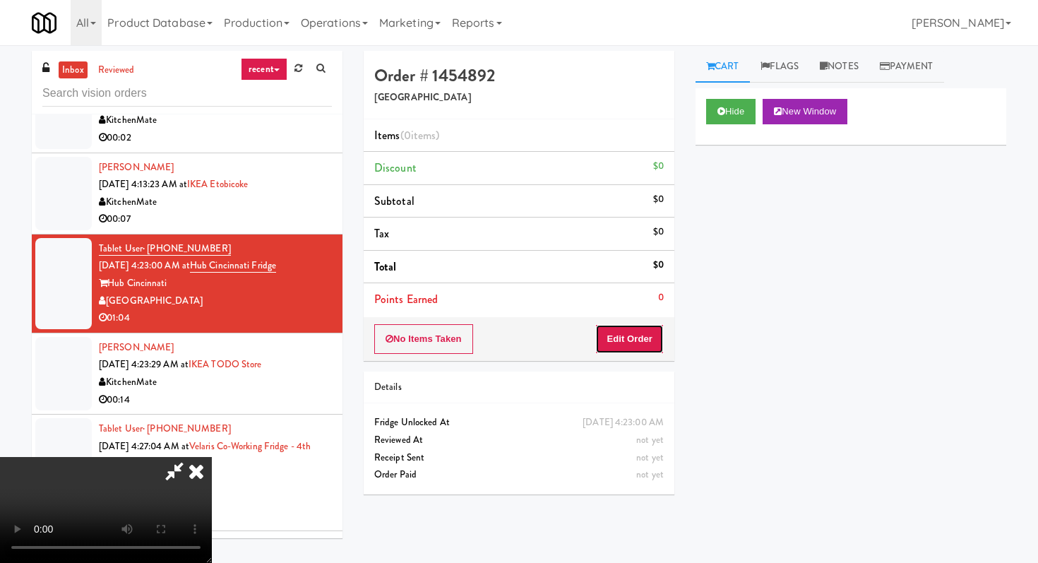
click at [627, 327] on button "Edit Order" at bounding box center [629, 339] width 69 height 30
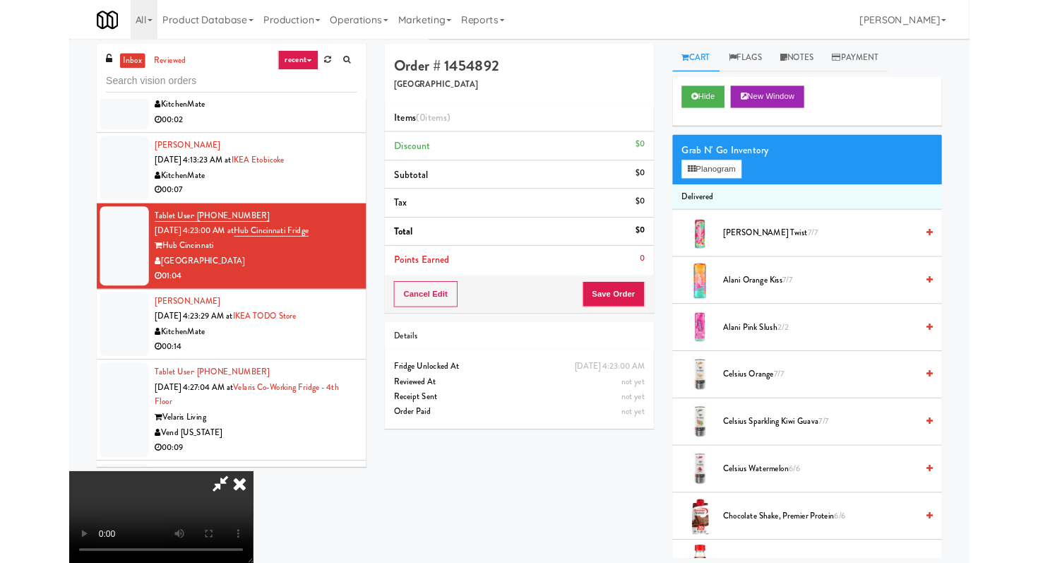
scroll to position [0, 0]
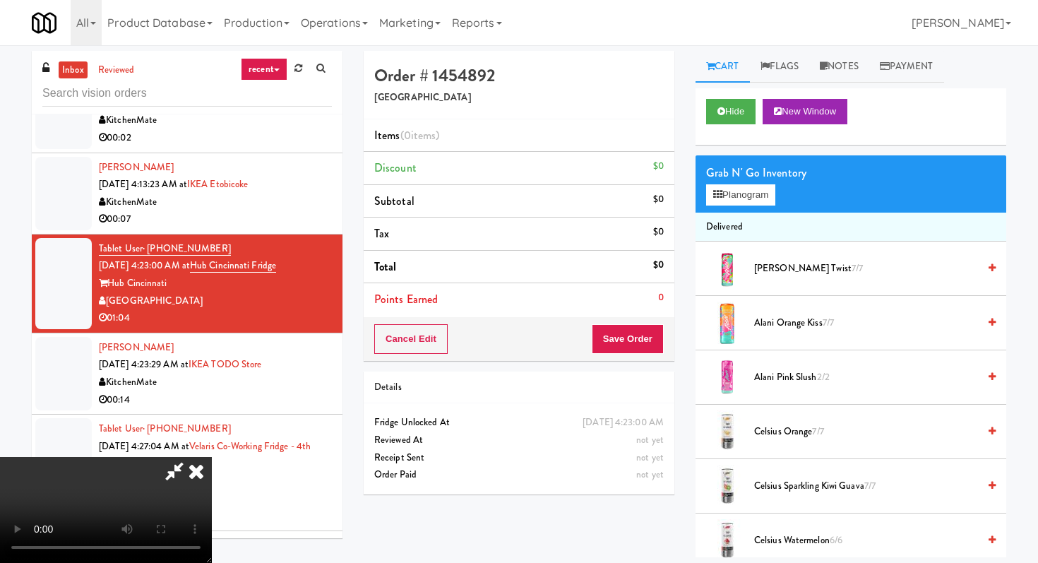
click at [212, 457] on video at bounding box center [106, 510] width 212 height 106
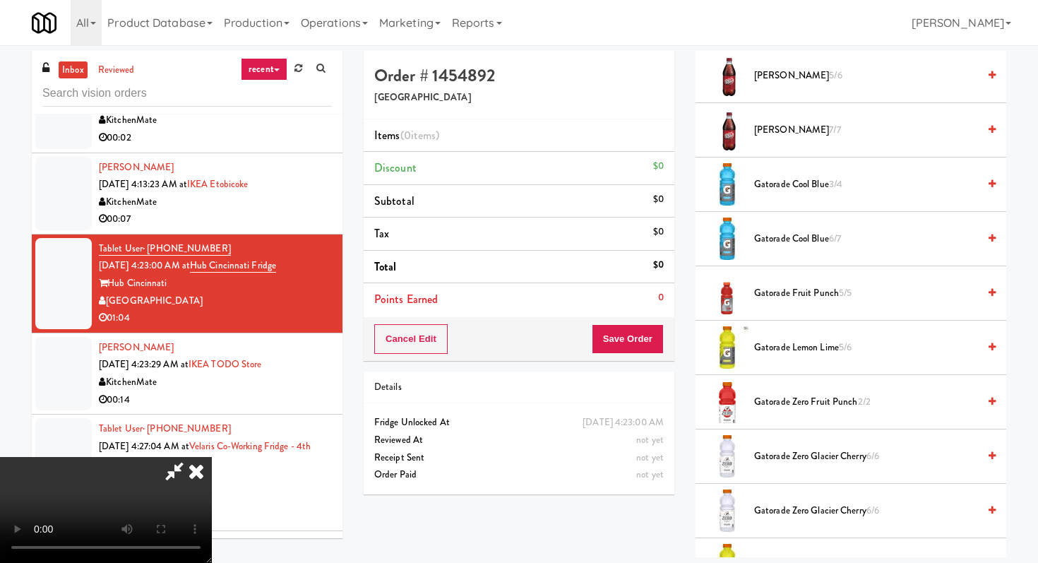
click at [787, 456] on span "Gatorade Zero Glacier Cherry 6/6" at bounding box center [866, 457] width 224 height 18
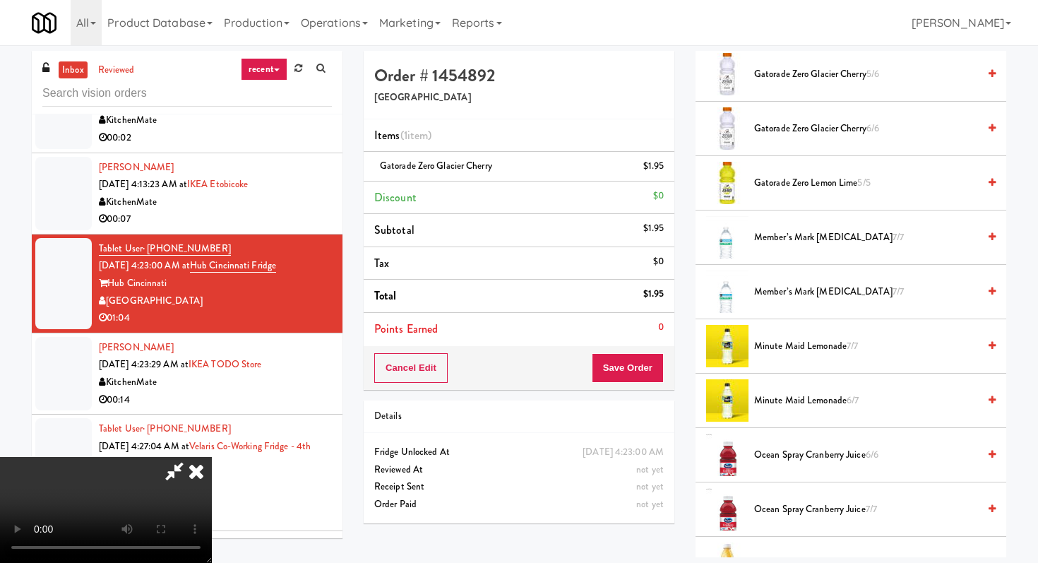
scroll to position [1167, 0]
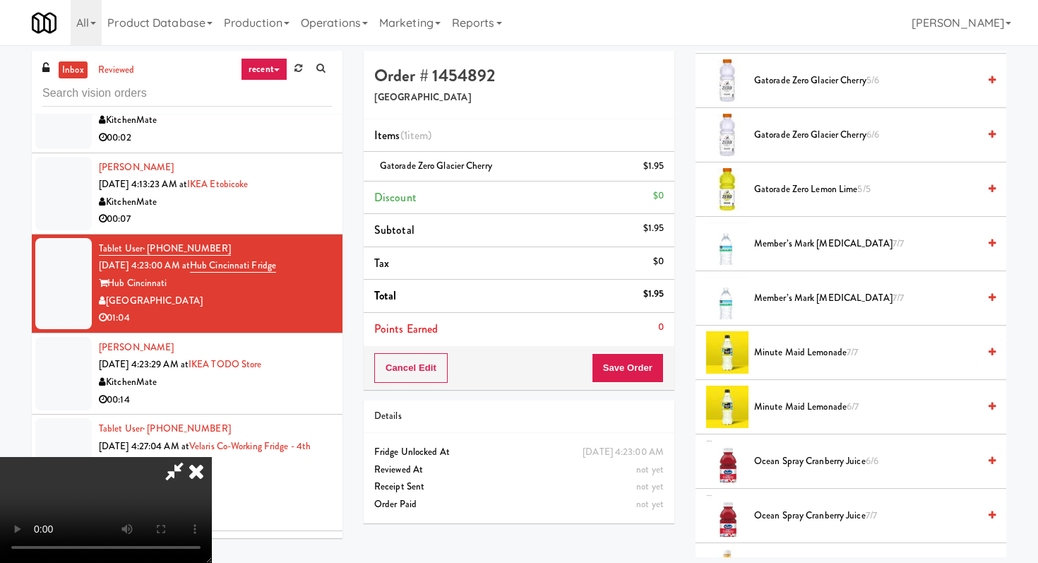
click at [814, 354] on span "Minute Maid Lemonade 7/7" at bounding box center [866, 353] width 224 height 18
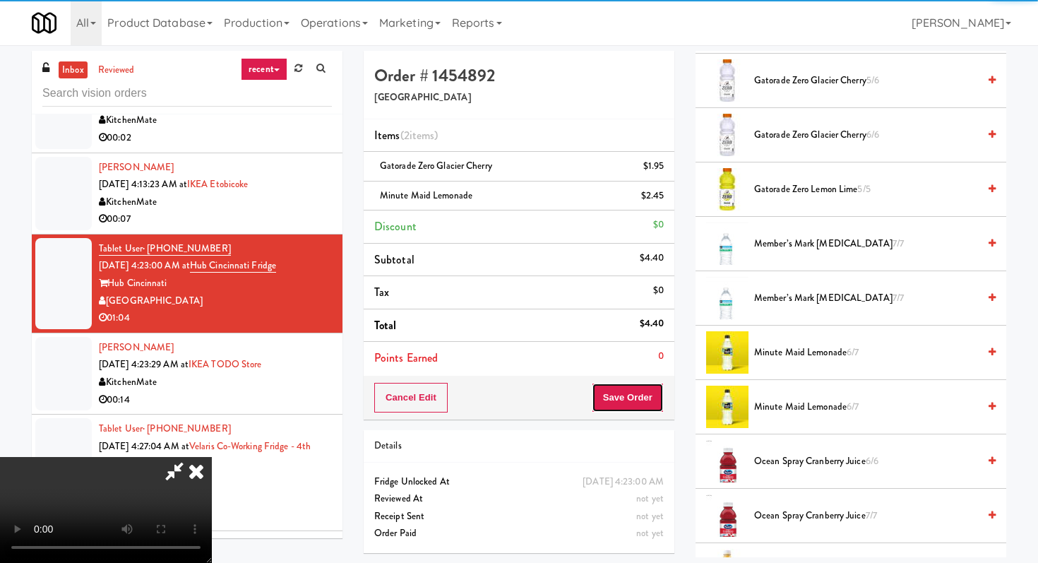
click at [657, 400] on button "Save Order" at bounding box center [628, 398] width 72 height 30
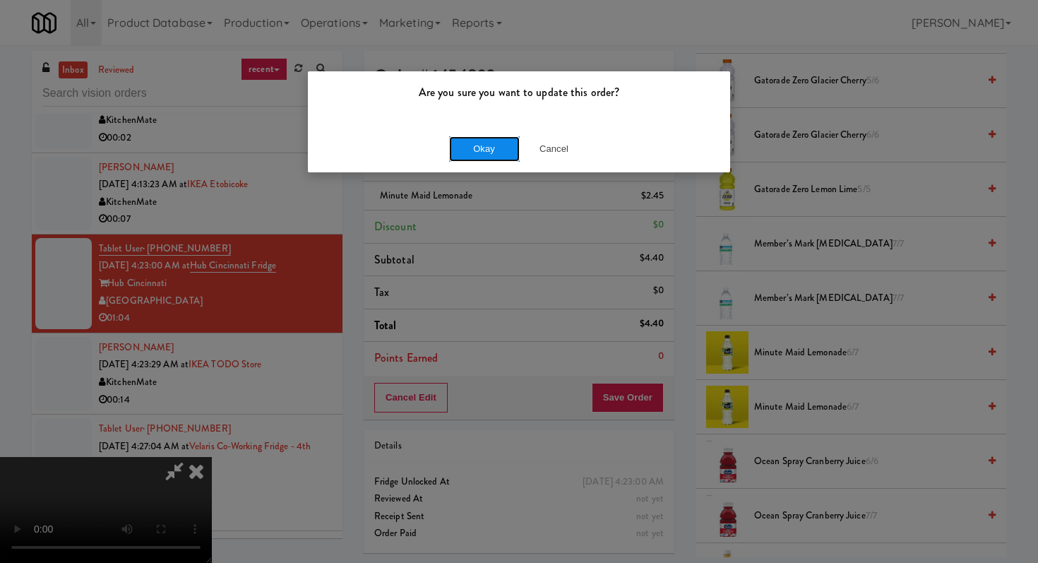
click at [500, 150] on button "Okay" at bounding box center [484, 148] width 71 height 25
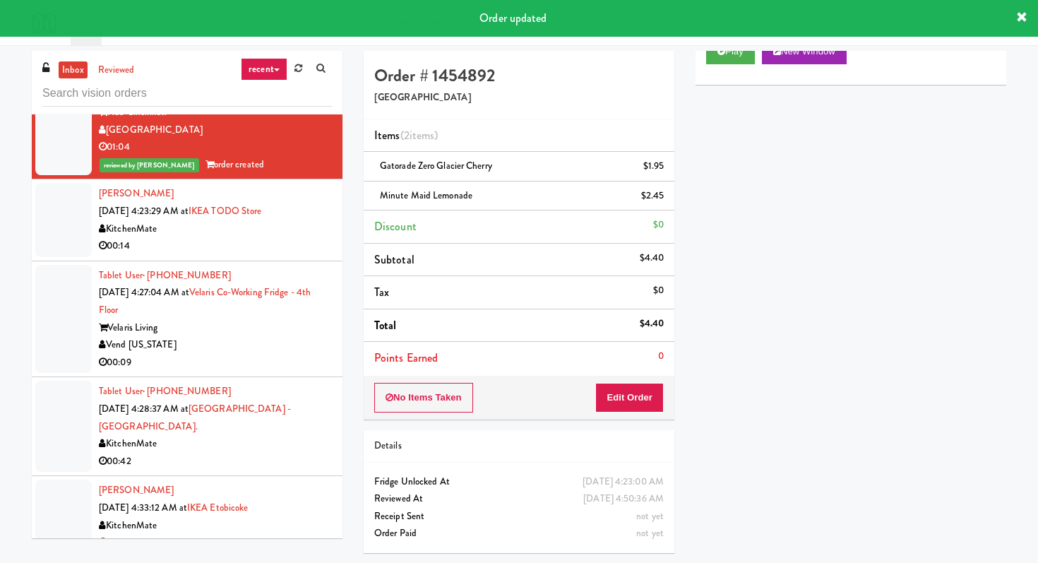
scroll to position [3055, 0]
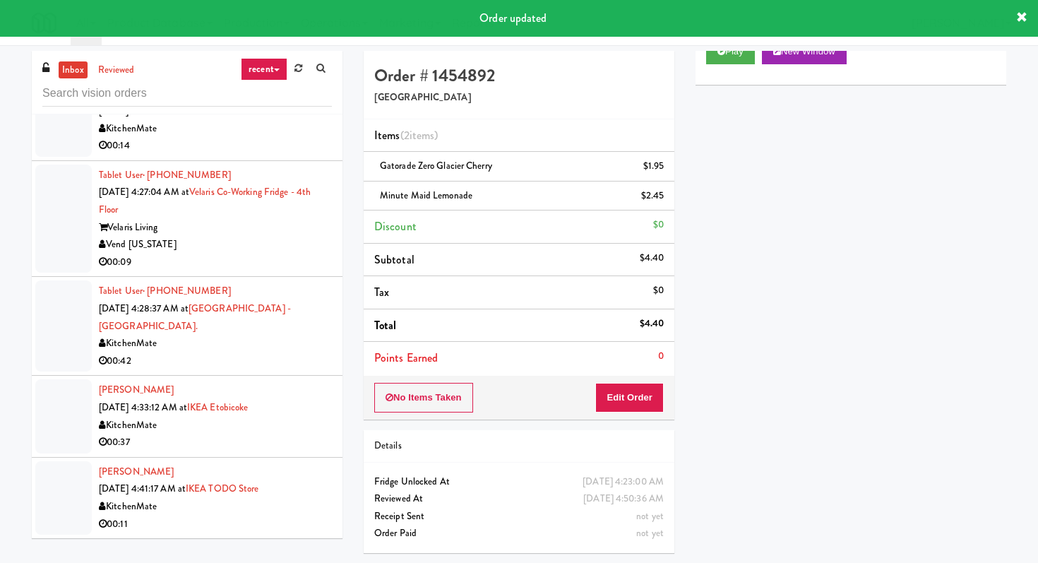
click at [244, 525] on div "00:11" at bounding box center [215, 525] width 233 height 18
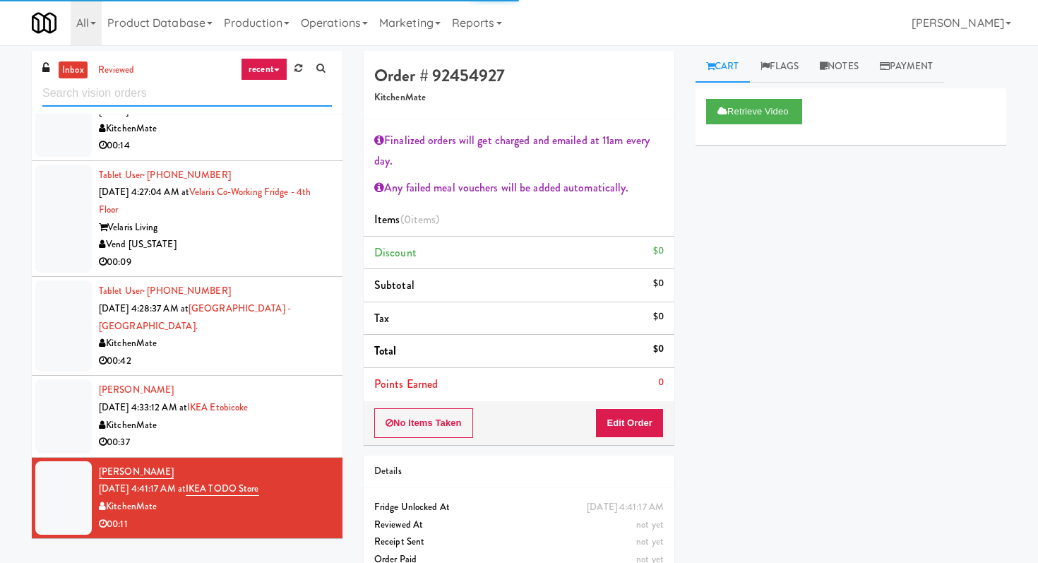
click at [171, 86] on input "text" at bounding box center [187, 94] width 290 height 26
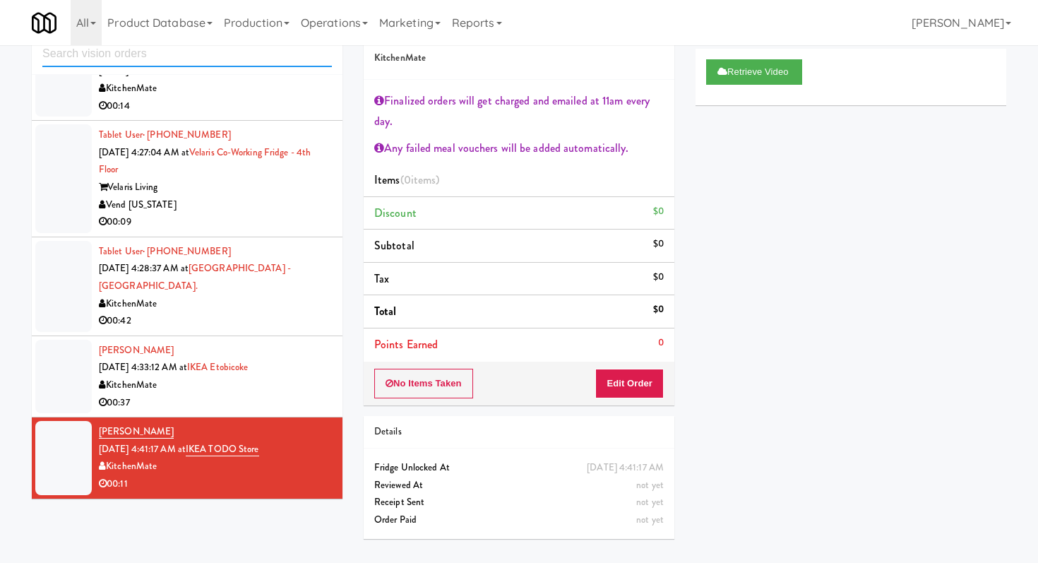
scroll to position [45, 0]
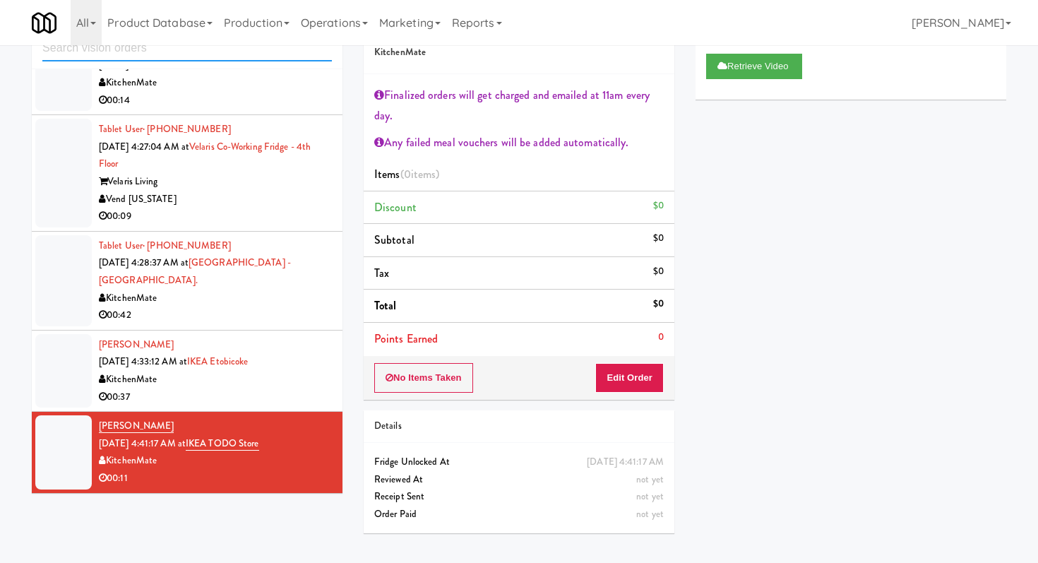
click at [229, 54] on input "text" at bounding box center [187, 48] width 290 height 26
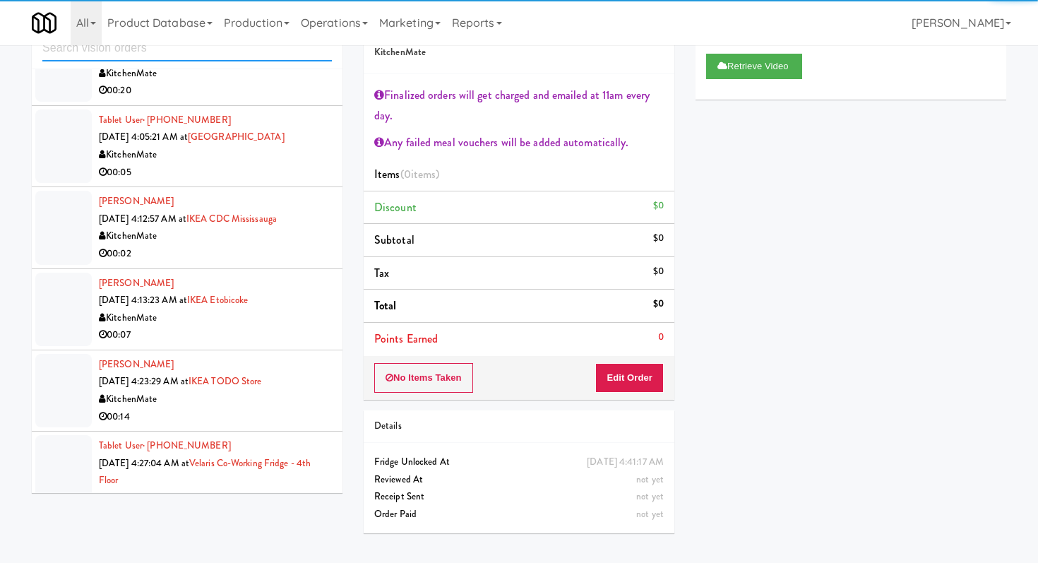
scroll to position [3038, 0]
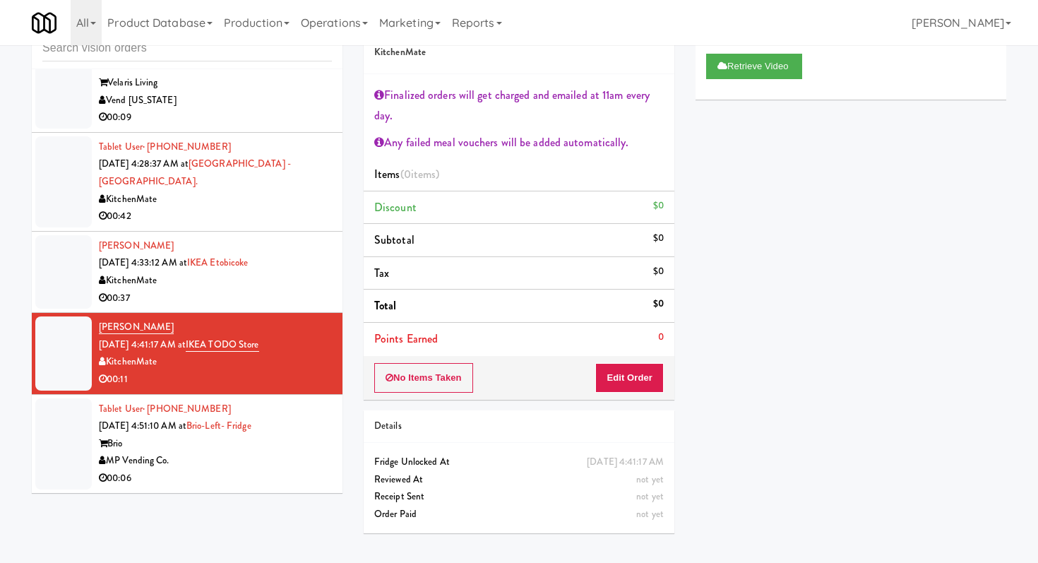
click at [294, 474] on div "00:06" at bounding box center [215, 479] width 233 height 18
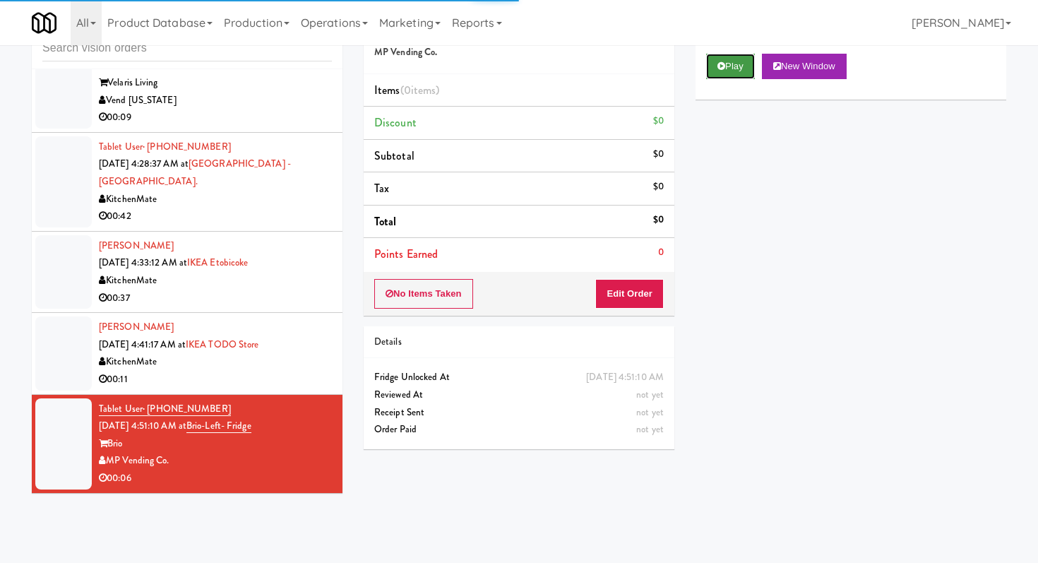
click at [734, 56] on button "Play" at bounding box center [730, 66] width 49 height 25
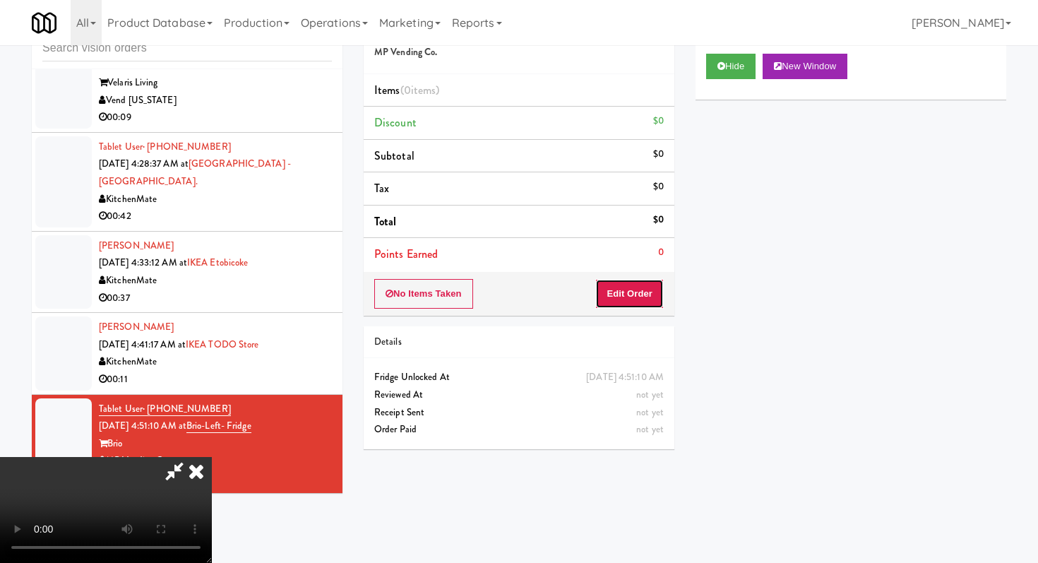
click at [606, 299] on button "Edit Order" at bounding box center [629, 294] width 69 height 30
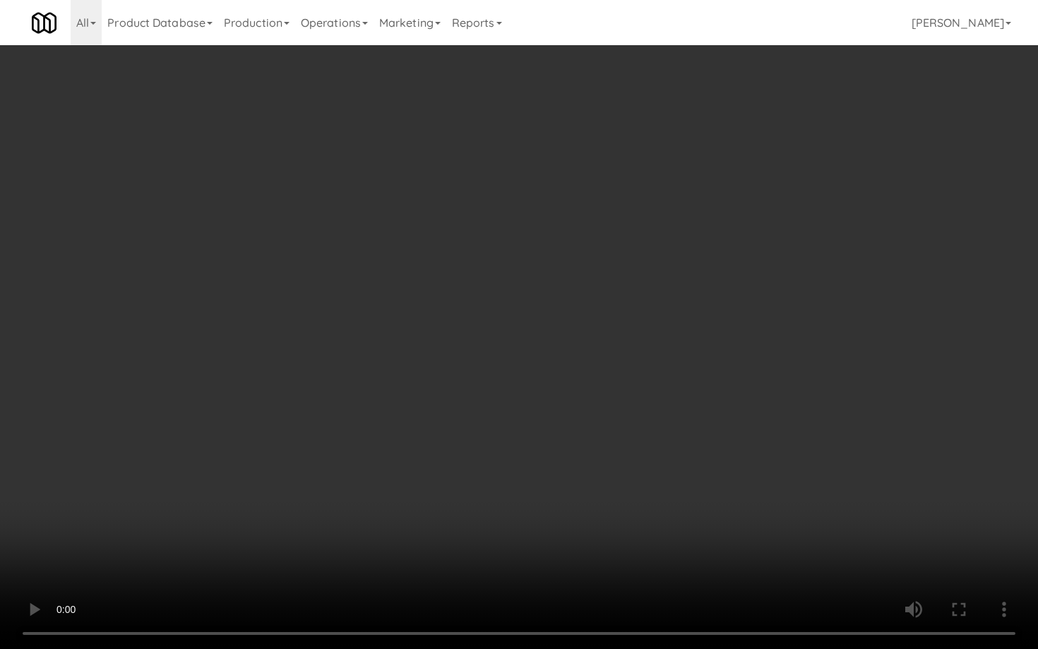
click at [826, 506] on video at bounding box center [519, 324] width 1038 height 649
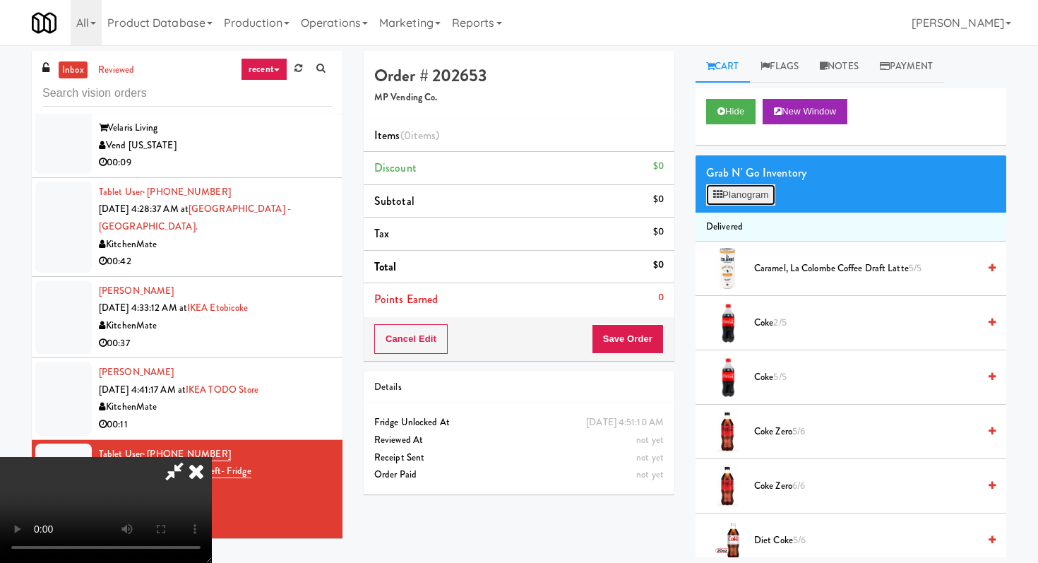
click at [749, 204] on button "Planogram" at bounding box center [740, 194] width 69 height 21
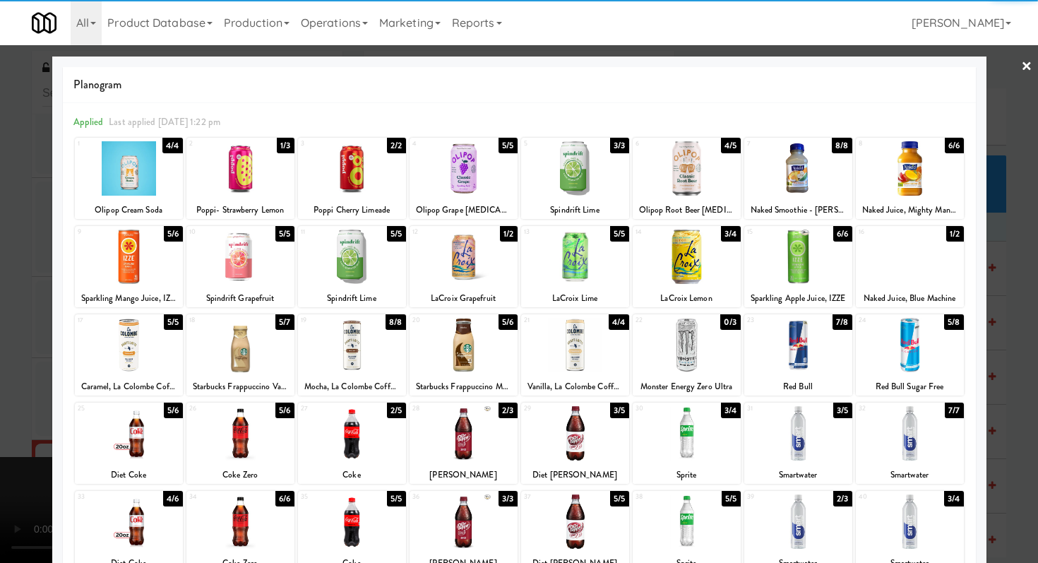
click at [896, 265] on div at bounding box center [910, 257] width 108 height 54
click at [989, 264] on div at bounding box center [519, 281] width 1038 height 563
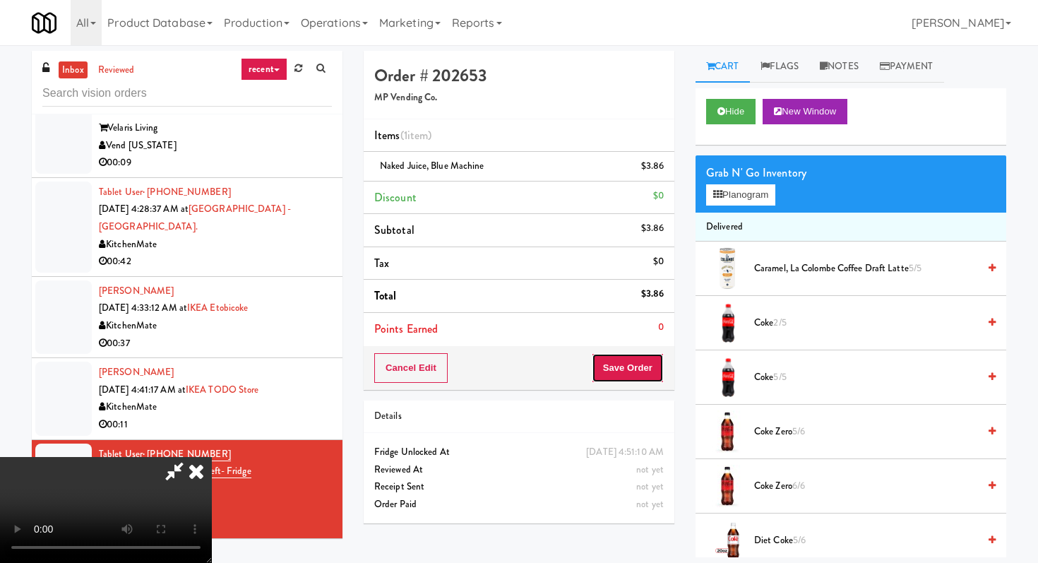
click at [637, 381] on button "Save Order" at bounding box center [628, 368] width 72 height 30
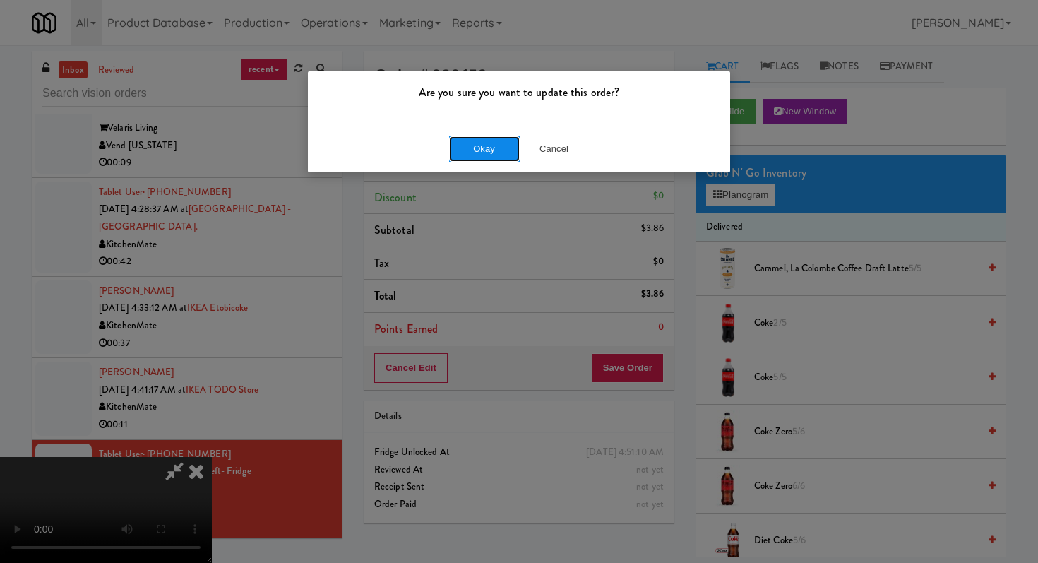
click at [475, 150] on button "Okay" at bounding box center [484, 148] width 71 height 25
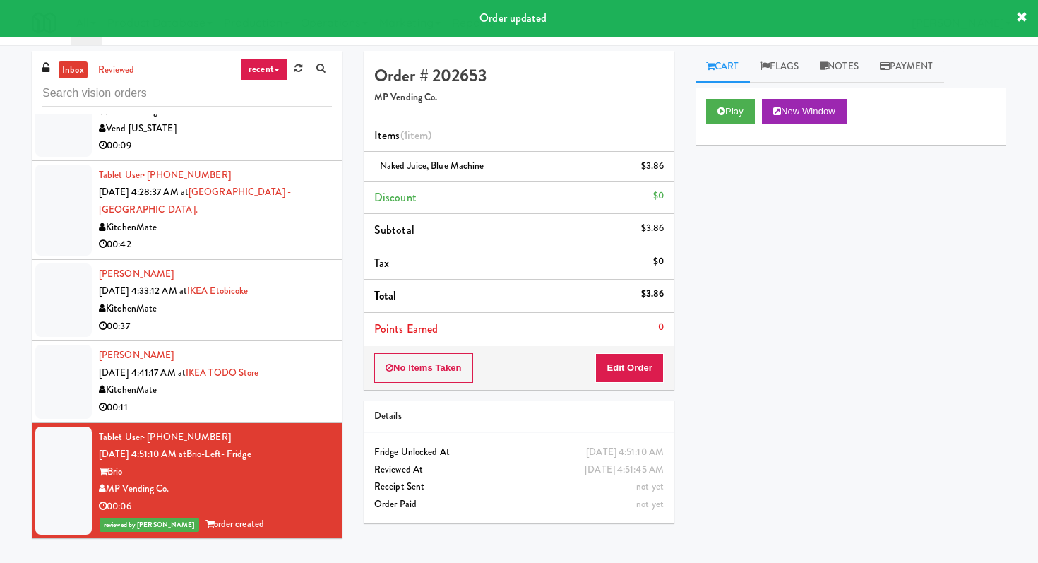
click at [266, 417] on div "00:11" at bounding box center [215, 408] width 233 height 18
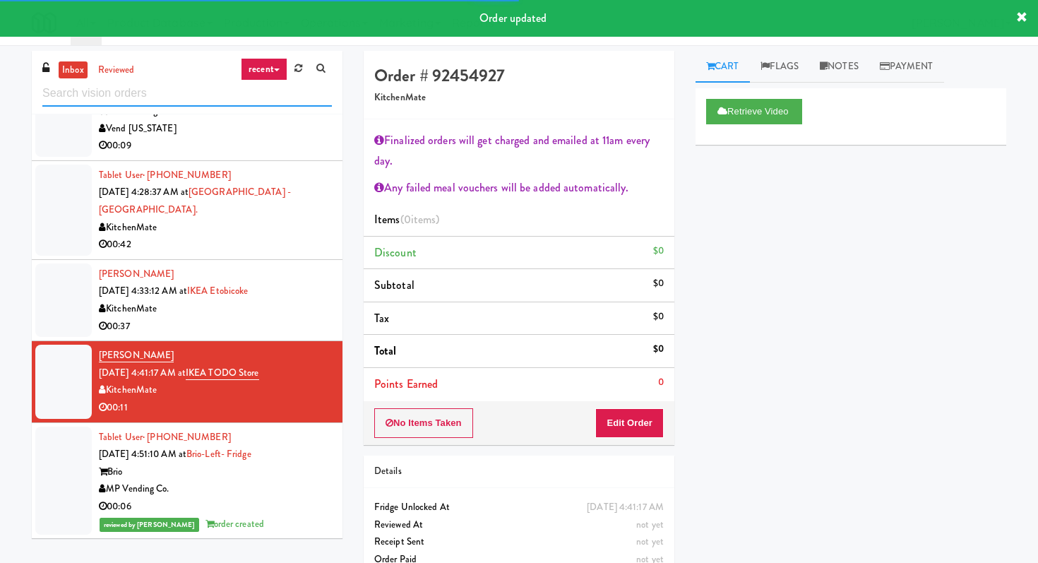
click at [170, 97] on input "text" at bounding box center [187, 94] width 290 height 26
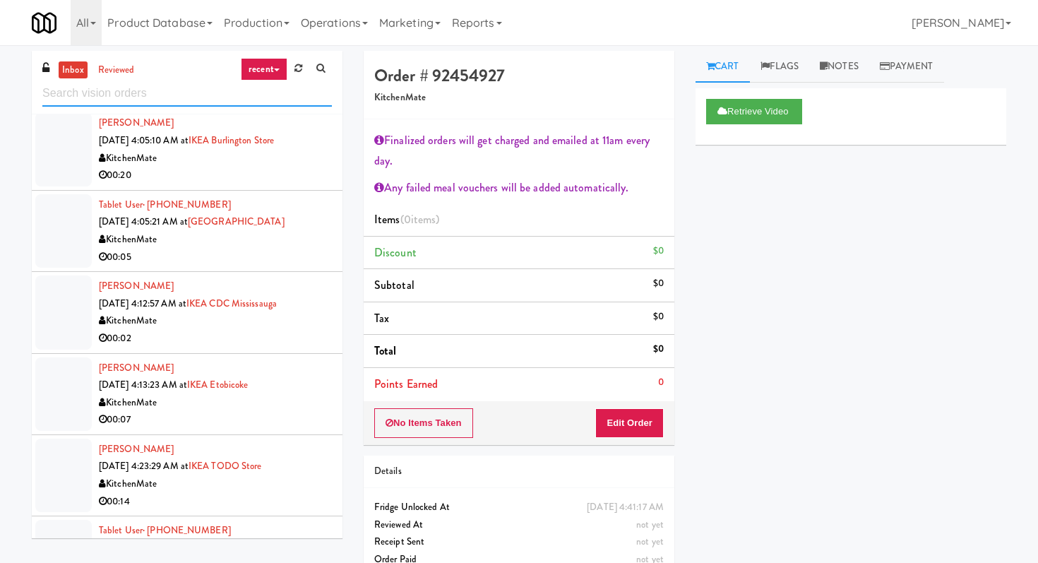
scroll to position [2506, 0]
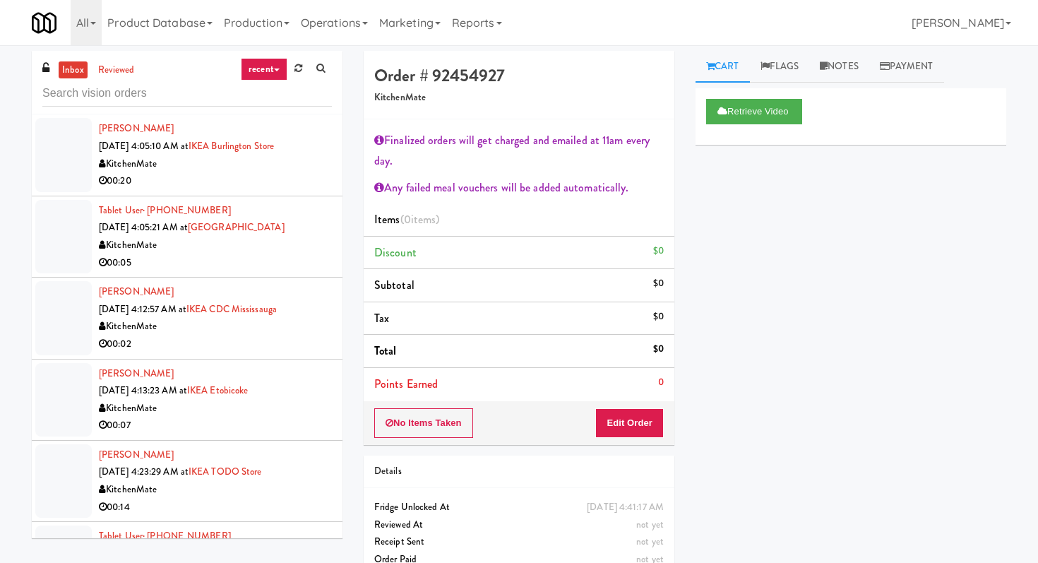
click at [254, 173] on div "KitchenMate" at bounding box center [215, 164] width 233 height 18
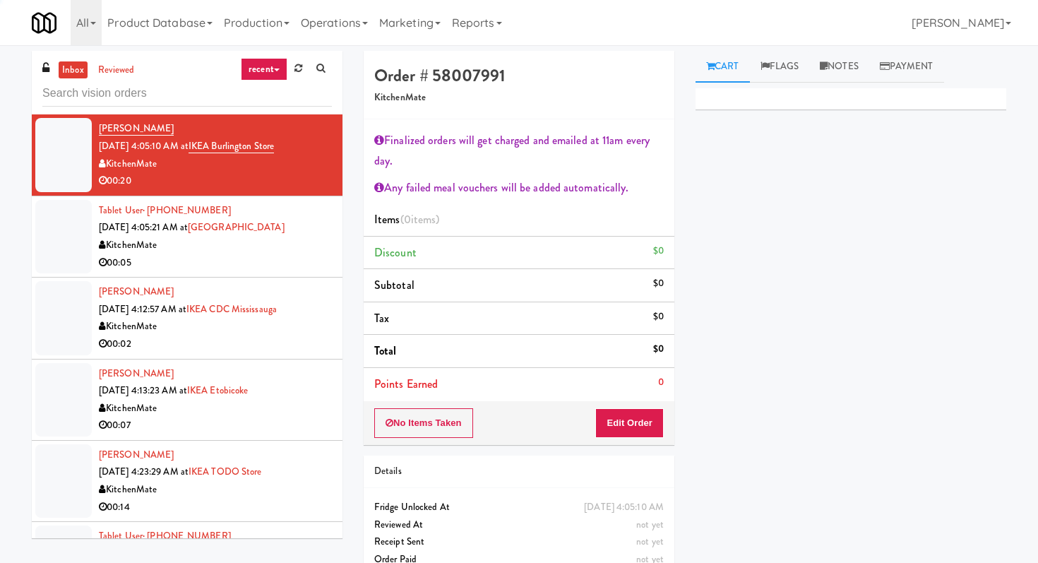
click at [284, 91] on div "Oceanside Vending LLC" at bounding box center [215, 82] width 233 height 18
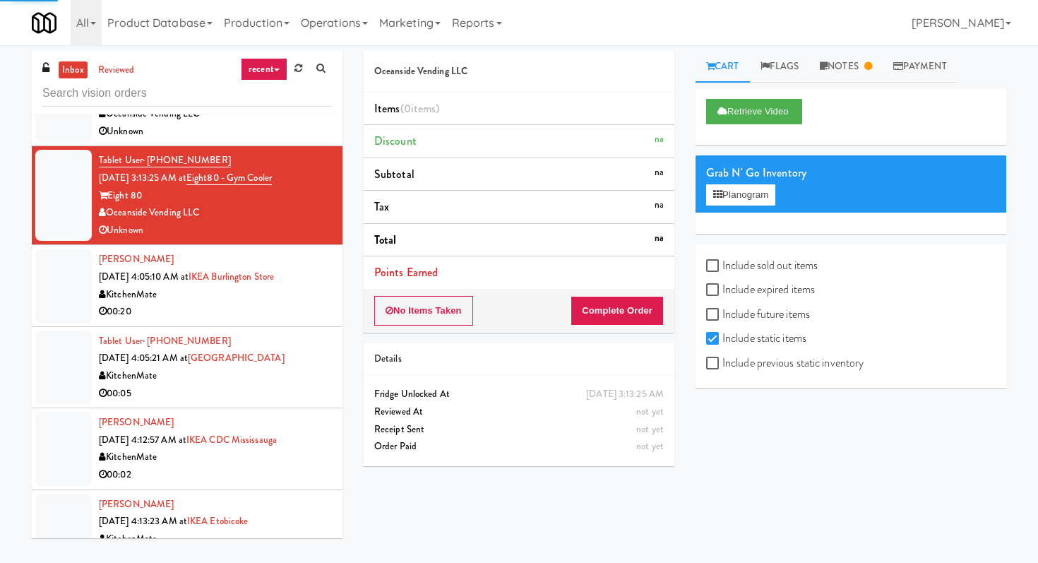
scroll to position [2374, 0]
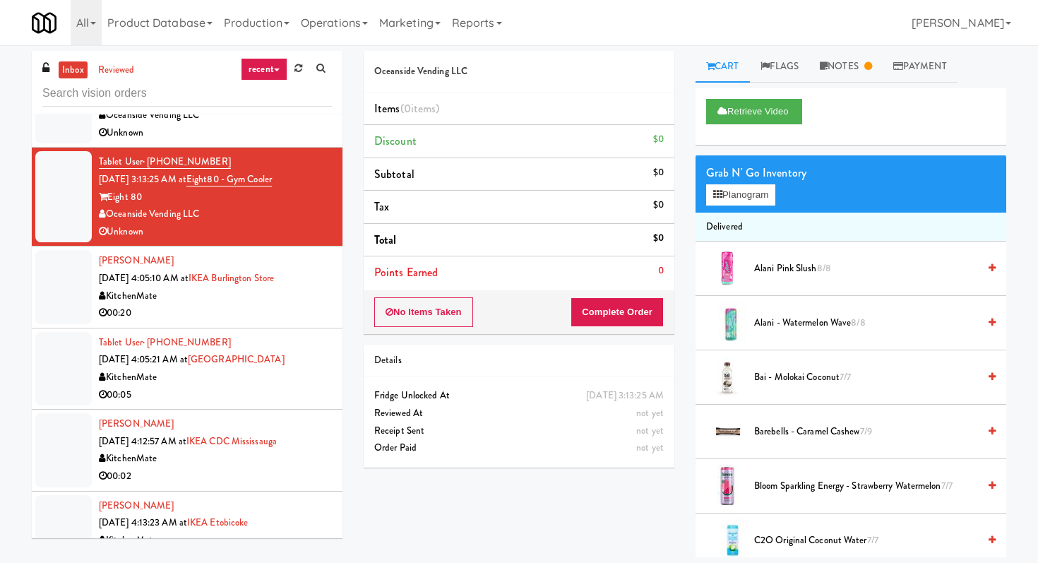
click at [230, 142] on div "Unknown" at bounding box center [215, 133] width 233 height 18
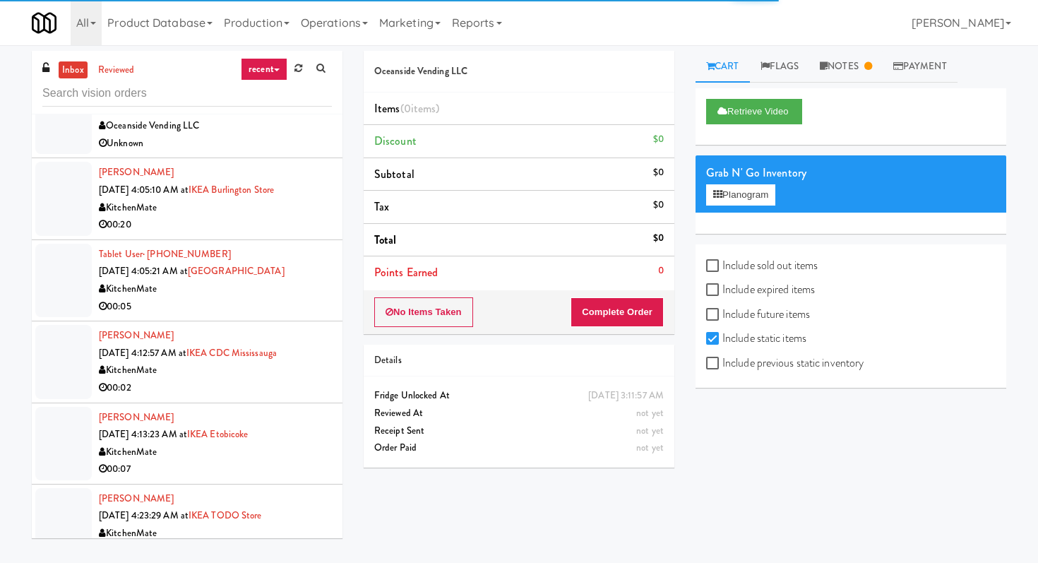
scroll to position [2474, 0]
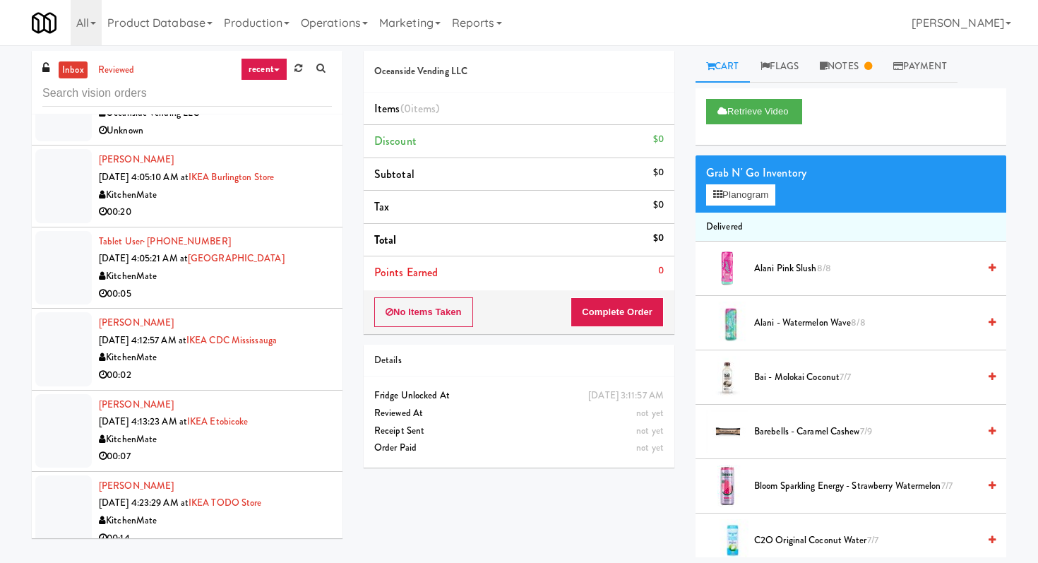
click at [201, 303] on div "00:05" at bounding box center [215, 294] width 233 height 18
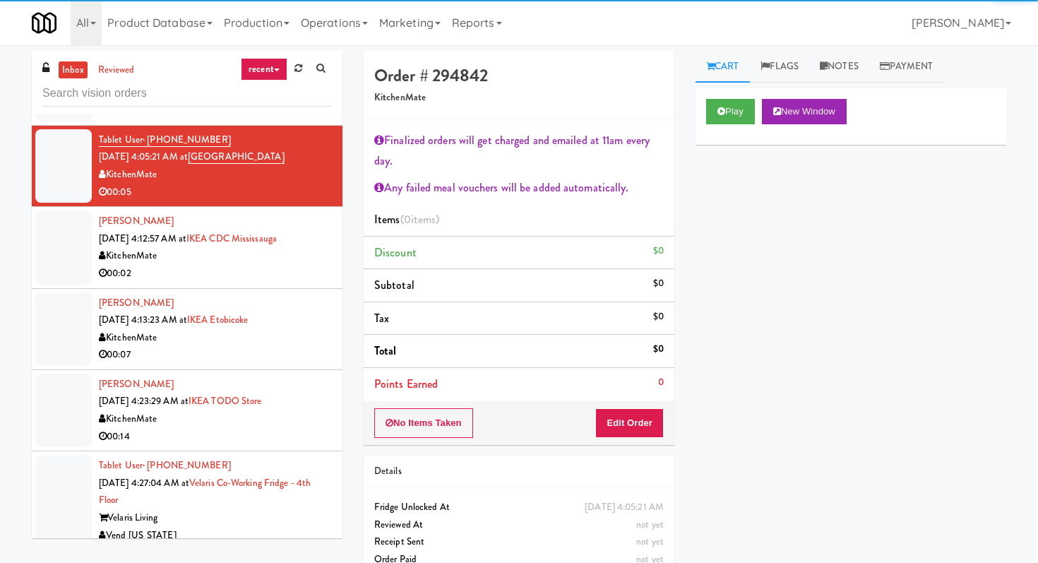
scroll to position [2580, 0]
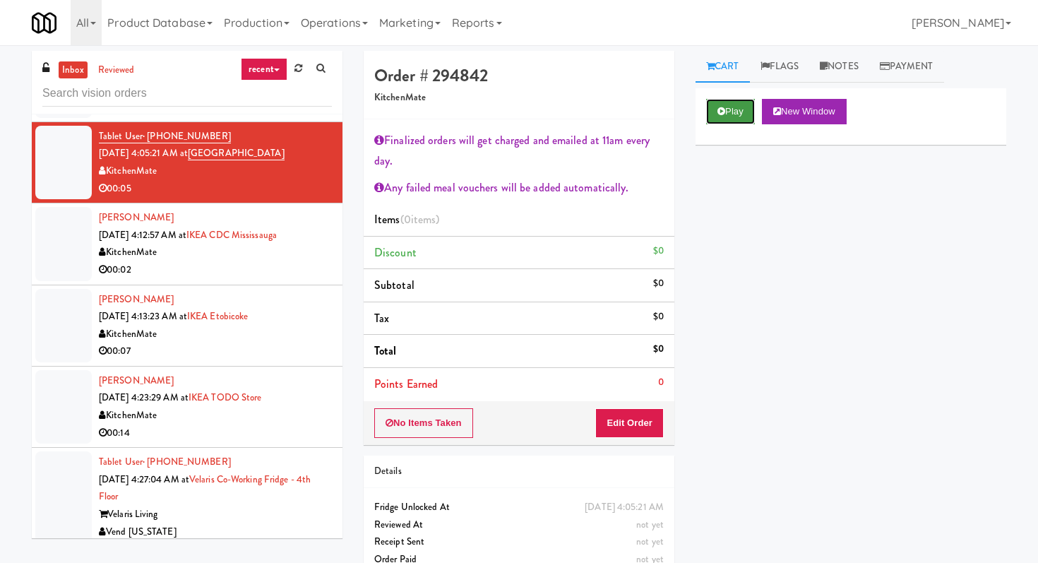
click at [711, 102] on button "Play" at bounding box center [730, 111] width 49 height 25
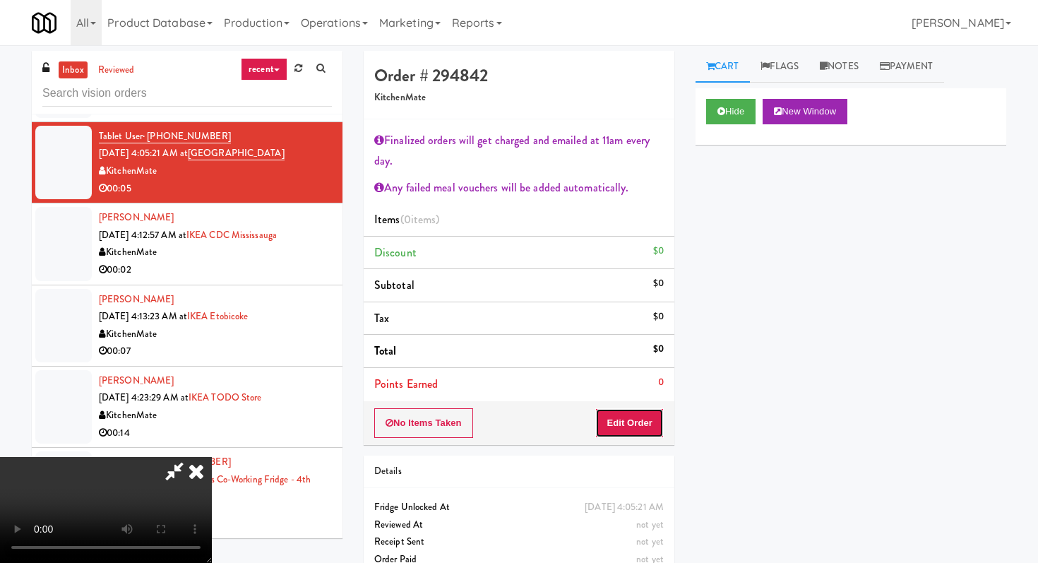
click at [624, 422] on button "Edit Order" at bounding box center [629, 423] width 69 height 30
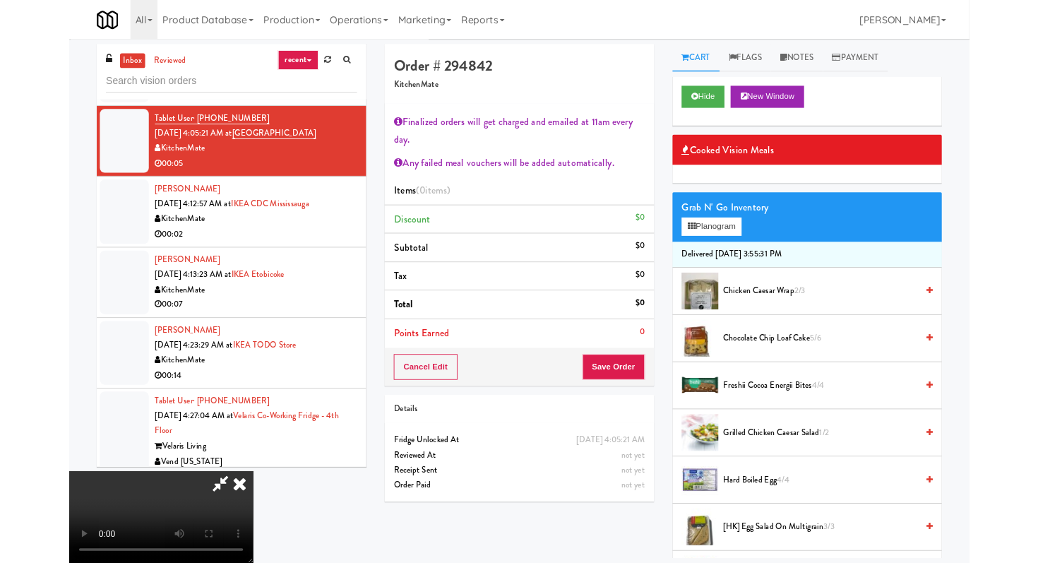
scroll to position [0, 0]
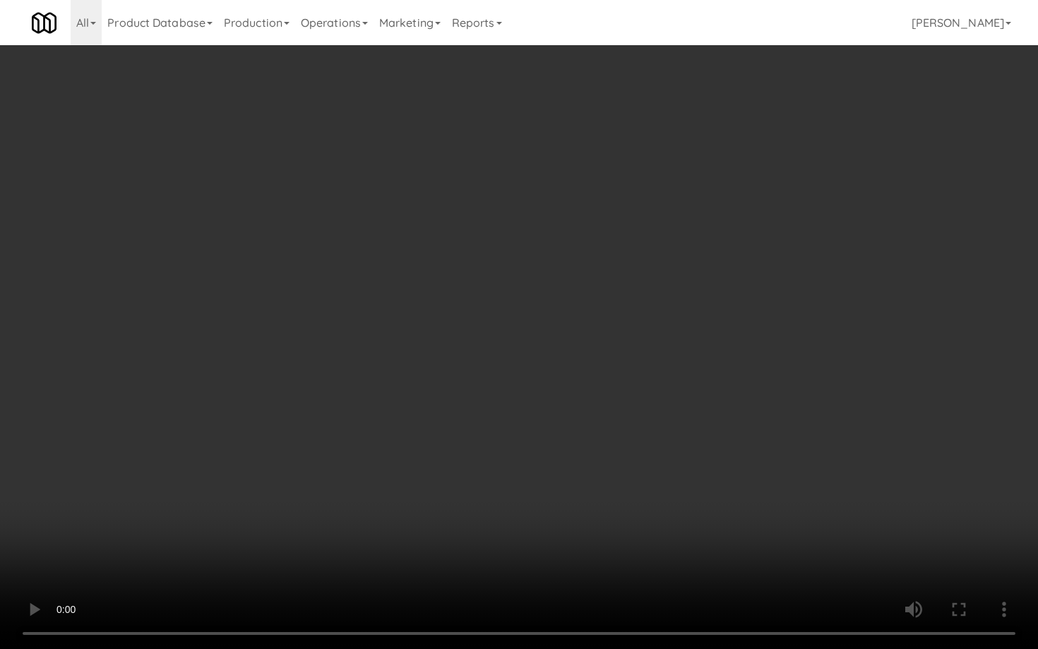
click at [505, 532] on video at bounding box center [519, 324] width 1038 height 649
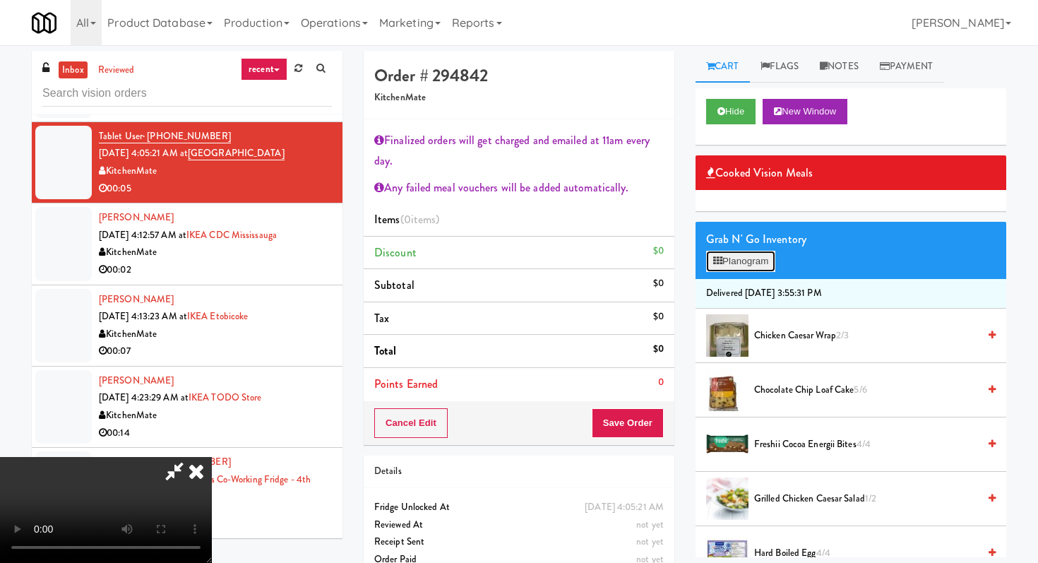
click at [744, 259] on button "Planogram" at bounding box center [740, 261] width 69 height 21
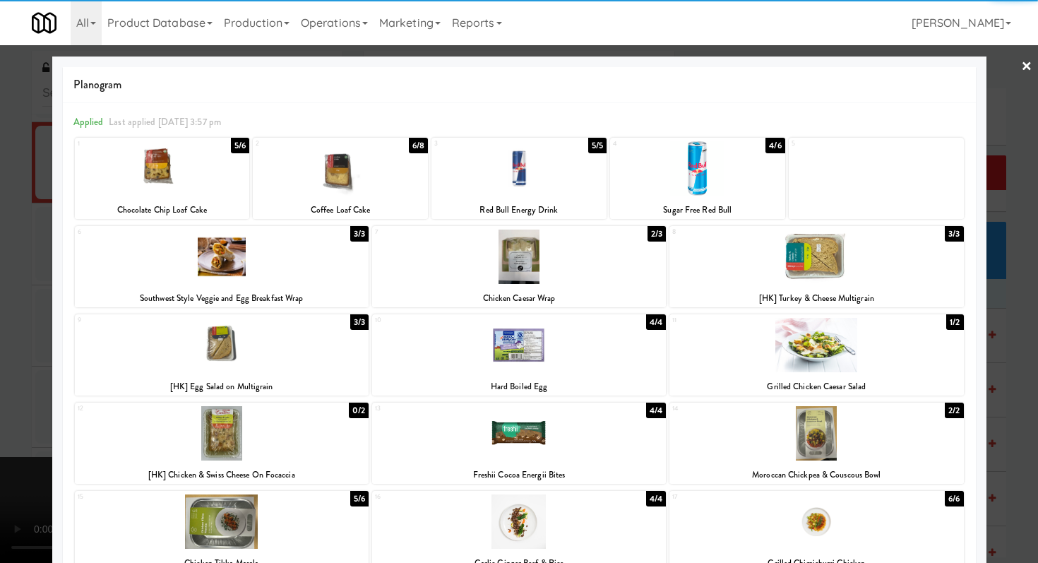
click at [264, 352] on div at bounding box center [222, 345] width 294 height 54
click at [13, 338] on div at bounding box center [519, 281] width 1038 height 563
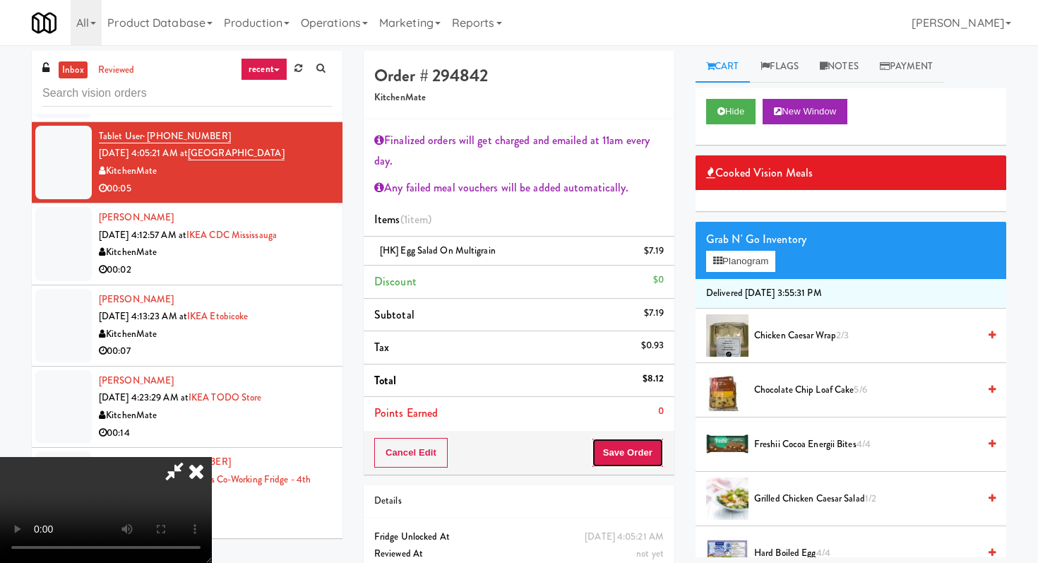
click at [654, 453] on button "Save Order" at bounding box center [628, 453] width 72 height 30
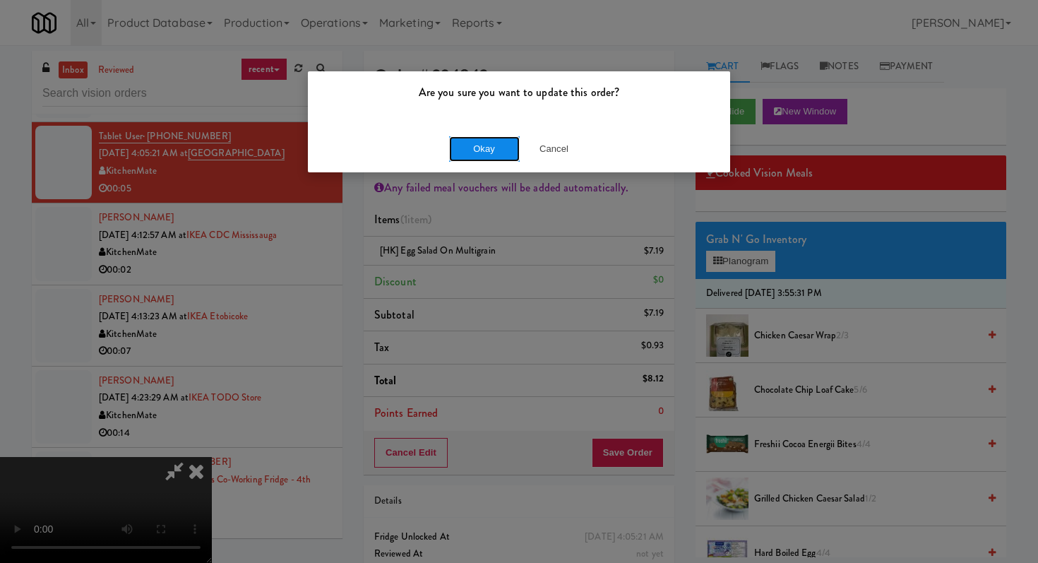
click at [491, 147] on button "Okay" at bounding box center [484, 148] width 71 height 25
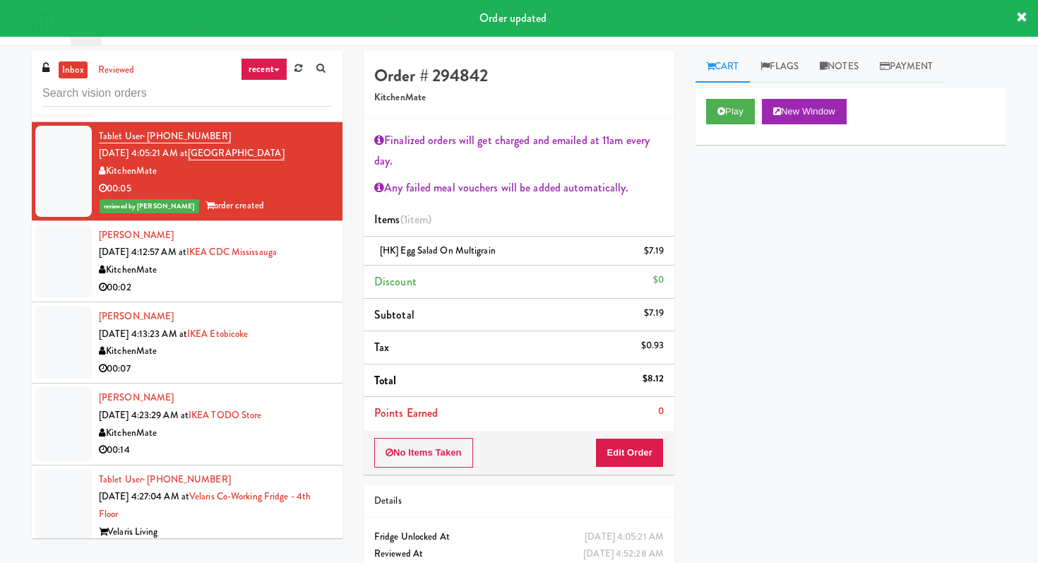
click at [293, 302] on li "[PERSON_NAME] [DATE] 4:12:57 AM at IKEA CDC [GEOGRAPHIC_DATA] KitchenMate 00:02" at bounding box center [187, 261] width 311 height 81
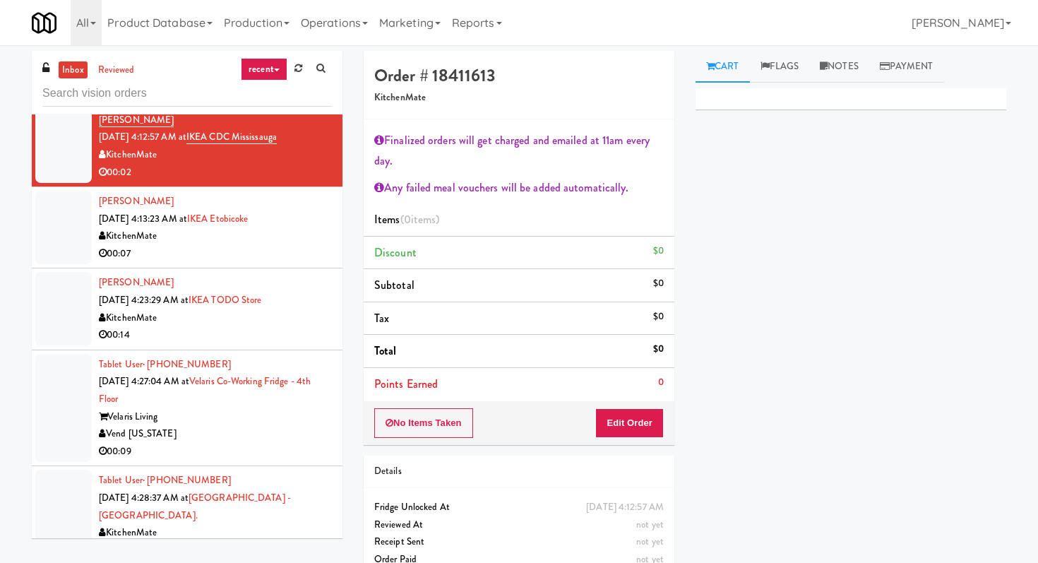
scroll to position [2698, 0]
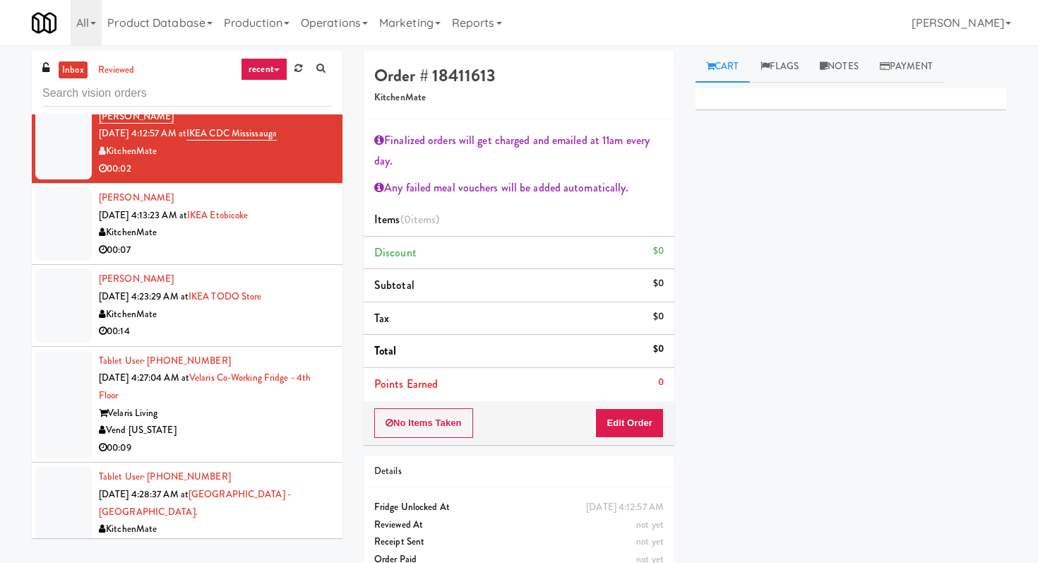
click at [303, 242] on div "KitchenMate" at bounding box center [215, 233] width 233 height 18
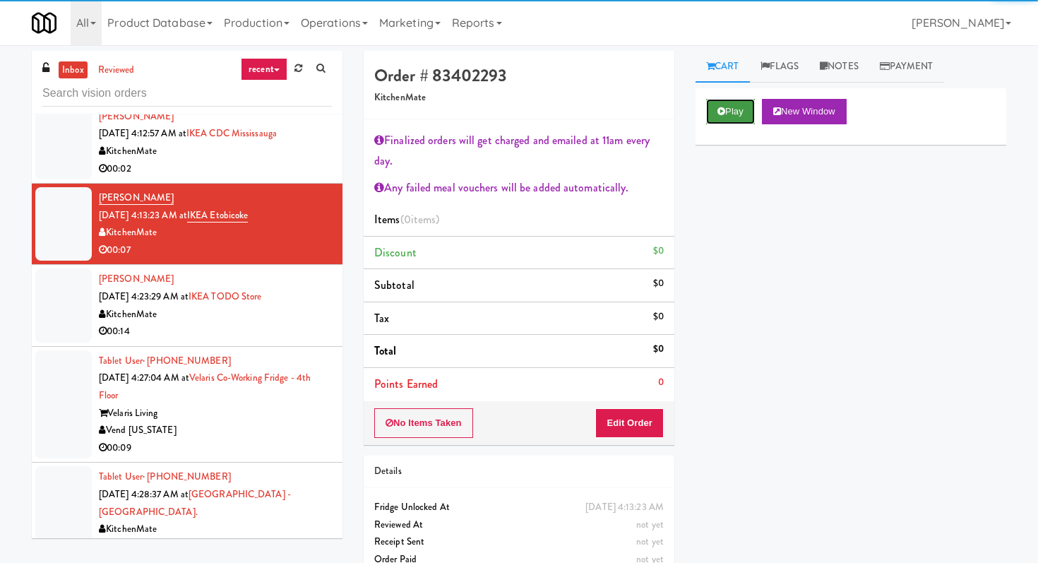
click at [740, 104] on button "Play" at bounding box center [730, 111] width 49 height 25
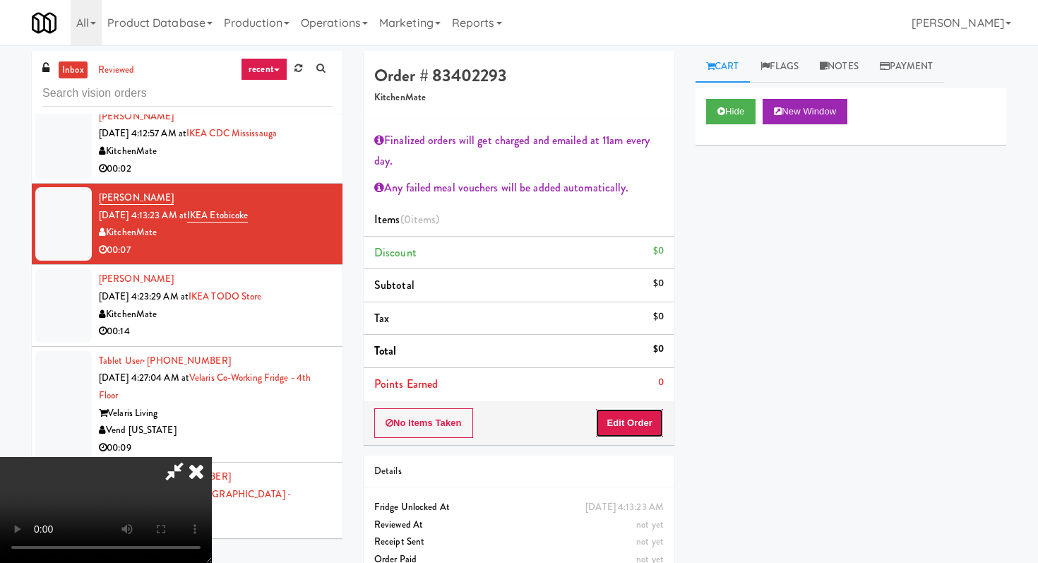
click at [631, 427] on button "Edit Order" at bounding box center [629, 423] width 69 height 30
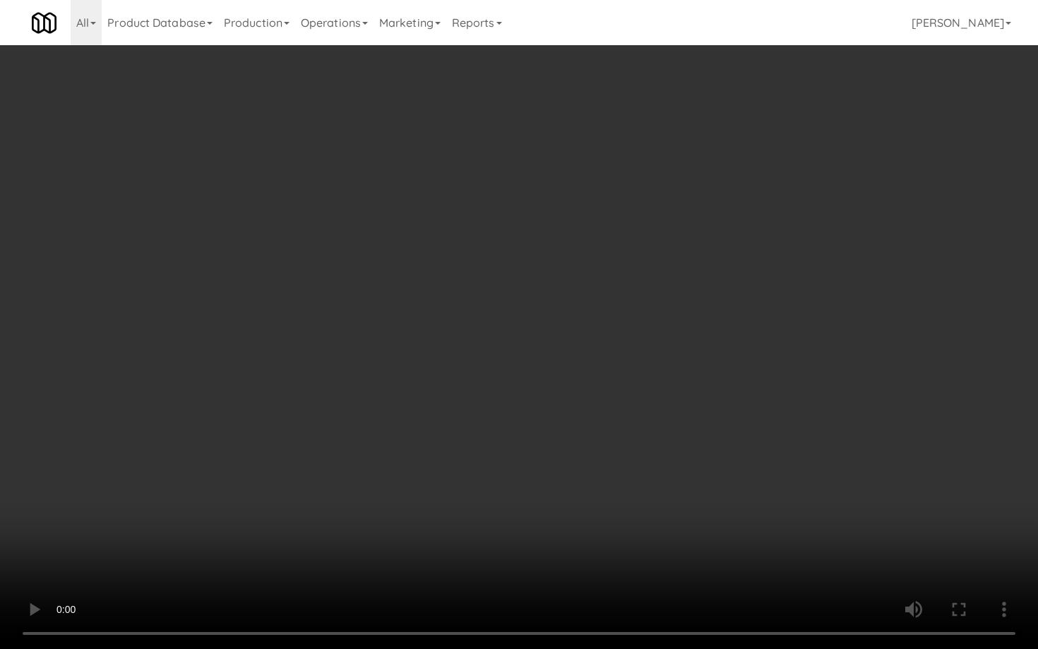
click at [499, 562] on video at bounding box center [519, 324] width 1038 height 649
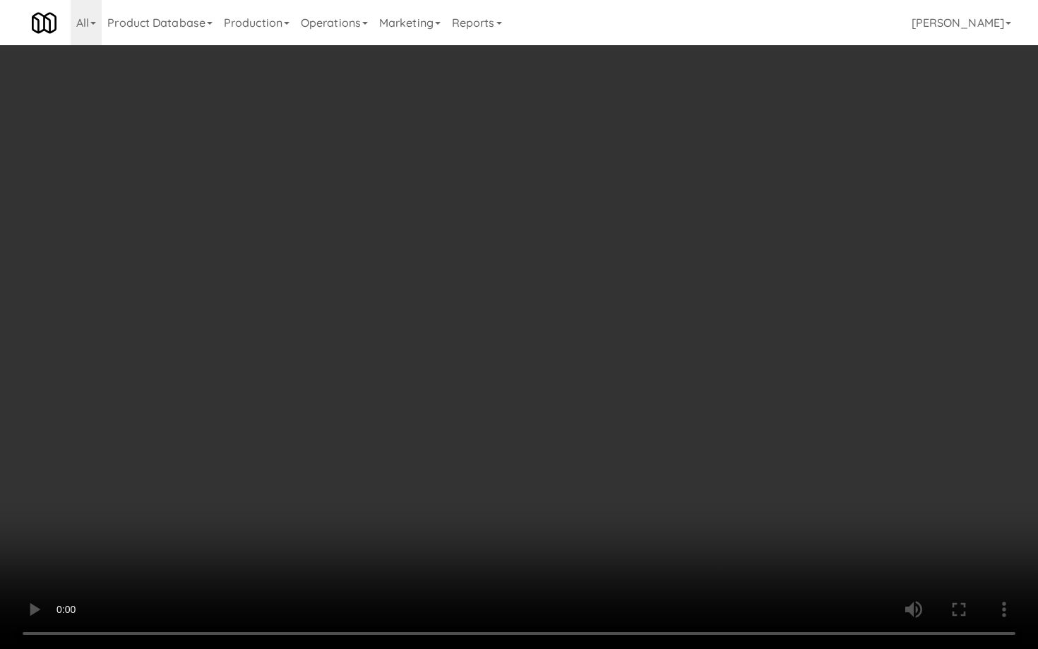
click at [499, 562] on video at bounding box center [519, 324] width 1038 height 649
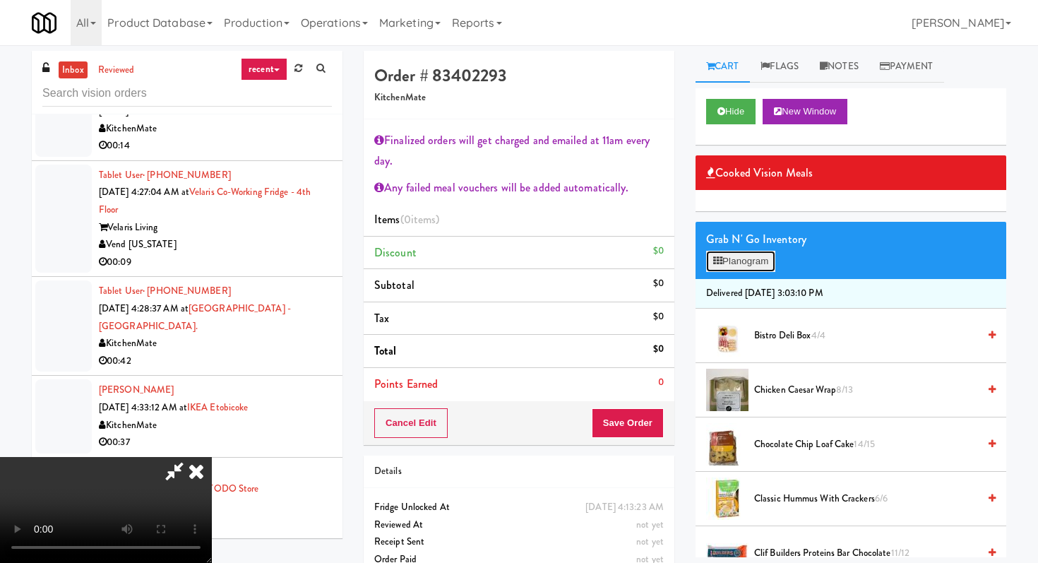
click at [739, 256] on button "Planogram" at bounding box center [740, 261] width 69 height 21
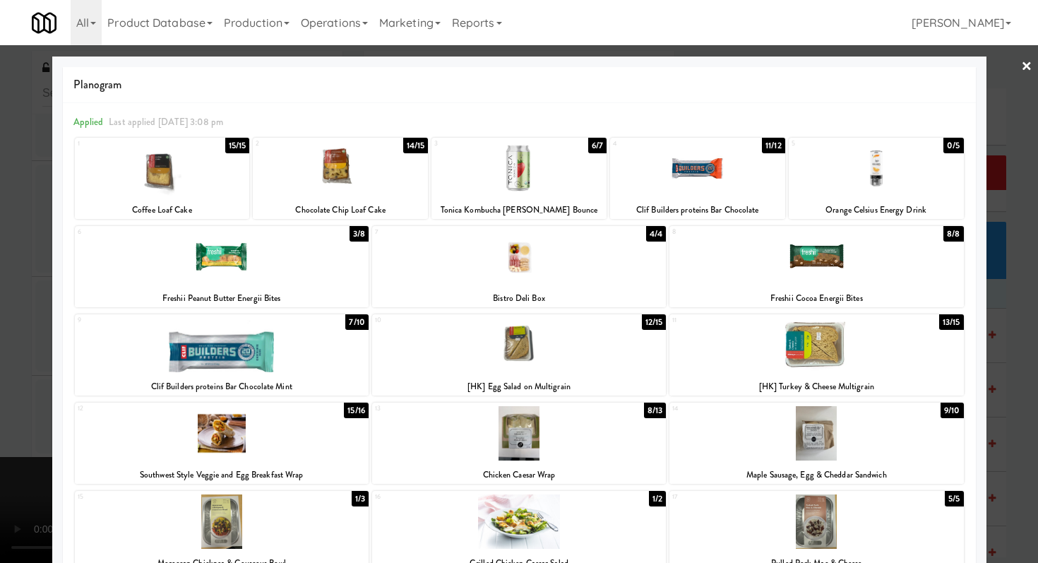
click at [0, 275] on div at bounding box center [519, 281] width 1038 height 563
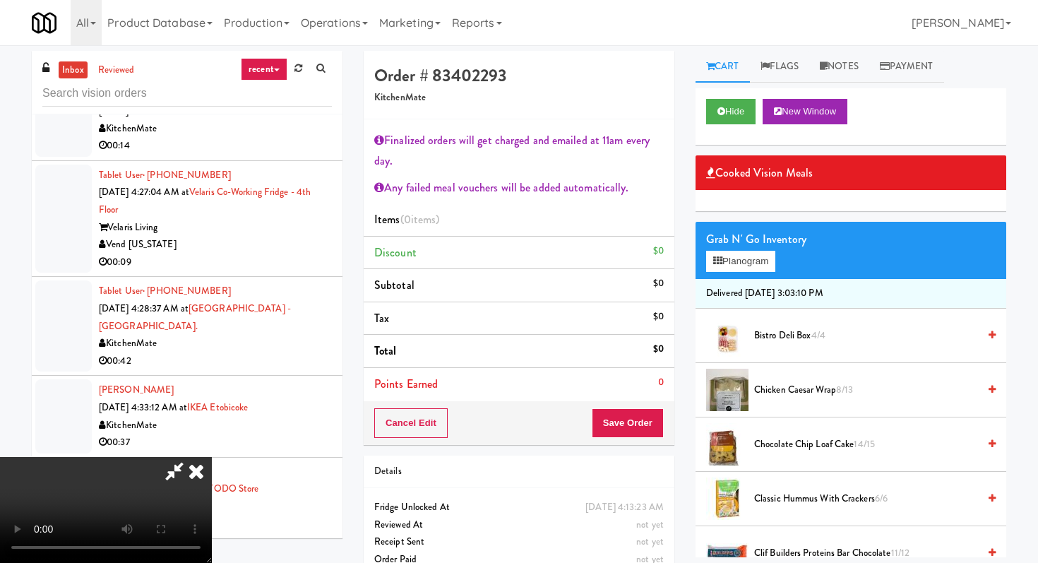
scroll to position [183, 0]
click at [212, 457] on video at bounding box center [106, 510] width 212 height 106
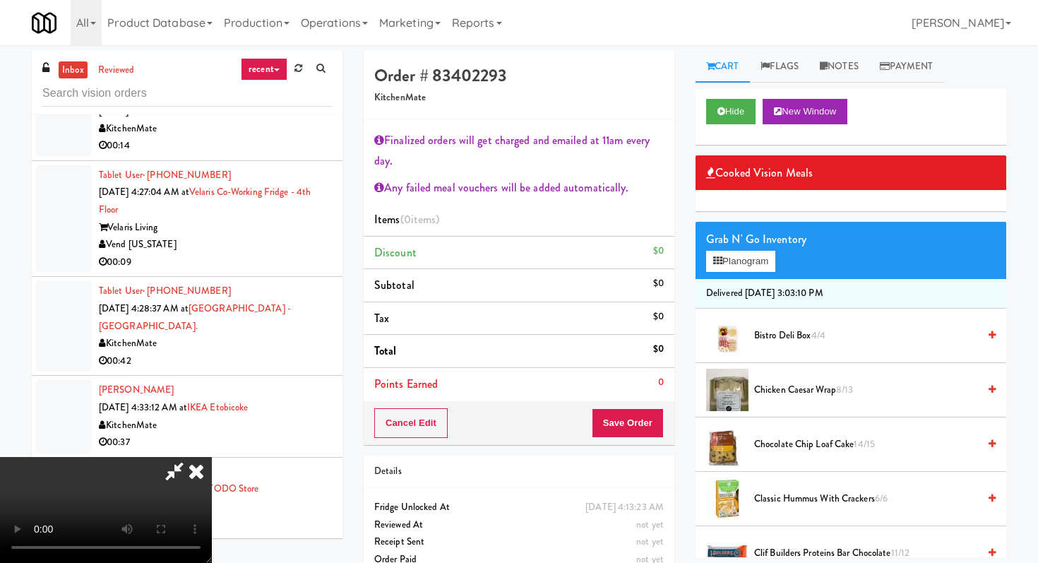
click at [212, 457] on video at bounding box center [106, 510] width 212 height 106
click at [747, 261] on button "Planogram" at bounding box center [740, 261] width 69 height 21
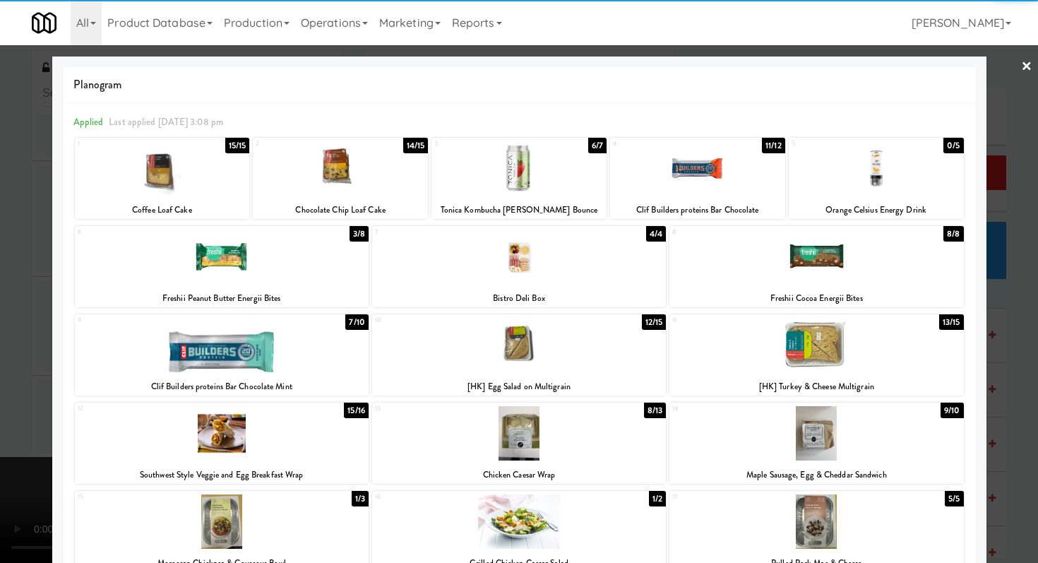
click at [328, 169] on div at bounding box center [340, 168] width 175 height 54
click at [0, 261] on div at bounding box center [519, 281] width 1038 height 563
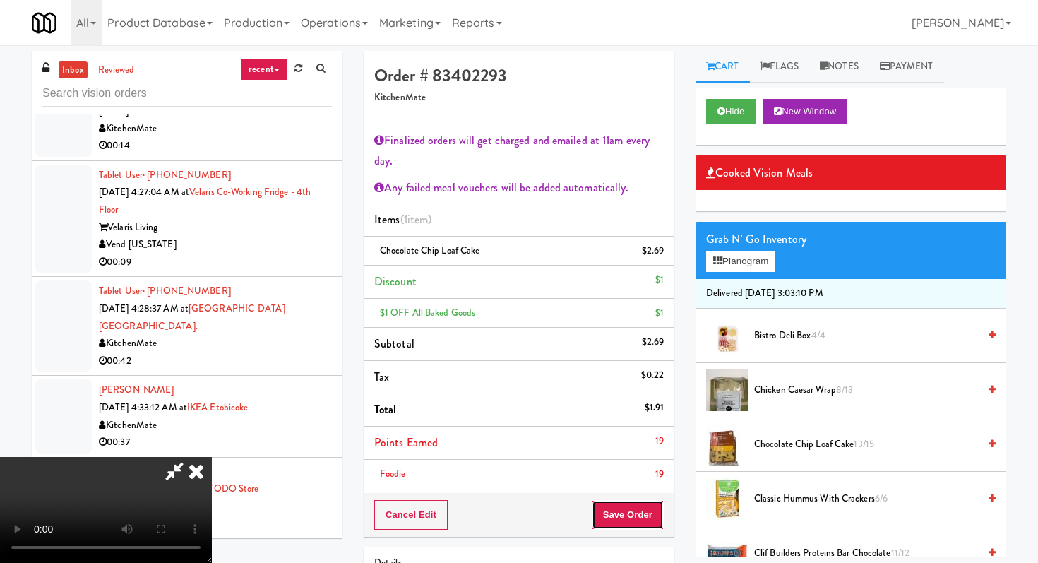
click at [650, 516] on button "Save Order" at bounding box center [628, 515] width 72 height 30
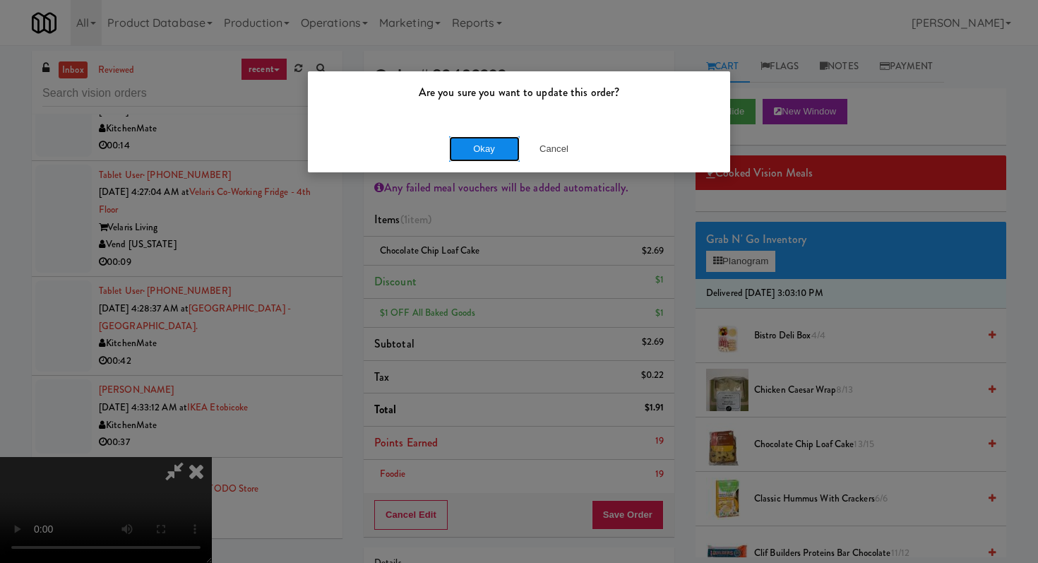
click at [465, 143] on button "Okay" at bounding box center [484, 148] width 71 height 25
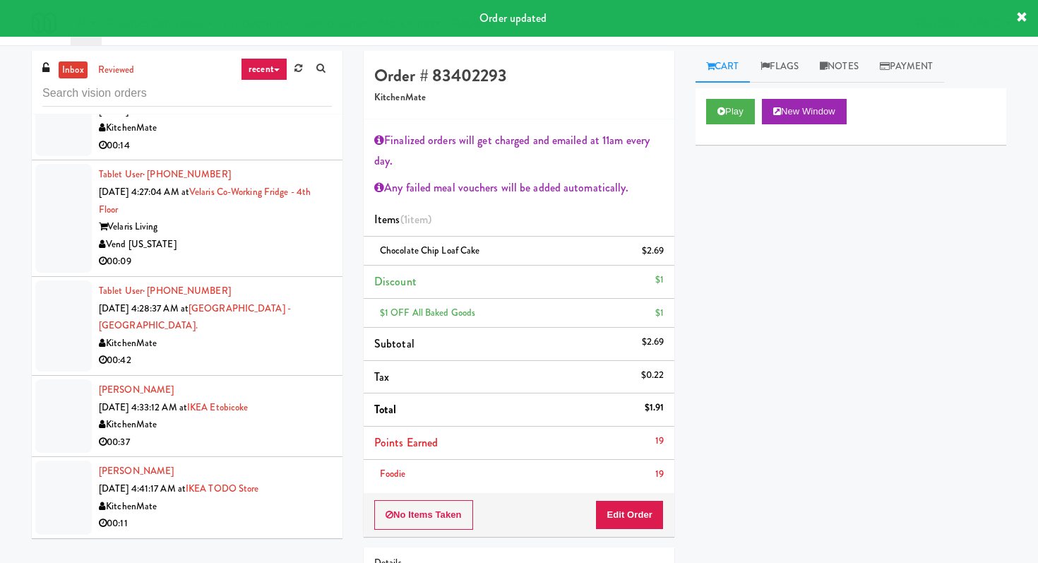
click at [253, 155] on div "00:14" at bounding box center [215, 146] width 233 height 18
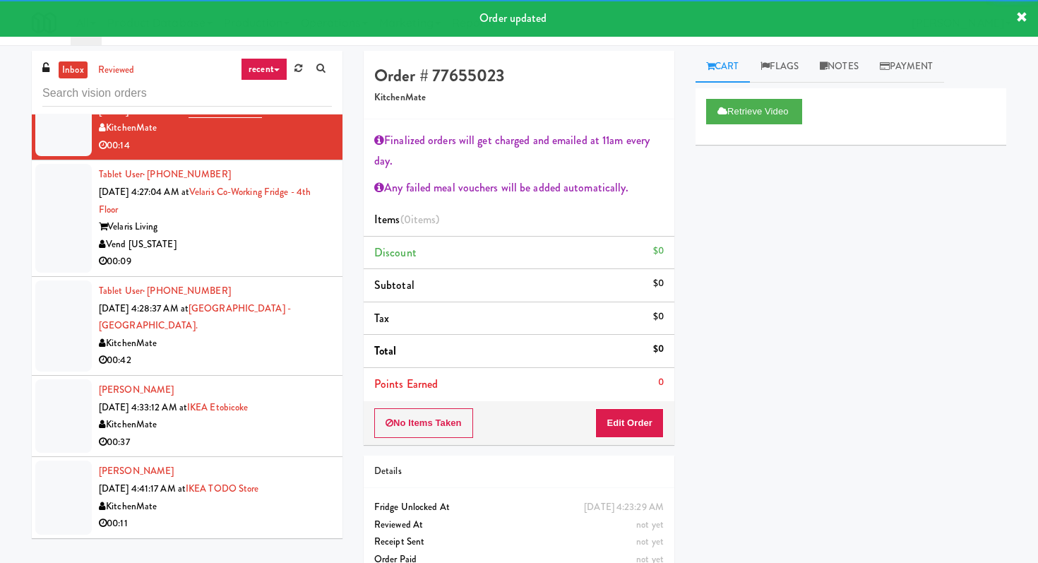
click at [292, 254] on div "Vend [US_STATE]" at bounding box center [215, 245] width 233 height 18
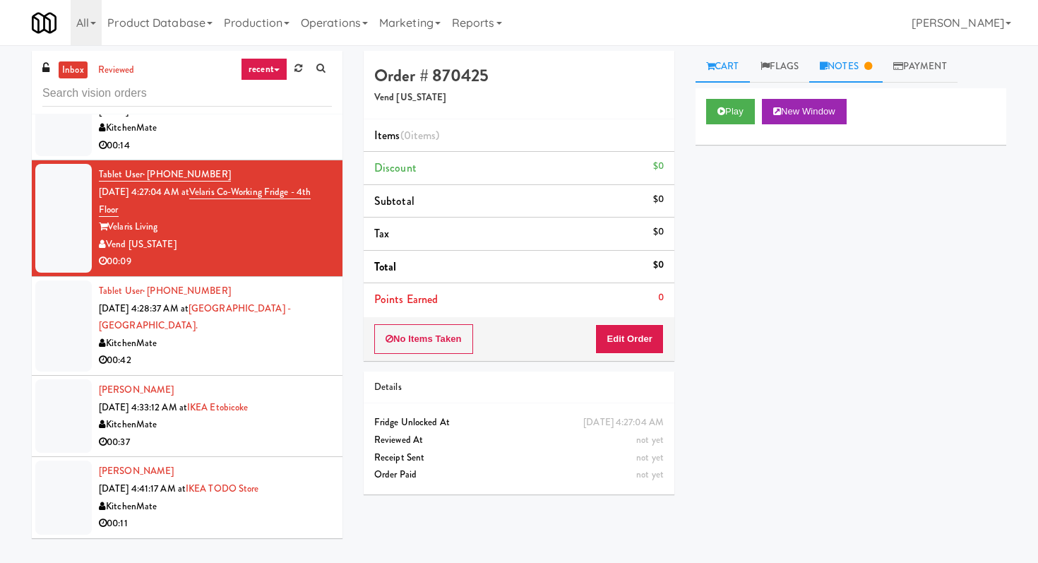
click at [859, 73] on link "Notes" at bounding box center [845, 67] width 73 height 32
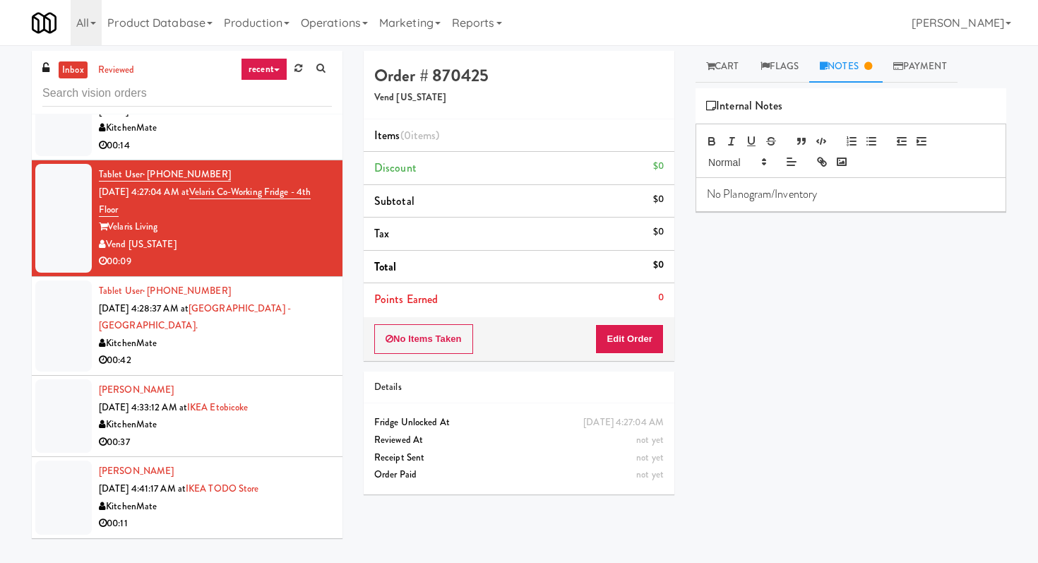
scroll to position [2974, 0]
click at [233, 362] on div "00:42" at bounding box center [215, 361] width 233 height 18
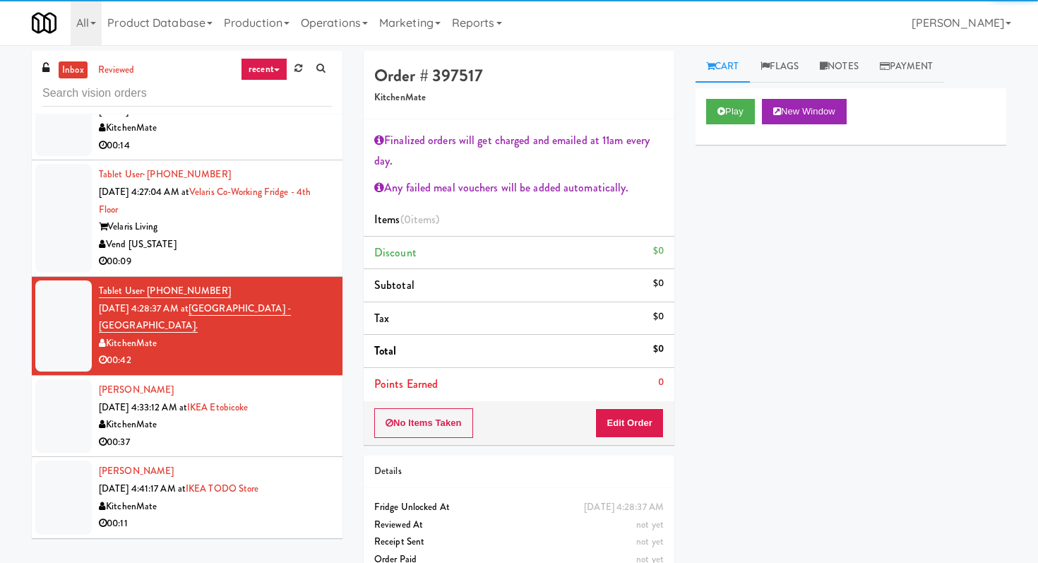
click at [224, 454] on li "[PERSON_NAME] [DATE] 4:33:12 AM at IKEA Etobicoke KitchenMate 00:37" at bounding box center [187, 416] width 311 height 81
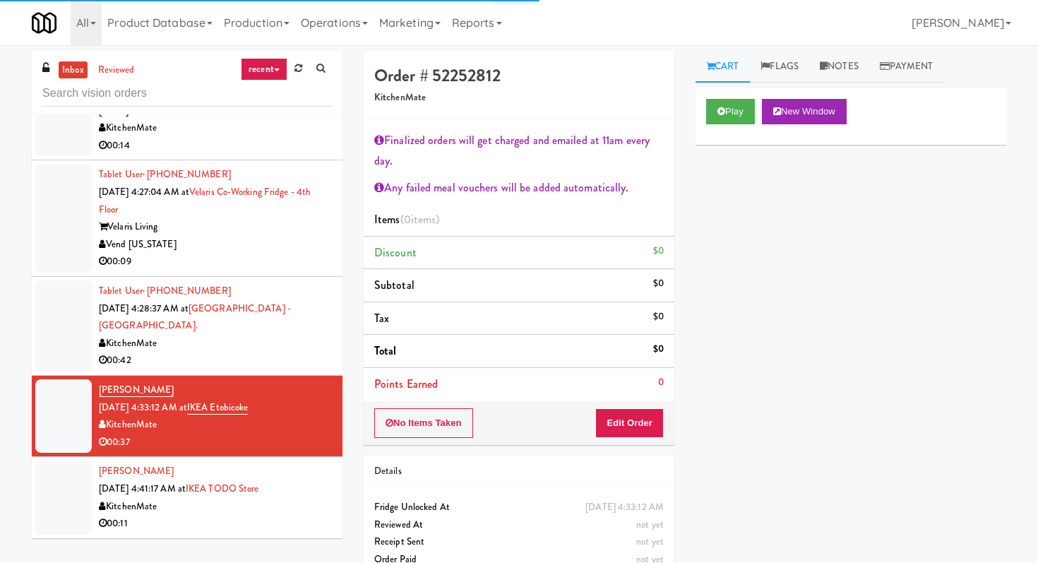
click at [229, 525] on div "00:11" at bounding box center [215, 524] width 233 height 18
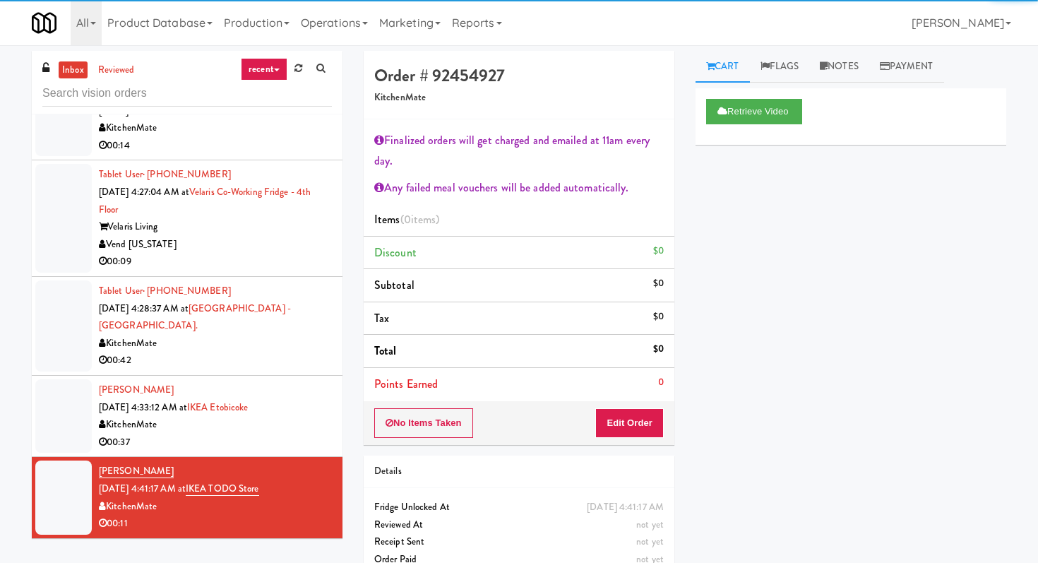
click at [232, 447] on div "00:37" at bounding box center [215, 443] width 233 height 18
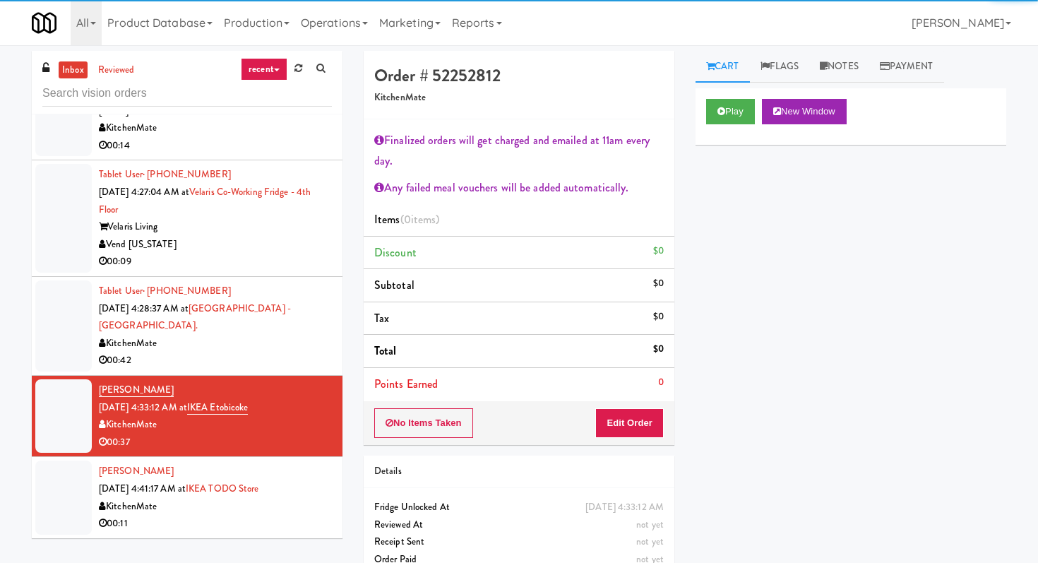
click at [237, 368] on div "00:42" at bounding box center [215, 361] width 233 height 18
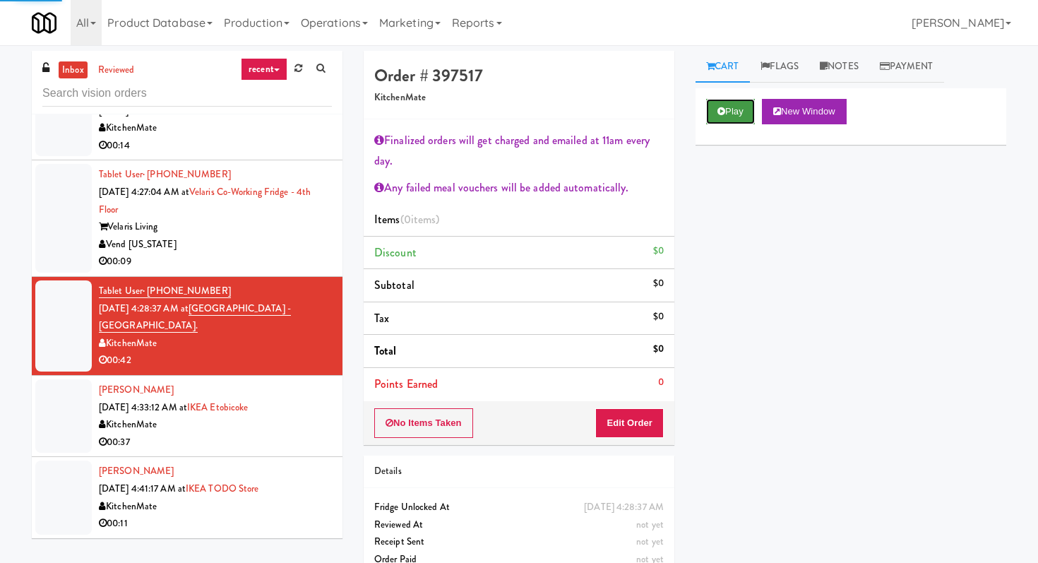
click at [727, 111] on button "Play" at bounding box center [730, 111] width 49 height 25
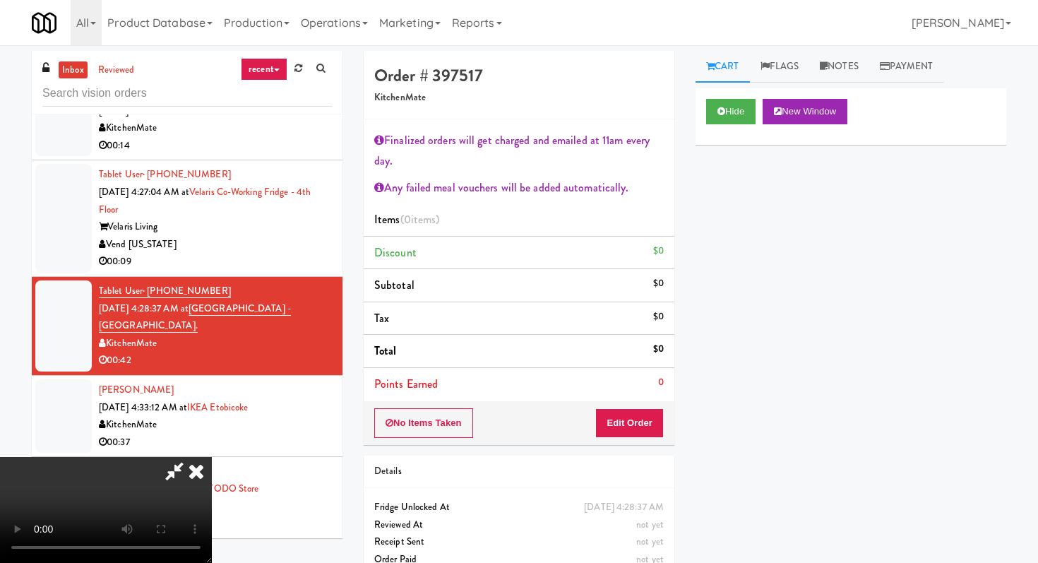
click at [212, 457] on icon at bounding box center [196, 471] width 31 height 28
